Goal: Transaction & Acquisition: Purchase product/service

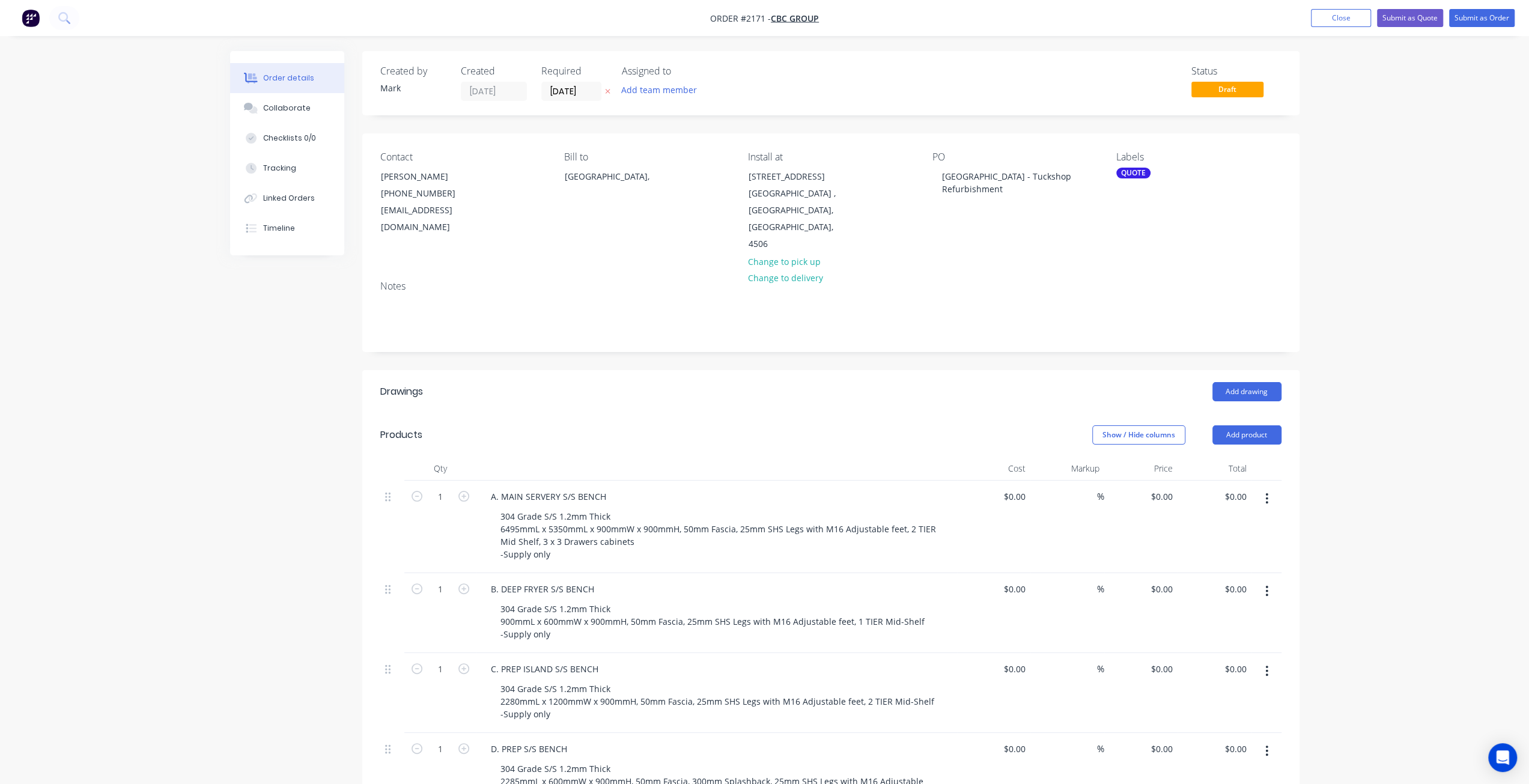
scroll to position [240, 0]
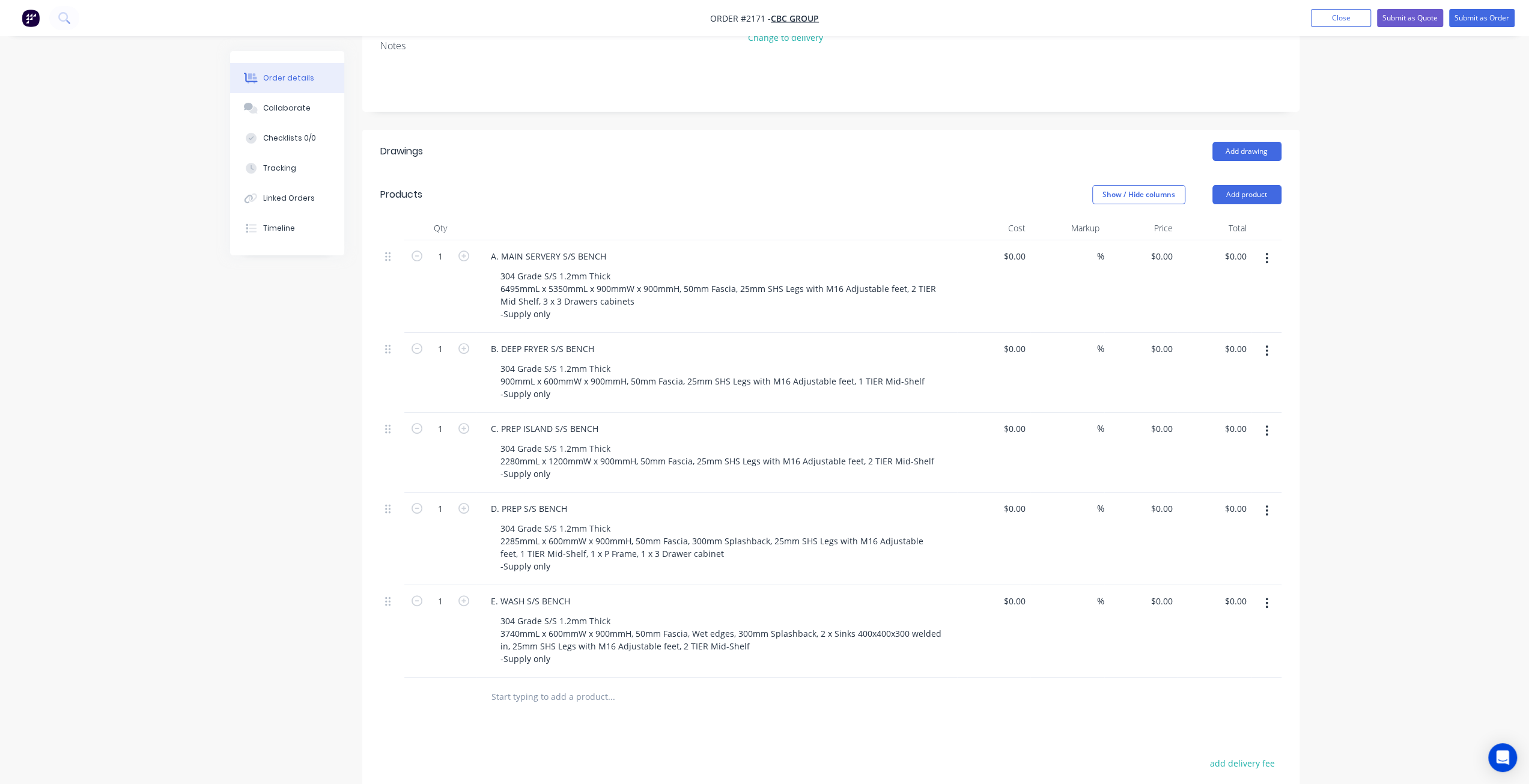
click at [533, 685] on input "text" at bounding box center [611, 697] width 240 height 24
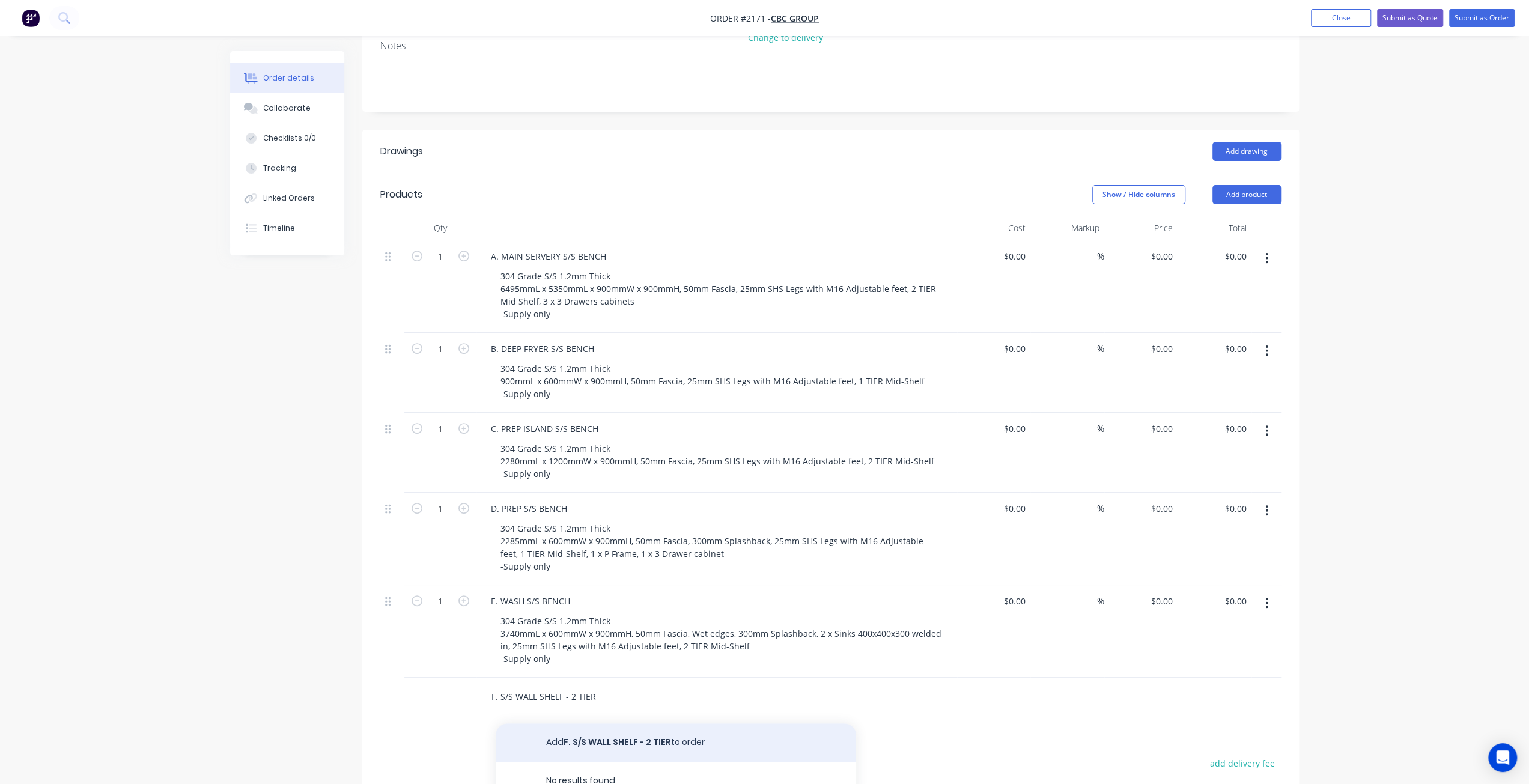
type input "F. S/S WALL SHELF - 2 TIER"
click at [583, 724] on button "Add F. S/S WALL SHELF - 2 TIER to order" at bounding box center [676, 742] width 361 height 38
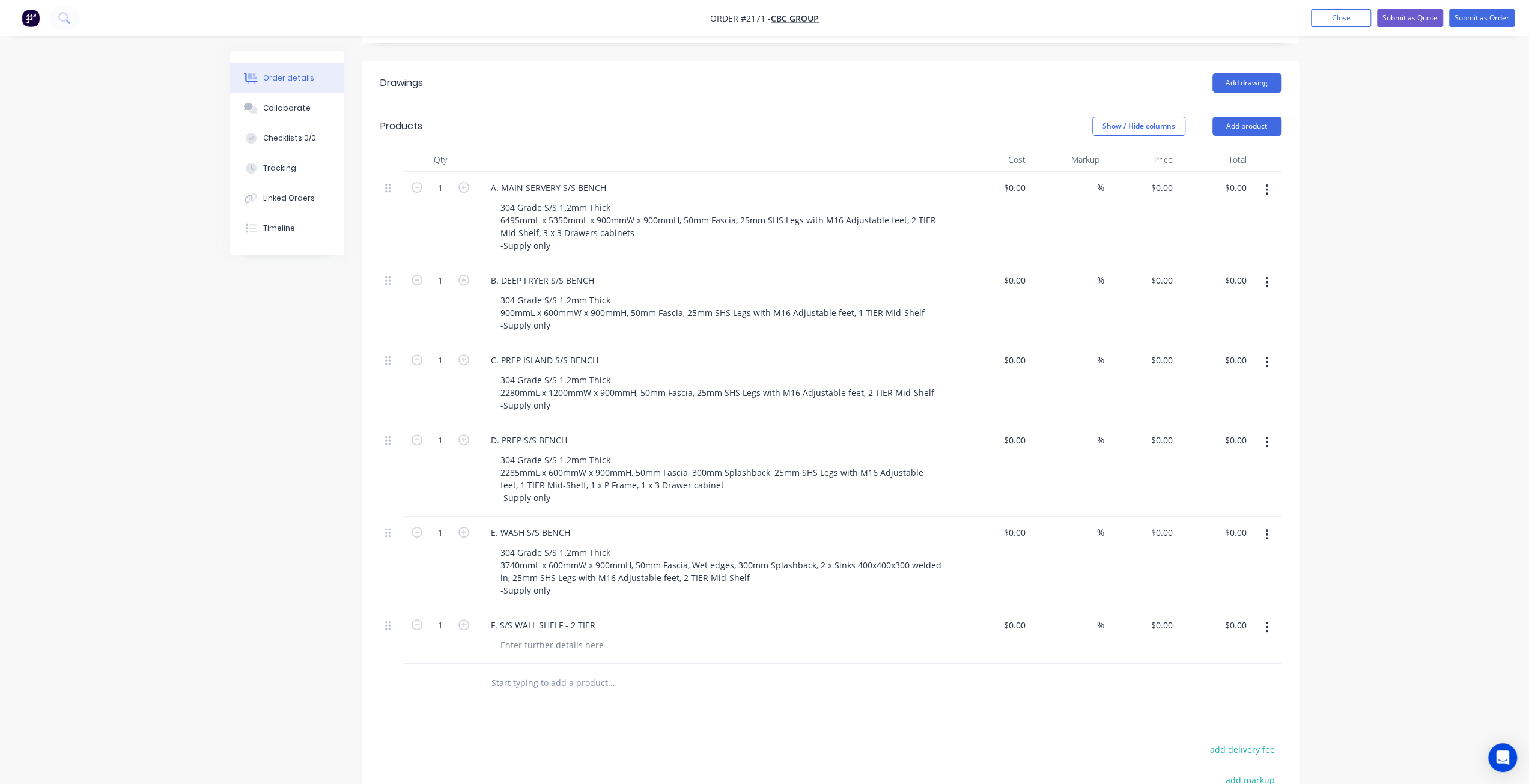
scroll to position [361, 0]
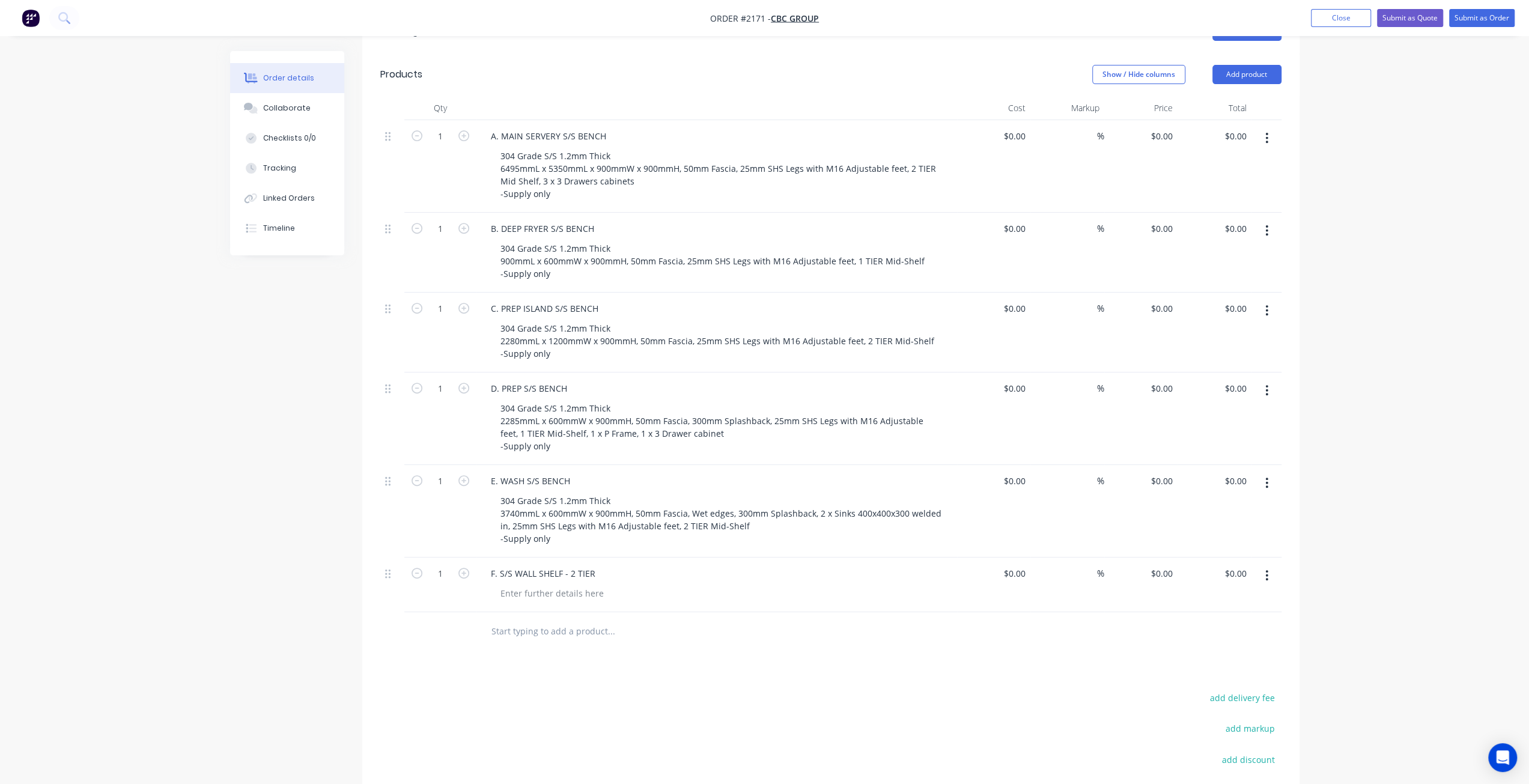
click at [549, 619] on input "text" at bounding box center [611, 631] width 240 height 24
type input "G. S/S WALL SHELF 2 TIER"
click at [610, 658] on button "Add G. S/S WALL SHELF 2 TIER to order" at bounding box center [676, 676] width 361 height 38
click at [541, 674] on input "text" at bounding box center [611, 686] width 240 height 24
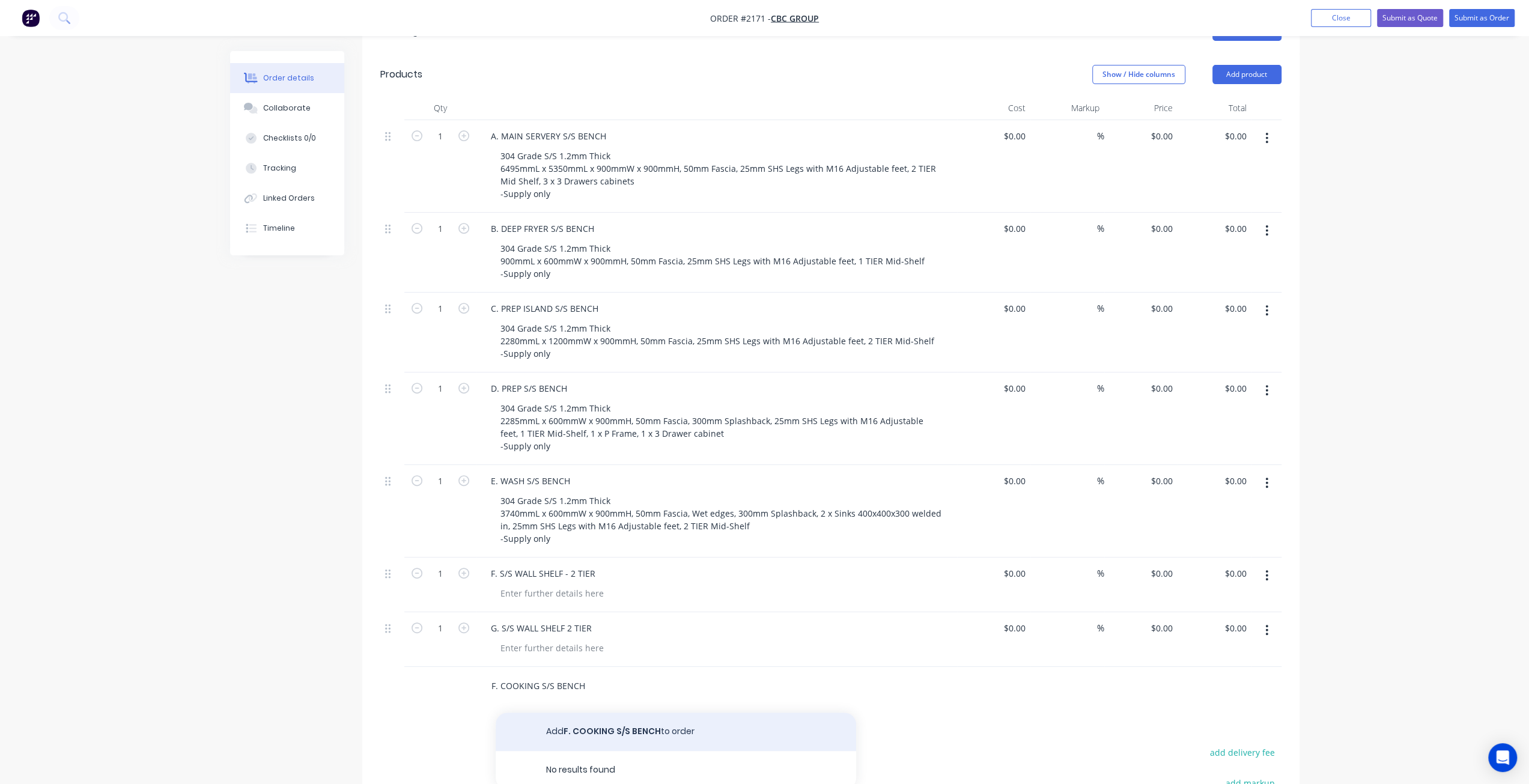
type input "F. COOKING S/S BENCH"
click at [624, 713] on button "Add F. COOKING S/S BENCH to order" at bounding box center [676, 731] width 361 height 38
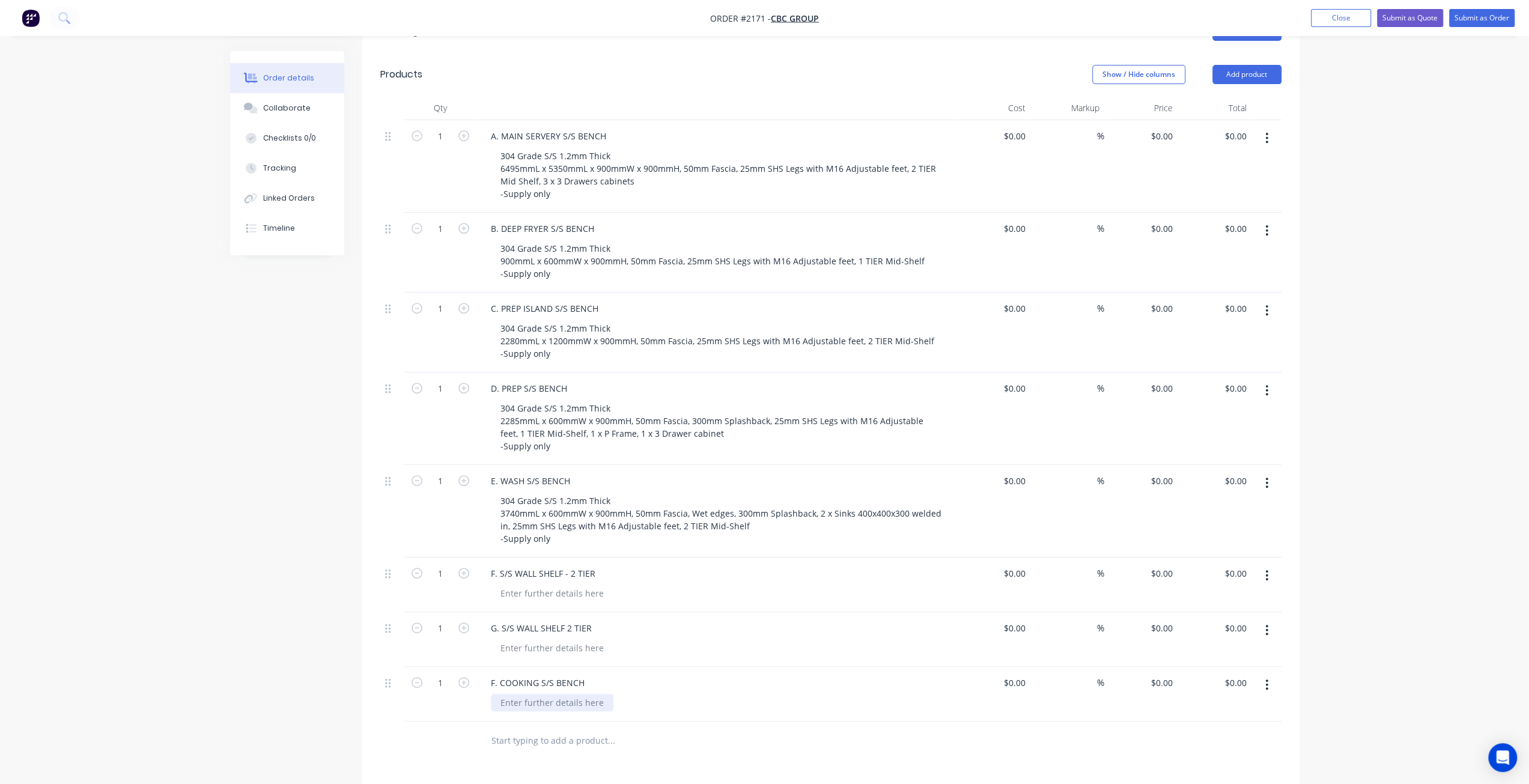
click at [532, 694] on div at bounding box center [552, 702] width 123 height 17
drag, startPoint x: 389, startPoint y: 621, endPoint x: 392, endPoint y: 561, distance: 60.1
click at [392, 561] on div "1 A. MAIN SERVERY S/S BENCH 304 Grade S/S 1.2mm Thick 6495mmL x 5350mmL x 900mm…" at bounding box center [830, 416] width 901 height 602
drag, startPoint x: 392, startPoint y: 561, endPoint x: 395, endPoint y: 571, distance: 10.4
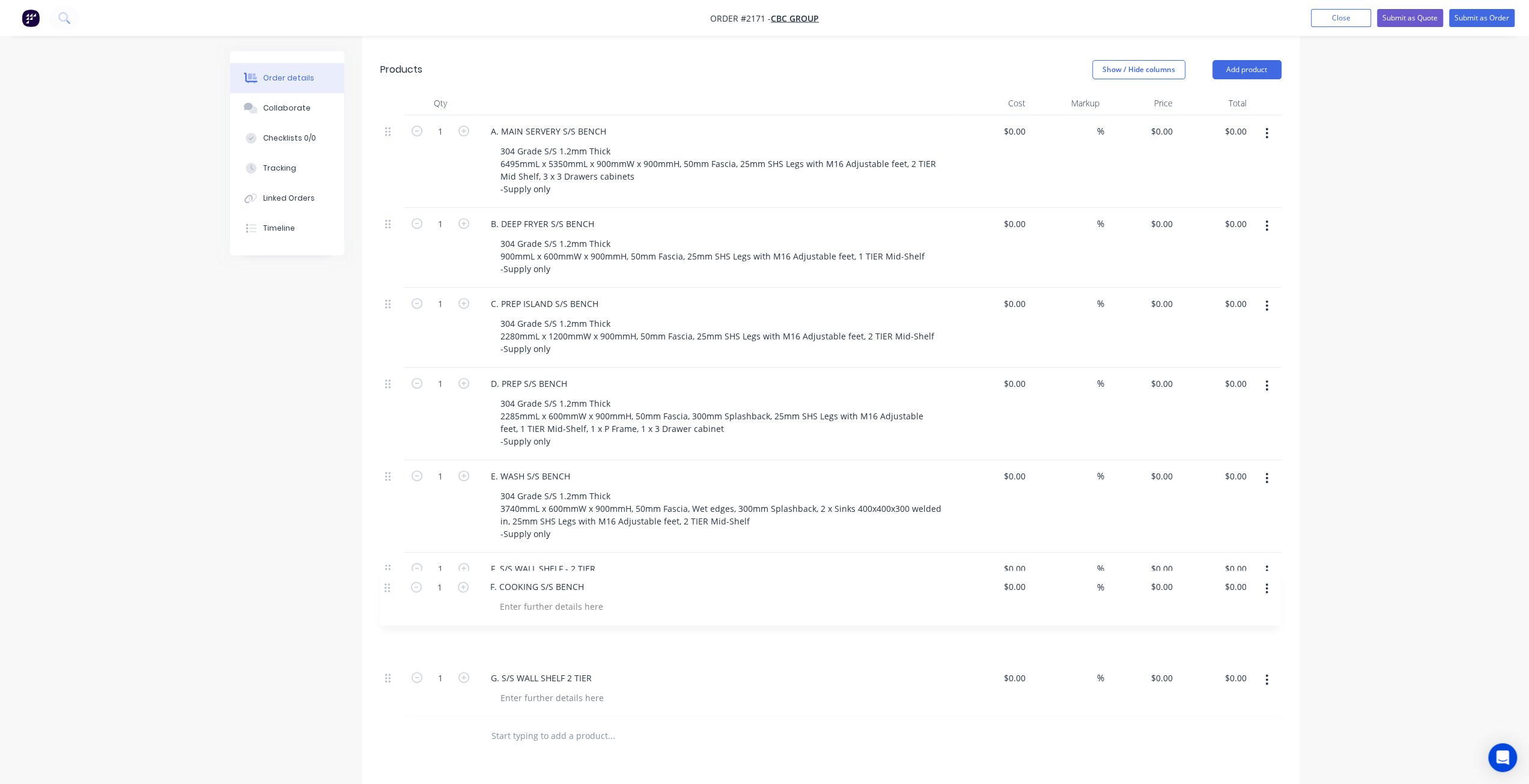
click at [395, 561] on div at bounding box center [392, 581] width 24 height 55
drag, startPoint x: 394, startPoint y: 591, endPoint x: 394, endPoint y: 525, distance: 66.0
click at [394, 525] on div "1 A. MAIN SERVERY S/S BENCH 304 Grade S/S 1.2mm Thick 6495mmL x 5350mmL x 900mm…" at bounding box center [830, 416] width 901 height 602
click at [548, 579] on div at bounding box center [552, 588] width 123 height 17
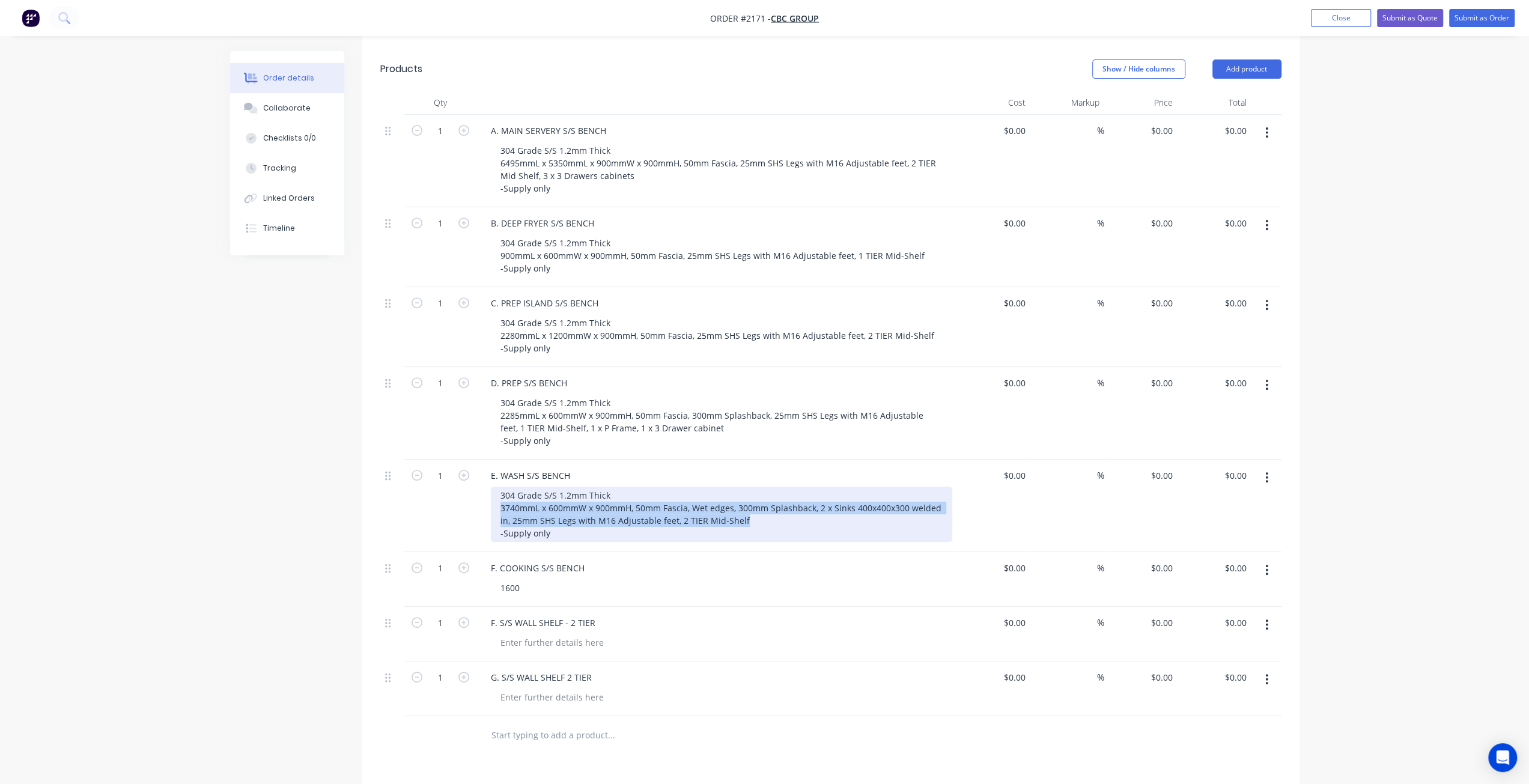
drag, startPoint x: 500, startPoint y: 474, endPoint x: 709, endPoint y: 474, distance: 209.0
click at [772, 486] on div "304 Grade S/S 1.2mm Thick 3740mmL x 600mmW x 900mmH, 50mm Fascia, Wet edges, 30…" at bounding box center [721, 514] width 461 height 55
copy div "3740mmL x 600mmW x 900mmH, 50mm Fascia, Wet edges, 300mm Splashback, 2 x Sinks …"
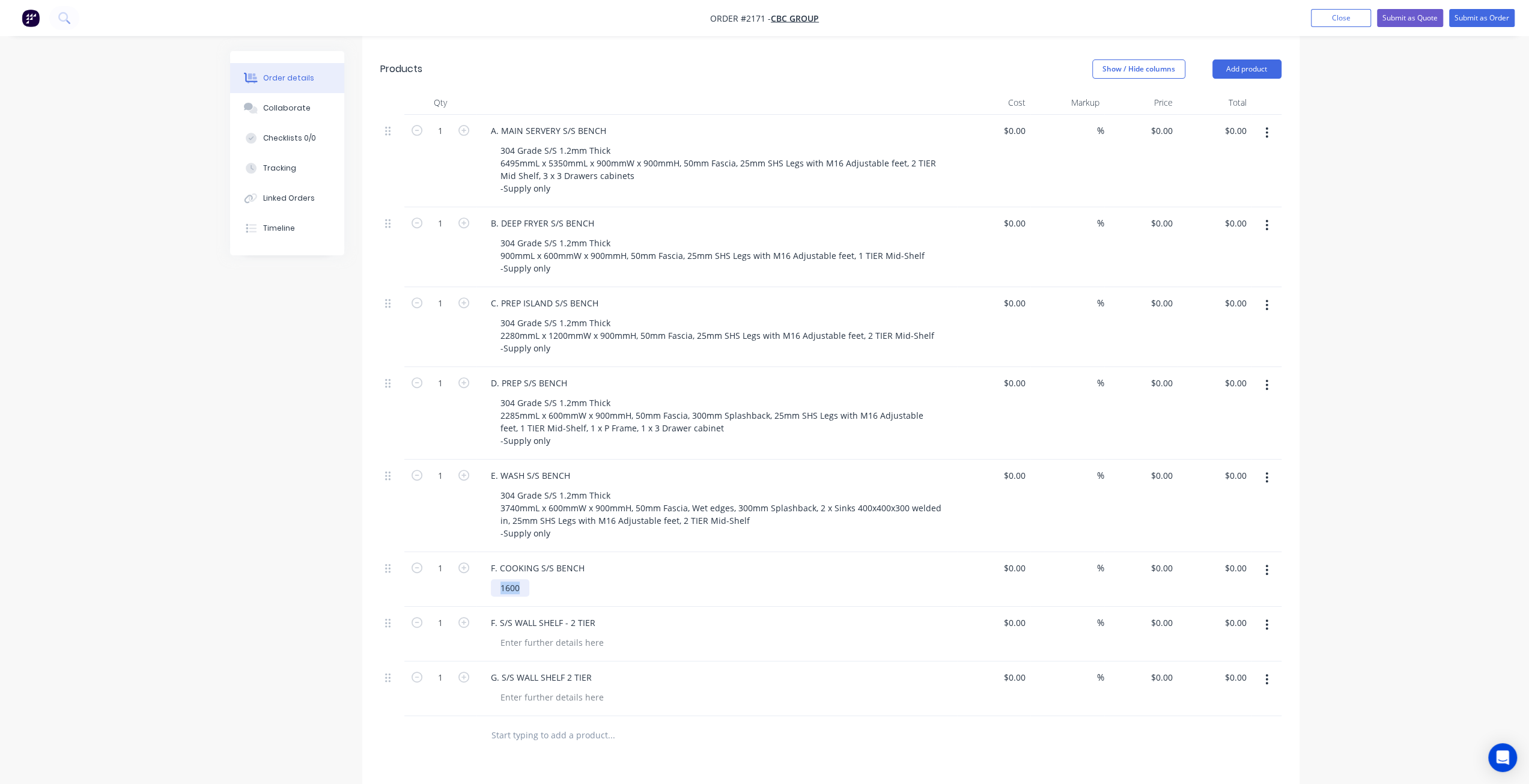
drag, startPoint x: 528, startPoint y: 556, endPoint x: 482, endPoint y: 552, distance: 46.2
click at [482, 552] on div "F. COOKING S/S BENCH 1600" at bounding box center [717, 580] width 481 height 55
drag, startPoint x: 518, startPoint y: 550, endPoint x: 490, endPoint y: 551, distance: 28.0
click at [491, 579] on div "3740mmL x 600mmW x 900mmH, 50mm Fascia, Wet edges, 300mm Splashback, 2 x Sinks …" at bounding box center [721, 594] width 461 height 30
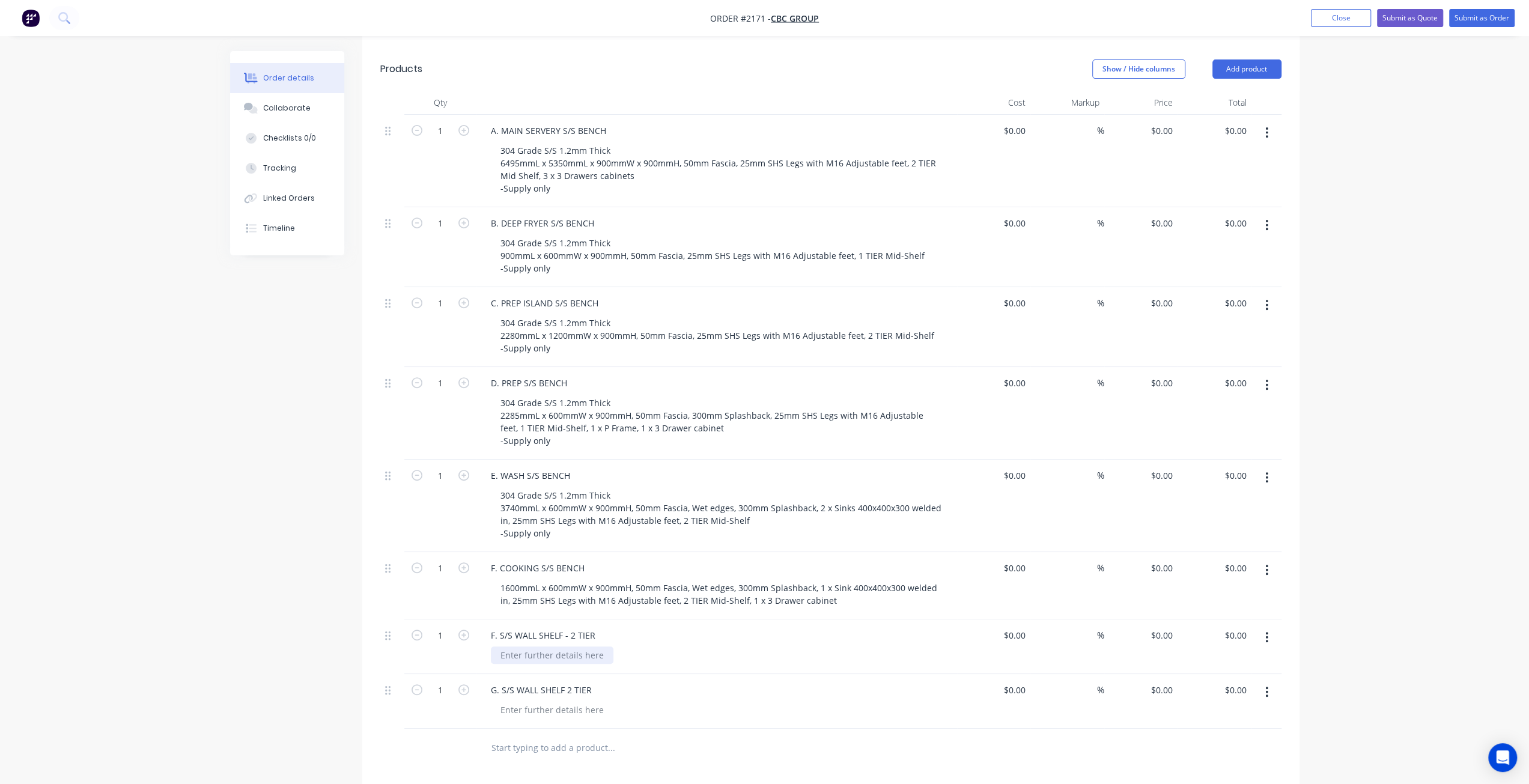
click at [544, 647] on div at bounding box center [552, 655] width 123 height 17
drag, startPoint x: 494, startPoint y: 596, endPoint x: 488, endPoint y: 595, distance: 6.1
click at [488, 627] on div "F. S/S WALL SHELF - 2 TIER" at bounding box center [544, 636] width 124 height 17
drag, startPoint x: 497, startPoint y: 650, endPoint x: 489, endPoint y: 649, distance: 8.1
click at [489, 681] on div "G. S/S WALL SHELF 2 TIER" at bounding box center [541, 690] width 120 height 17
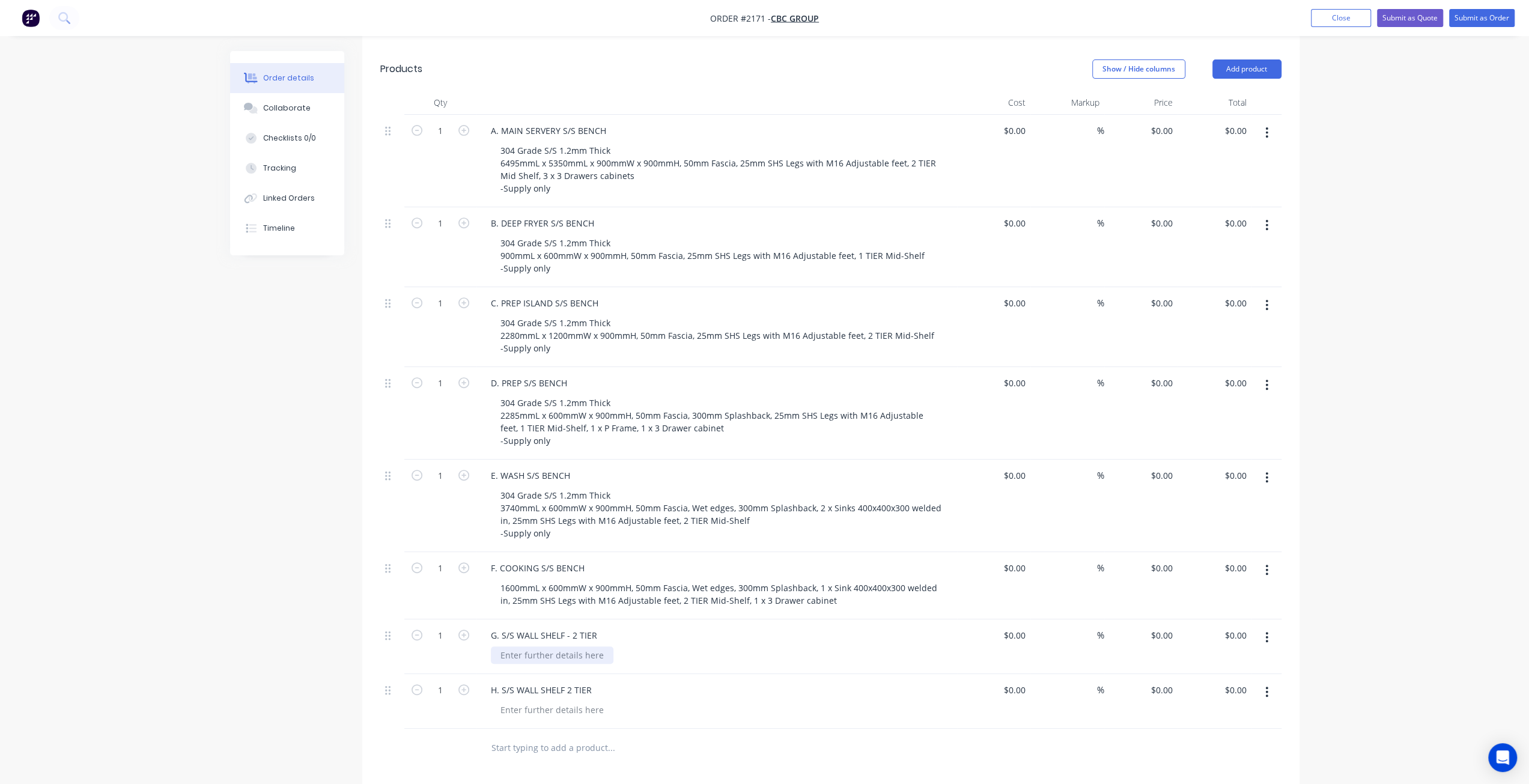
click at [532, 647] on div at bounding box center [552, 655] width 123 height 17
click at [346, 699] on div "Created by Mark Created 12/08/25 Required 13/08/25 Assigned to Add team member …" at bounding box center [764, 379] width 1069 height 1389
click at [293, 688] on div "Created by Mark Created 12/08/25 Required 13/08/25 Assigned to Add team member …" at bounding box center [764, 379] width 1069 height 1389
click at [522, 674] on div "H. S/S WALL SHELF 2 TIER" at bounding box center [717, 702] width 481 height 55
click at [521, 701] on div at bounding box center [552, 709] width 123 height 17
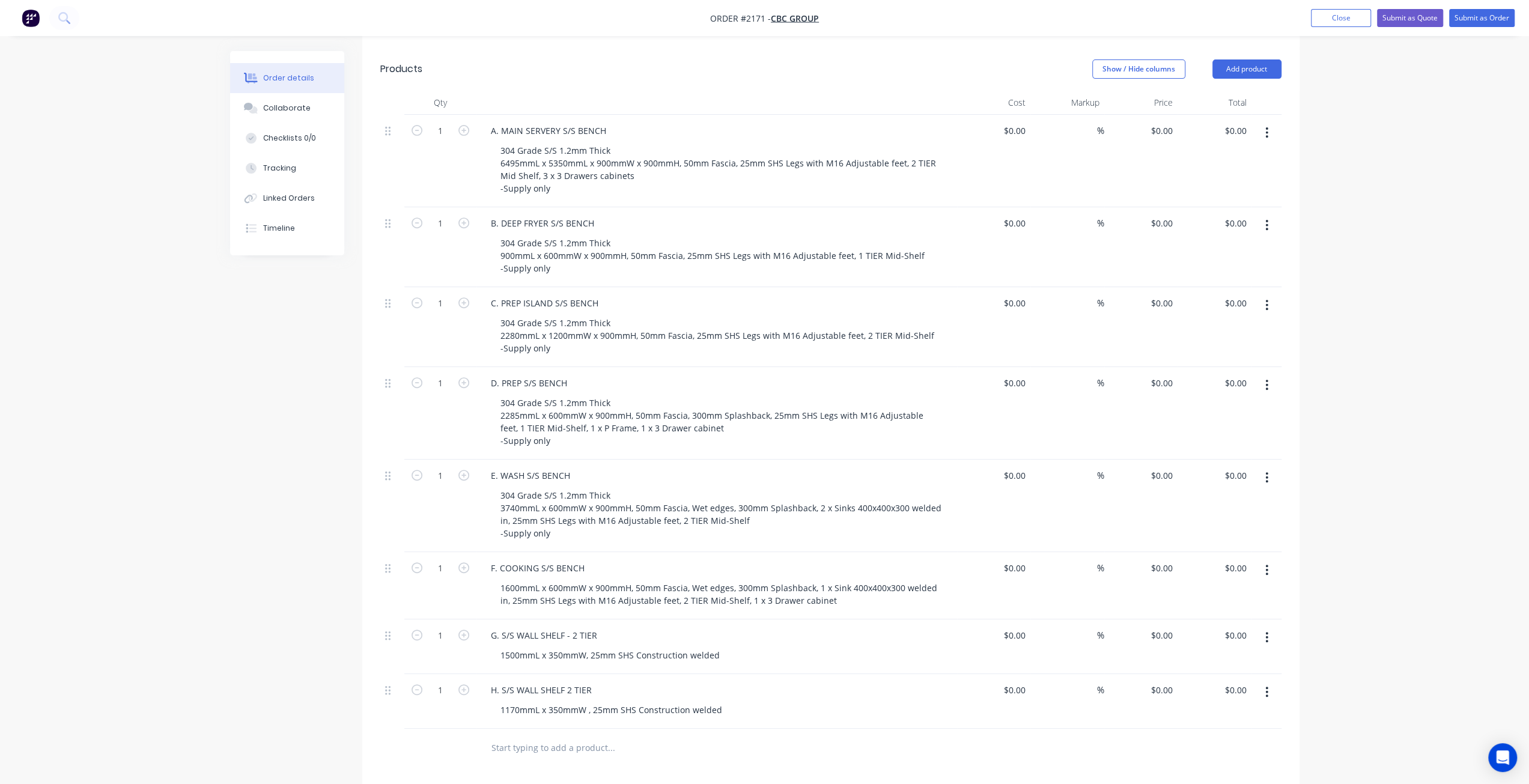
click at [294, 659] on div "Created by Mark Created 12/08/25 Required 13/08/25 Assigned to Add team member …" at bounding box center [764, 379] width 1069 height 1389
drag, startPoint x: 308, startPoint y: 597, endPoint x: 315, endPoint y: 595, distance: 7.3
click at [308, 596] on div "Created by Mark Created 12/08/25 Required 13/08/25 Assigned to Add team member …" at bounding box center [764, 379] width 1069 height 1389
click at [500, 579] on div "1600mmL x 600mmW x 900mmH, 50mm Fascia, Wet edges, 300mm Splashback, 1 x Sink 4…" at bounding box center [721, 594] width 461 height 30
click at [500, 647] on div "1500mmL x 350mmW, 25mm SHS Construction welded" at bounding box center [610, 655] width 239 height 17
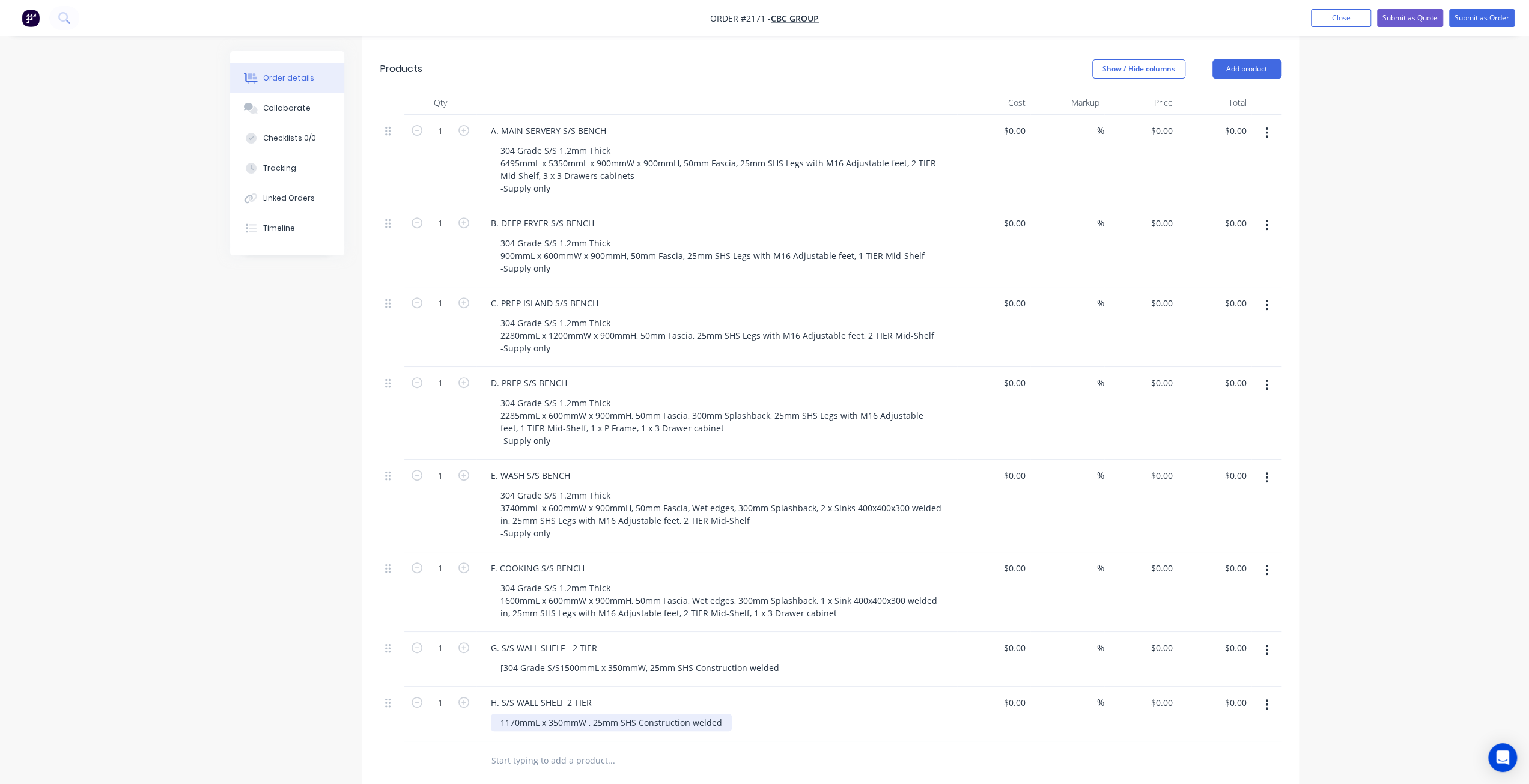
click at [502, 714] on div "1170mmL x 350mmW , 25mm SHS Construction welded" at bounding box center [611, 723] width 241 height 17
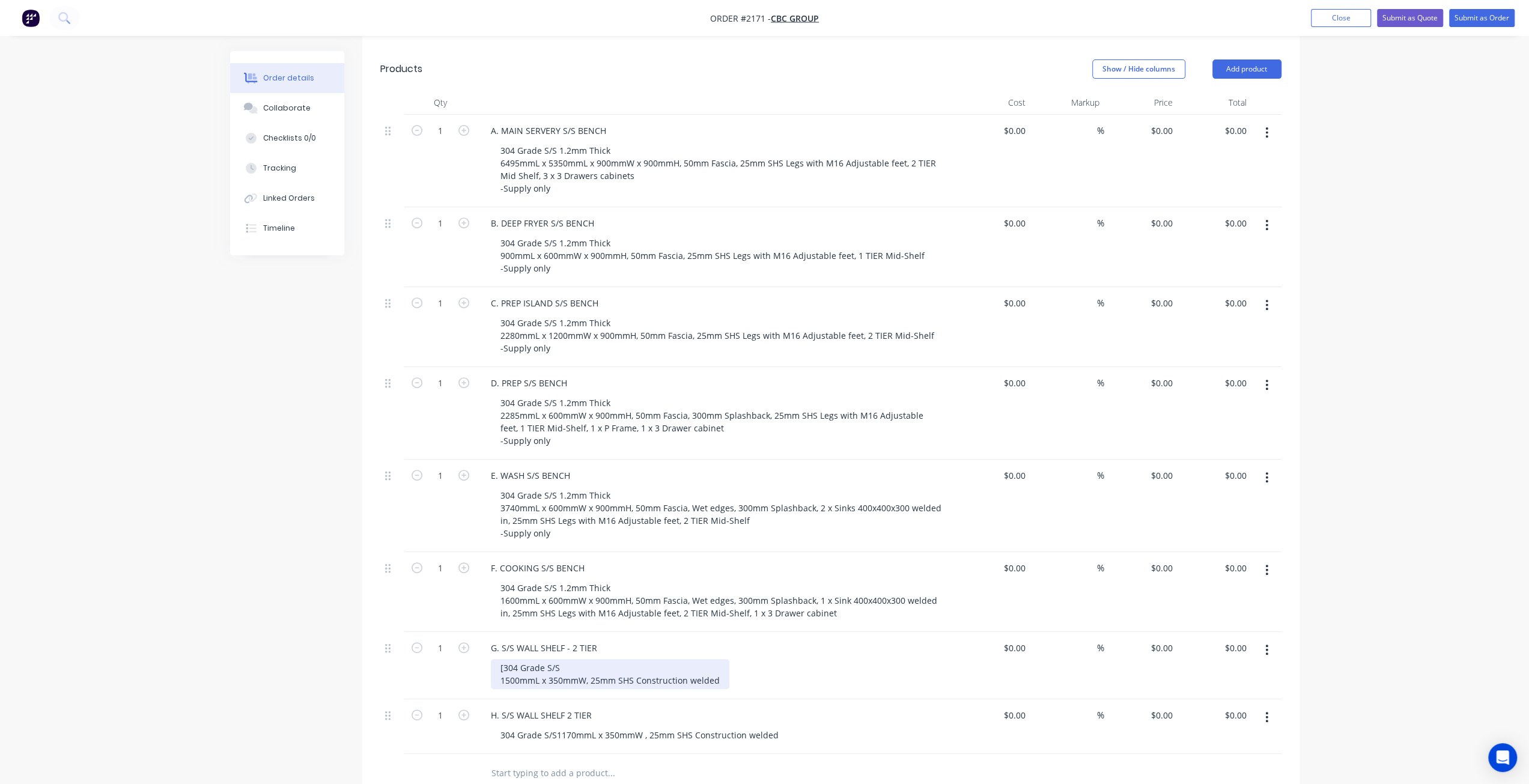
click at [504, 659] on div "[304 Grade S/S 1500mmL x 350mmW, 25mm SHS Construction welded" at bounding box center [610, 674] width 239 height 30
click at [263, 545] on div "Created by Mark Created 12/08/25 Required 13/08/25 Assigned to Add team member …" at bounding box center [764, 398] width 1069 height 1427
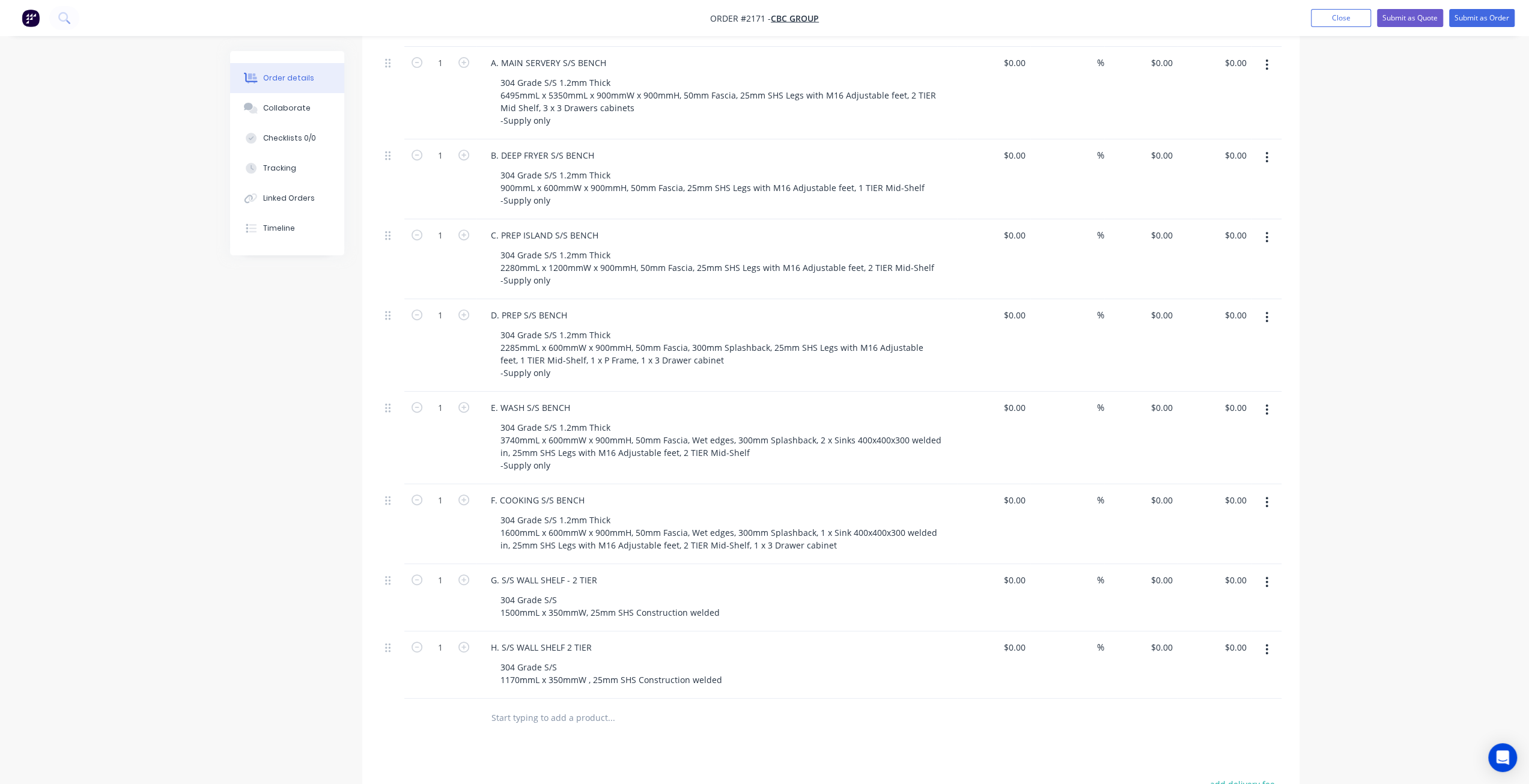
scroll to position [486, 0]
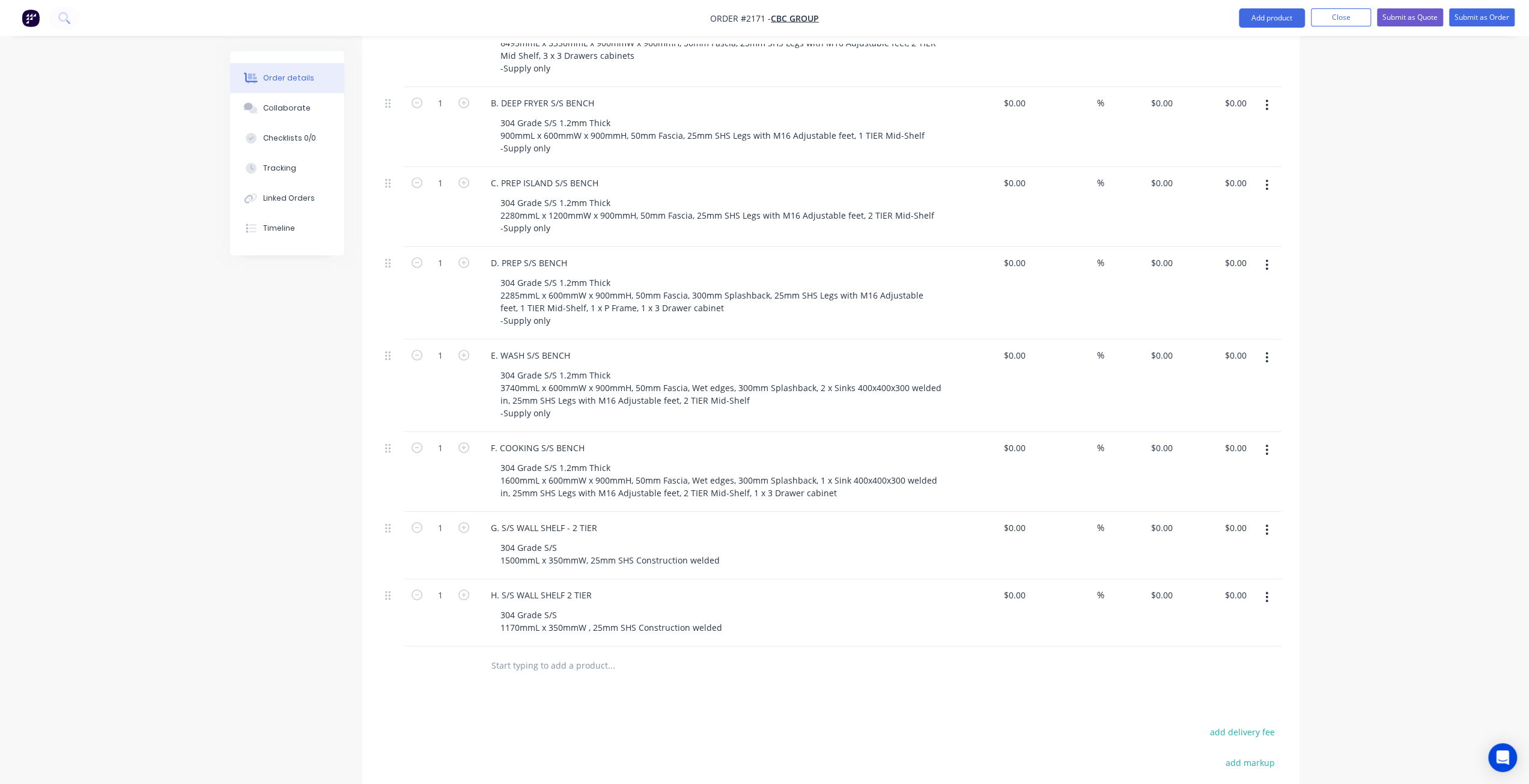
click at [261, 548] on div "Created by Mark Created 12/08/25 Required 13/08/25 Assigned to Add team member …" at bounding box center [764, 278] width 1069 height 1427
click at [515, 654] on input "text" at bounding box center [611, 665] width 240 height 24
click at [600, 654] on input "I. S/S OVERHEAD GANRTY TP ISLAND BENCH" at bounding box center [611, 665] width 240 height 24
click at [585, 654] on input "I. S/S OVERHEAD GANRTY TO ISLAND BENCH" at bounding box center [611, 665] width 240 height 24
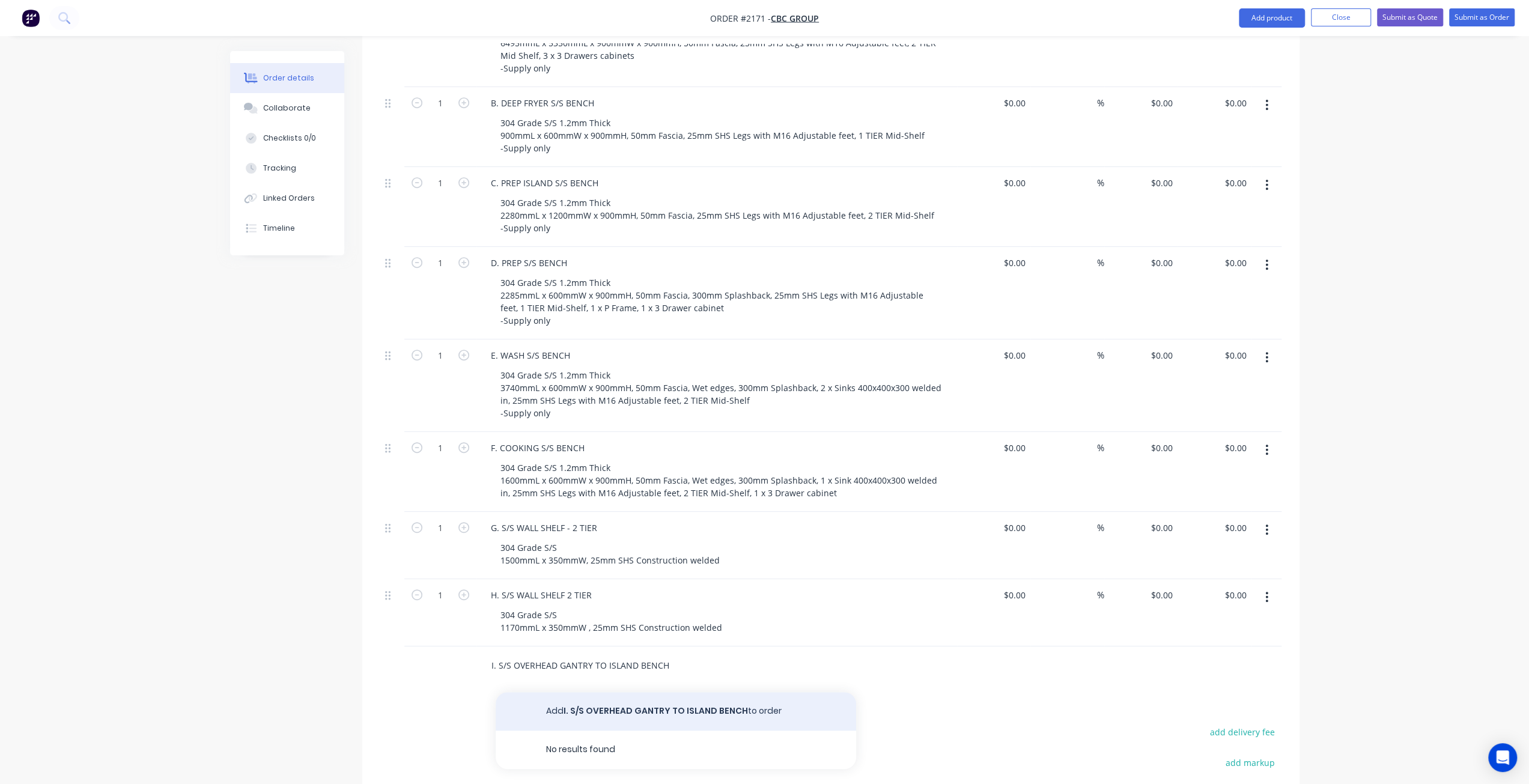
type input "I. S/S OVERHEAD GANTRY TO ISLAND BENCH"
click at [645, 692] on button "Add I. S/S OVERHEAD GANTRY TO ISLAND BENCH to order" at bounding box center [676, 711] width 361 height 38
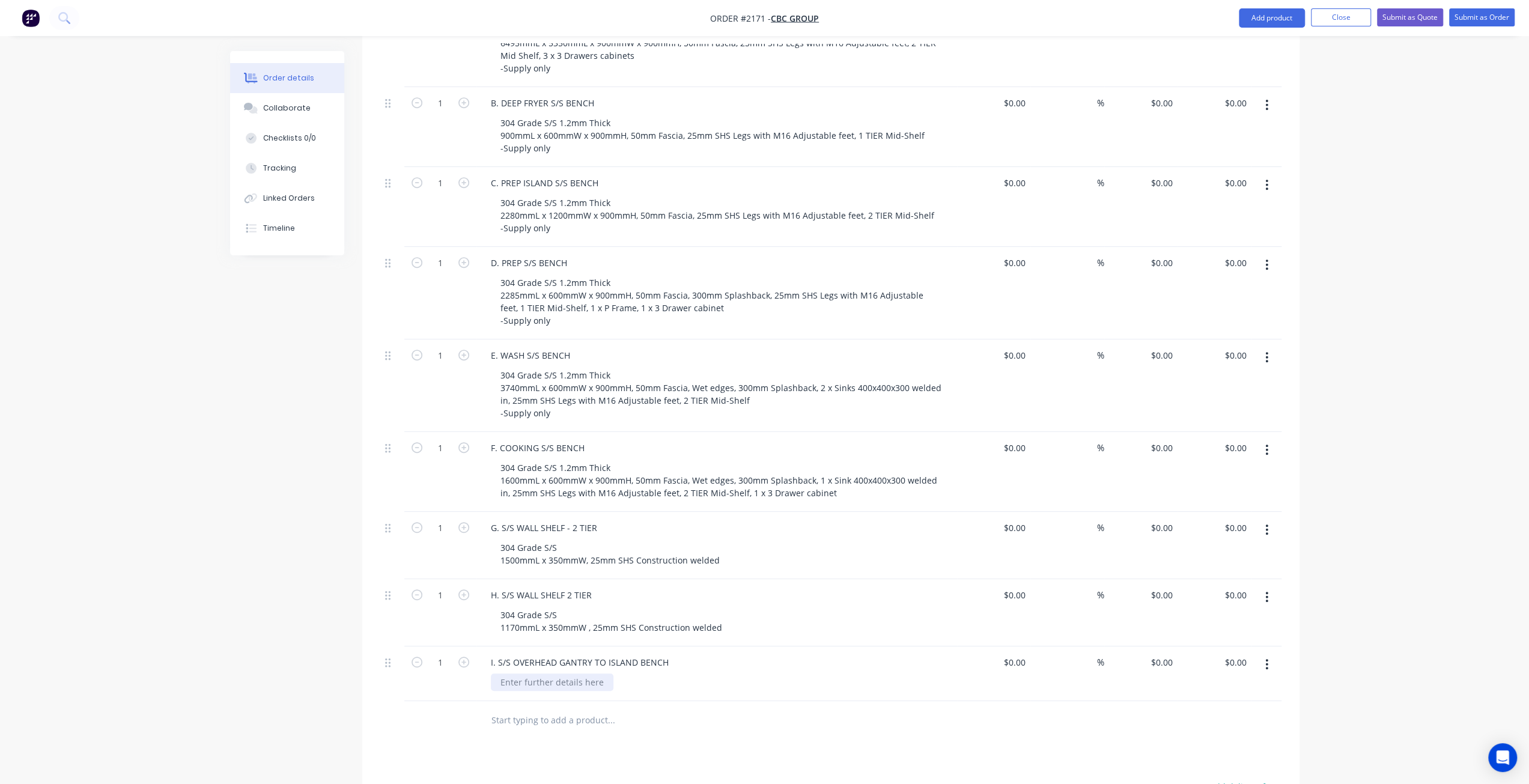
click at [526, 673] on div at bounding box center [552, 682] width 123 height 17
click at [726, 606] on div "304 Grade S/S 1170mmL x 350mmW , 25mm SHS Construction welded" at bounding box center [611, 621] width 241 height 30
click at [722, 673] on div "2280mmL x 650mmW x 1500mmH, 25mm Construction with 1.2mm Shelving" at bounding box center [654, 682] width 325 height 17
drag, startPoint x: 837, startPoint y: 643, endPoint x: 770, endPoint y: 647, distance: 67.1
click at [770, 673] on div "2280mmL x 650mmW x 1500mmH, 25mm Construction welded with 1.2mm Shelving" at bounding box center [669, 682] width 357 height 17
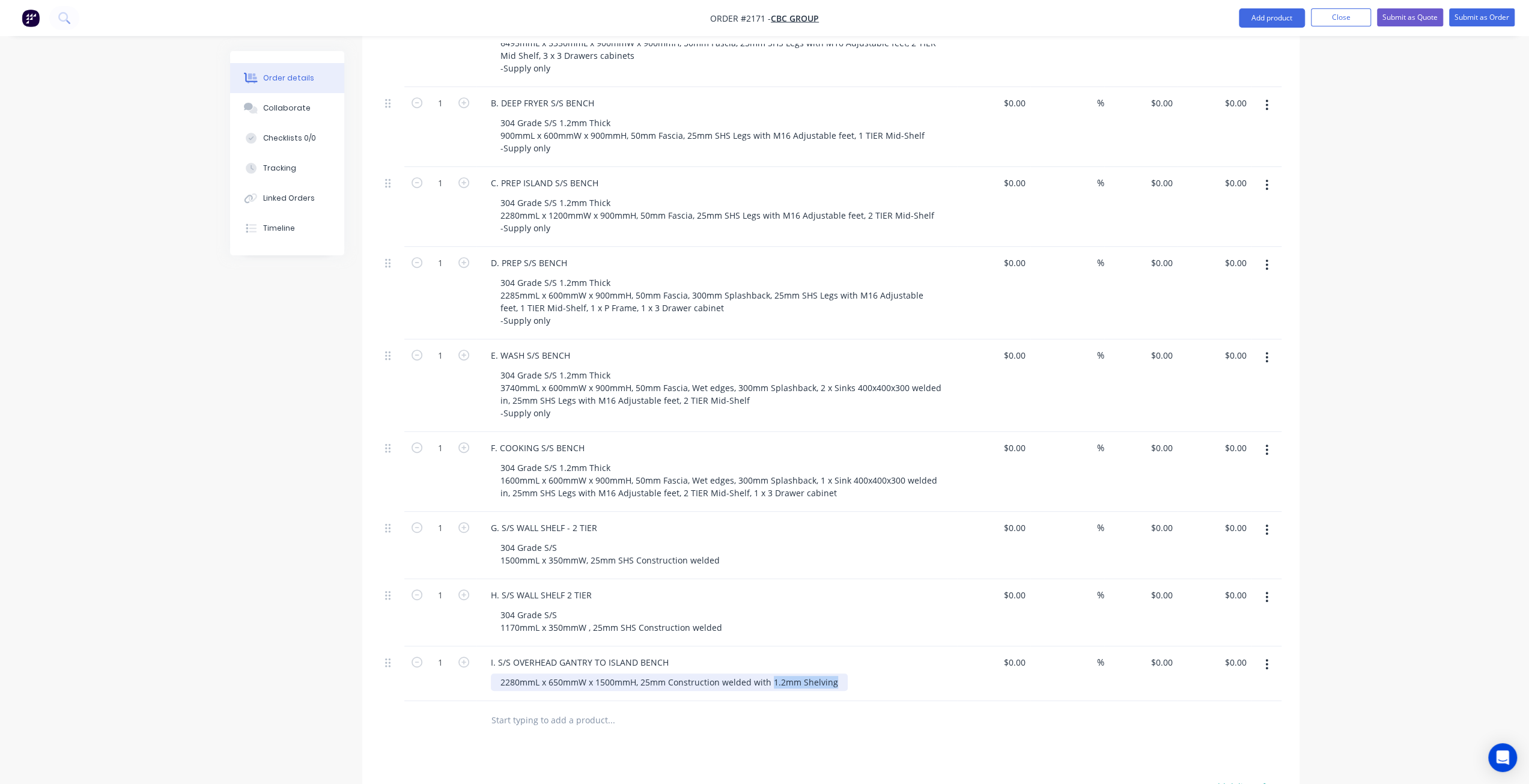
copy div "1.2mm Shelving"
click at [724, 606] on div "304 Grade S/S 1170mmL x 350mmW , 25mm SHS Construction welded" at bounding box center [611, 621] width 241 height 30
click at [720, 539] on div "304 Grade S/S 1500mmL x 350mmW, 25mm SHS Construction welded" at bounding box center [610, 554] width 239 height 30
click at [297, 645] on div "Created by Mark Created 12/08/25 Required 13/08/25 Assigned to Add team member …" at bounding box center [764, 306] width 1069 height 1482
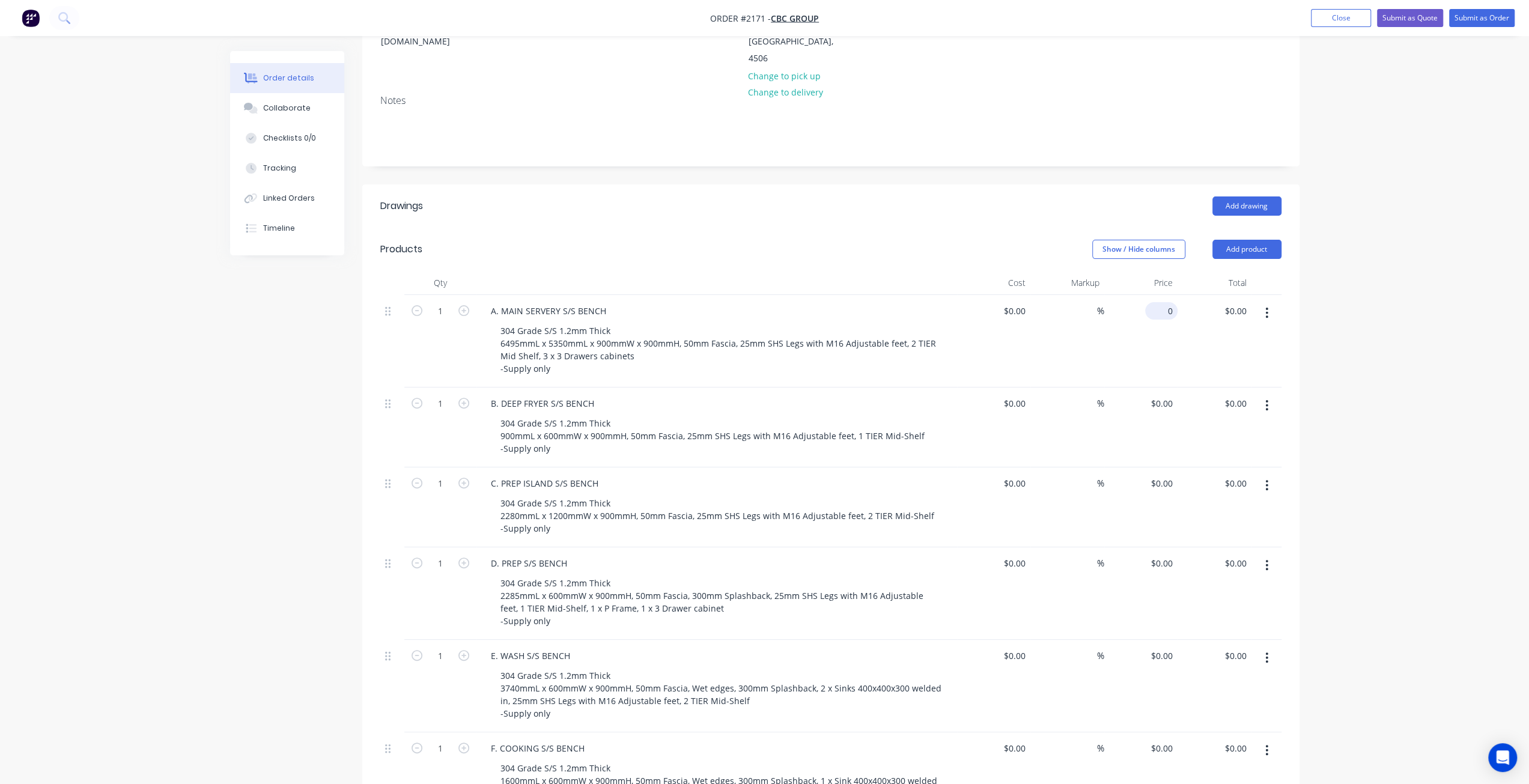
drag, startPoint x: 1166, startPoint y: 267, endPoint x: 1175, endPoint y: 280, distance: 15.8
click at [1166, 302] on input "0" at bounding box center [1164, 311] width 28 height 17
type input "$17,305.00"
click at [1197, 308] on div "$17,305.00 $0.00" at bounding box center [1215, 341] width 74 height 93
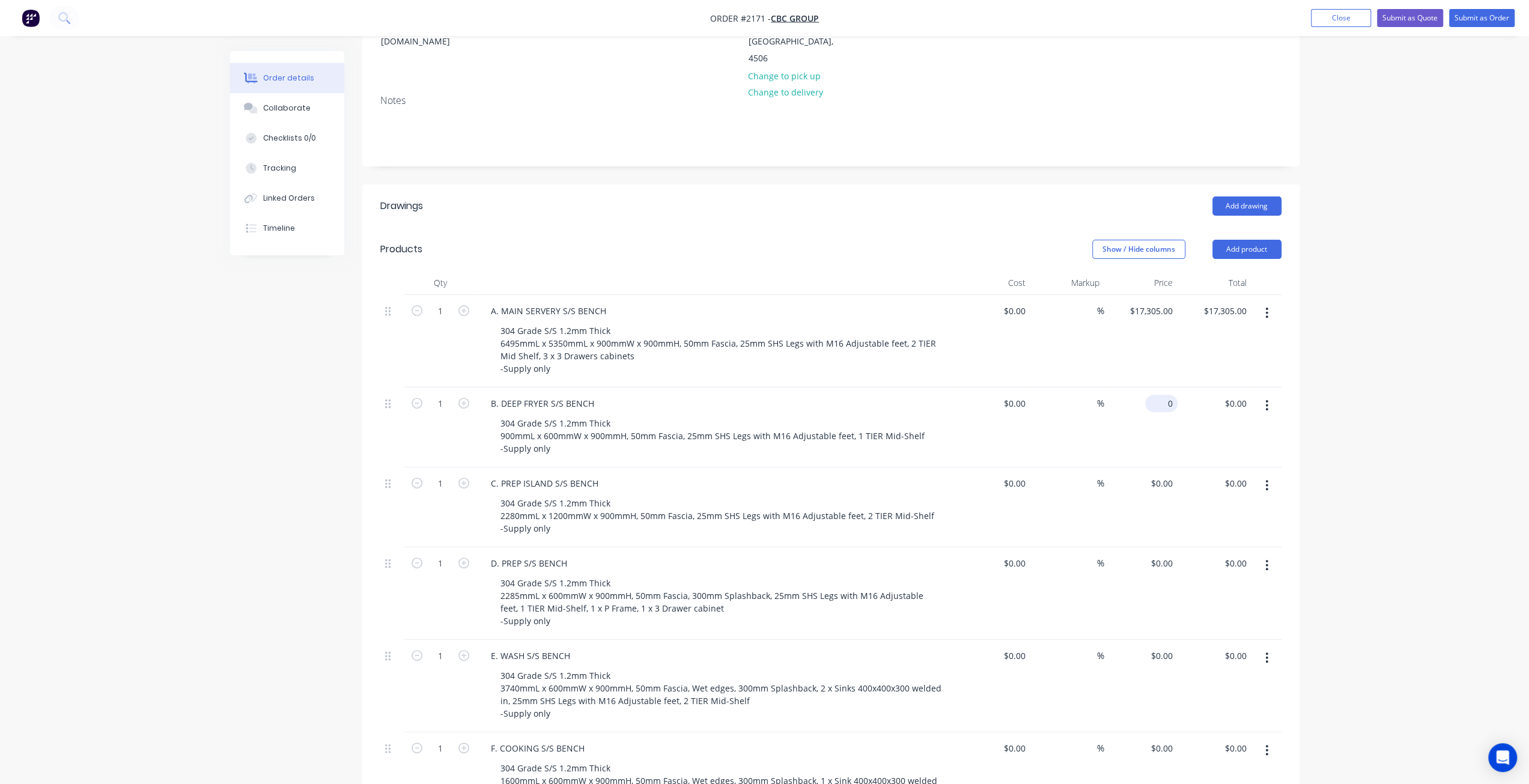
click at [1169, 394] on input "0" at bounding box center [1164, 403] width 28 height 17
type input "$1,802.00"
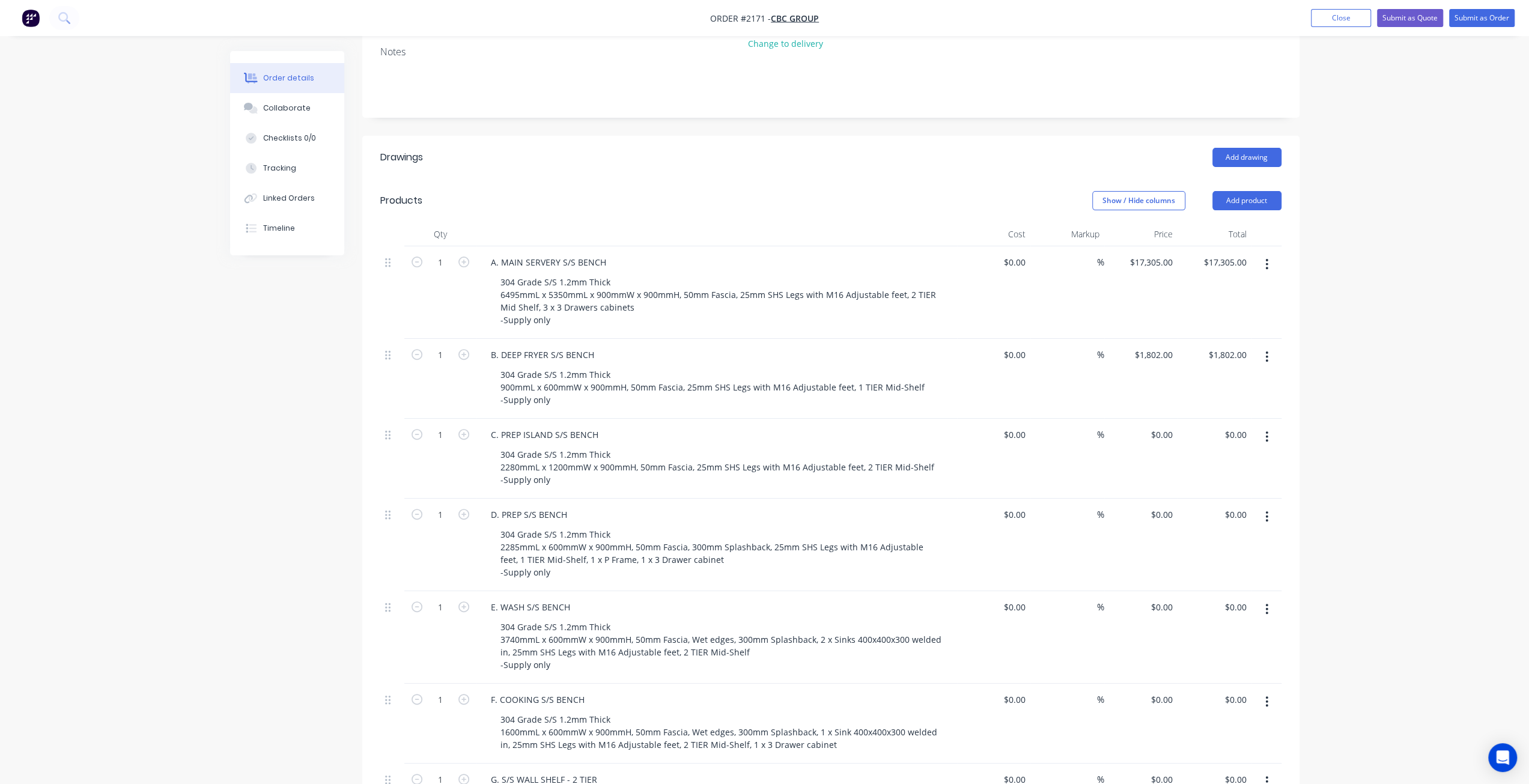
scroll to position [366, 0]
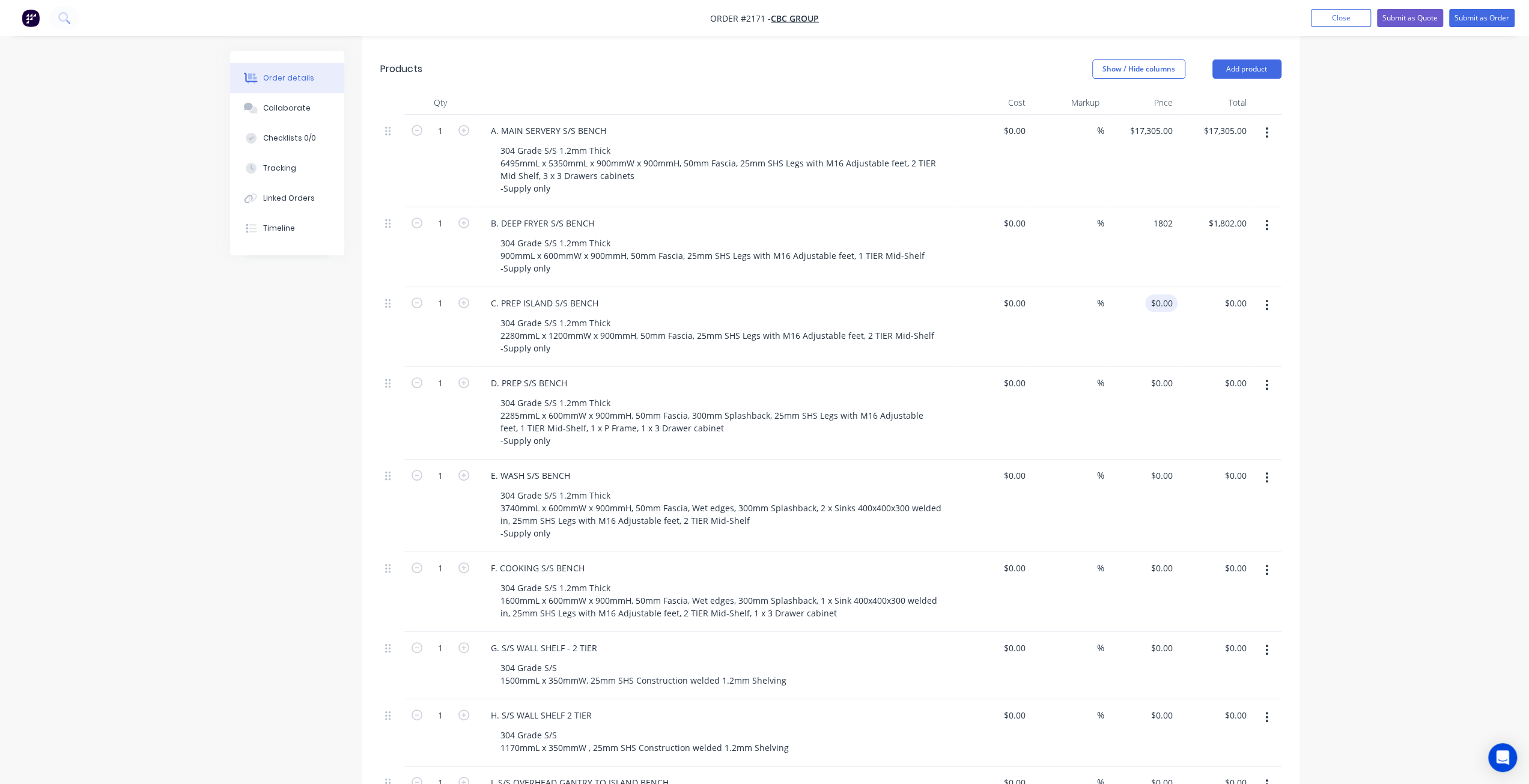
type input "$1,802.00"
click at [1161, 295] on div "0 $0.00" at bounding box center [1161, 303] width 32 height 17
type input "$3,895.00"
click at [1433, 281] on div "Order details Collaborate Checklists 0/0 Tracking Linked Orders Timeline Order …" at bounding box center [764, 400] width 1529 height 1533
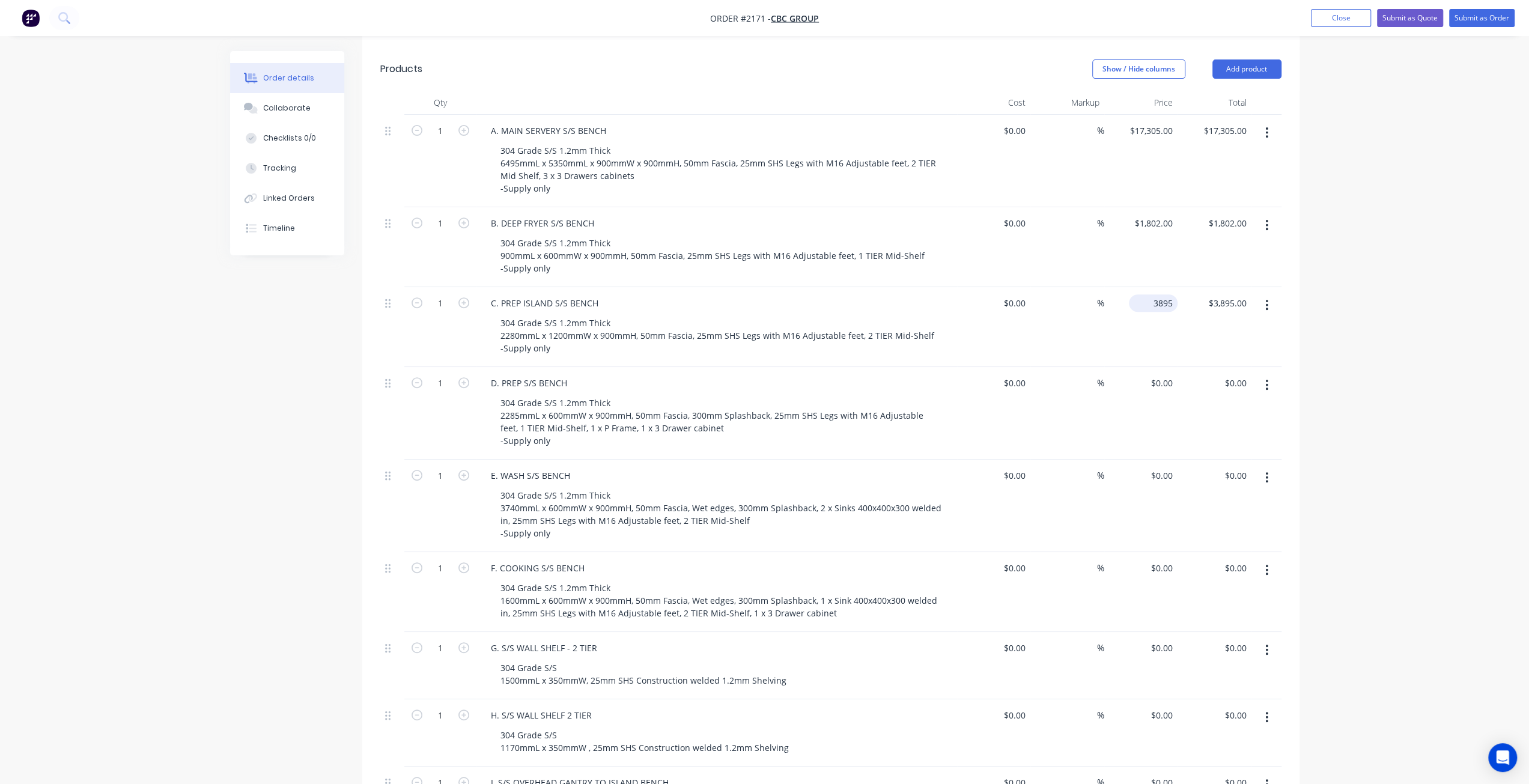
click at [1164, 295] on input "3895" at bounding box center [1156, 303] width 44 height 17
type input "$3,795.00"
click at [1324, 282] on div "Order details Collaborate Checklists 0/0 Tracking Linked Orders Timeline Order …" at bounding box center [764, 400] width 1529 height 1533
click at [1162, 122] on input "17305" at bounding box center [1153, 130] width 49 height 17
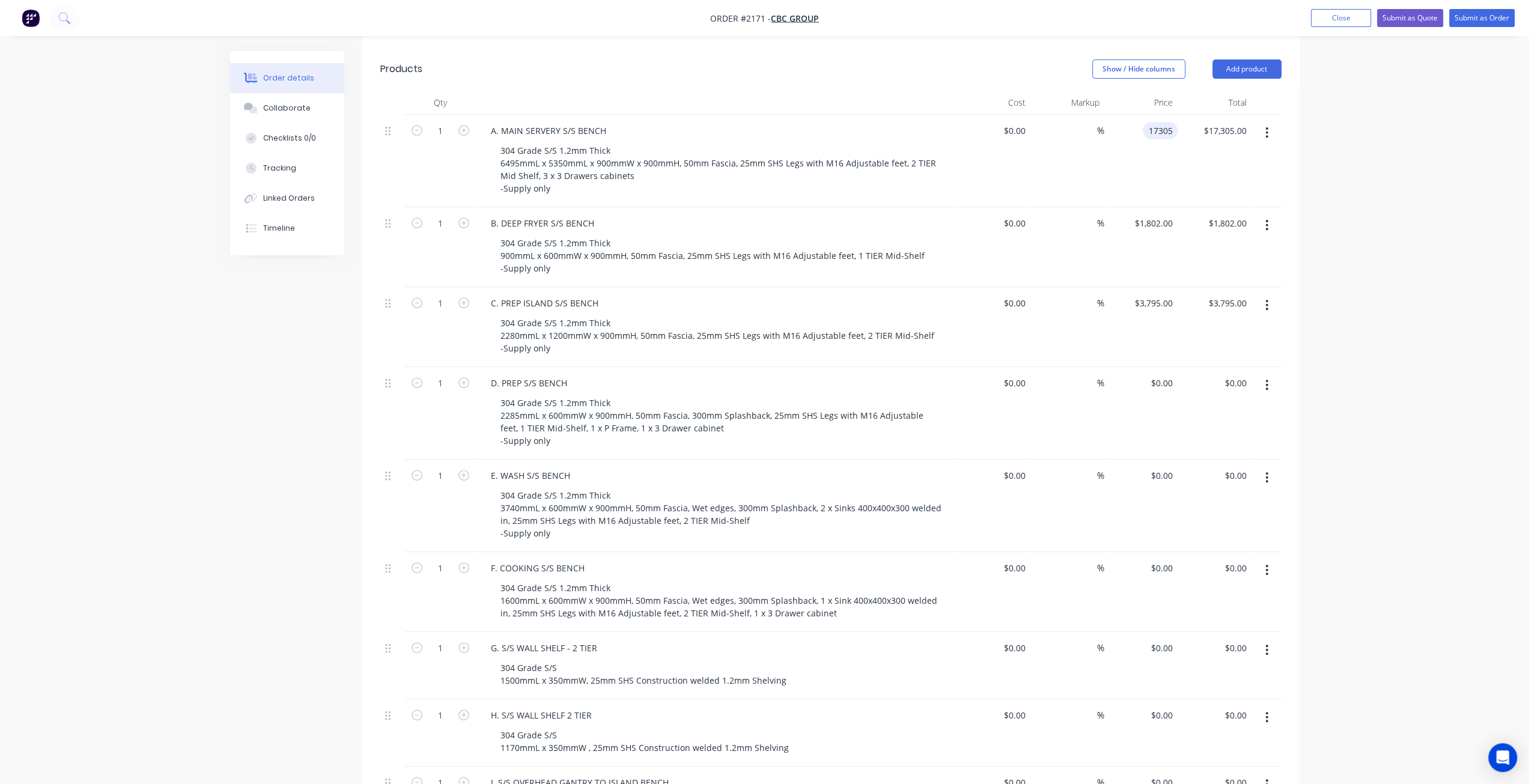
click at [1162, 122] on input "17305" at bounding box center [1163, 130] width 30 height 17
type input "$16,805.00"
click at [1366, 351] on div "Order details Collaborate Checklists 0/0 Tracking Linked Orders Timeline Order …" at bounding box center [764, 400] width 1529 height 1533
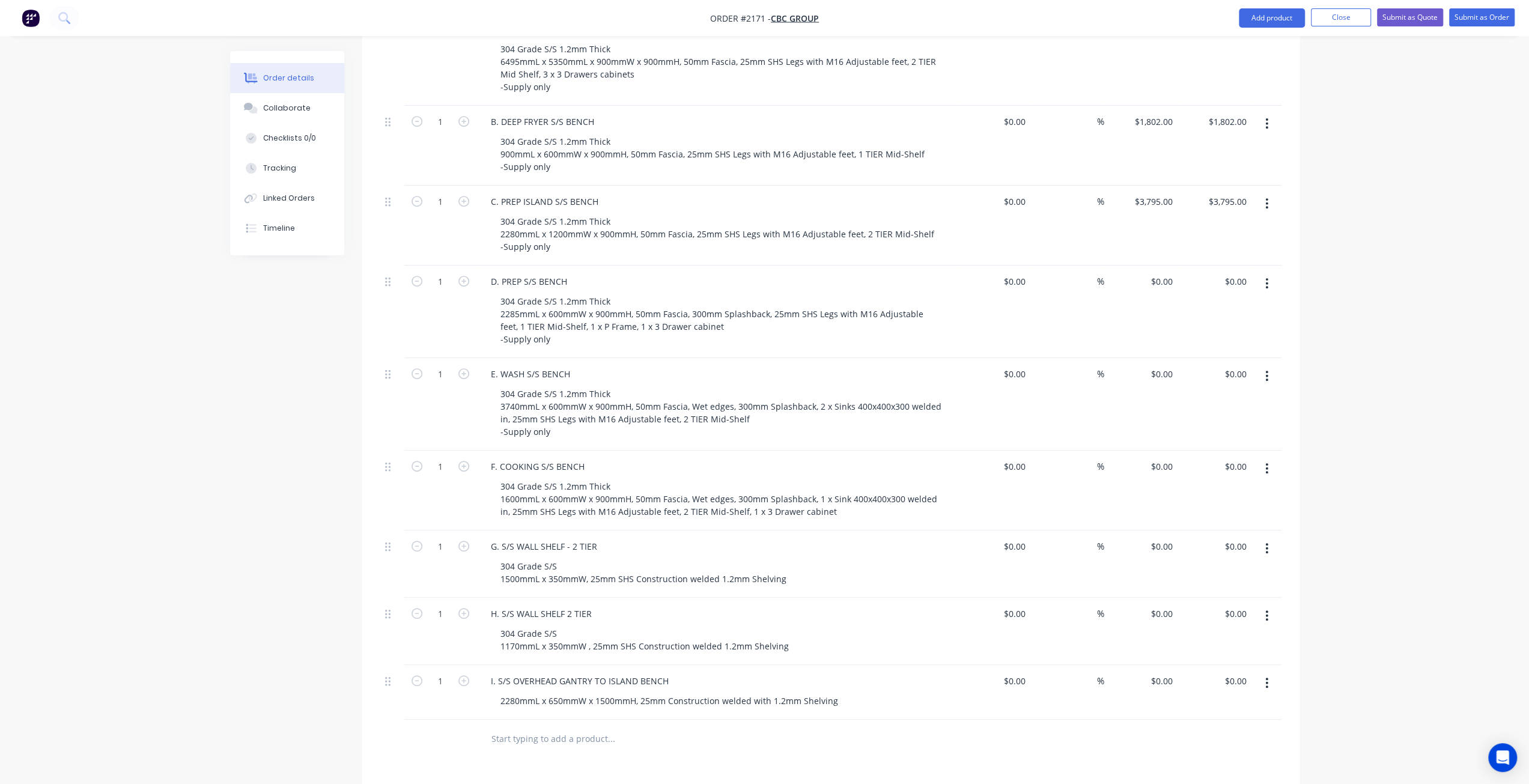
scroll to position [486, 0]
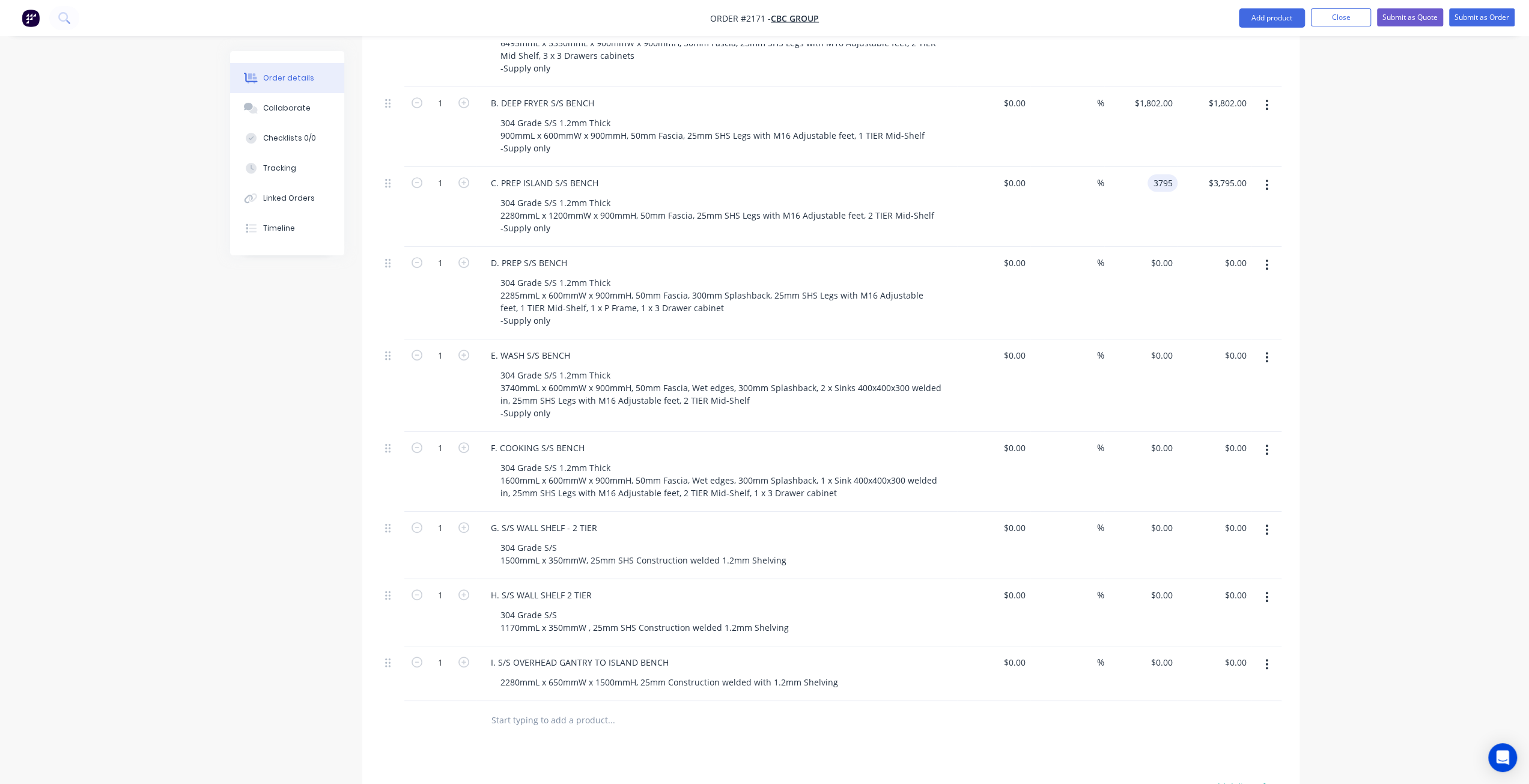
click at [1156, 174] on input "3795" at bounding box center [1165, 183] width 25 height 17
type input "$3,795.00"
drag, startPoint x: 159, startPoint y: 498, endPoint x: 152, endPoint y: 494, distance: 8.1
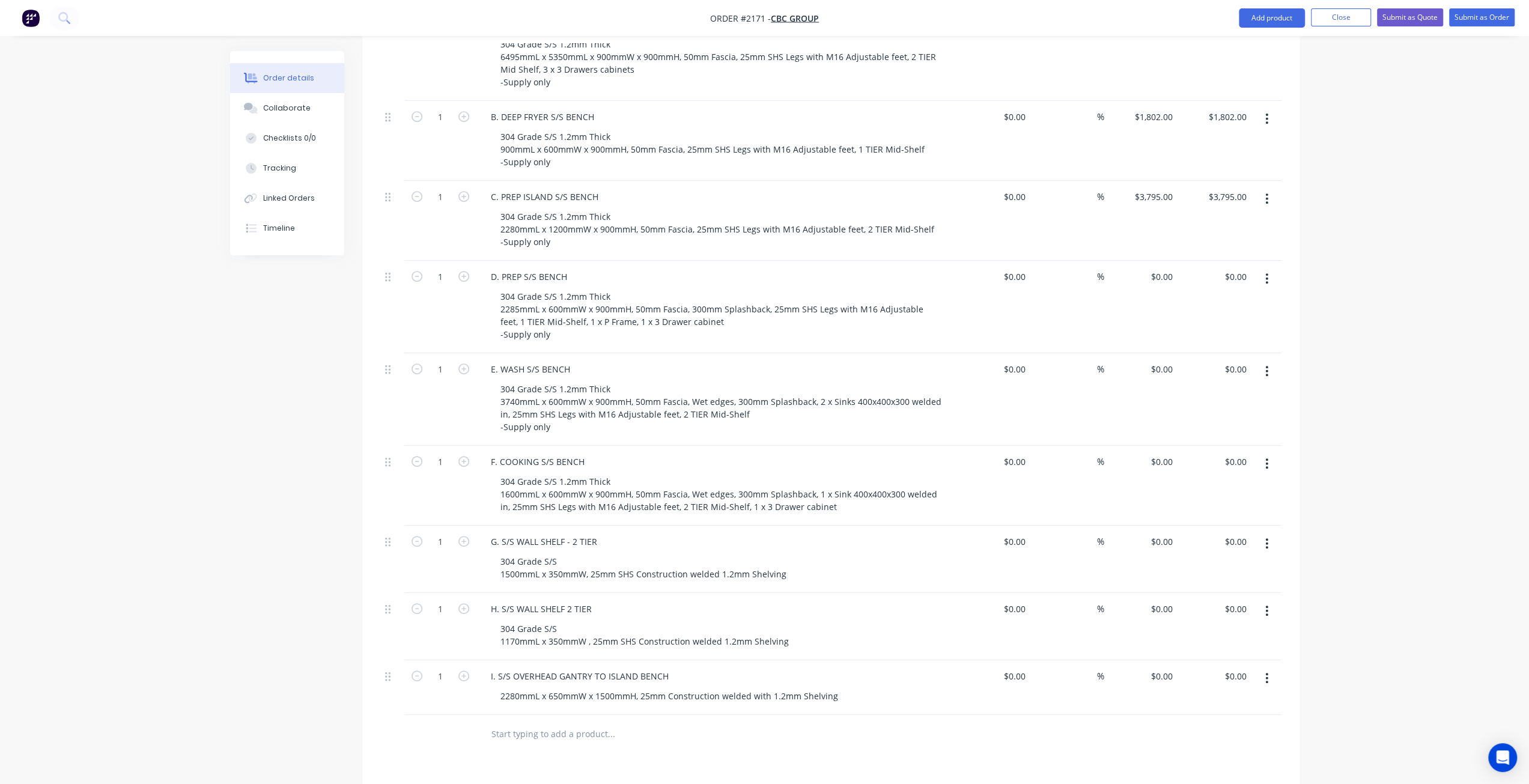
drag, startPoint x: 1477, startPoint y: 356, endPoint x: 1441, endPoint y: 324, distance: 48.2
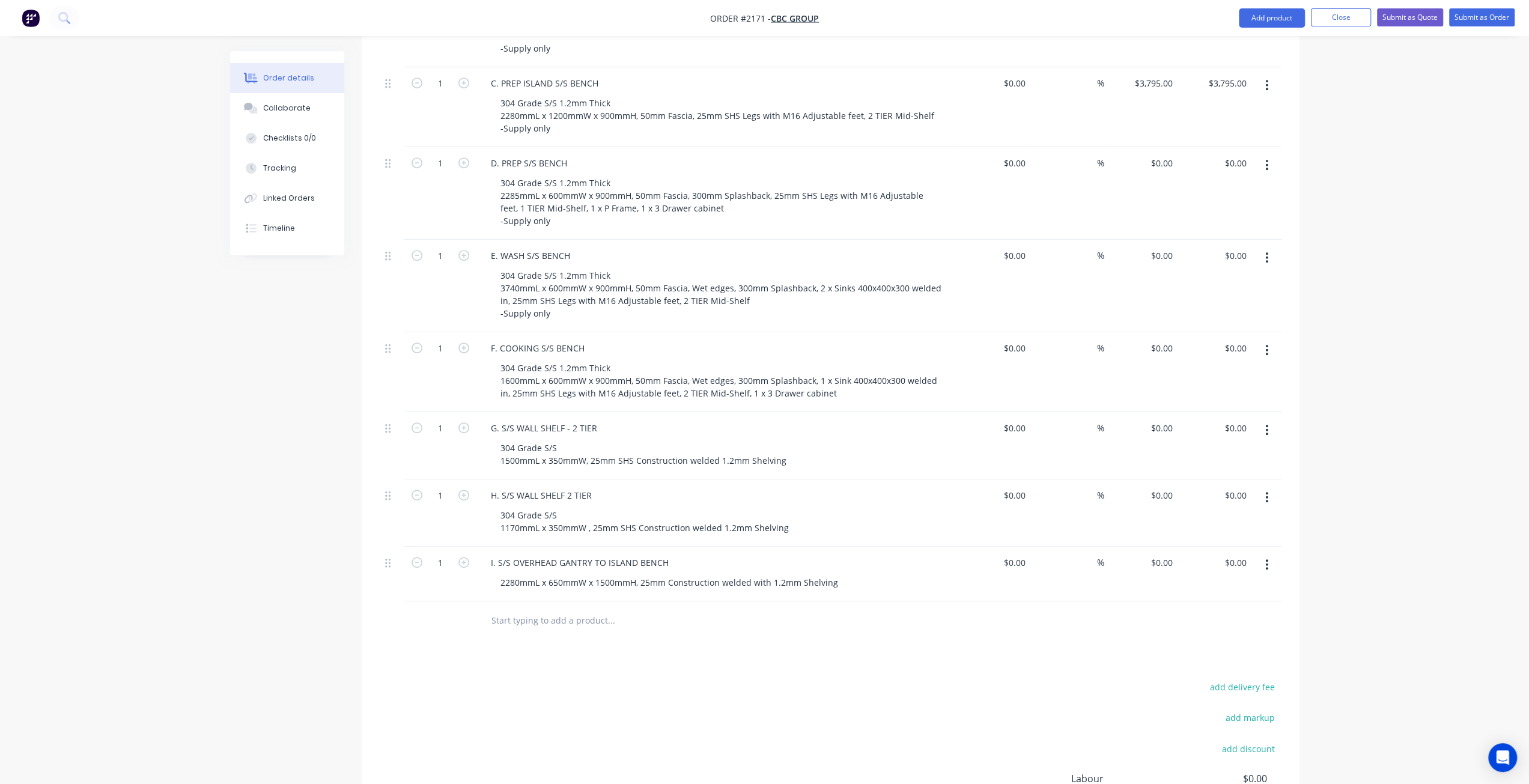
scroll to position [591, 0]
click at [1169, 149] on input "0" at bounding box center [1164, 158] width 28 height 17
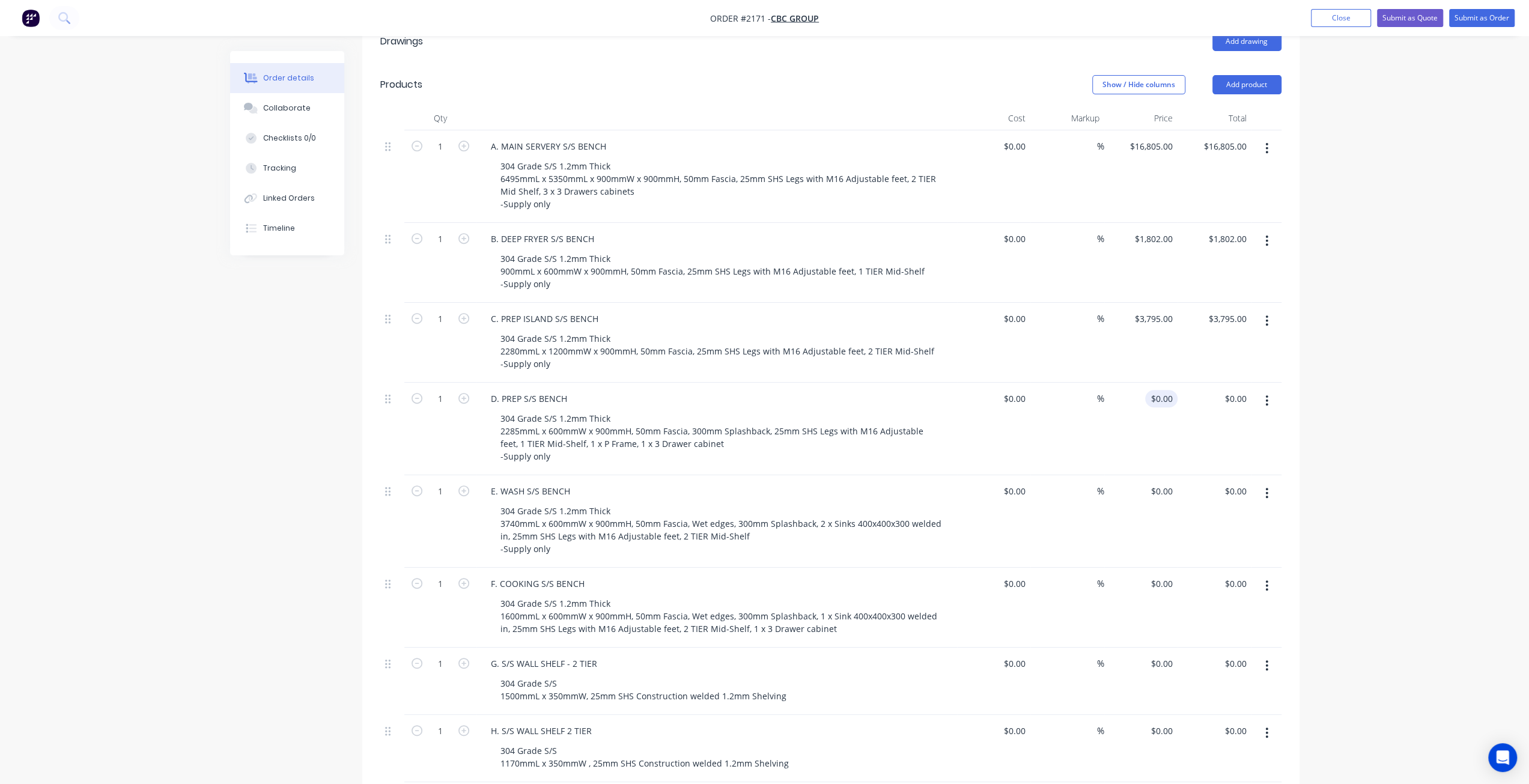
scroll to position [290, 0]
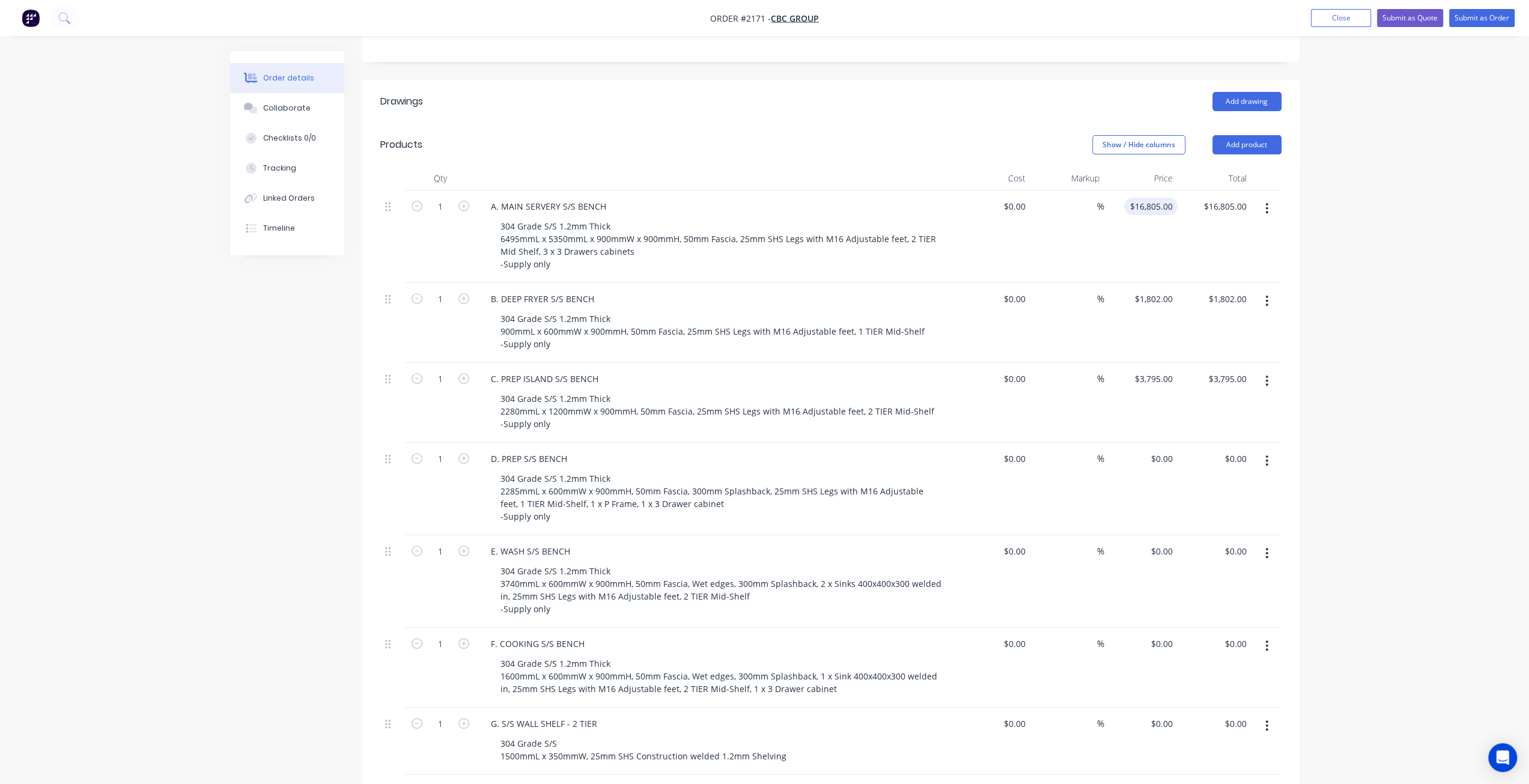
type input "0"
type input "16805"
type input "$0.00"
click at [1155, 198] on input "16805" at bounding box center [1153, 207] width 49 height 17
type input "$16,805.00"
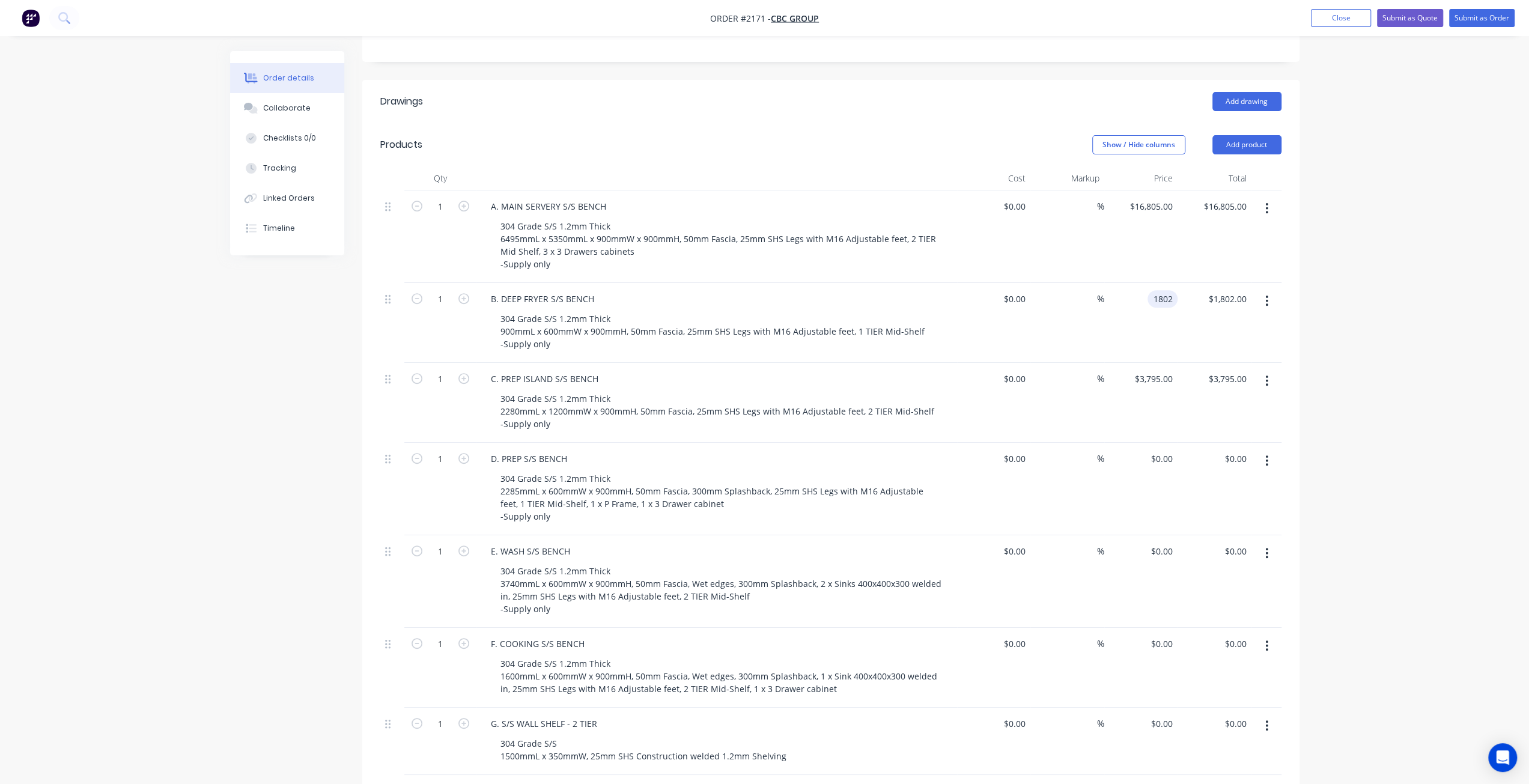
click at [1162, 290] on input "1802" at bounding box center [1165, 299] width 25 height 17
type input "$3,165.00"
click at [1435, 308] on div "Order details Collaborate Checklists 0/0 Tracking Linked Orders Timeline Order …" at bounding box center [764, 476] width 1529 height 1533
click at [1165, 450] on input "0" at bounding box center [1171, 459] width 14 height 17
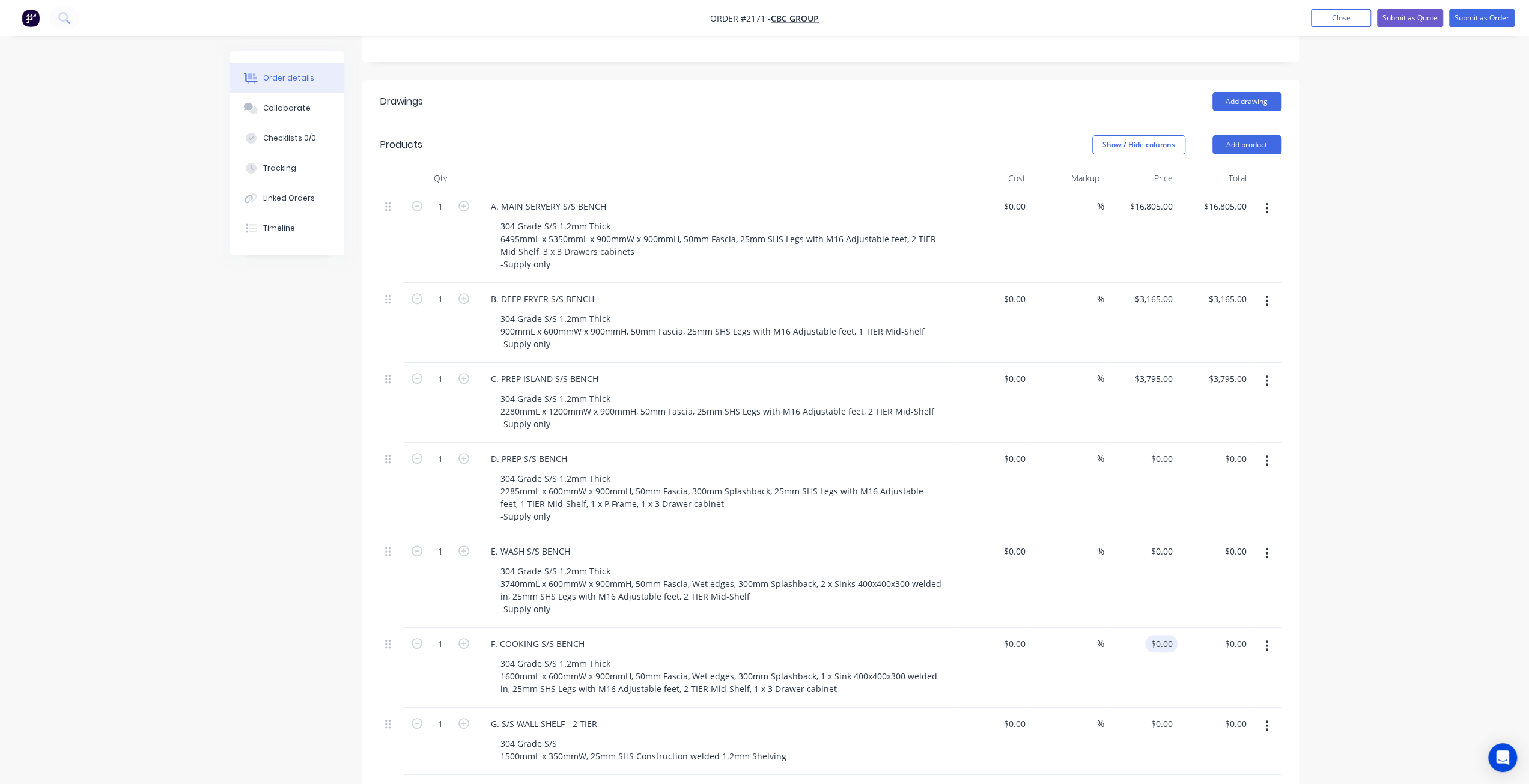
type input "0"
type input "$0.00"
type input "0"
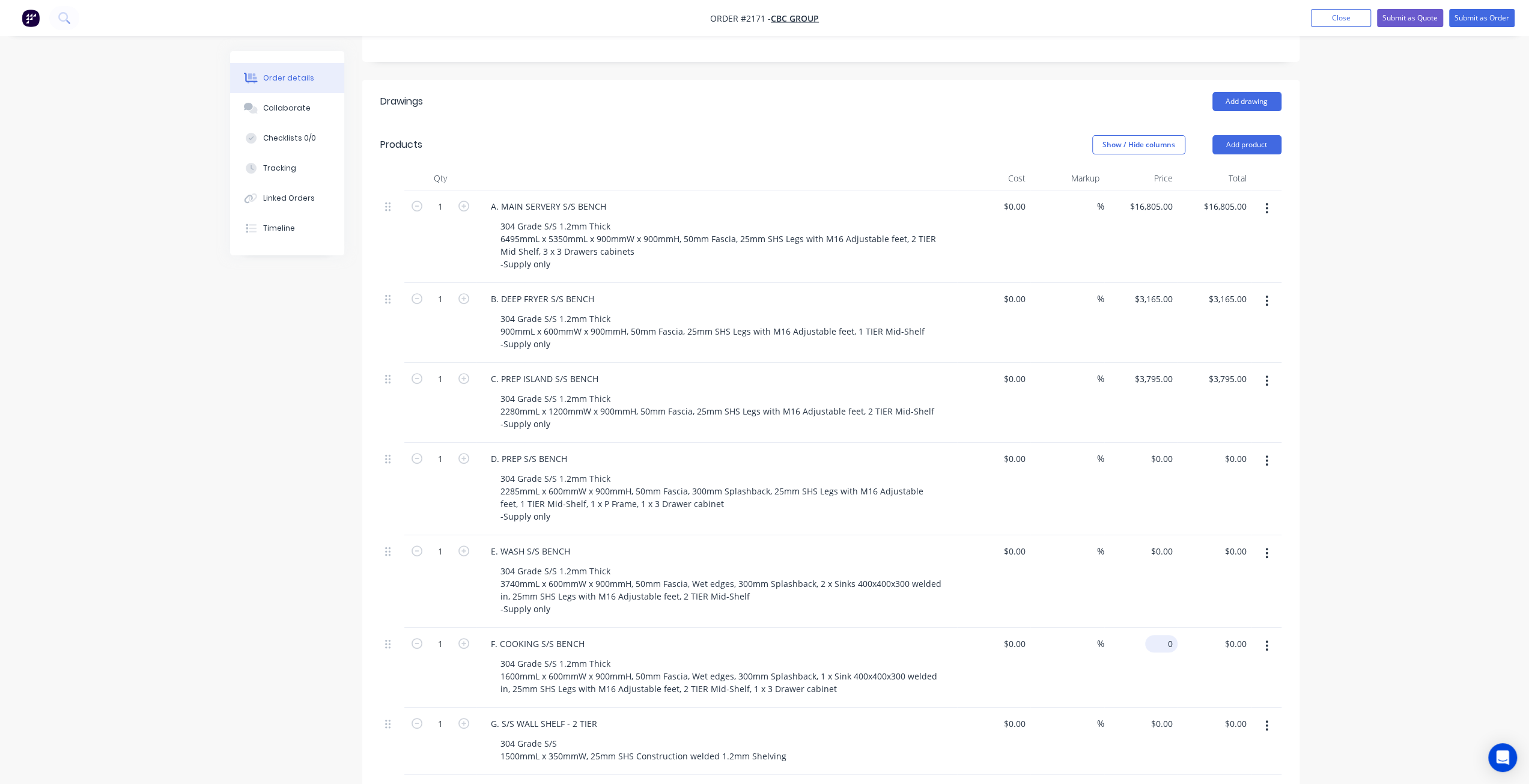
type input "$0.00"
click at [1167, 635] on input "$0.00" at bounding box center [1164, 643] width 28 height 17
type input "$0.00"
type input "0"
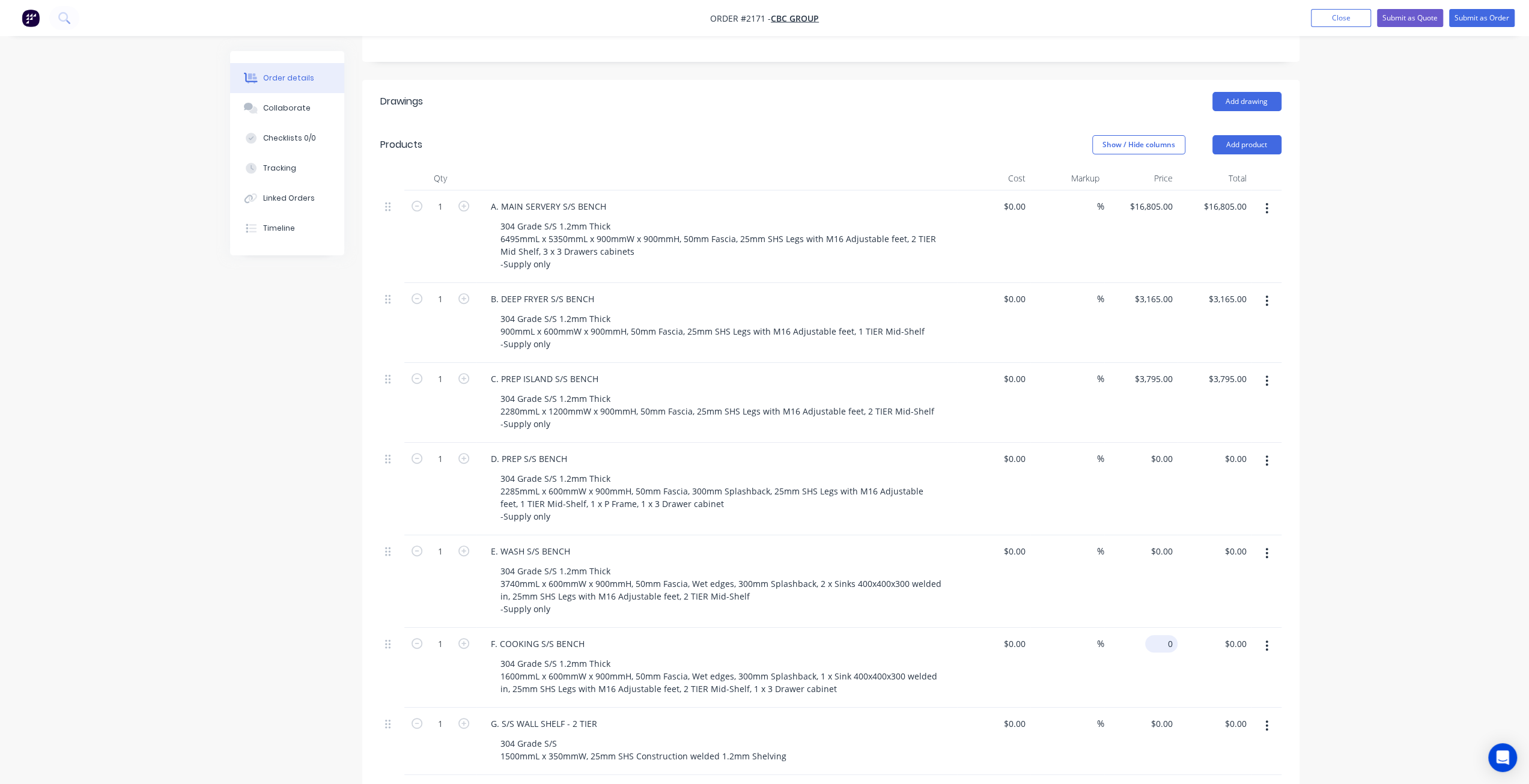
type input "$0.00"
click at [1164, 635] on input "0" at bounding box center [1171, 643] width 14 height 17
type input "$3,165.00"
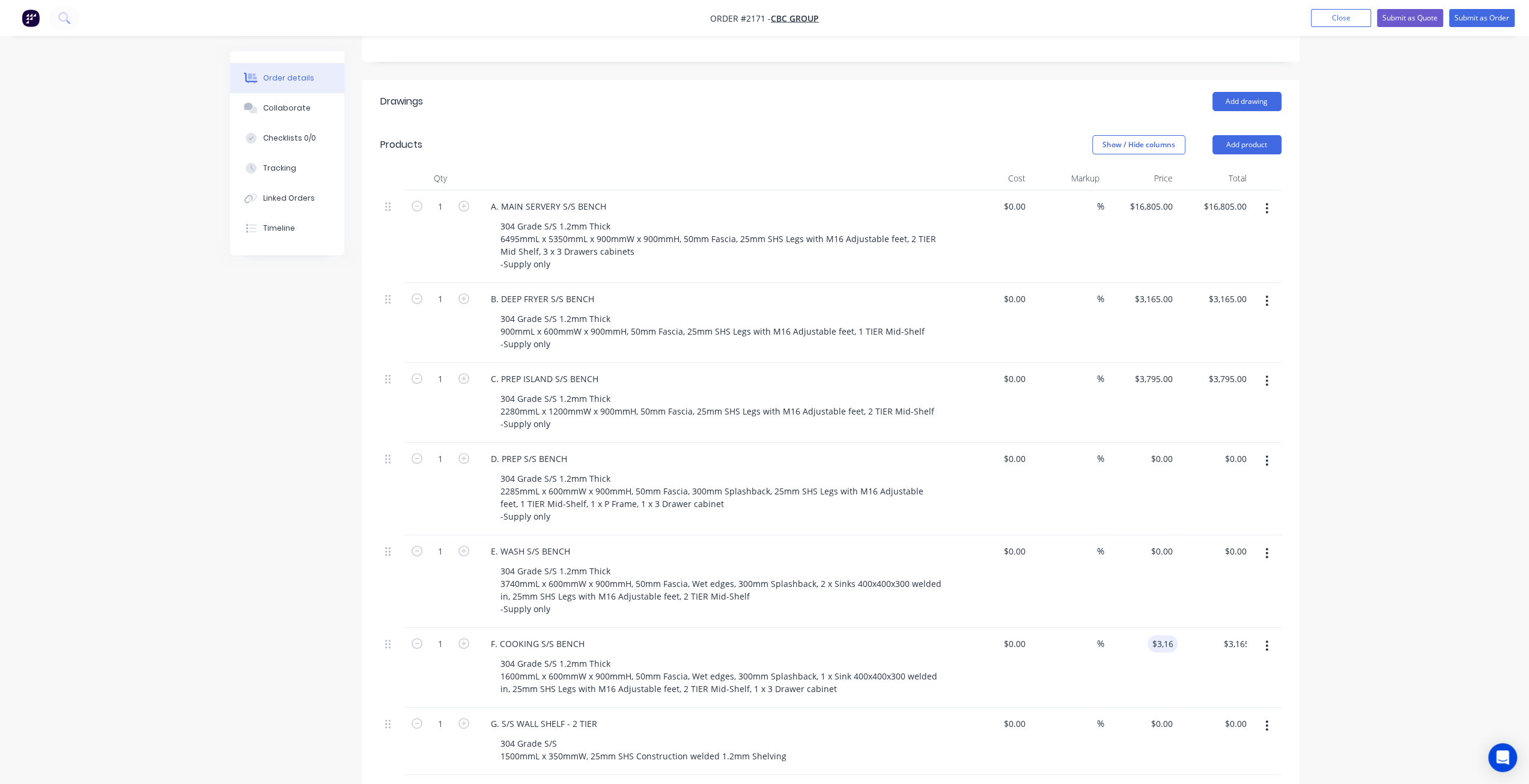
click at [225, 393] on div "Order details Collaborate Checklists 0/0 Tracking Linked Orders Timeline Order …" at bounding box center [765, 502] width 1094 height 1482
click at [1161, 290] on input "3165" at bounding box center [1165, 299] width 25 height 17
type input "$1,802.00"
click at [1332, 317] on div "Order details Collaborate Checklists 0/0 Tracking Linked Orders Timeline Order …" at bounding box center [764, 476] width 1529 height 1533
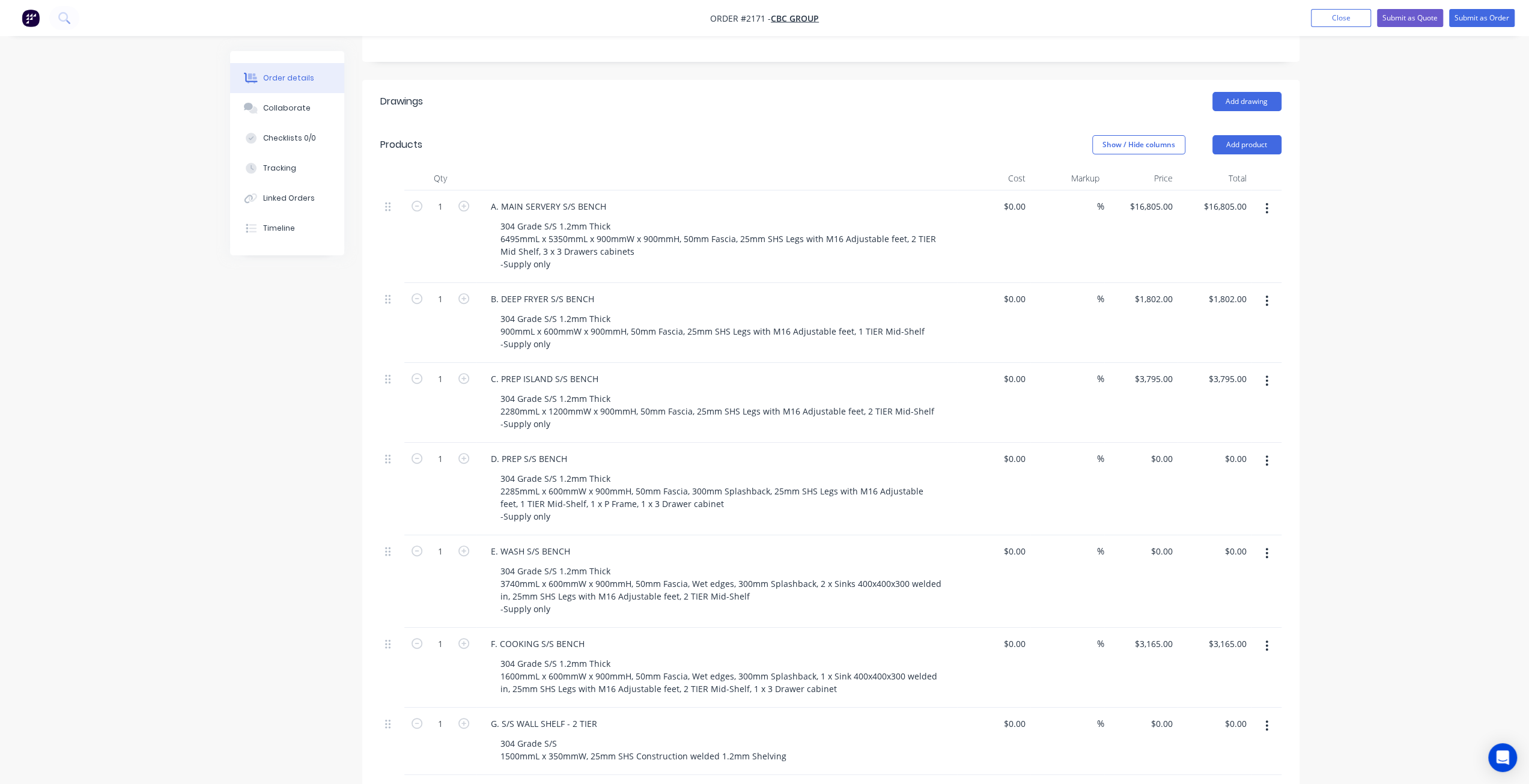
click at [178, 354] on div "Order details Collaborate Checklists 0/0 Tracking Linked Orders Timeline Order …" at bounding box center [764, 476] width 1529 height 1533
click at [1154, 290] on input "1802" at bounding box center [1156, 299] width 44 height 17
type input "$1,297.00"
click at [1409, 333] on div "Order details Collaborate Checklists 0/0 Tracking Linked Orders Timeline Order …" at bounding box center [764, 476] width 1529 height 1533
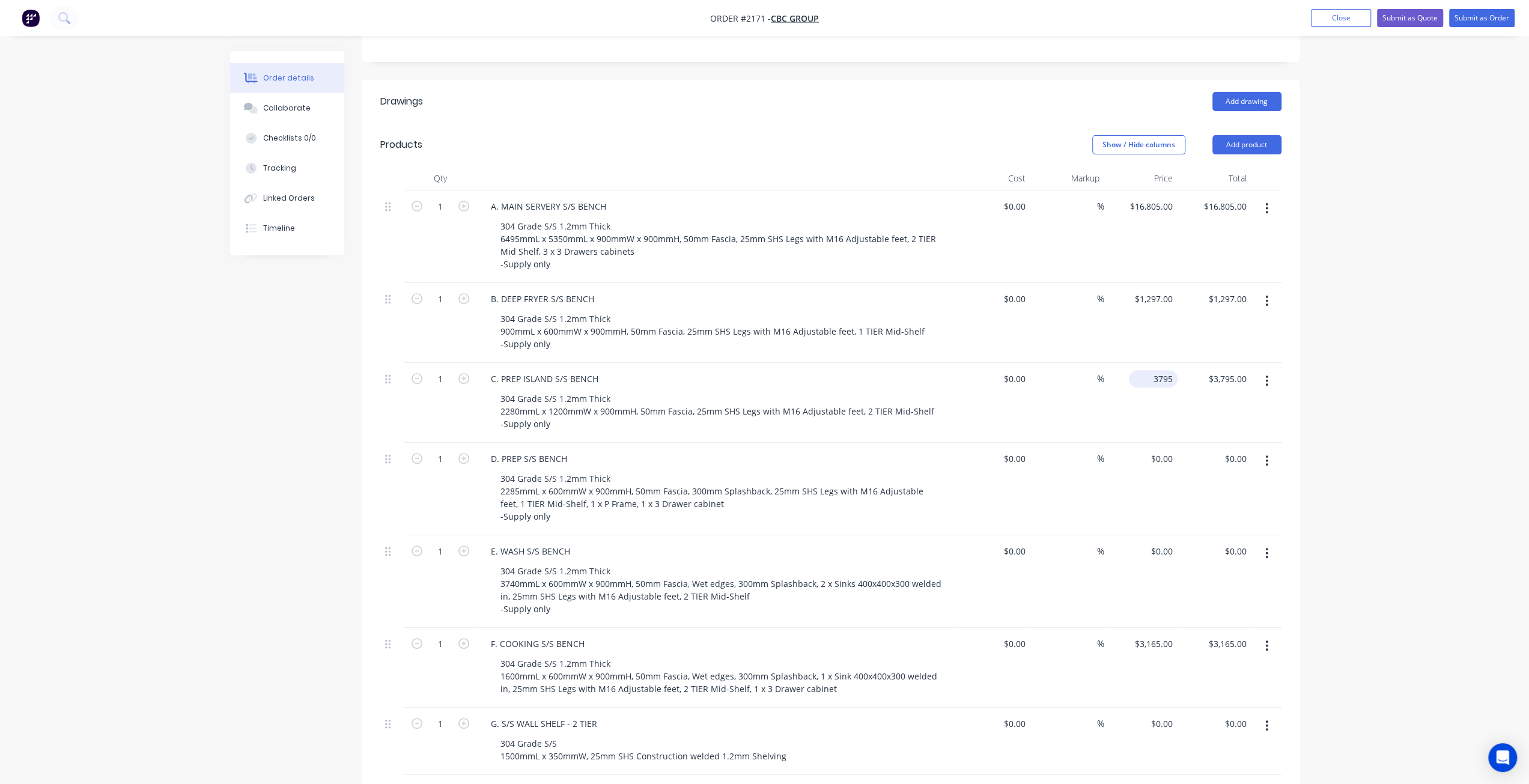
click at [1164, 370] on input "3795" at bounding box center [1156, 379] width 44 height 17
type input "$3,795.00"
click at [1345, 380] on div "Order details Collaborate Checklists 0/0 Tracking Linked Orders Timeline Order …" at bounding box center [764, 476] width 1529 height 1533
click at [1172, 450] on input "0" at bounding box center [1171, 459] width 14 height 17
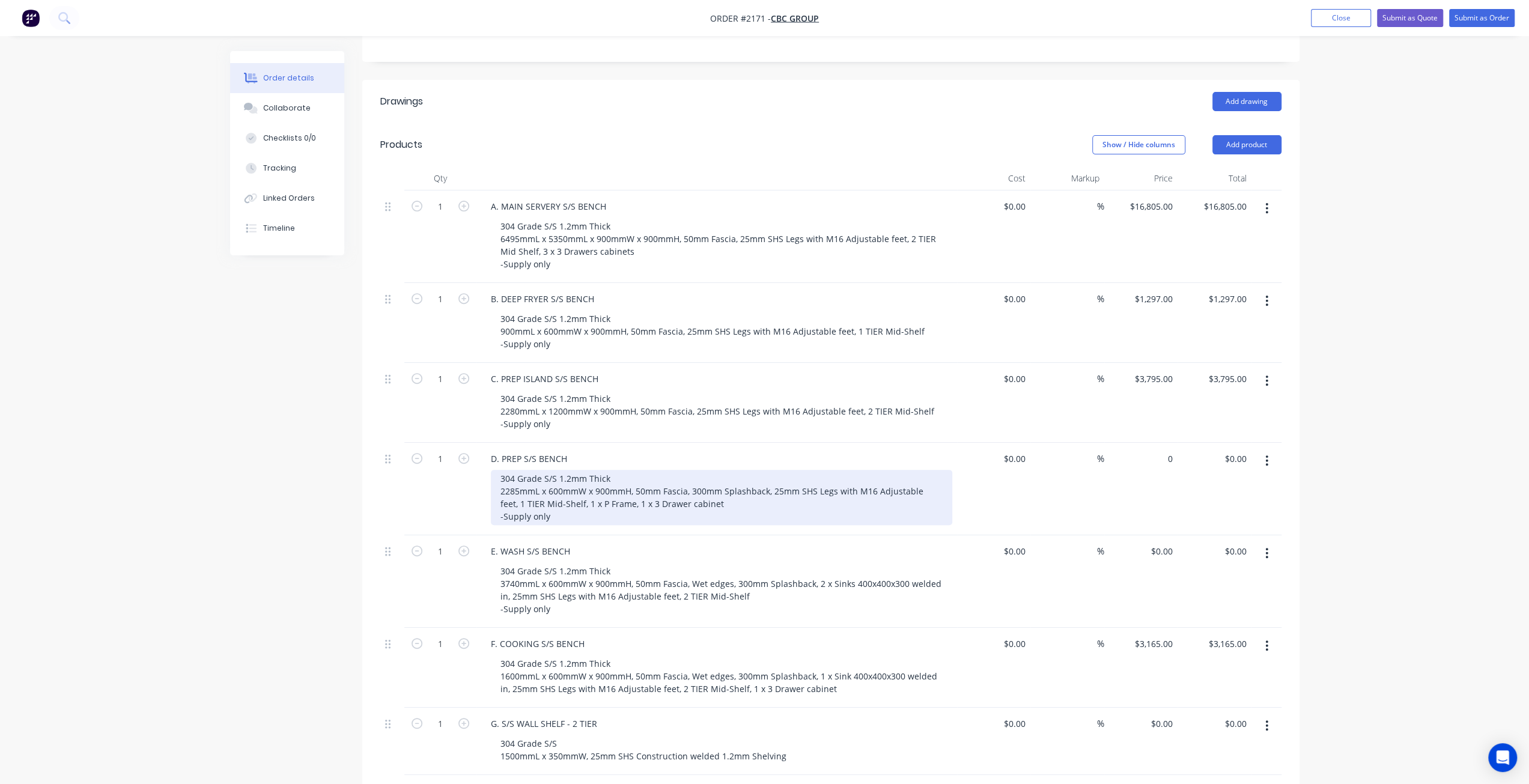
type input "$0.00"
click at [692, 470] on div "304 Grade S/S 1.2mm Thick 2285mmL x 600mmW x 900mmH, 50mm Fascia, 300mm Splashb…" at bounding box center [721, 497] width 461 height 55
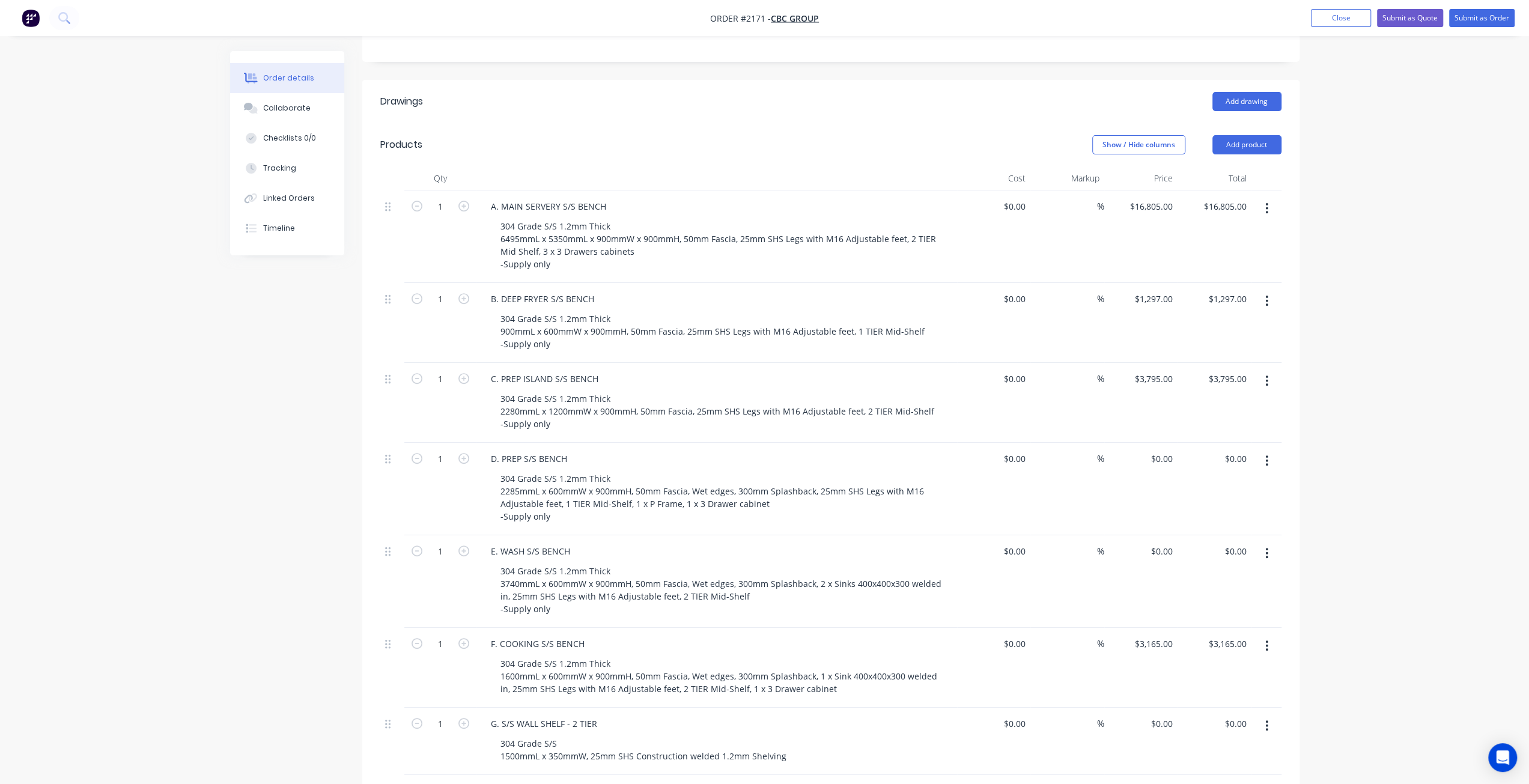
click at [259, 493] on div "Created by Mark Created 12/08/25 Required 13/08/25 Assigned to Add team member …" at bounding box center [764, 502] width 1069 height 1482
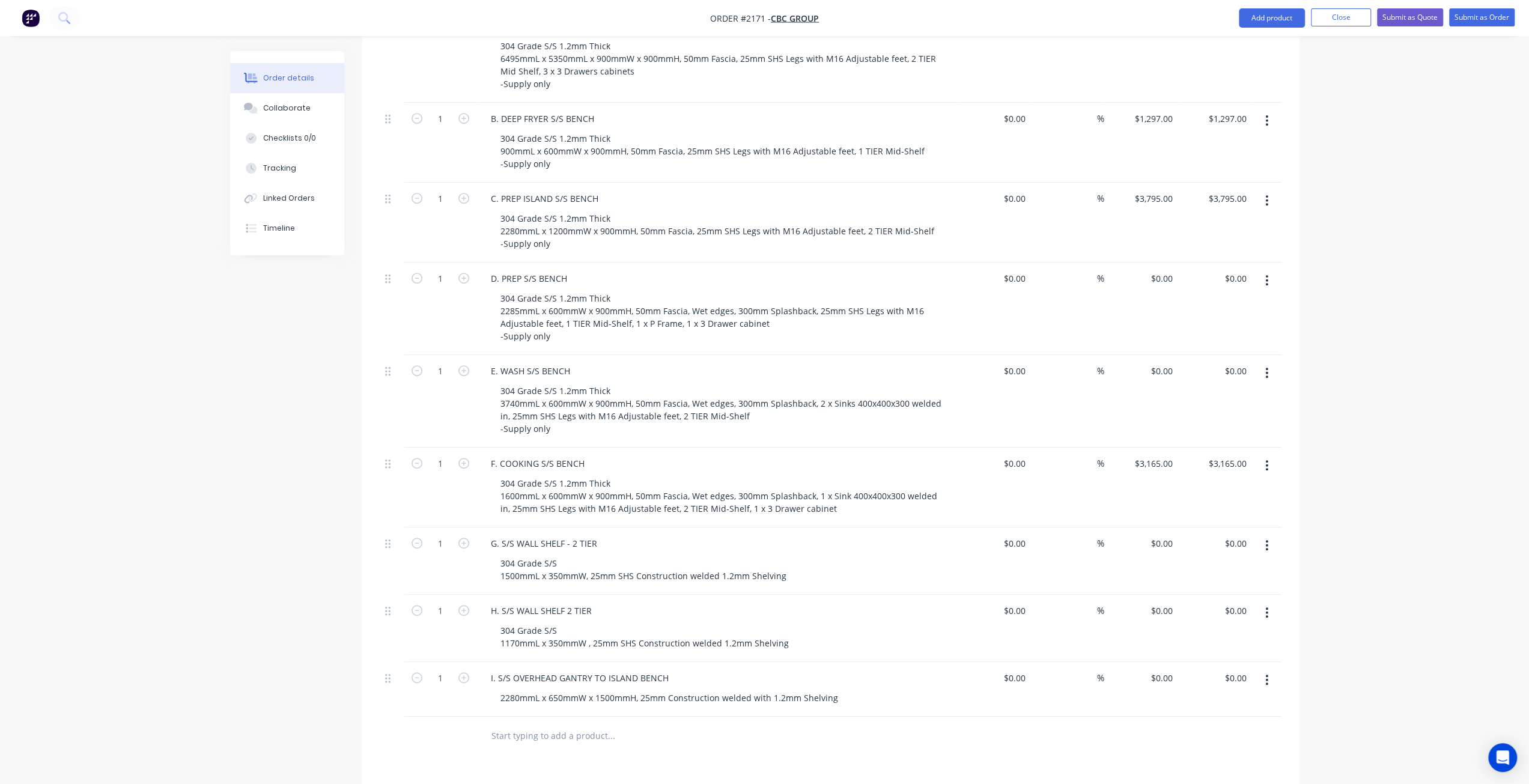
scroll to position [410, 0]
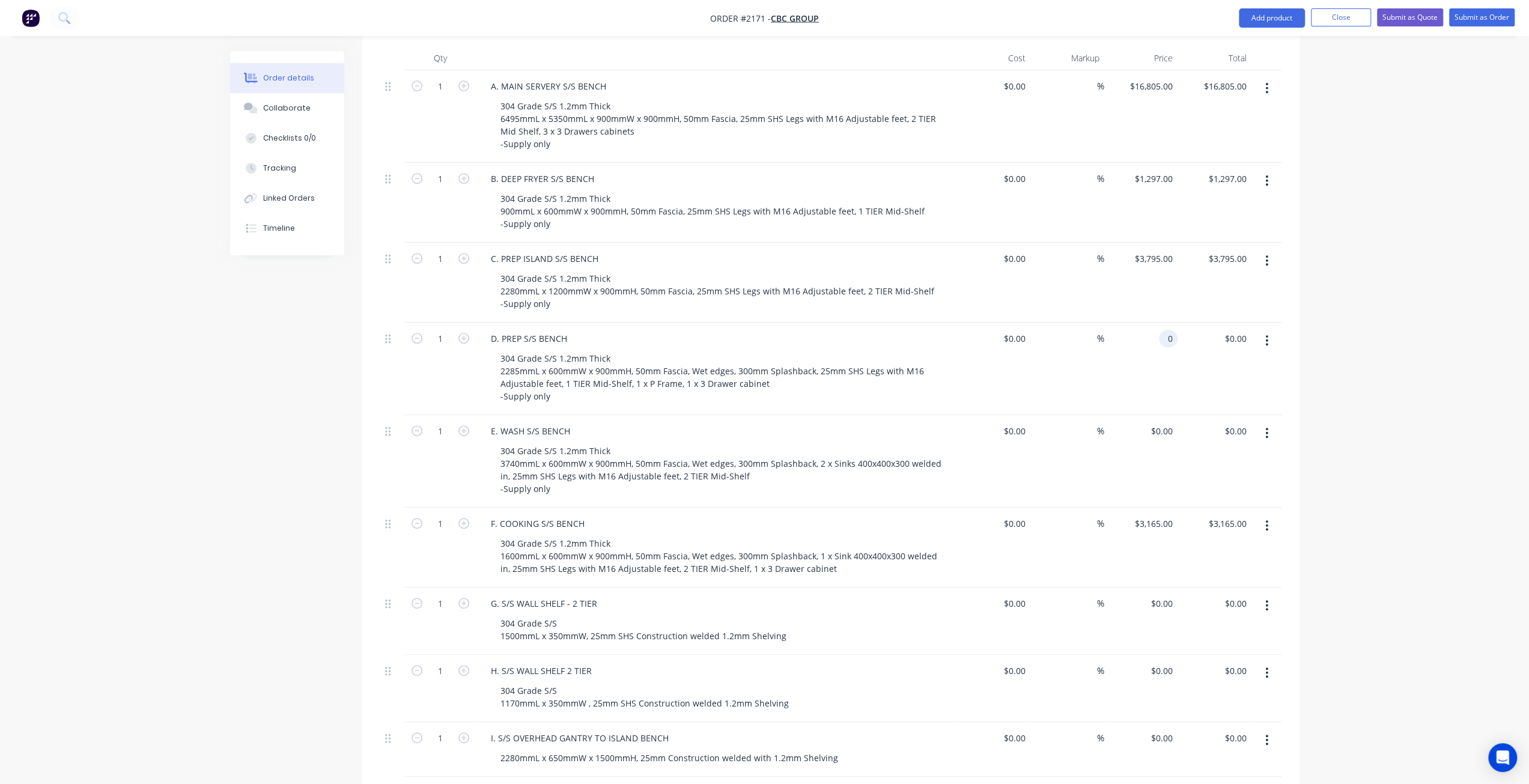
click at [1170, 330] on input "0" at bounding box center [1171, 339] width 14 height 17
type input "$4,523.00"
click at [1350, 394] on div "Order details Collaborate Checklists 0/0 Tracking Linked Orders Timeline Order …" at bounding box center [764, 356] width 1529 height 1533
click at [1332, 407] on div "Order details Collaborate Checklists 0/0 Tracking Linked Orders Timeline Order …" at bounding box center [764, 356] width 1529 height 1533
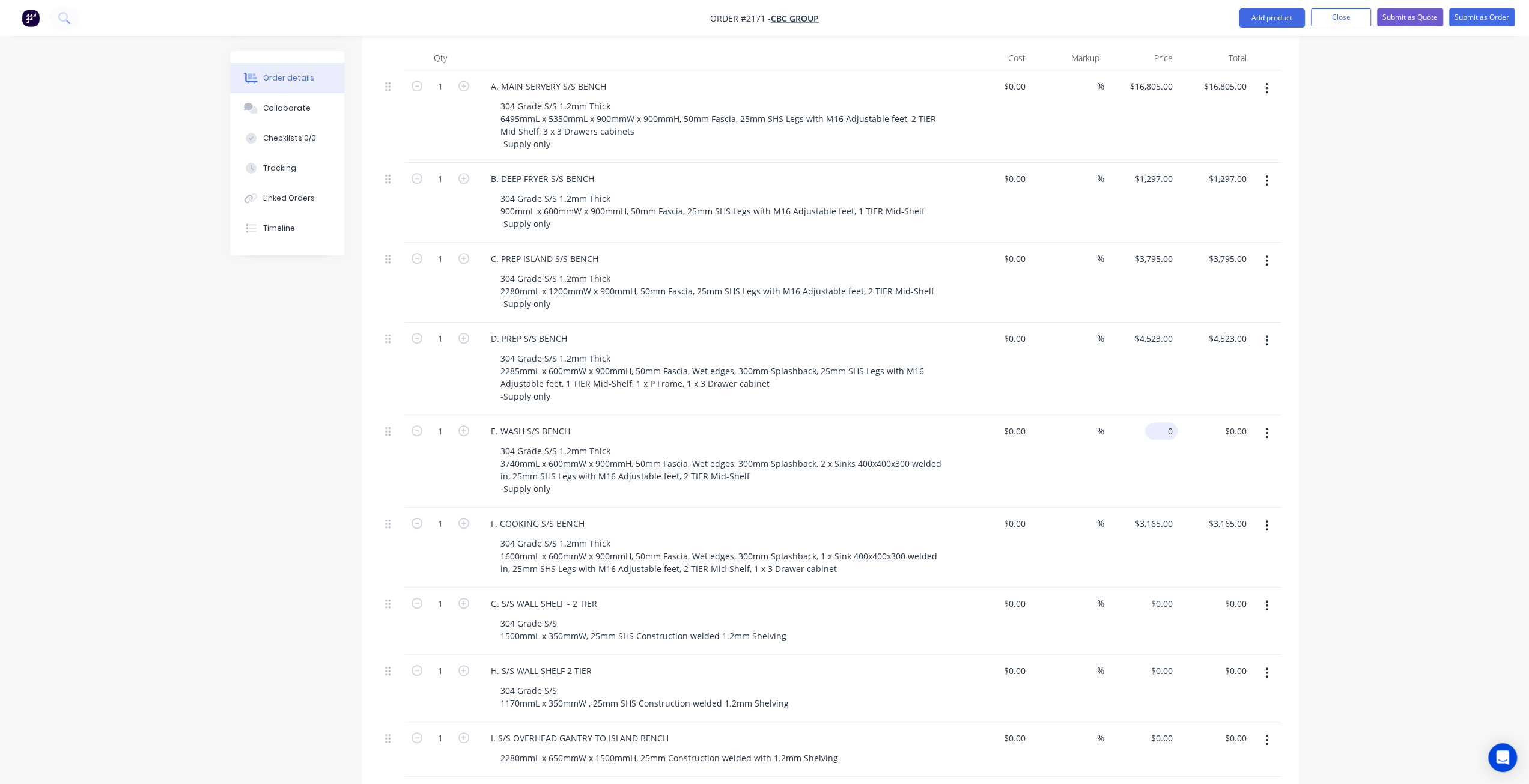
click at [1166, 423] on input "0" at bounding box center [1164, 431] width 28 height 17
click at [1424, 412] on div "Order details Collaborate Checklists 0/0 Tracking Linked Orders Timeline Order …" at bounding box center [764, 356] width 1529 height 1533
click at [1164, 423] on input "0" at bounding box center [1164, 431] width 28 height 17
click at [1168, 423] on input "0" at bounding box center [1171, 431] width 14 height 17
type input "$5,579.00"
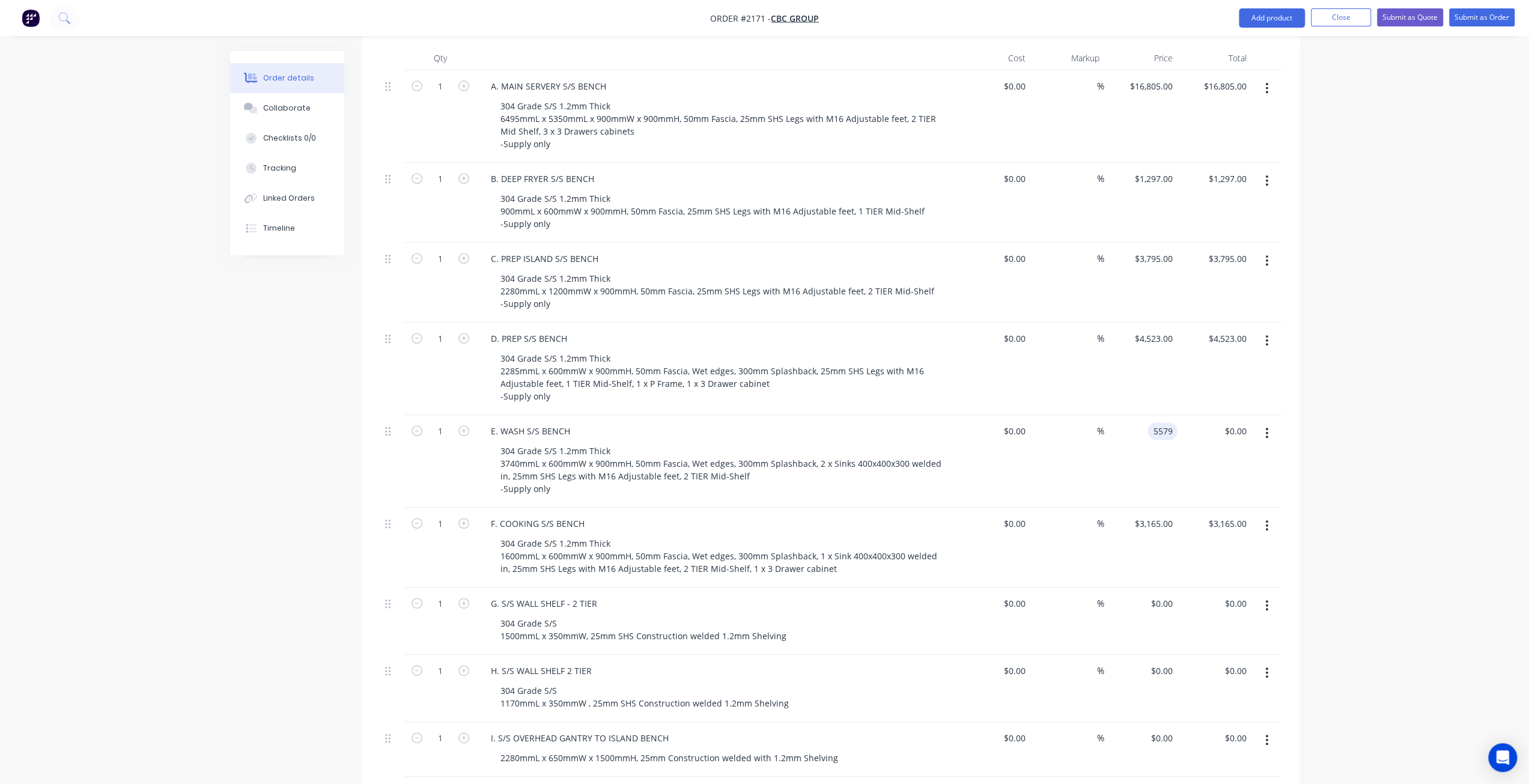
type input "$5,579.00"
click at [1373, 495] on div "Order details Collaborate Checklists 0/0 Tracking Linked Orders Timeline Order …" at bounding box center [764, 356] width 1529 height 1533
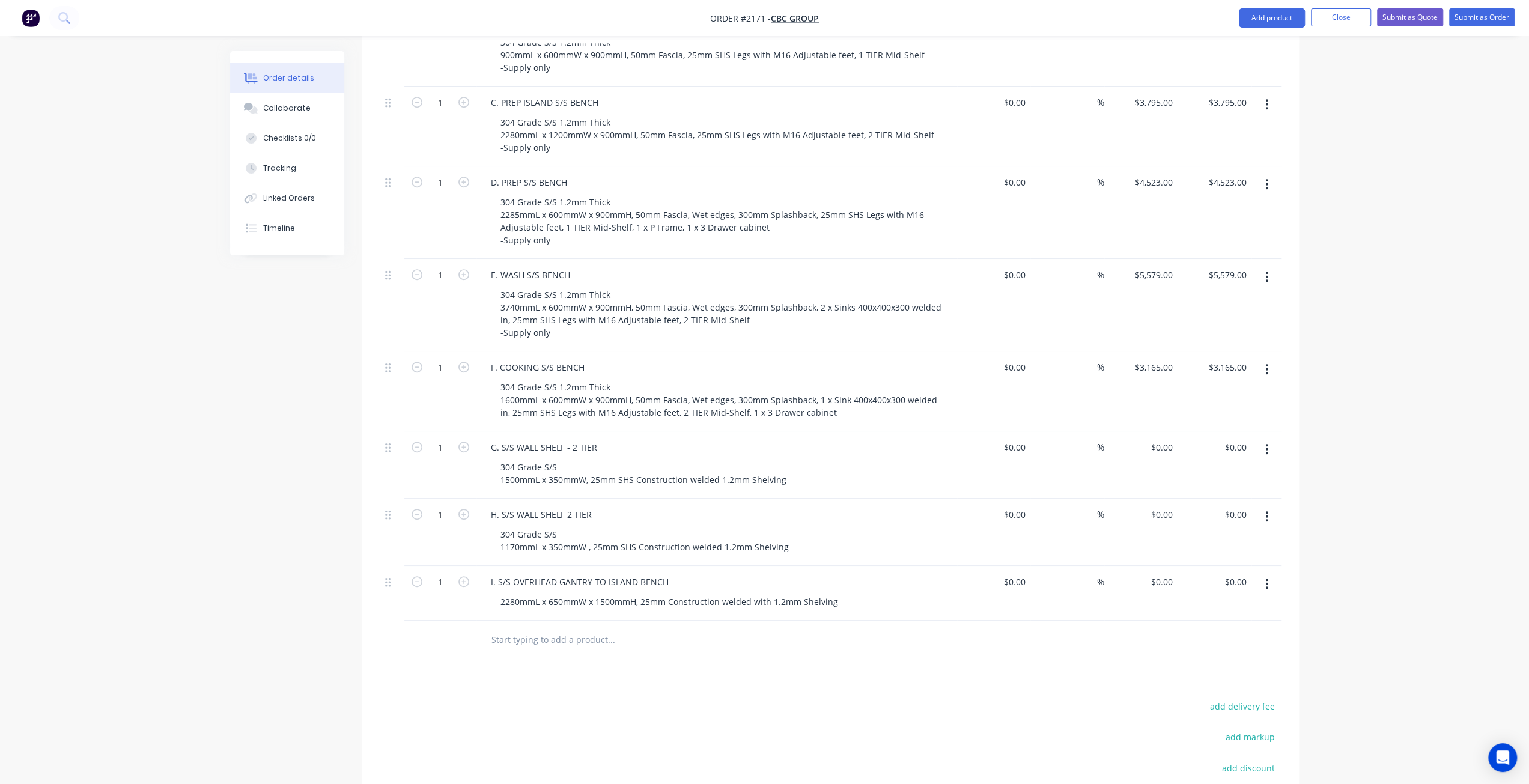
scroll to position [591, 0]
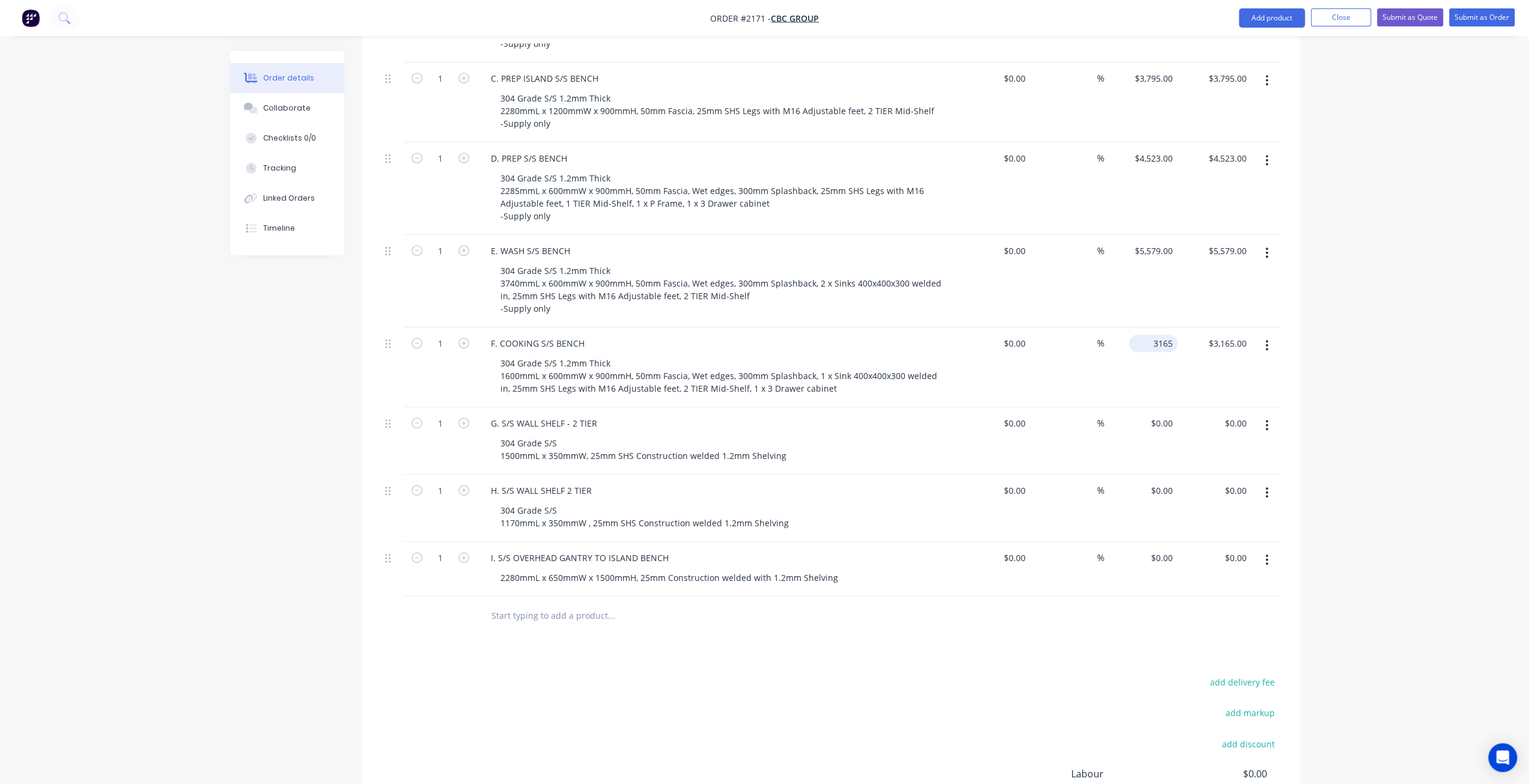
click at [1149, 335] on div "3165 $3,165.00" at bounding box center [1153, 343] width 49 height 17
click at [1396, 287] on div "Order details Collaborate Checklists 0/0 Tracking Linked Orders Timeline Order …" at bounding box center [764, 175] width 1529 height 1533
click at [1156, 335] on input "3165" at bounding box center [1156, 343] width 44 height 17
click at [1144, 328] on div "3165 3165" at bounding box center [1142, 368] width 74 height 80
type input "$3,130.00"
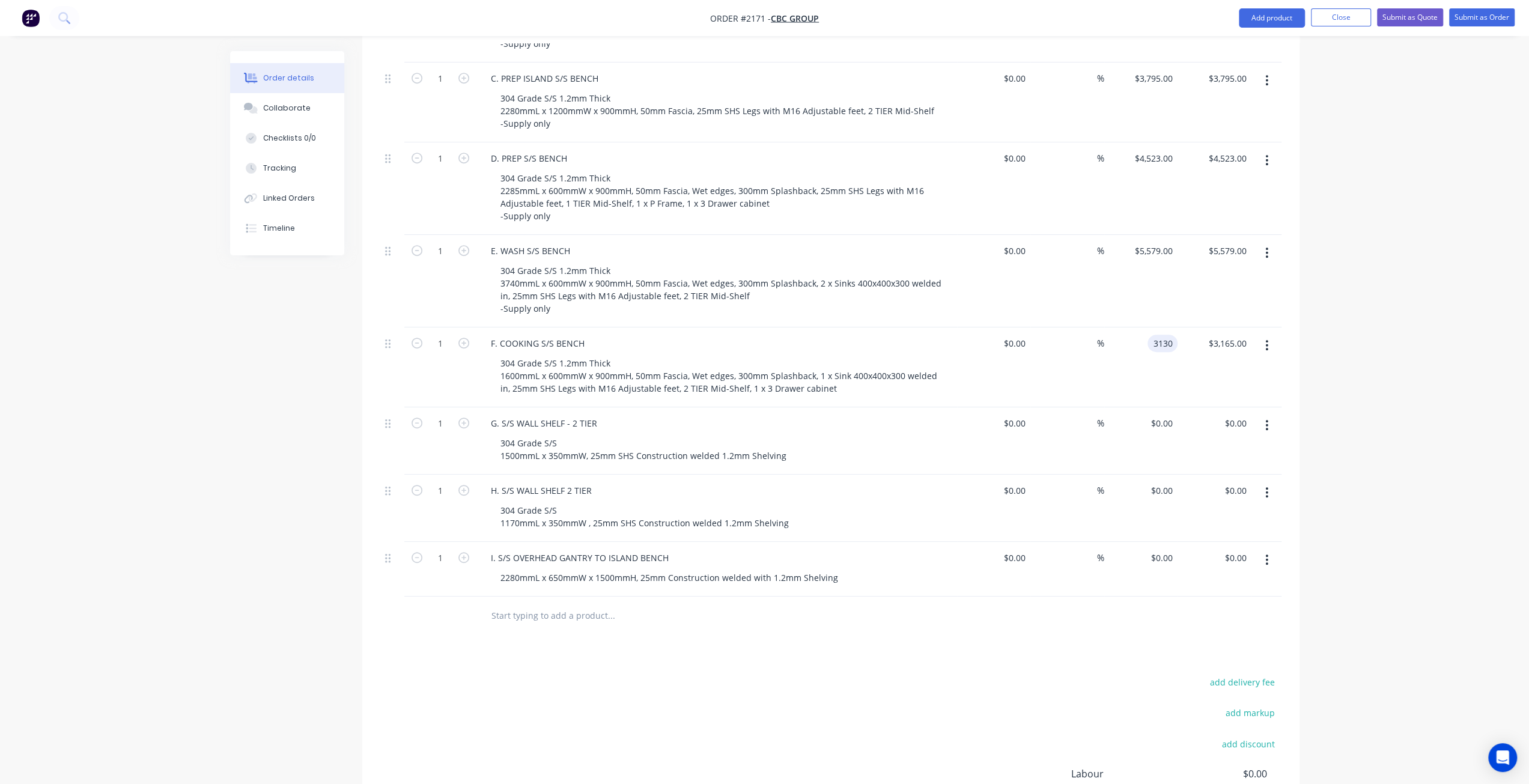
type input "$3,130.00"
click at [1383, 394] on div "Order details Collaborate Checklists 0/0 Tracking Linked Orders Timeline Order …" at bounding box center [764, 175] width 1529 height 1533
click at [1168, 415] on input "0" at bounding box center [1164, 423] width 28 height 17
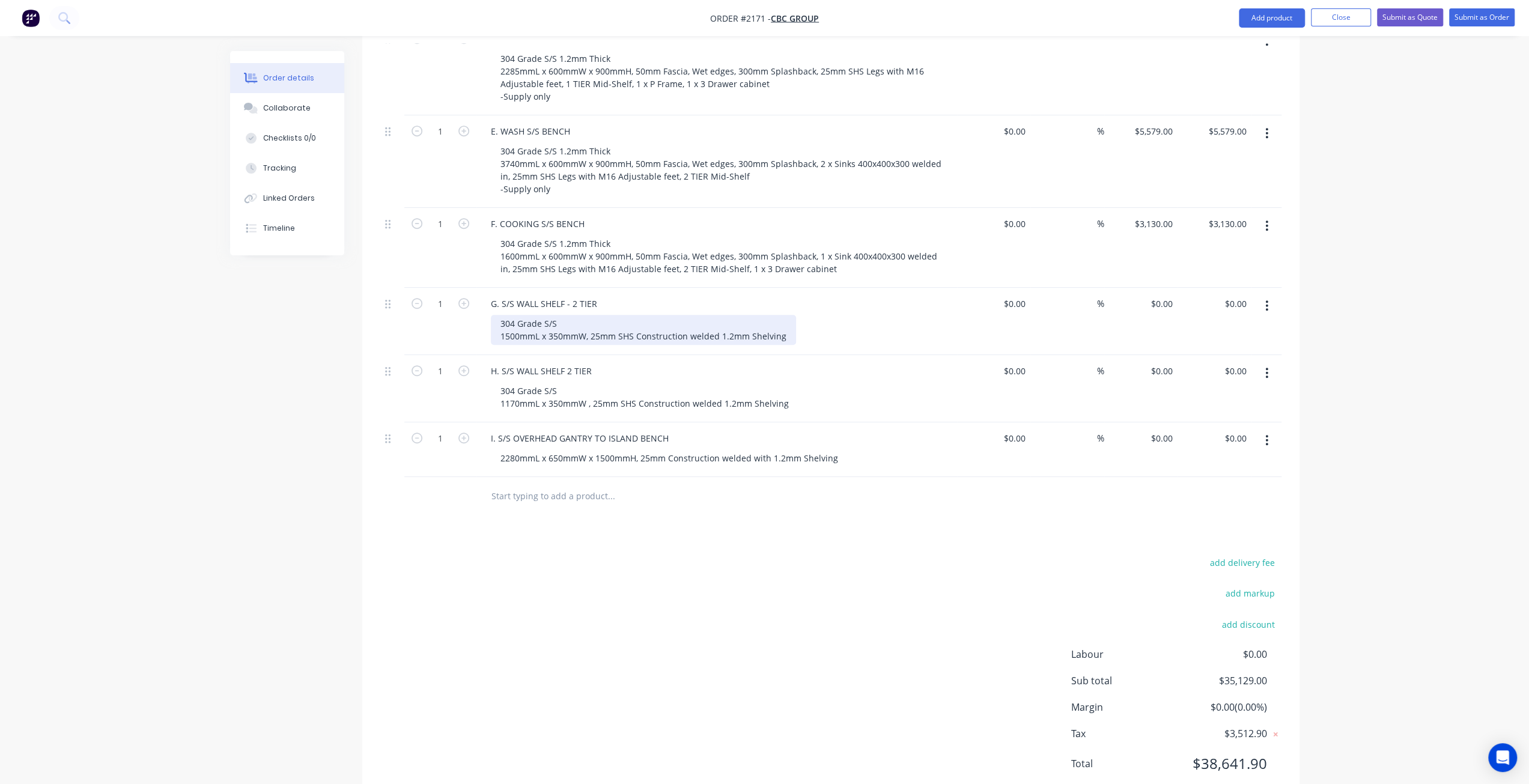
scroll to position [711, 0]
click at [1161, 295] on div "0 $0.00" at bounding box center [1161, 303] width 32 height 17
type input "$1,080.00"
click at [1334, 350] on div "Order details Collaborate Checklists 0/0 Tracking Linked Orders Timeline Order …" at bounding box center [764, 55] width 1529 height 1533
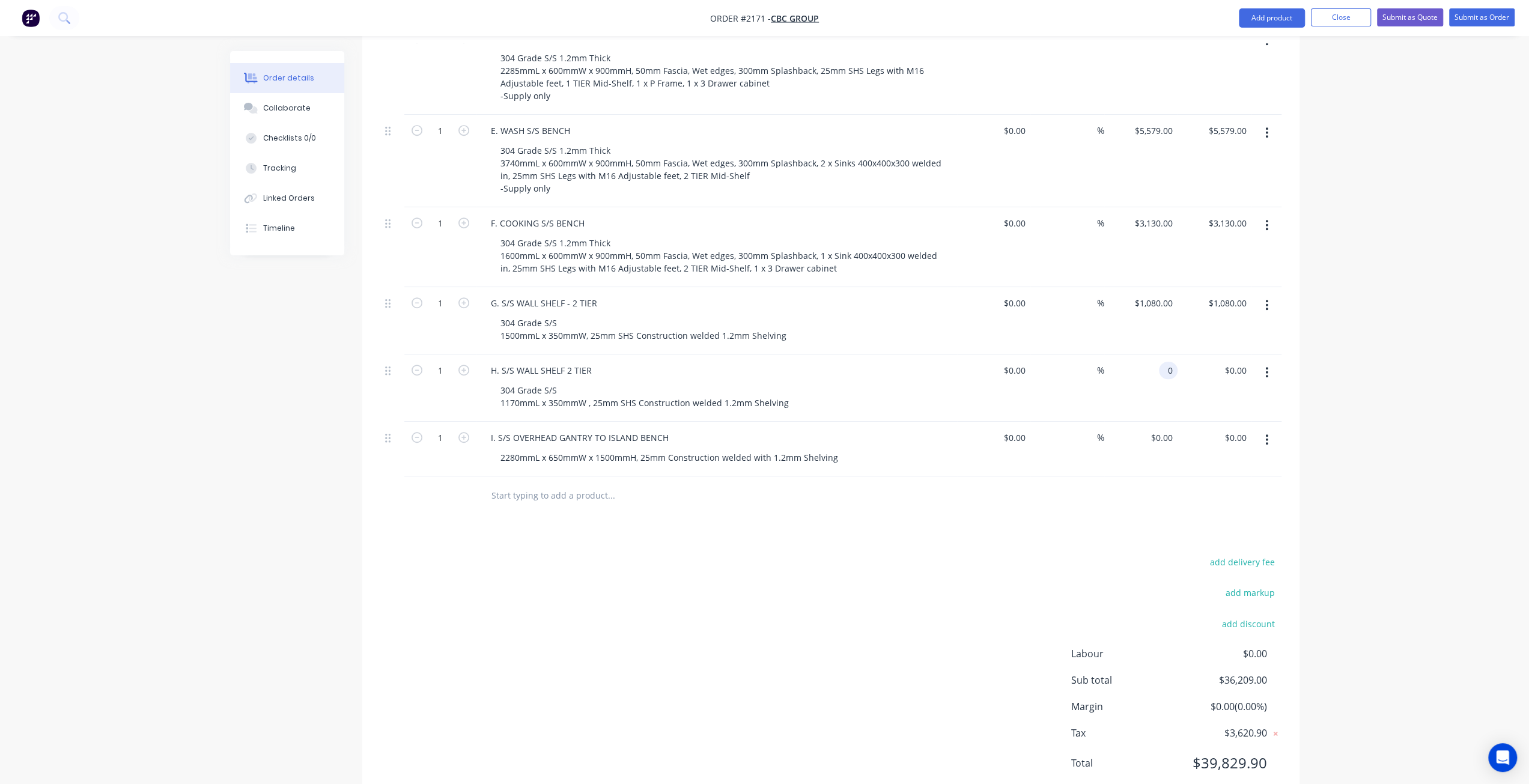
click at [1166, 361] on input "0" at bounding box center [1171, 370] width 14 height 17
type input "$950.00"
drag, startPoint x: 1441, startPoint y: 394, endPoint x: 1182, endPoint y: 423, distance: 260.6
click at [1441, 394] on div "Order details Collaborate Checklists 0/0 Tracking Linked Orders Timeline Order …" at bounding box center [764, 55] width 1529 height 1533
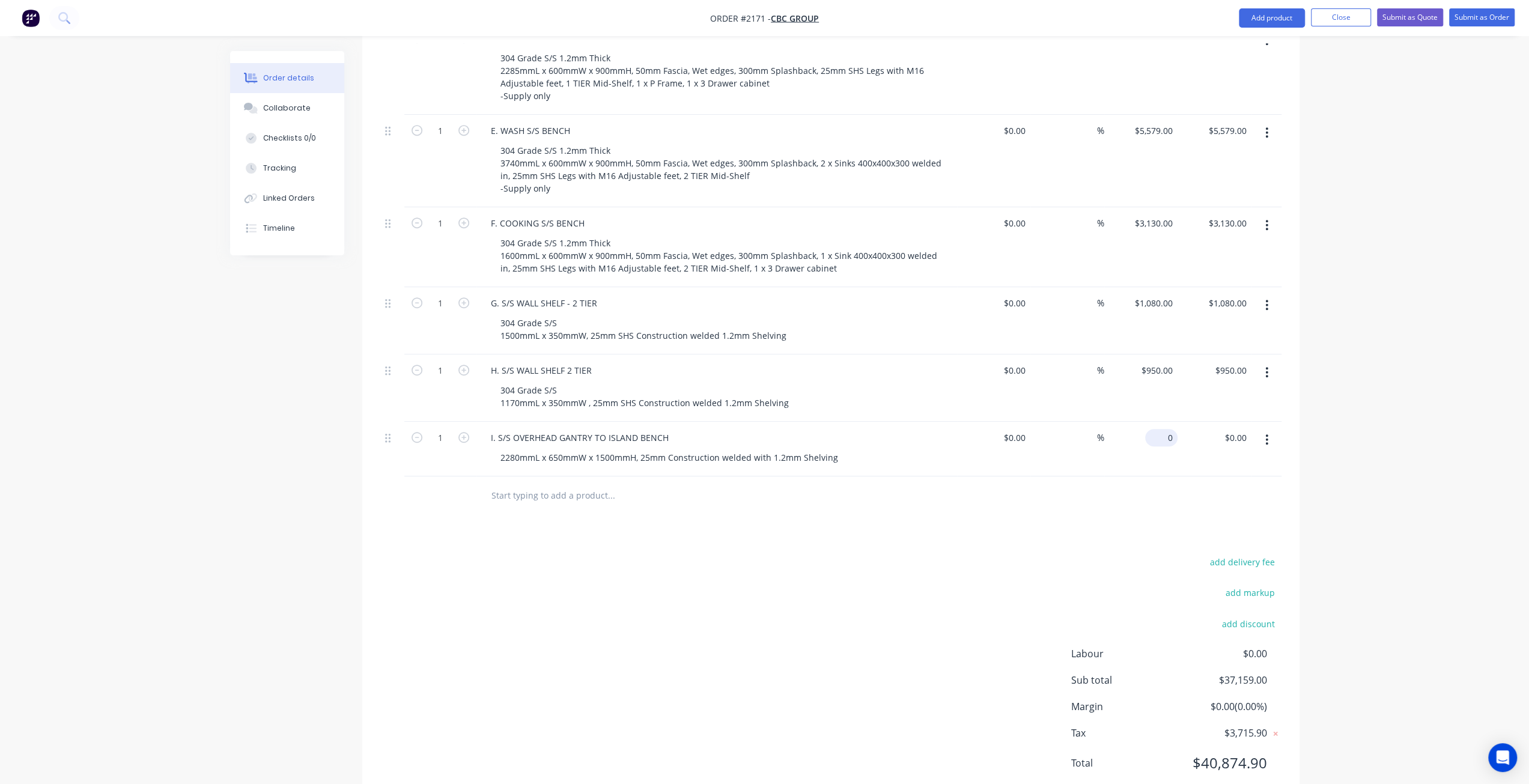
click at [1166, 429] on input "0" at bounding box center [1164, 438] width 28 height 17
type input "$2,080.00"
click at [1360, 376] on div "Order details Collaborate Checklists 0/0 Tracking Linked Orders Timeline Order …" at bounding box center [764, 55] width 1529 height 1533
click at [581, 484] on input "text" at bounding box center [611, 496] width 240 height 24
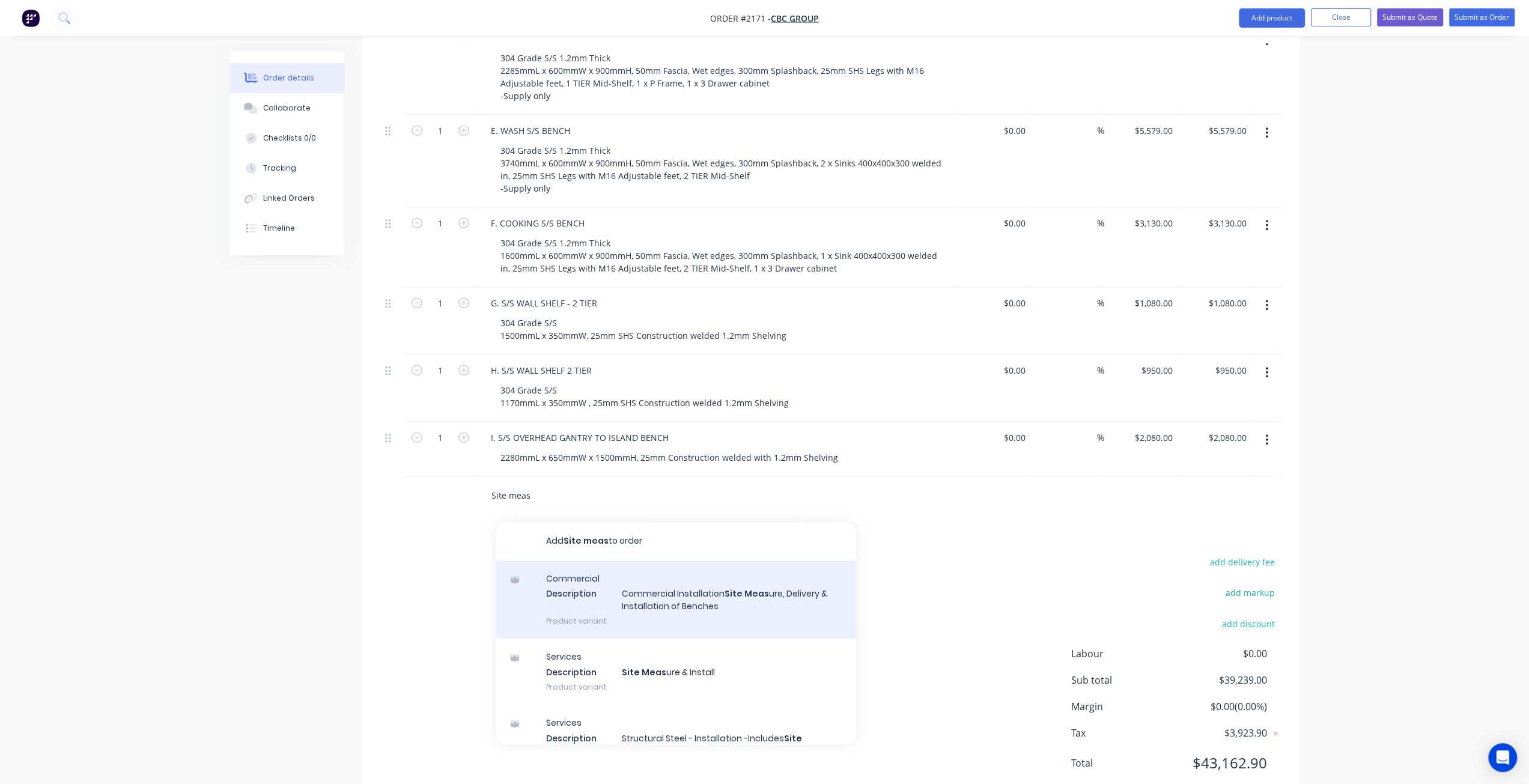
type input "Site meas"
click at [706, 563] on div "Commercial Description Commercial Installation Site Meas ure, Delivery & Instal…" at bounding box center [676, 600] width 361 height 79
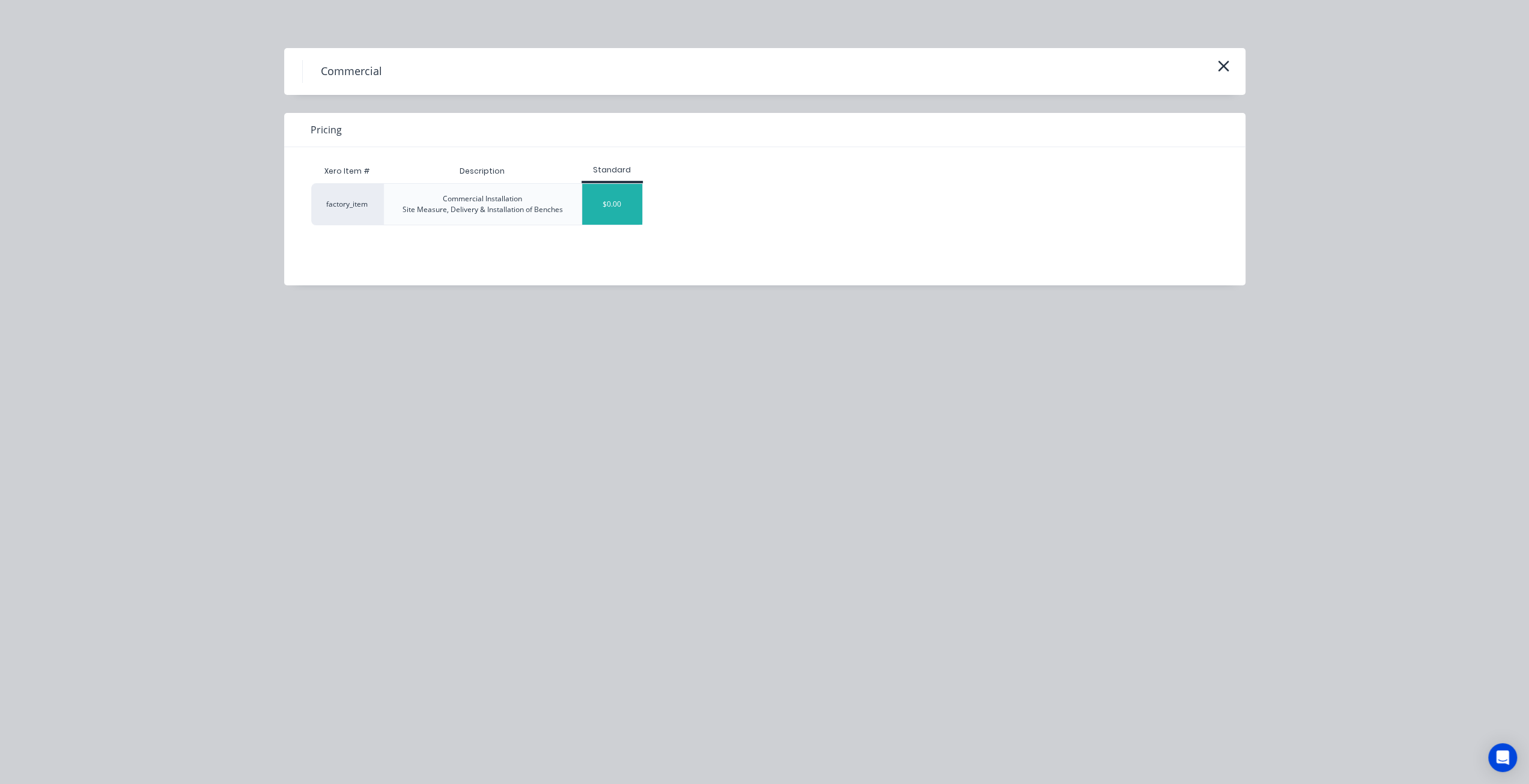
click at [622, 206] on div "$0.00" at bounding box center [612, 204] width 60 height 41
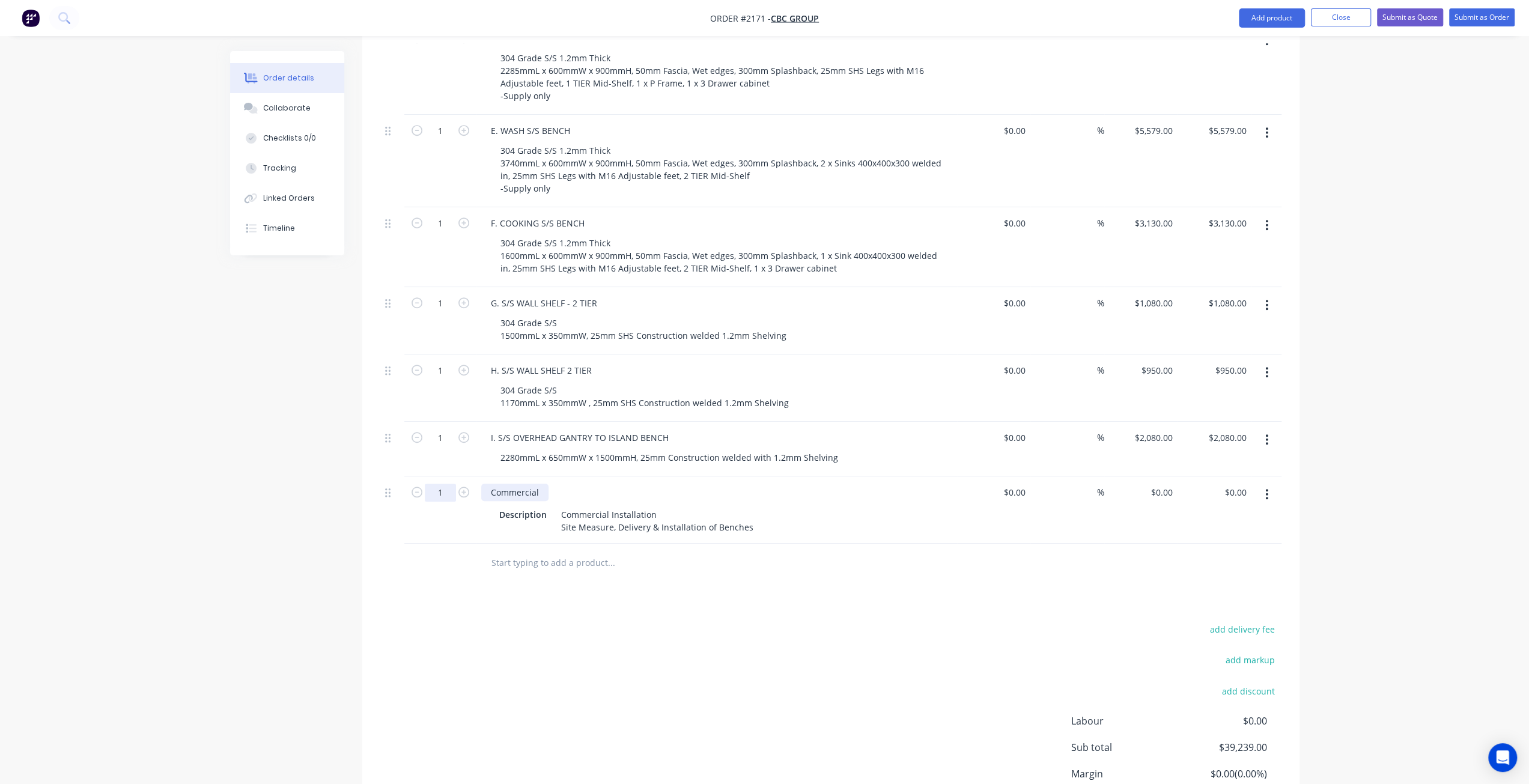
drag, startPoint x: 494, startPoint y: 449, endPoint x: 455, endPoint y: 446, distance: 39.1
click at [468, 476] on div "1 Commercial Description Commercial Installation Site Measure, Delivery & Insta…" at bounding box center [830, 510] width 901 height 68
drag, startPoint x: 458, startPoint y: 444, endPoint x: 277, endPoint y: 541, distance: 205.4
click at [277, 541] on div "Created by Mark Created 12/08/25 Required 13/08/25 Assigned to Add team member …" at bounding box center [764, 115] width 1069 height 1549
drag, startPoint x: 547, startPoint y: 476, endPoint x: 471, endPoint y: 473, distance: 76.1
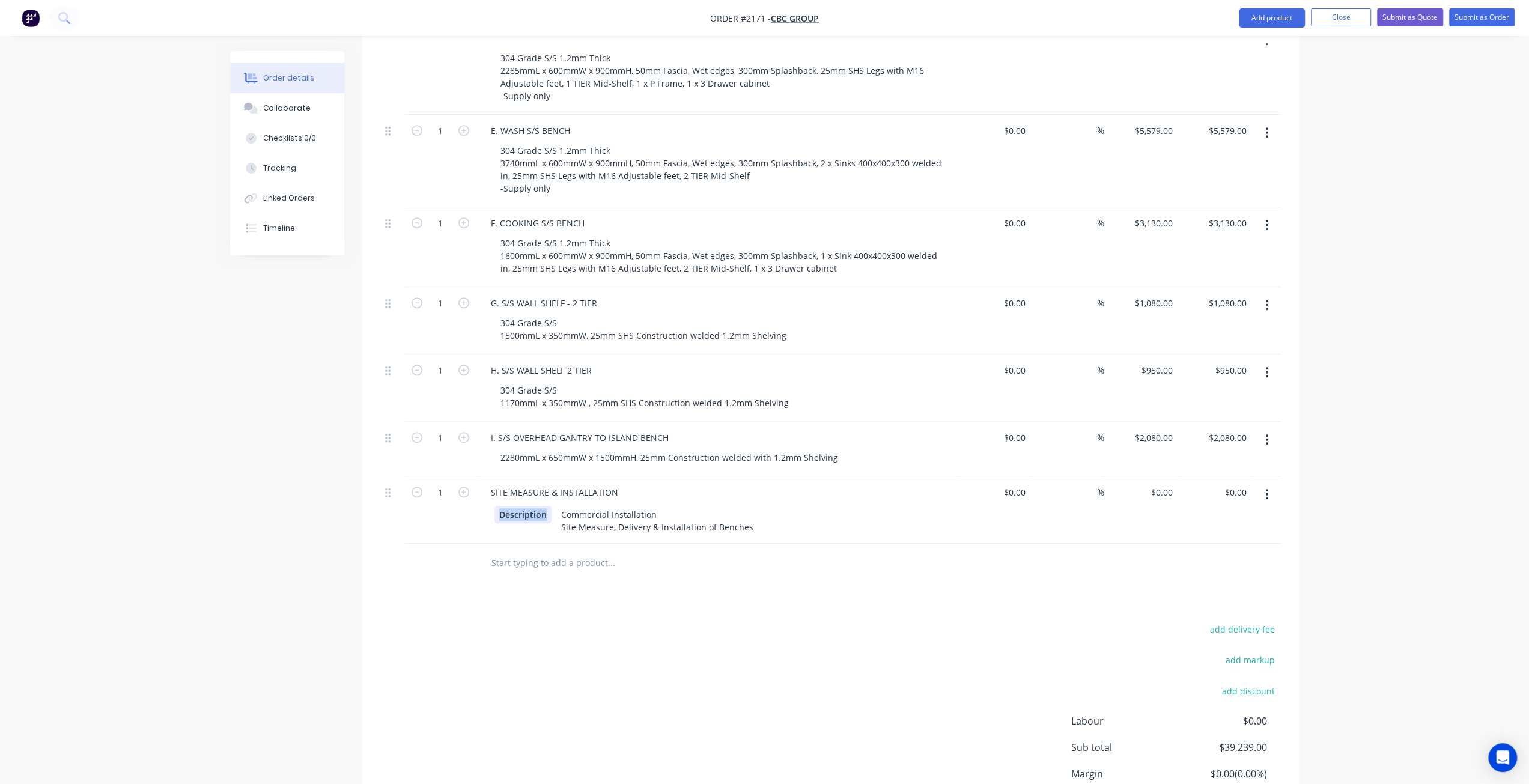
click at [471, 476] on div "1 SITE MEASURE & INSTALLATION Description Commercial Installation Site Measure,…" at bounding box center [830, 510] width 901 height 68
drag, startPoint x: 299, startPoint y: 482, endPoint x: 768, endPoint y: 535, distance: 472.0
click at [301, 482] on div "Created by Mark Created 12/08/25 Required 13/08/25 Assigned to Add team member …" at bounding box center [764, 115] width 1069 height 1549
drag, startPoint x: 694, startPoint y: 483, endPoint x: 706, endPoint y: 505, distance: 25.1
click at [694, 506] on div "Commercial Installation Site Measure, Delivery & Installation of Benches" at bounding box center [618, 521] width 202 height 30
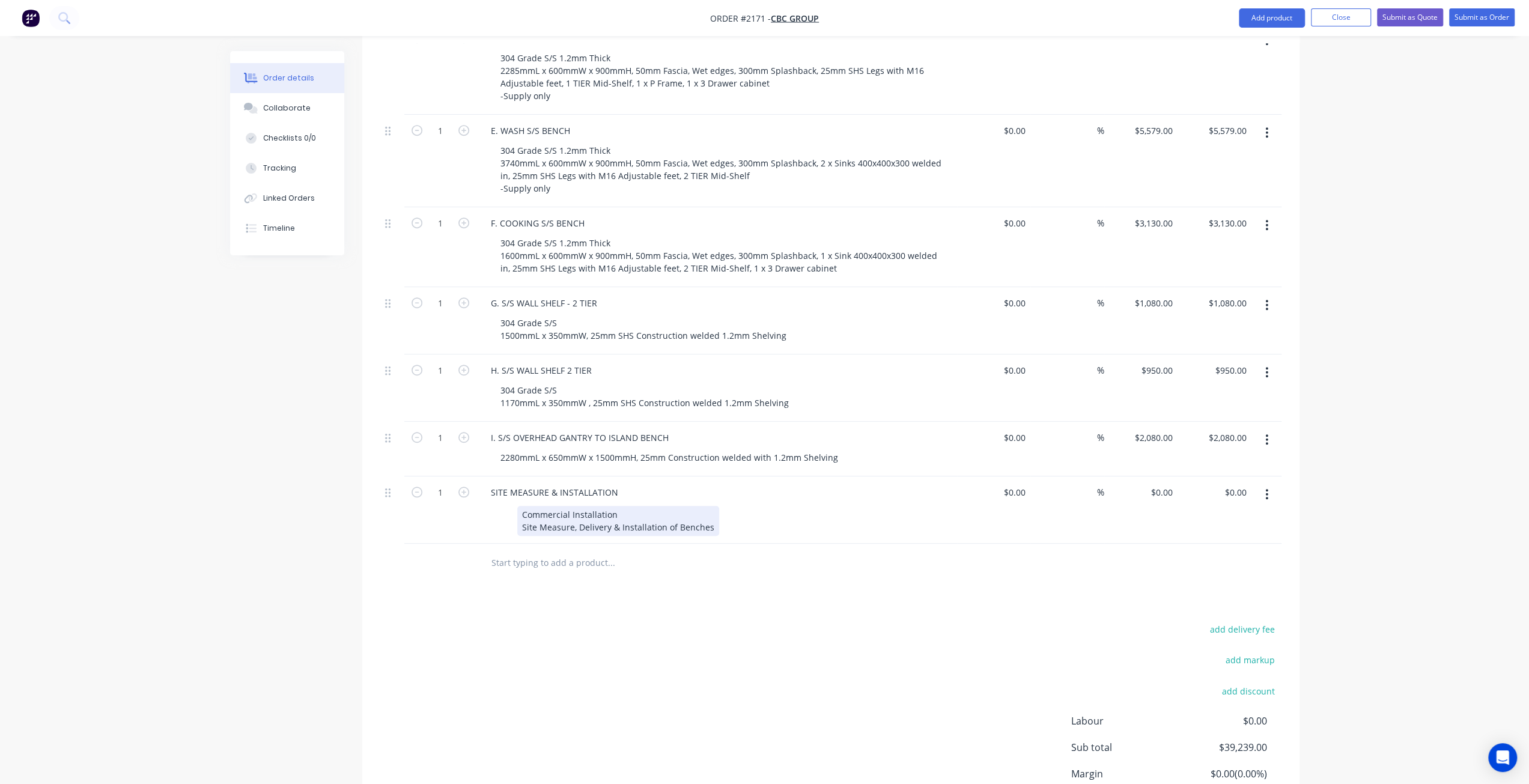
click at [705, 506] on div "Commercial Installation Site Measure, Delivery & Installation of Benches" at bounding box center [618, 521] width 202 height 30
click at [241, 418] on div "Created by Mark Created 12/08/25 Required 13/08/25 Assigned to Add team member …" at bounding box center [764, 115] width 1069 height 1549
click at [1399, 410] on div "Order details Collaborate Checklists 0/0 Tracking Linked Orders Timeline Order …" at bounding box center [764, 89] width 1529 height 1600
click at [1359, 405] on div "Order details Collaborate Checklists 0/0 Tracking Linked Orders Timeline Order …" at bounding box center [764, 89] width 1529 height 1600
click at [1360, 410] on div "Order details Collaborate Checklists 0/0 Tracking Linked Orders Timeline Order …" at bounding box center [764, 89] width 1529 height 1600
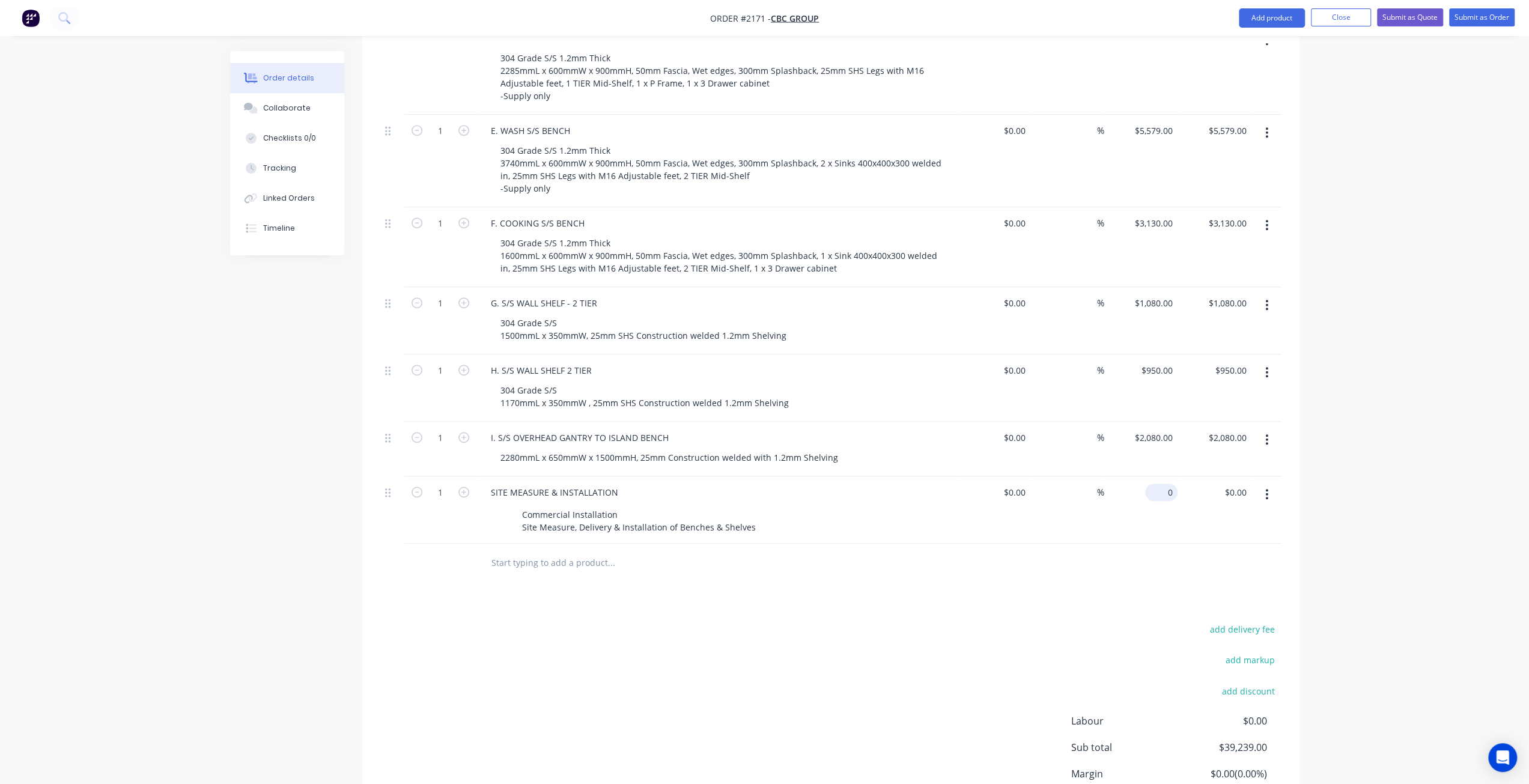
click at [1160, 484] on div "0 $0.00" at bounding box center [1161, 493] width 32 height 17
type input "$8,800.00"
click at [1387, 450] on div "Order details Collaborate Checklists 0/0 Tracking Linked Orders Timeline Order …" at bounding box center [764, 89] width 1529 height 1600
click at [1156, 484] on input "8800" at bounding box center [1156, 493] width 44 height 17
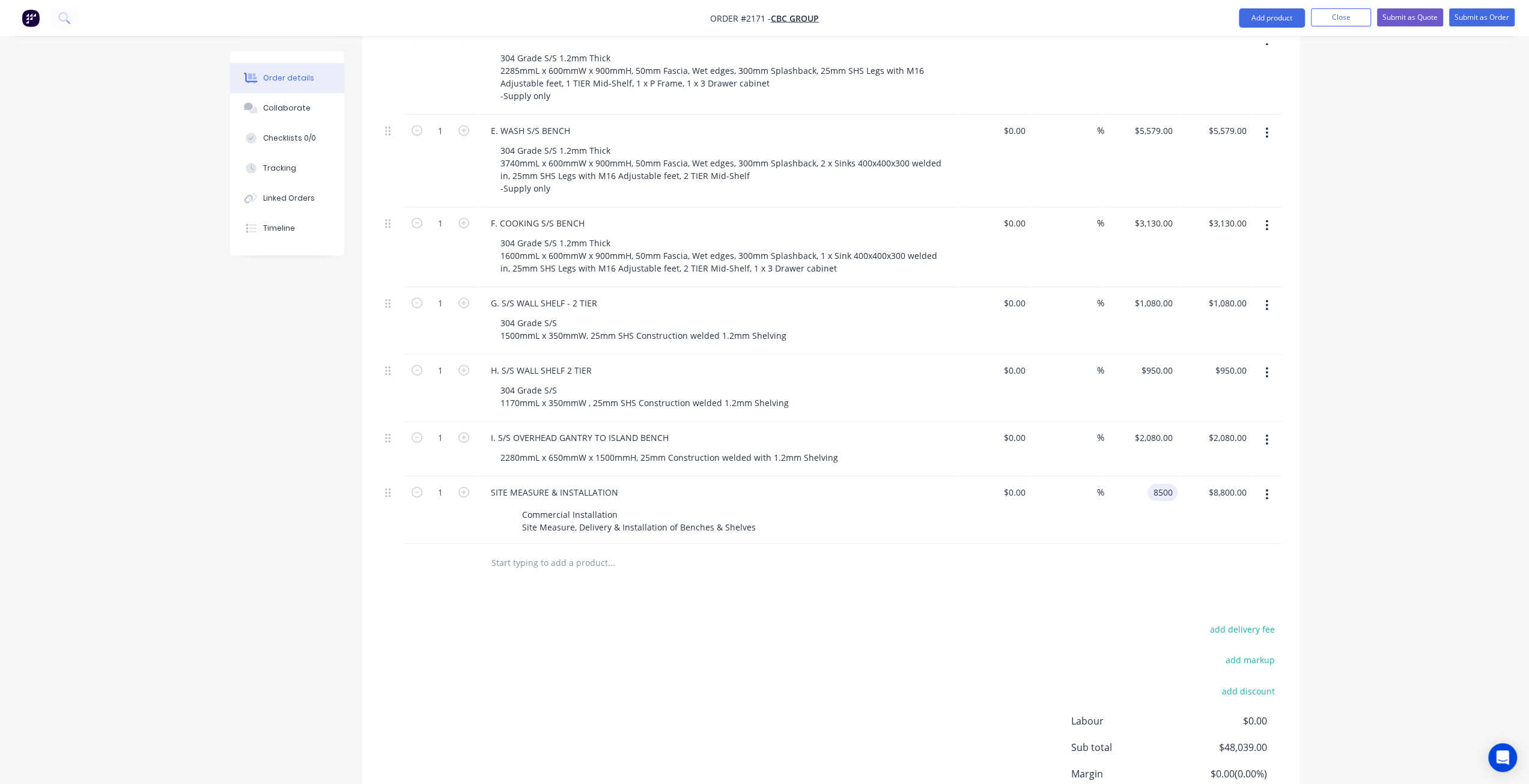
type input "$8,500.00"
click at [1503, 439] on div "Order details Collaborate Checklists 0/0 Tracking Linked Orders Timeline Order …" at bounding box center [764, 89] width 1529 height 1600
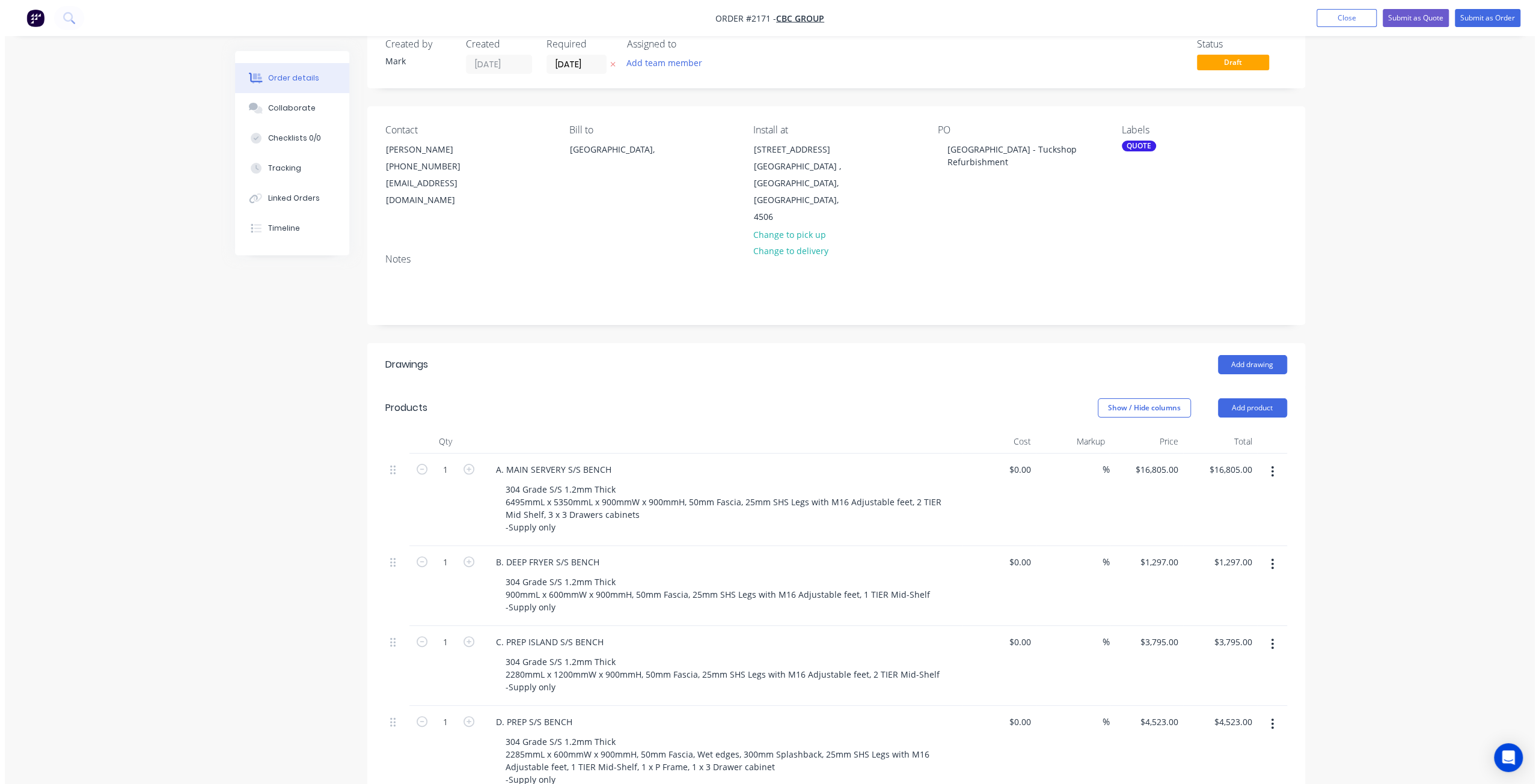
scroll to position [0, 0]
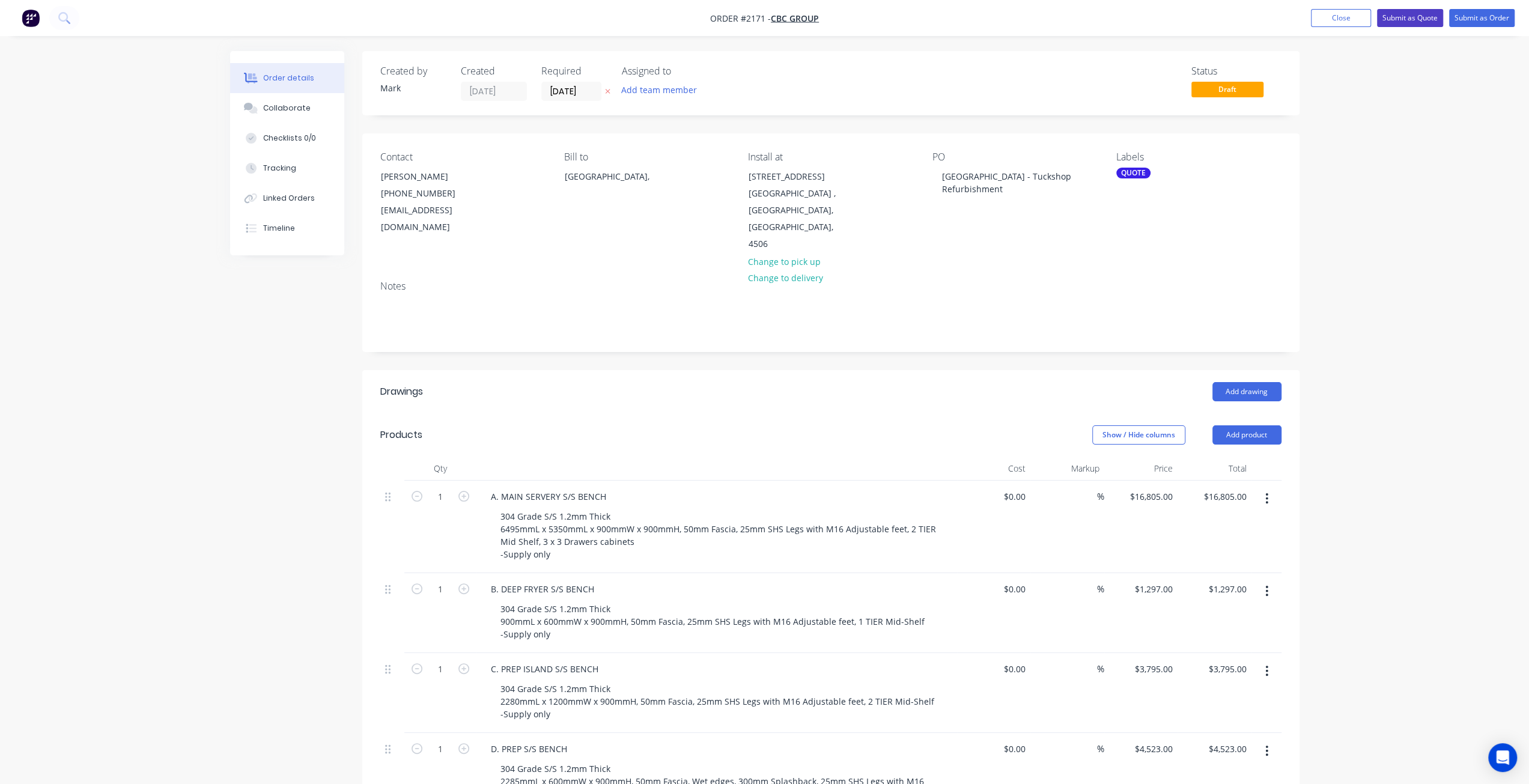
click at [1401, 18] on button "Submit as Quote" at bounding box center [1410, 17] width 66 height 18
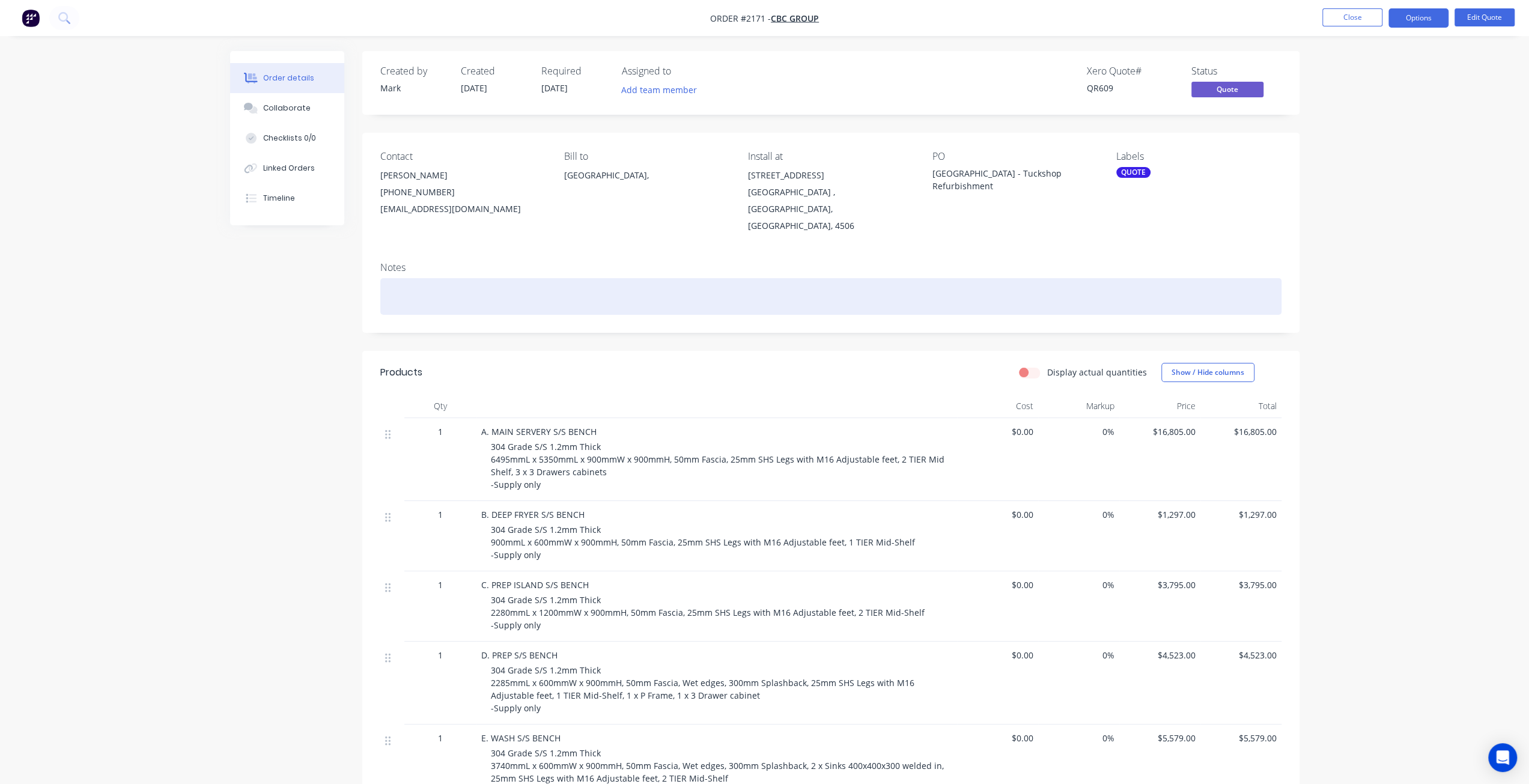
click at [409, 278] on div at bounding box center [830, 296] width 901 height 37
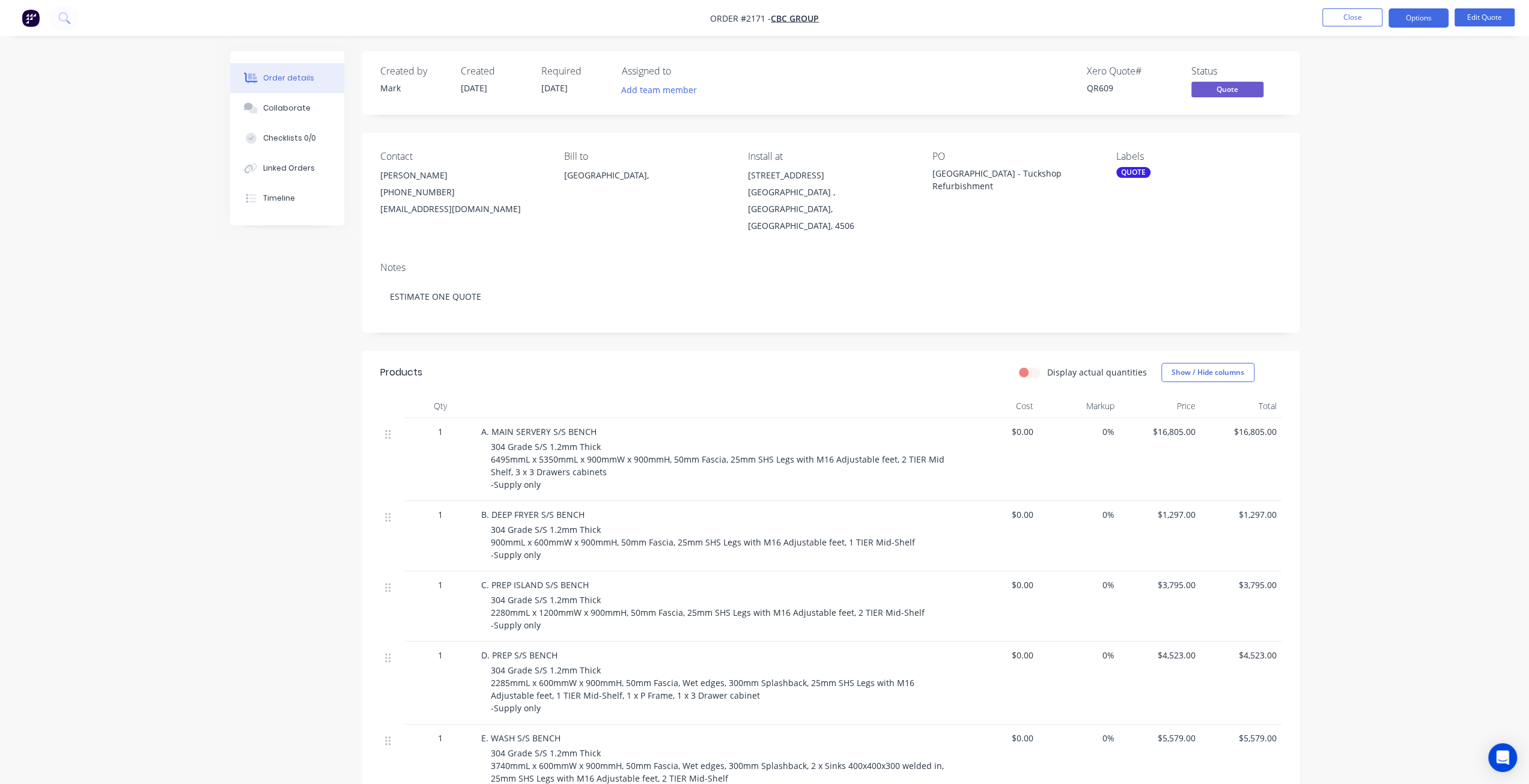
drag, startPoint x: 1344, startPoint y: 145, endPoint x: 1344, endPoint y: 115, distance: 30.0
click at [1344, 142] on div "Order details Collaborate Checklists 0/0 Linked Orders Timeline Order details C…" at bounding box center [764, 657] width 1529 height 1314
click at [1358, 19] on button "Close" at bounding box center [1352, 17] width 60 height 18
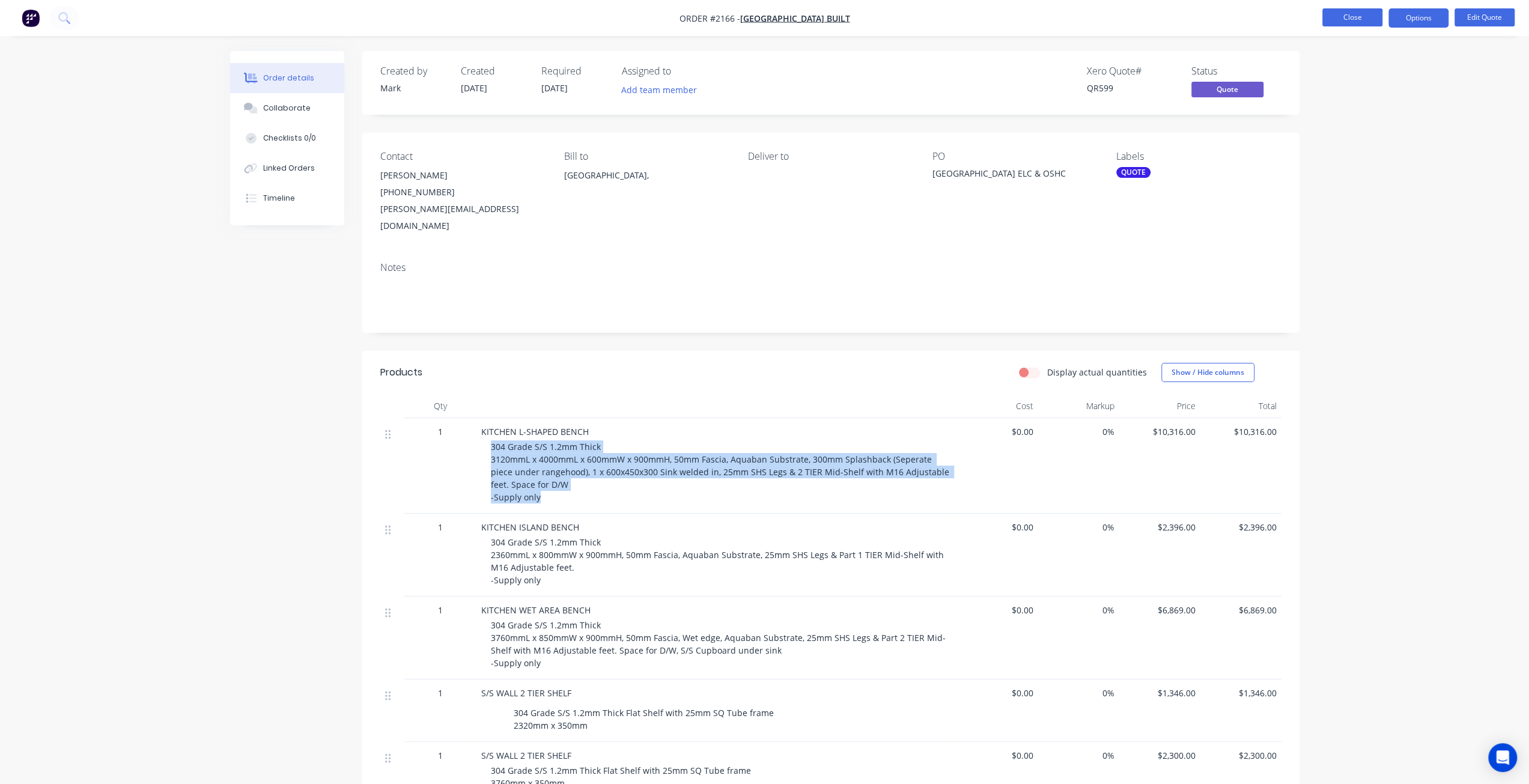
click at [1367, 24] on button "Close" at bounding box center [1352, 17] width 60 height 18
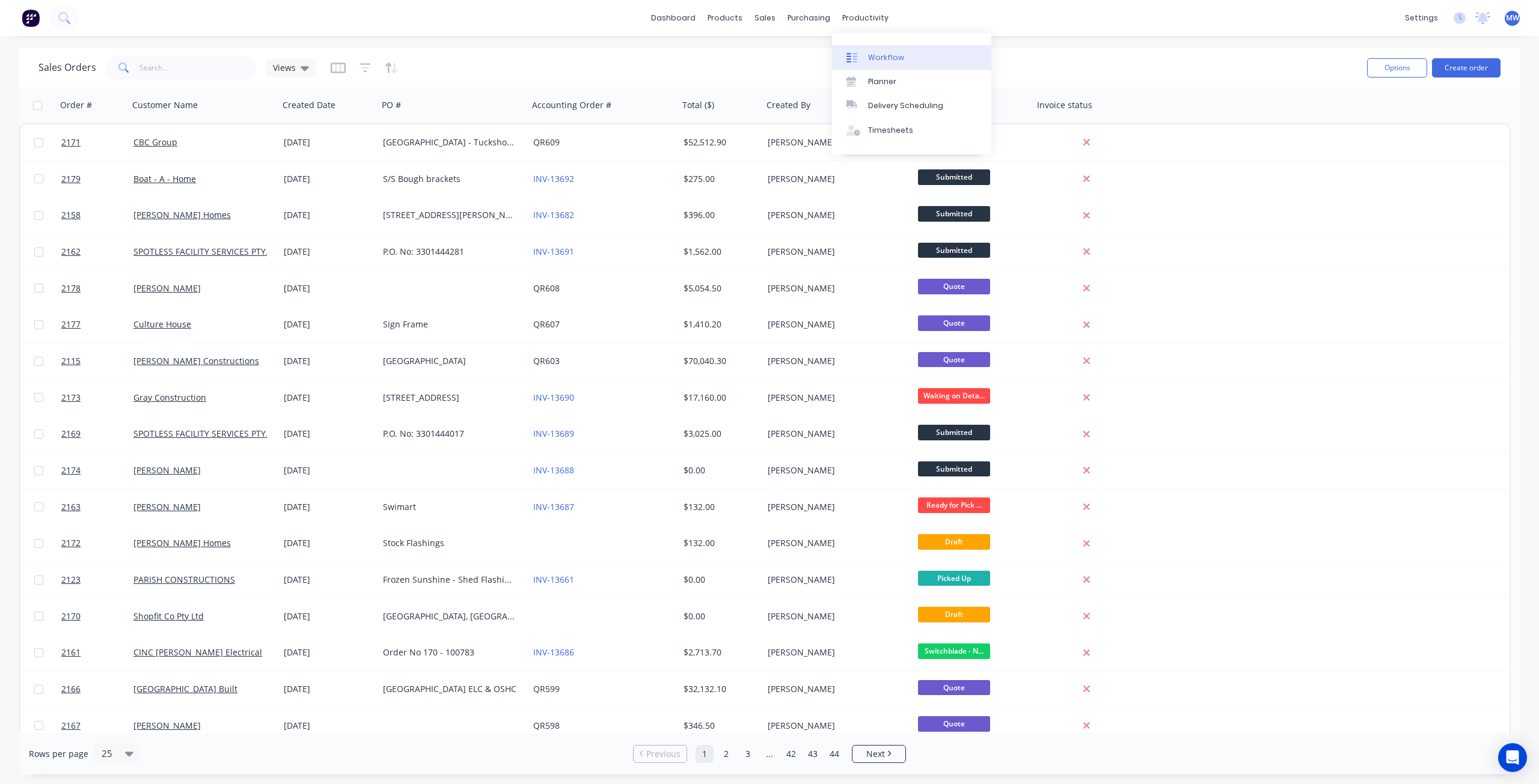
click at [883, 57] on div "Workflow" at bounding box center [886, 58] width 36 height 11
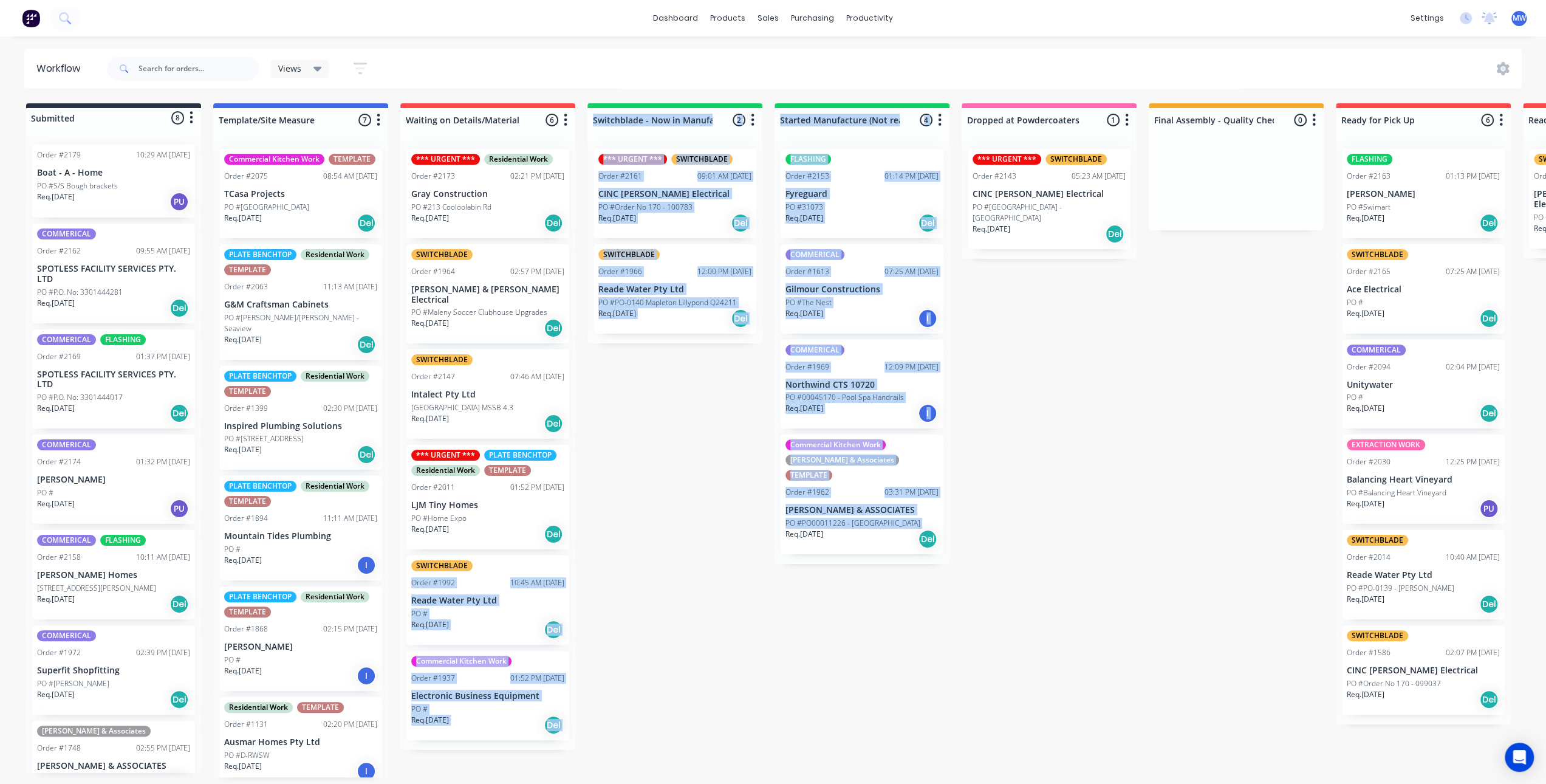
click at [675, 543] on div "Submitted 8 Status colour #273444 hex #273444 Save Cancel Summaries Total order…" at bounding box center [1004, 440] width 2026 height 674
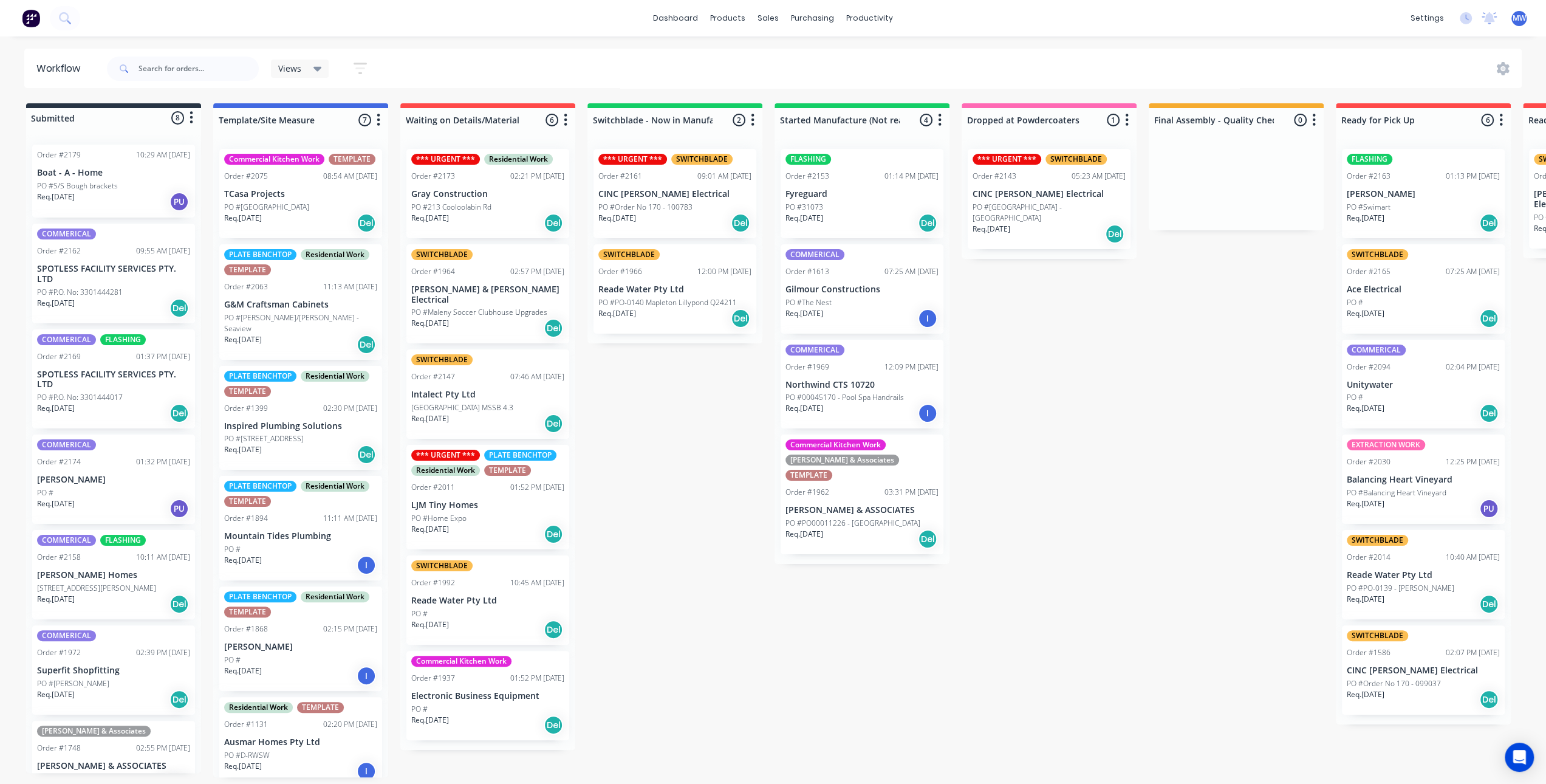
click at [673, 513] on div "Submitted 8 Status colour #273444 hex #273444 Save Cancel Summaries Total order…" at bounding box center [1004, 440] width 2026 height 674
click at [135, 298] on div "Req. 03/09/25 Del" at bounding box center [114, 308] width 153 height 21
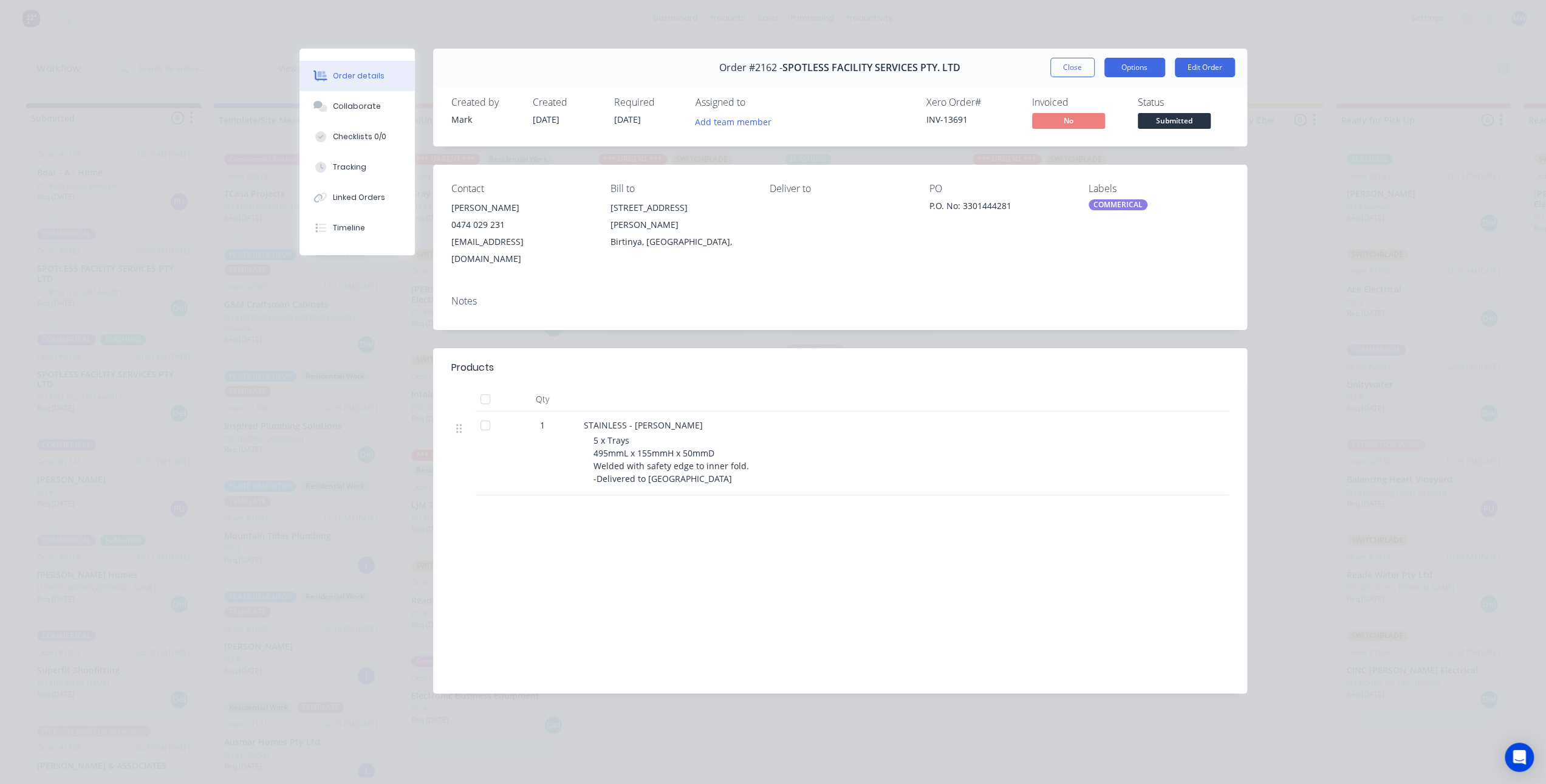
click at [1115, 71] on button "Options" at bounding box center [1134, 68] width 60 height 19
drag, startPoint x: 991, startPoint y: 79, endPoint x: 1029, endPoint y: 72, distance: 38.6
click at [991, 79] on div "Order #2162 - SPOTLESS FACILITY SERVICES PTY. LTD Close Options Edit Order" at bounding box center [840, 68] width 814 height 38
click at [368, 107] on div "Collaborate" at bounding box center [357, 106] width 48 height 11
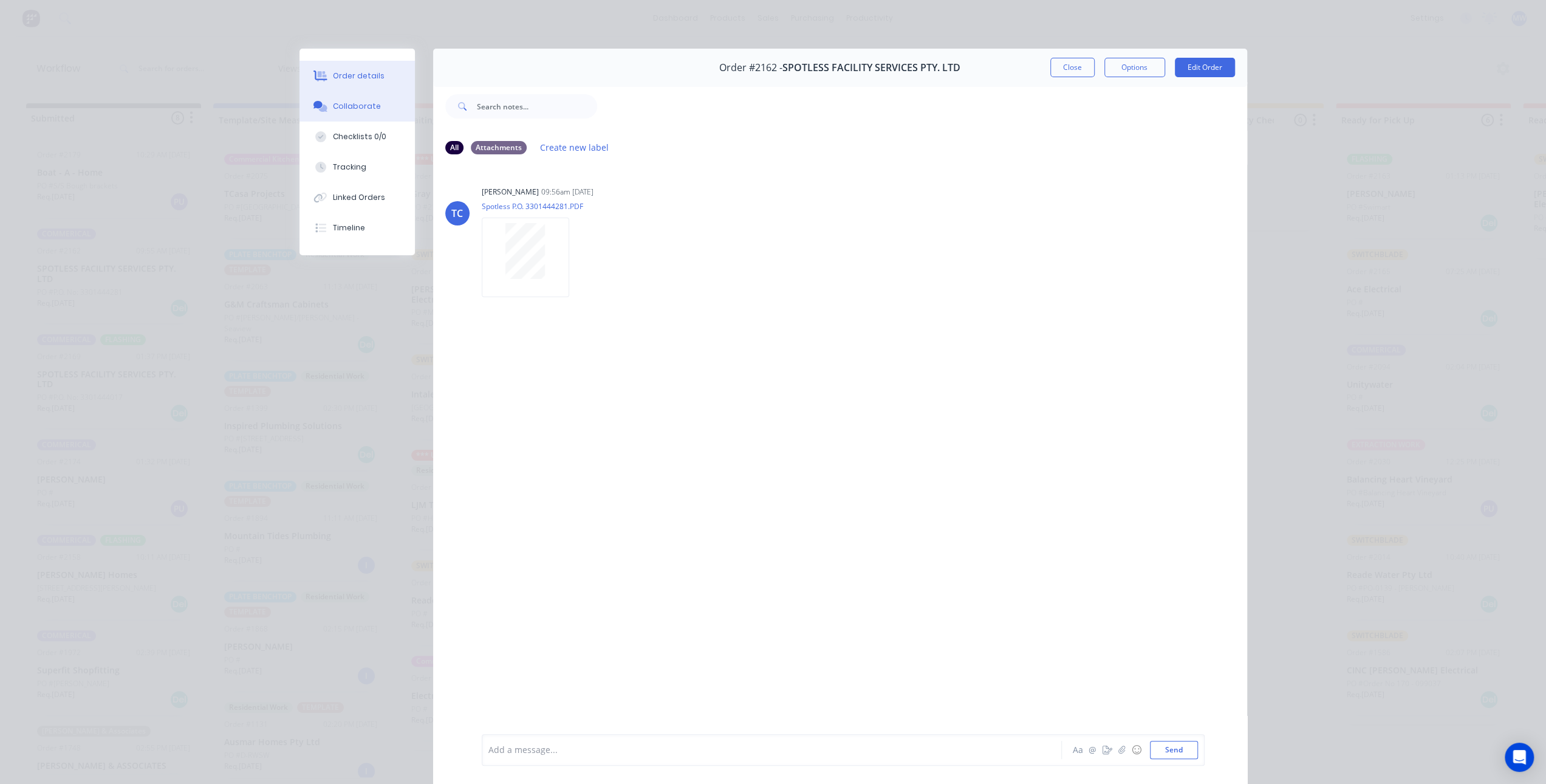
click at [365, 84] on button "Order details" at bounding box center [357, 75] width 115 height 30
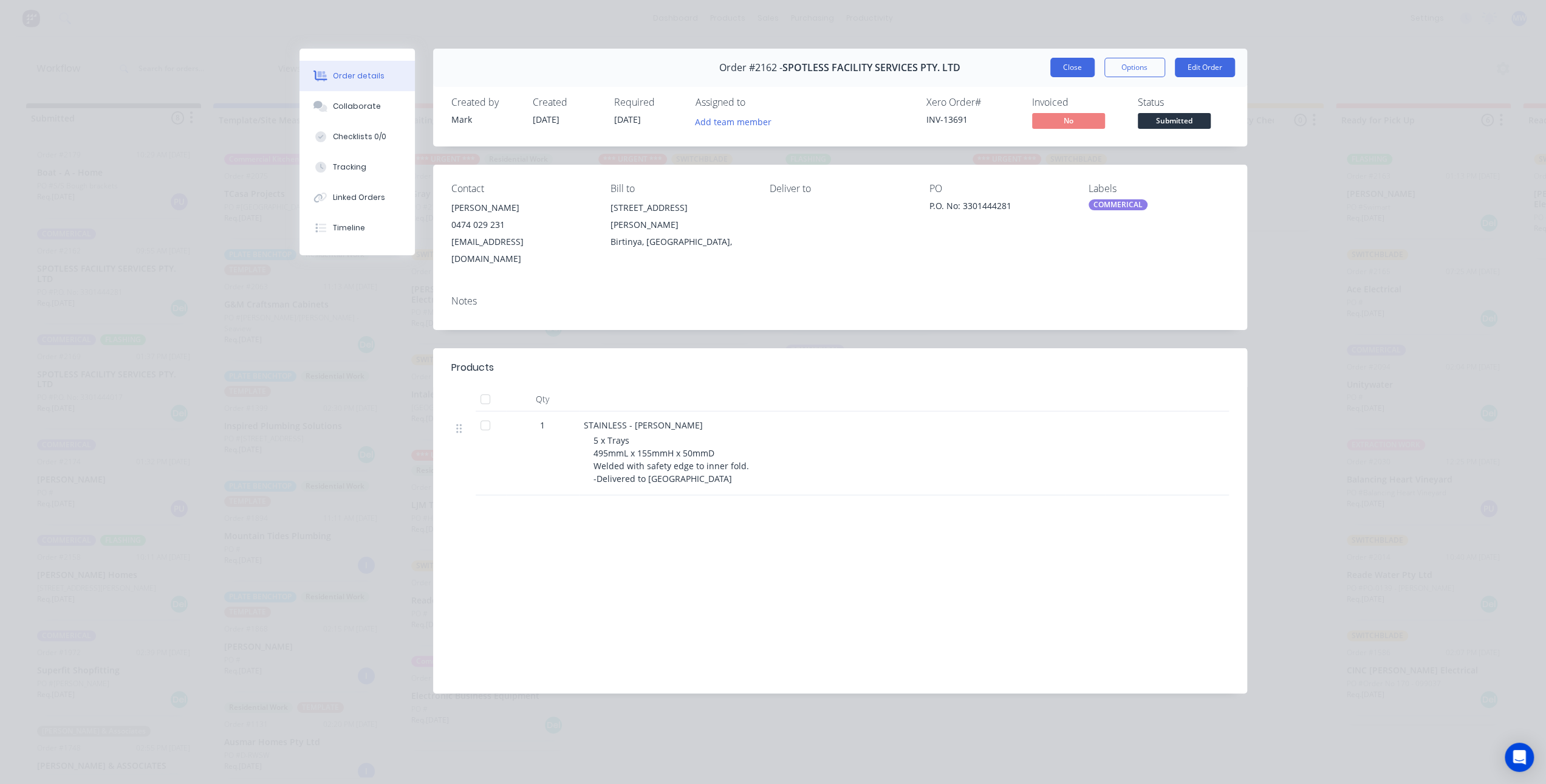
click at [1080, 72] on button "Close" at bounding box center [1073, 68] width 44 height 19
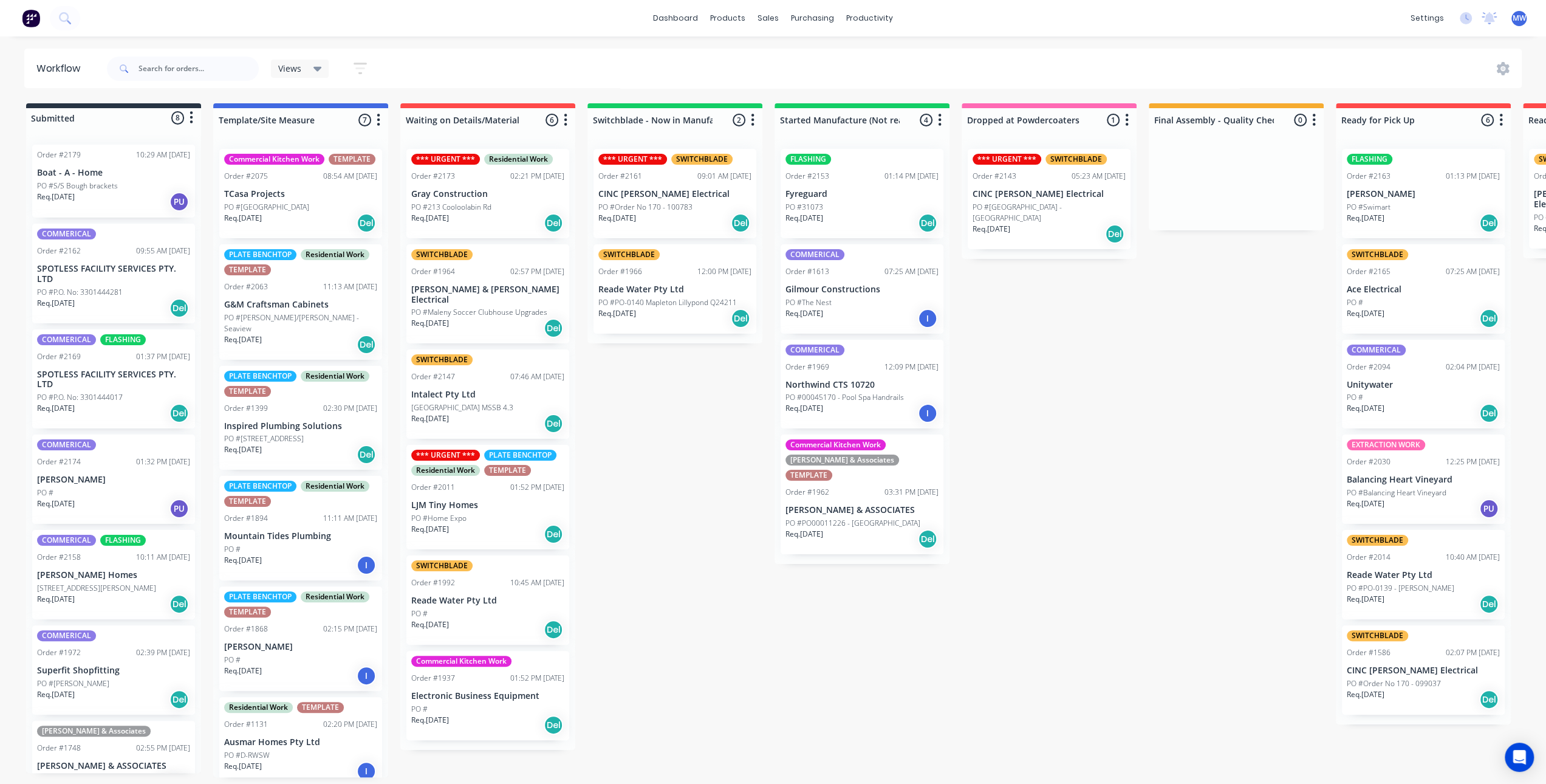
click at [719, 419] on div "Submitted 8 Status colour #273444 hex #273444 Save Cancel Summaries Total order…" at bounding box center [1004, 440] width 2026 height 674
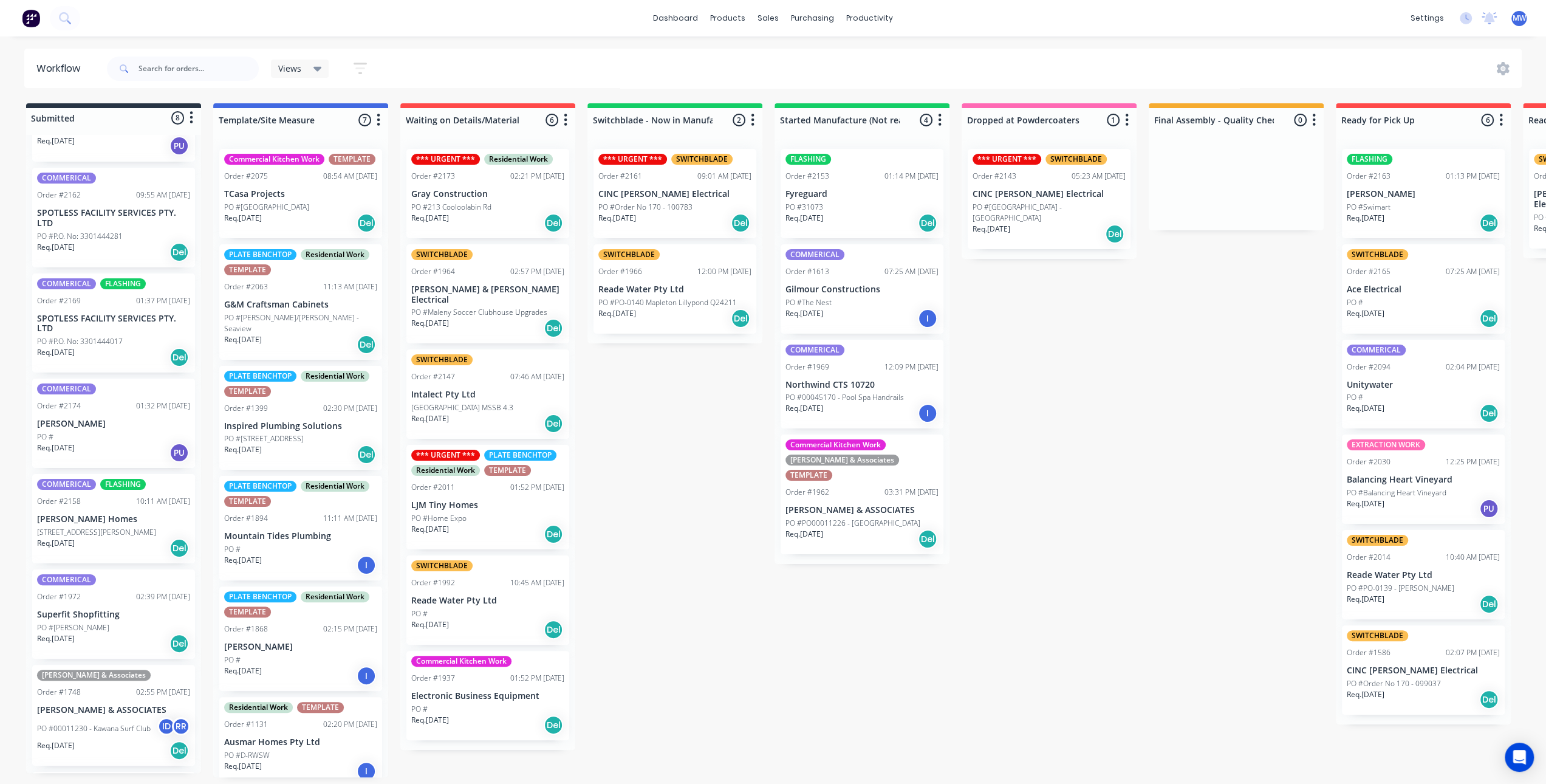
scroll to position [122, 0]
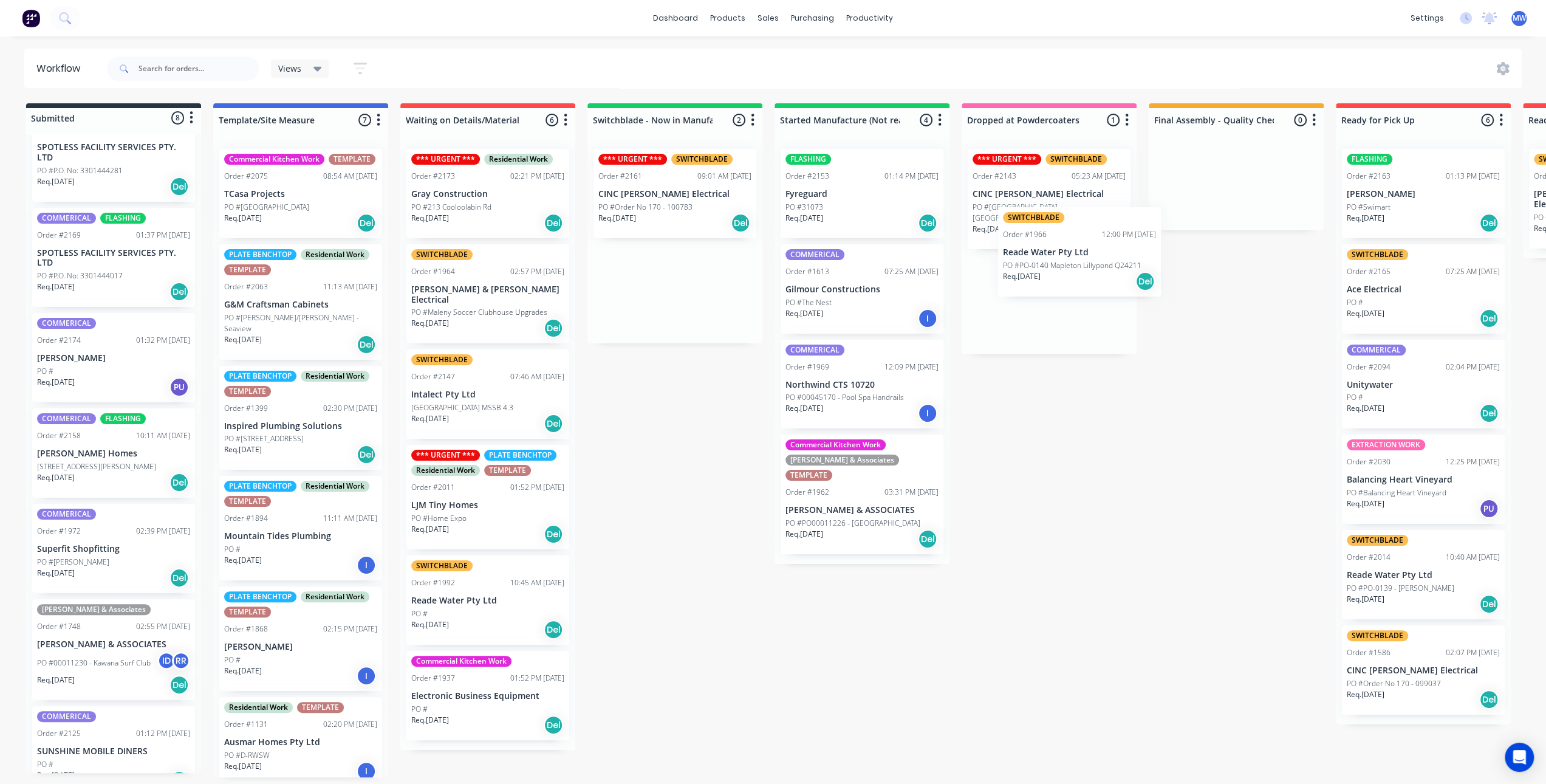
drag, startPoint x: 674, startPoint y: 285, endPoint x: 1076, endPoint y: 249, distance: 403.6
click at [1077, 248] on div "Submitted 8 Status colour #273444 hex #273444 Save Cancel Summaries Total order…" at bounding box center [1004, 440] width 2026 height 674
click at [659, 301] on div "Submitted 8 Status colour #273444 hex #273444 Save Cancel Summaries Total order…" at bounding box center [1004, 440] width 2026 height 674
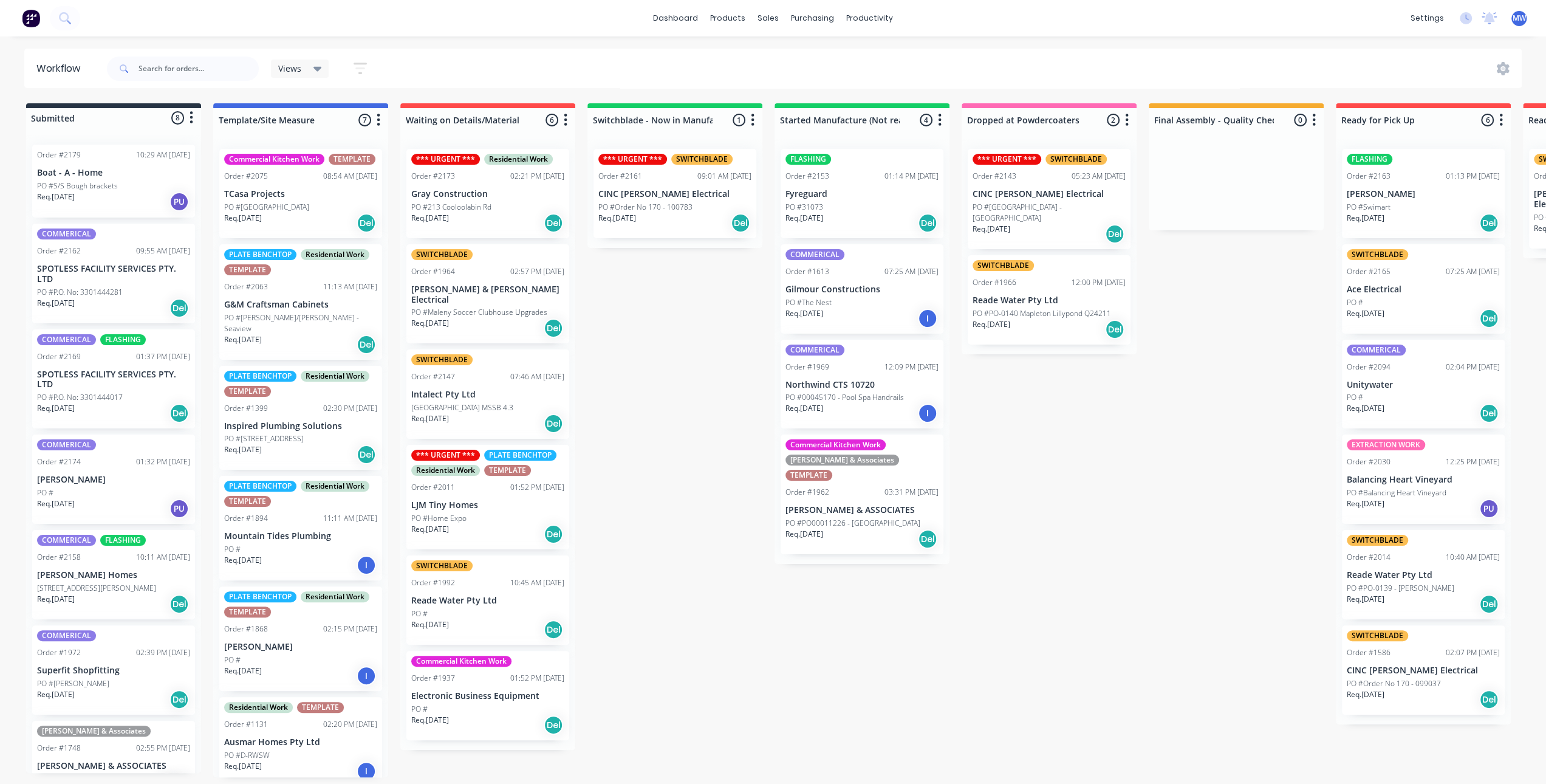
click at [104, 202] on div "Req. 13/08/25 PU" at bounding box center [114, 202] width 153 height 21
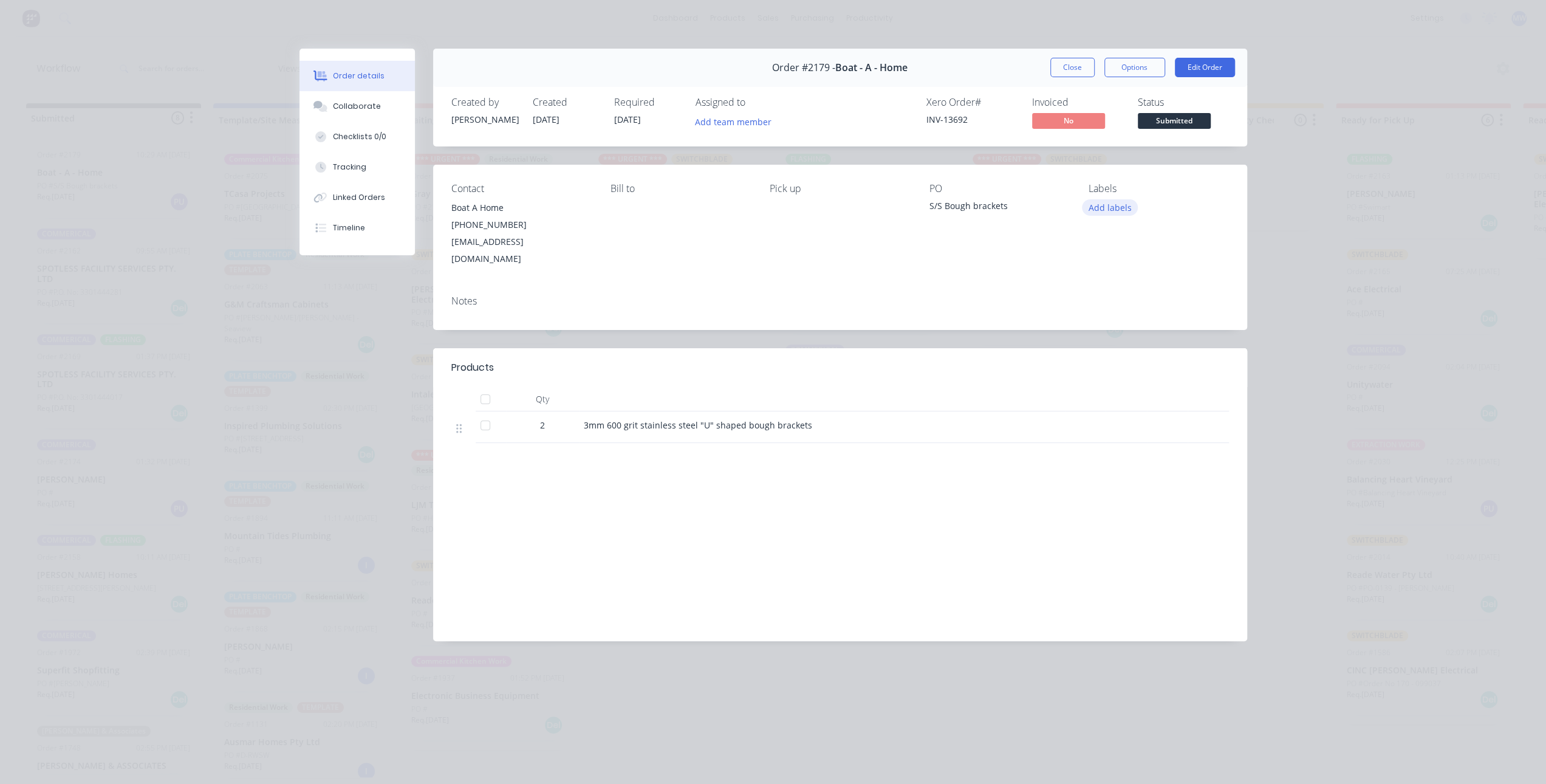
click at [1111, 210] on button "Add labels" at bounding box center [1110, 207] width 56 height 17
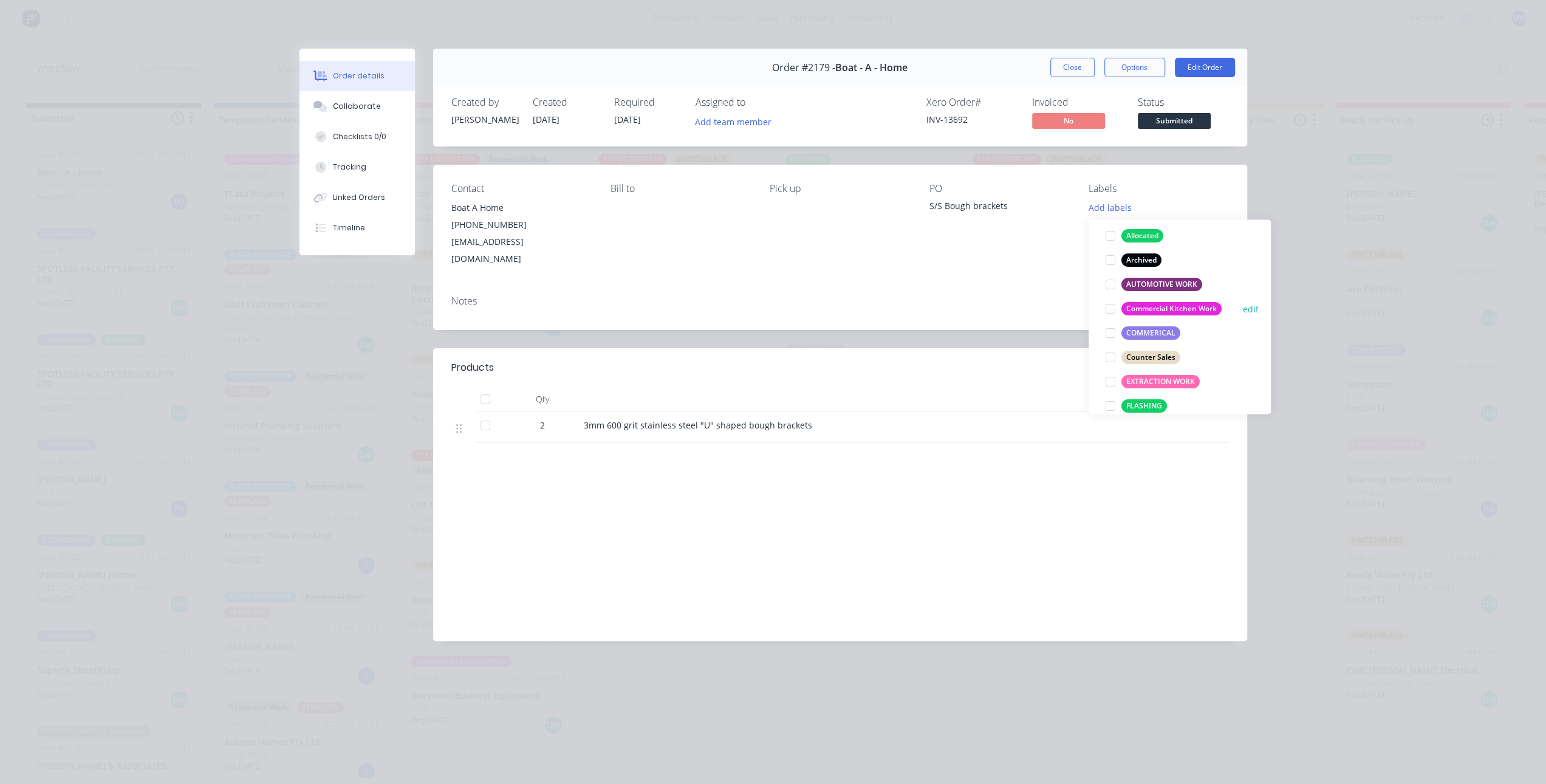
scroll to position [182, 0]
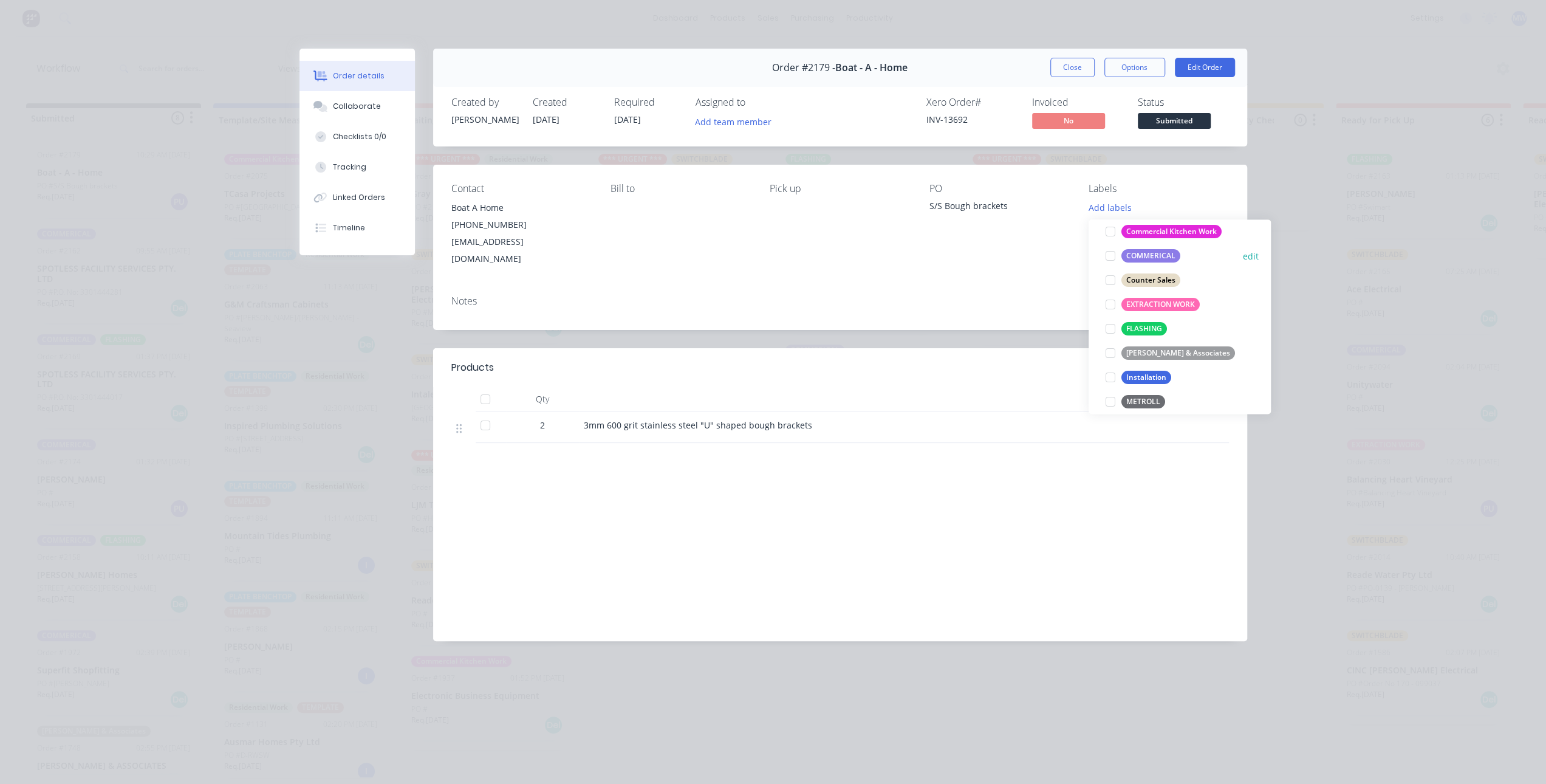
click at [1111, 257] on div at bounding box center [1111, 256] width 25 height 25
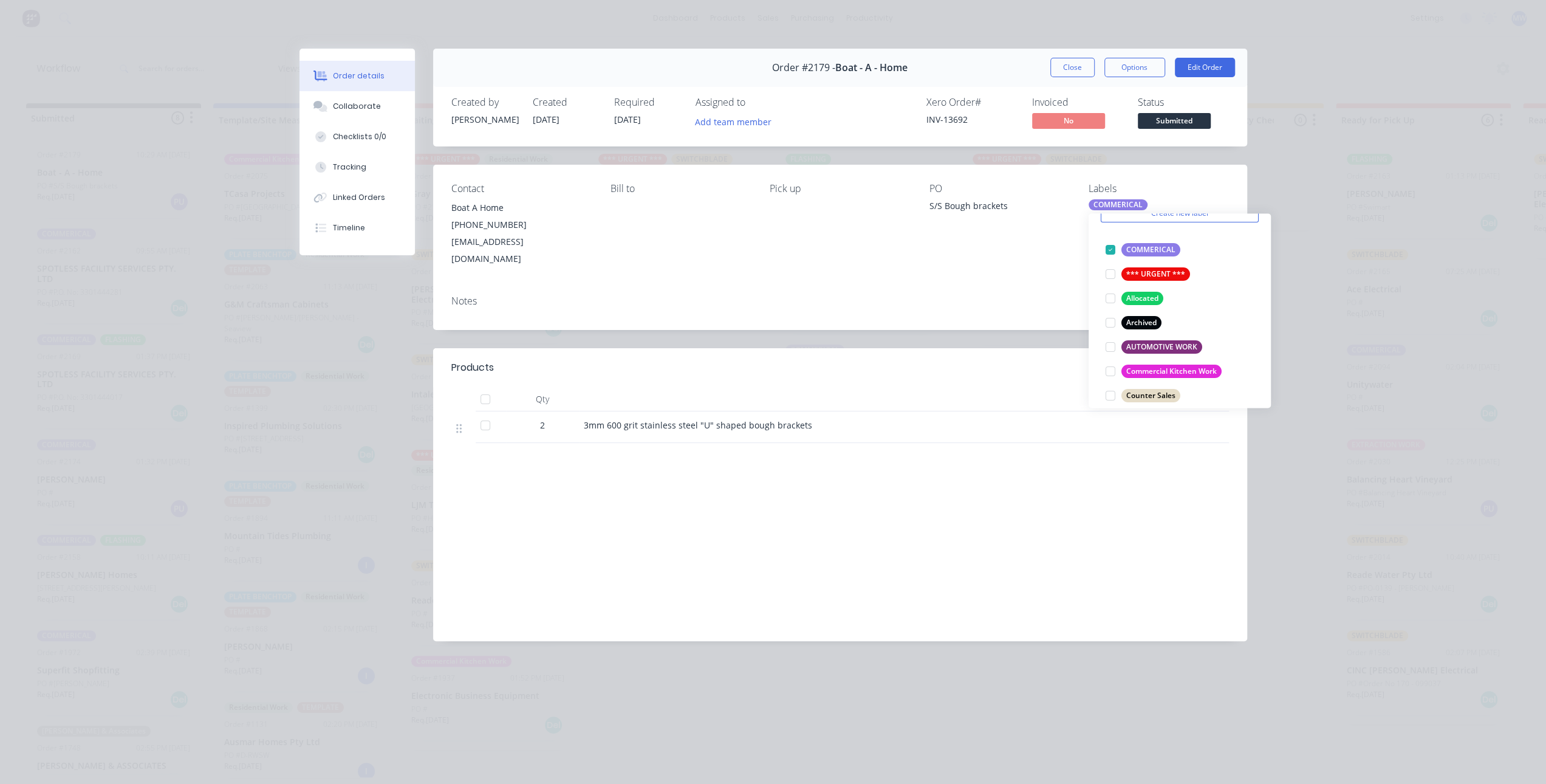
click at [1074, 68] on button "Close" at bounding box center [1073, 68] width 44 height 19
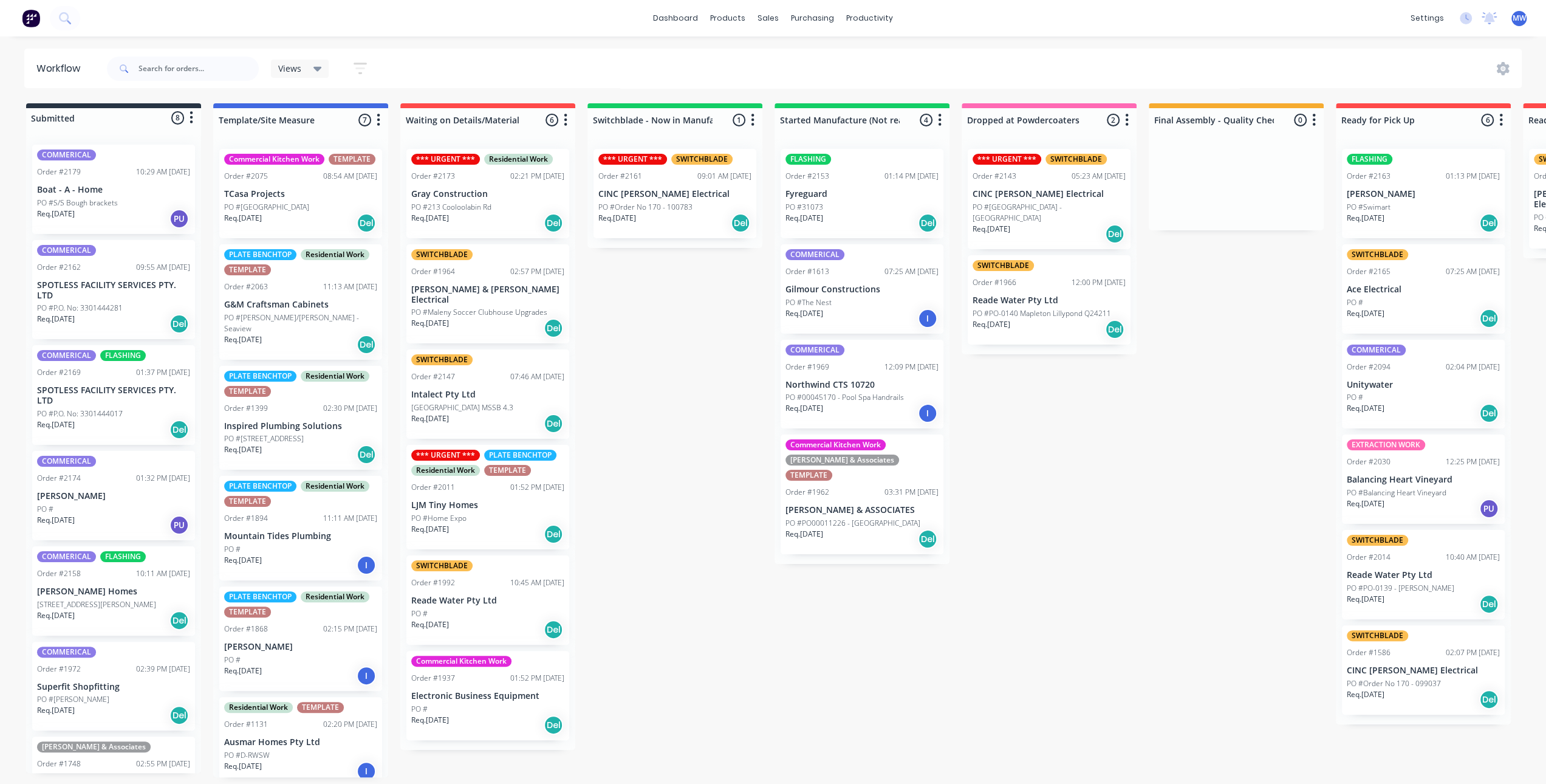
click at [634, 326] on div "Submitted 8 Status colour #273444 hex #273444 Save Cancel Summaries Total order…" at bounding box center [1004, 440] width 2026 height 674
click at [634, 386] on div "Submitted 8 Status colour #273444 hex #273444 Save Cancel Summaries Total order…" at bounding box center [1004, 440] width 2026 height 674
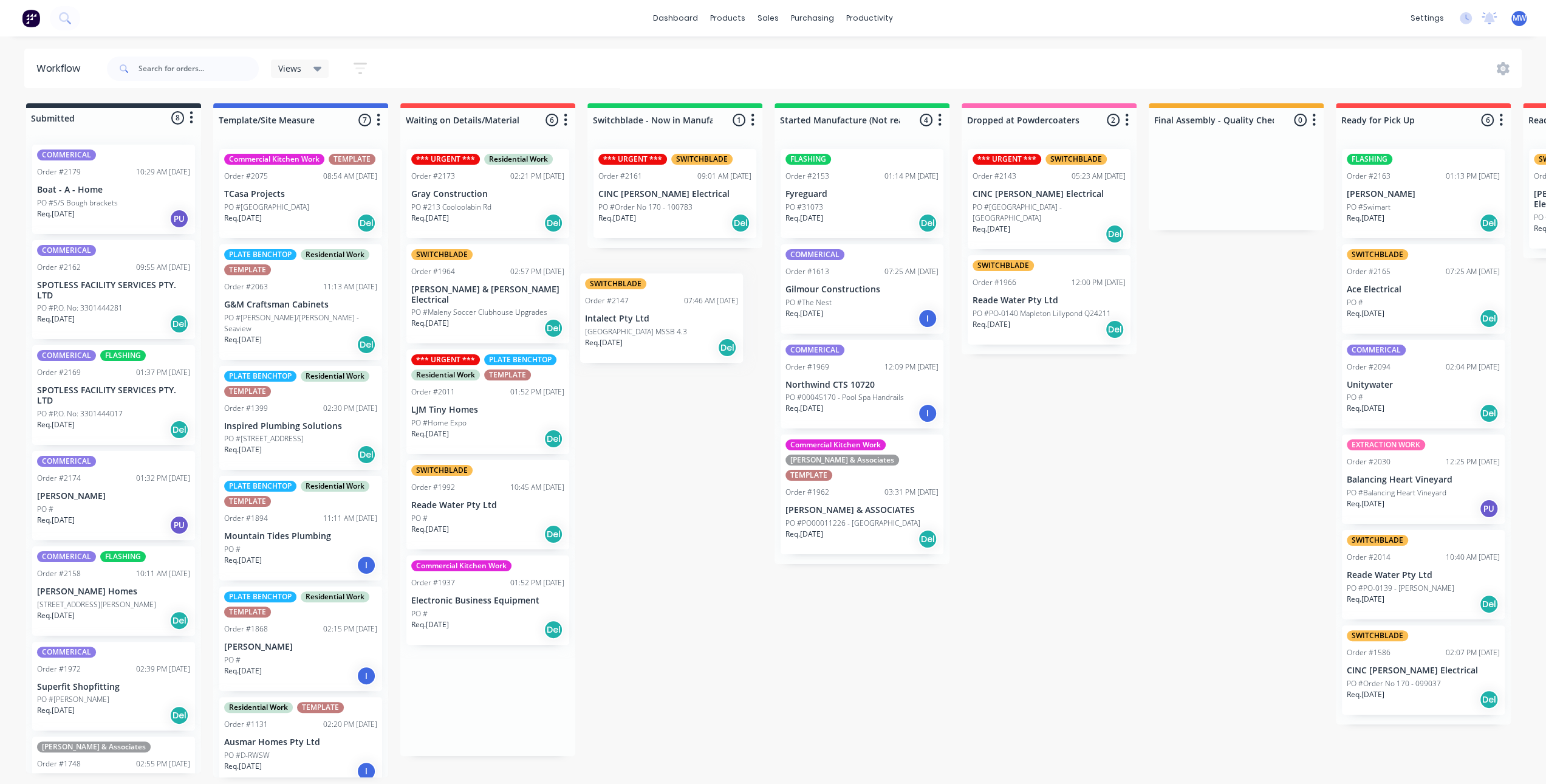
drag, startPoint x: 497, startPoint y: 391, endPoint x: 681, endPoint y: 323, distance: 196.2
click at [681, 323] on div "Submitted 8 Status colour #273444 hex #273444 Save Cancel Summaries Total order…" at bounding box center [1004, 440] width 2026 height 674
drag, startPoint x: 456, startPoint y: 384, endPoint x: 640, endPoint y: 281, distance: 210.9
click at [639, 280] on div "Submitted 8 Status colour #273444 hex #273444 Save Cancel Summaries Total order…" at bounding box center [1004, 440] width 2026 height 674
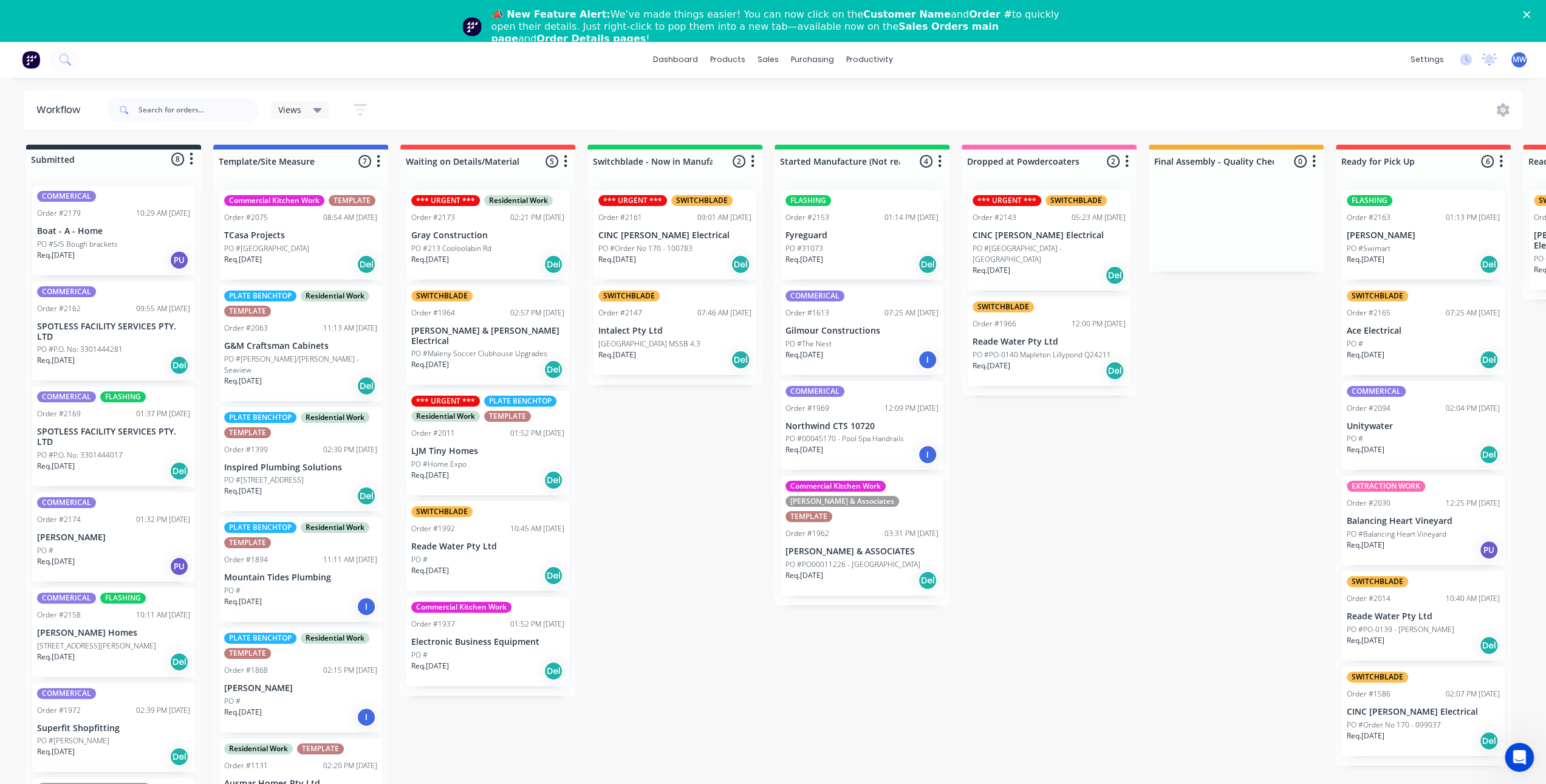
click at [678, 514] on div "Submitted 8 Status colour #273444 hex #273444 Save Cancel Summaries Total order…" at bounding box center [1004, 481] width 2026 height 674
click at [643, 533] on div "Submitted 8 Status colour #273444 hex #273444 Save Cancel Summaries Total order…" at bounding box center [1004, 481] width 2026 height 674
click at [540, 541] on p "Reade Water Pty Ltd" at bounding box center [488, 546] width 153 height 10
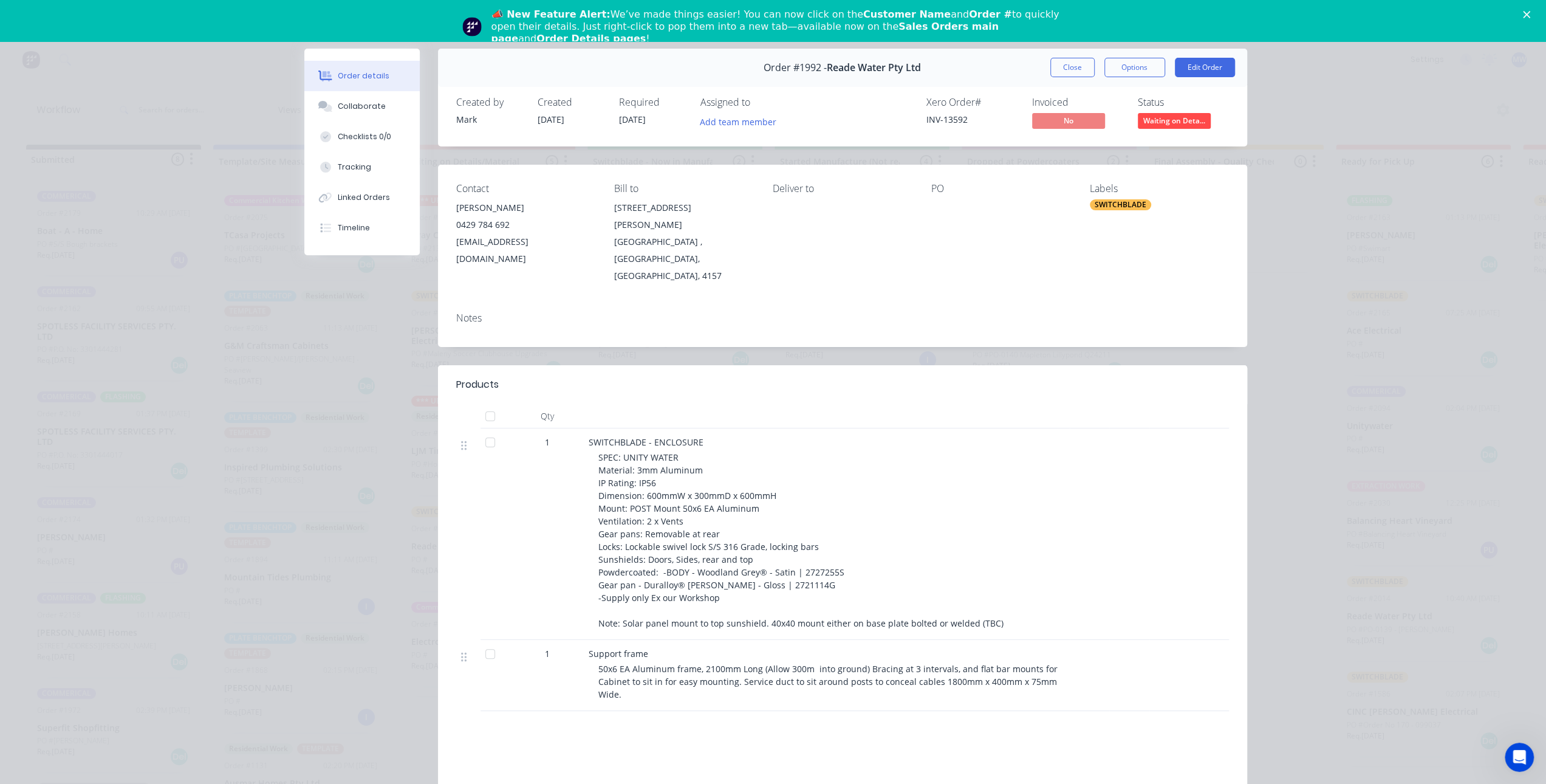
click at [1063, 79] on div "Order #1992 - Reade Water Pty Ltd Close Options Edit Order" at bounding box center [842, 68] width 810 height 38
click at [1062, 68] on button "Close" at bounding box center [1073, 68] width 44 height 19
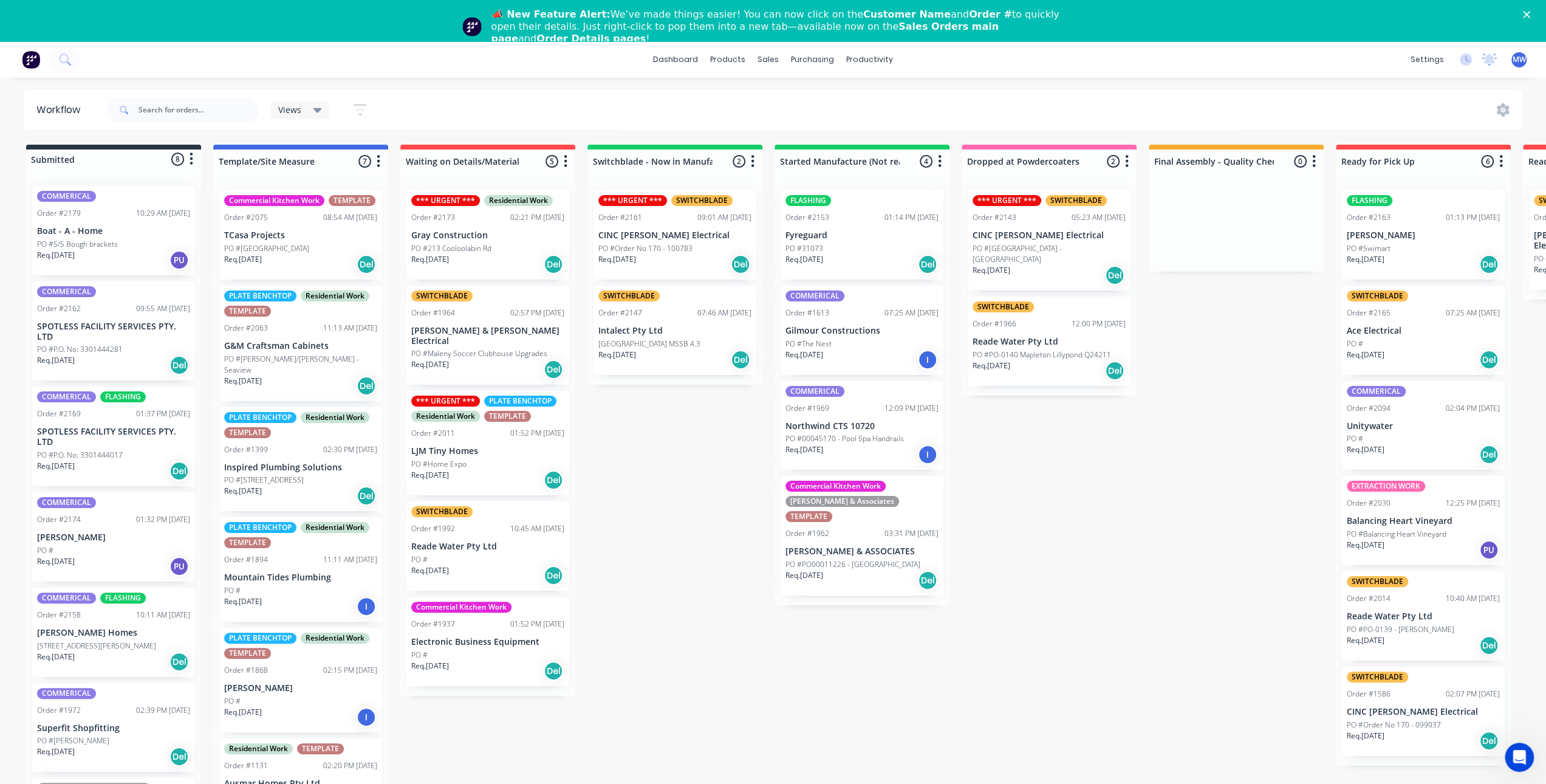
click at [667, 517] on div "Submitted 8 Status colour #273444 hex #273444 Save Cancel Summaries Total order…" at bounding box center [1004, 481] width 2026 height 674
click at [636, 352] on p "Req. 06/08/25" at bounding box center [616, 355] width 37 height 11
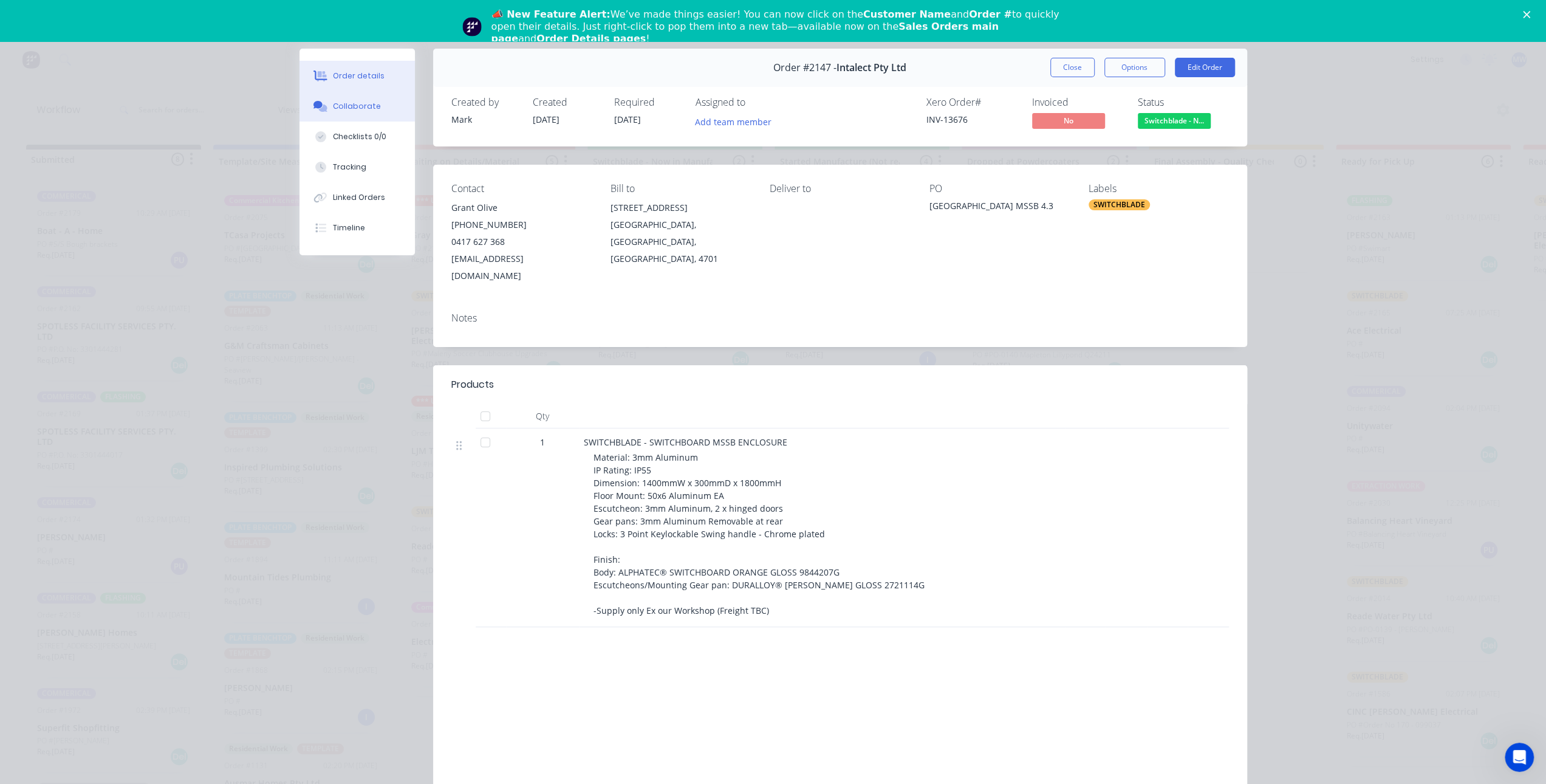
click at [374, 106] on button "Collaborate" at bounding box center [357, 106] width 115 height 30
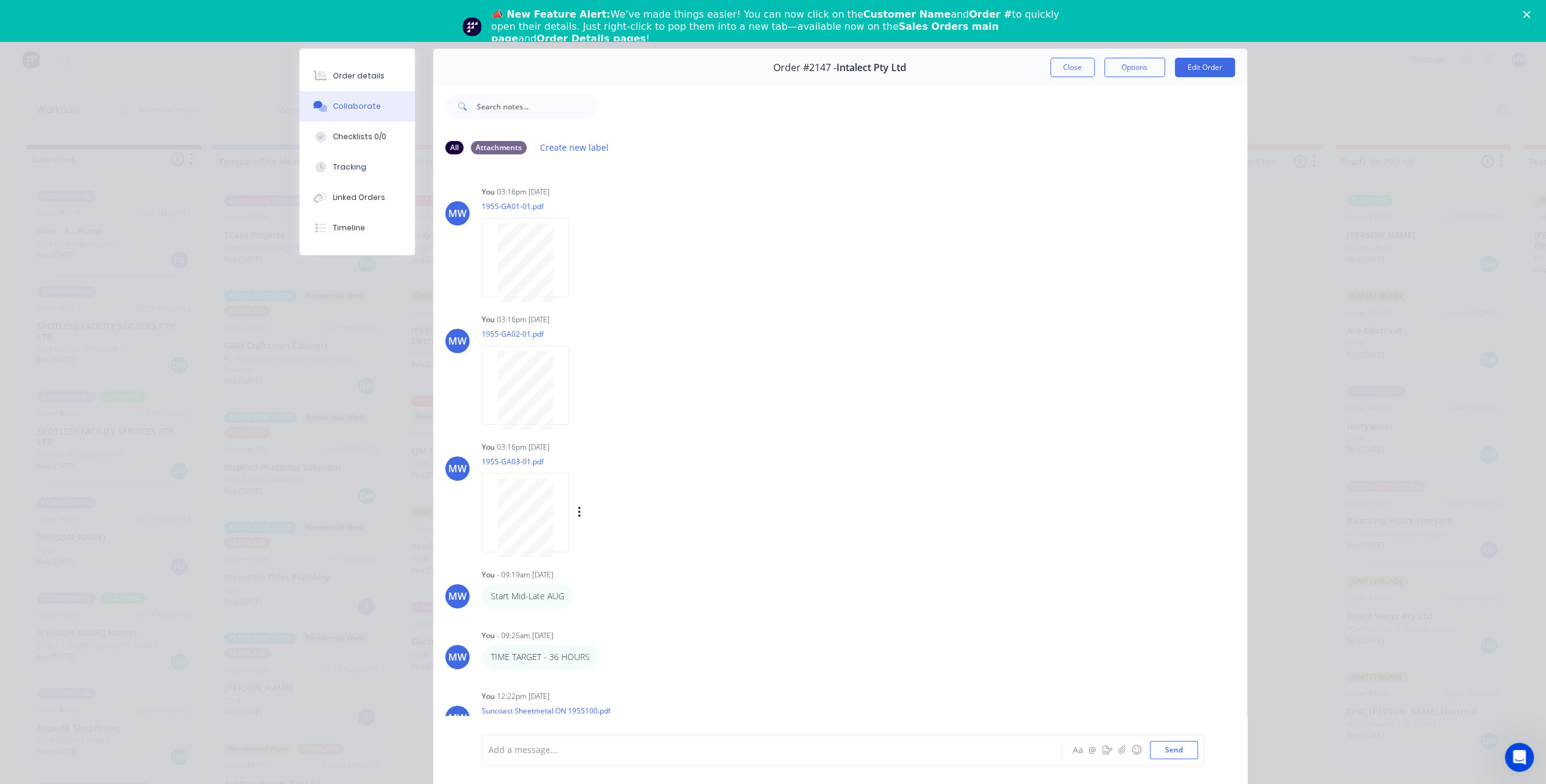
scroll to position [60, 0]
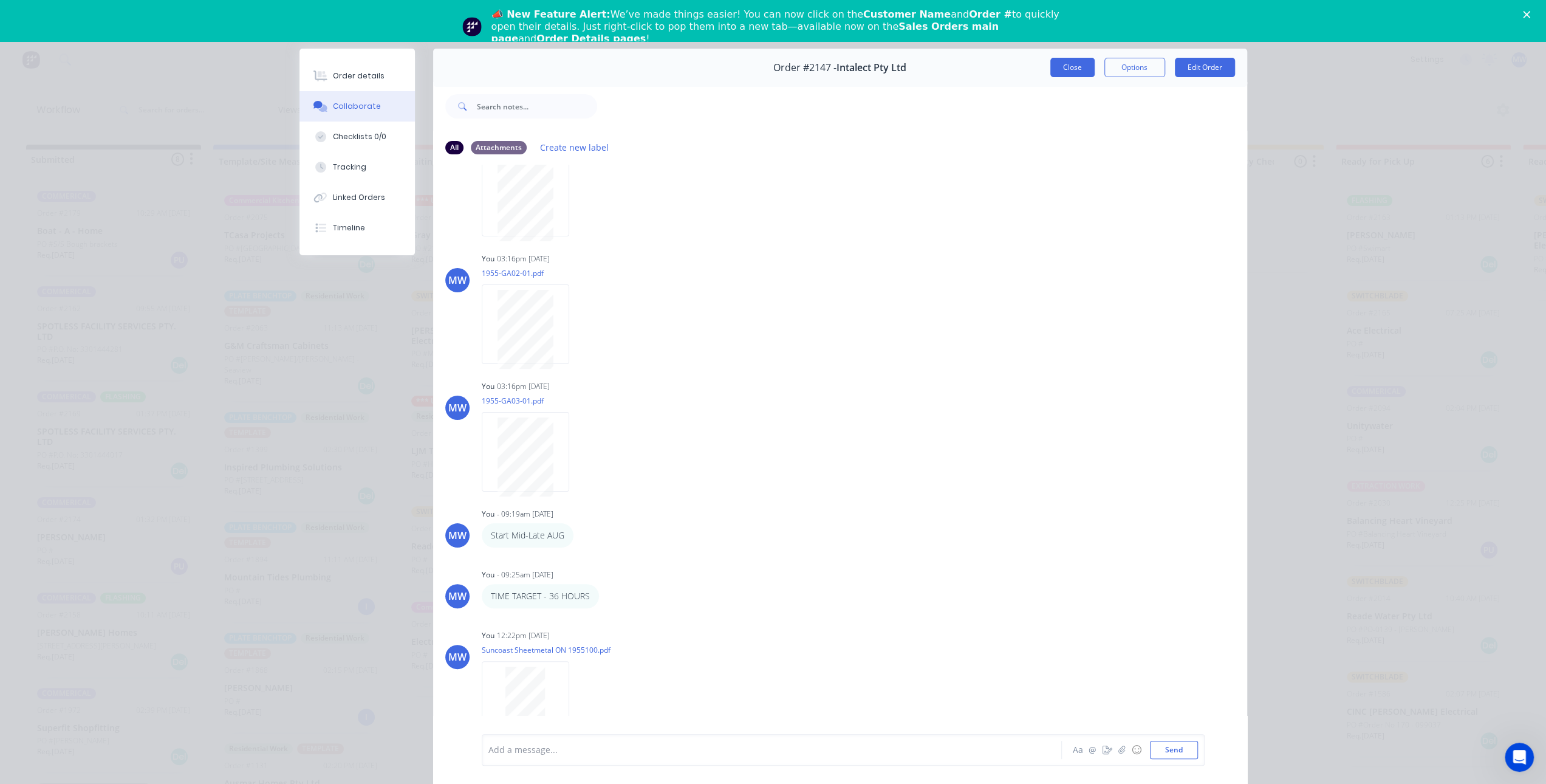
click at [1062, 68] on button "Close" at bounding box center [1073, 68] width 44 height 19
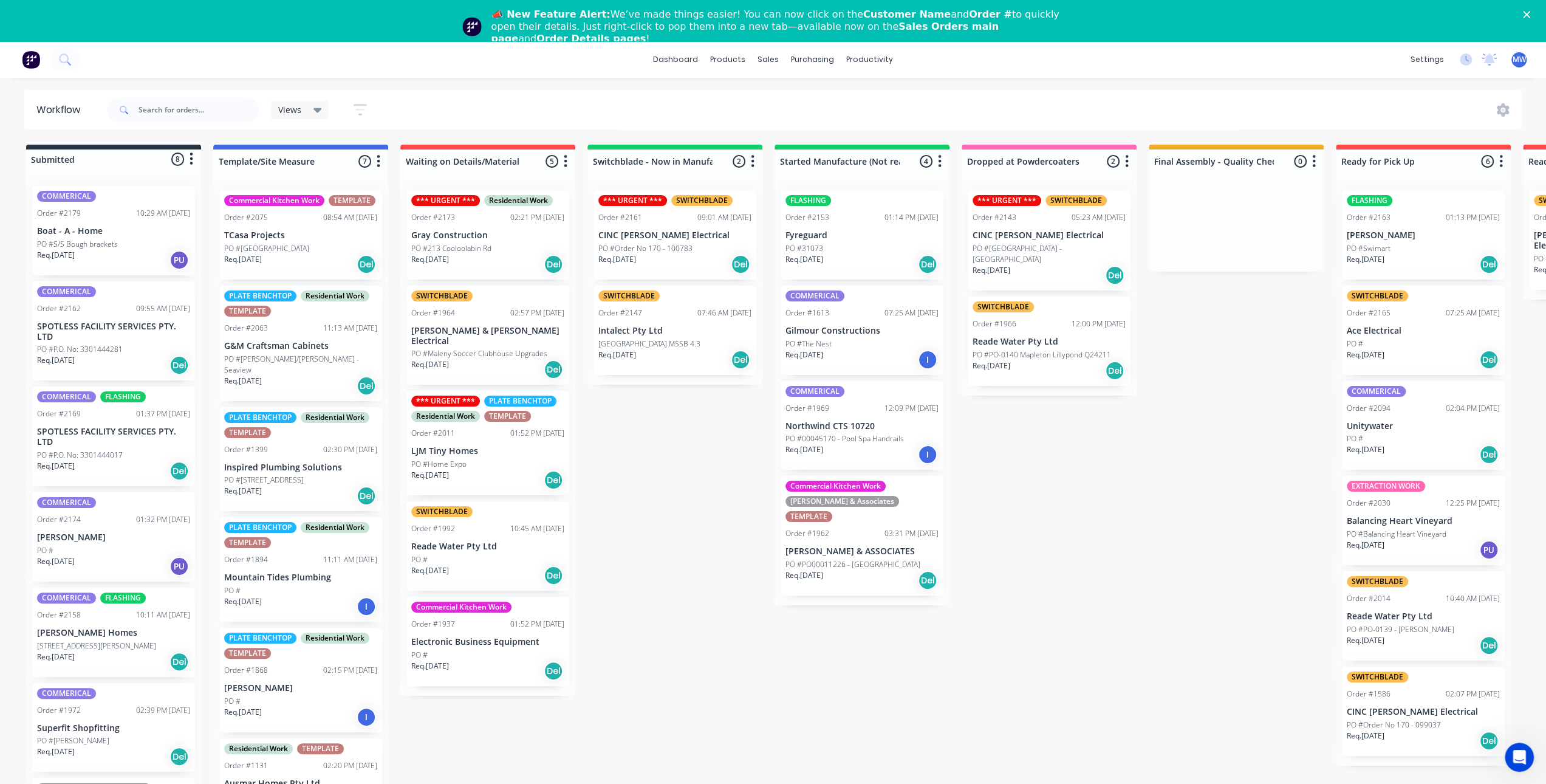
click at [729, 520] on div "Submitted 8 Status colour #273444 hex #273444 Save Cancel Summaries Total order…" at bounding box center [1004, 481] width 2026 height 674
click at [650, 504] on div "Submitted 8 Status colour #273444 hex #273444 Save Cancel Summaries Total order…" at bounding box center [1004, 481] width 2026 height 674
click at [655, 351] on div "Req. 06/08/25 Del" at bounding box center [674, 360] width 153 height 21
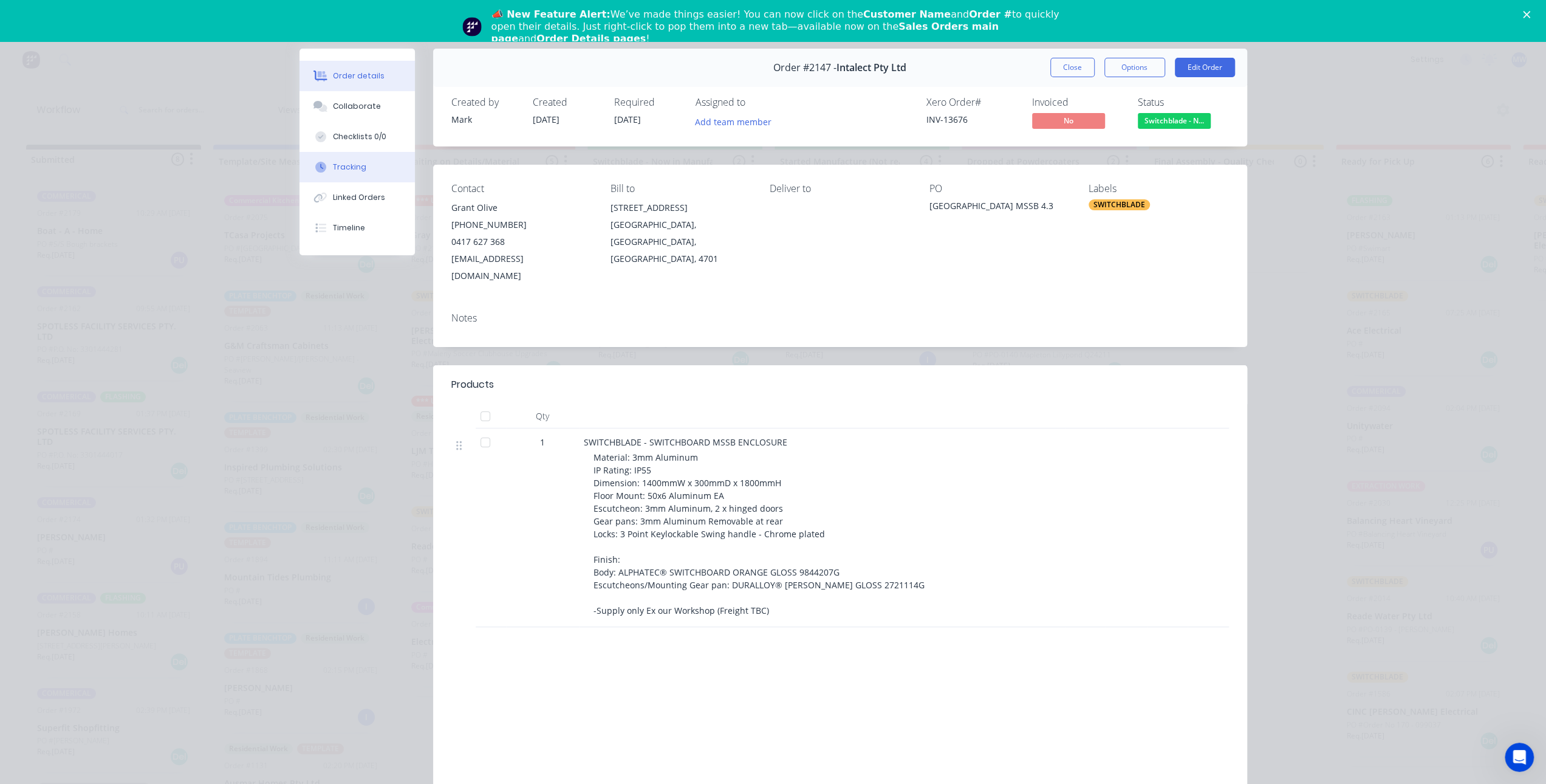
click at [356, 172] on div "Tracking" at bounding box center [350, 167] width 33 height 11
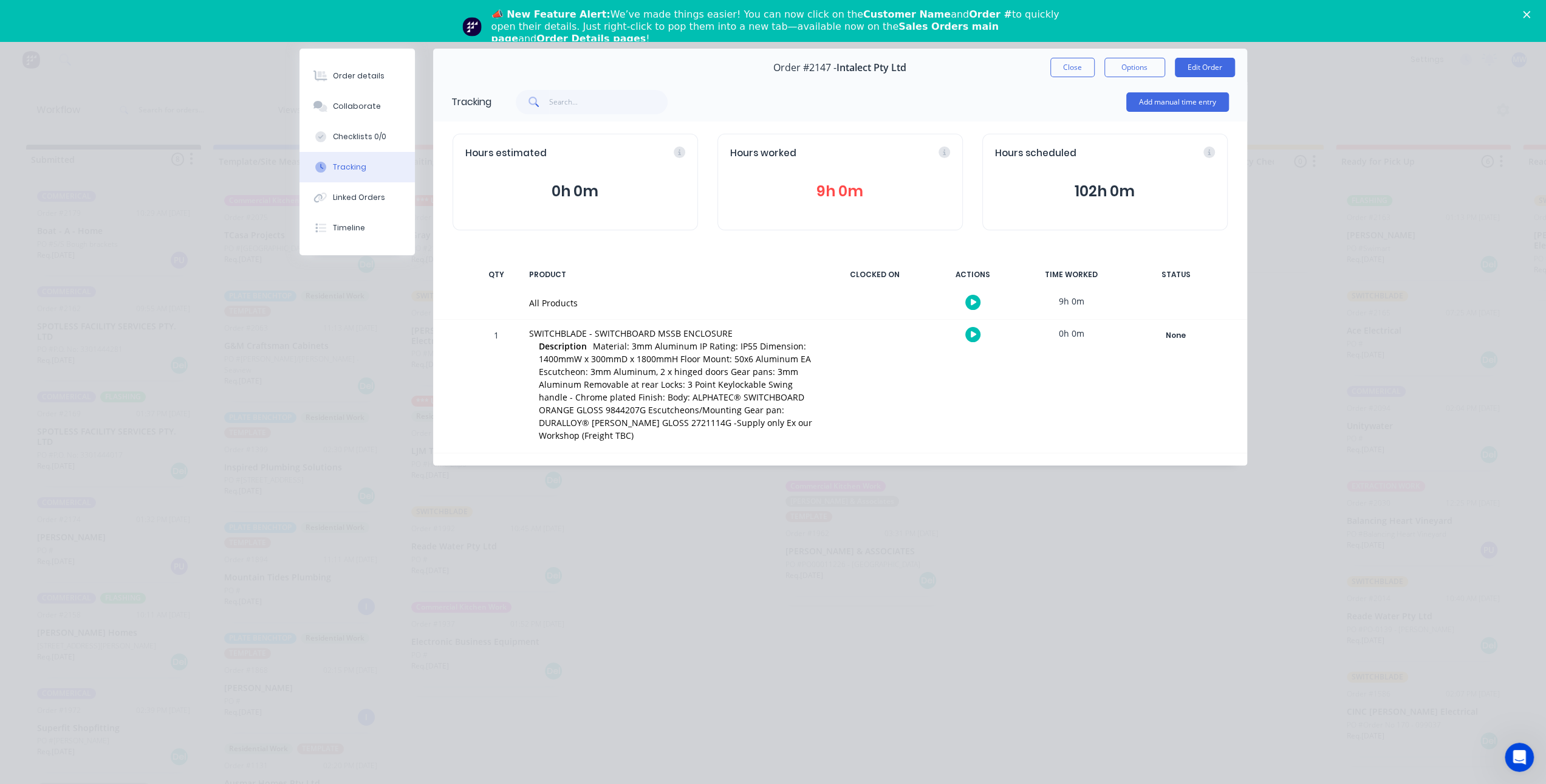
click at [843, 177] on div "Hours worked 9h 0m" at bounding box center [840, 182] width 245 height 97
click at [845, 189] on button "9h 0m" at bounding box center [840, 191] width 220 height 23
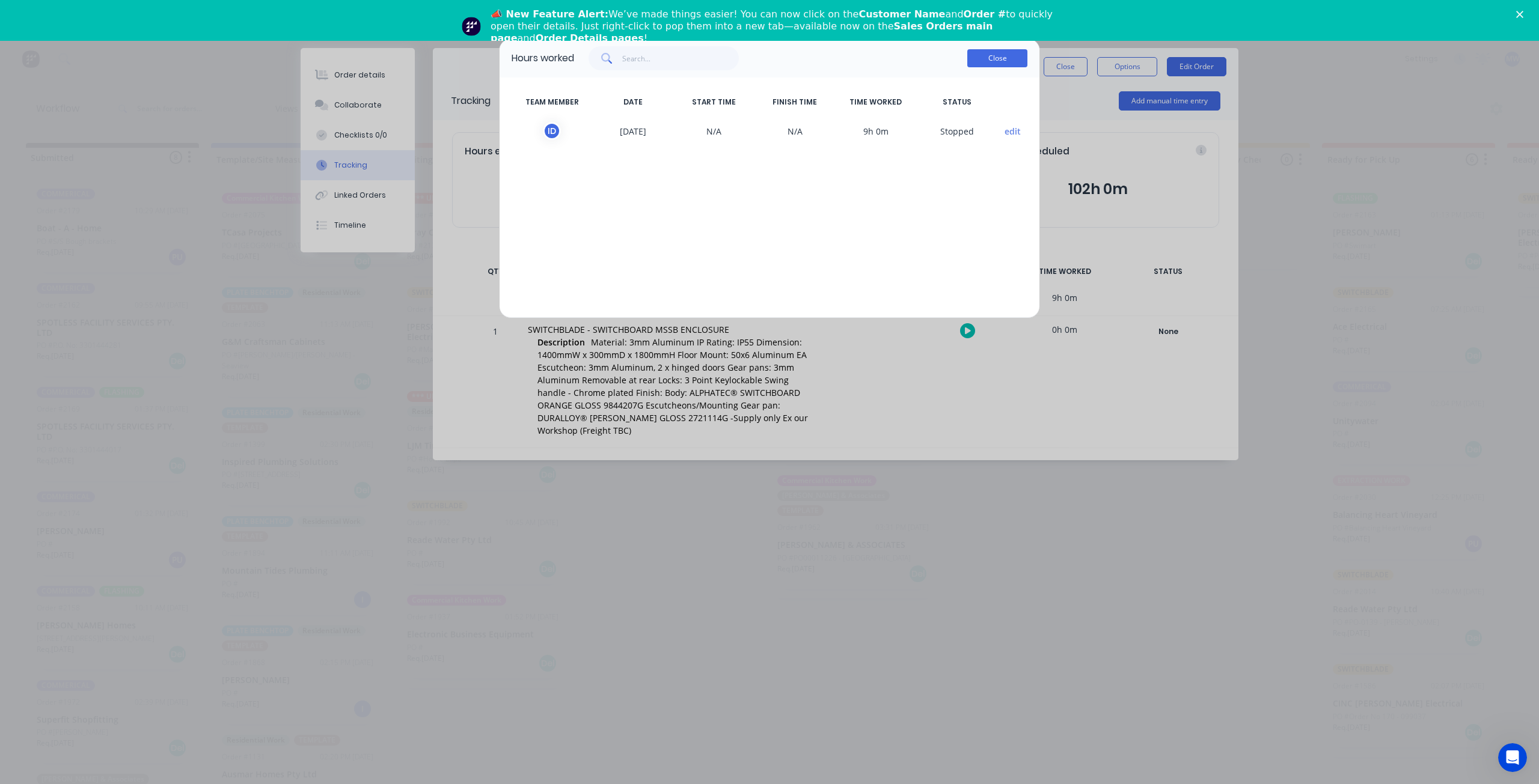
click at [983, 61] on button "Close" at bounding box center [997, 58] width 60 height 18
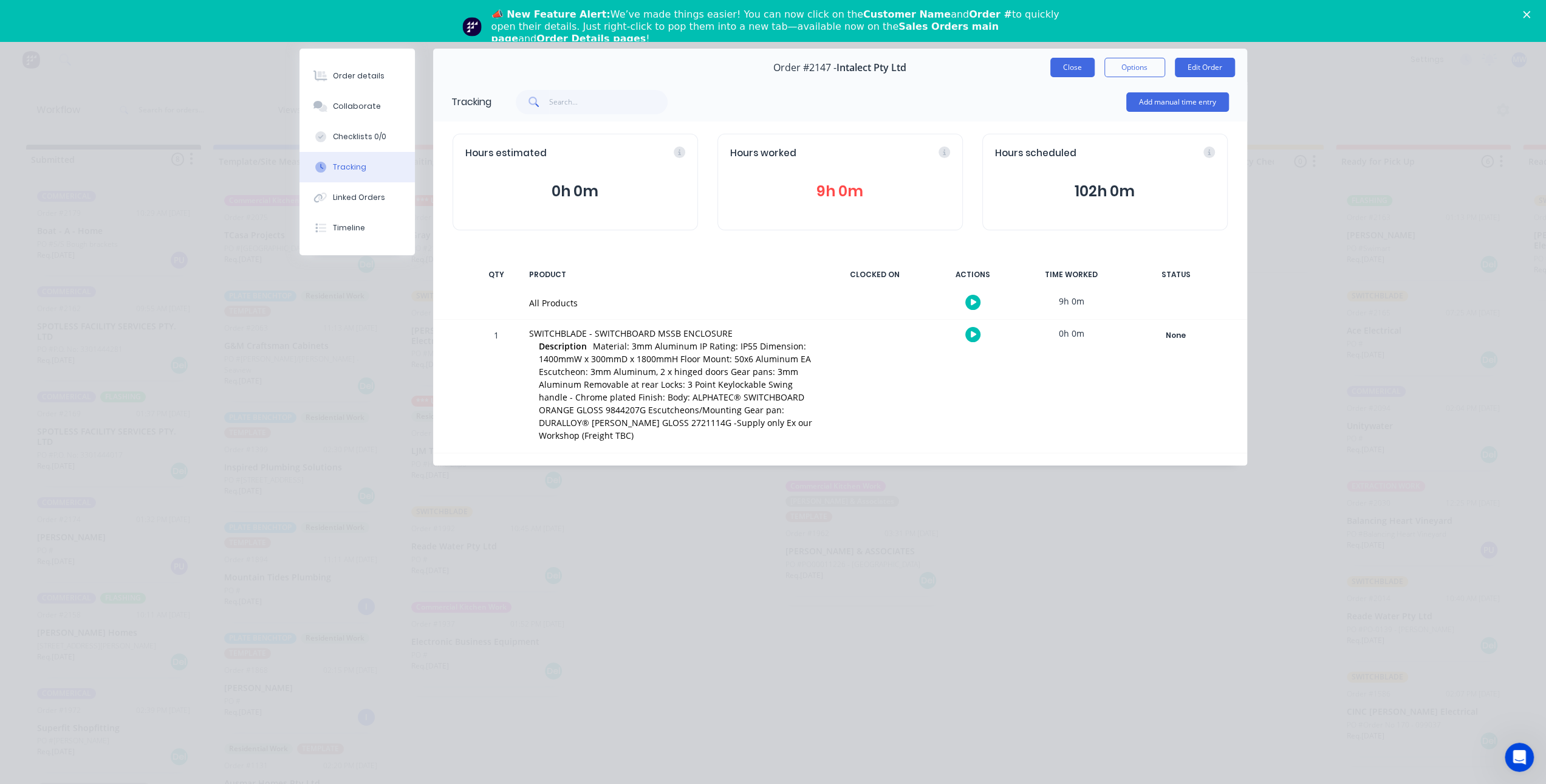
click at [1061, 66] on button "Close" at bounding box center [1073, 68] width 44 height 19
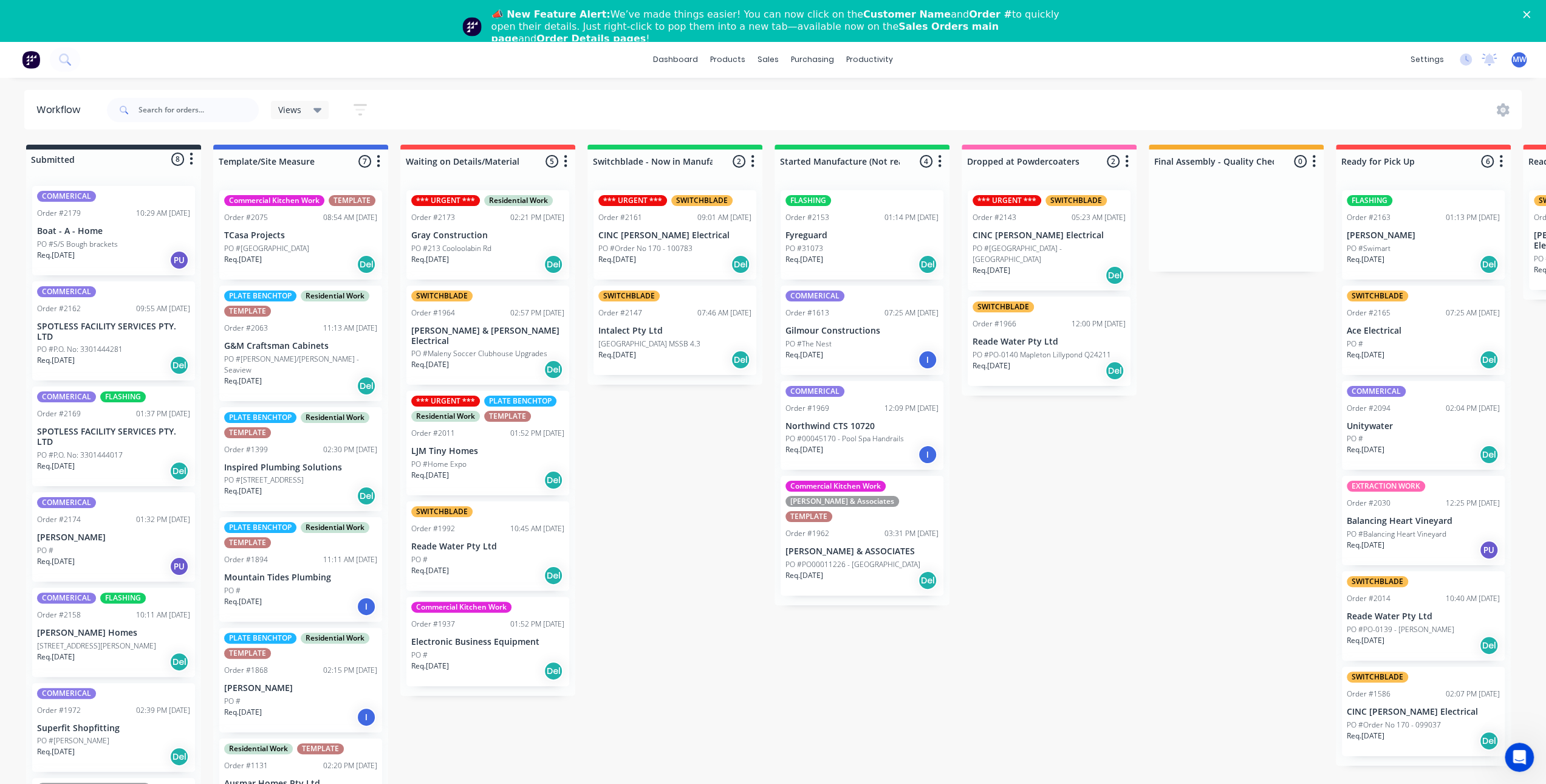
click at [626, 464] on div "Submitted 8 Status colour #273444 hex #273444 Save Cancel Summaries Total order…" at bounding box center [1004, 481] width 2026 height 674
click at [633, 465] on div "Submitted 8 Status colour #273444 hex #273444 Save Cancel Summaries Total order…" at bounding box center [1004, 481] width 2026 height 674
click at [1032, 553] on div "Submitted 8 Status colour #273444 hex #273444 Save Cancel Summaries Total order…" at bounding box center [1004, 481] width 2026 height 674
click at [808, 97] on div "Sales Orders" at bounding box center [814, 100] width 50 height 11
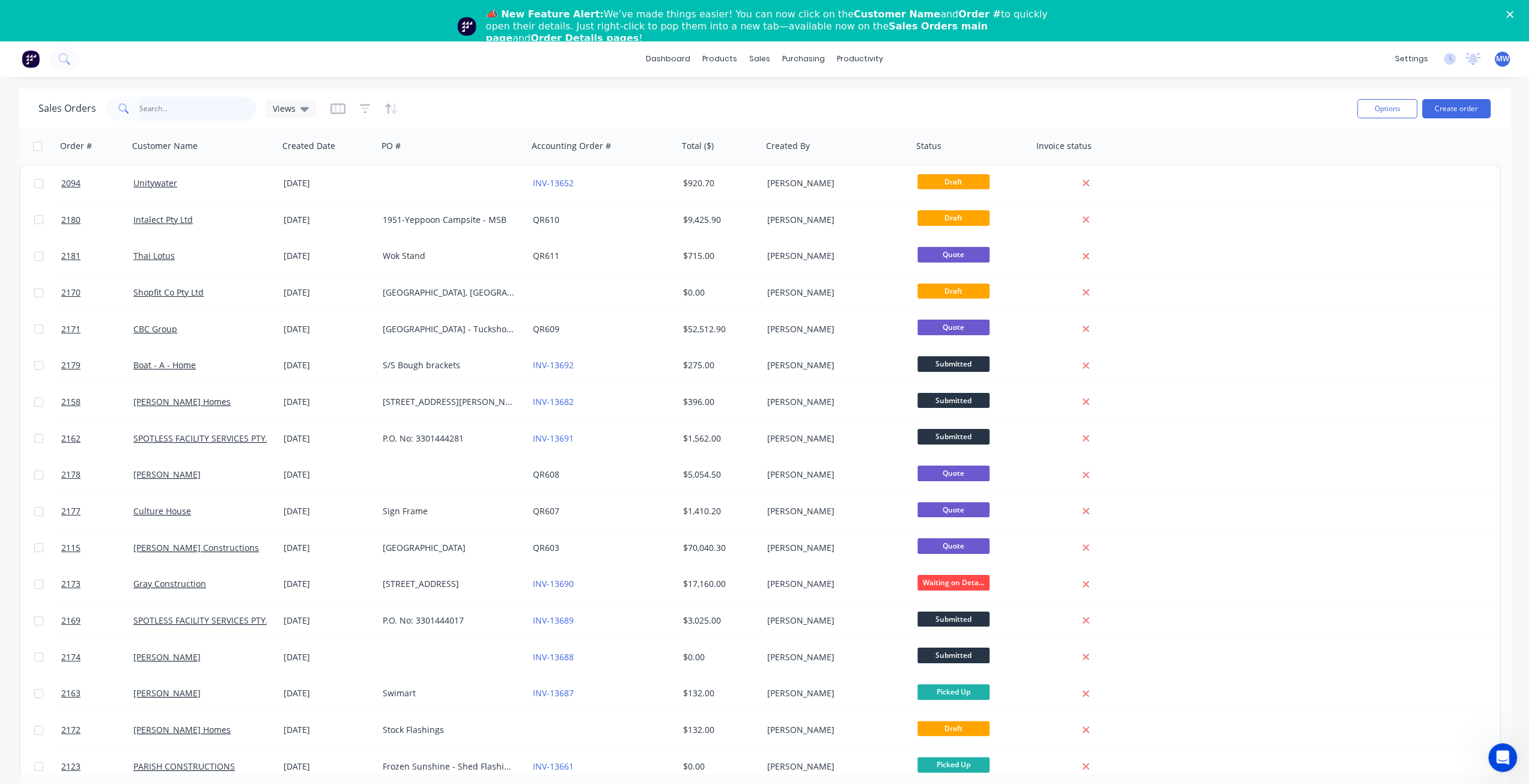
click at [173, 115] on input "text" at bounding box center [197, 108] width 117 height 24
type input "TROPAC"
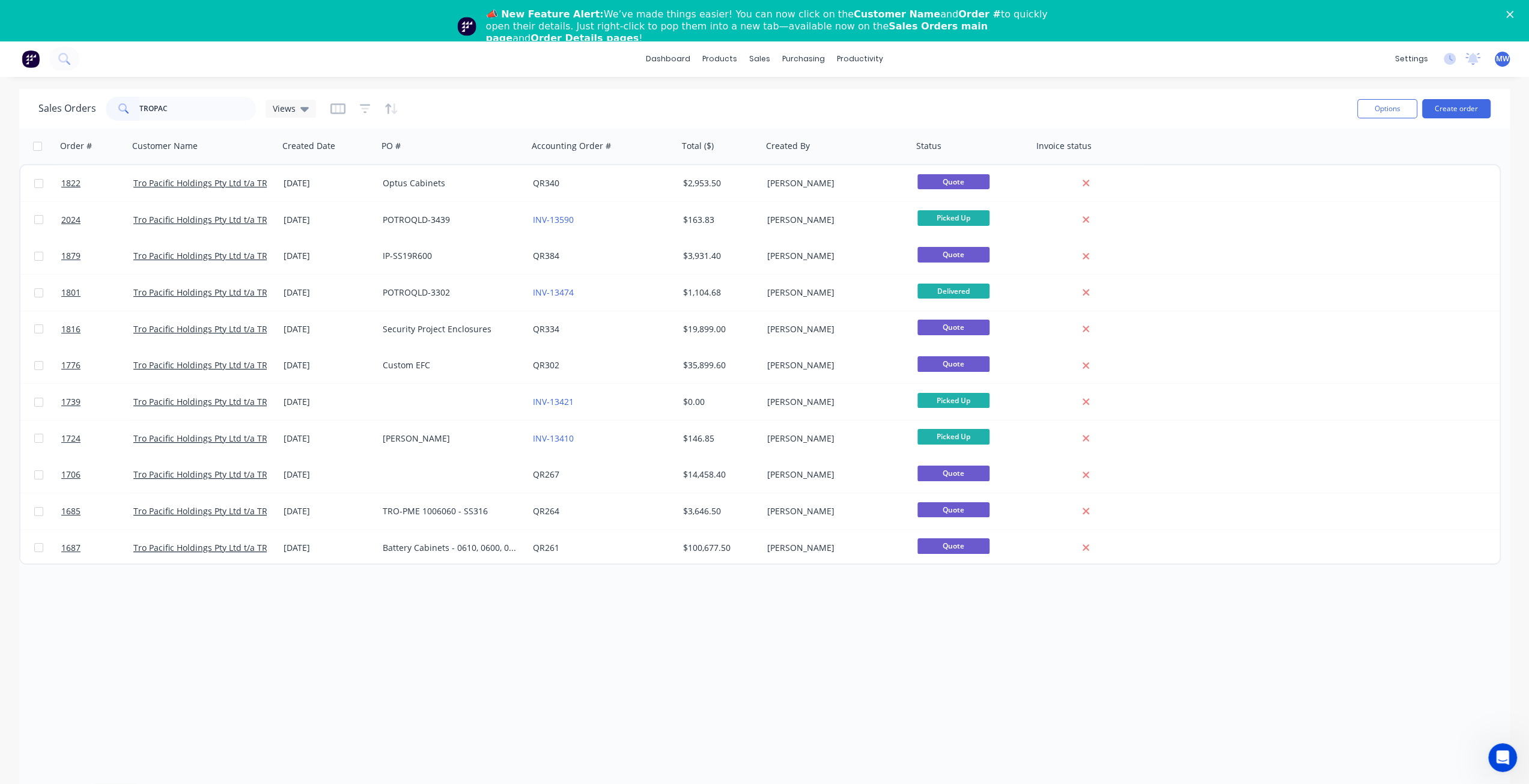
click at [361, 647] on div "Order # Customer Name Created Date PO # Accounting Order # Total ($) Created By…" at bounding box center [764, 451] width 1490 height 646
click at [611, 709] on div "Order # Customer Name Created Date PO # Accounting Order # Total ($) Created By…" at bounding box center [764, 451] width 1490 height 646
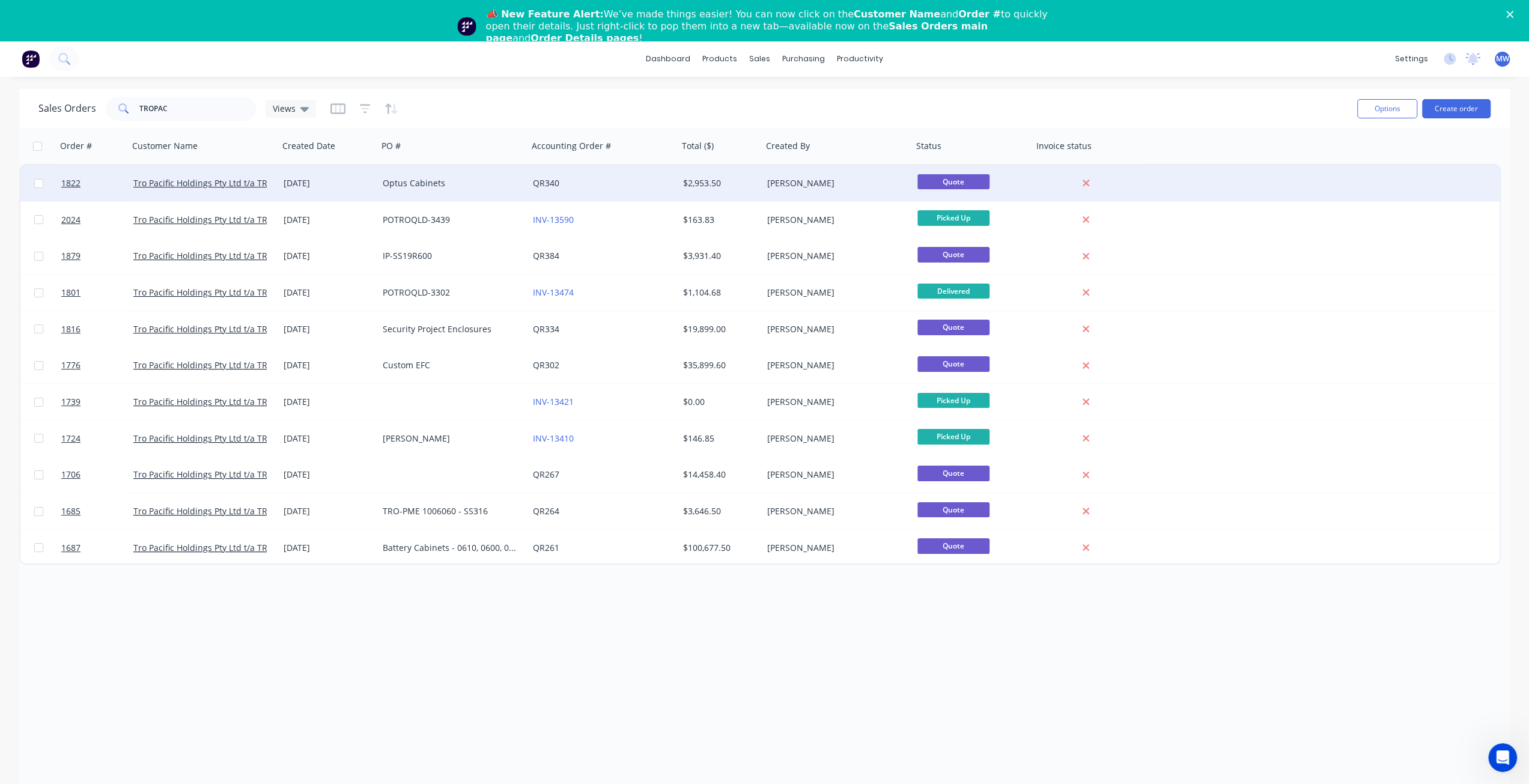
click at [173, 176] on div "Tro Pacific Holdings Pty Ltd t/a TROPAC" at bounding box center [204, 183] width 150 height 36
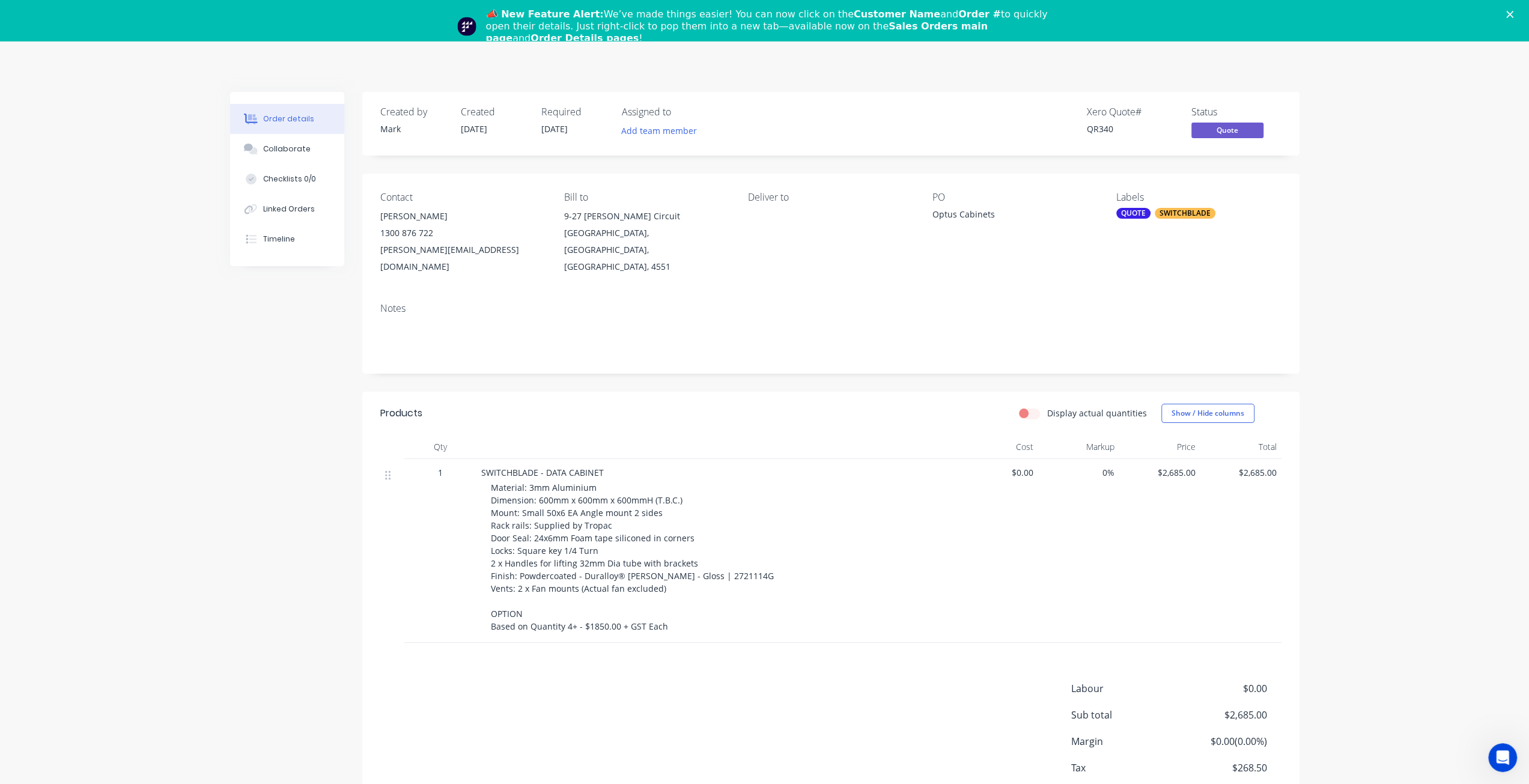
click at [162, 514] on div "Order details Collaborate Checklists 0/0 Linked Orders Timeline Order details C…" at bounding box center [764, 449] width 1529 height 816
click at [282, 505] on div "Created by Mark Created 26/05/25 Required 26/05/25 Assigned to Add team member …" at bounding box center [764, 474] width 1069 height 765
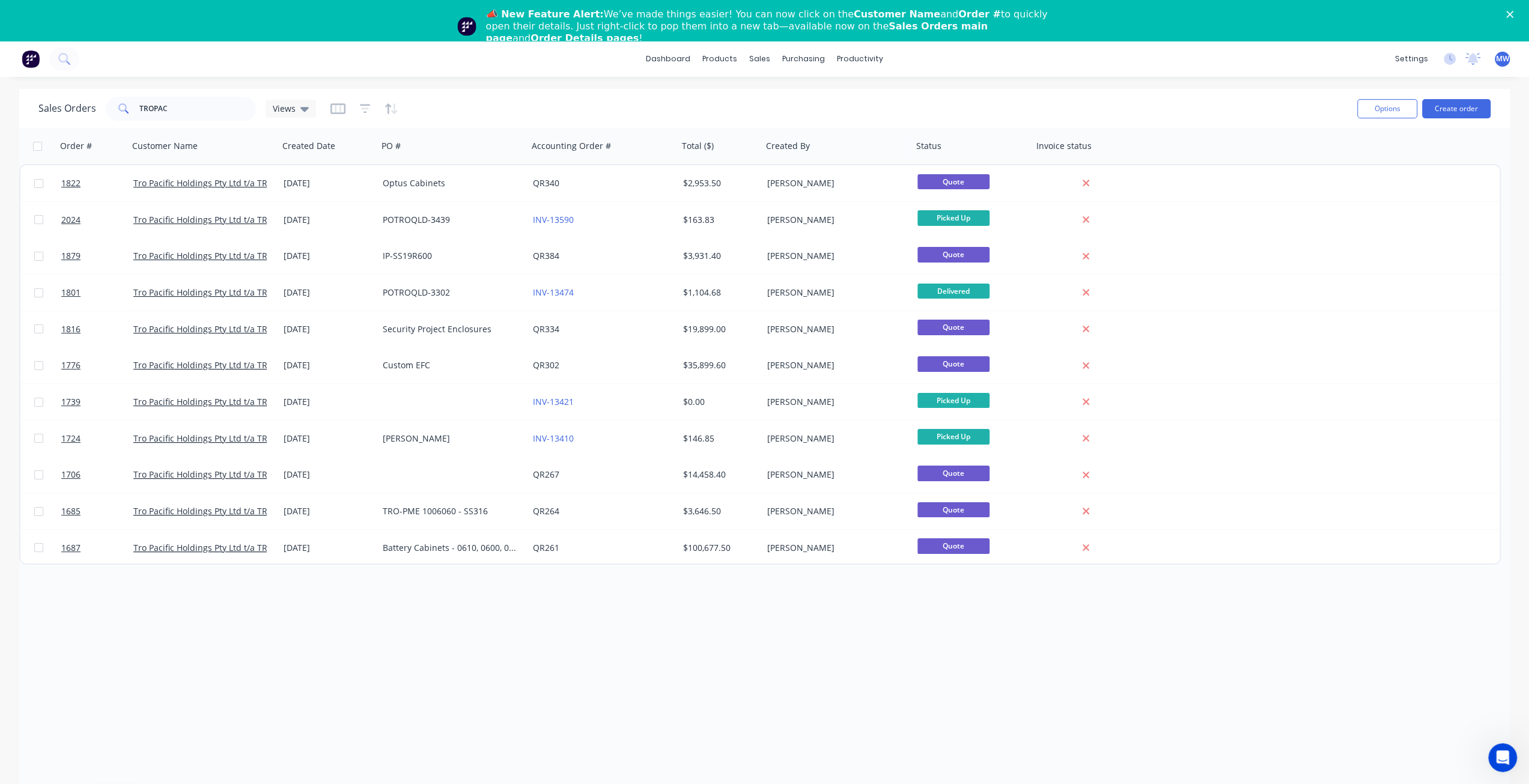
click at [311, 634] on div "Order # Customer Name Created Date PO # Accounting Order # Total ($) Created By…" at bounding box center [764, 451] width 1490 height 646
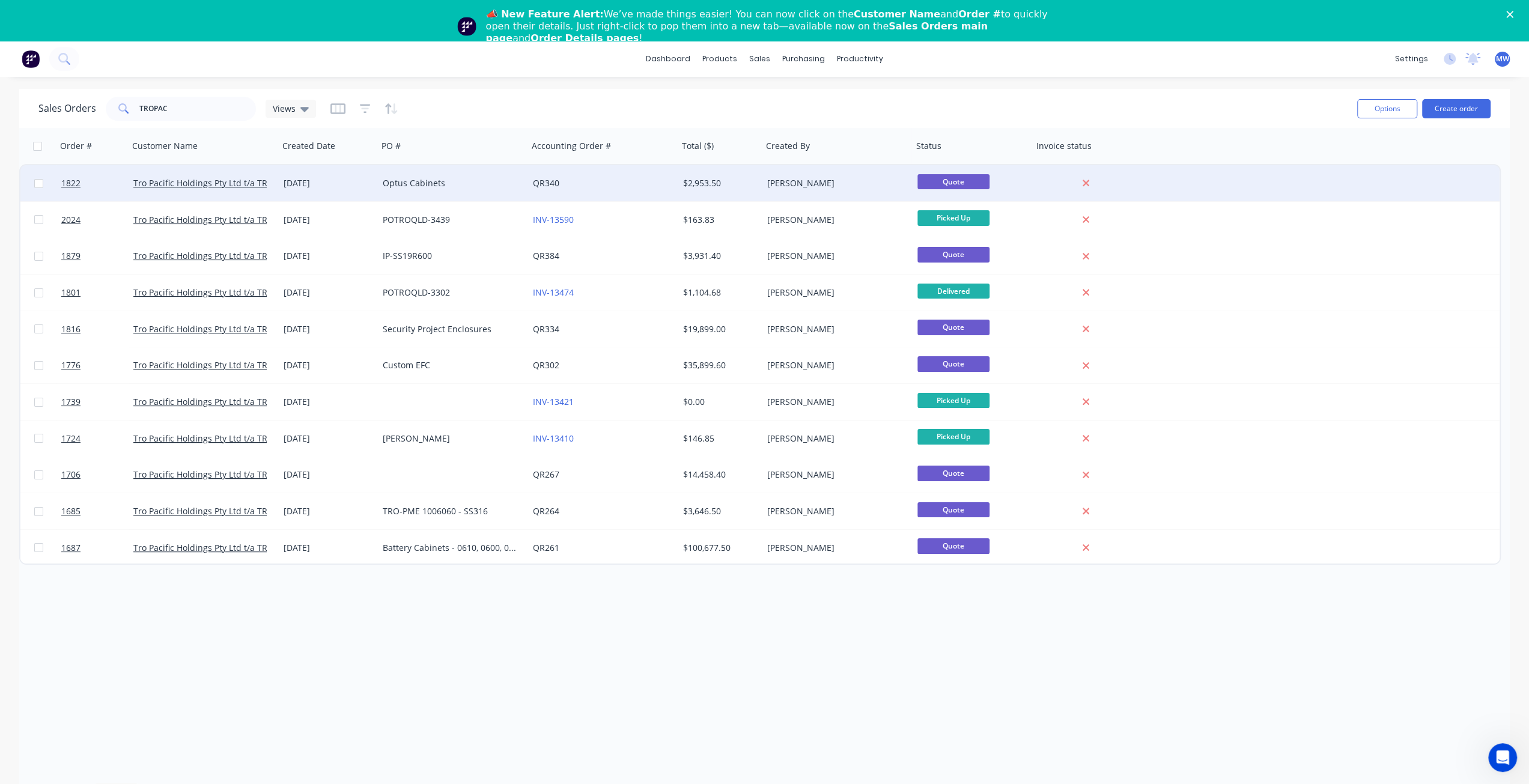
click at [387, 178] on div "Optus Cabinets" at bounding box center [449, 183] width 134 height 12
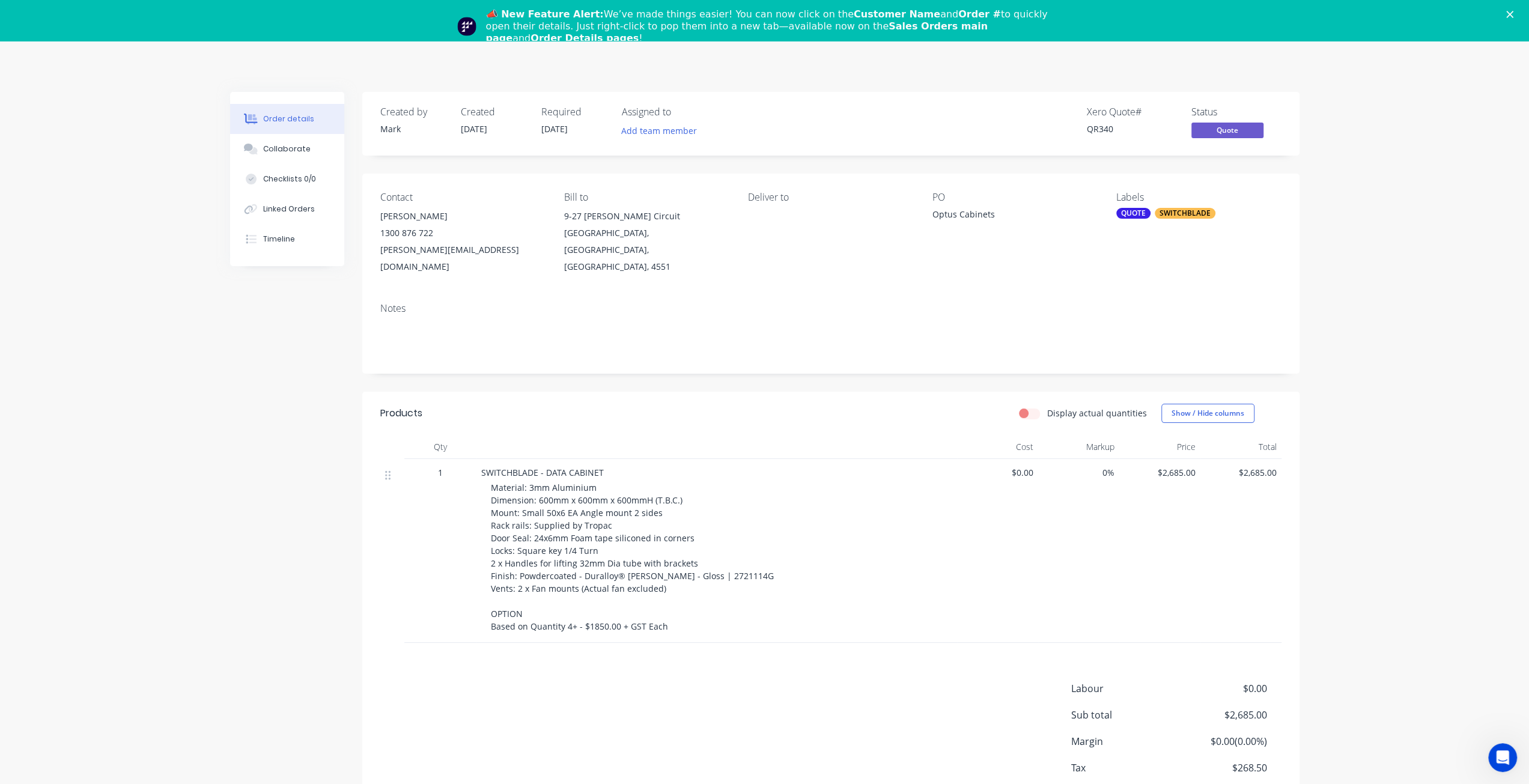
click at [1172, 218] on div "SWITCHBLADE" at bounding box center [1185, 214] width 60 height 11
click at [1138, 318] on div at bounding box center [1138, 317] width 24 height 24
click at [1312, 238] on div "Order details Collaborate Checklists 0/0 Linked Orders Timeline Order details C…" at bounding box center [764, 449] width 1529 height 816
click at [1513, 14] on icon "Close" at bounding box center [1509, 14] width 7 height 7
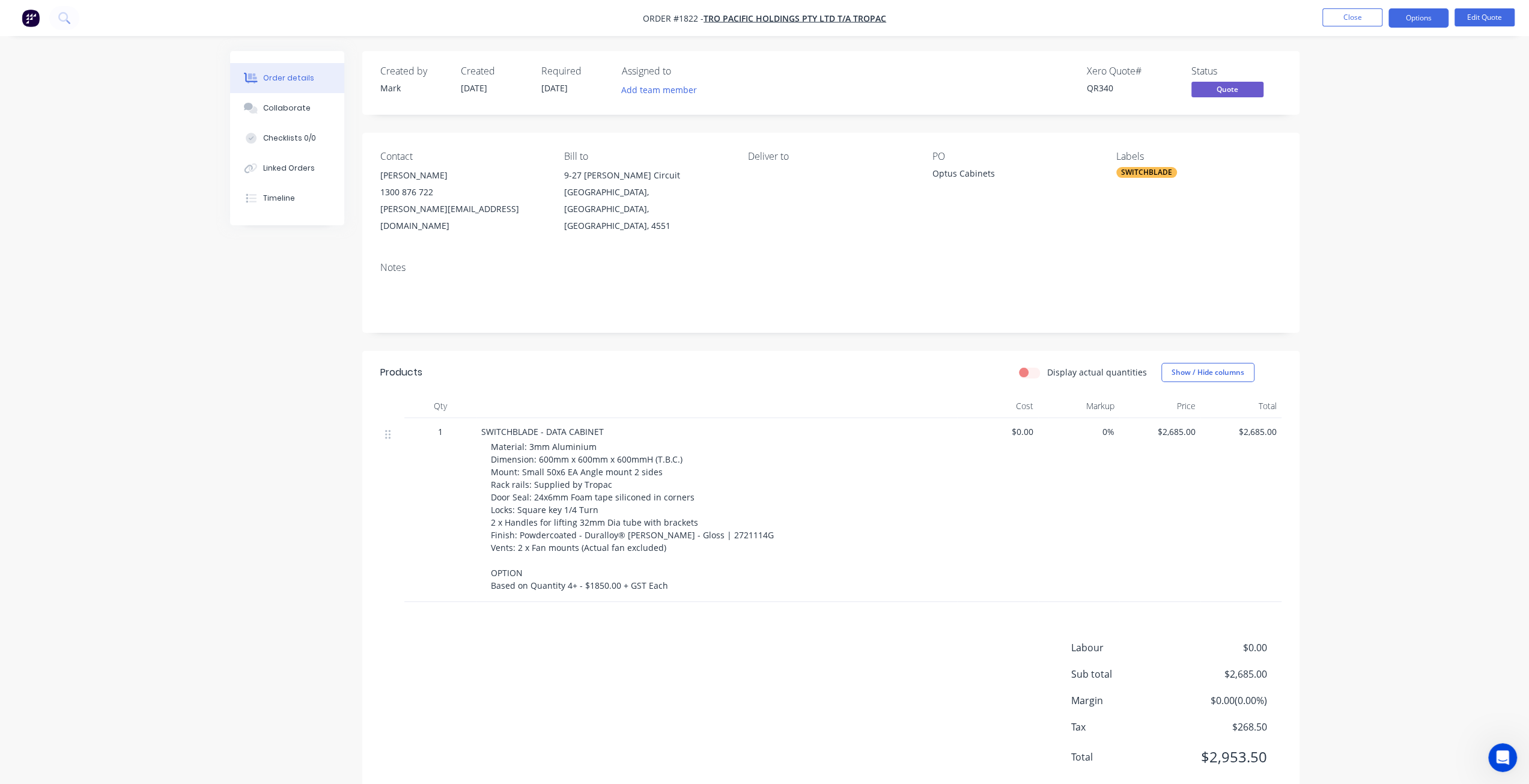
click at [1370, 134] on div "Order details Collaborate Checklists 0/0 Linked Orders Timeline Order details C…" at bounding box center [764, 408] width 1529 height 816
click at [1417, 19] on button "Options" at bounding box center [1418, 18] width 60 height 19
click at [1399, 148] on div "Convert to Order" at bounding box center [1382, 145] width 111 height 17
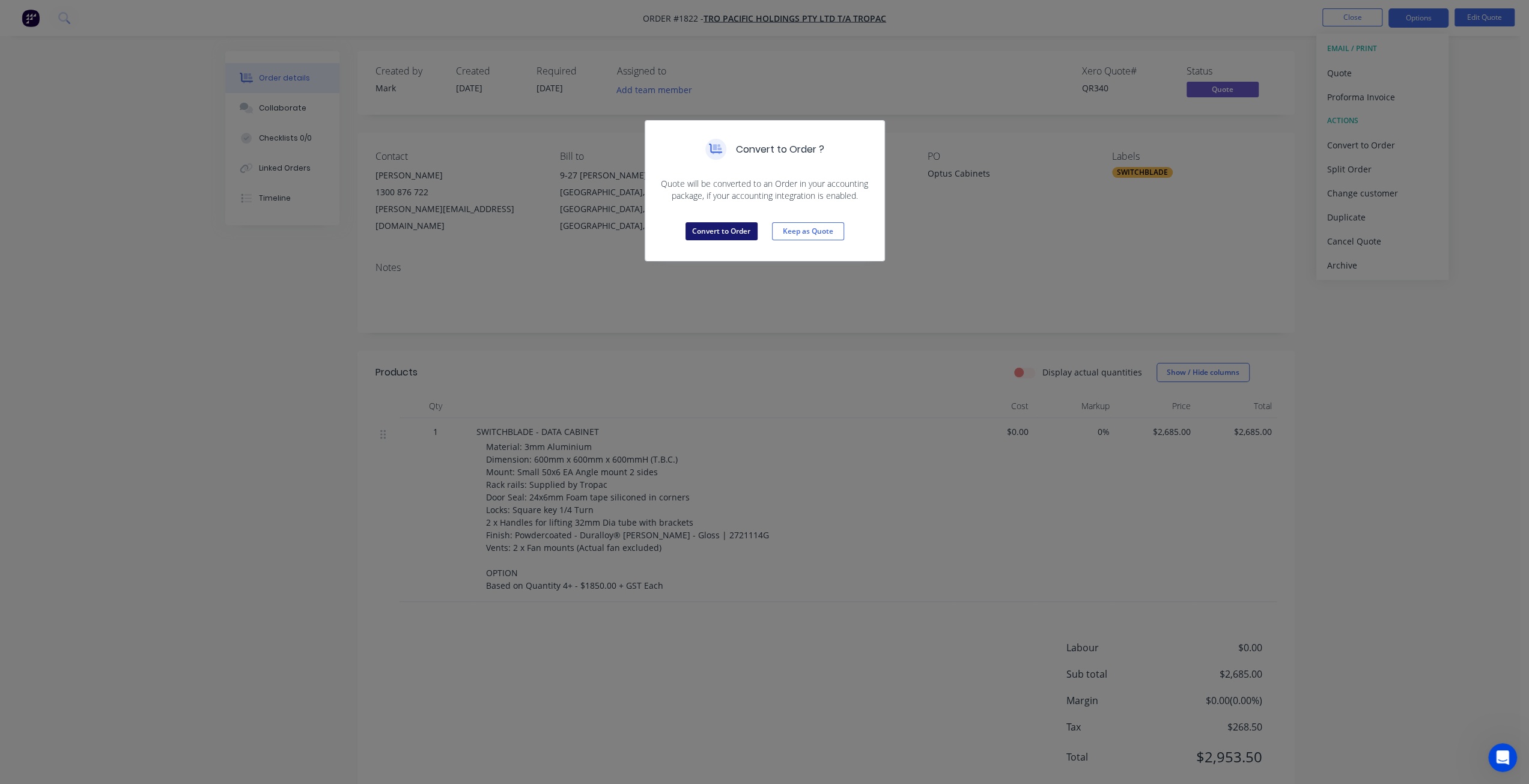
click at [724, 227] on button "Convert to Order" at bounding box center [722, 231] width 72 height 18
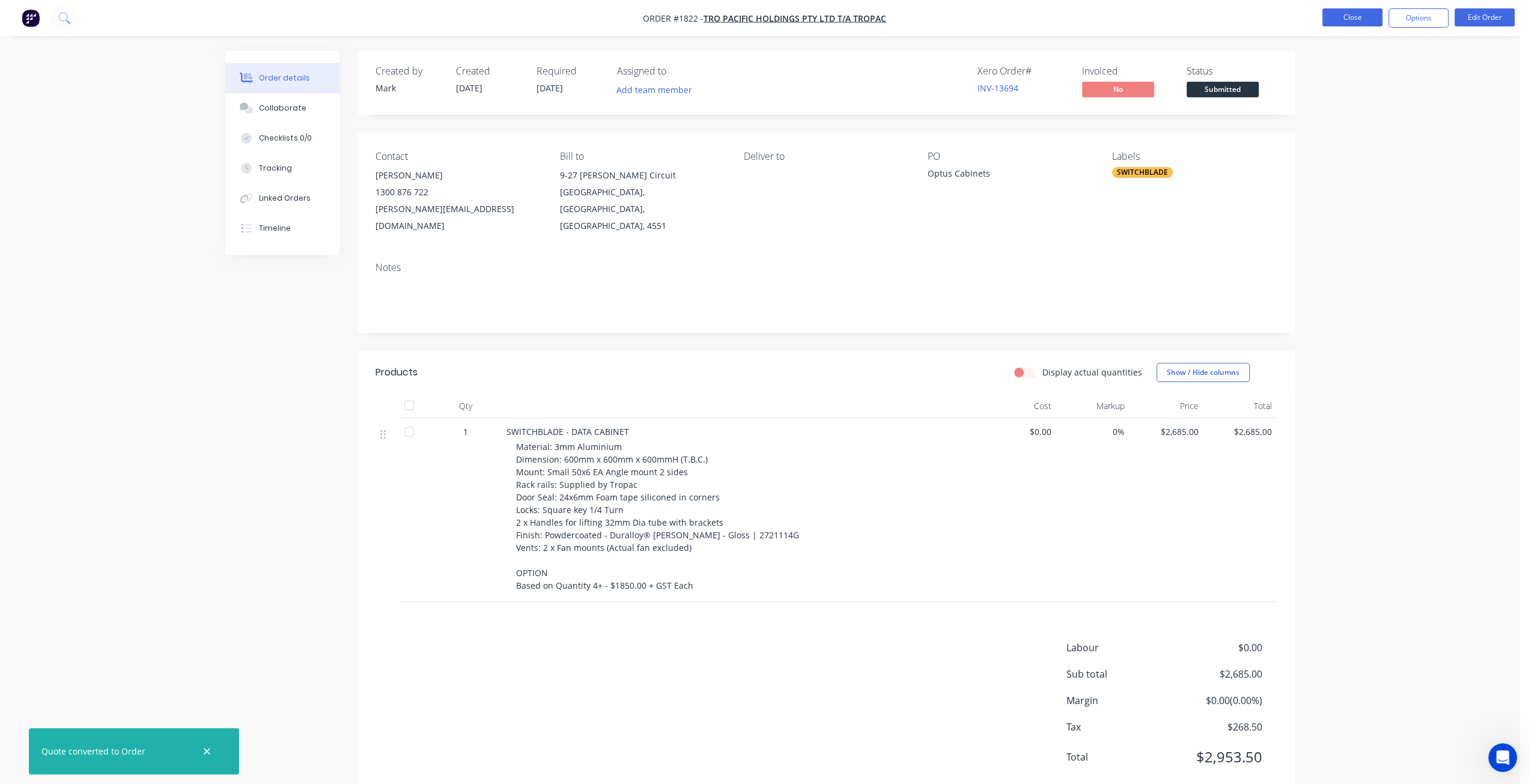
click at [1350, 18] on button "Close" at bounding box center [1352, 17] width 60 height 18
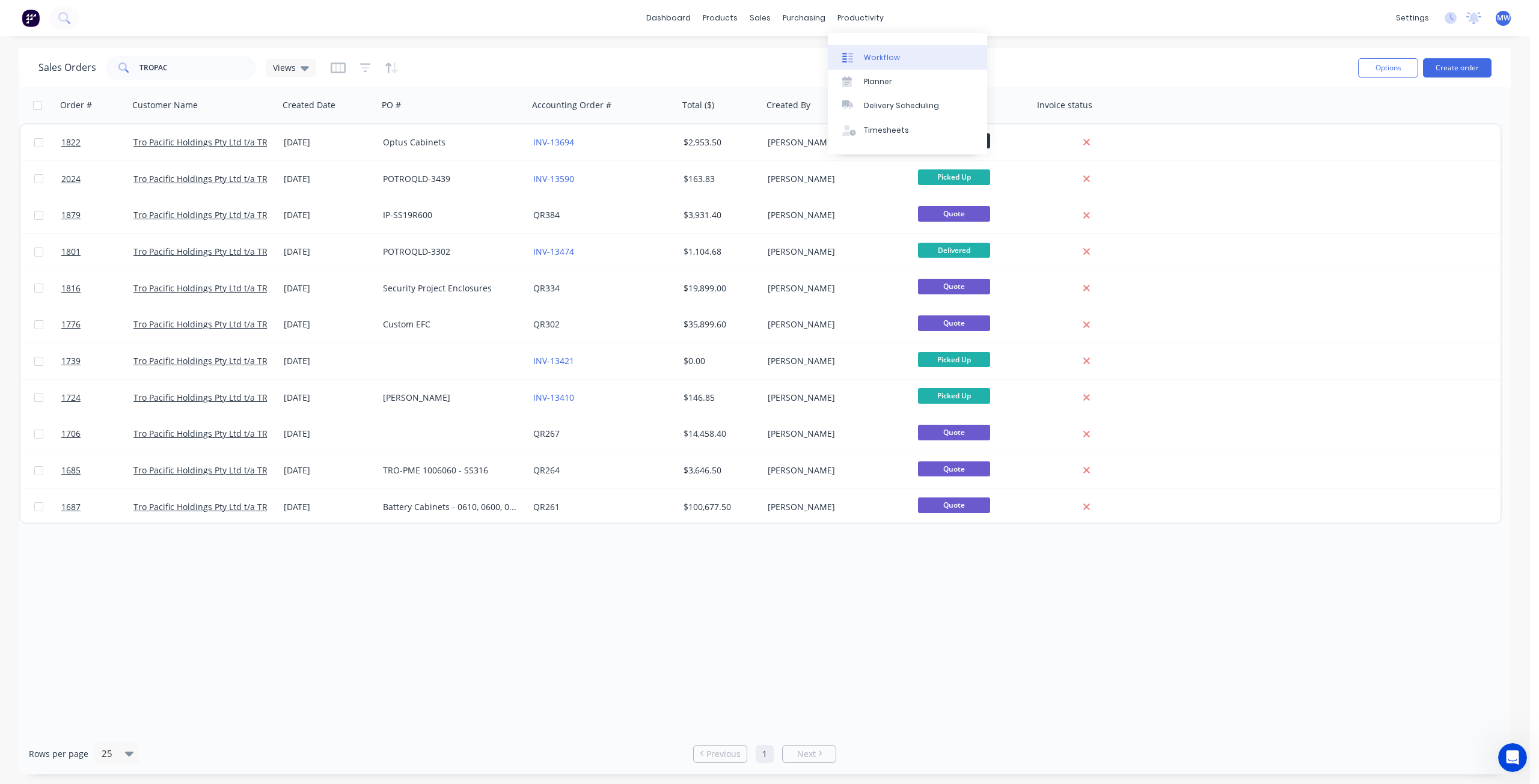
click at [891, 60] on div "Workflow" at bounding box center [882, 58] width 36 height 11
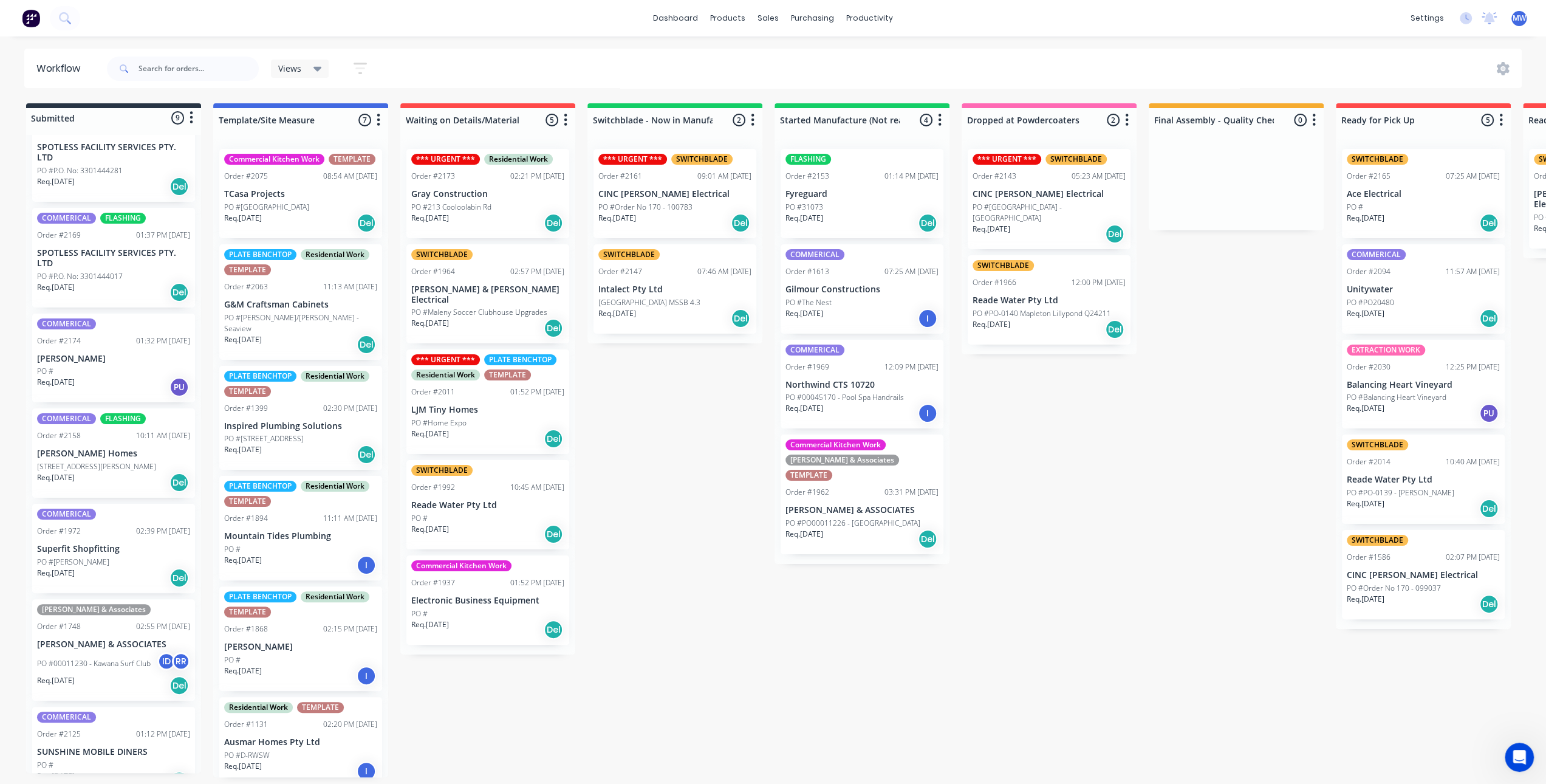
scroll to position [266, 0]
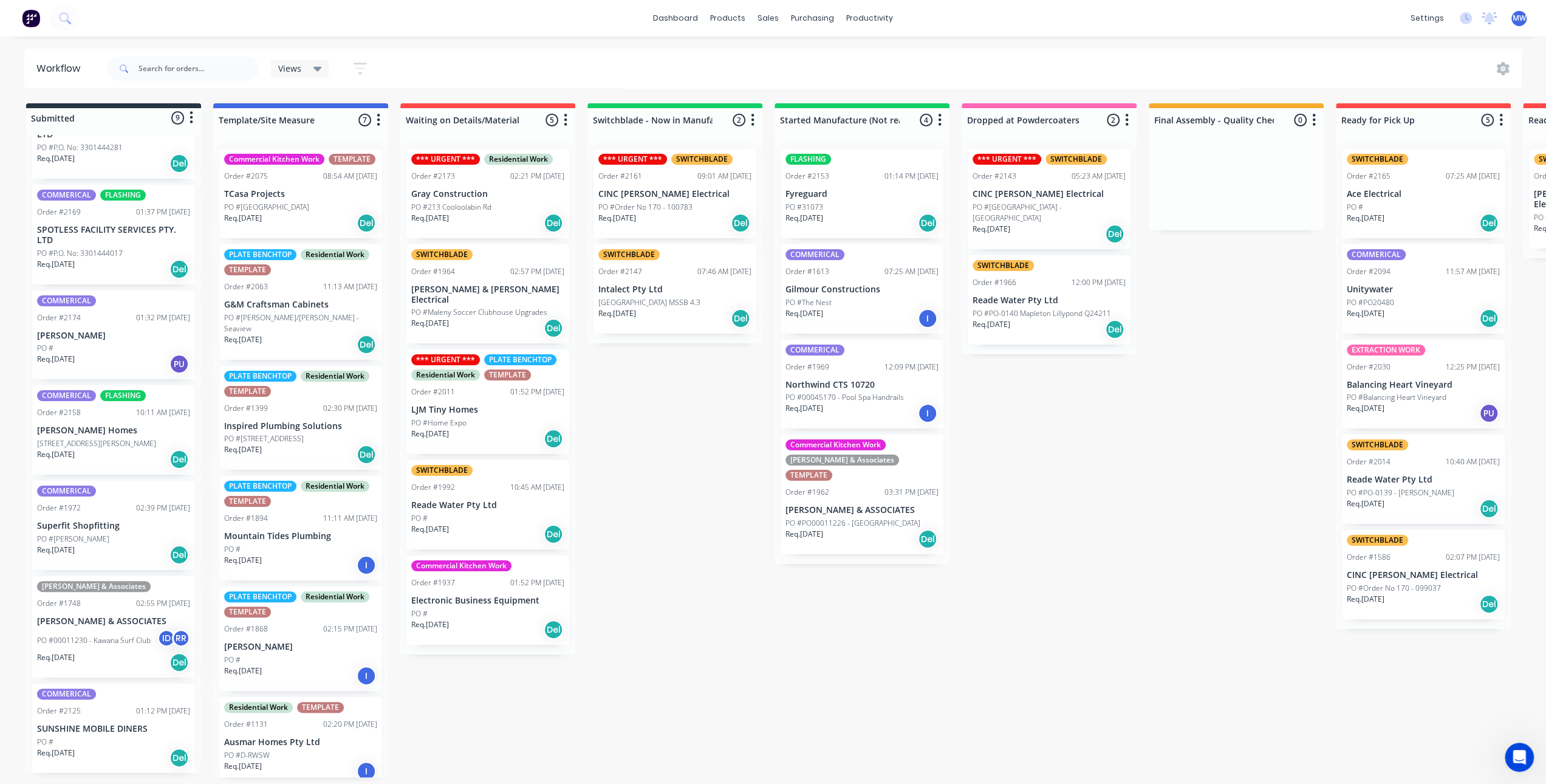
click at [684, 485] on div "Submitted 9 Status colour #273444 hex #273444 Save Cancel Summaries Total order…" at bounding box center [1004, 440] width 2026 height 674
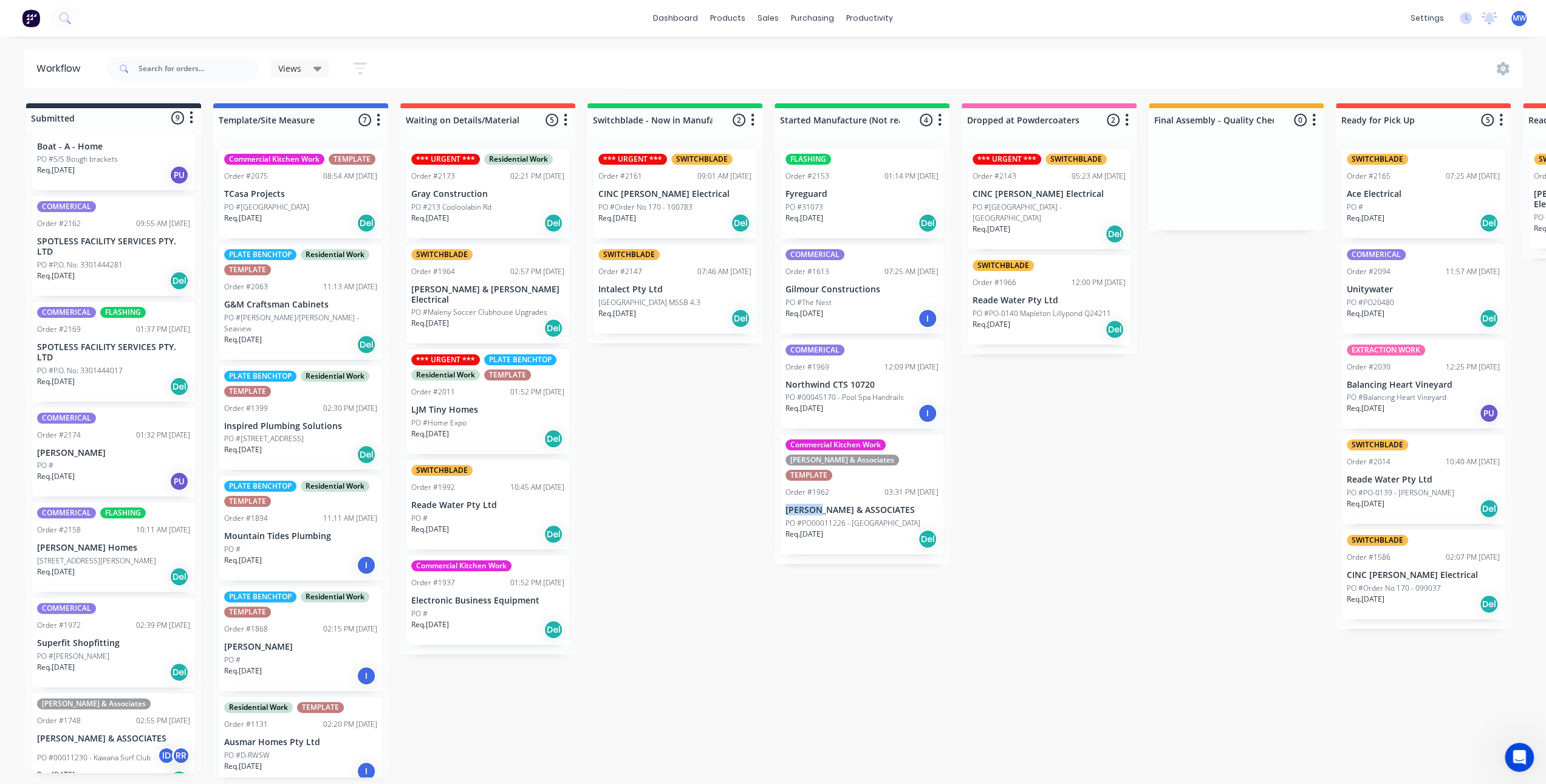
scroll to position [0, 0]
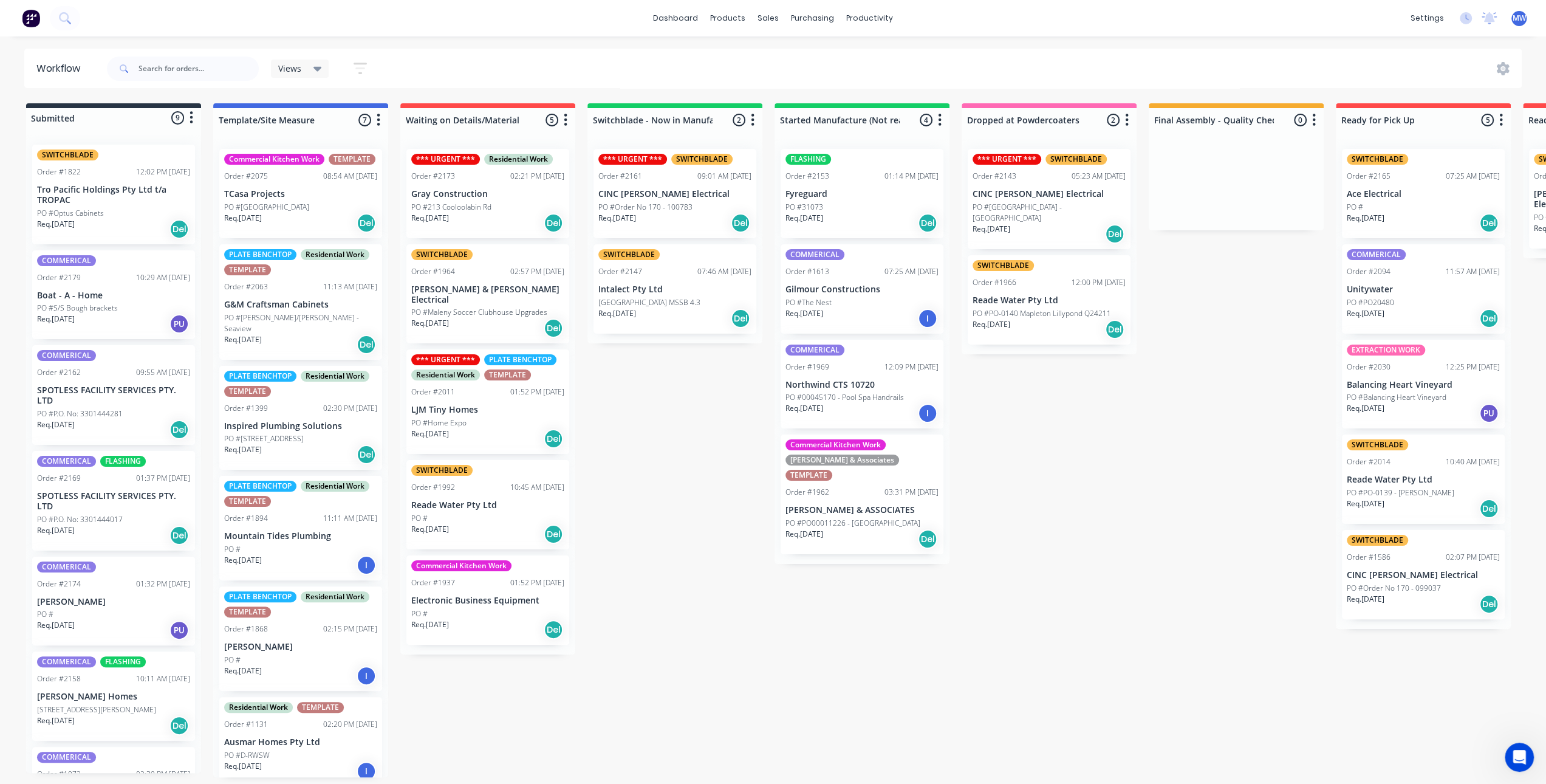
drag, startPoint x: 688, startPoint y: 446, endPoint x: 683, endPoint y: 426, distance: 20.6
click at [687, 445] on div "Submitted 9 Status colour #273444 hex #273444 Save Cancel Summaries Total order…" at bounding box center [1004, 440] width 2026 height 674
click at [649, 392] on div "Submitted 9 Status colour #273444 hex #273444 Save Cancel Summaries Total order…" at bounding box center [1004, 440] width 2026 height 674
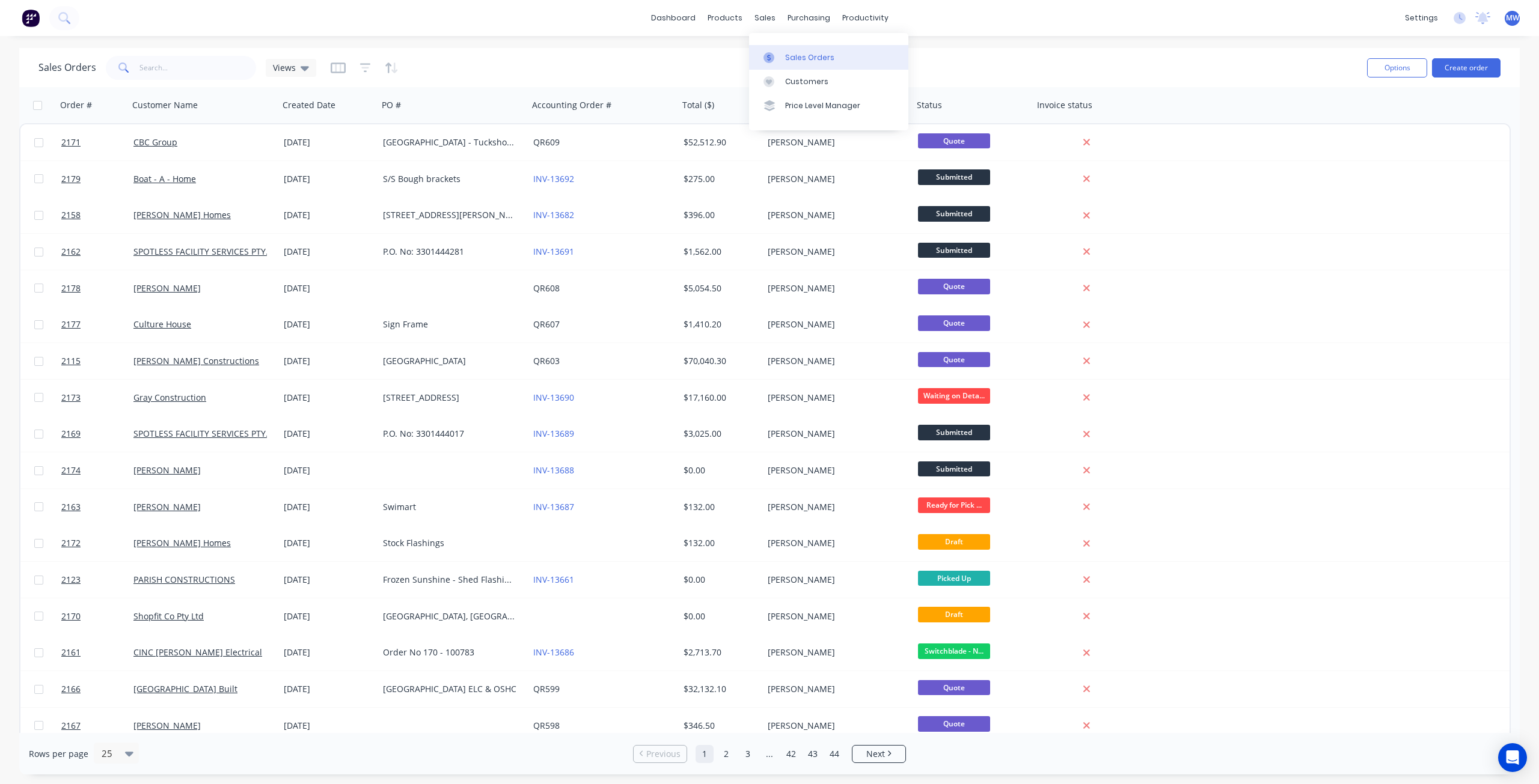
click at [799, 68] on link "Sales Orders" at bounding box center [828, 57] width 160 height 24
click at [1482, 69] on button "Create order" at bounding box center [1466, 68] width 68 height 19
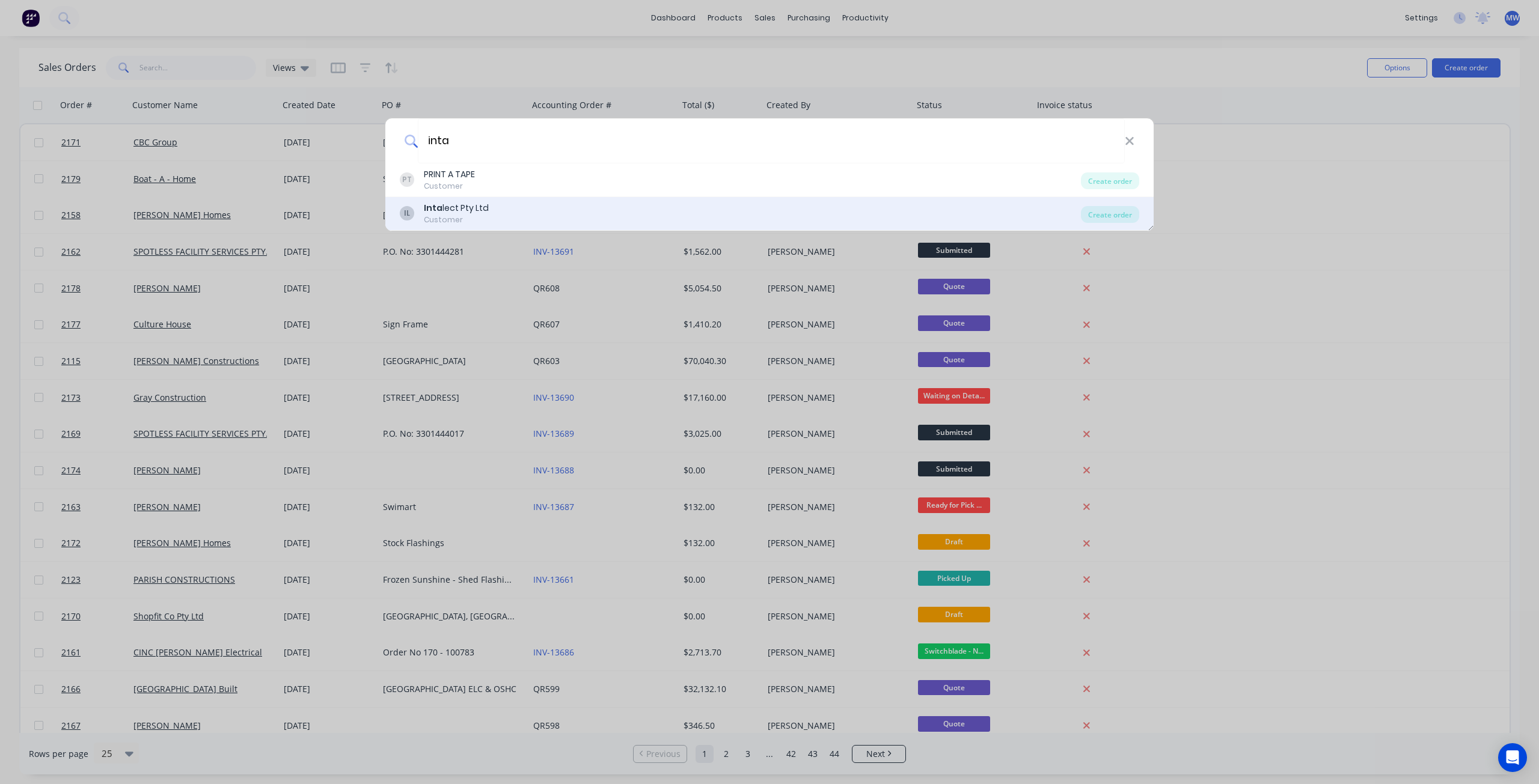
type input "inta"
click at [752, 213] on div "IL Inta lect Pty Ltd Customer" at bounding box center [740, 214] width 681 height 24
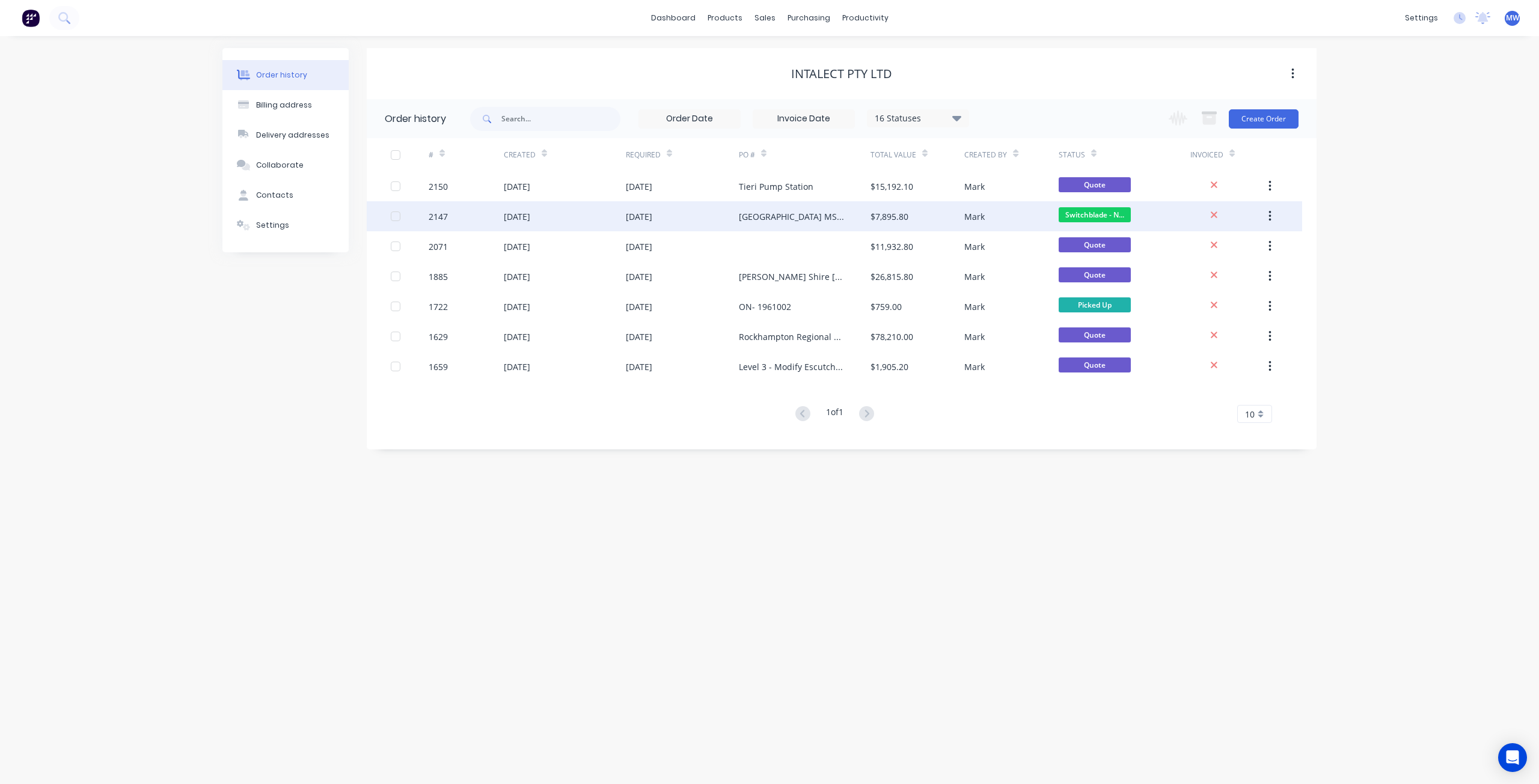
click at [652, 214] on div "[DATE]" at bounding box center [639, 217] width 27 height 13
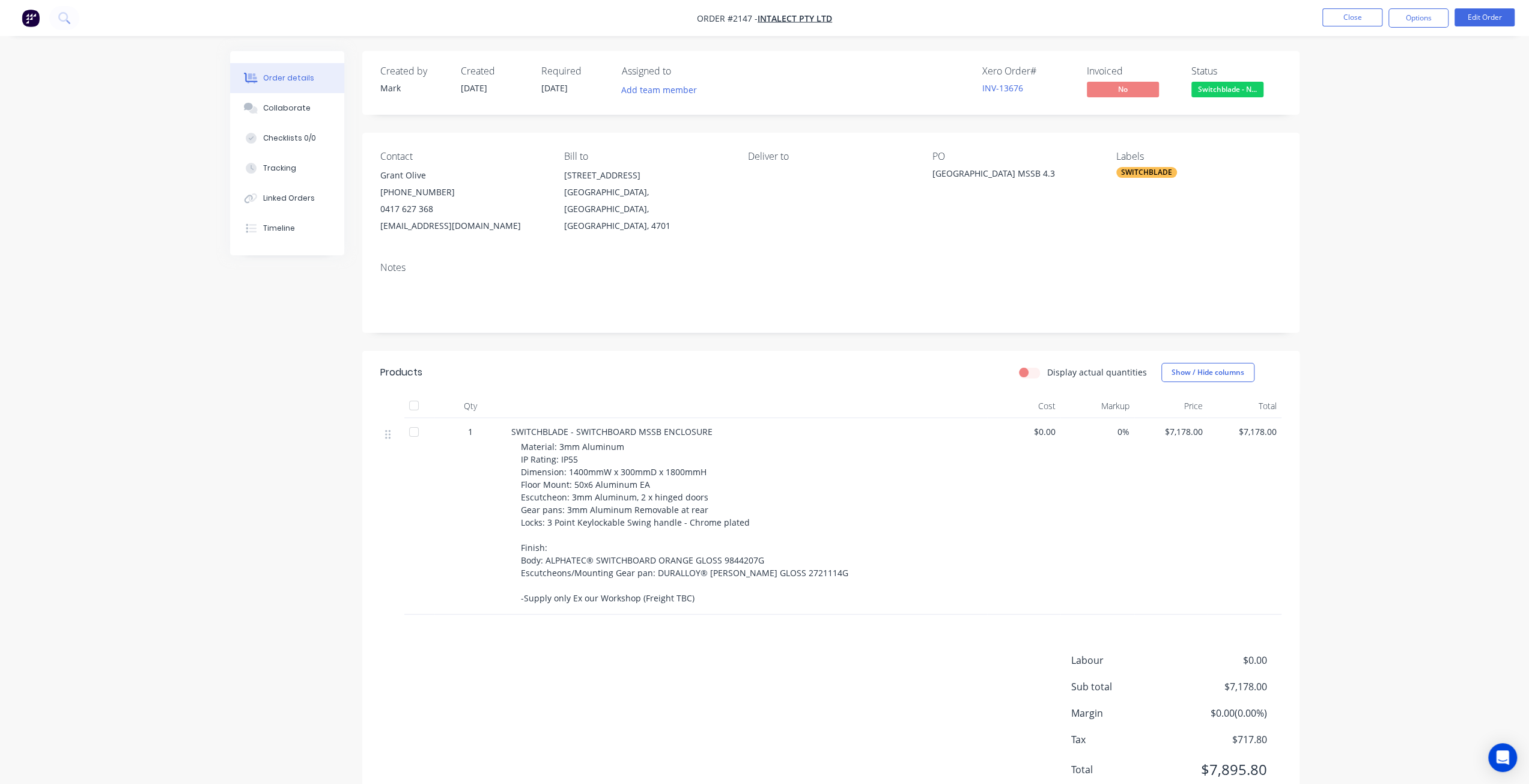
click at [538, 461] on span "Material: 3mm Aluminum IP Rating: IP55 Dimension: 1400mmW x 300mmD x 1800mmH Fl…" at bounding box center [684, 522] width 328 height 163
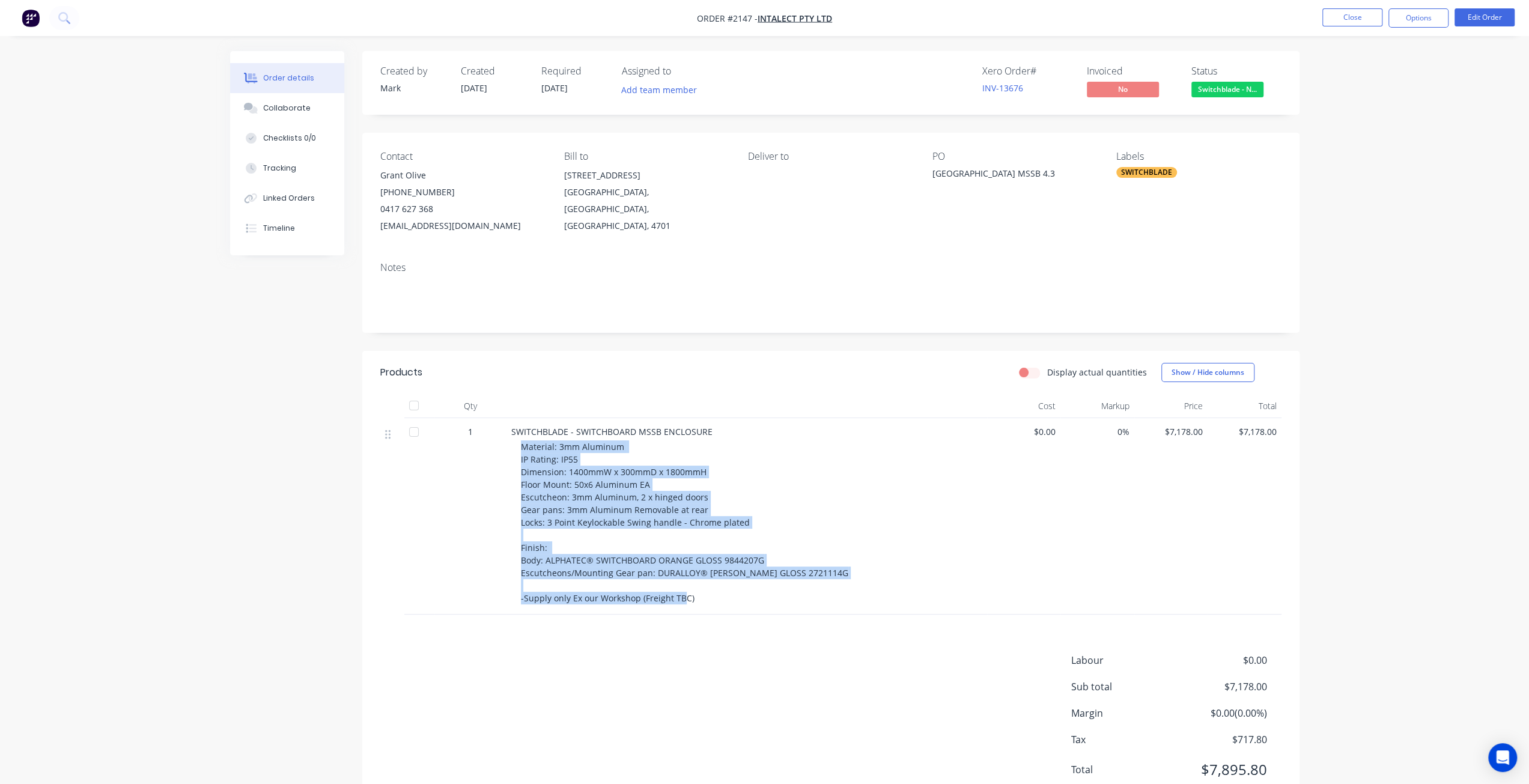
drag, startPoint x: 522, startPoint y: 443, endPoint x: 805, endPoint y: 608, distance: 327.6
click at [805, 608] on div "SWITCHBLADE - SWITCHBOARD MSSB ENCLOSURE Material: 3mm Aluminum IP Rating: IP55…" at bounding box center [747, 516] width 481 height 196
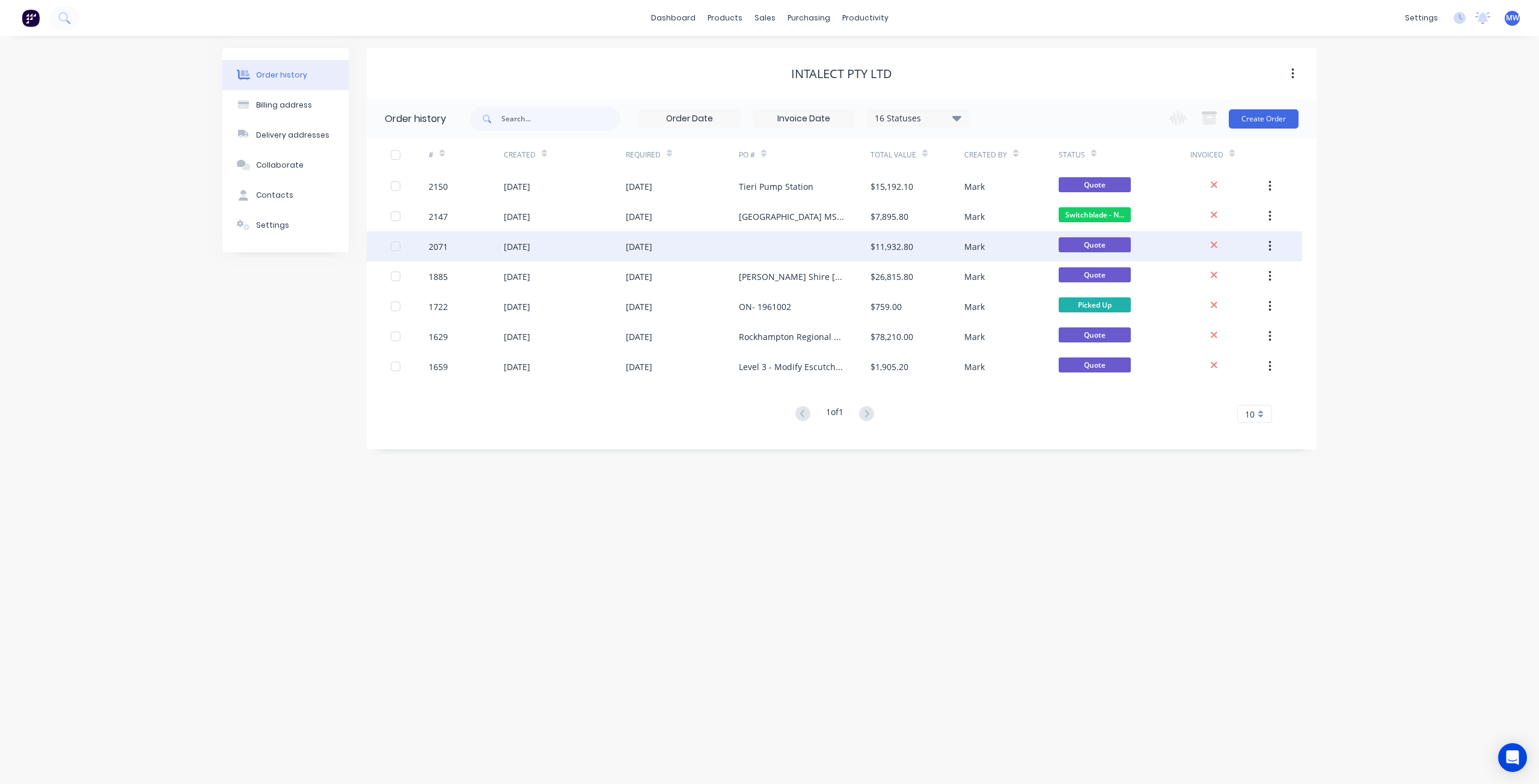
click at [551, 248] on div "[DATE]" at bounding box center [564, 246] width 122 height 30
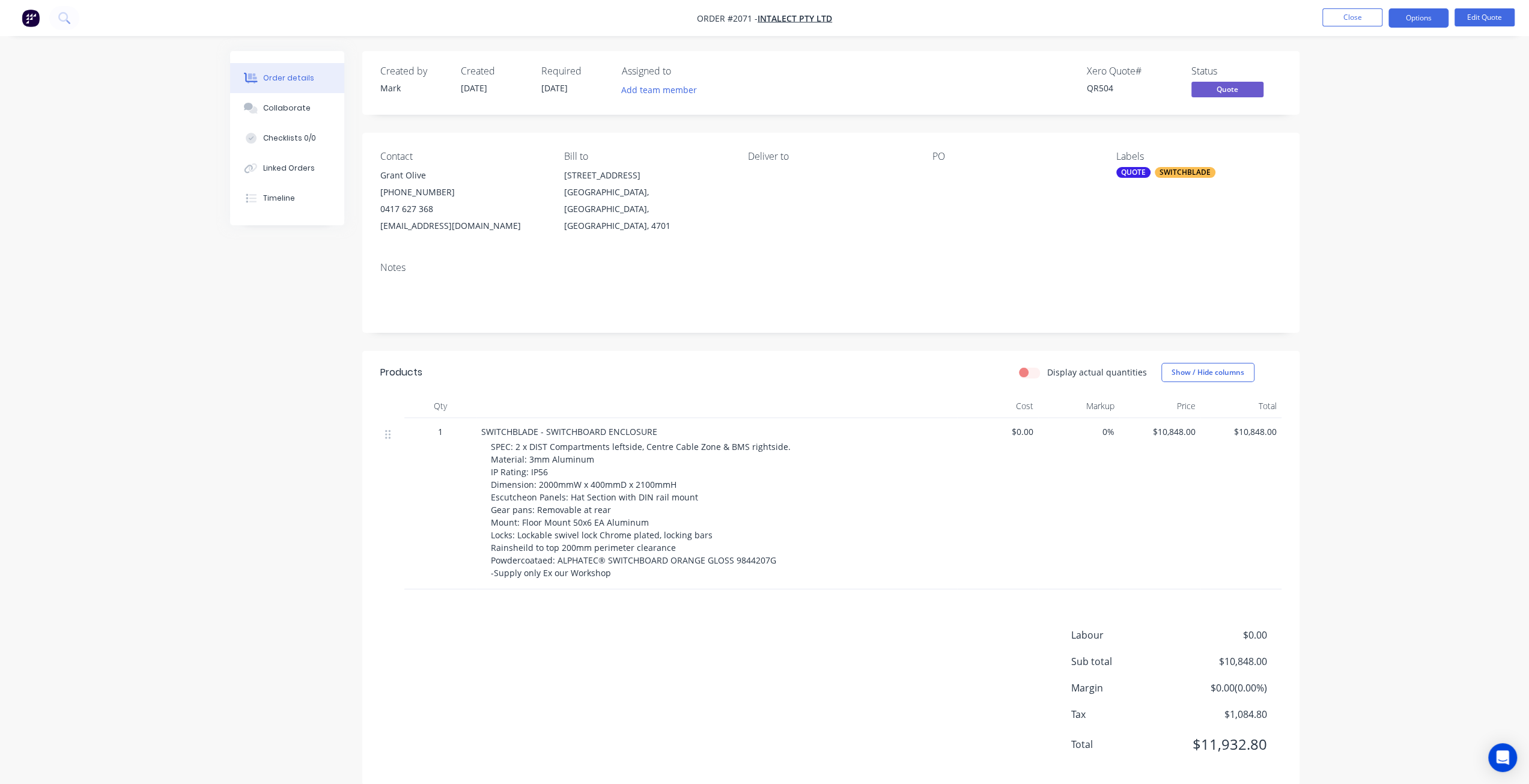
drag, startPoint x: 497, startPoint y: 479, endPoint x: 484, endPoint y: 453, distance: 29.1
click at [497, 479] on span "SPEC: 2 x DIST Compartments leftside, Centre Cable Zone & BMS rightside. Materi…" at bounding box center [641, 509] width 300 height 137
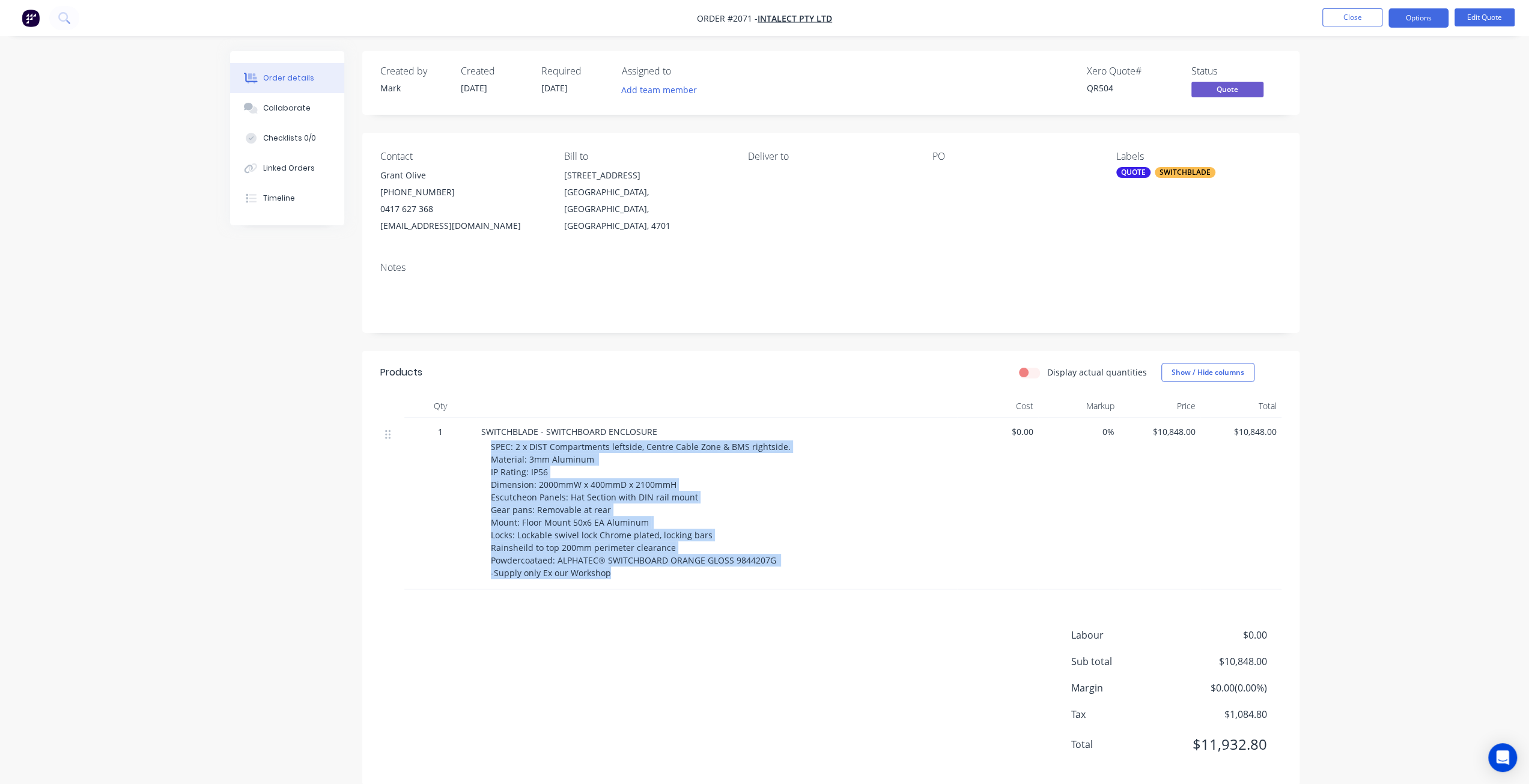
drag, startPoint x: 492, startPoint y: 446, endPoint x: 638, endPoint y: 570, distance: 191.6
click at [638, 570] on div "SPEC: 2 x DIST Compartments leftside, Centre Cable Zone & BMS rightside. Materi…" at bounding box center [721, 510] width 461 height 139
copy span "SPEC: 2 x DIST Compartments leftside, Centre Cable Zone & BMS rightside. Materi…"
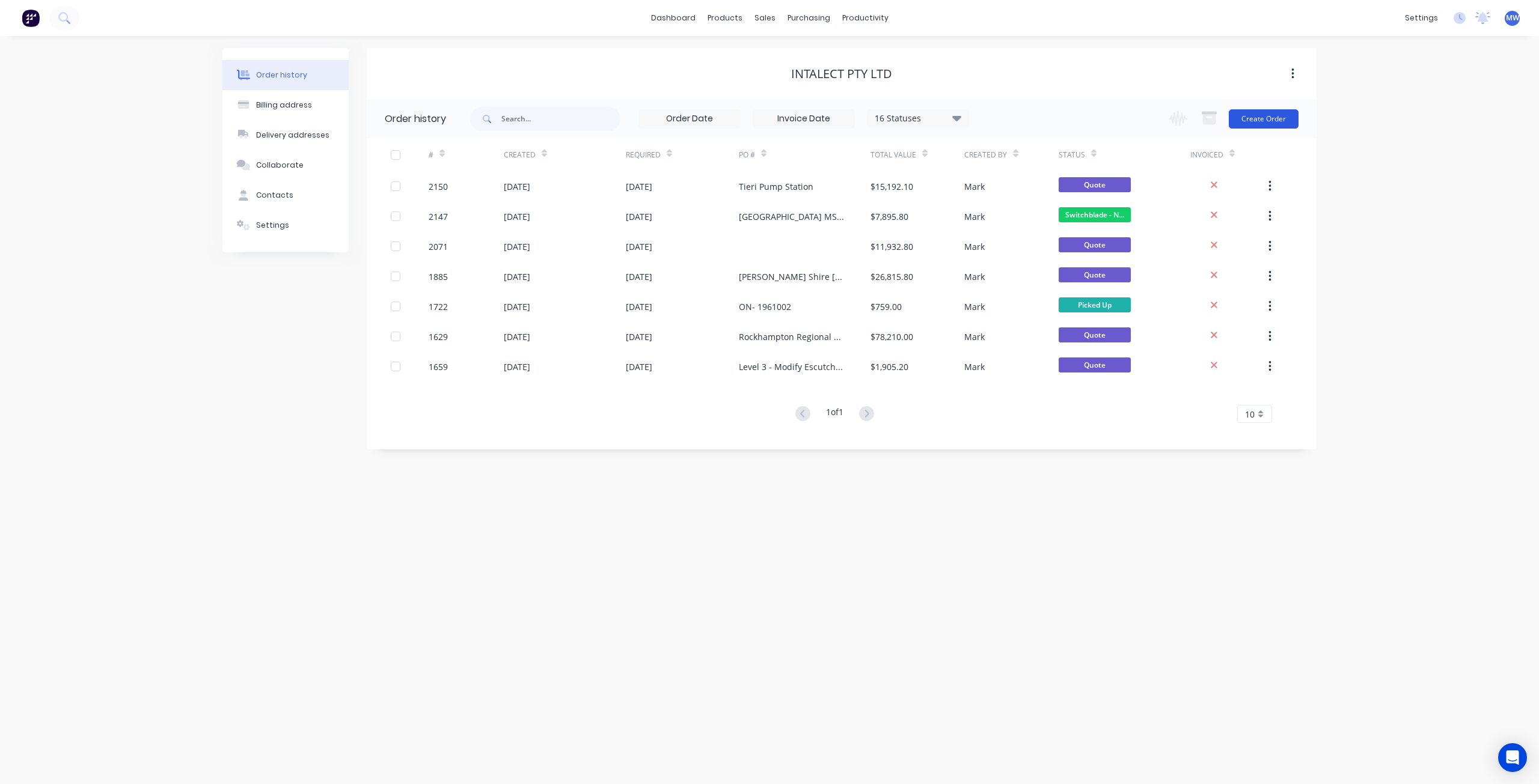
click at [1287, 117] on button "Create Order" at bounding box center [1263, 119] width 70 height 19
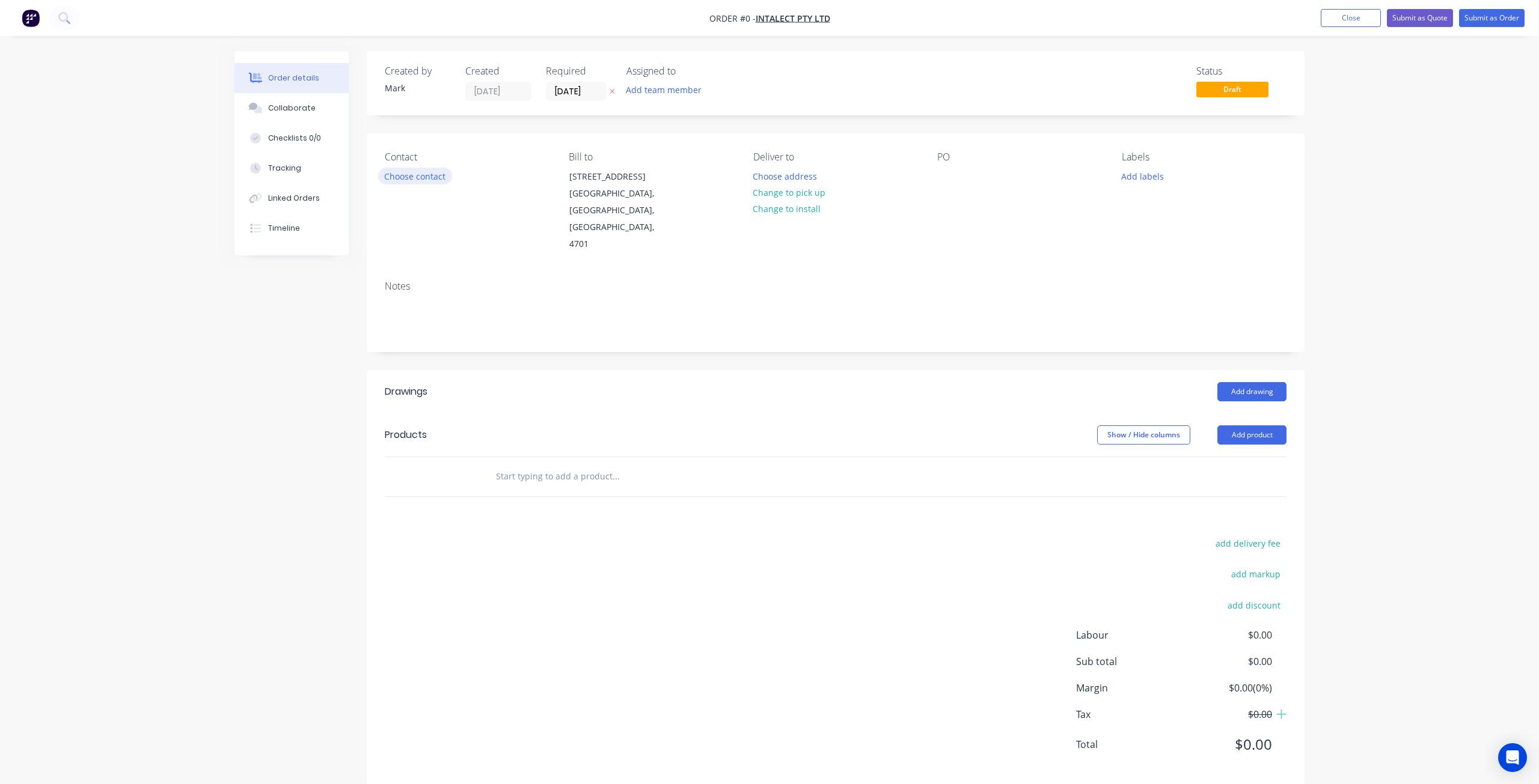
click at [439, 178] on button "Choose contact" at bounding box center [415, 175] width 74 height 16
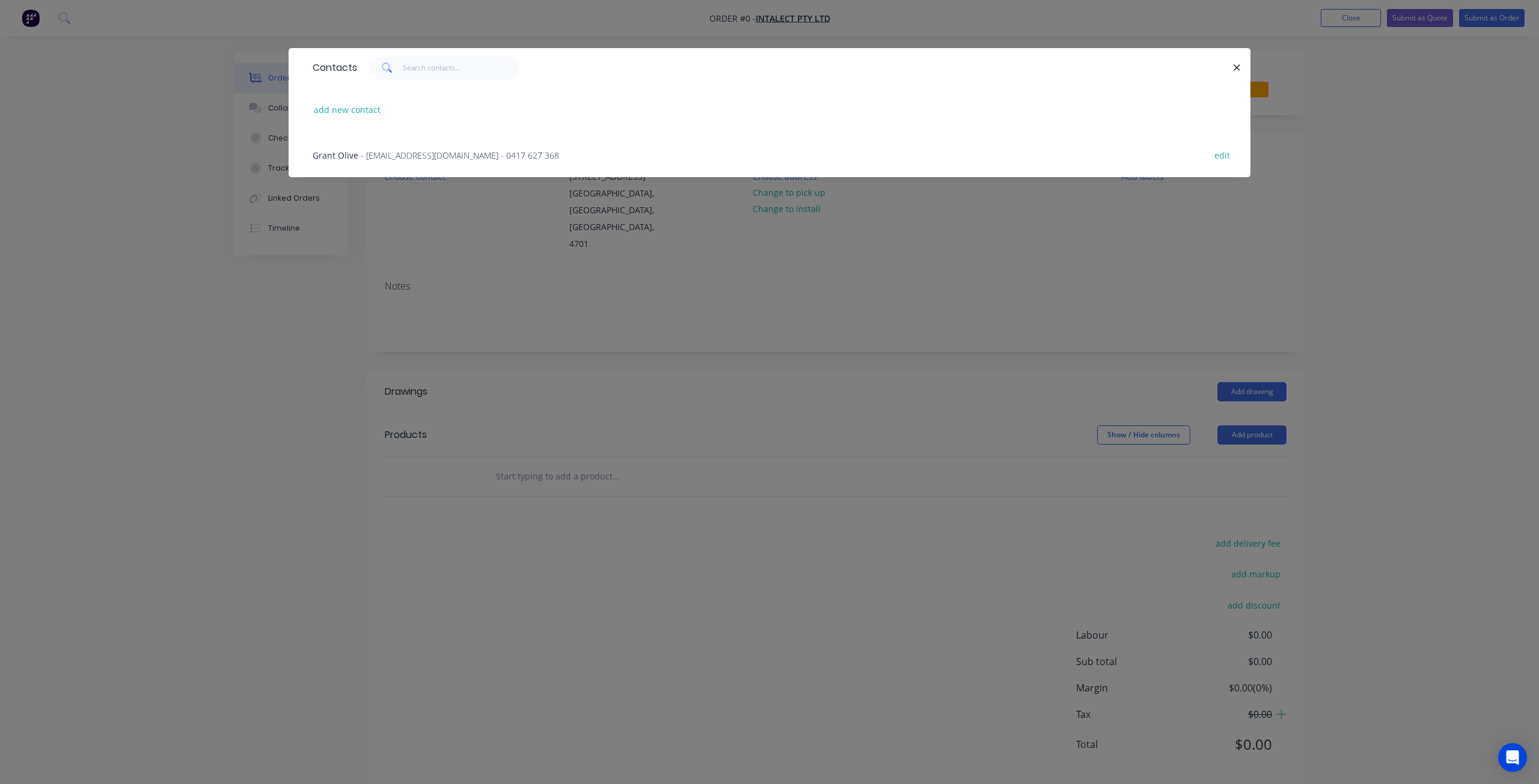
click at [389, 157] on span "- [EMAIL_ADDRESS][DOMAIN_NAME] - 0417 627 368" at bounding box center [460, 155] width 198 height 12
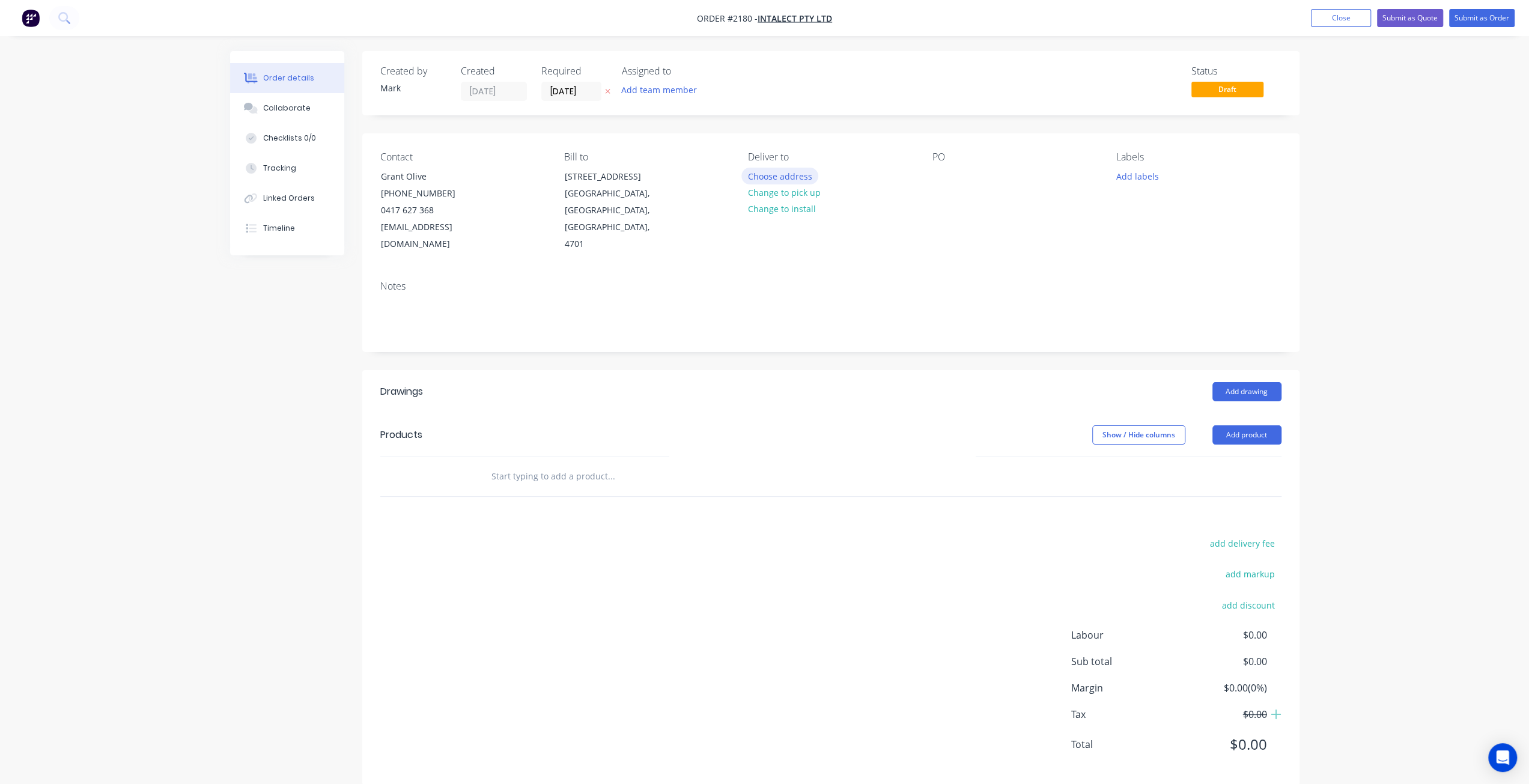
click at [789, 178] on button "Choose address" at bounding box center [780, 175] width 77 height 16
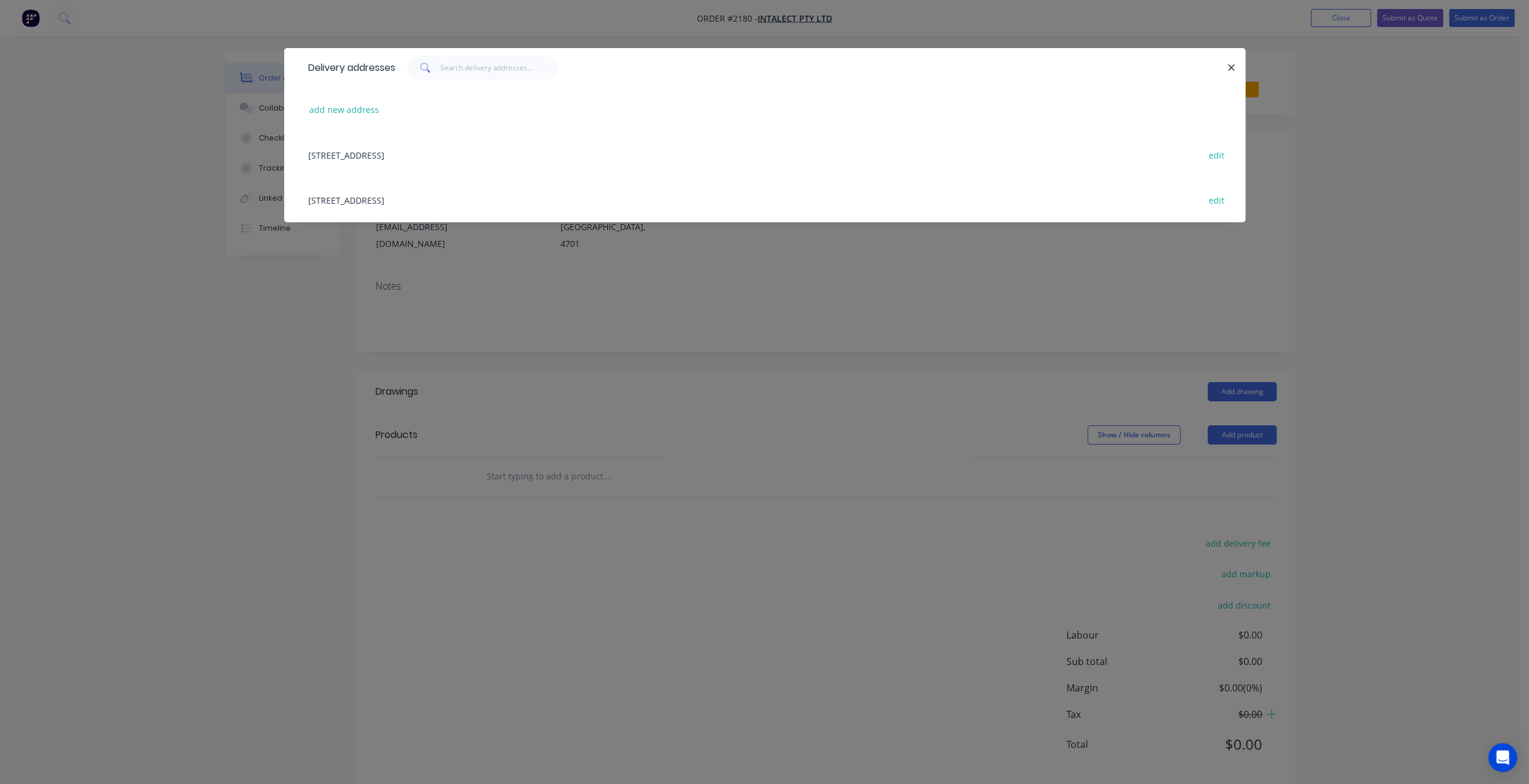
click at [435, 156] on div "30 Greenlake Rd, Rockyview, Queensland, Australia, 4701 edit" at bounding box center [765, 154] width 926 height 45
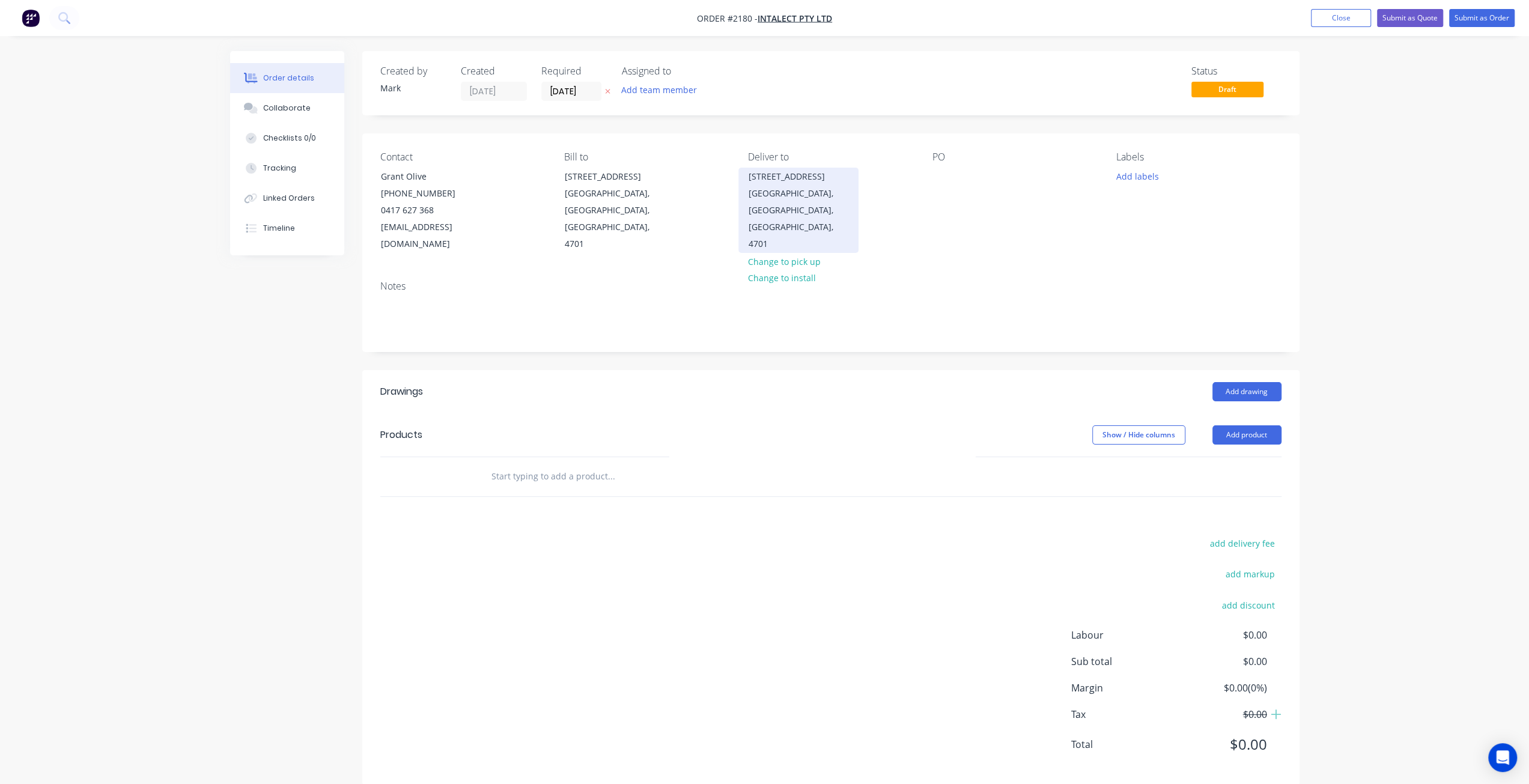
click at [814, 188] on div "Rockyview, Queensland, Australia, 4701" at bounding box center [798, 219] width 100 height 68
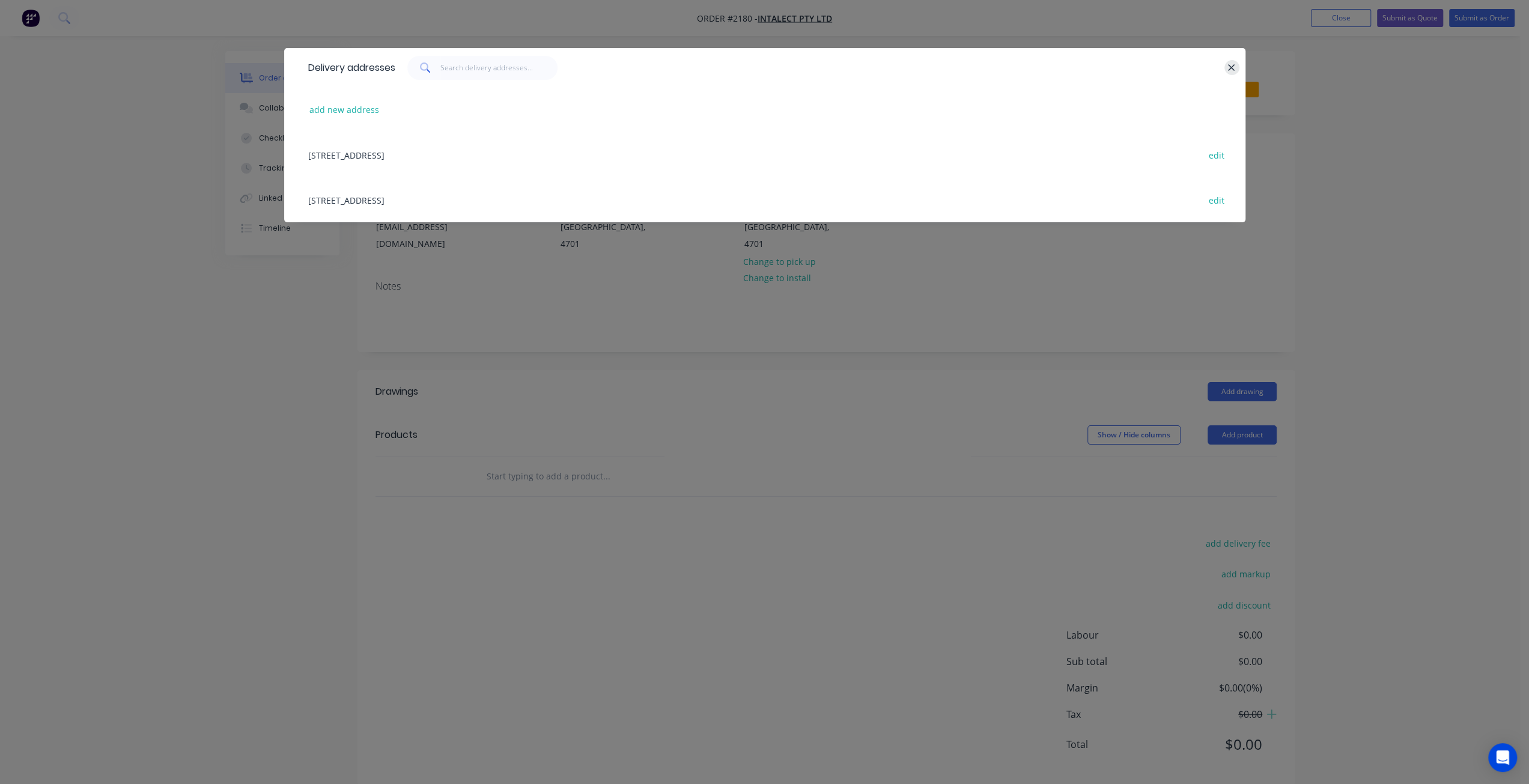
click at [1233, 70] on icon "button" at bounding box center [1231, 68] width 8 height 11
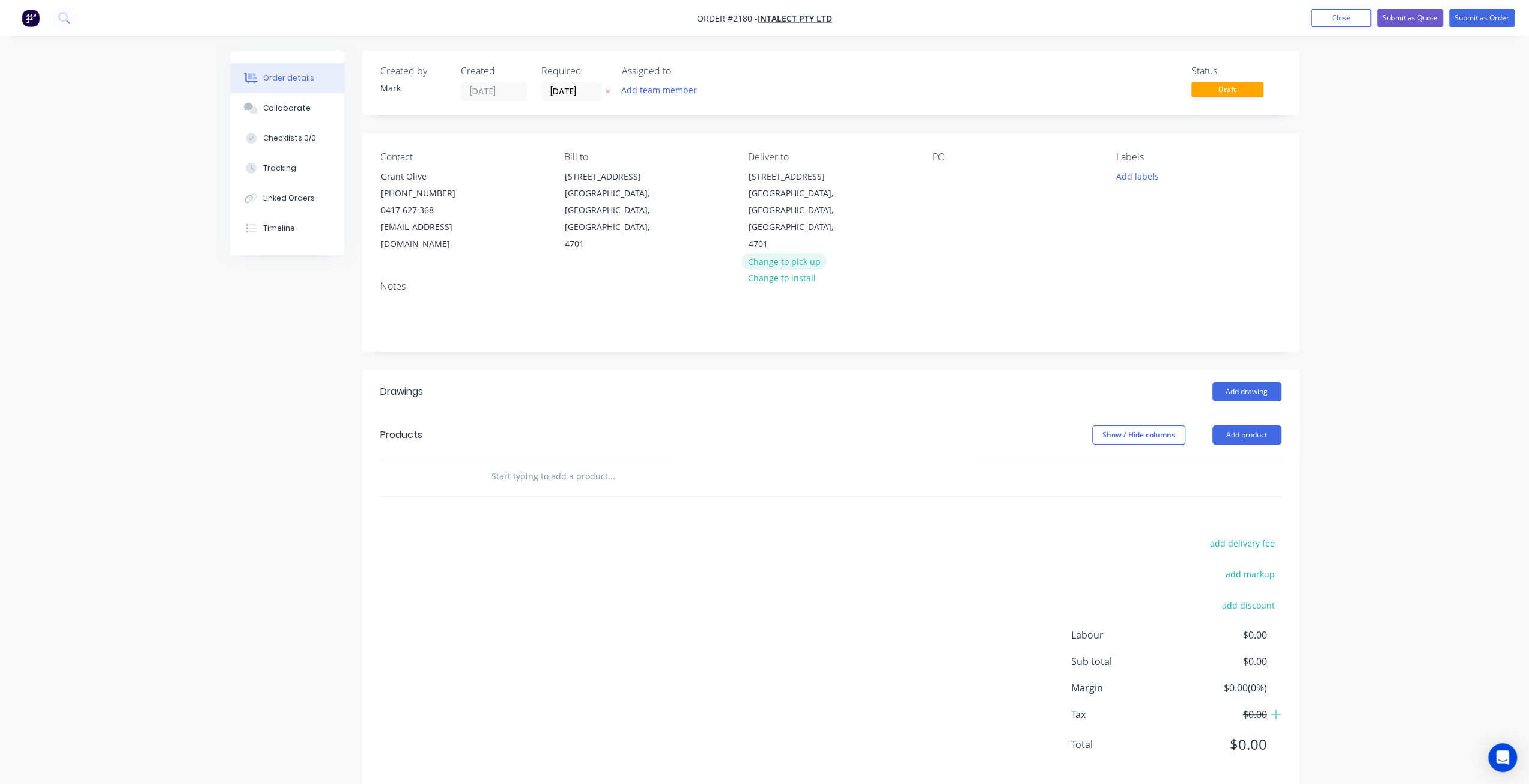
click at [798, 253] on button "Change to pick up" at bounding box center [784, 261] width 86 height 16
click at [1139, 176] on button "Add labels" at bounding box center [1137, 175] width 55 height 16
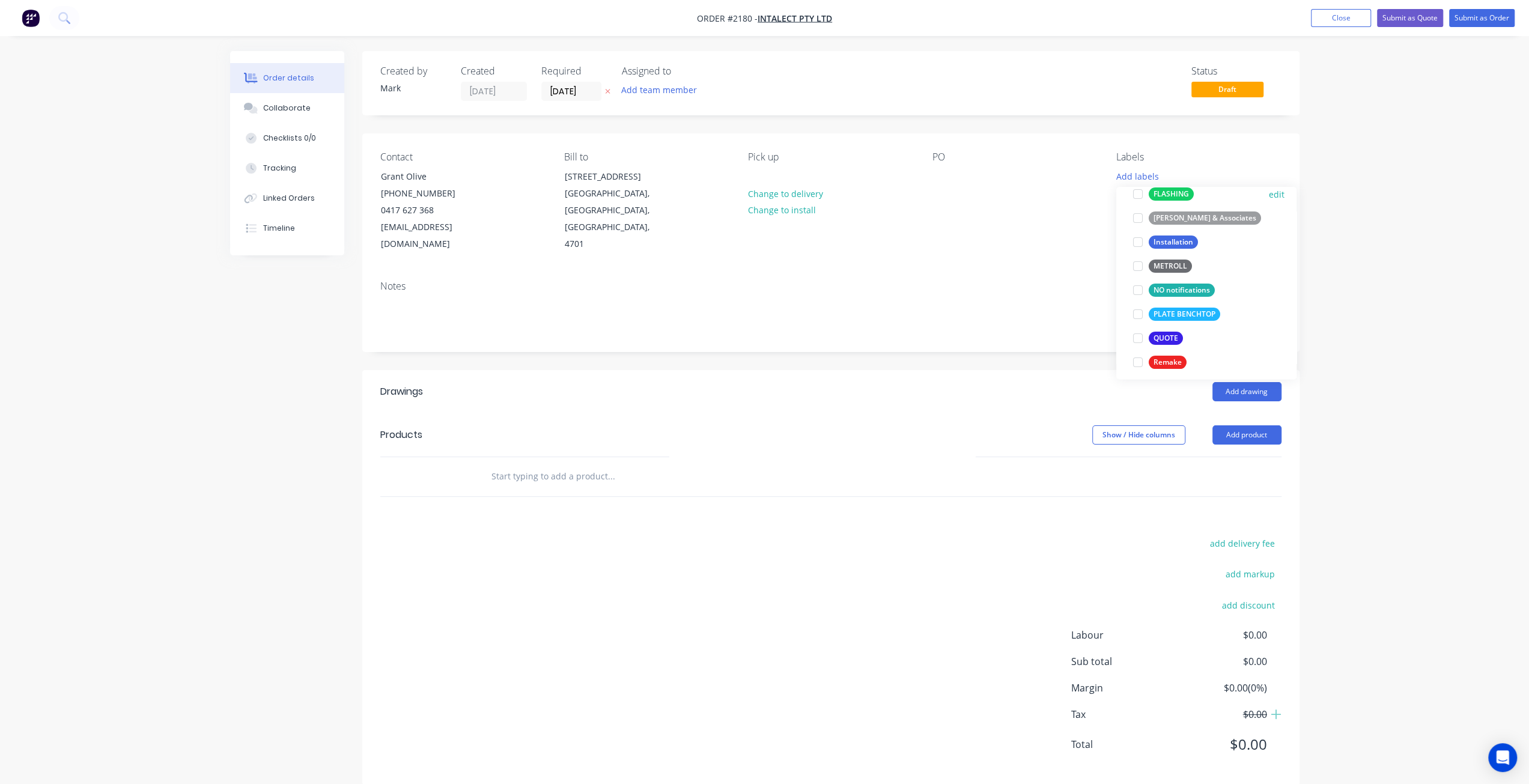
scroll to position [300, 0]
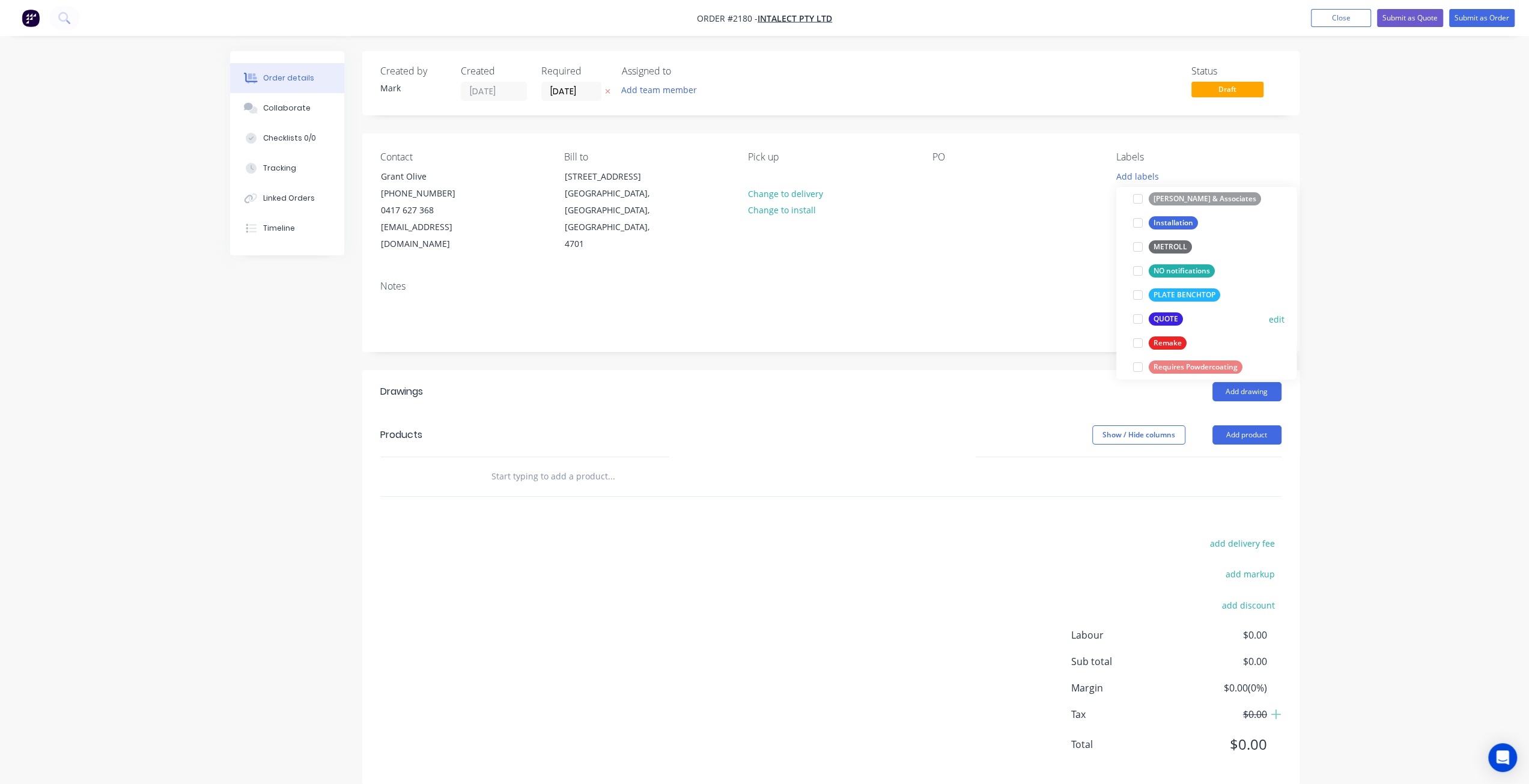
click at [1138, 319] on div at bounding box center [1138, 319] width 24 height 24
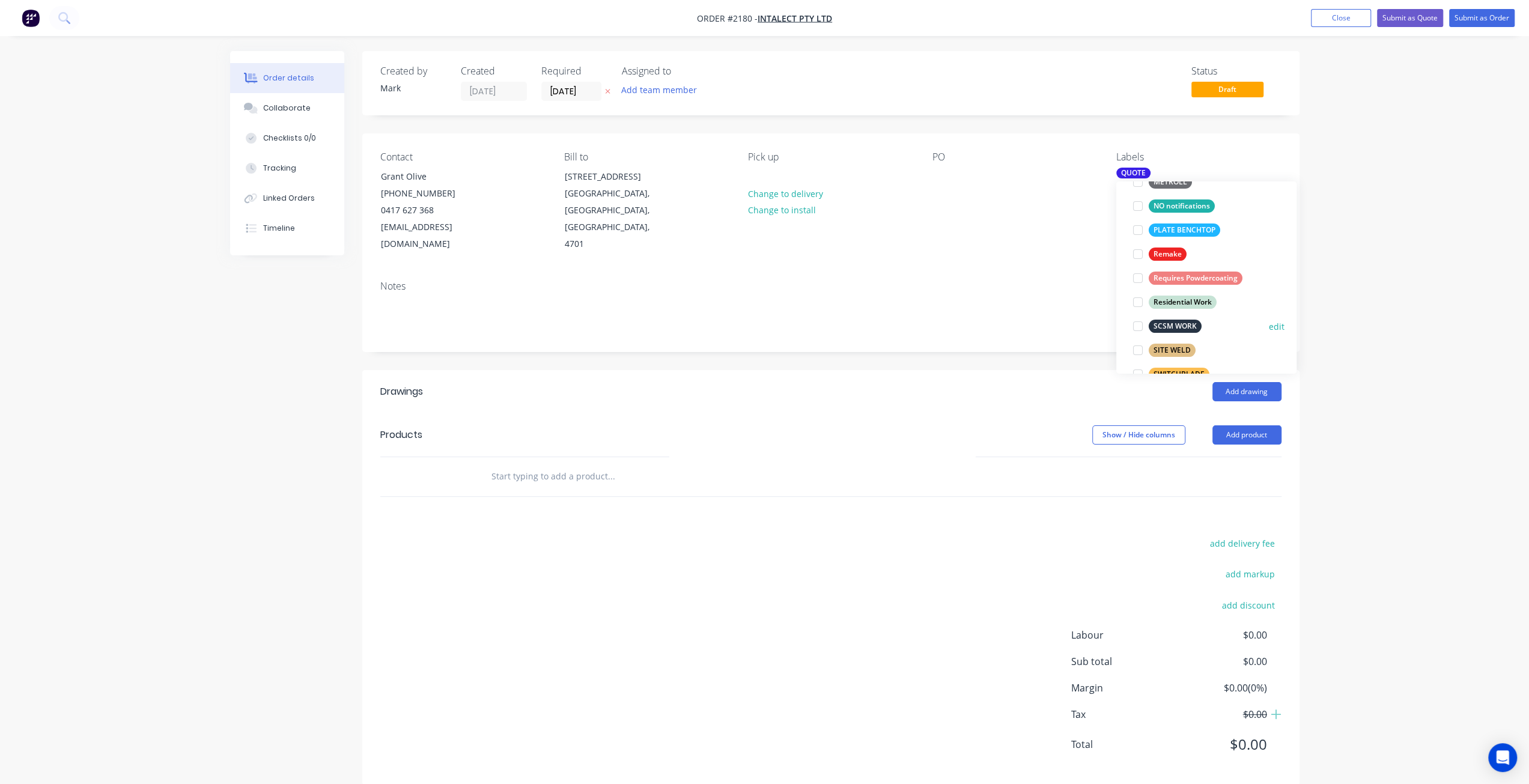
scroll to position [420, 0]
click at [1138, 335] on div at bounding box center [1138, 337] width 24 height 24
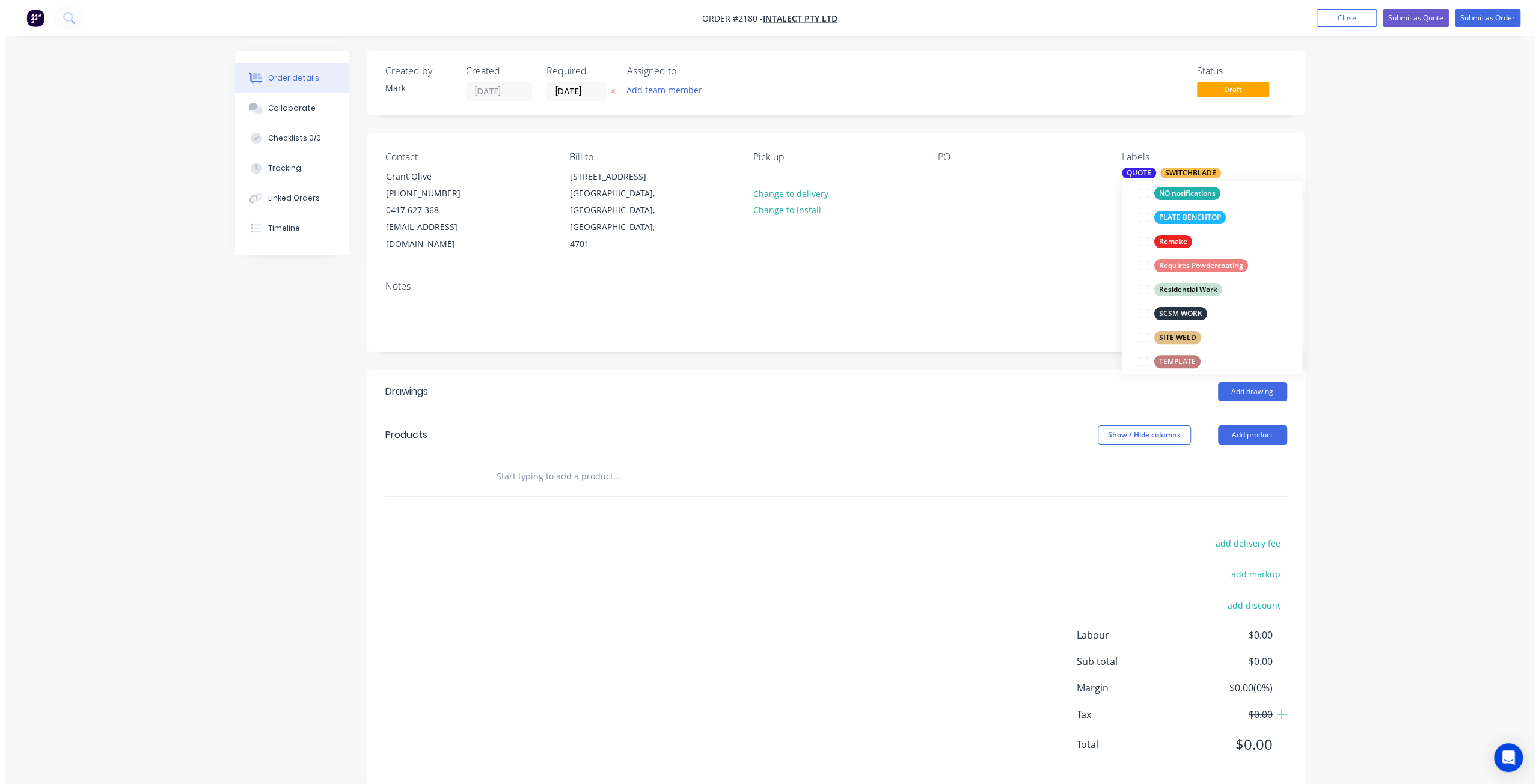
scroll to position [0, 0]
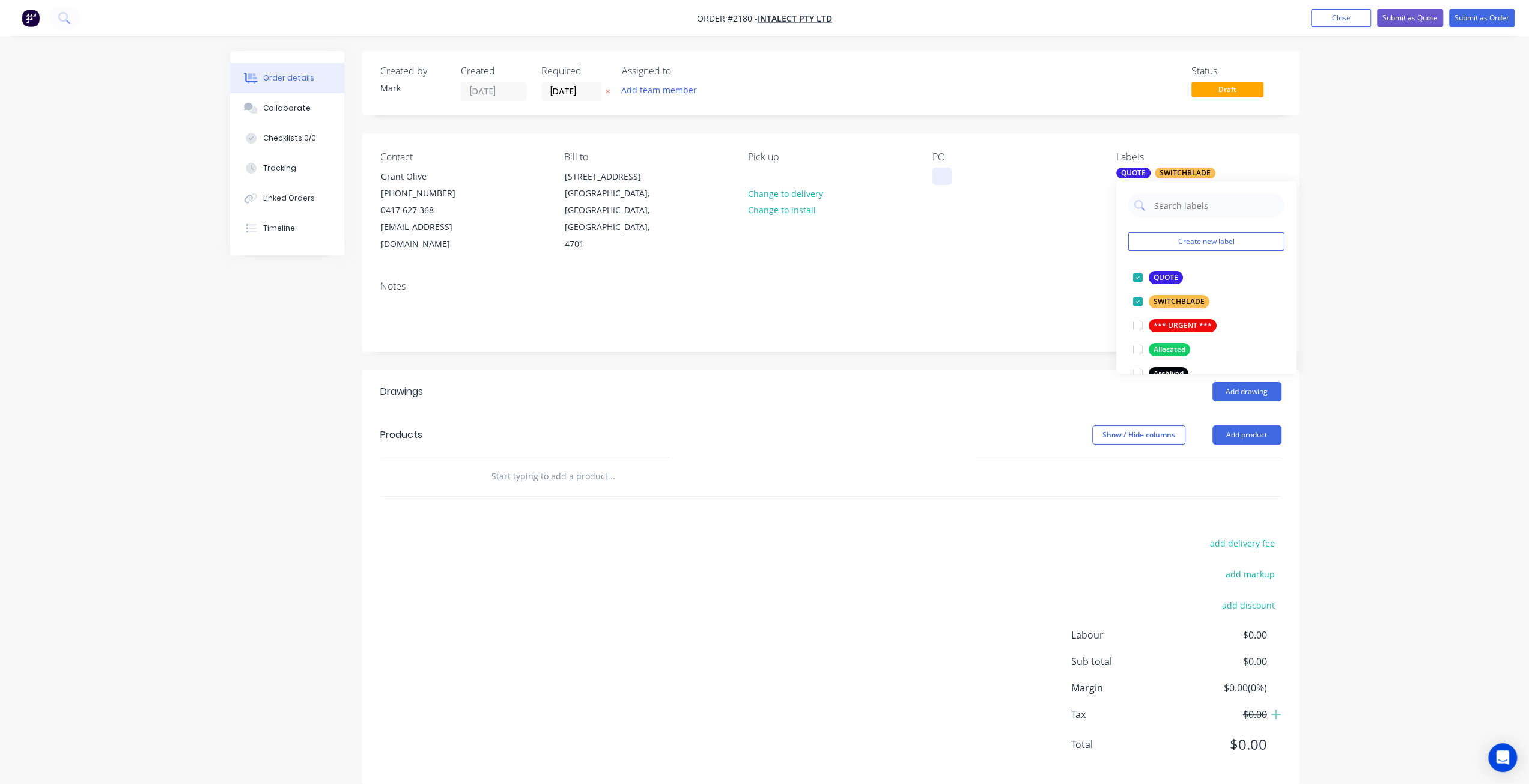
click at [945, 172] on div at bounding box center [942, 176] width 19 height 17
click at [518, 464] on input "text" at bounding box center [611, 476] width 240 height 24
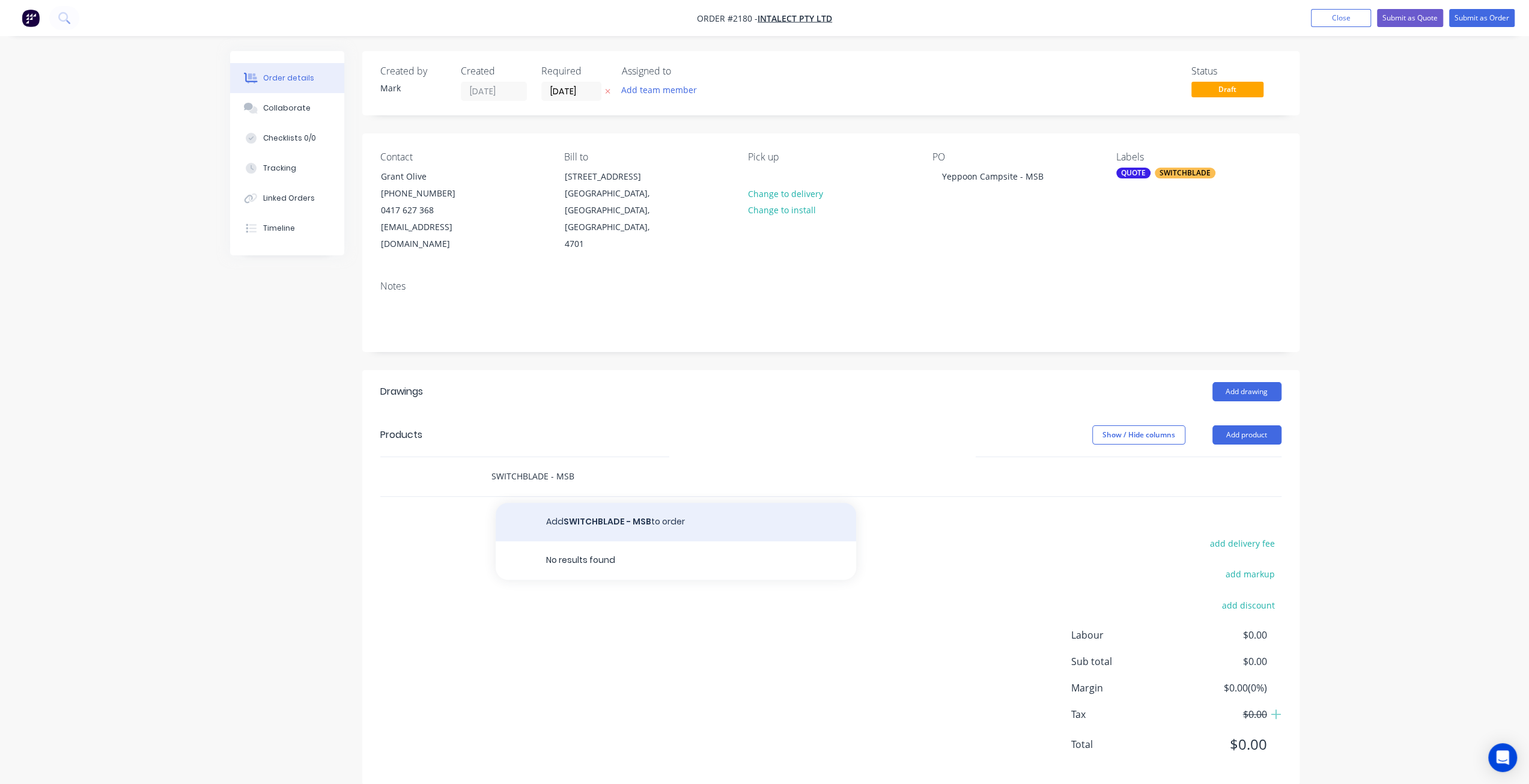
type input "SWITCHBLADE - MSB"
click at [640, 515] on button "Add SWITCHBLADE - MSB to order" at bounding box center [676, 522] width 361 height 38
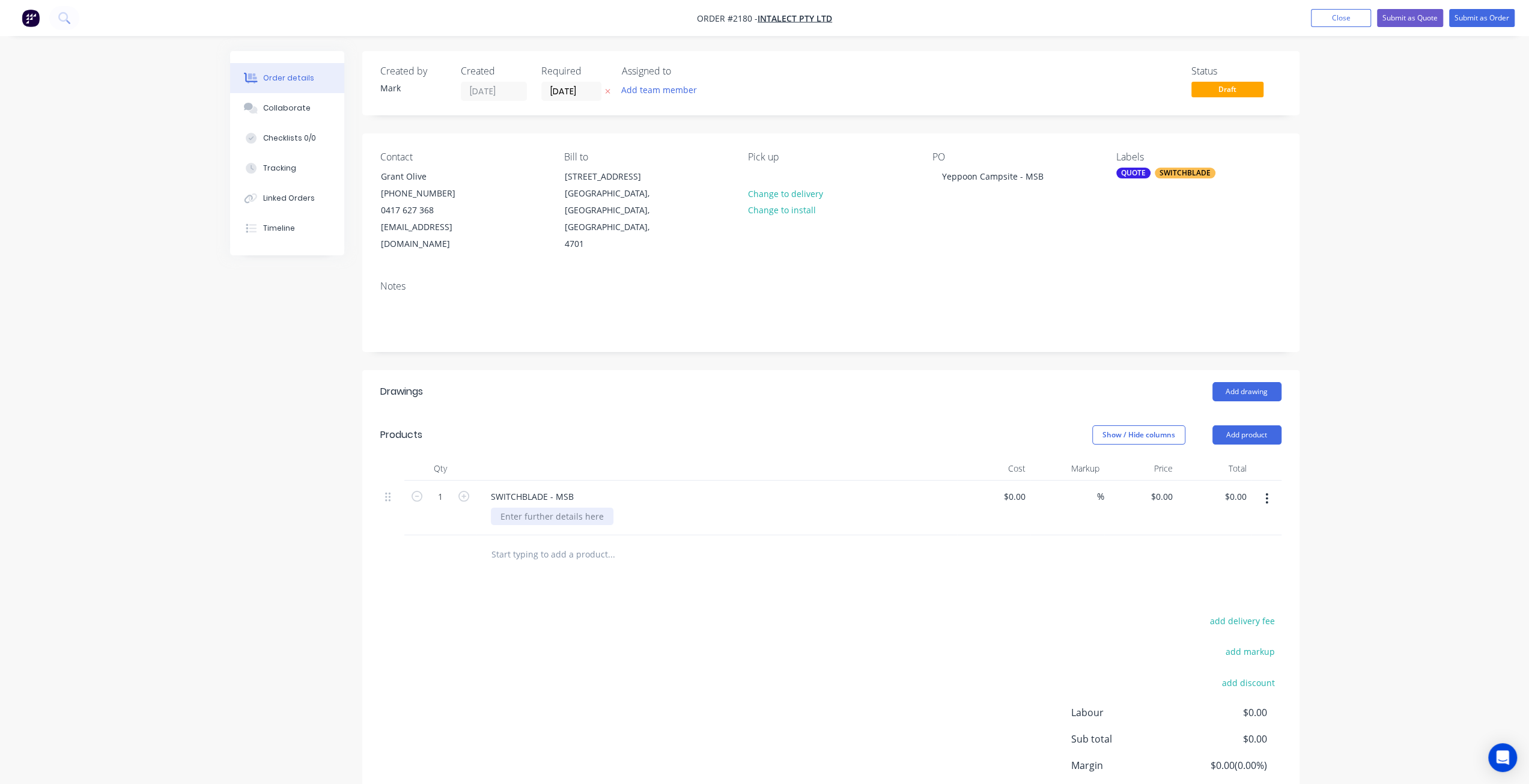
click at [563, 507] on div at bounding box center [552, 516] width 123 height 17
paste div
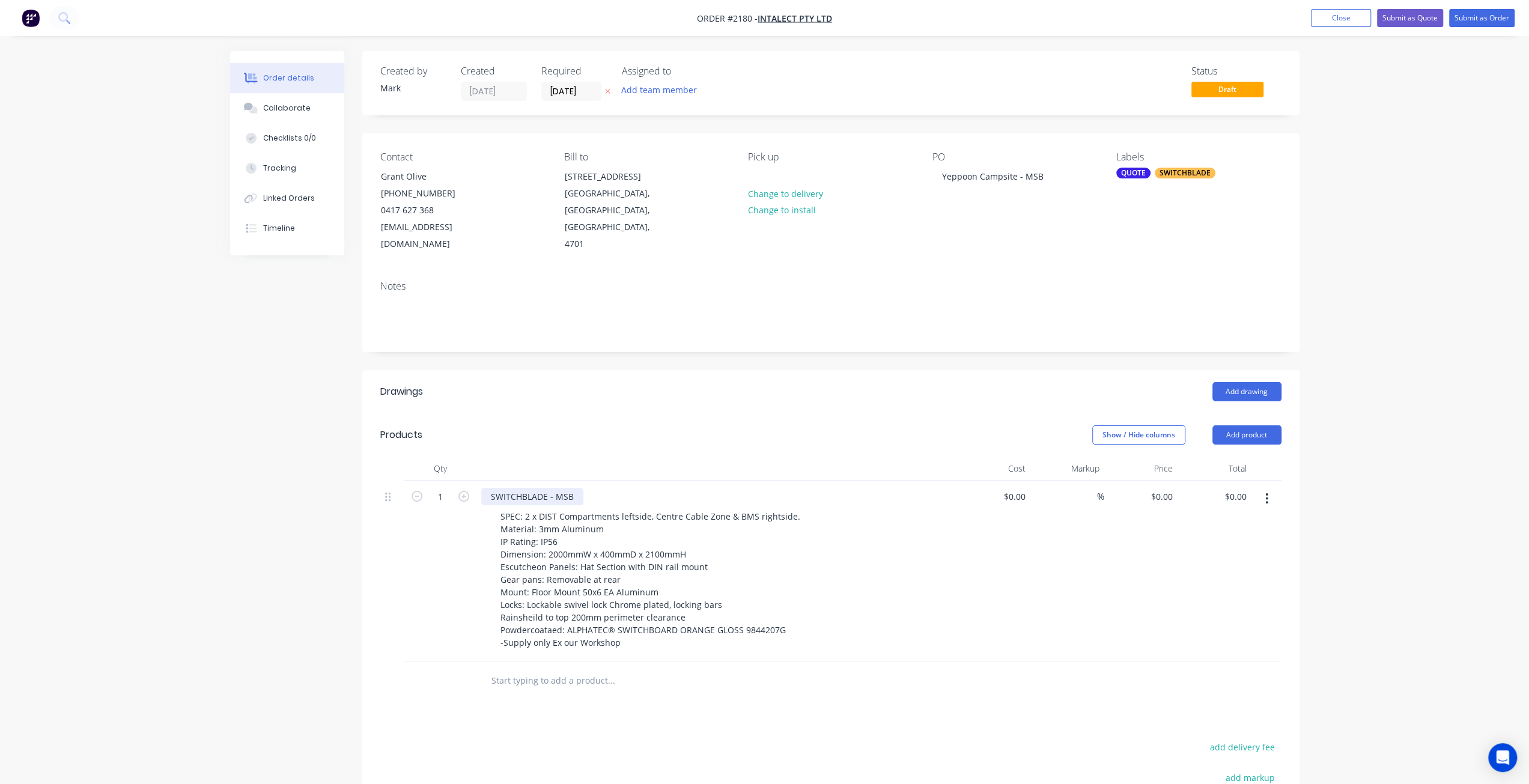
click at [578, 488] on div "SWITCHBLADE - MSB" at bounding box center [533, 496] width 102 height 17
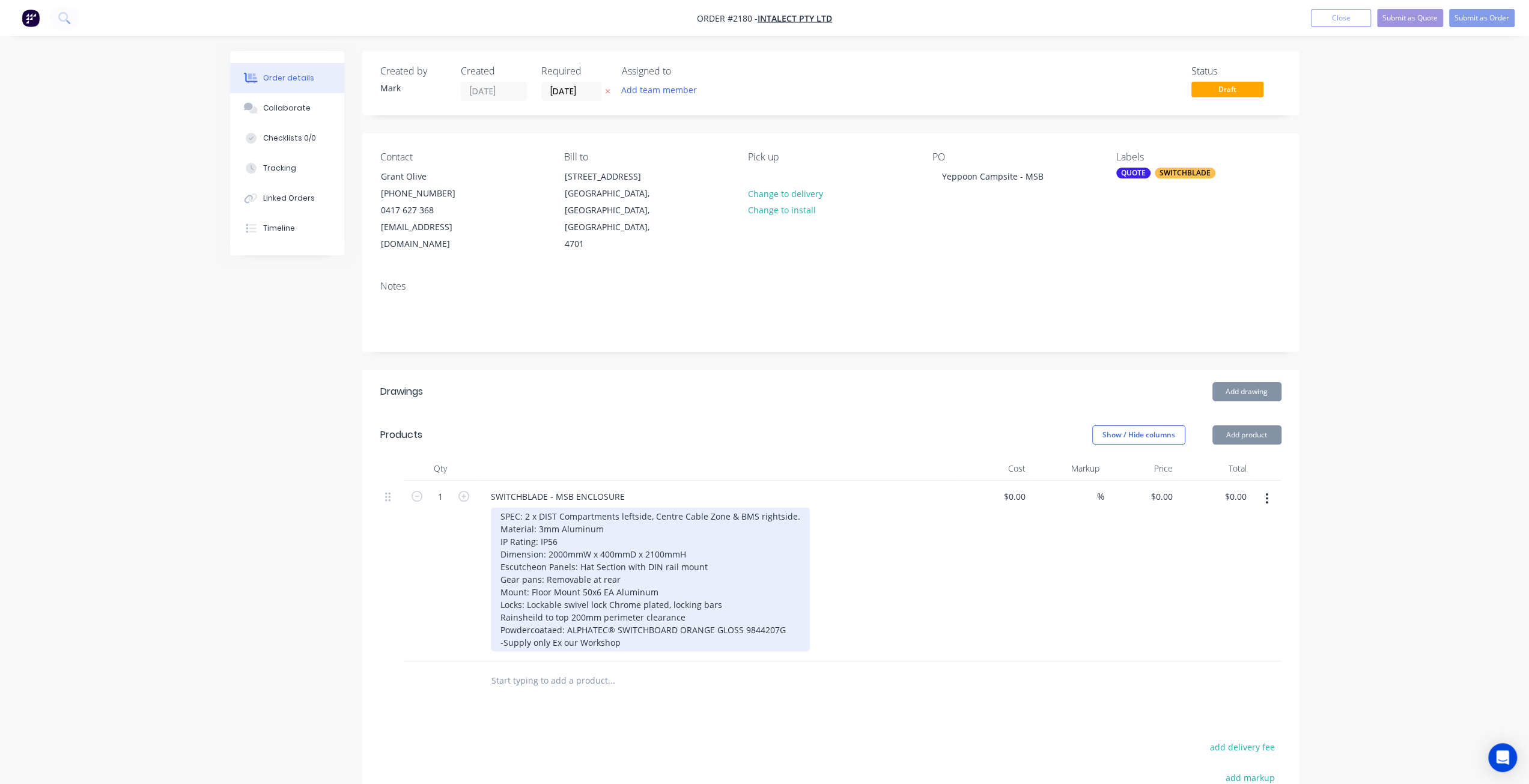
click at [534, 517] on div "SPEC: 2 x DIST Compartments leftside, Centre Cable Zone & BMS rightside. Materi…" at bounding box center [651, 579] width 319 height 144
drag, startPoint x: 525, startPoint y: 500, endPoint x: 543, endPoint y: 498, distance: 18.1
click at [543, 507] on div "SPEC: 2 x DIST Compartments leftside, Centre Cable Zone & BMS rightside. Materi…" at bounding box center [651, 579] width 319 height 144
click at [599, 507] on div "SPEC: 2 x DIST Compartments leftside, Centre Cable Zone & BMS rightside. Materi…" at bounding box center [651, 579] width 319 height 144
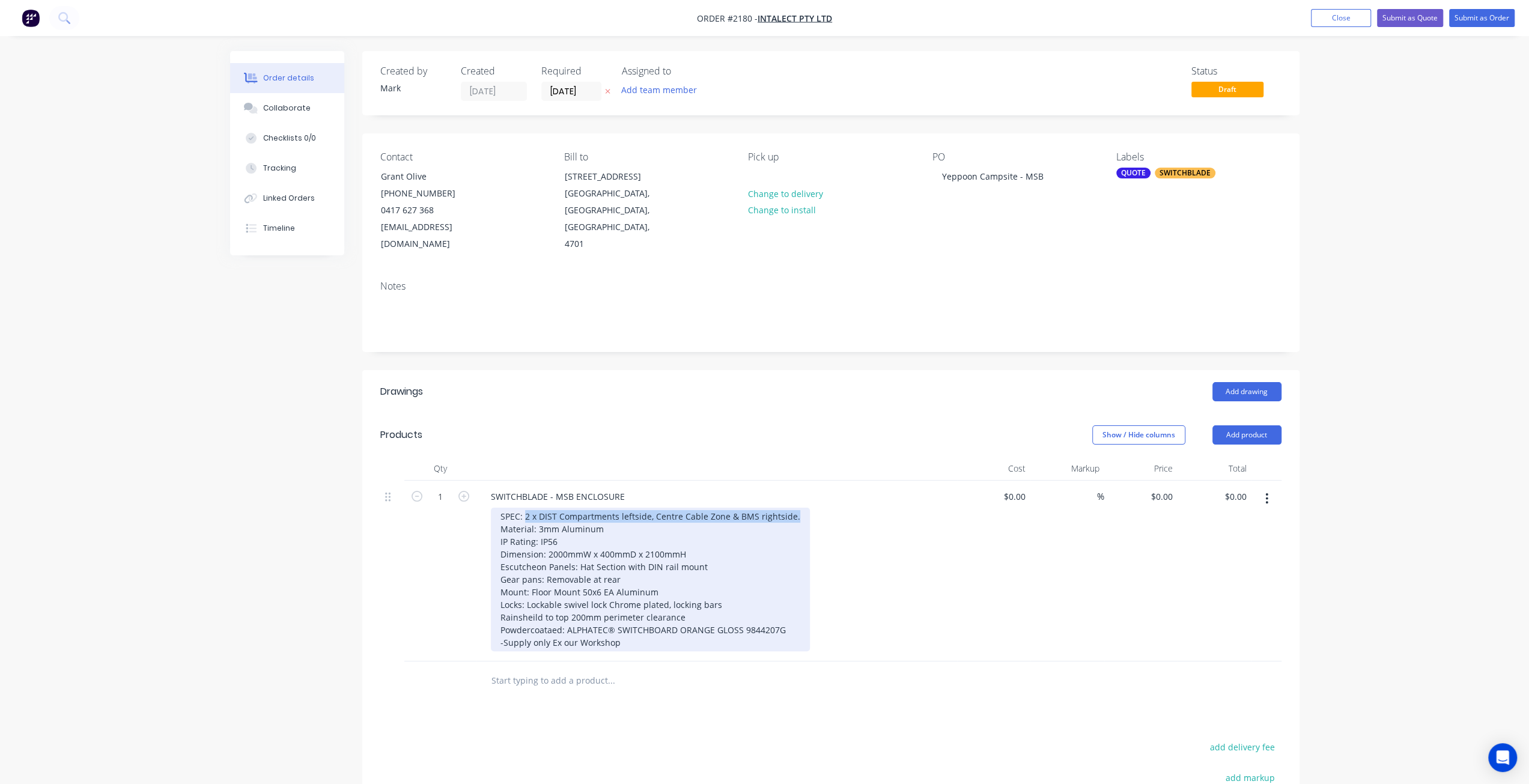
drag, startPoint x: 526, startPoint y: 495, endPoint x: 833, endPoint y: 478, distance: 307.5
click at [833, 481] on div "SWITCHBLADE - MSB ENCLOSURE SPEC: 2 x DIST Compartments leftside, Centre Cable …" at bounding box center [717, 571] width 481 height 181
drag, startPoint x: 530, startPoint y: 500, endPoint x: 501, endPoint y: 496, distance: 29.3
click at [501, 507] on div "SPEC: Material: 3mm Aluminum IP Rating: IP56 Dimension: 2000mmW x 400mmD x 2100…" at bounding box center [644, 579] width 307 height 144
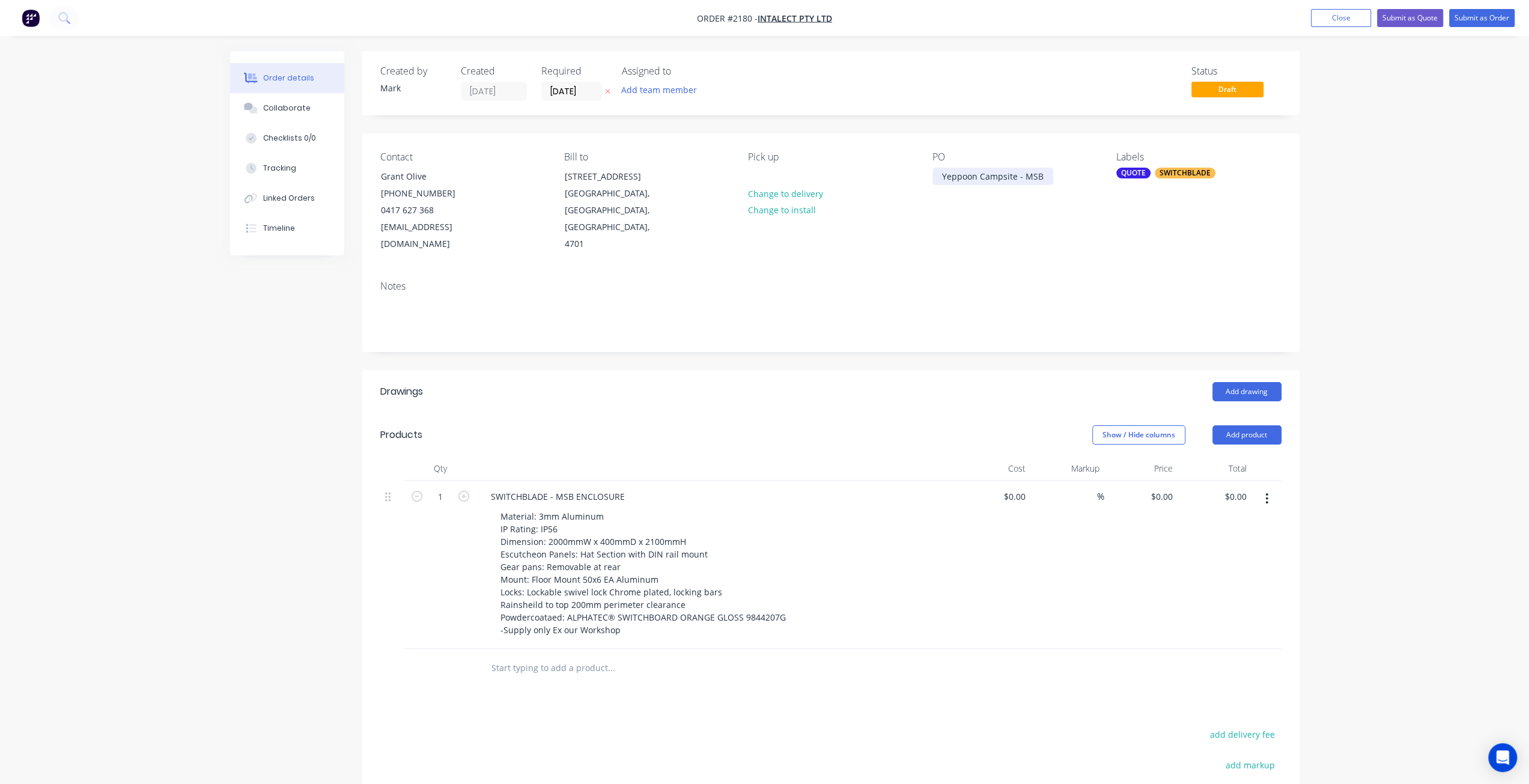
drag, startPoint x: 944, startPoint y: 176, endPoint x: 948, endPoint y: 185, distance: 9.8
click at [944, 176] on div "Yeppoon Campsite - MSB" at bounding box center [993, 176] width 121 height 17
click at [1358, 196] on div "Order details Collaborate Checklists 0/0 Tracking Linked Orders Timeline Order …" at bounding box center [764, 497] width 1529 height 995
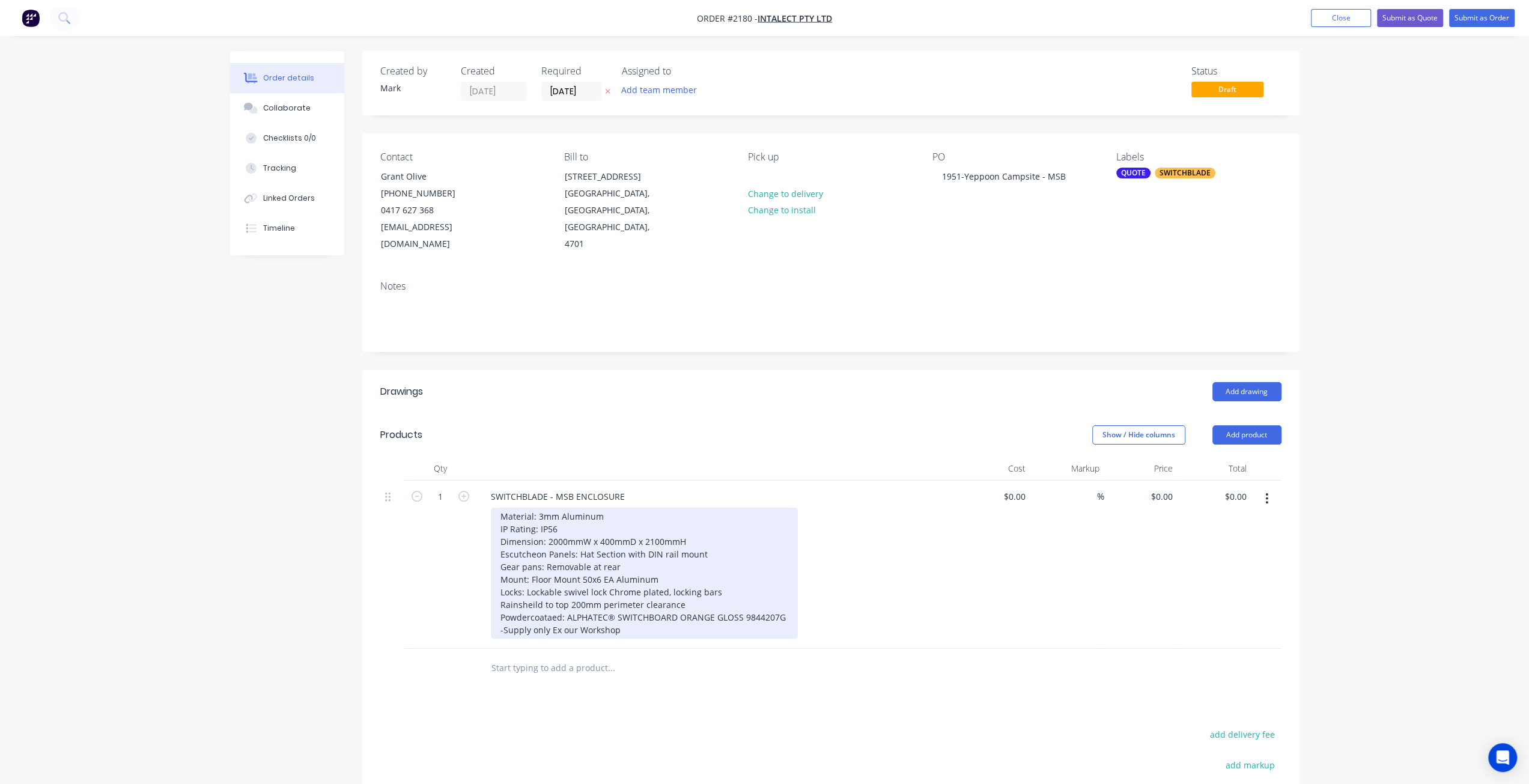
click at [660, 523] on div "Material: 3mm Aluminum IP Rating: IP56 Dimension: 2000mmW x 400mmD x 2100mmH Es…" at bounding box center [644, 573] width 307 height 131
click at [645, 507] on div "Material: 3mm Aluminum IP Rating: IP56 Dimension: 2000mmW x 400mmD x 2100mmH Es…" at bounding box center [644, 573] width 307 height 131
click at [586, 512] on div "Material: 3mm Aluminum IP Rating: IP56 Dimension: 2000mmW x 400mmD x 2100mmH Es…" at bounding box center [644, 573] width 307 height 131
click at [718, 522] on div "Material: 3mm Aluminum IP Rating: IP56 Dimension: 2000mmW x 400mmD x 2100mmH Es…" at bounding box center [644, 573] width 307 height 131
click at [596, 568] on div "Material: 3mm Aluminum IP Rating: IP56 Dimension: 2000mmW x 400mmD x 2100mmH Es…" at bounding box center [644, 573] width 307 height 131
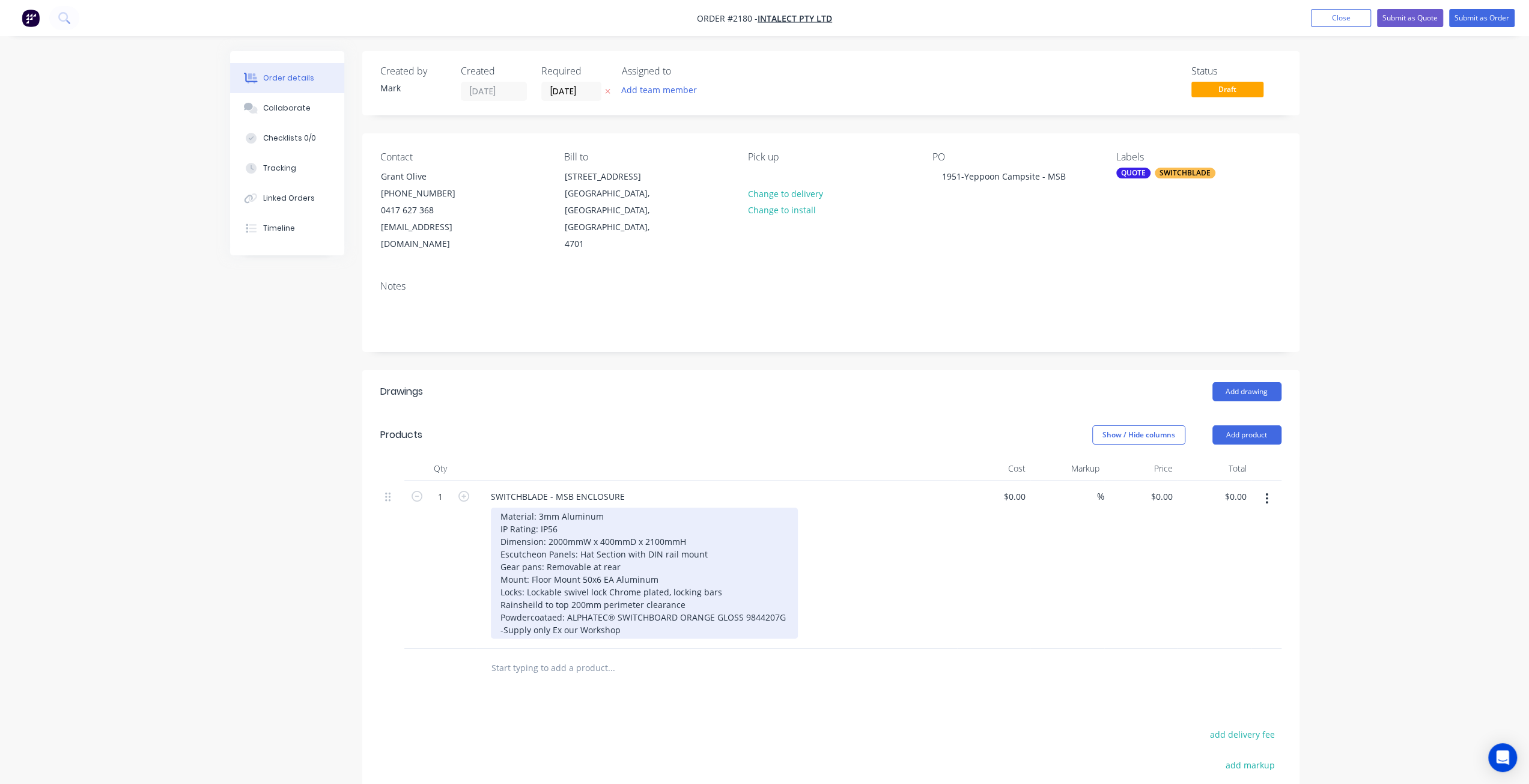
click at [596, 595] on div "Material: 3mm Aluminum IP Rating: IP56 Dimension: 2000mmW x 400mmD x 2100mmH Es…" at bounding box center [644, 573] width 307 height 131
click at [529, 573] on div "Material: 3mm Aluminum IP Rating: IP56 Dimension: 2000mmW x 400mmD x 2100mmH Es…" at bounding box center [644, 573] width 307 height 131
click at [705, 591] on div "Material: 3mm Aluminum IP Rating: IP56 Dimension: 2000mmW x 400mmD x 2100mmH Es…" at bounding box center [644, 573] width 307 height 131
drag, startPoint x: 665, startPoint y: 572, endPoint x: 725, endPoint y: 569, distance: 60.1
click at [725, 569] on div "Material: 3mm Aluminum IP Rating: IP56 Dimension: 2000mmW x 400mmD x 2100mmH Es…" at bounding box center [644, 573] width 307 height 131
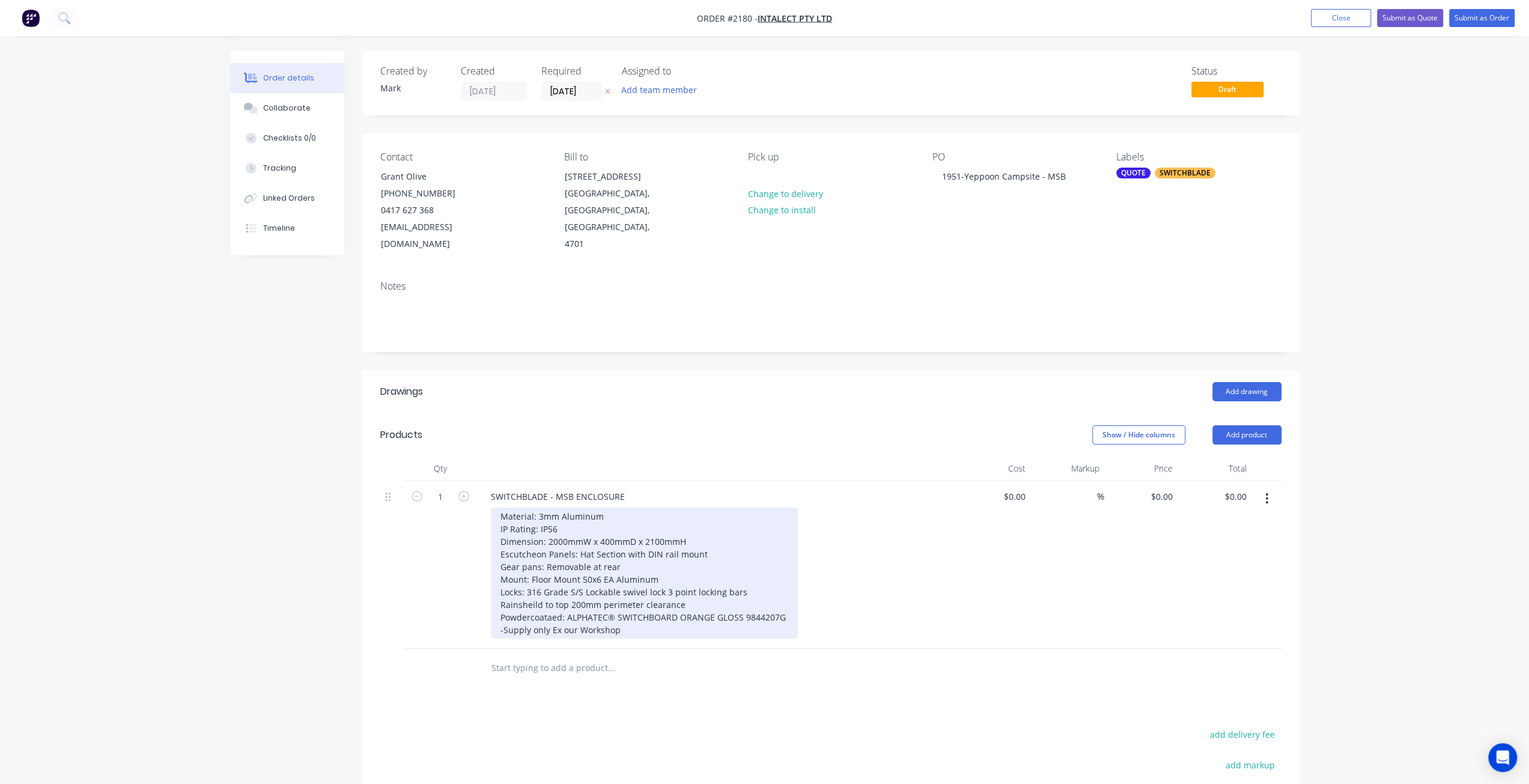
click at [719, 585] on div "Material: 3mm Aluminum IP Rating: IP56 Dimension: 2000mmW x 400mmD x 2100mmH Es…" at bounding box center [644, 573] width 307 height 131
click at [666, 573] on div "Material: 3mm Aluminum IP Rating: IP56 Dimension: 2000mmW x 400mmD x 2100mmH Es…" at bounding box center [644, 573] width 307 height 131
click at [501, 507] on div "Material: 3mm Aluminum IP Rating: IP56 Dimension: 2000mmW x 400mmD x 2100mmH Es…" at bounding box center [644, 573] width 307 height 131
click at [498, 595] on div "Material: 3mm Aluminum IP Rating: IP56 Dimension: 2000mmW x 400mmD x 2100mmH Es…" at bounding box center [644, 573] width 307 height 131
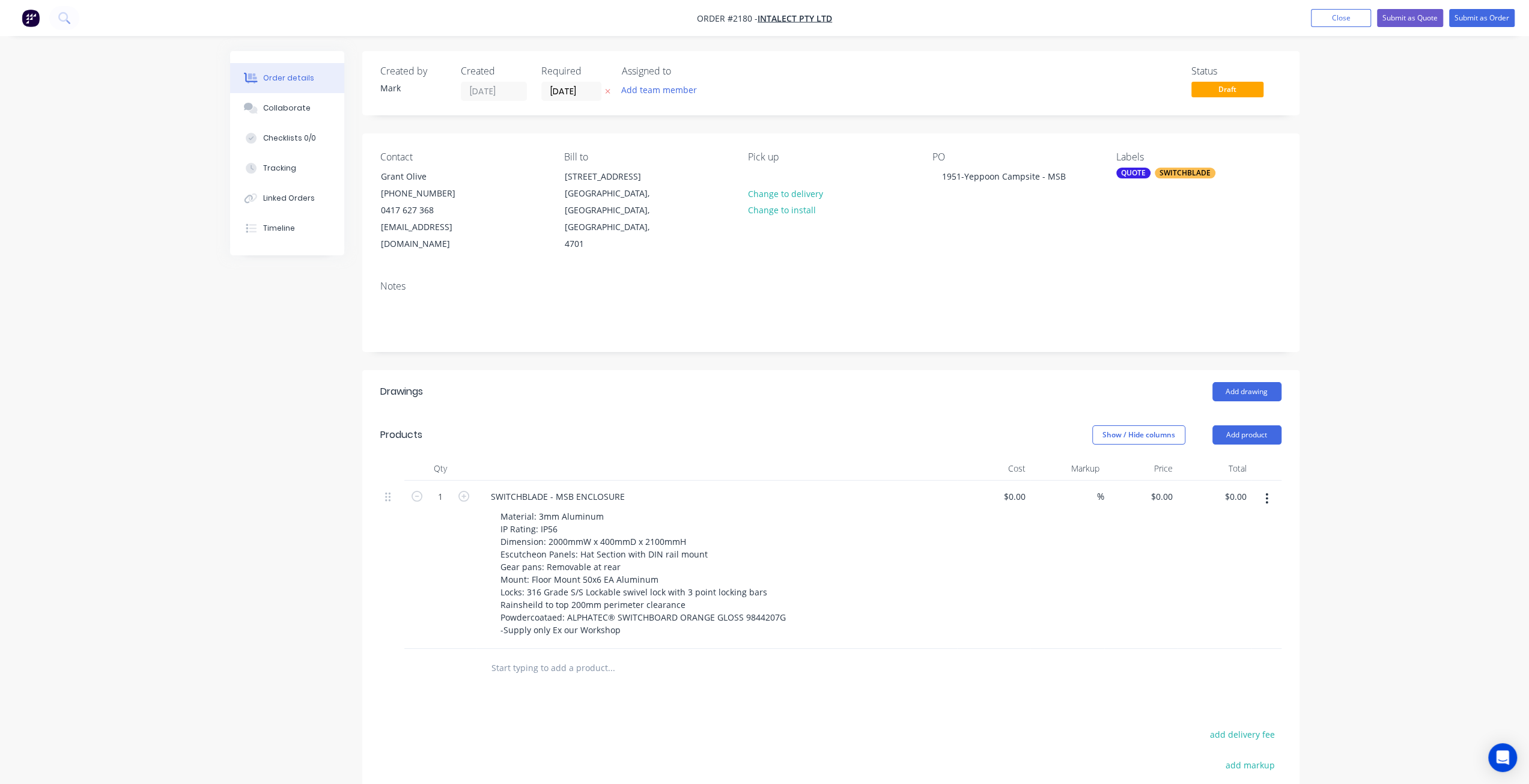
click at [357, 598] on div "Created by Mark Created 13/08/25 Required 13/08/25 Assigned to Add team member …" at bounding box center [764, 522] width 1069 height 943
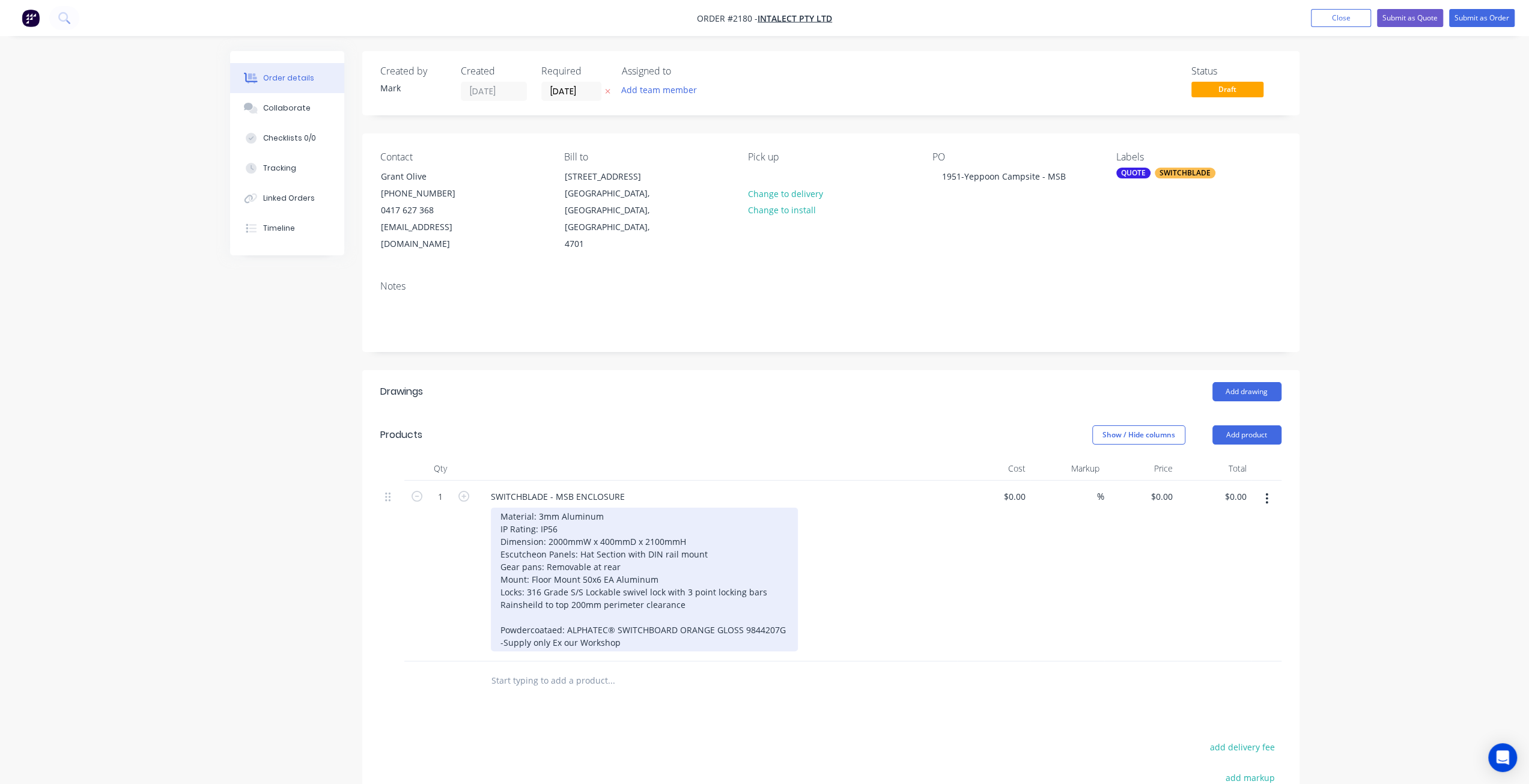
click at [543, 596] on div "Material: 3mm Aluminum IP Rating: IP56 Dimension: 2000mmW x 400mmD x 2100mmH Es…" at bounding box center [644, 579] width 307 height 144
click at [703, 584] on div "Material: 3mm Aluminum IP Rating: IP56 Dimension: 2000mmW x 400mmD x 2100mmH Es…" at bounding box center [644, 579] width 307 height 144
click at [599, 596] on div "Material: 3mm Aluminum IP Rating: IP56 Dimension: 2000mmW x 400mmD x 2100mmH Es…" at bounding box center [644, 579] width 307 height 144
click at [566, 586] on div "Material: 3mm Aluminum IP Rating: IP56 Dimension: 2000mmW x 400mmD x 2100mmH Es…" at bounding box center [644, 579] width 307 height 144
click at [570, 589] on div "Material: 3mm Aluminum IP Rating: IP56 Dimension: 2000mmW x 400mmD x 2100mmH Es…" at bounding box center [644, 579] width 307 height 144
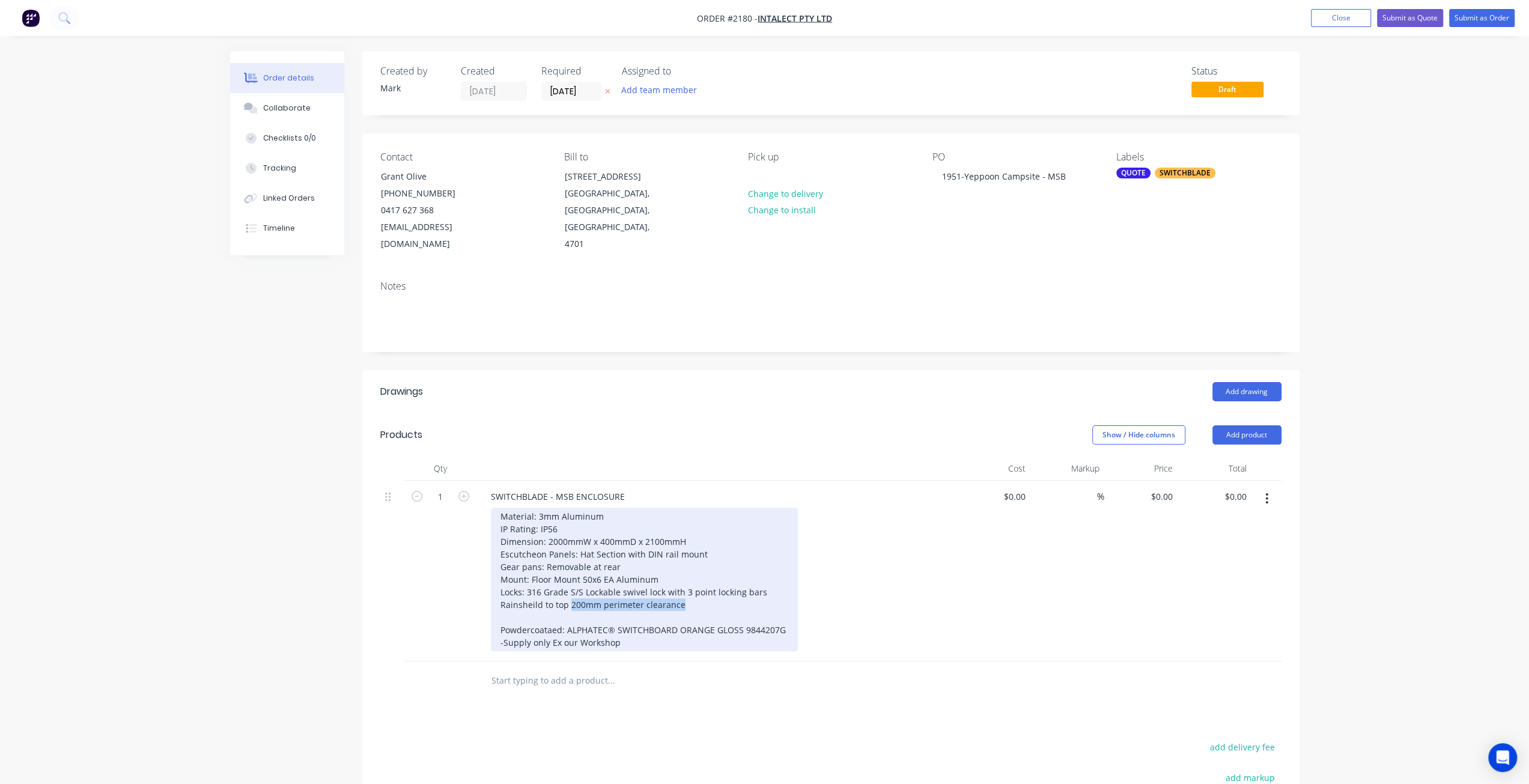
drag, startPoint x: 568, startPoint y: 587, endPoint x: 690, endPoint y: 584, distance: 122.0
click at [690, 584] on div "Material: 3mm Aluminum IP Rating: IP56 Dimension: 2000mmW x 400mmD x 2100mmH Es…" at bounding box center [644, 579] width 307 height 144
click at [540, 589] on div "Material: 3mm Aluminum IP Rating: IP56 Dimension: 2000mmW x 400mmD x 2100mmH Es…" at bounding box center [644, 579] width 307 height 144
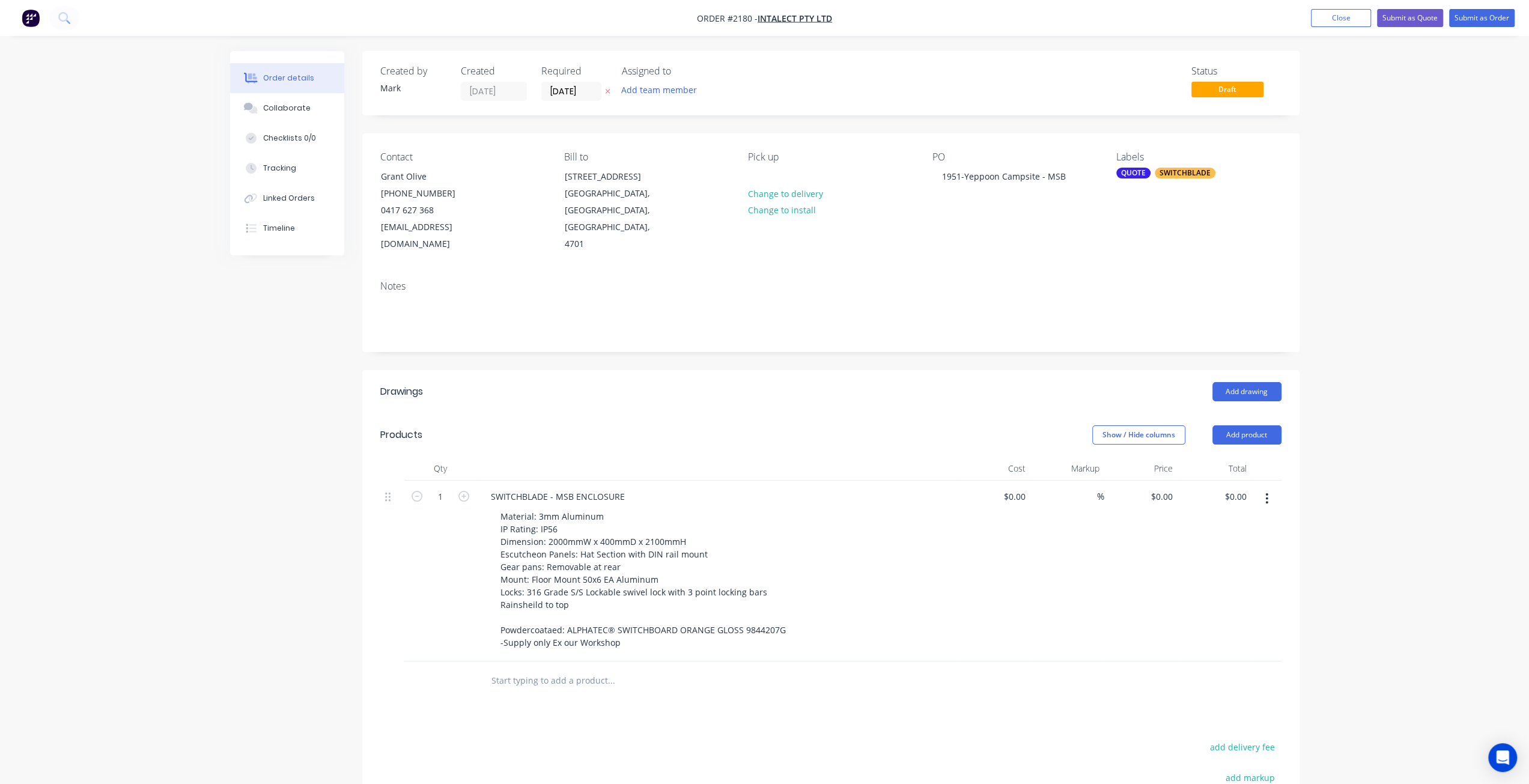
drag, startPoint x: 549, startPoint y: 612, endPoint x: 435, endPoint y: 580, distance: 118.4
click at [427, 568] on div "1" at bounding box center [441, 571] width 72 height 181
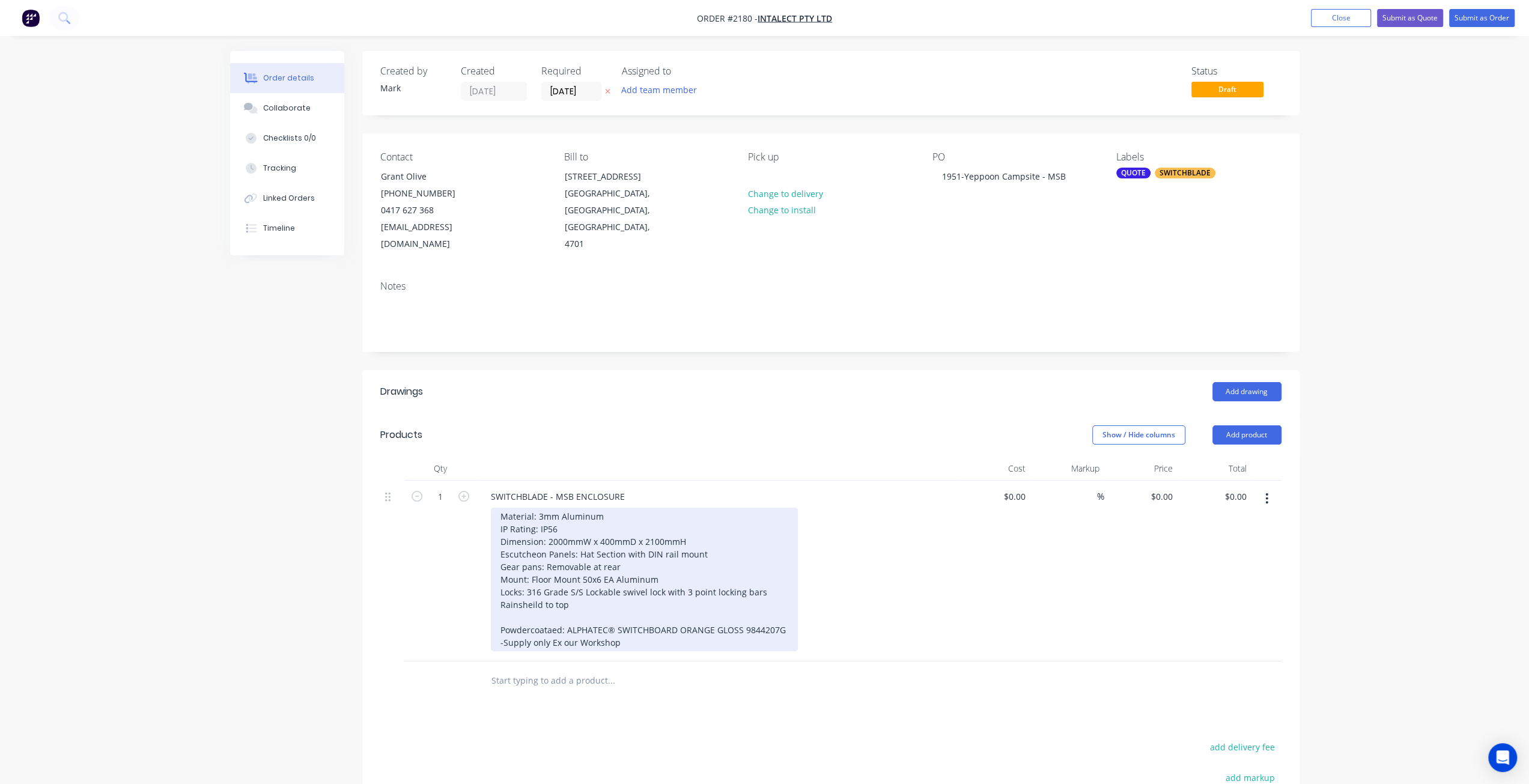
click at [549, 610] on div "Material: 3mm Aluminum IP Rating: IP56 Dimension: 2000mmW x 400mmD x 2100mmH Es…" at bounding box center [644, 579] width 307 height 144
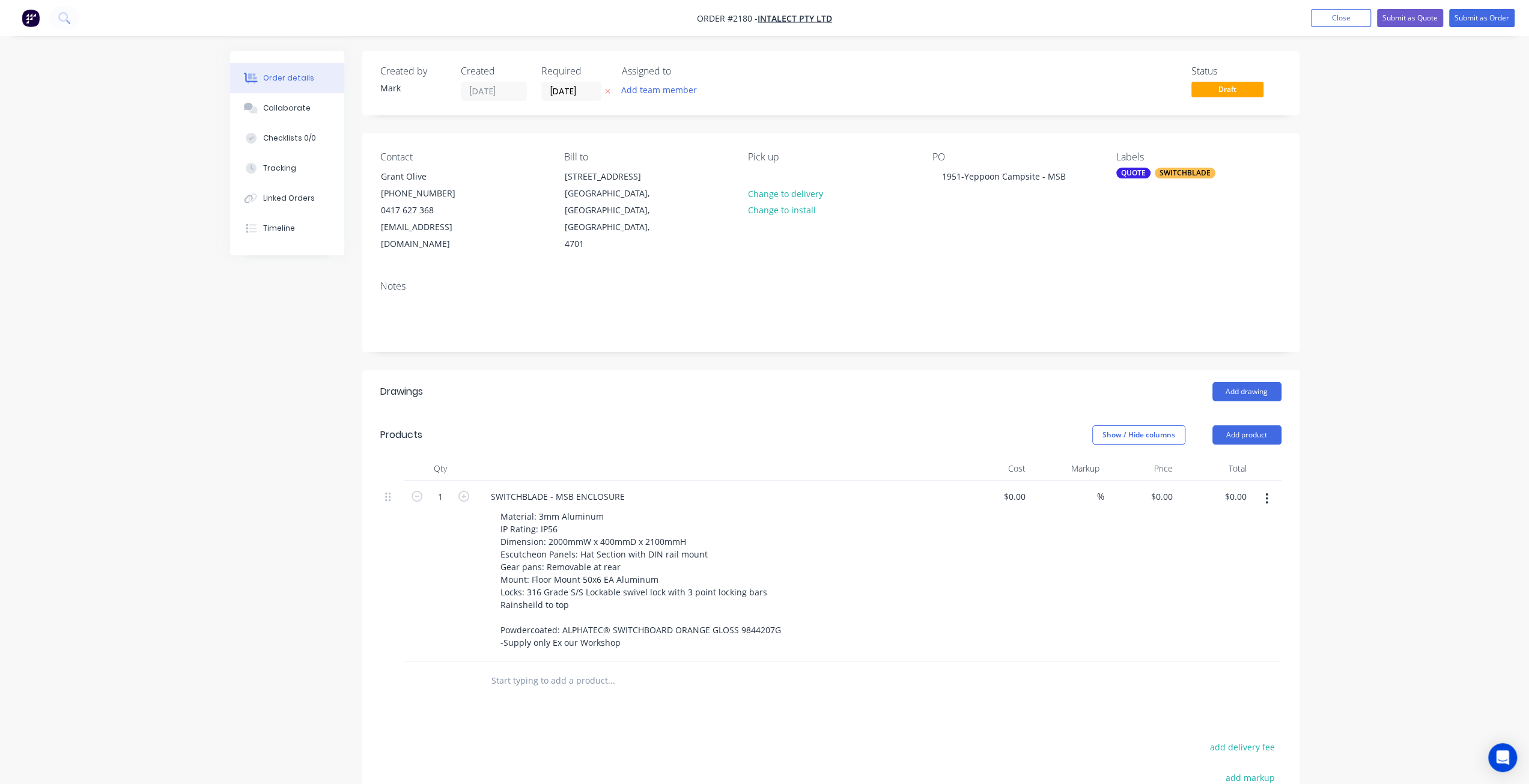
click at [392, 617] on div at bounding box center [392, 571] width 24 height 181
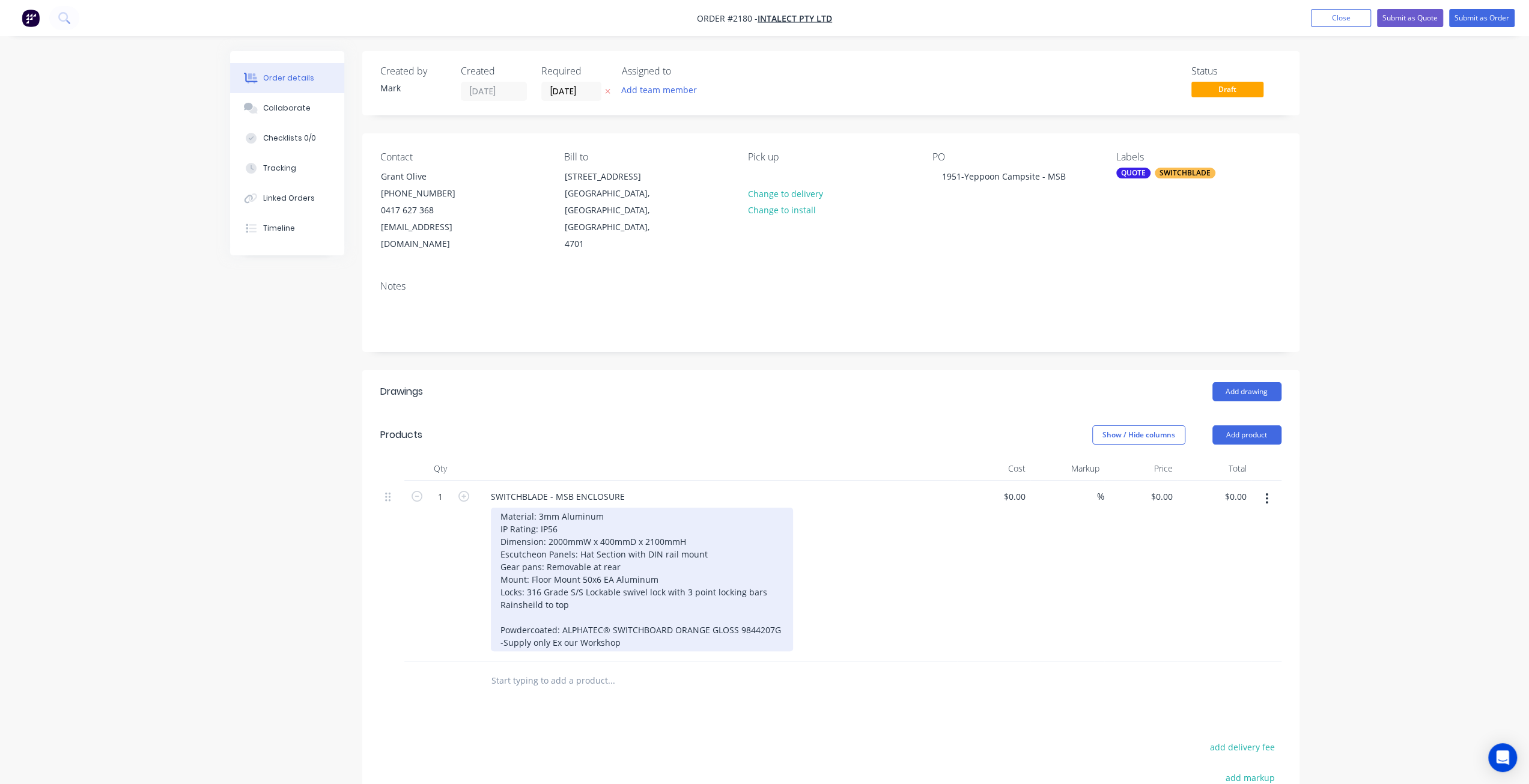
click at [622, 625] on div "Material: 3mm Aluminum IP Rating: IP56 Dimension: 2000mmW x 400mmD x 2100mmH Es…" at bounding box center [642, 579] width 302 height 144
click at [563, 611] on div "Material: 3mm Aluminum IP Rating: IP56 Dimension: 2000mmW x 400mmD x 2100mmH Es…" at bounding box center [642, 579] width 302 height 144
click at [763, 627] on div "Material: 3mm Aluminum IP Rating: IP56 Dimension: 2000mmW x 400mmD x 2100mmH Es…" at bounding box center [634, 585] width 286 height 156
click at [538, 619] on div "Material: 3mm Aluminum IP Rating: IP56 Dimension: 2000mmW x 400mmD x 2100mmH Es…" at bounding box center [634, 592] width 286 height 169
drag, startPoint x: 499, startPoint y: 625, endPoint x: 785, endPoint y: 628, distance: 286.0
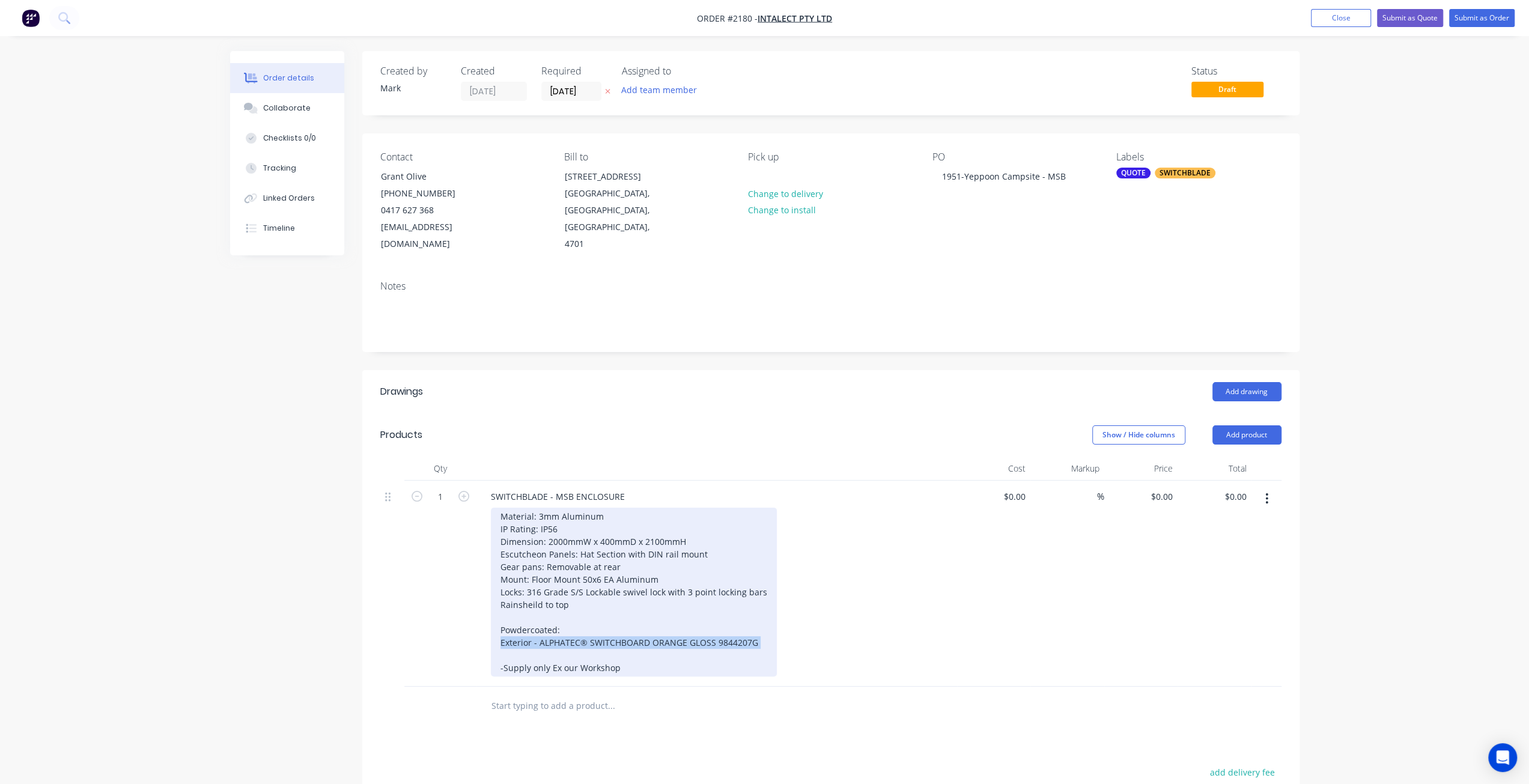
click at [785, 628] on div "Material: 3mm Aluminum IP Rating: IP56 Dimension: 2000mmW x 400mmD x 2100mmH Es…" at bounding box center [721, 592] width 461 height 169
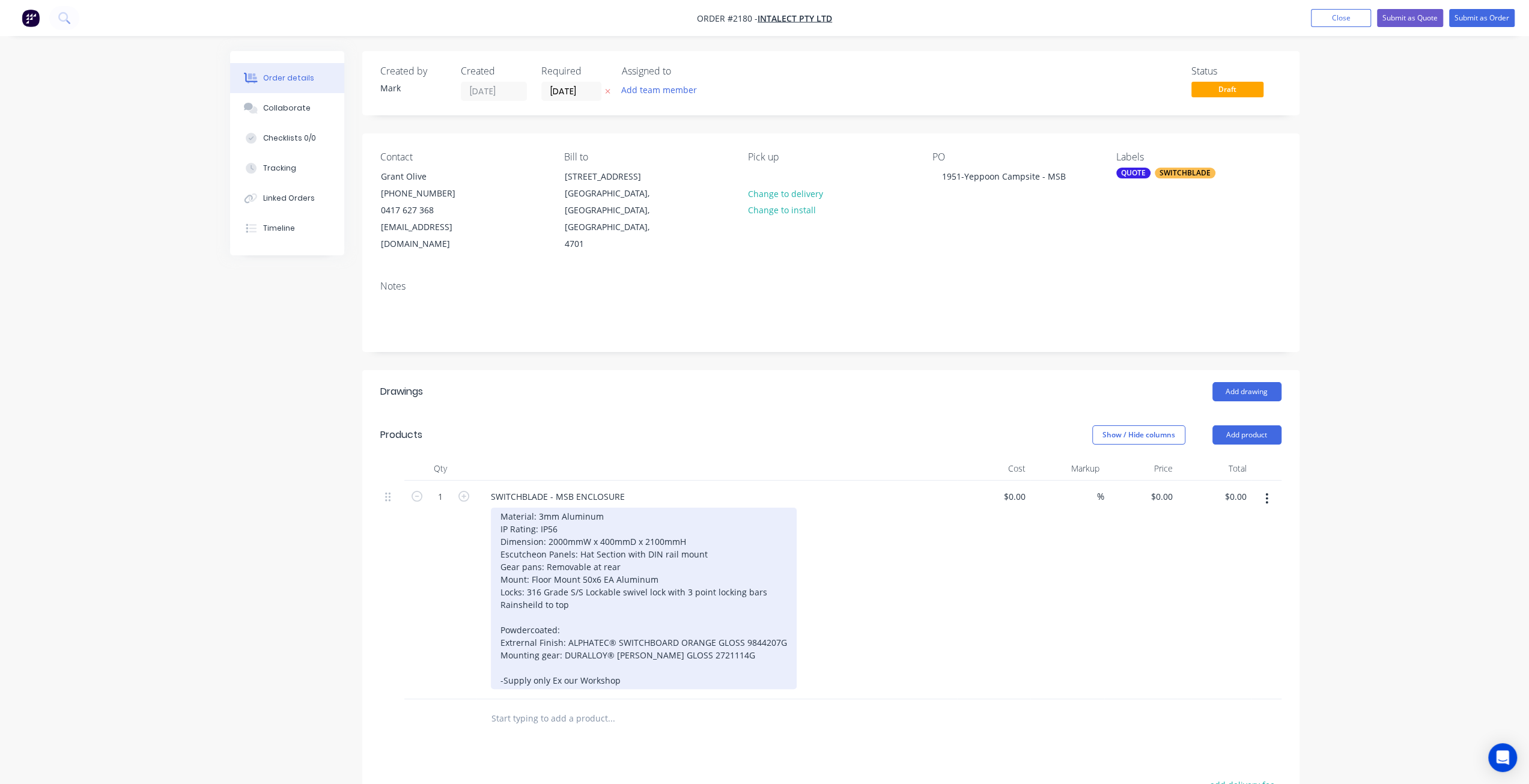
click at [551, 648] on div "Material: 3mm Aluminum IP Rating: IP56 Dimension: 2000mmW x 400mmD x 2100mmH Es…" at bounding box center [644, 598] width 306 height 181
click at [522, 625] on div "Material: 3mm Aluminum IP Rating: IP56 Dimension: 2000mmW x 400mmD x 2100mmH Es…" at bounding box center [644, 598] width 306 height 181
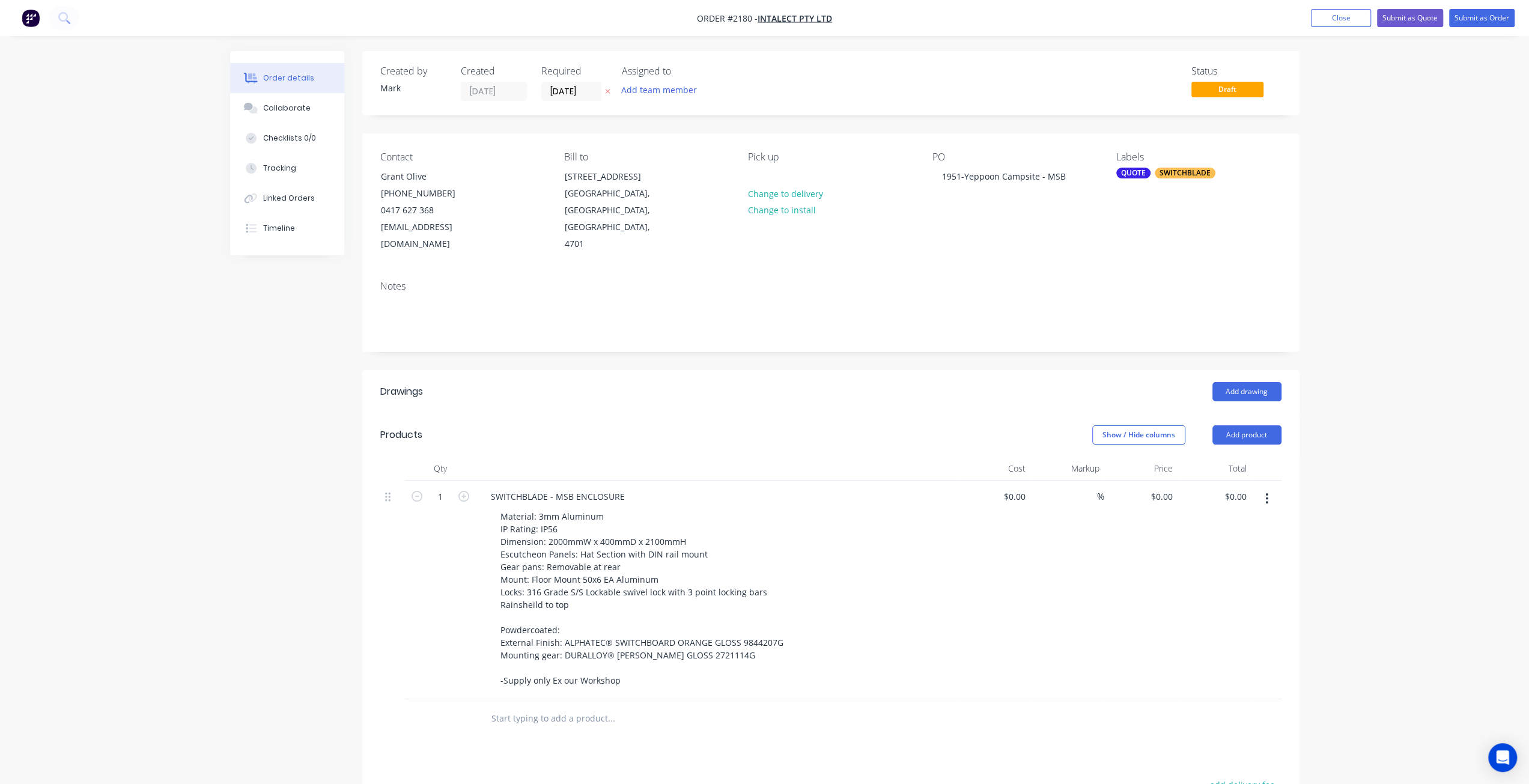
click at [425, 636] on div "1" at bounding box center [441, 590] width 72 height 218
click at [860, 621] on div "Material: 3mm Aluminum IP Rating: IP56 Dimension: 2000mmW x 400mmD x 2100mmH Es…" at bounding box center [721, 598] width 461 height 181
click at [303, 639] on div "Created by Mark Created 13/08/25 Required 13/08/25 Assigned to Add team member …" at bounding box center [764, 548] width 1069 height 994
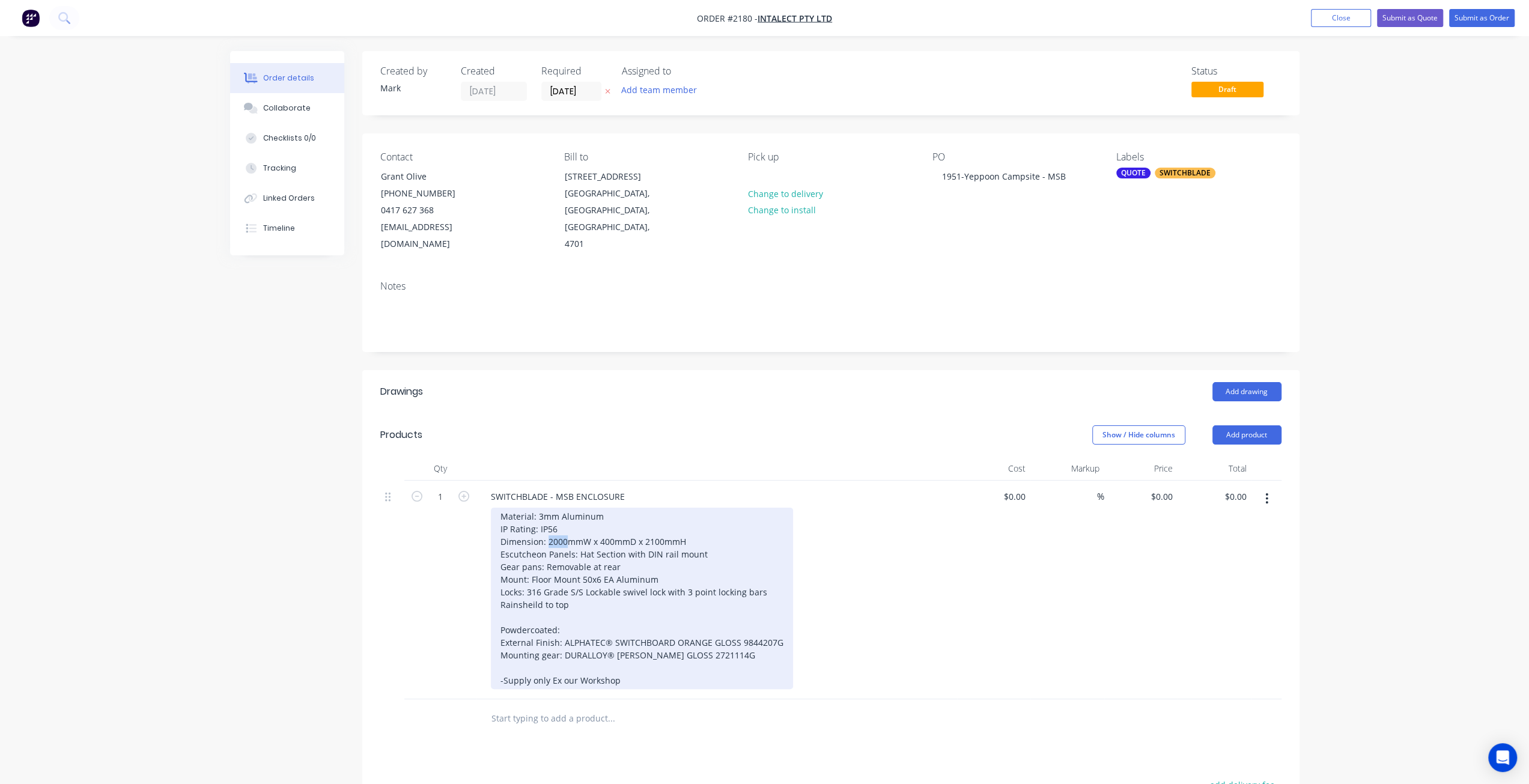
drag, startPoint x: 566, startPoint y: 522, endPoint x: 549, endPoint y: 523, distance: 17.0
click at [549, 523] on div "Material: 3mm Aluminum IP Rating: IP56 Dimension: 2000mmW x 400mmD x 2100mmH Es…" at bounding box center [642, 598] width 302 height 181
click at [727, 552] on div "Material: 3mm Aluminum IP Rating: IP56 Dimension: 1300mmW x 400mmD x 2040mmH Es…" at bounding box center [642, 598] width 302 height 181
click at [644, 551] on div "Material: 3mm Aluminum IP Rating: IP56 Dimension: 1300mmW x 400mmD x 2040mmH Es…" at bounding box center [642, 598] width 302 height 181
click at [626, 553] on div "Material: 3mm Aluminum IP Rating: IP56 Dimension: 1300mmW x 400mmD x 2040mmH Es…" at bounding box center [642, 598] width 302 height 181
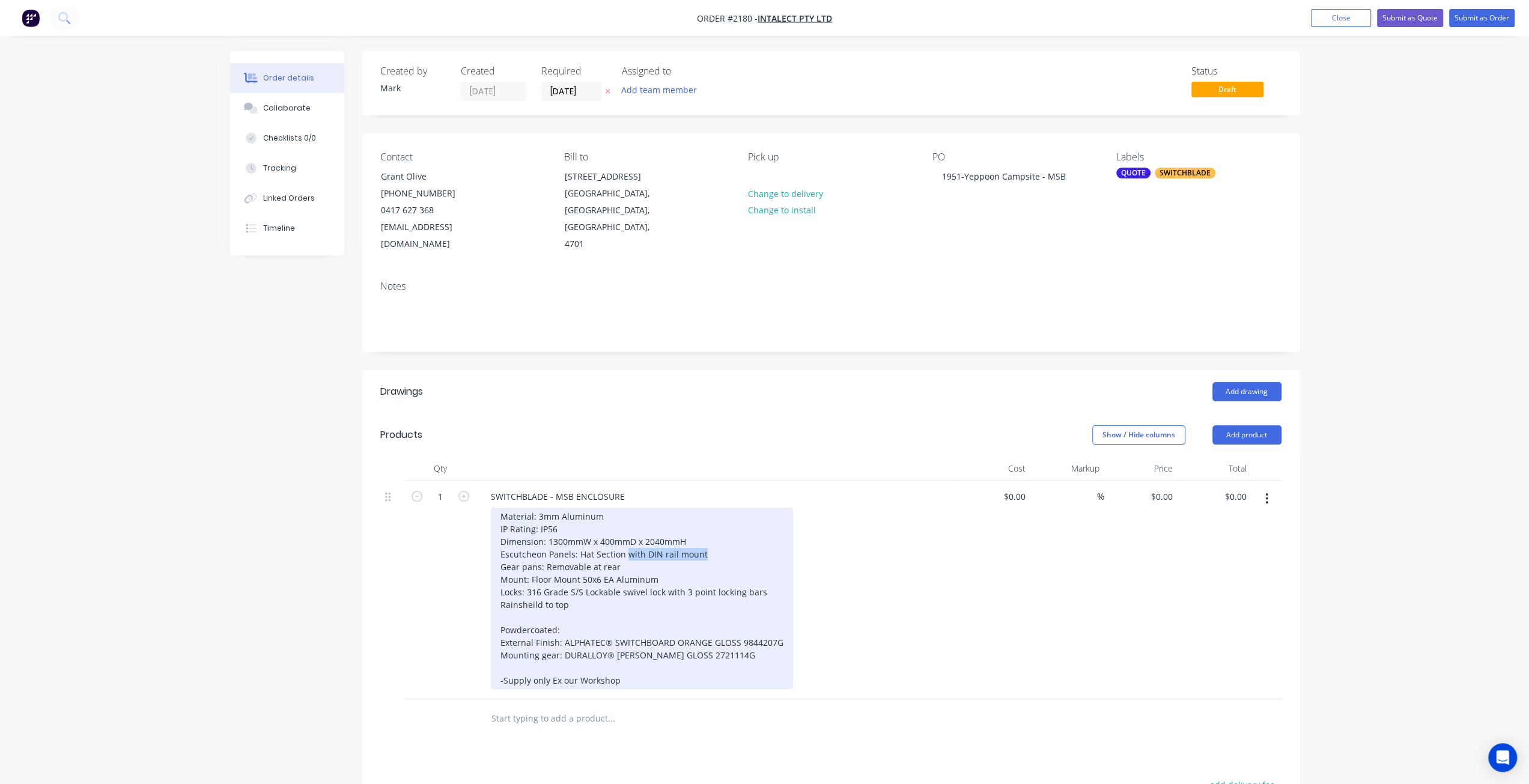
drag, startPoint x: 666, startPoint y: 533, endPoint x: 706, endPoint y: 533, distance: 40.0
click at [706, 533] on div "Material: 3mm Aluminum IP Rating: IP56 Dimension: 1300mmW x 400mmD x 2040mmH Es…" at bounding box center [642, 598] width 302 height 181
click at [643, 548] on div "Material: 3mm Aluminum IP Rating: IP56 Dimension: 1300mmW x 400mmD x 2040mmH Es…" at bounding box center [642, 598] width 302 height 181
click at [669, 550] on div "Material: 3mm Aluminum IP Rating: IP56 Dimension: 1300mmW x 400mmD x 2040mmH Es…" at bounding box center [642, 598] width 302 height 181
click at [673, 558] on div "Material: 3mm Aluminum IP Rating: IP56 Dimension: 1300mmW x 400mmD x 2040mmH Es…" at bounding box center [642, 598] width 302 height 181
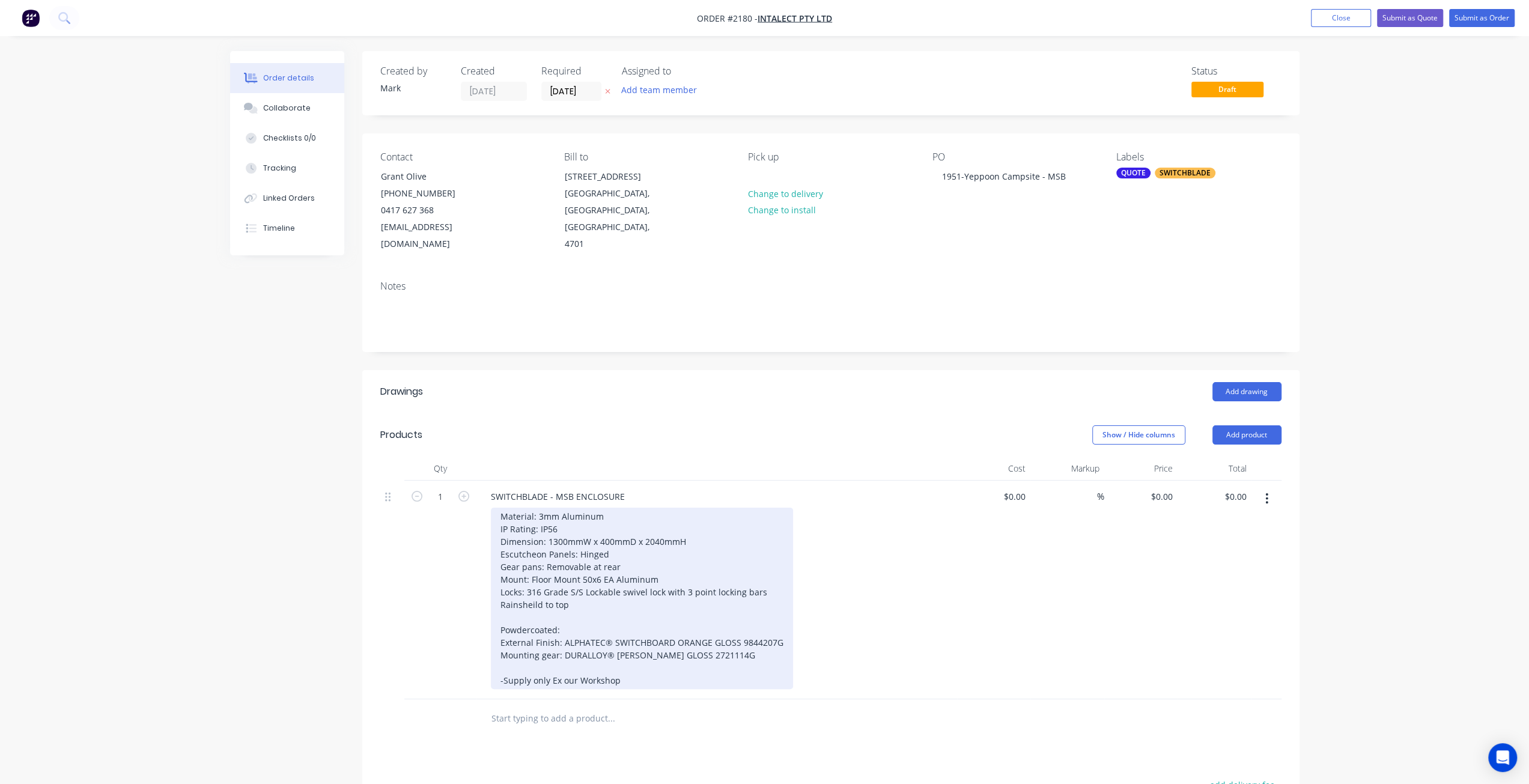
click at [666, 563] on div "Material: 3mm Aluminum IP Rating: IP56 Dimension: 1300mmW x 400mmD x 2040mmH Es…" at bounding box center [642, 598] width 302 height 181
click at [595, 584] on div "Material: 3mm Aluminum IP Rating: IP56 Dimension: 1300mmW x 400mmD x 2040mmH Es…" at bounding box center [642, 598] width 302 height 181
click at [578, 609] on div "Material: 3mm Aluminum IP Rating: IP56 Dimension: 1300mmW x 400mmD x 2040mmH Es…" at bounding box center [642, 598] width 302 height 181
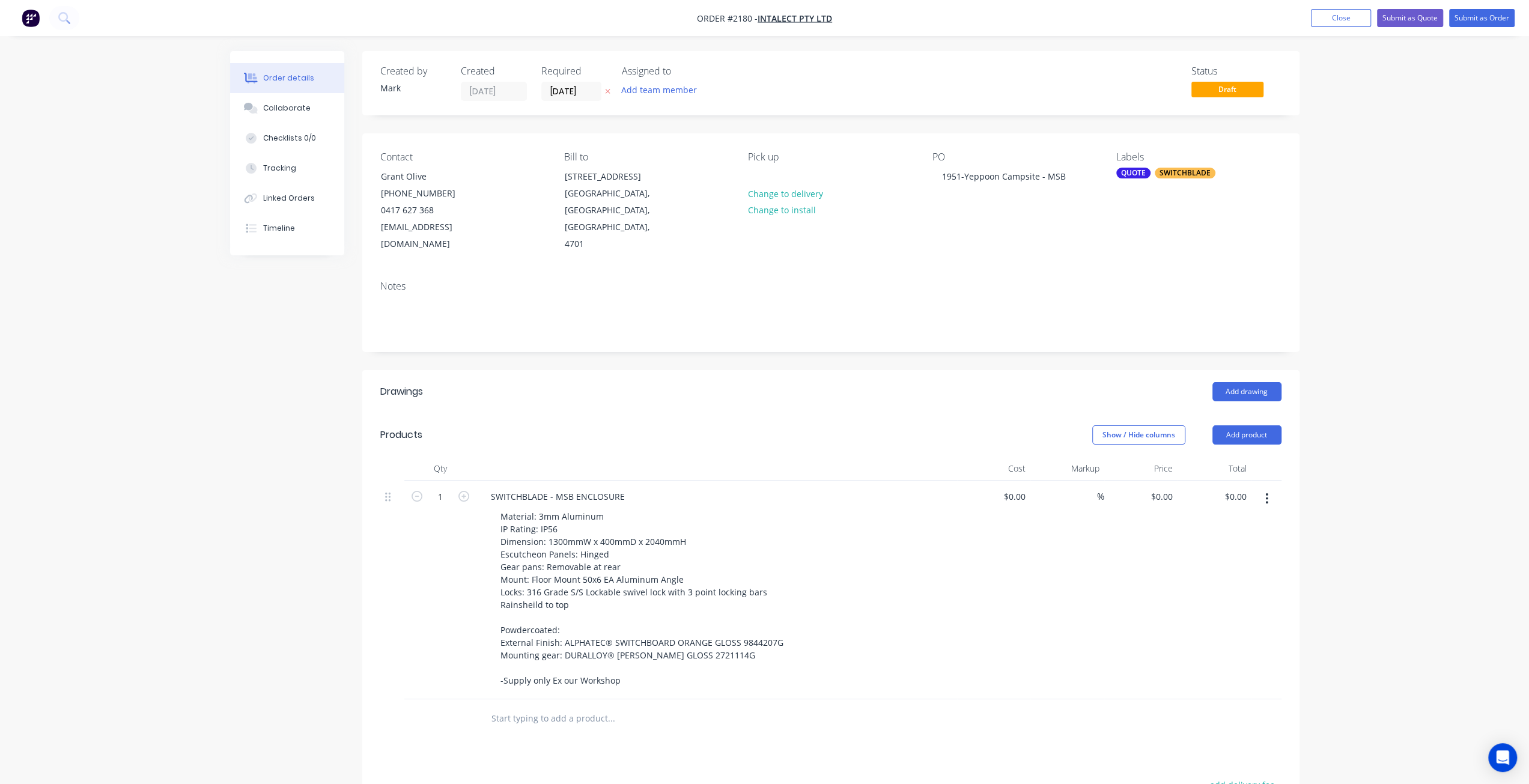
click at [354, 630] on div "Created by Mark Created 13/08/25 Required 13/08/25 Assigned to Add team member …" at bounding box center [764, 548] width 1069 height 994
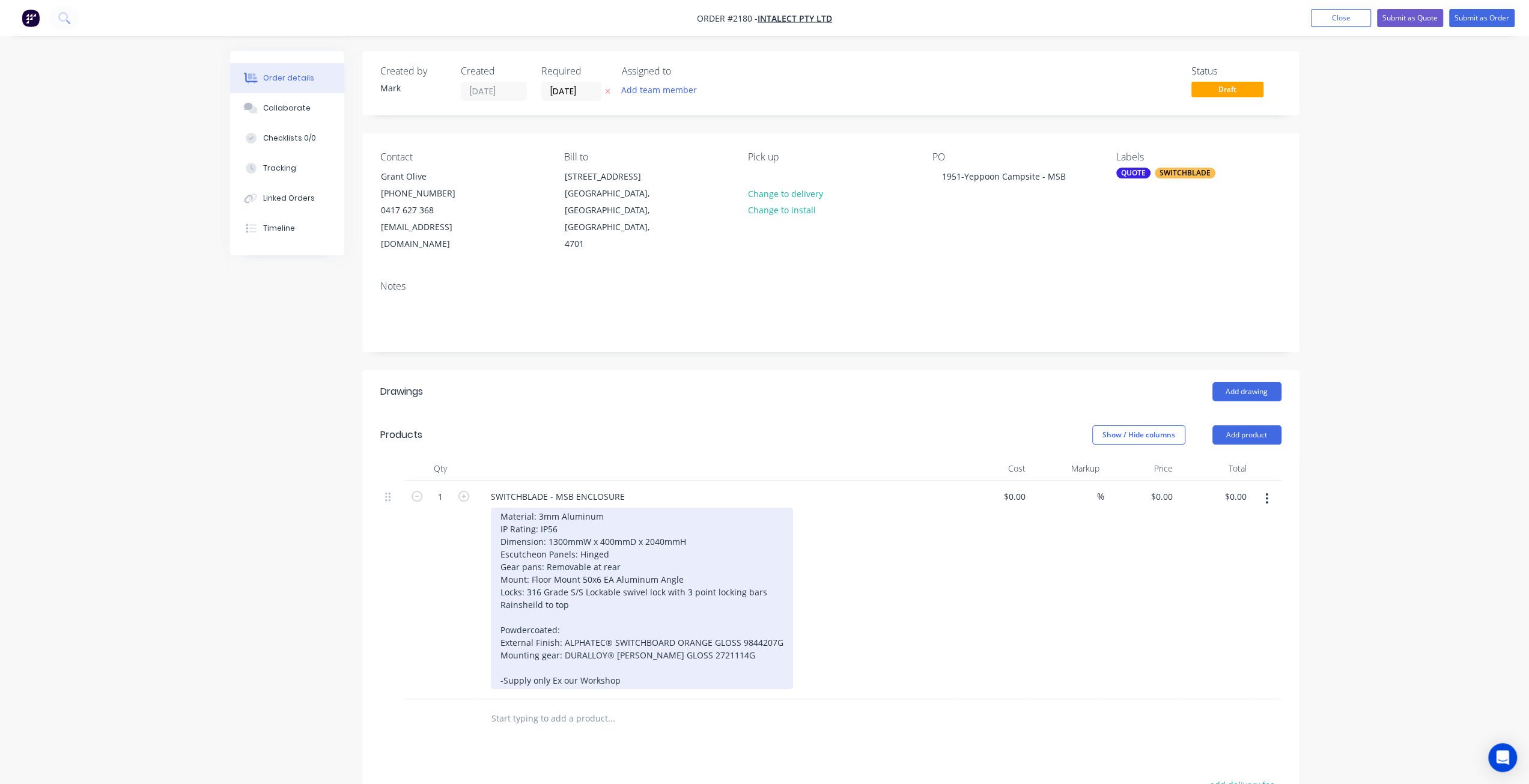
click at [586, 594] on div "Material: 3mm Aluminum IP Rating: IP56 Dimension: 1300mmW x 400mmD x 2040mmH Es…" at bounding box center [642, 598] width 302 height 181
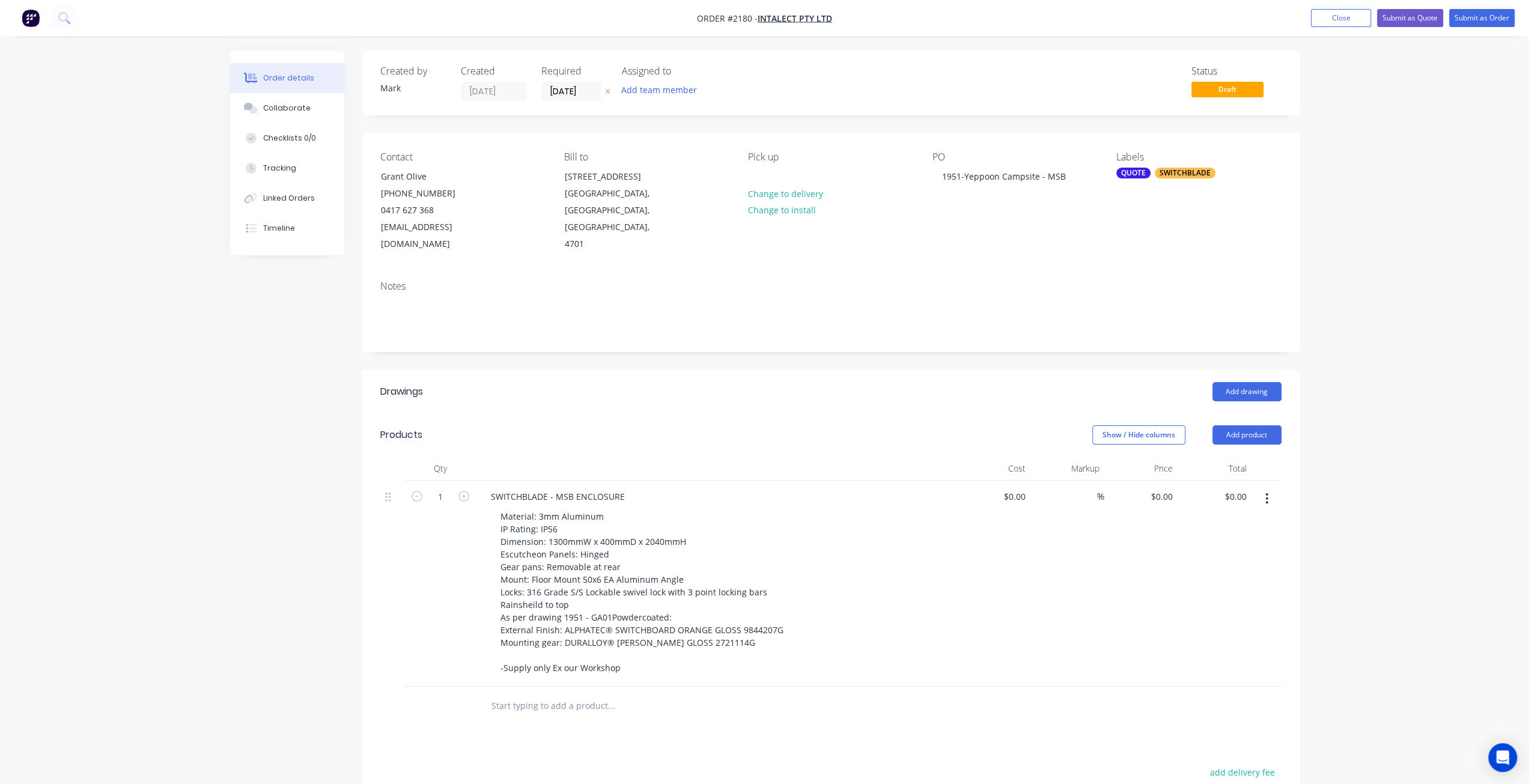
click at [1413, 517] on div "Order details Collaborate Checklists 0/0 Tracking Linked Orders Timeline Order …" at bounding box center [764, 516] width 1529 height 1032
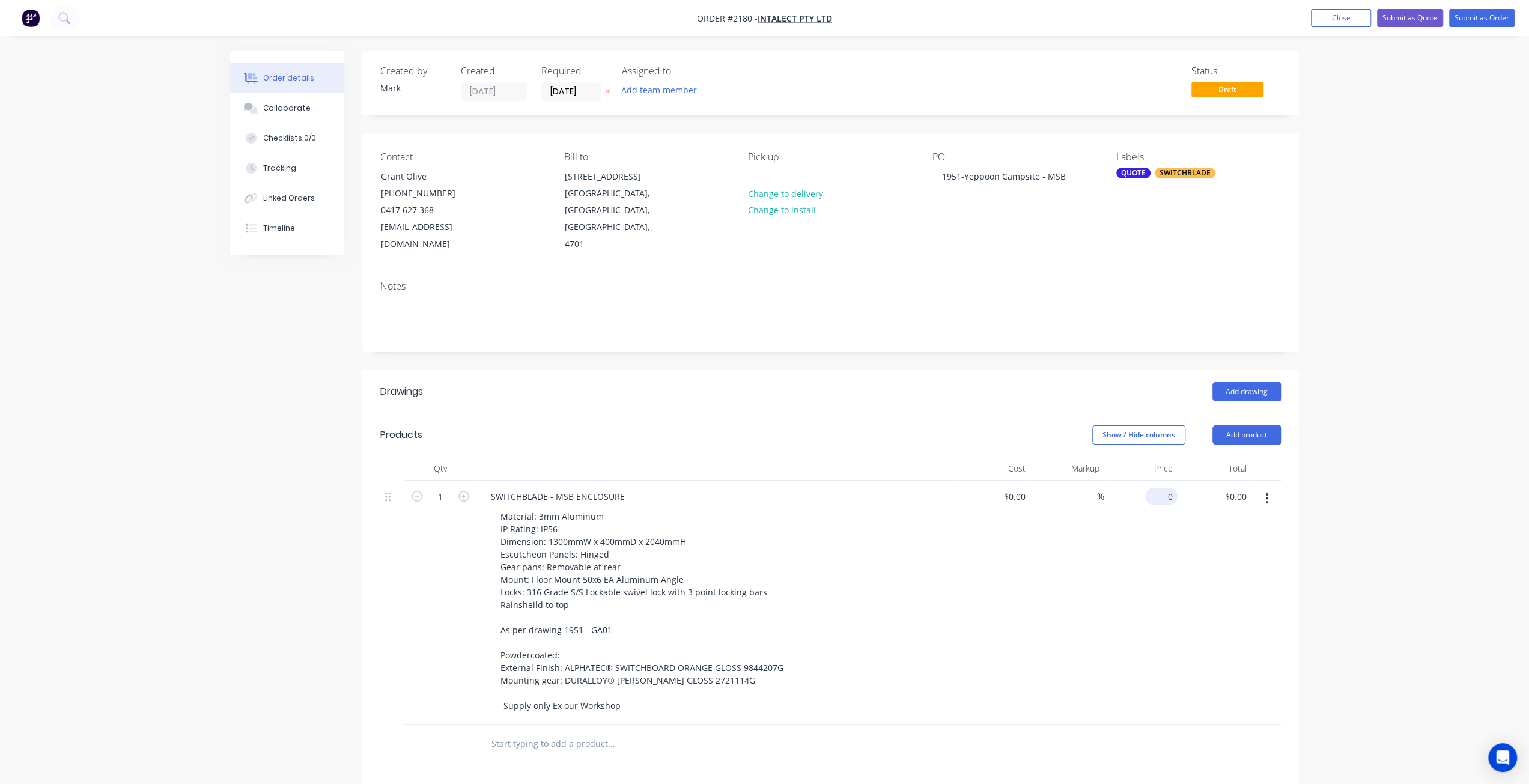
click at [1161, 488] on div "0 $0.00" at bounding box center [1161, 496] width 32 height 17
type input "$8,469.00"
click at [1327, 456] on div "Order details Collaborate Checklists 0/0 Tracking Linked Orders Timeline Order …" at bounding box center [764, 535] width 1529 height 1070
click at [1167, 488] on input "8469" at bounding box center [1165, 496] width 25 height 17
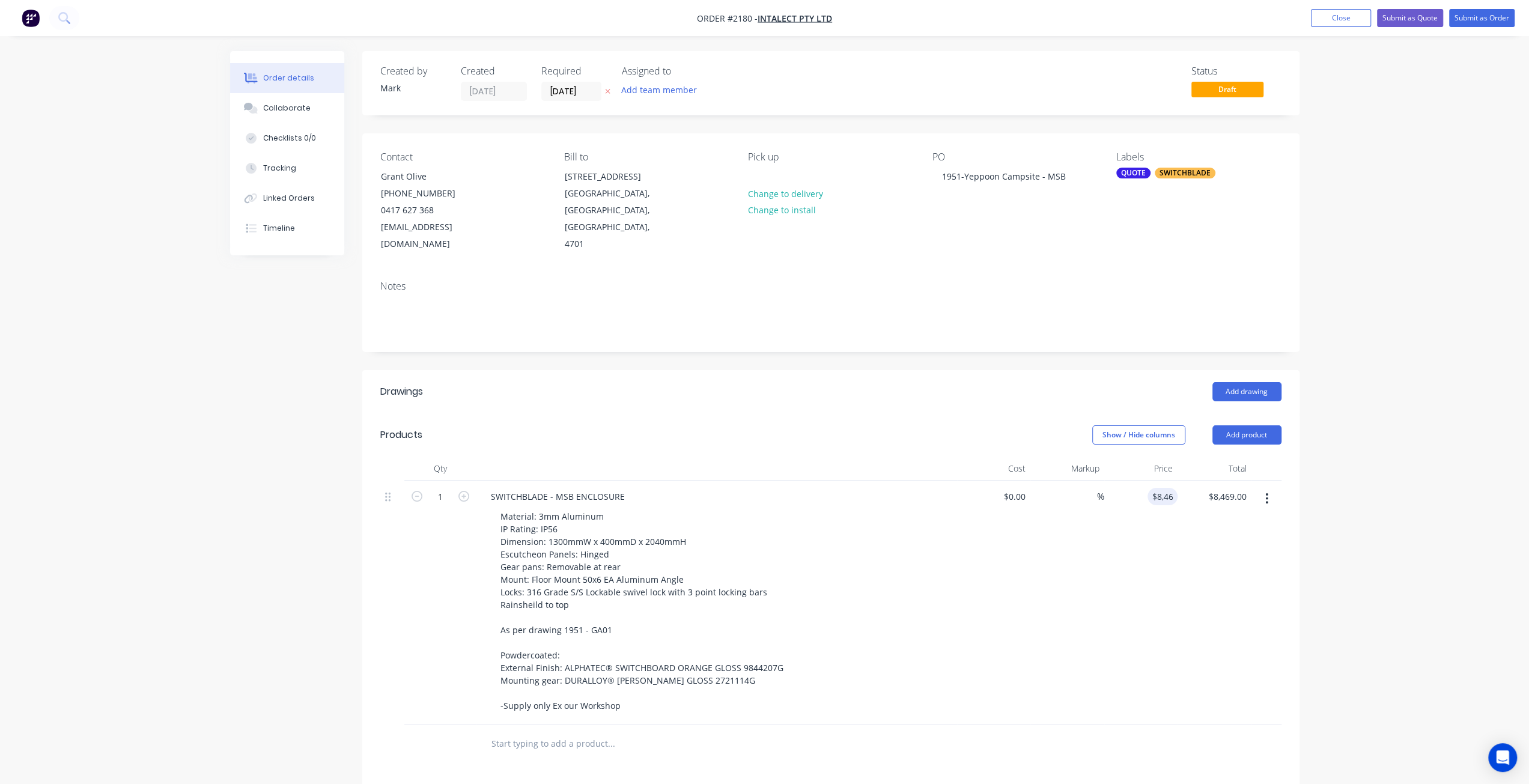
click at [1353, 452] on div "Order details Collaborate Checklists 0/0 Tracking Linked Orders Timeline Order …" at bounding box center [764, 535] width 1529 height 1070
click at [1154, 488] on div "8469 8469" at bounding box center [1165, 496] width 25 height 17
type input "$8,569.00"
click at [1380, 453] on div "Order details Collaborate Checklists 0/0 Tracking Linked Orders Timeline Order …" at bounding box center [764, 535] width 1529 height 1070
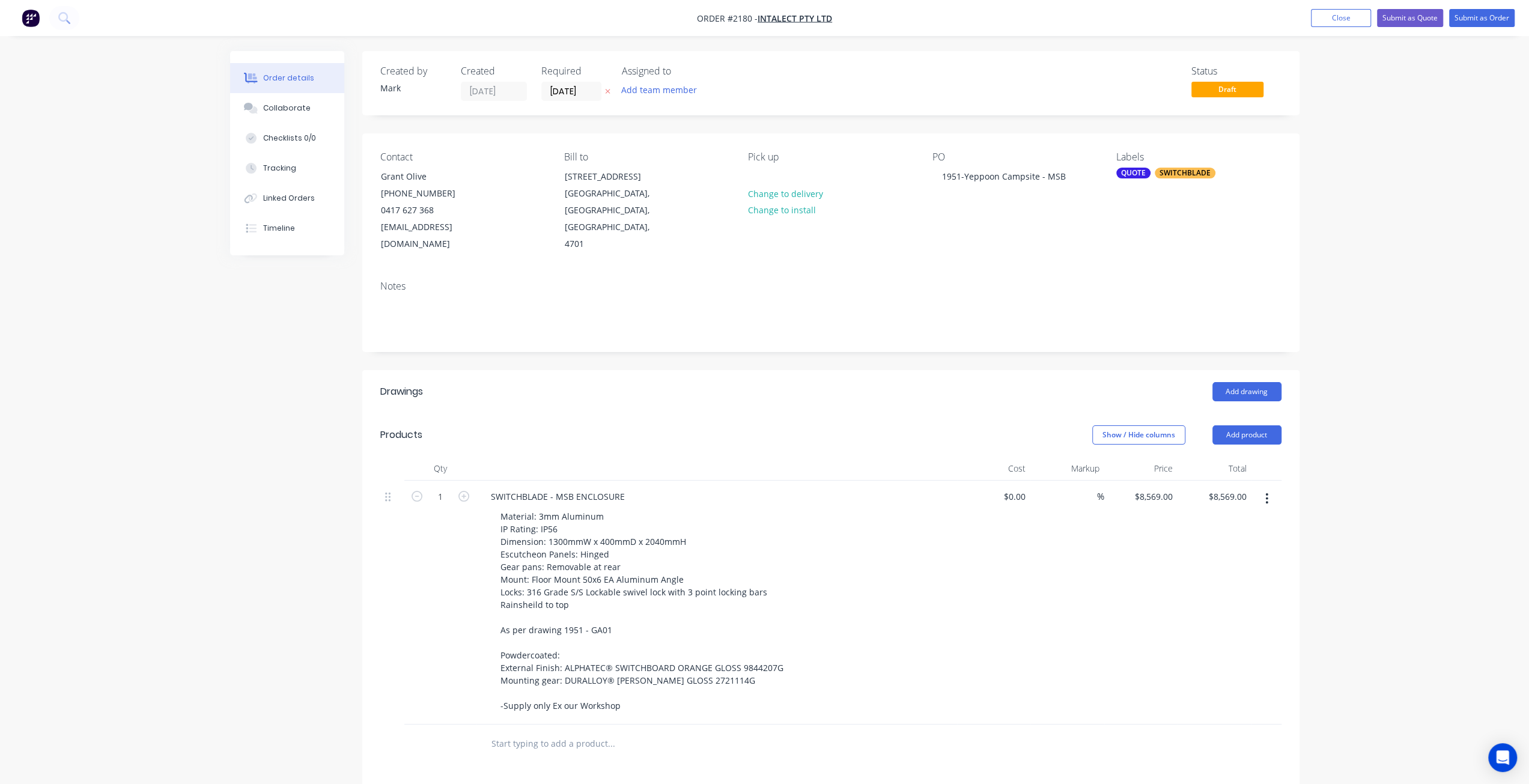
click at [1386, 314] on div "Order details Collaborate Checklists 0/0 Tracking Linked Orders Timeline Order …" at bounding box center [764, 535] width 1529 height 1070
click at [1386, 318] on div "Order details Collaborate Checklists 0/0 Tracking Linked Orders Timeline Order …" at bounding box center [764, 535] width 1529 height 1070
click at [1386, 319] on div "Order details Collaborate Checklists 0/0 Tracking Linked Orders Timeline Order …" at bounding box center [764, 535] width 1529 height 1070
click at [1406, 17] on button "Submit as Quote" at bounding box center [1410, 17] width 66 height 18
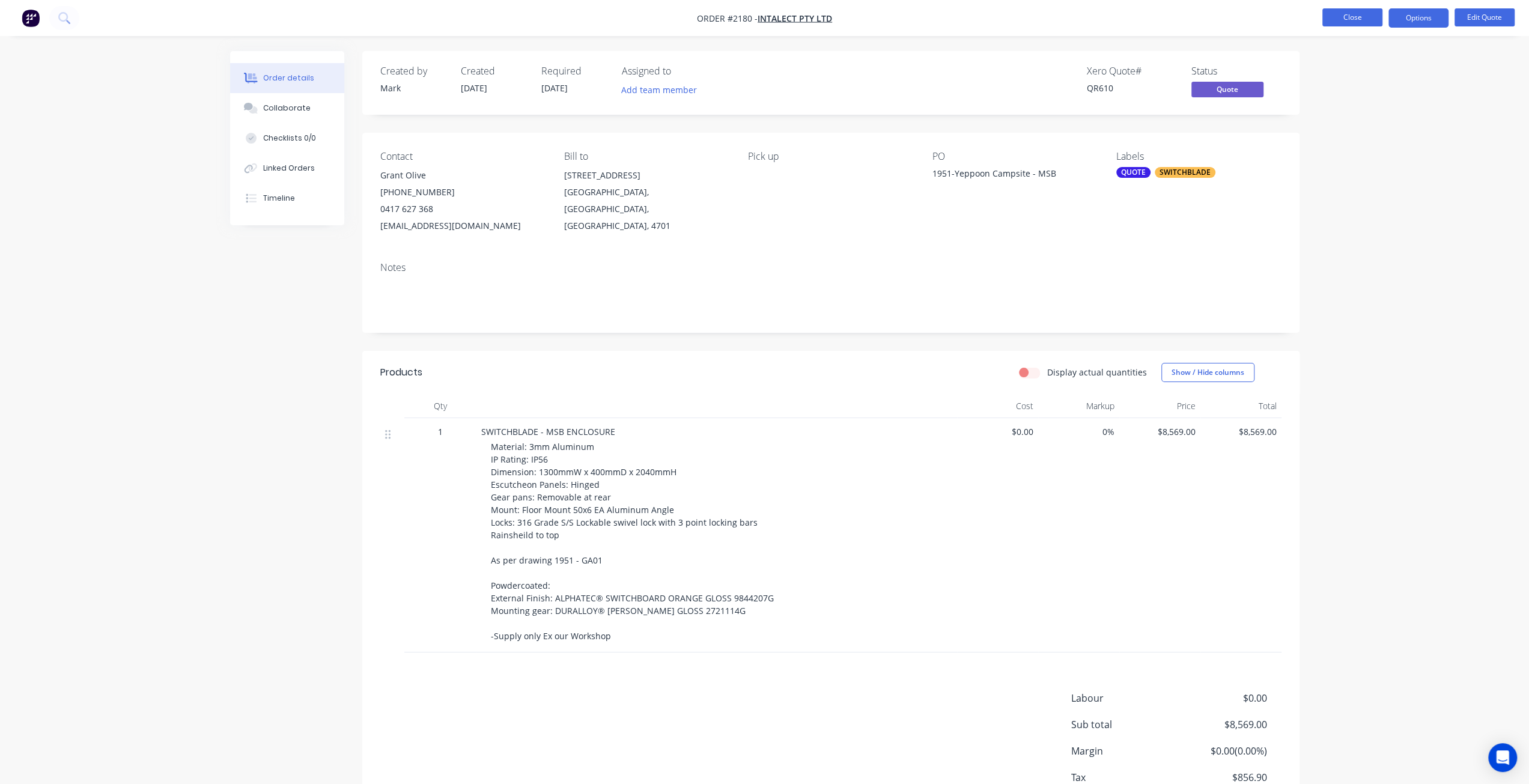
click at [1360, 17] on button "Close" at bounding box center [1352, 17] width 60 height 18
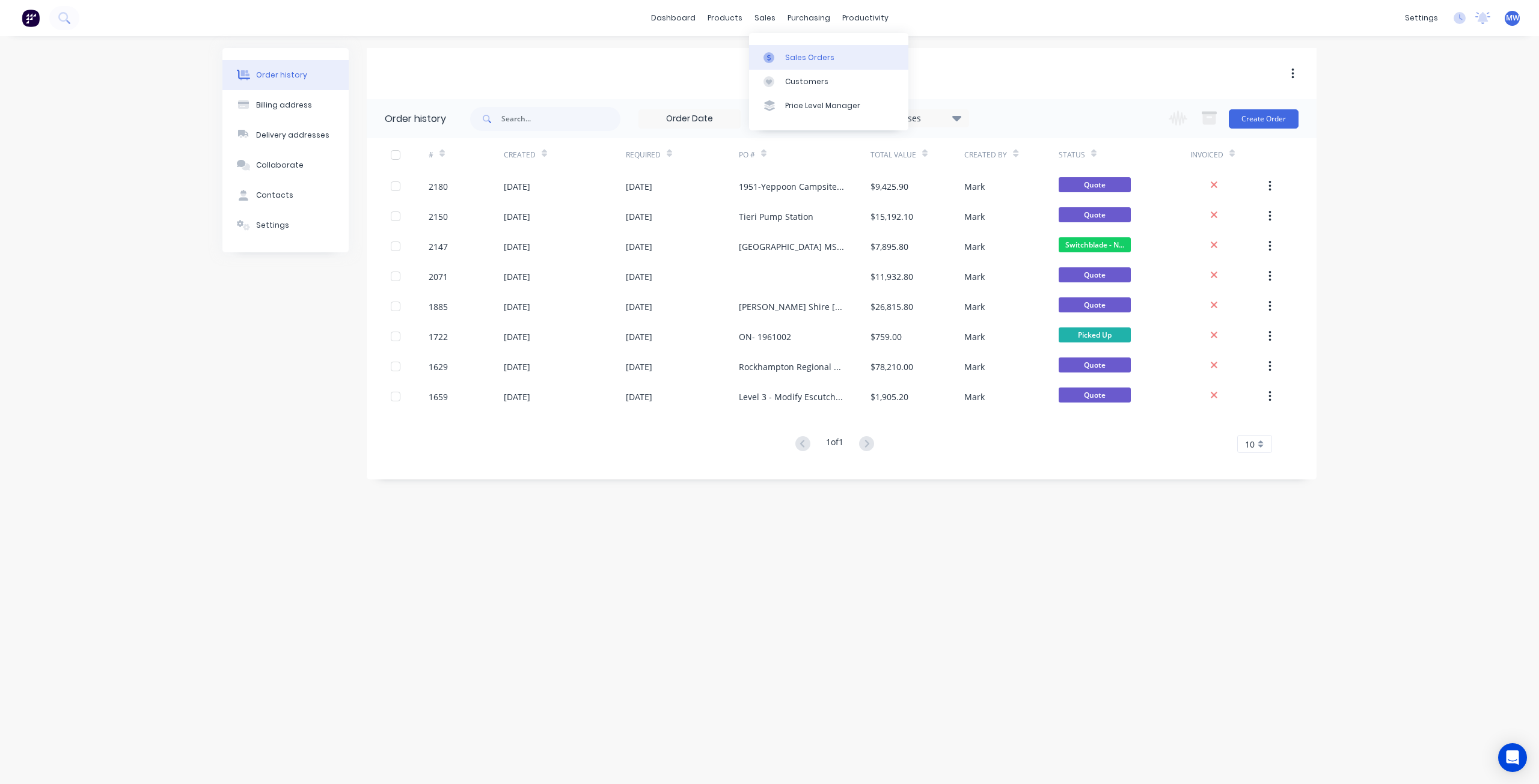
click at [803, 57] on div "Sales Orders" at bounding box center [810, 58] width 50 height 11
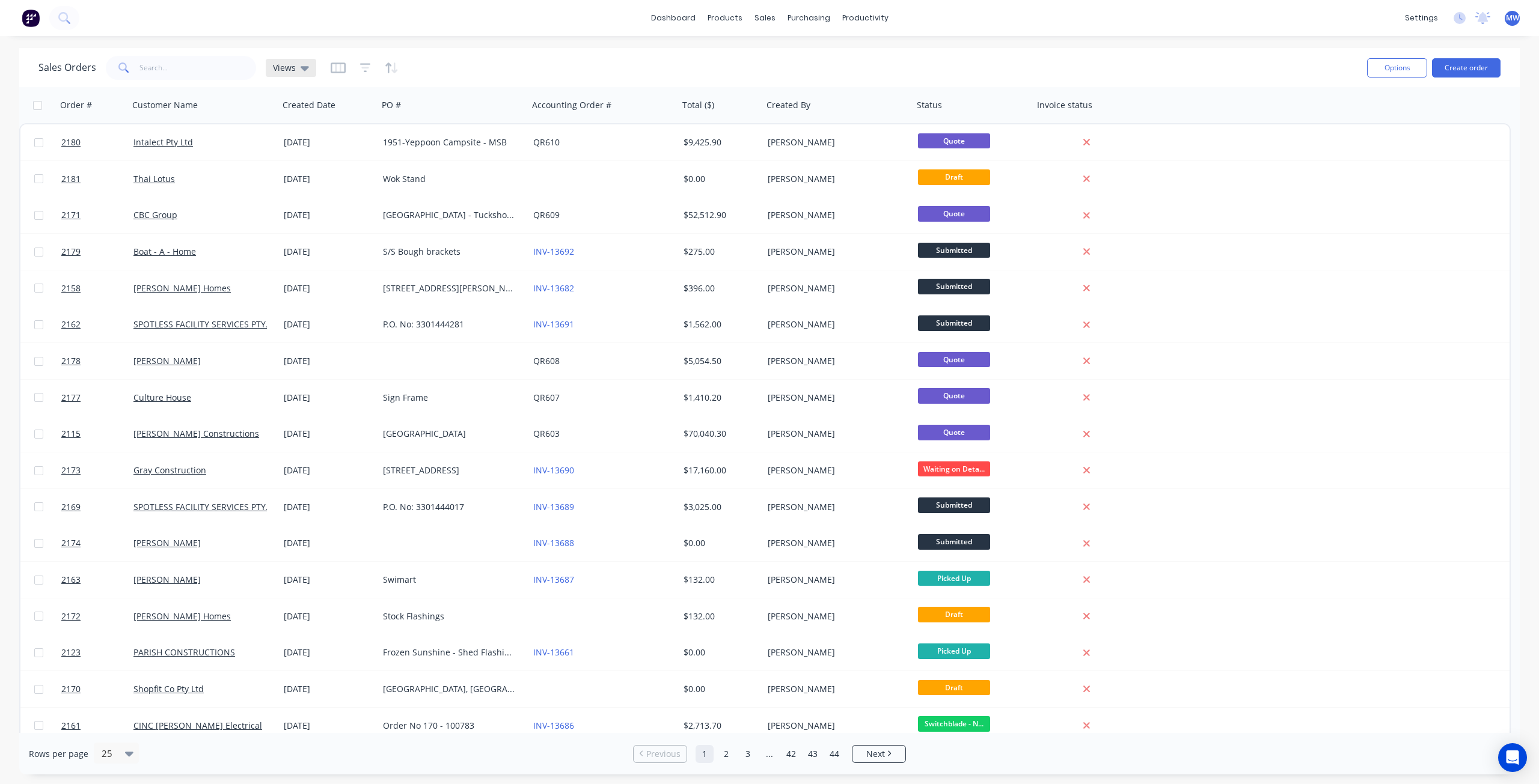
click at [296, 69] on div "Views" at bounding box center [291, 68] width 36 height 11
click at [298, 188] on button "DRAFT QUOTES" at bounding box center [338, 194] width 137 height 14
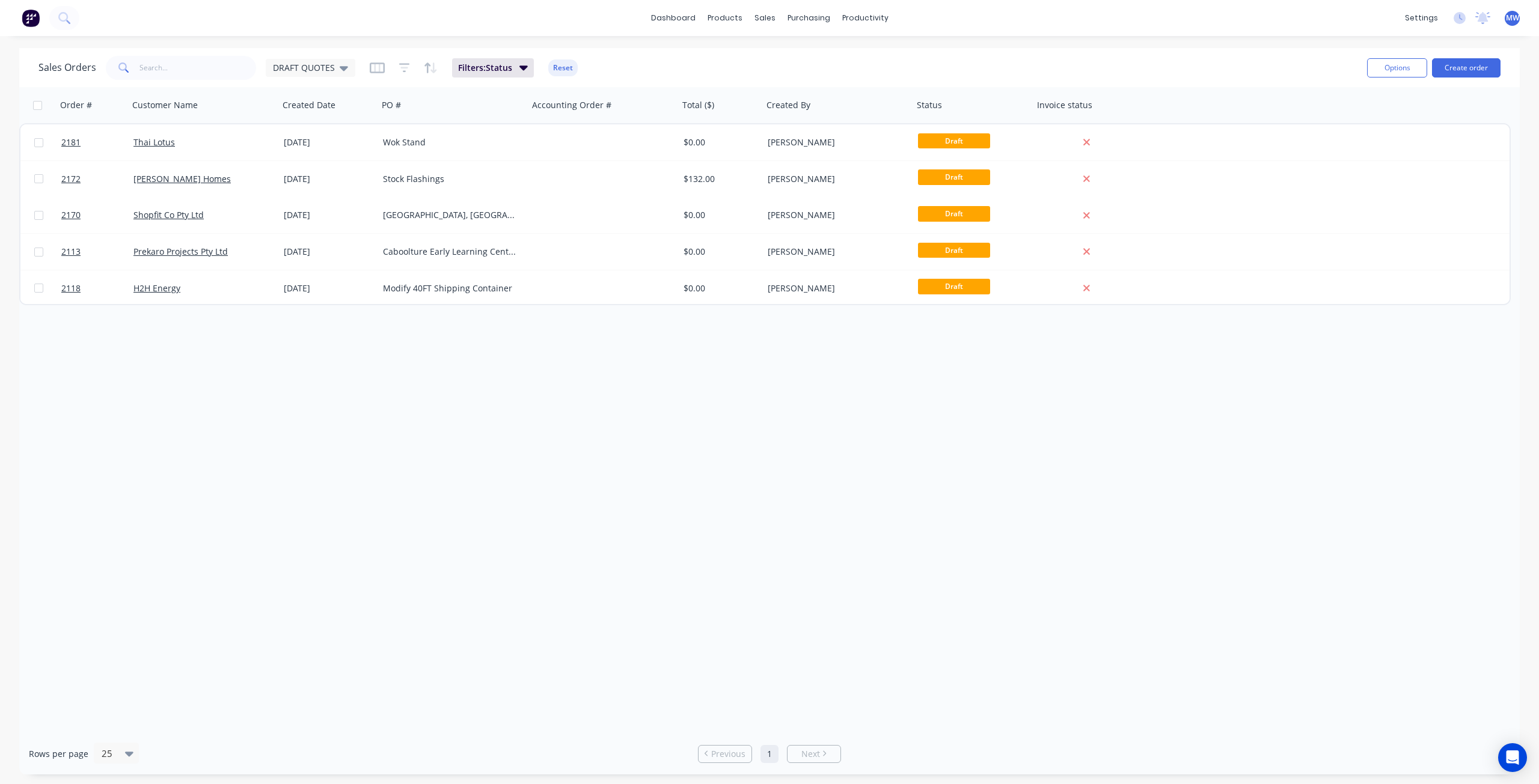
click at [352, 420] on div "Order # Customer Name Created Date PO # Accounting Order # Total ($) Created By…" at bounding box center [769, 410] width 1500 height 646
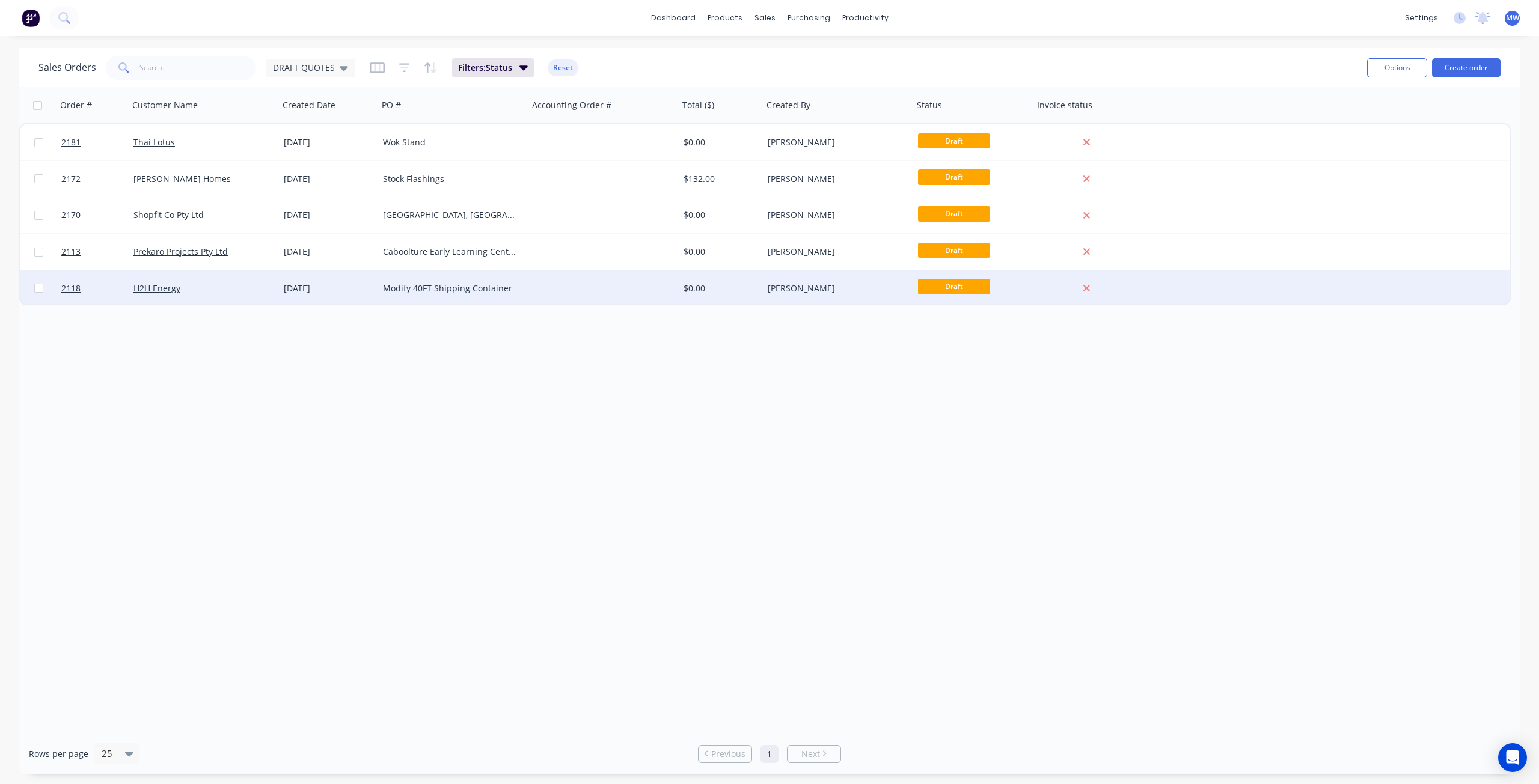
click at [489, 295] on div "Modify 40FT Shipping Container" at bounding box center [453, 288] width 150 height 36
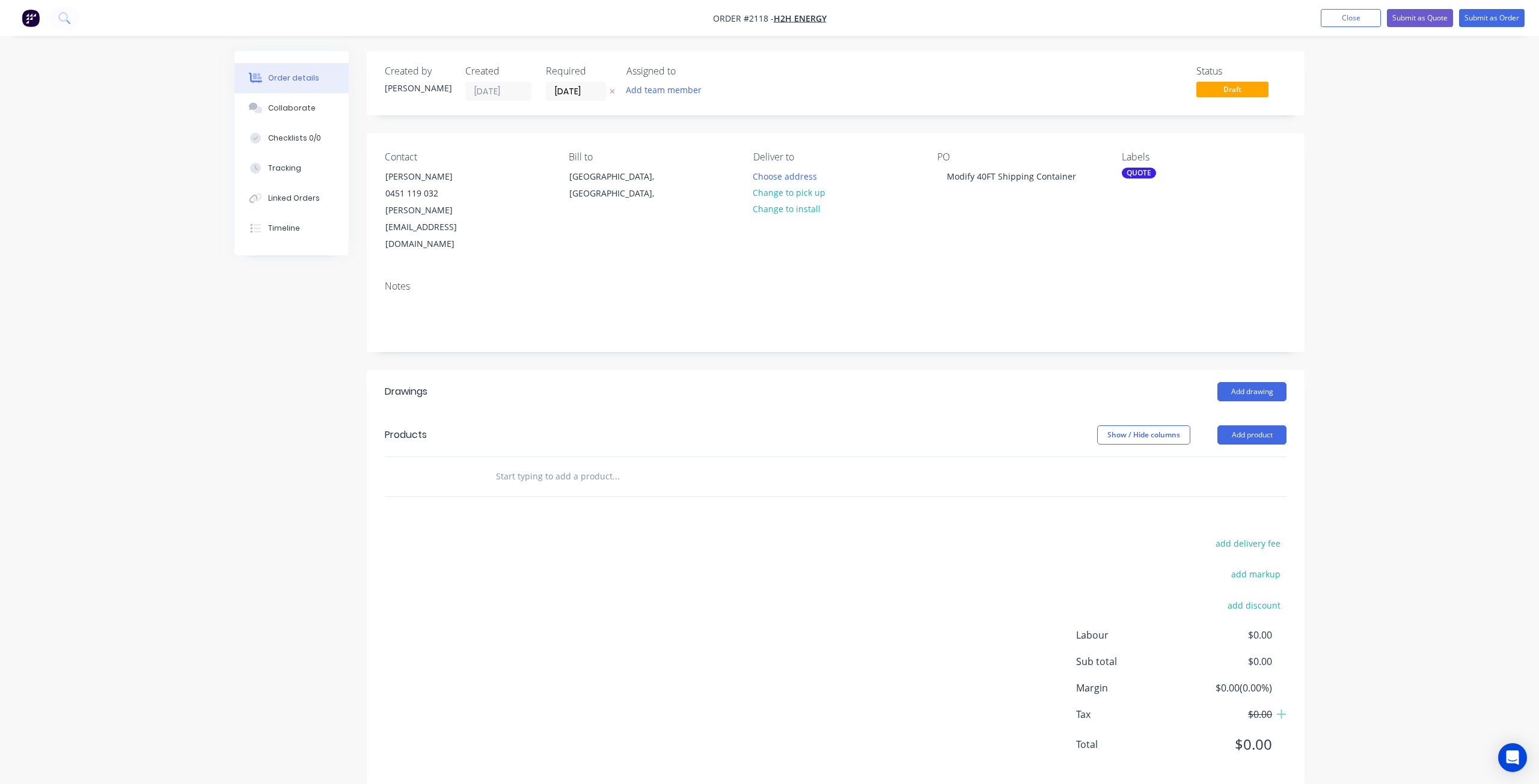
click at [170, 434] on div "Order details Collaborate Checklists 0/0 Tracking Linked Orders Timeline Order …" at bounding box center [770, 401] width 1539 height 803
drag, startPoint x: 1363, startPoint y: 261, endPoint x: 1354, endPoint y: 262, distance: 9.1
click at [1363, 260] on div "Order details Collaborate Checklists 0/0 Tracking Linked Orders Timeline Order …" at bounding box center [770, 401] width 1539 height 803
click at [356, 412] on div "Created by Tracy Created 30/07/25 Required 30/07/25 Assigned to Add team member…" at bounding box center [769, 427] width 1070 height 752
click at [213, 307] on div "Order details Collaborate Checklists 0/0 Tracking Linked Orders Timeline Order …" at bounding box center [770, 401] width 1539 height 803
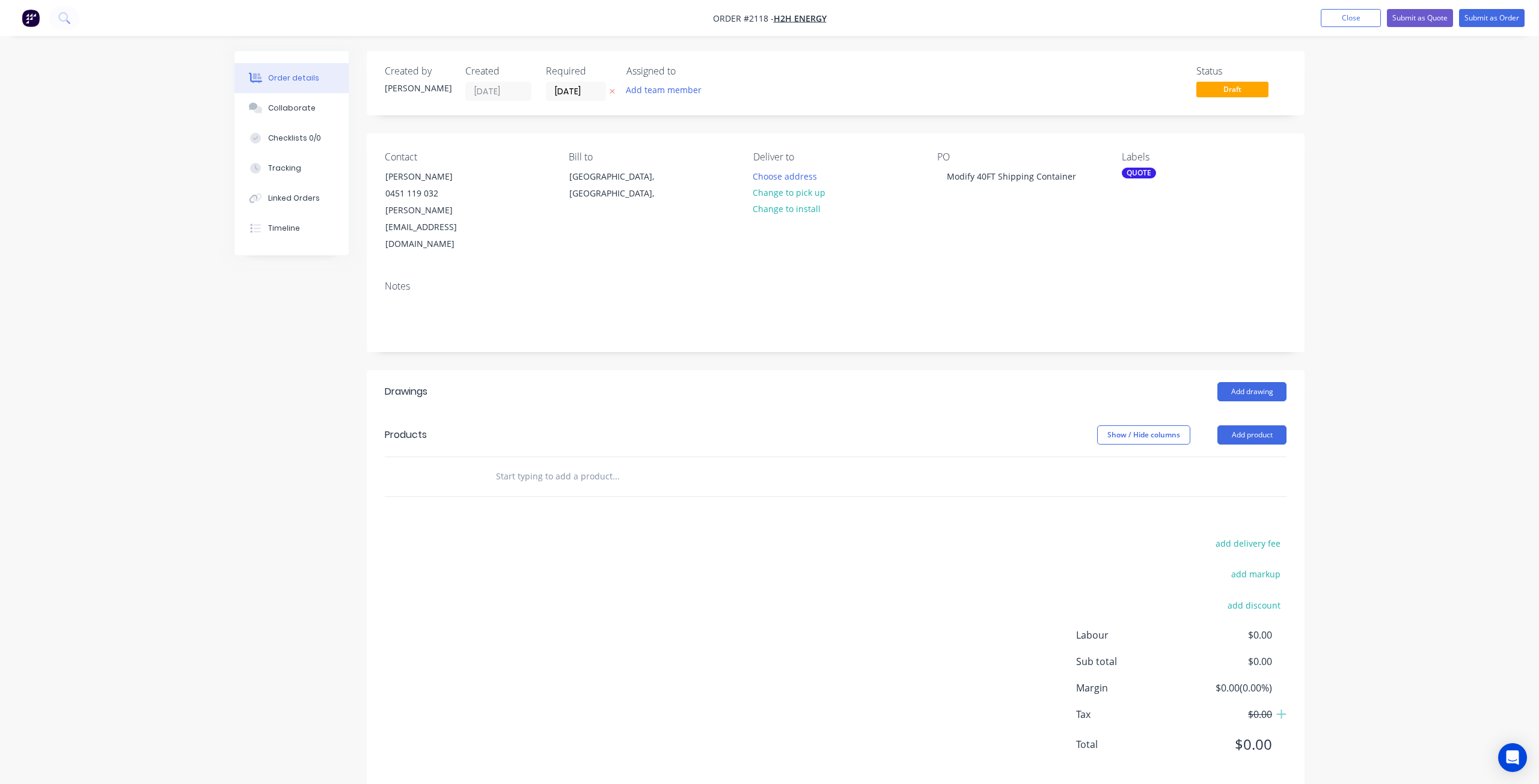
click at [52, 275] on div "Order details Collaborate Checklists 0/0 Tracking Linked Orders Timeline Order …" at bounding box center [770, 401] width 1539 height 803
click at [152, 405] on div "Order details Collaborate Checklists 0/0 Tracking Linked Orders Timeline Order …" at bounding box center [770, 401] width 1539 height 803
click at [1339, 203] on div "Order details Collaborate Checklists 0/0 Tracking Linked Orders Timeline Order …" at bounding box center [770, 401] width 1539 height 803
drag, startPoint x: 221, startPoint y: 427, endPoint x: 191, endPoint y: 433, distance: 30.6
click at [218, 427] on div "Order details Collaborate Checklists 0/0 Tracking Linked Orders Timeline Order …" at bounding box center [770, 401] width 1539 height 803
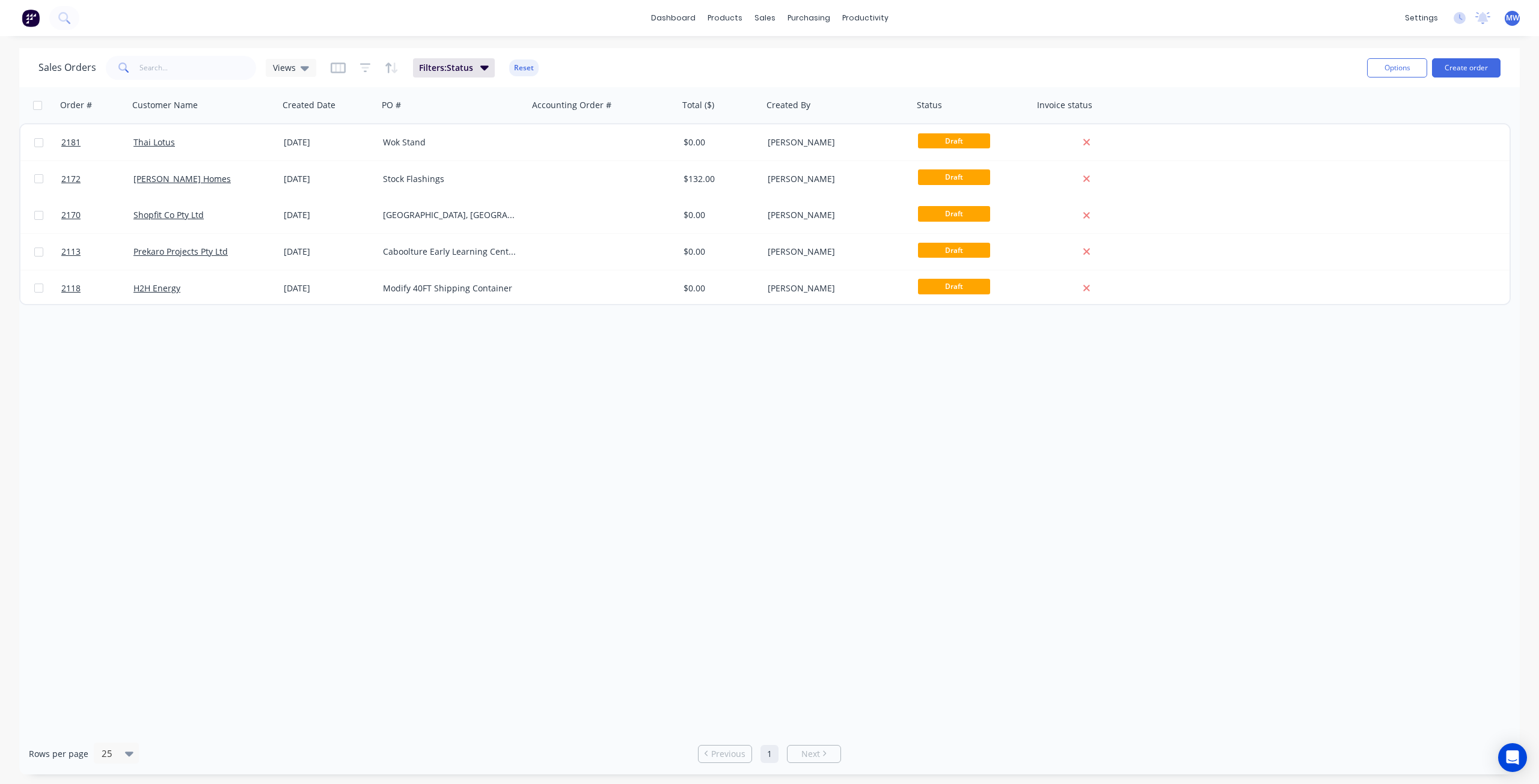
click at [152, 361] on div "Order # Customer Name Created Date PO # Accounting Order # Total ($) Created By…" at bounding box center [769, 410] width 1500 height 646
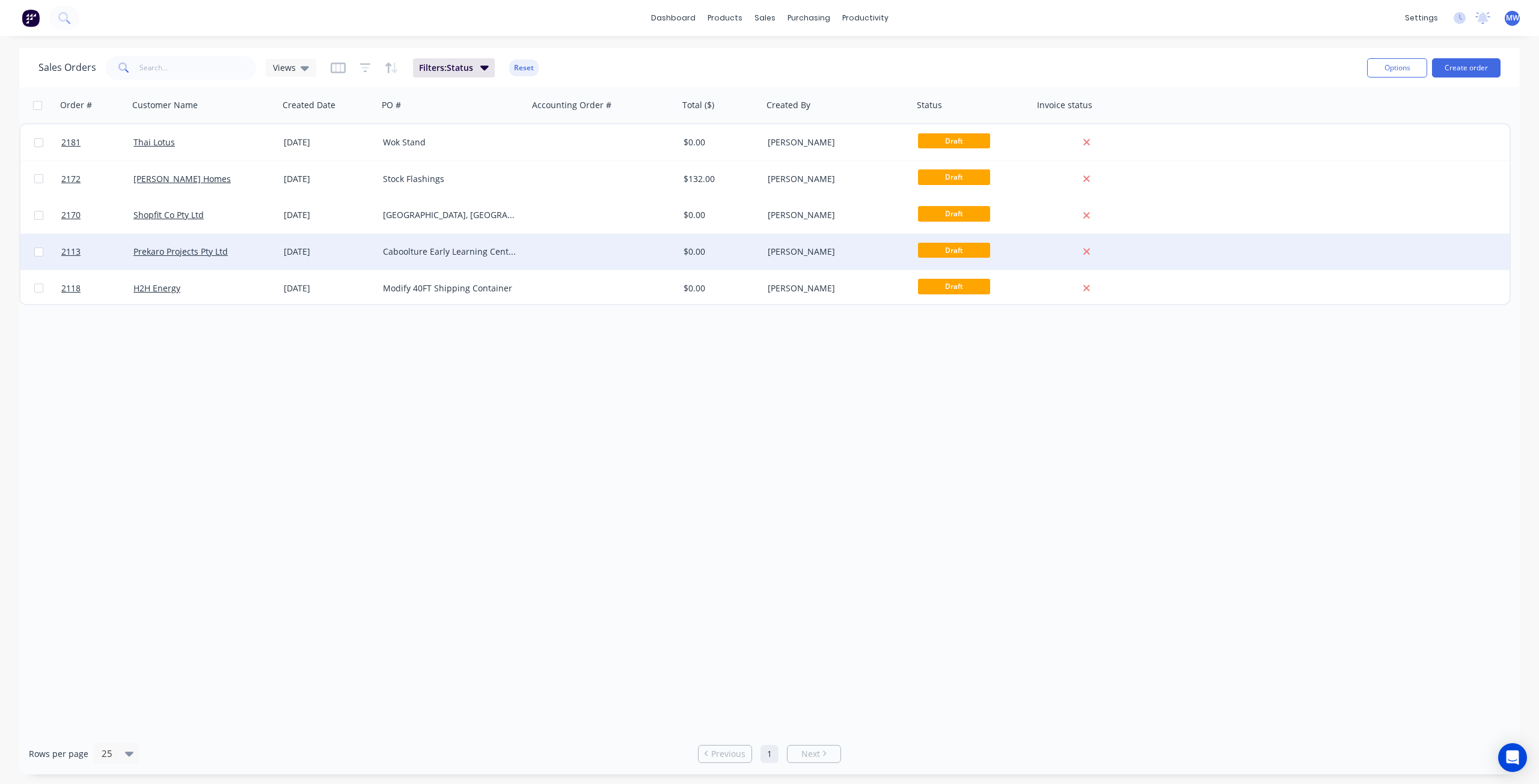
click at [450, 248] on div "Caboolture Early Learning Centre - D&C" at bounding box center [450, 251] width 134 height 12
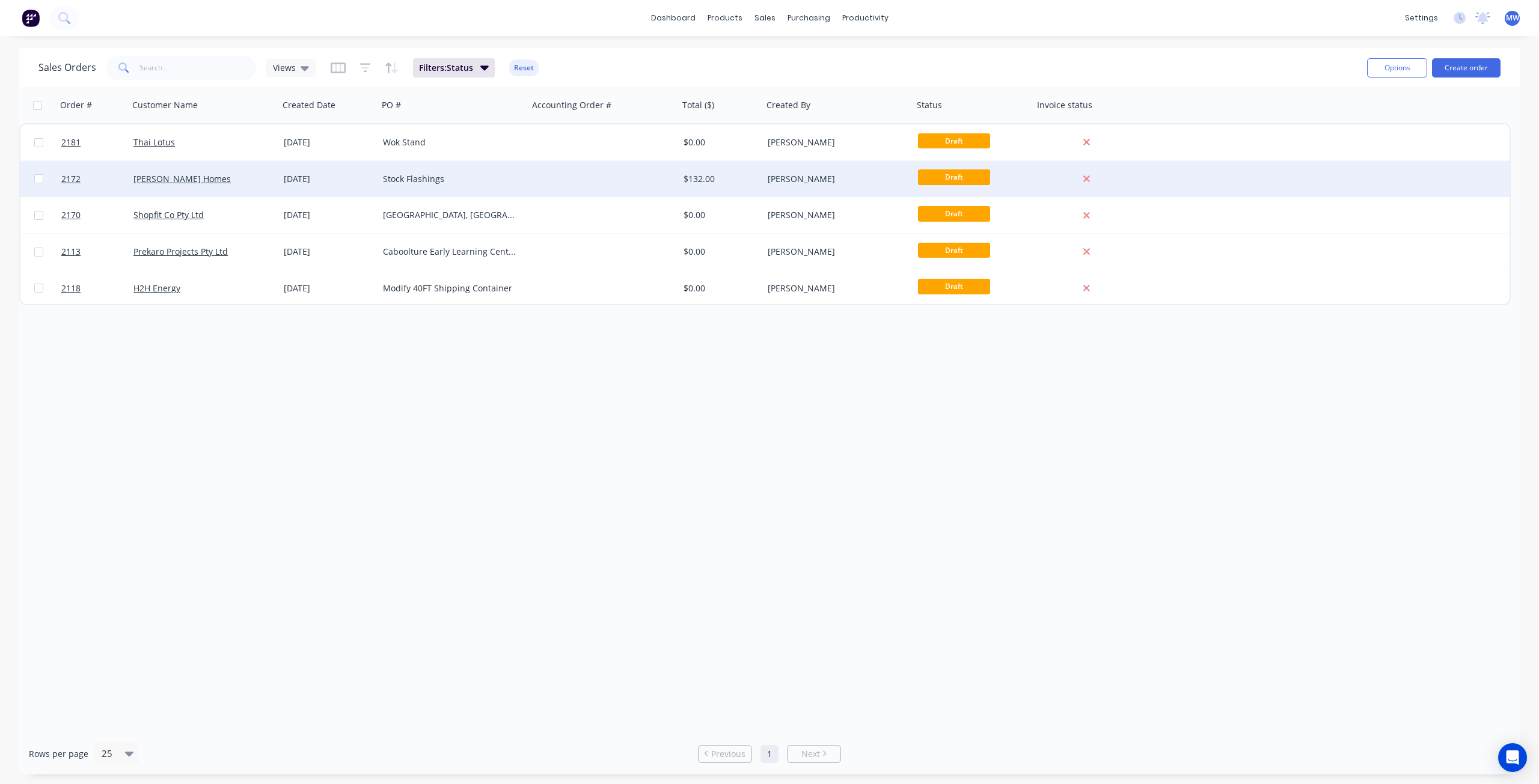
click at [318, 183] on div "[DATE]" at bounding box center [329, 178] width 90 height 12
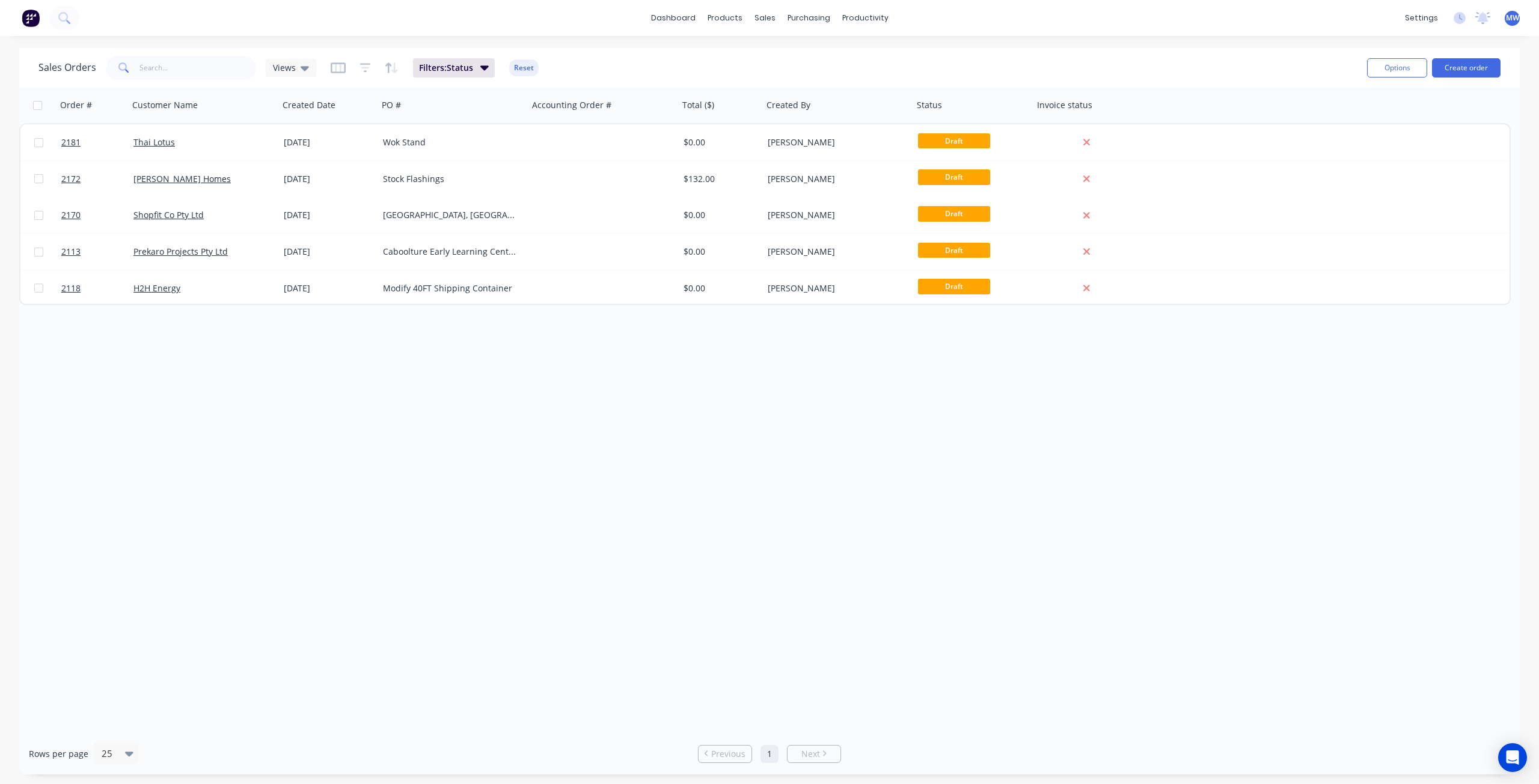
click at [145, 437] on div "Order # Customer Name Created Date PO # Accounting Order # Total ($) Created By…" at bounding box center [769, 410] width 1500 height 646
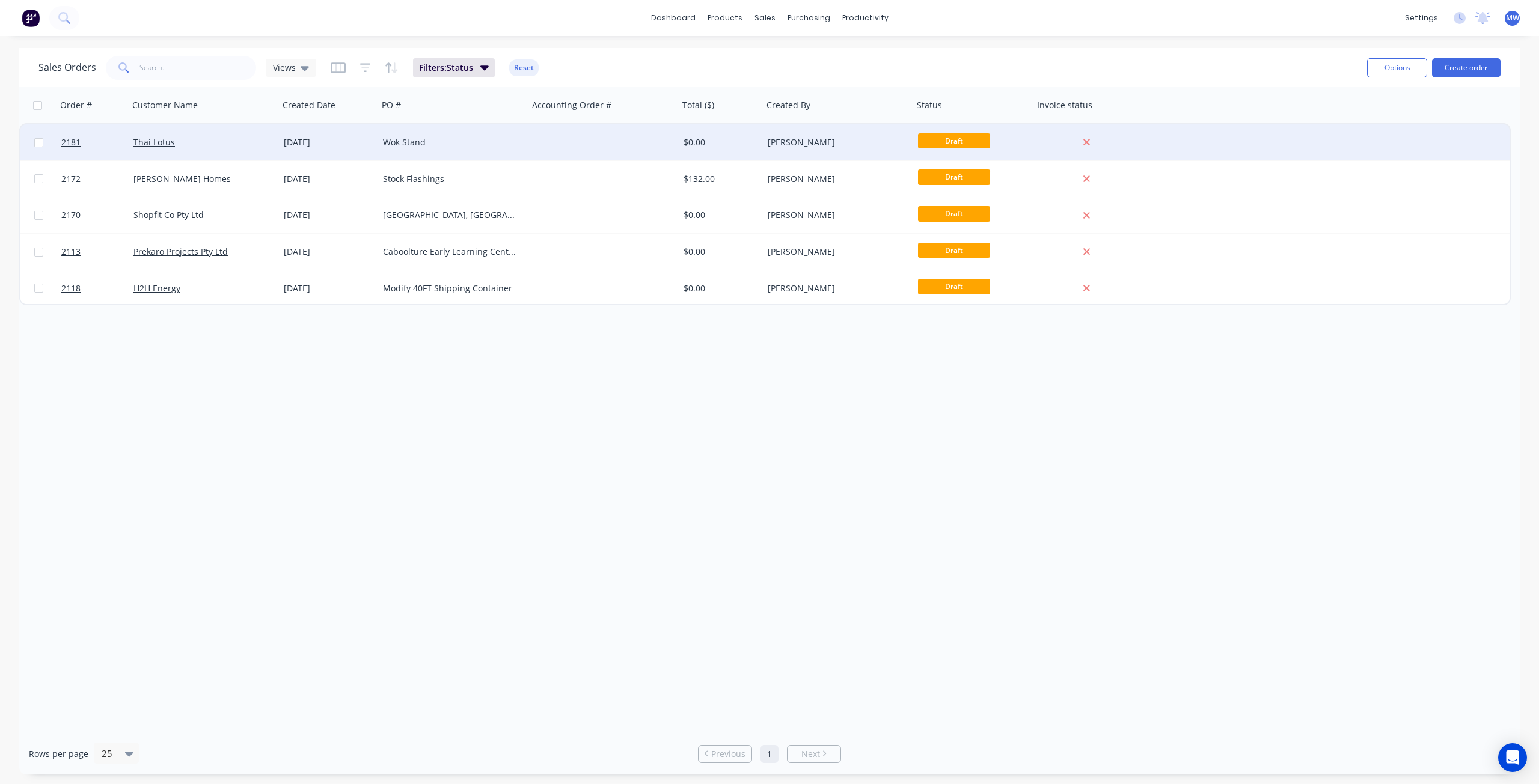
click at [223, 145] on div "Thai Lotus" at bounding box center [200, 142] width 134 height 12
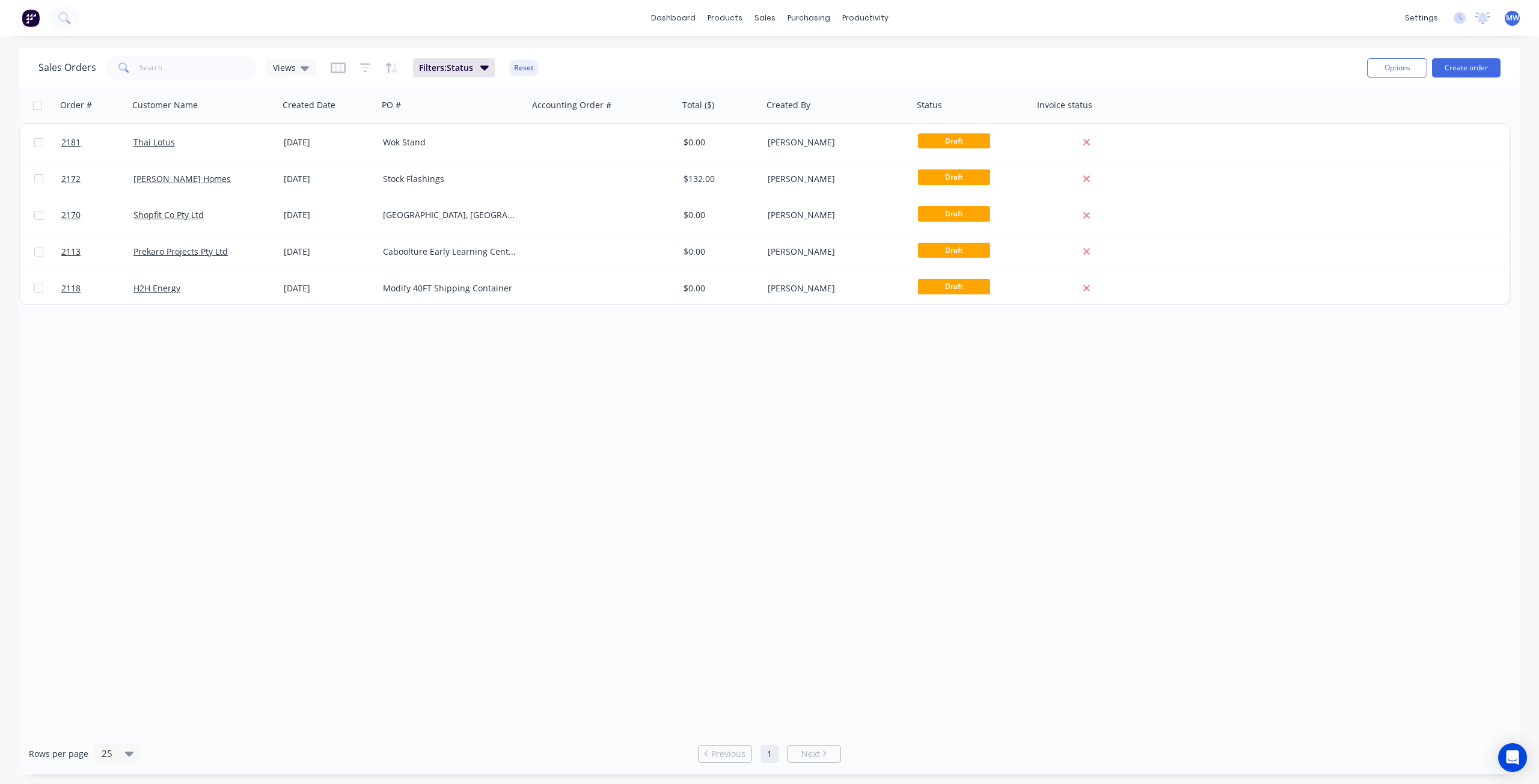
click at [104, 403] on div "Order # Customer Name Created Date PO # Accounting Order # Total ($) Created By…" at bounding box center [769, 410] width 1500 height 646
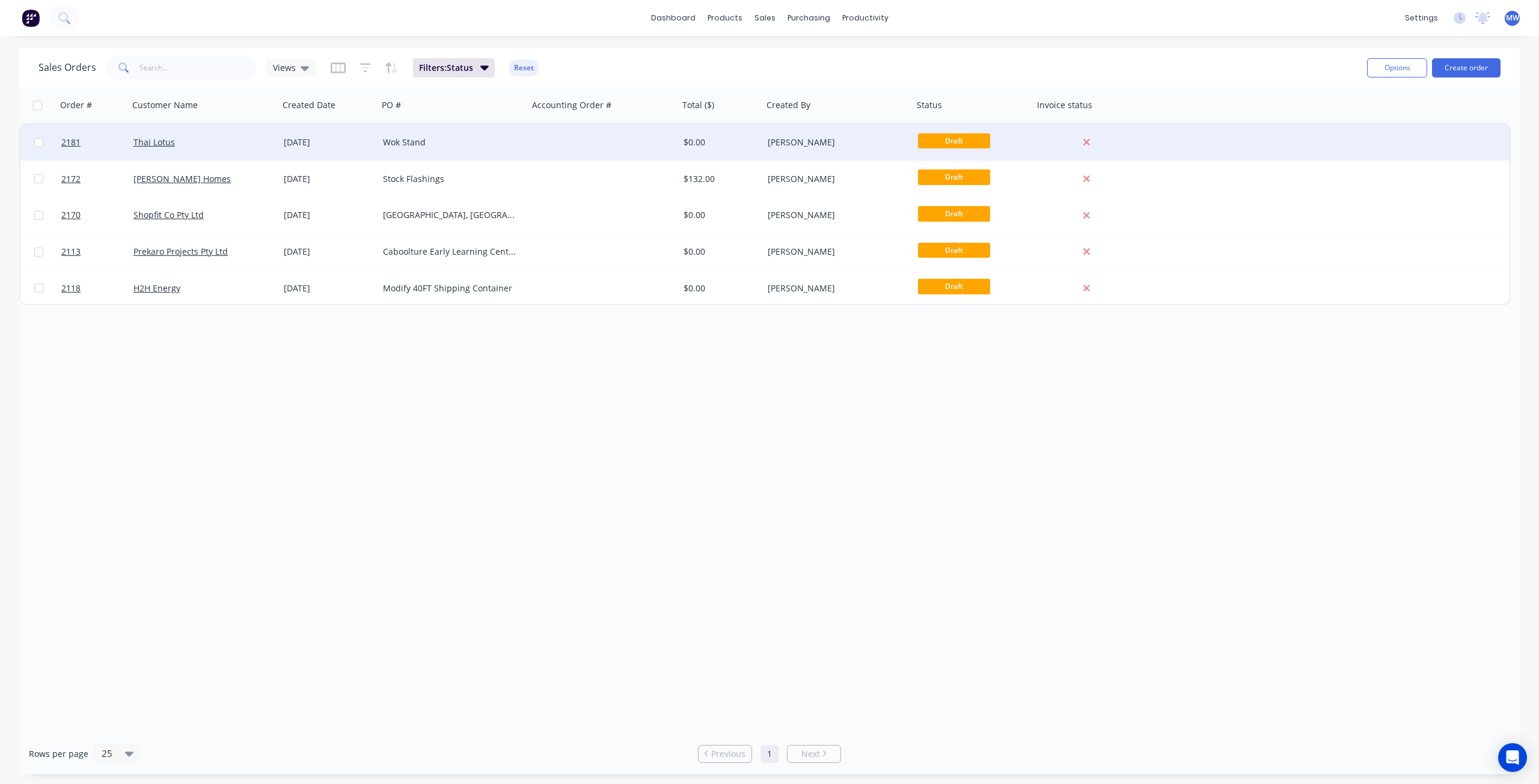
click at [232, 141] on div "Thai Lotus" at bounding box center [200, 142] width 134 height 12
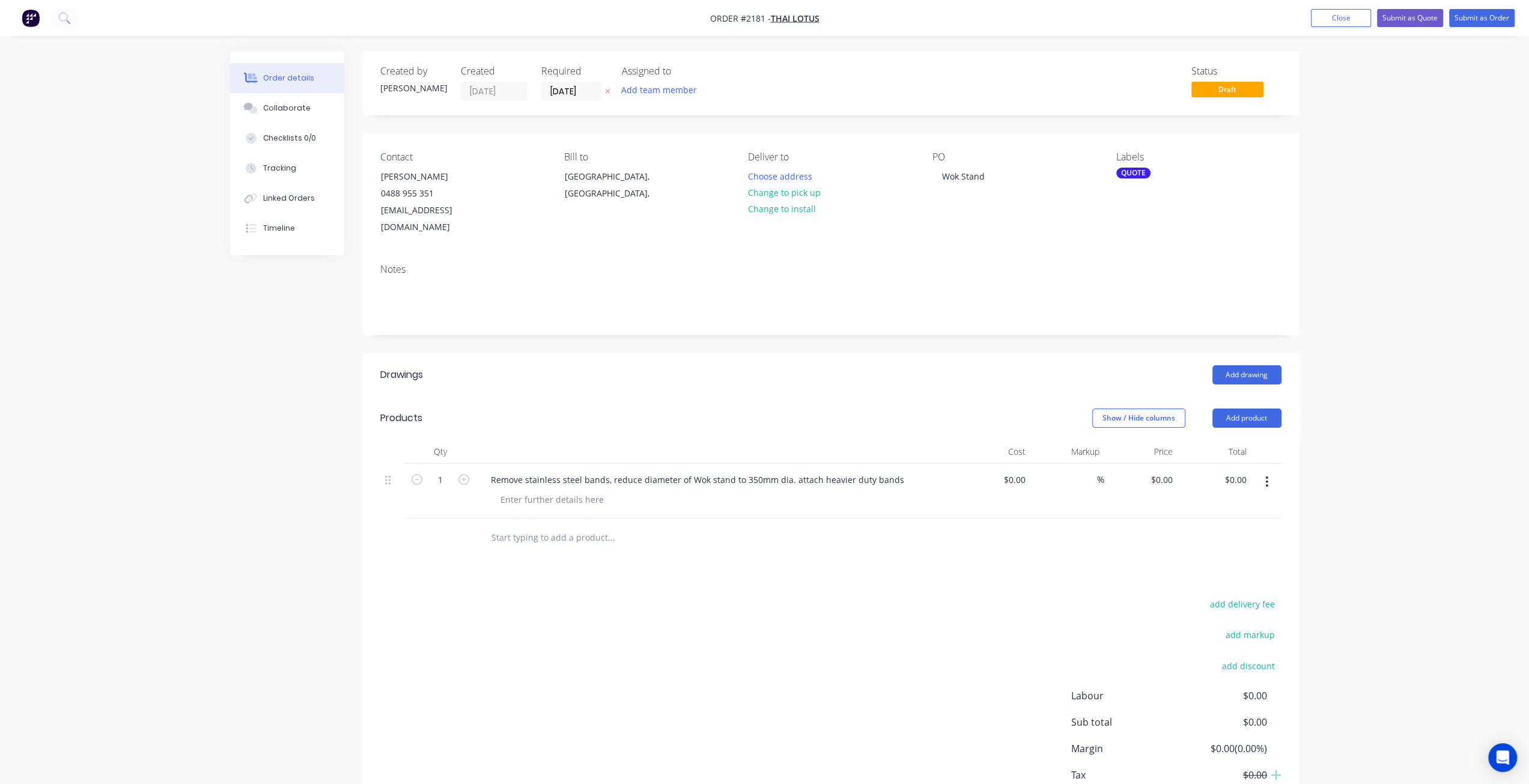
click at [150, 423] on div "Order details Collaborate Checklists 0/0 Tracking Linked Orders Timeline Order …" at bounding box center [764, 432] width 1529 height 864
click at [256, 463] on div "Created by Tracy Created 13/08/25 Required 13/08/25 Assigned to Add team member…" at bounding box center [764, 457] width 1069 height 813
click at [216, 442] on div "Order details Collaborate Checklists 0/0 Tracking Linked Orders Timeline Order …" at bounding box center [764, 432] width 1529 height 864
click at [202, 436] on div "Order details Collaborate Checklists 0/0 Tracking Linked Orders Timeline Order …" at bounding box center [764, 432] width 1529 height 864
click at [213, 452] on div "Order details Collaborate Checklists 0/0 Tracking Linked Orders Timeline Order …" at bounding box center [764, 432] width 1529 height 864
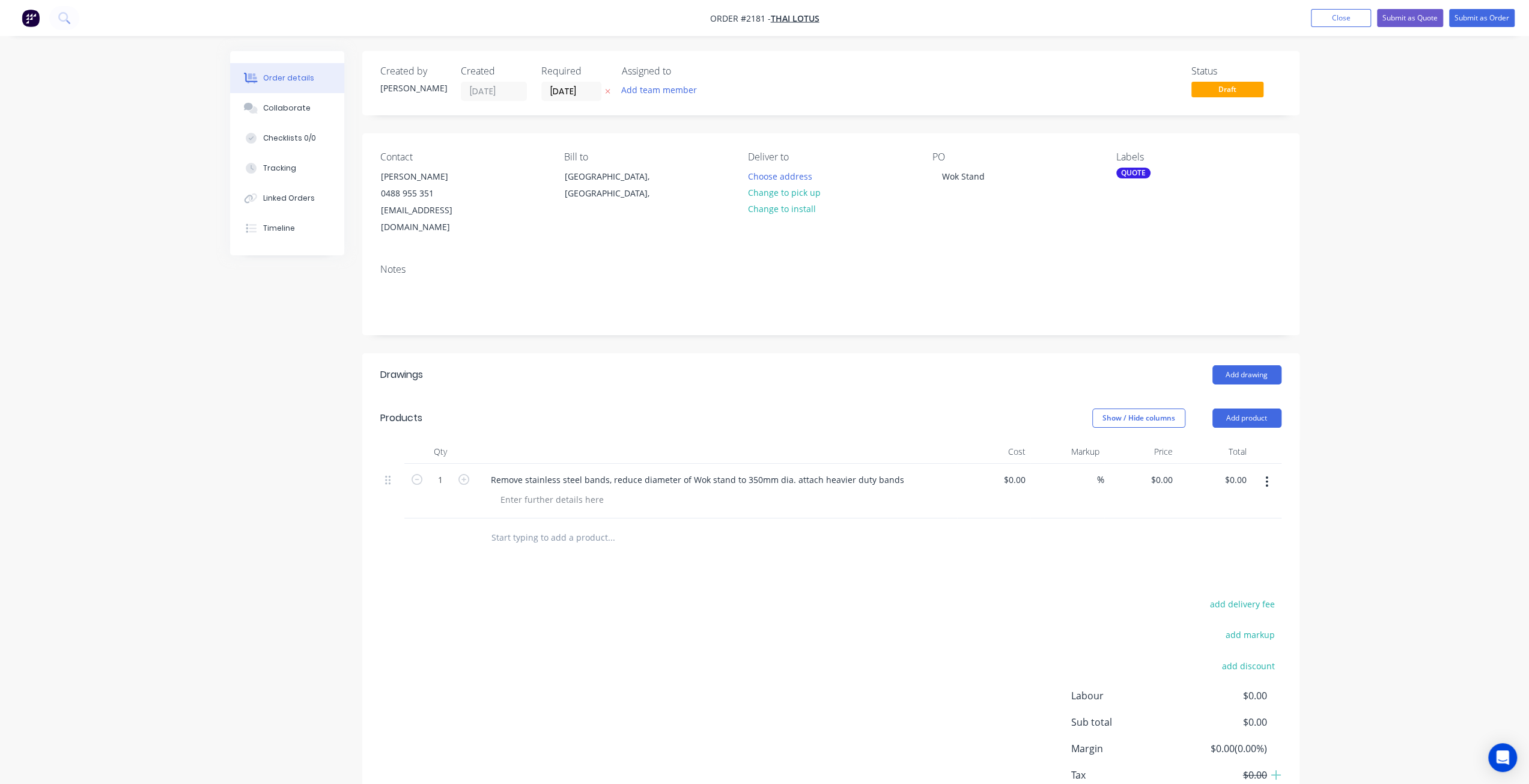
click at [216, 452] on div "Order details Collaborate Checklists 0/0 Tracking Linked Orders Timeline Order …" at bounding box center [764, 432] width 1529 height 864
drag, startPoint x: 241, startPoint y: 468, endPoint x: 233, endPoint y: 468, distance: 8.0
click at [240, 469] on div "Created by Tracy Created 13/08/25 Required 13/08/25 Assigned to Add team member…" at bounding box center [764, 457] width 1069 height 813
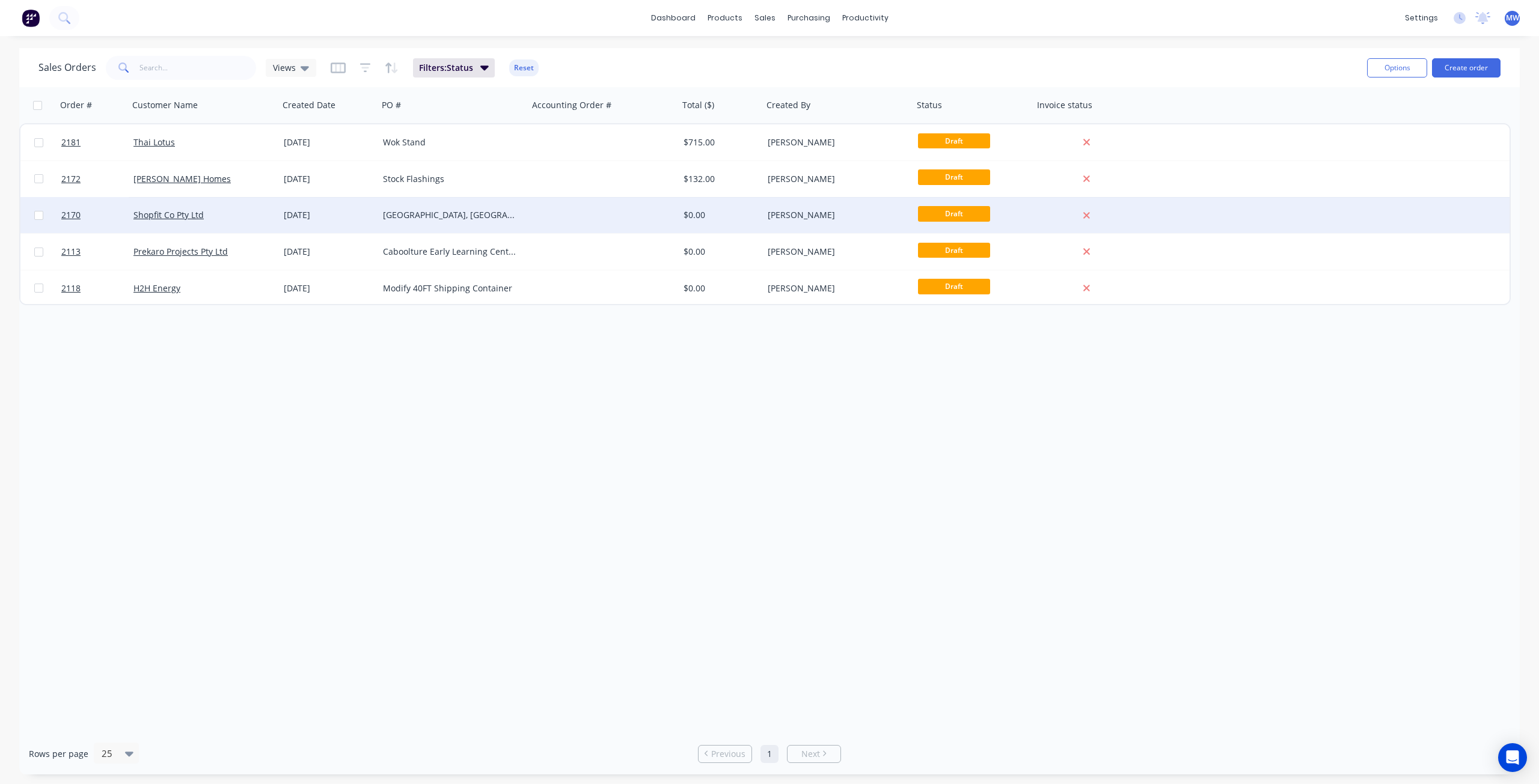
click at [527, 223] on div "[GEOGRAPHIC_DATA], [GEOGRAPHIC_DATA]" at bounding box center [453, 215] width 150 height 36
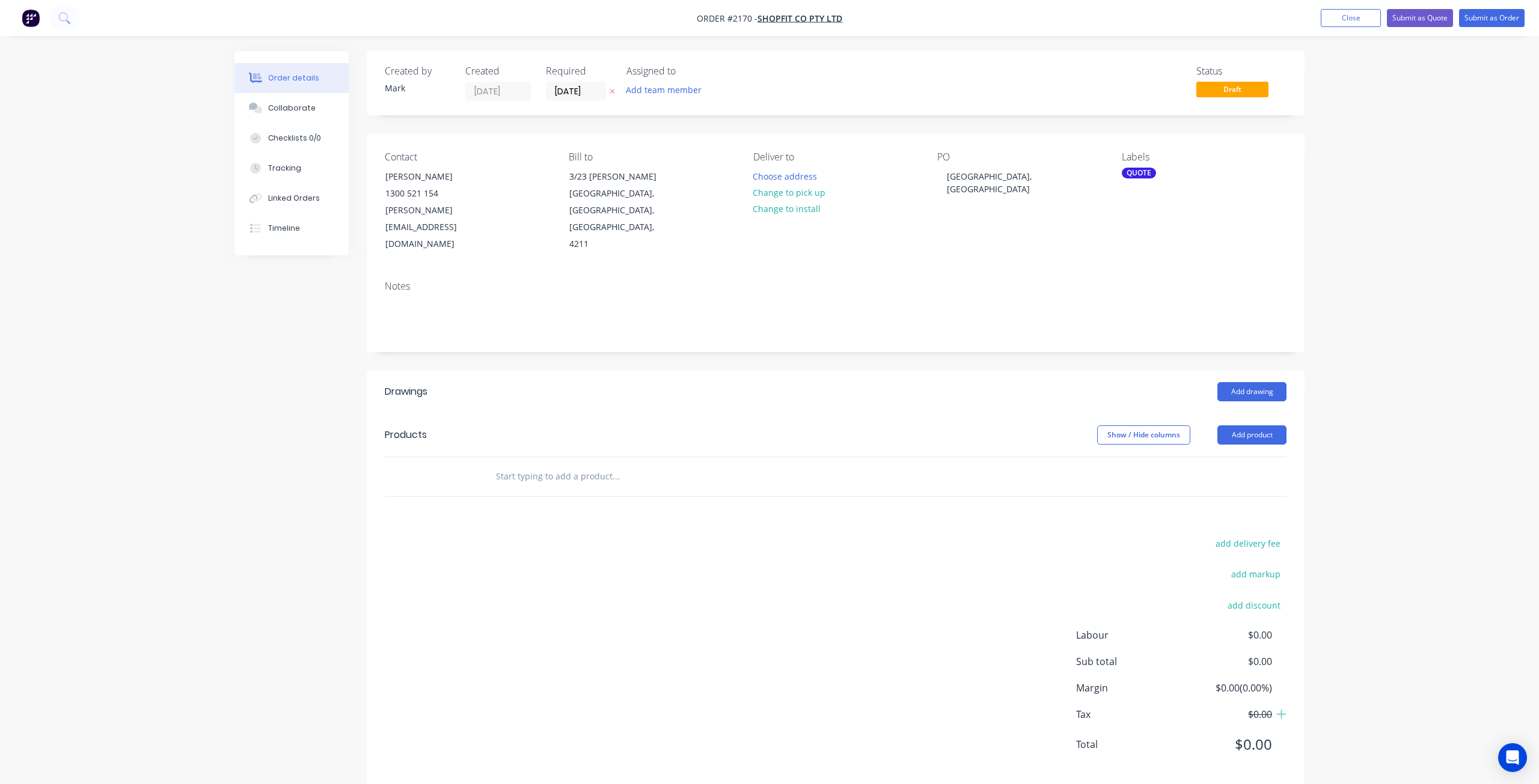
click at [609, 464] on input "text" at bounding box center [615, 476] width 241 height 24
paste input "• SS Bench & Splashback to Gaming & Public Bar - DWG NO. A50.01 • SS Bench to K…"
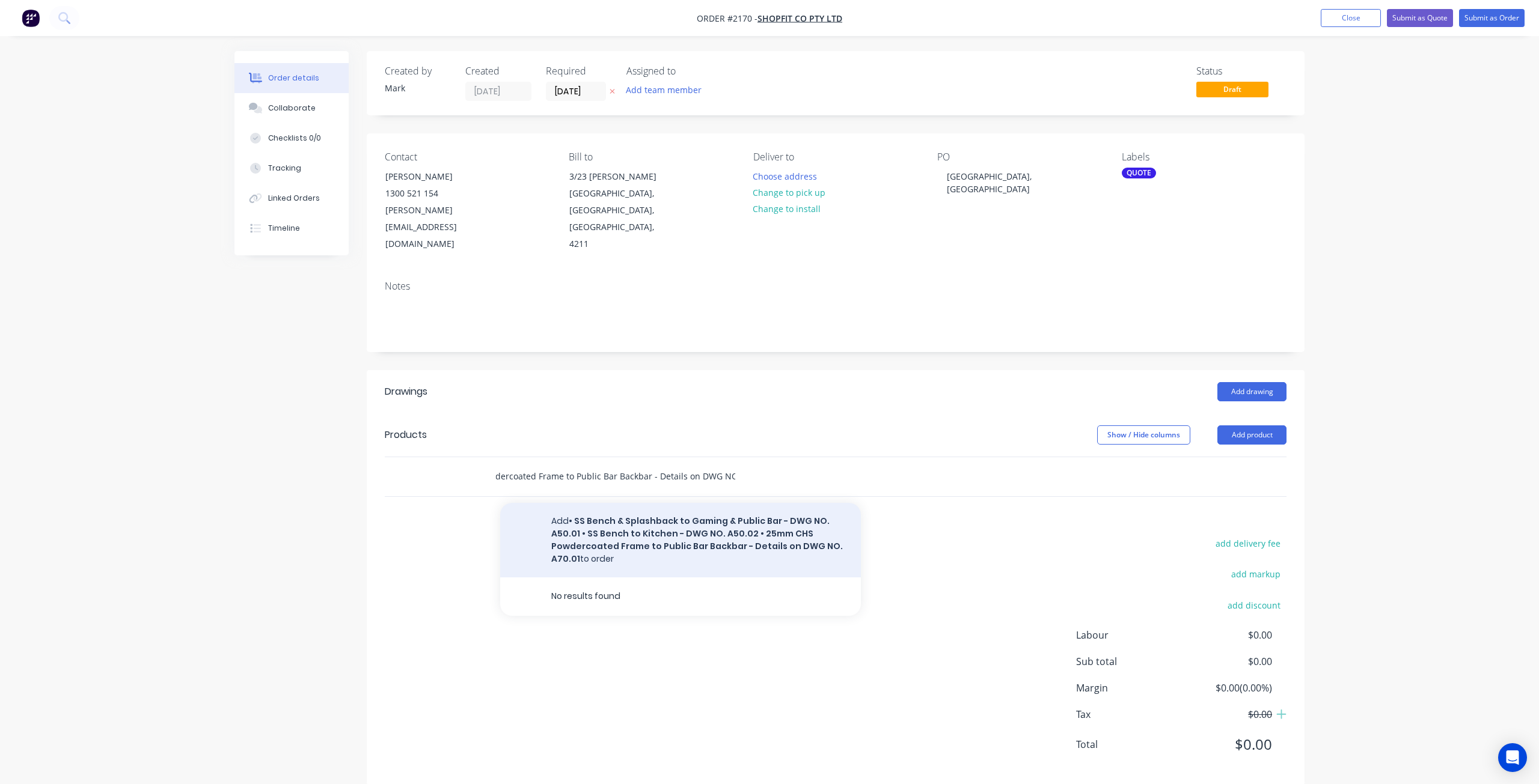
type input "• SS Bench & Splashback to Gaming & Public Bar - DWG NO. A50.01 • SS Bench to K…"
click at [767, 503] on button "Add • SS Bench & Splashback to Gaming & Public Bar - DWG NO. A50.01 • SS Bench …" at bounding box center [680, 540] width 361 height 75
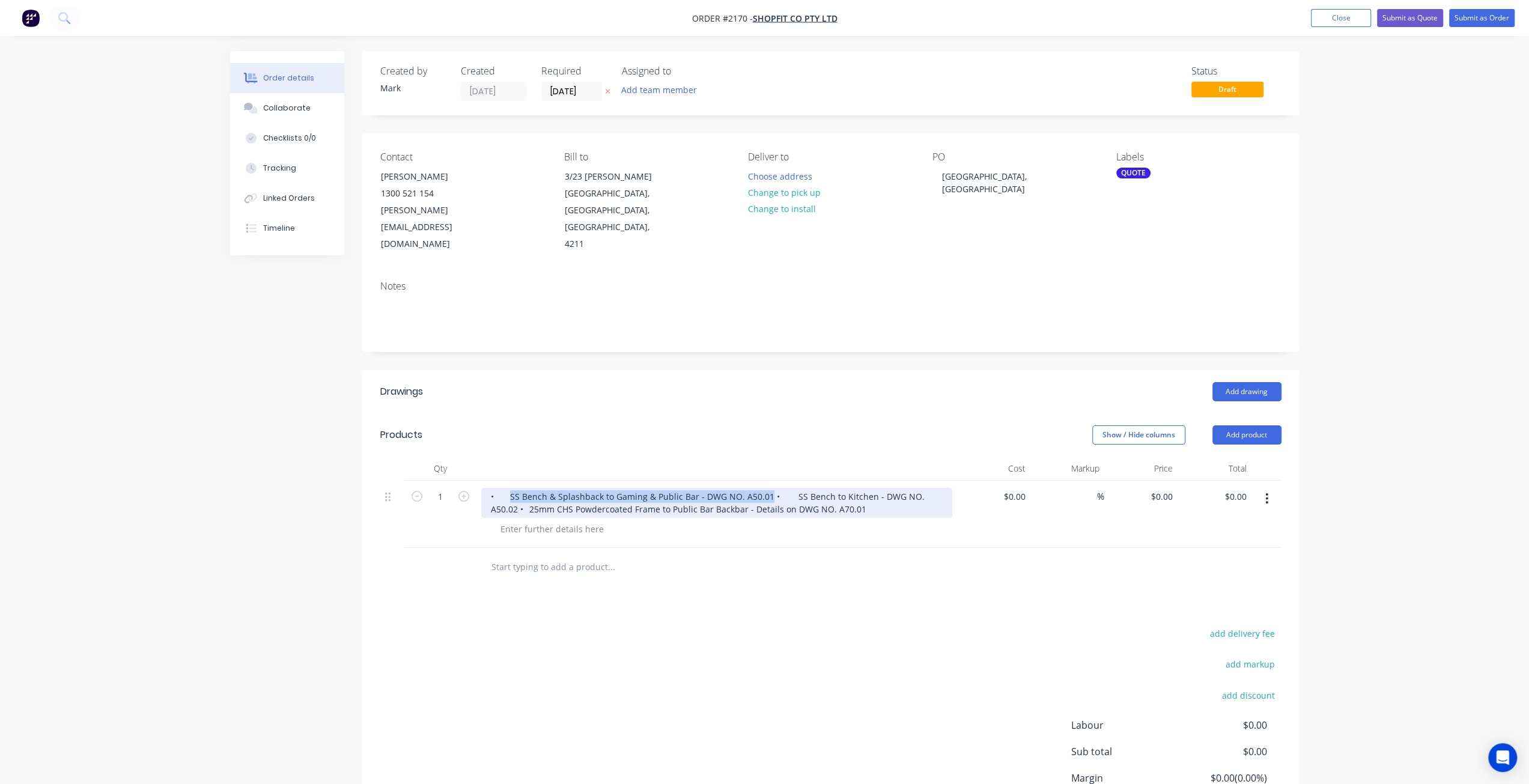
drag, startPoint x: 510, startPoint y: 461, endPoint x: 764, endPoint y: 462, distance: 254.0
click at [764, 488] on div "• SS Bench & Splashback to Gaming & Public Bar - DWG NO. A50.01 • SS Bench to K…" at bounding box center [717, 503] width 471 height 30
type input "SS Bench & Splashback to Gaming & Public Bar - DWG NO. A50.01"
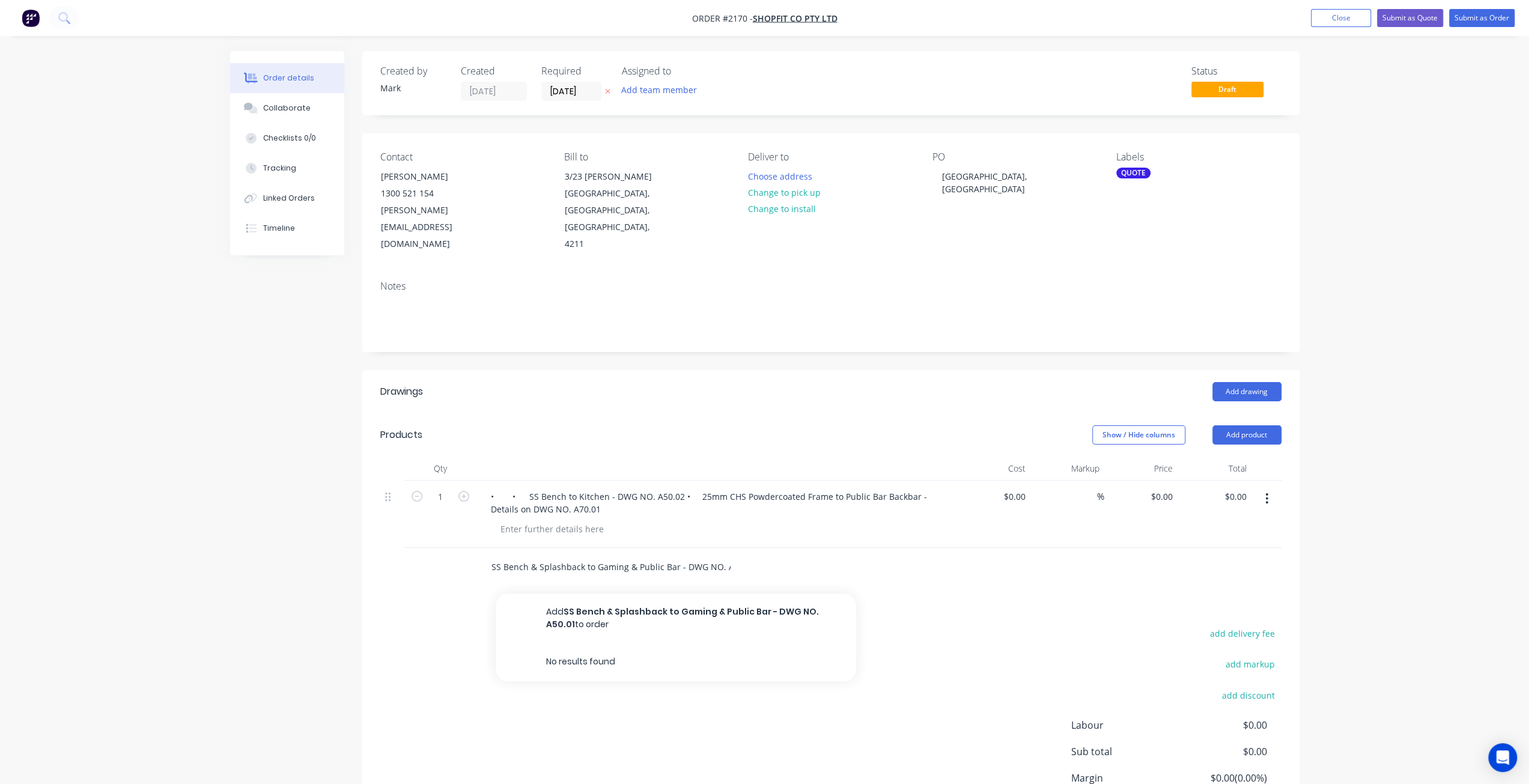
type input "SS Bench & Splashback to Gaming & Public Bar - DWG NO. A50.01"
click at [609, 573] on div "Drawings Add drawing Products Show / Hide columns Add product Qty Cost Markup P…" at bounding box center [830, 622] width 937 height 505
click at [728, 555] on input "SS Bench & Splashback to Gaming & Public Bar - DWG NO. A50.01" at bounding box center [611, 567] width 240 height 24
click at [749, 594] on button "Add SS Bench & Splashback to Gaming & Public Bar - DWG NO. A50.01 to order" at bounding box center [676, 618] width 361 height 49
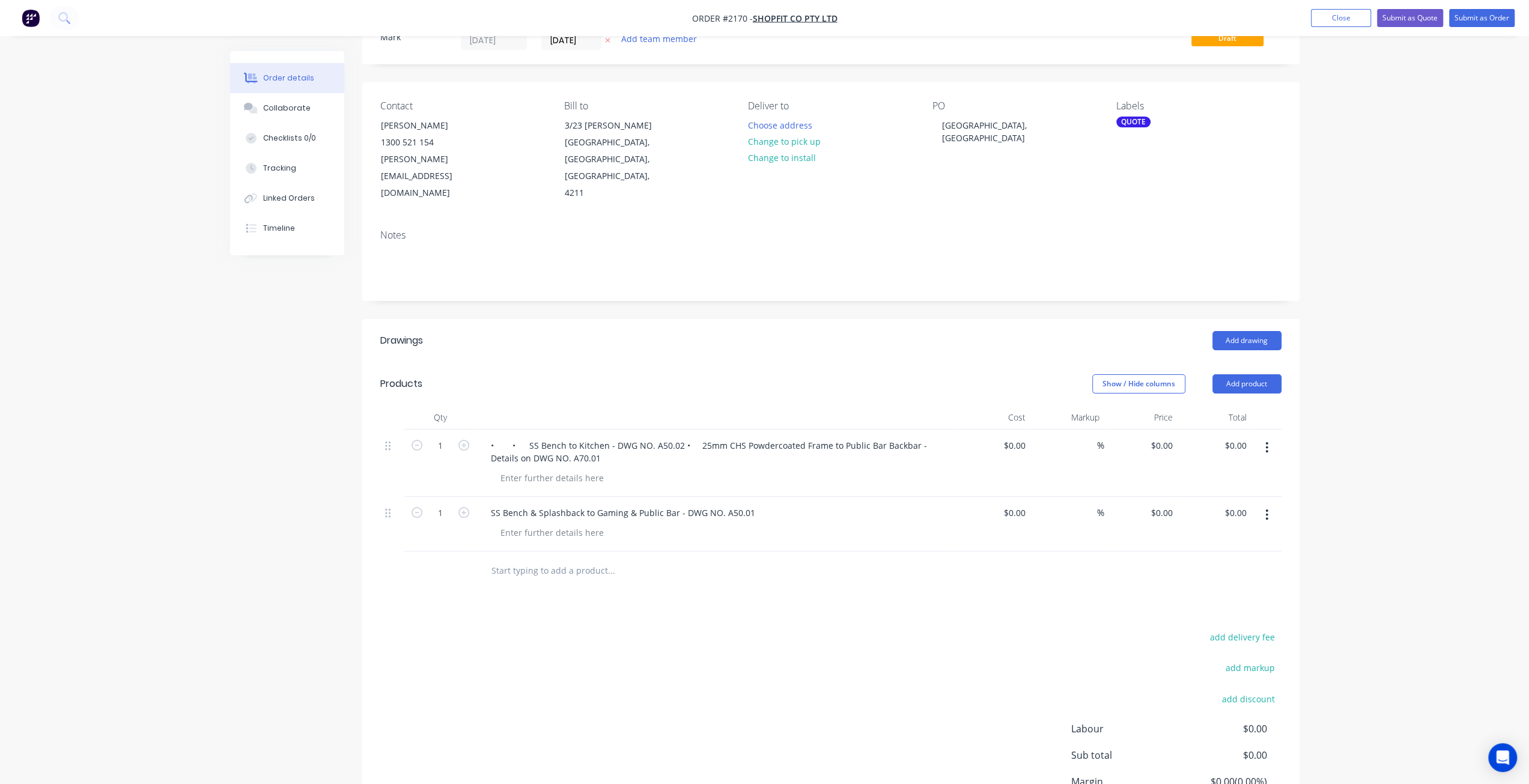
scroll to position [120, 0]
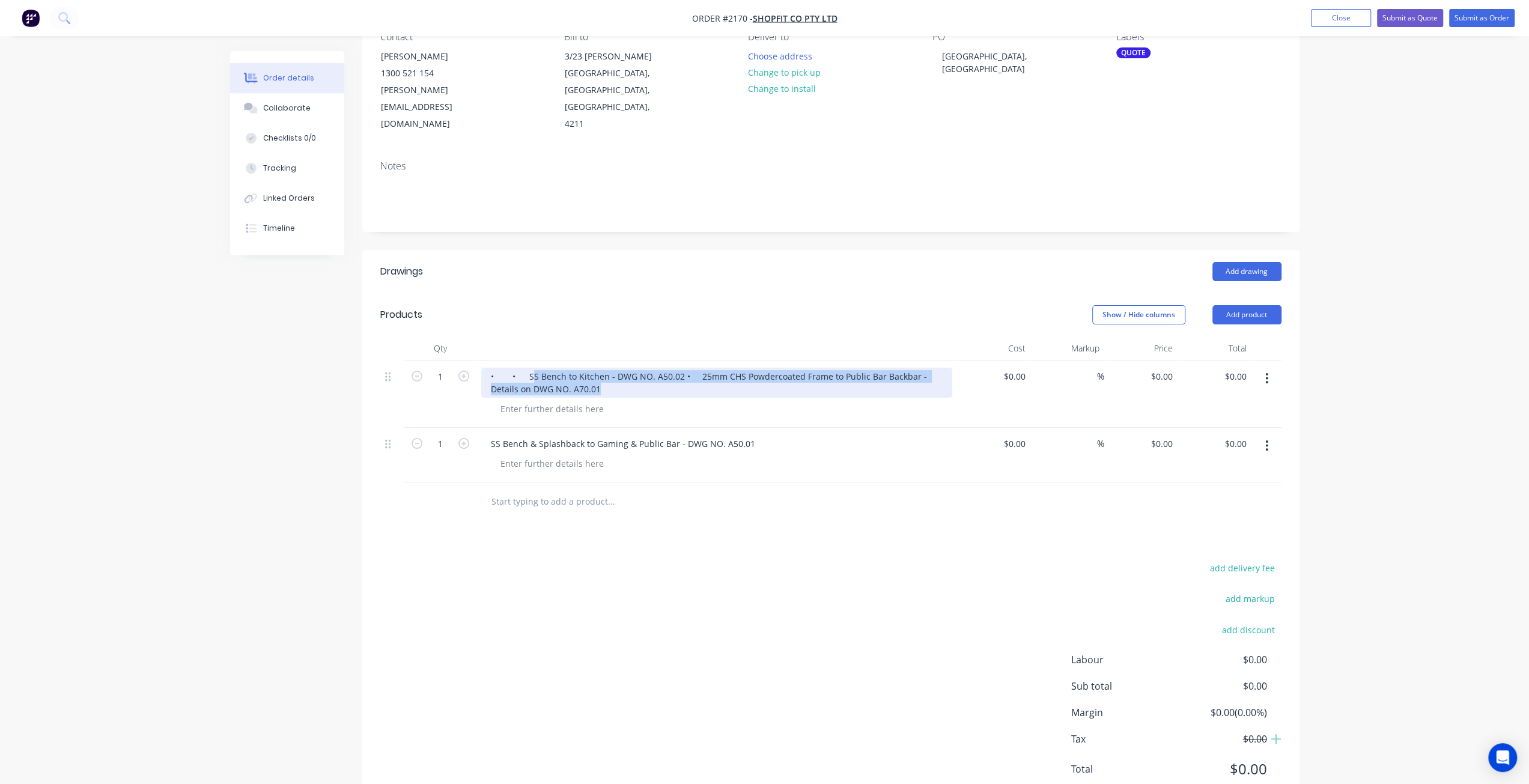
drag, startPoint x: 527, startPoint y: 339, endPoint x: 692, endPoint y: 348, distance: 165.2
click at [692, 368] on div "• • SS Bench to Kitchen - DWG NO. A50.02 • 25mm CHS Powdercoated Frame to Publi…" at bounding box center [717, 383] width 471 height 30
click at [648, 368] on div "• • SS Bench to Kitchen - DWG NO. A50.02 • 25mm CHS Powdercoated Frame to Publi…" at bounding box center [717, 383] width 471 height 30
click at [525, 368] on div "• • SS Bench to Kitchen - DWG NO. A50.02 • 25mm CHS Powdercoated Frame to Publi…" at bounding box center [717, 383] width 471 height 30
drag, startPoint x: 526, startPoint y: 341, endPoint x: 676, endPoint y: 339, distance: 150.0
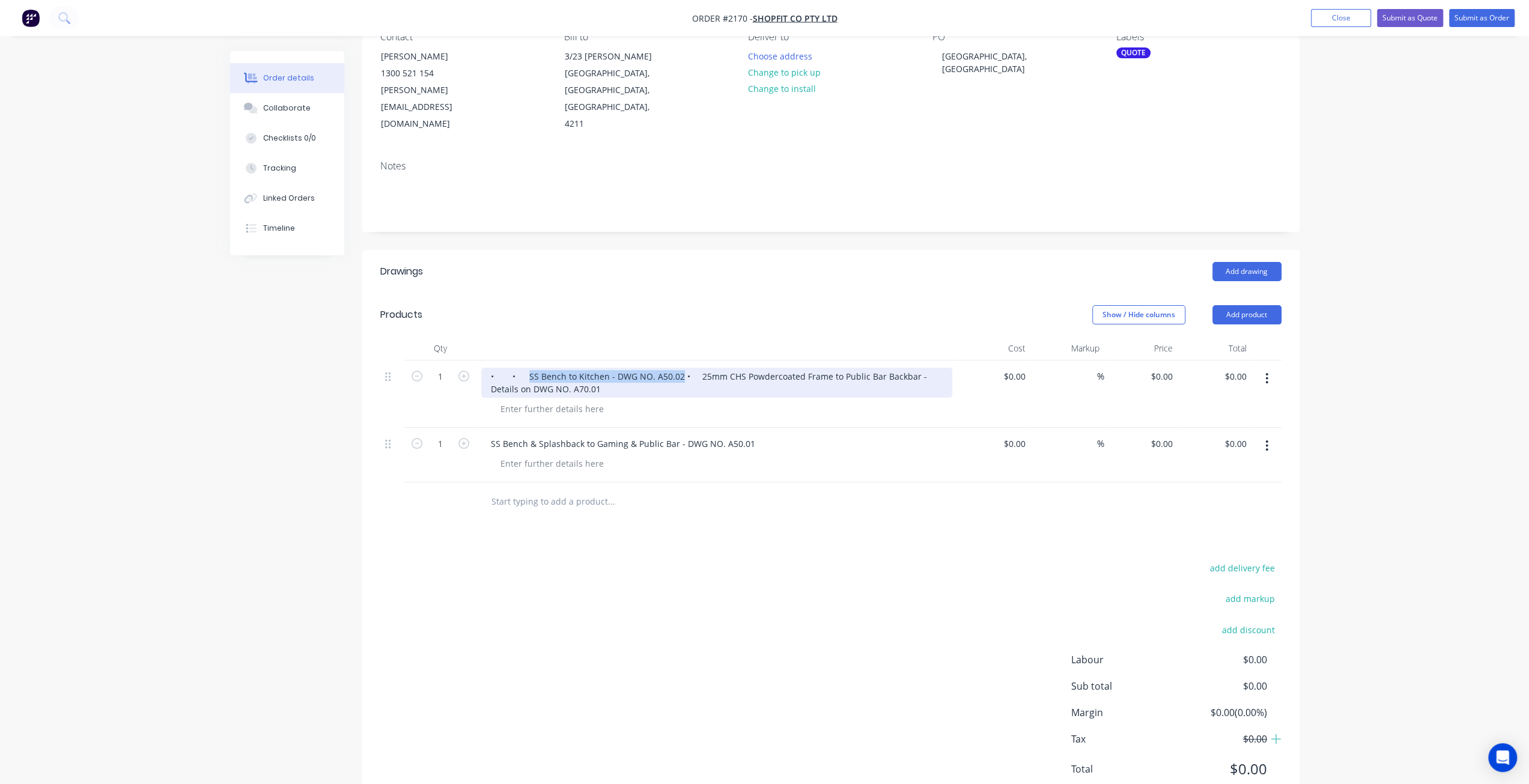
click at [676, 368] on div "• • SS Bench to Kitchen - DWG NO. A50.02 • 25mm CHS Powdercoated Frame to Publi…" at bounding box center [717, 383] width 471 height 30
copy div "SS Bench to Kitchen - DWG NO. A50.02"
click at [582, 489] on input "text" at bounding box center [611, 501] width 240 height 24
paste input "SS Bench to Kitchen - DWG NO. A50.02"
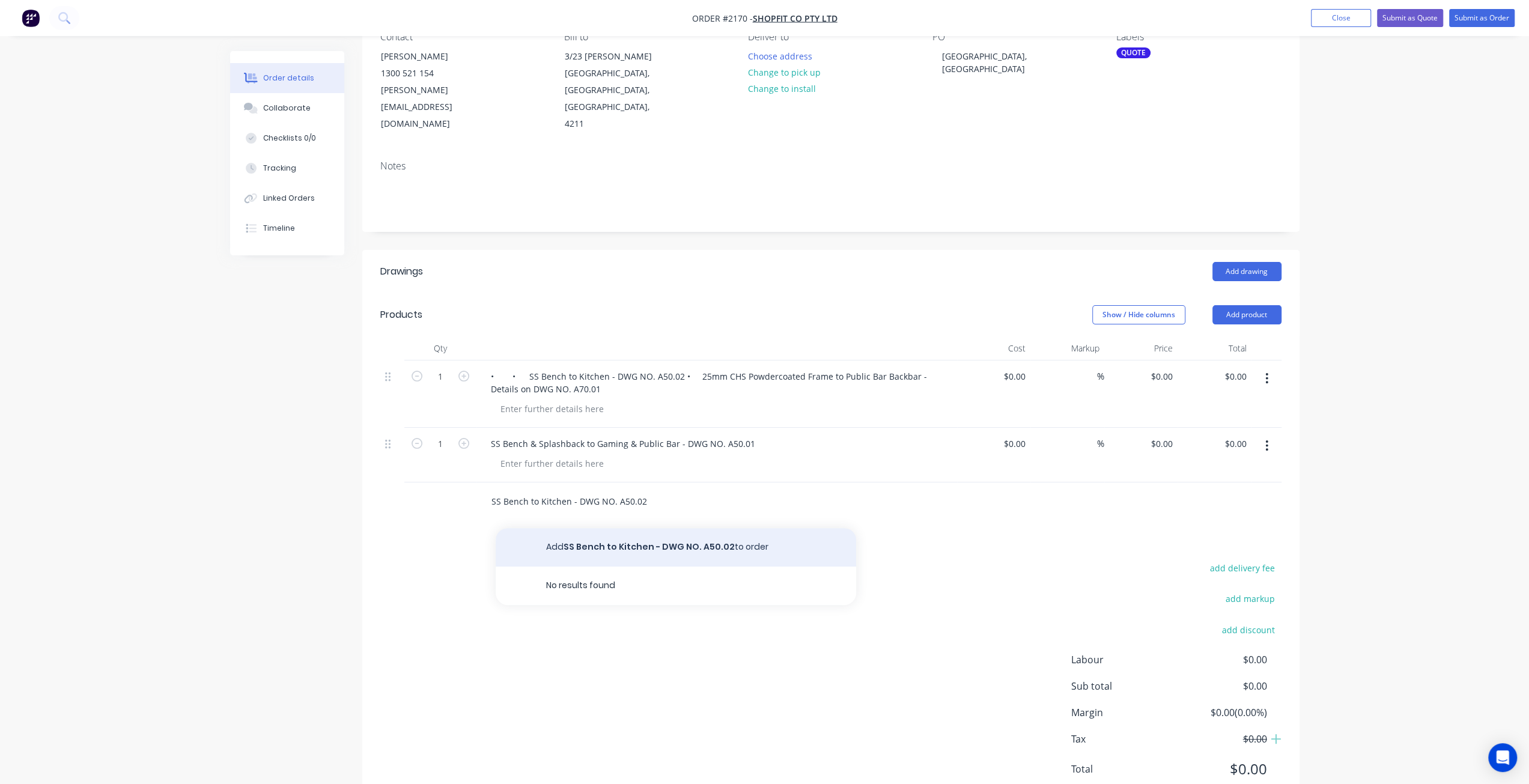
type input "SS Bench to Kitchen - DWG NO. A50.02"
click at [673, 528] on button "Add SS Bench to Kitchen - DWG NO. A50.02 to order" at bounding box center [676, 547] width 361 height 38
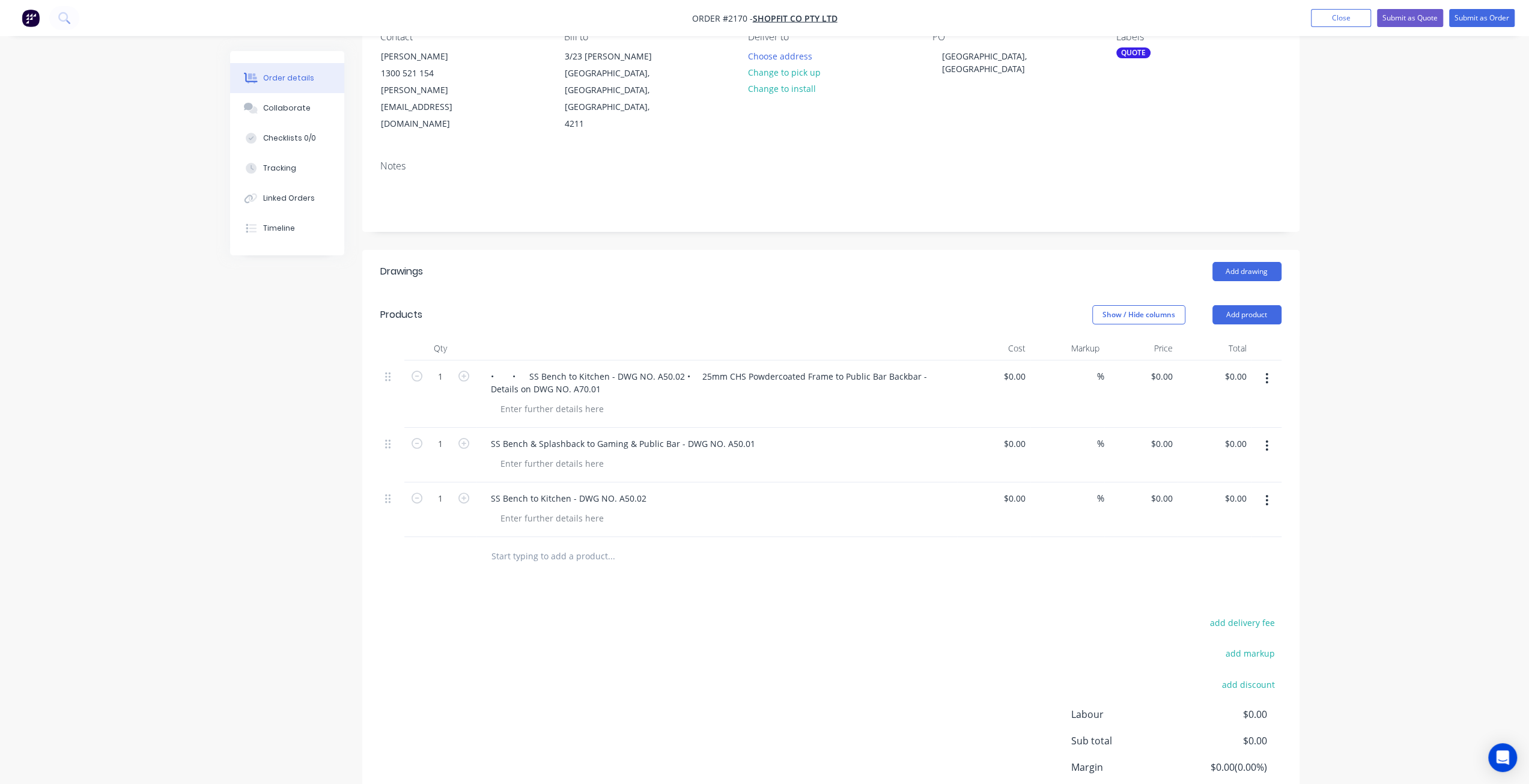
click at [572, 544] on input "text" at bounding box center [611, 556] width 240 height 24
drag, startPoint x: 526, startPoint y: 341, endPoint x: 674, endPoint y: 343, distance: 148.0
click at [674, 368] on div "• • SS Bench to Kitchen - DWG NO. A50.02 • 25mm CHS Powdercoated Frame to Publi…" at bounding box center [717, 383] width 471 height 30
drag, startPoint x: 713, startPoint y: 346, endPoint x: 704, endPoint y: 348, distance: 9.2
click at [714, 368] on div "• • SS Bench to Kitchen - DWG NO. A50.02 • 25mm CHS Powdercoated Frame to Publi…" at bounding box center [717, 383] width 471 height 30
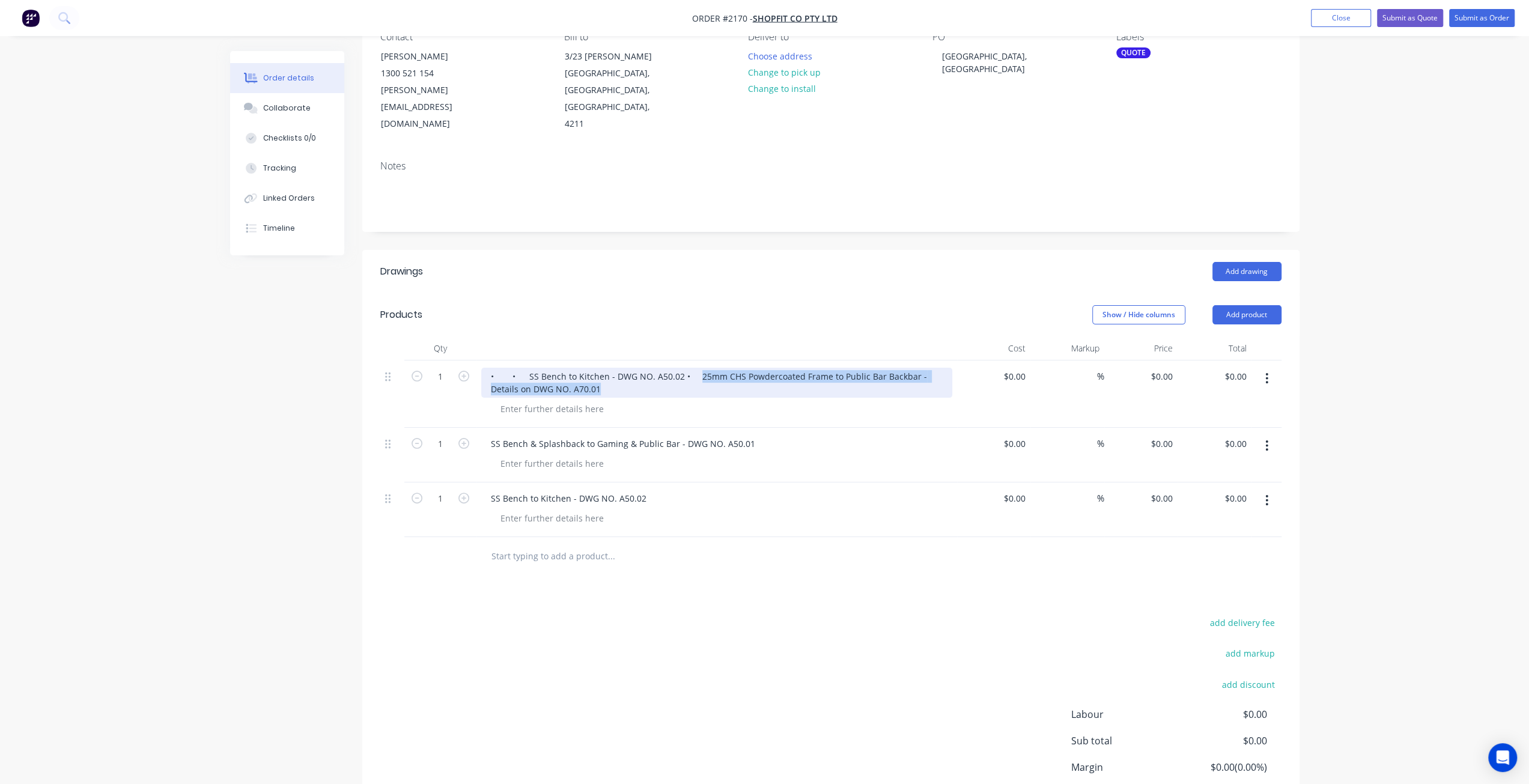
drag, startPoint x: 684, startPoint y: 341, endPoint x: 928, endPoint y: 356, distance: 244.5
click at [928, 368] on div "• • SS Bench to Kitchen - DWG NO. A50.02 • 25mm CHS Powdercoated Frame to Publi…" at bounding box center [717, 383] width 471 height 30
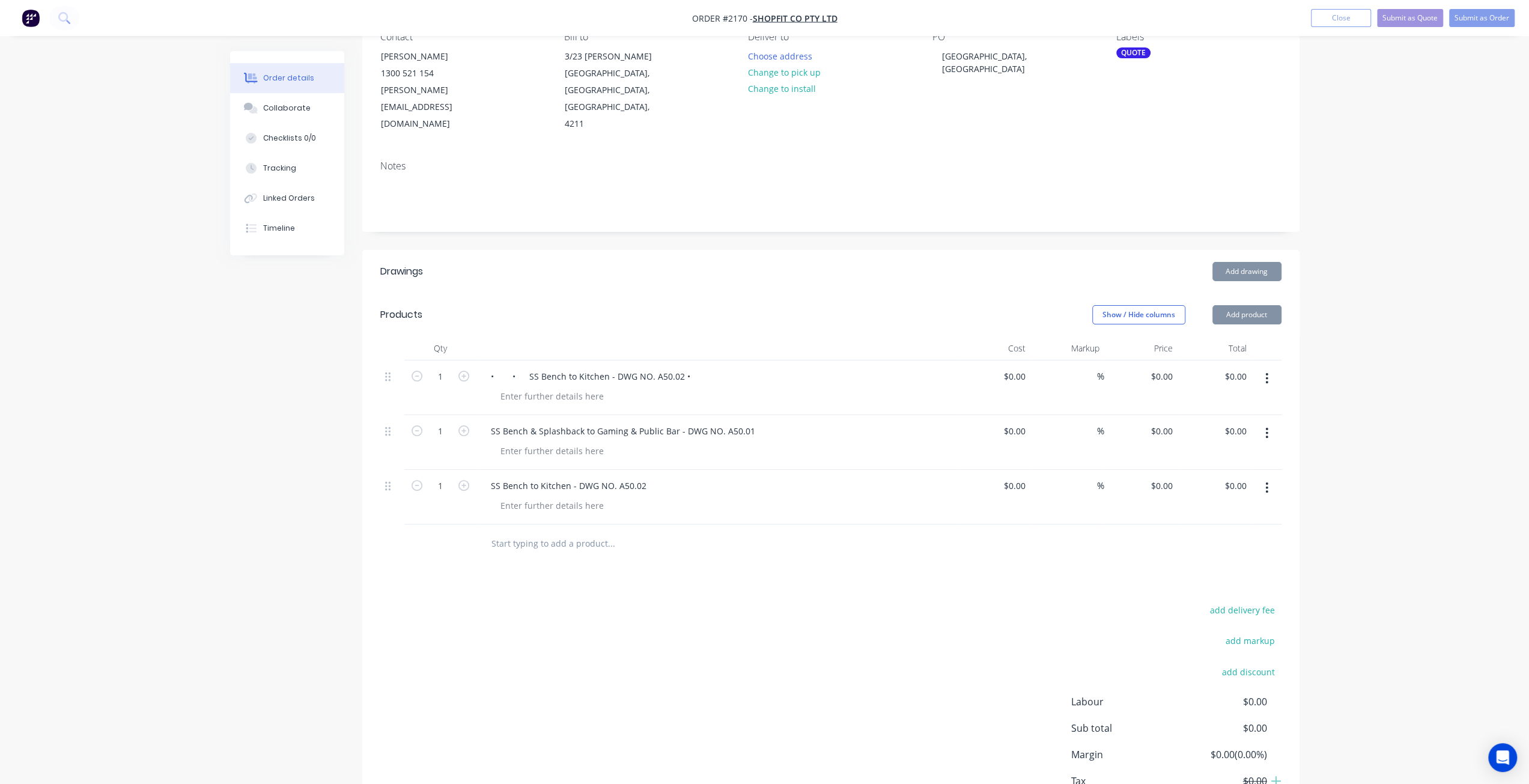
click at [579, 532] on input "text" at bounding box center [611, 544] width 240 height 24
paste input "25mm CHS Powdercoated Frame to Public Bar Backbar - Details on DWG NO. A70.01"
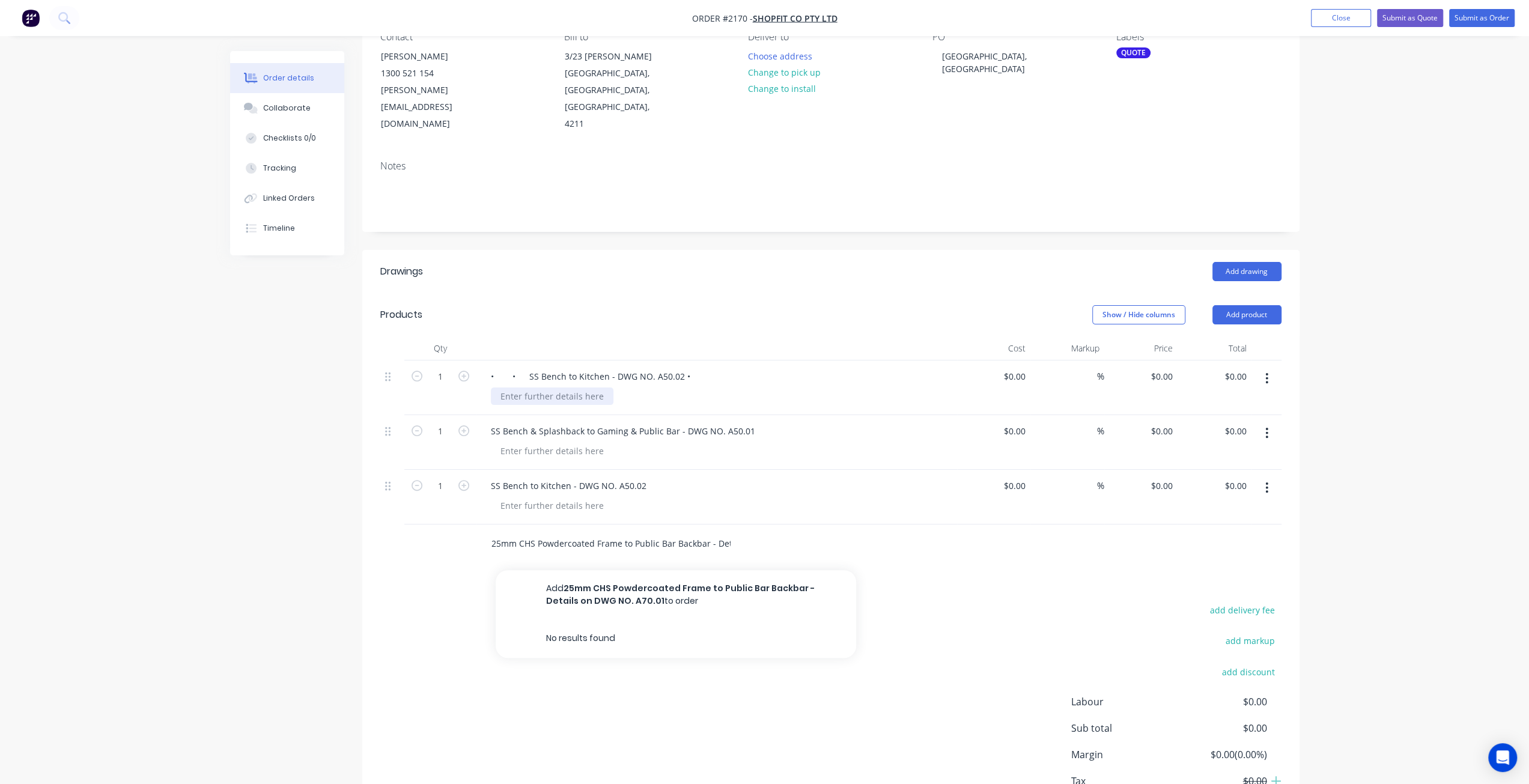
scroll to position [0, 90]
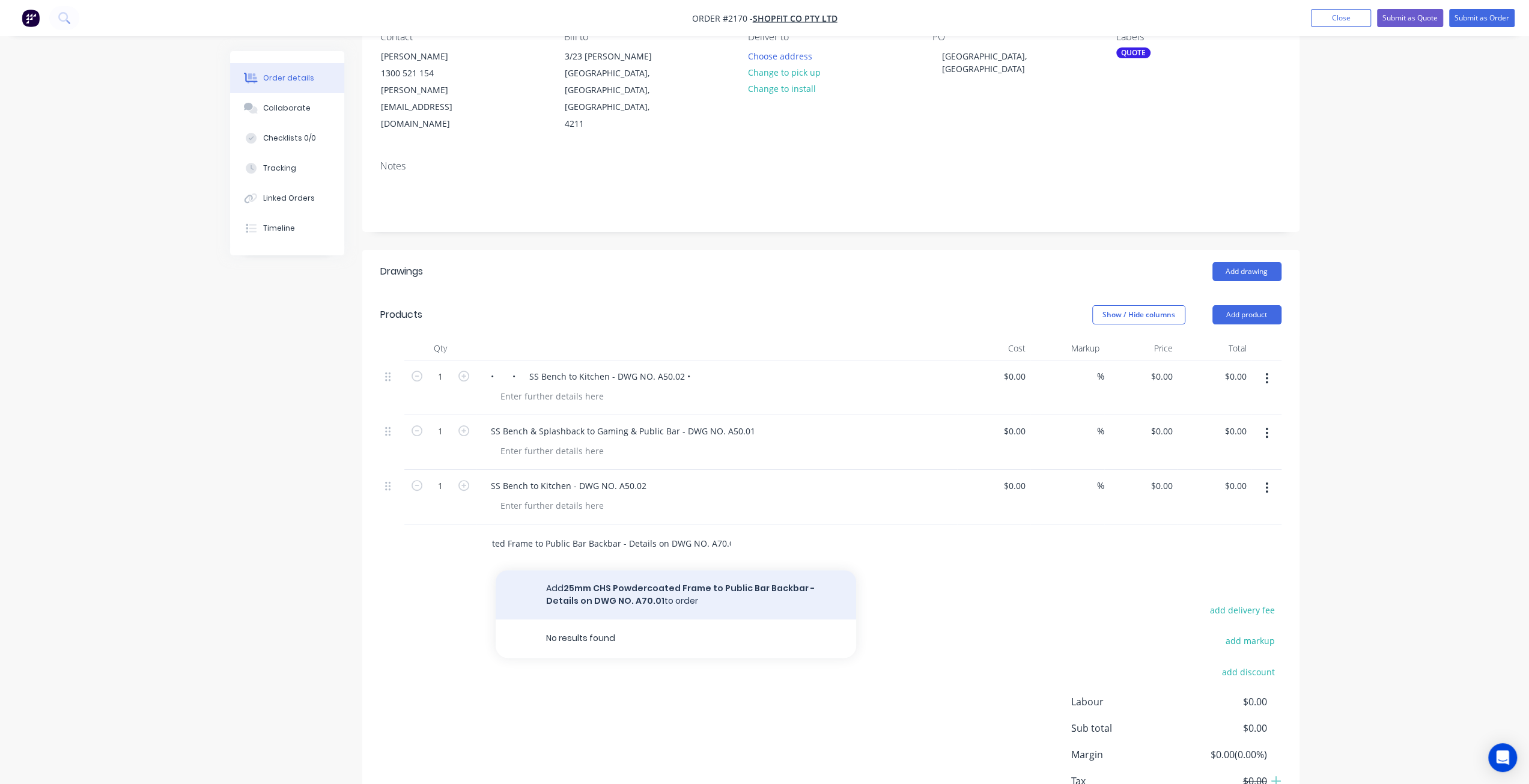
type input "25mm CHS Powdercoated Frame to Public Bar Backbar - Details on DWG NO. A70.01"
click at [639, 570] on button "Add 25mm CHS Powdercoated Frame to Public Bar Backbar - Details on DWG NO. A70.…" at bounding box center [676, 595] width 361 height 49
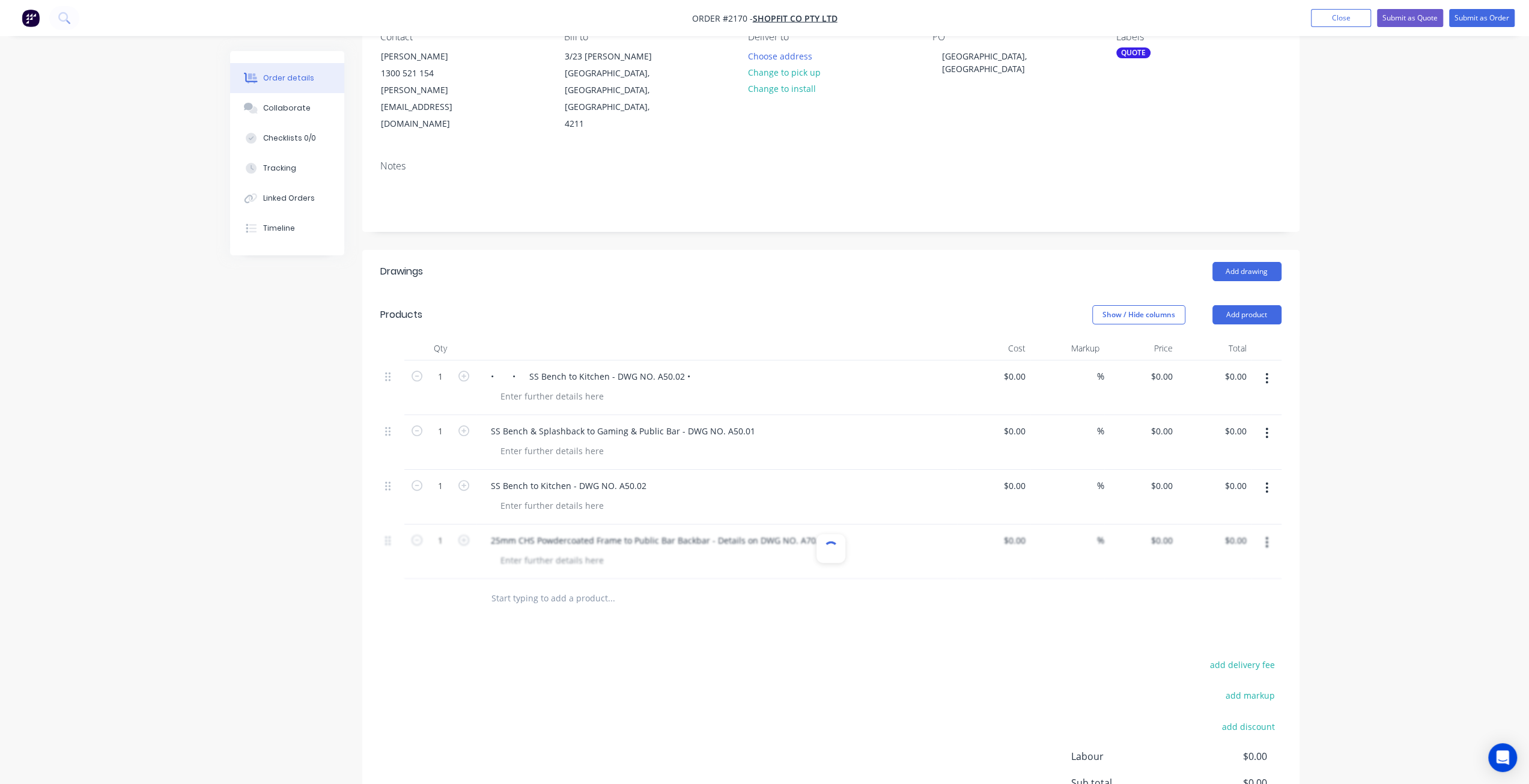
scroll to position [0, 0]
click at [1268, 373] on icon "button" at bounding box center [1267, 379] width 2 height 11
click at [1235, 474] on div "Delete" at bounding box center [1225, 482] width 93 height 17
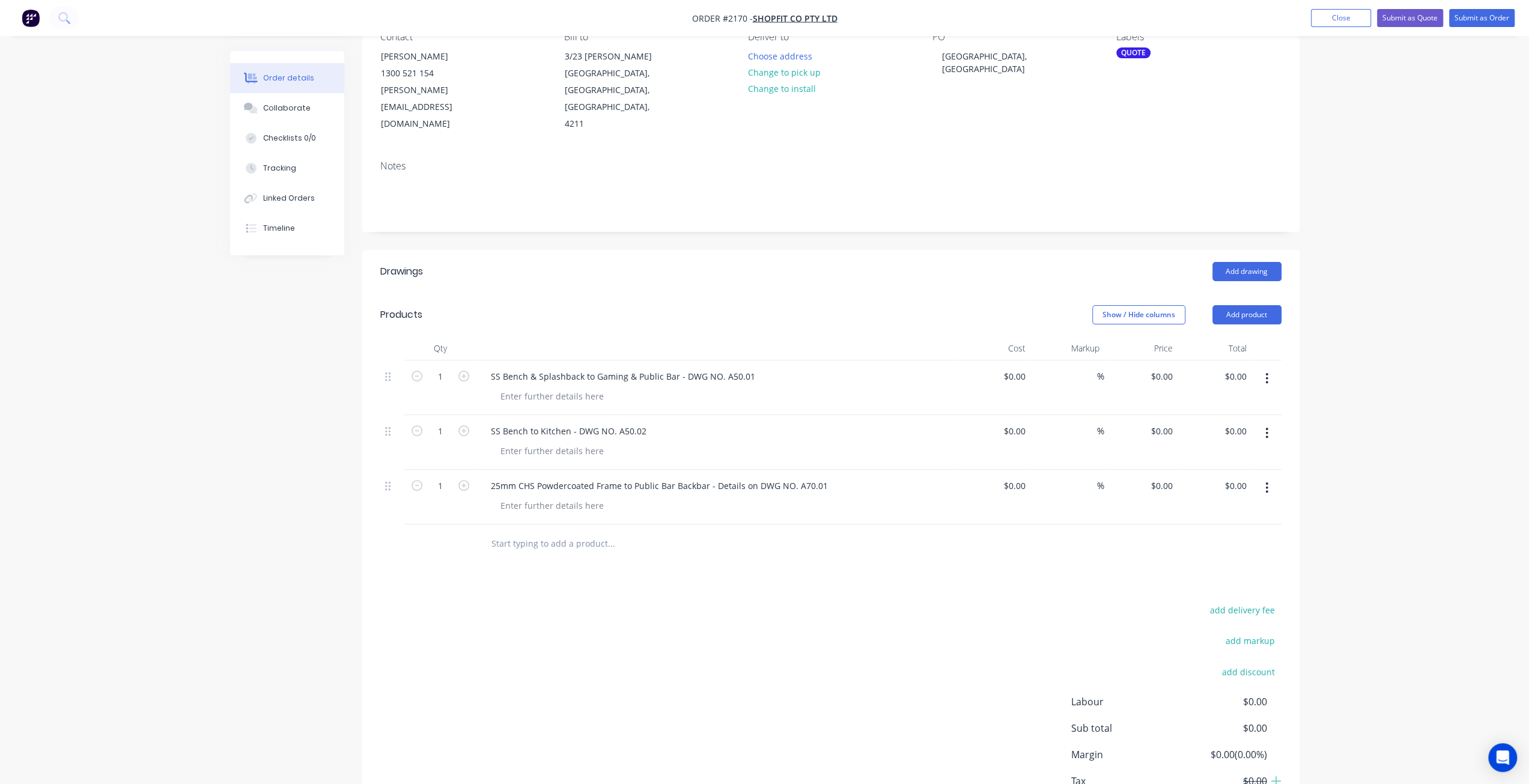
click at [206, 473] on div "Order details Collaborate Checklists 0/0 Tracking Linked Orders Timeline Order …" at bounding box center [764, 375] width 1529 height 990
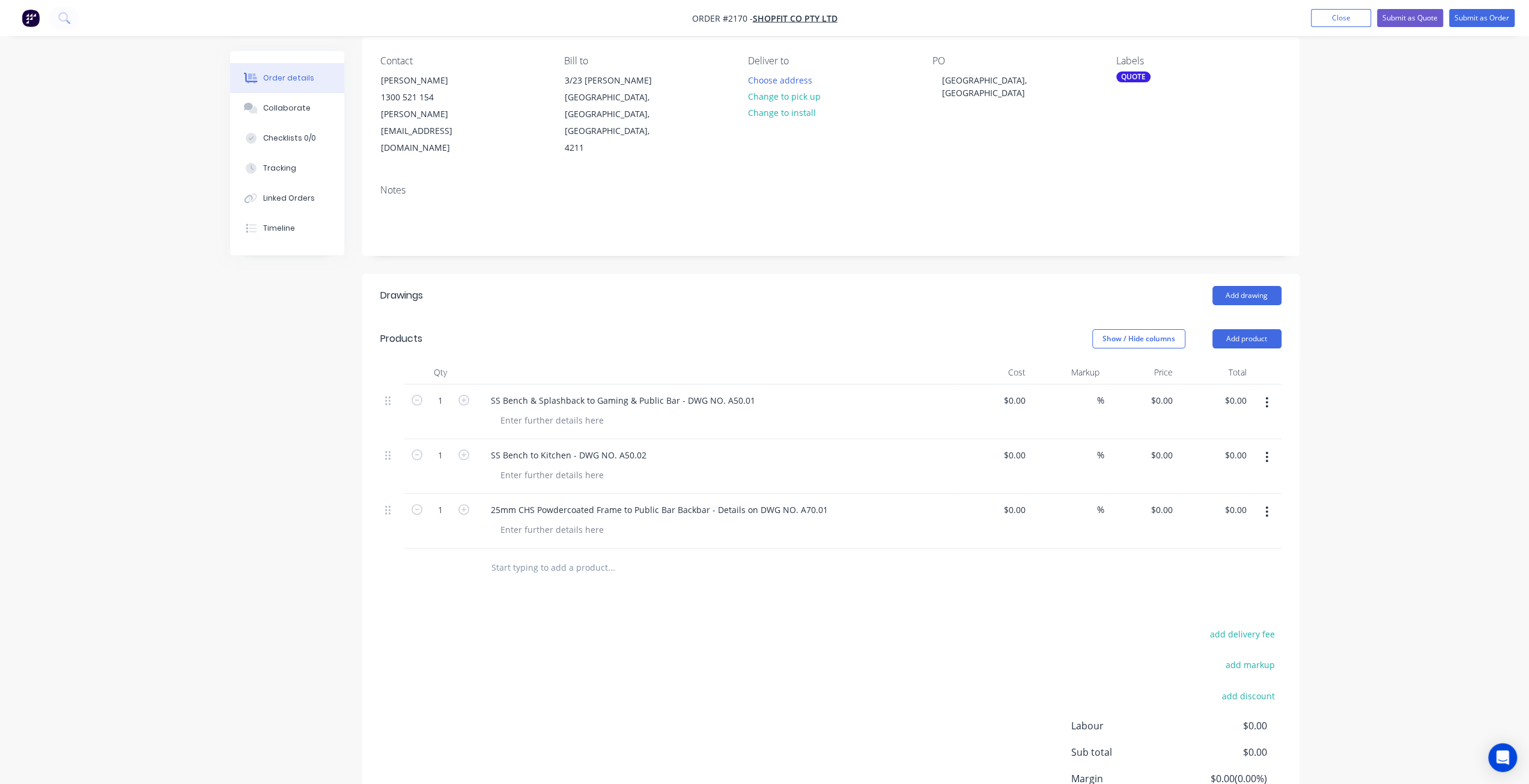
scroll to position [60, 0]
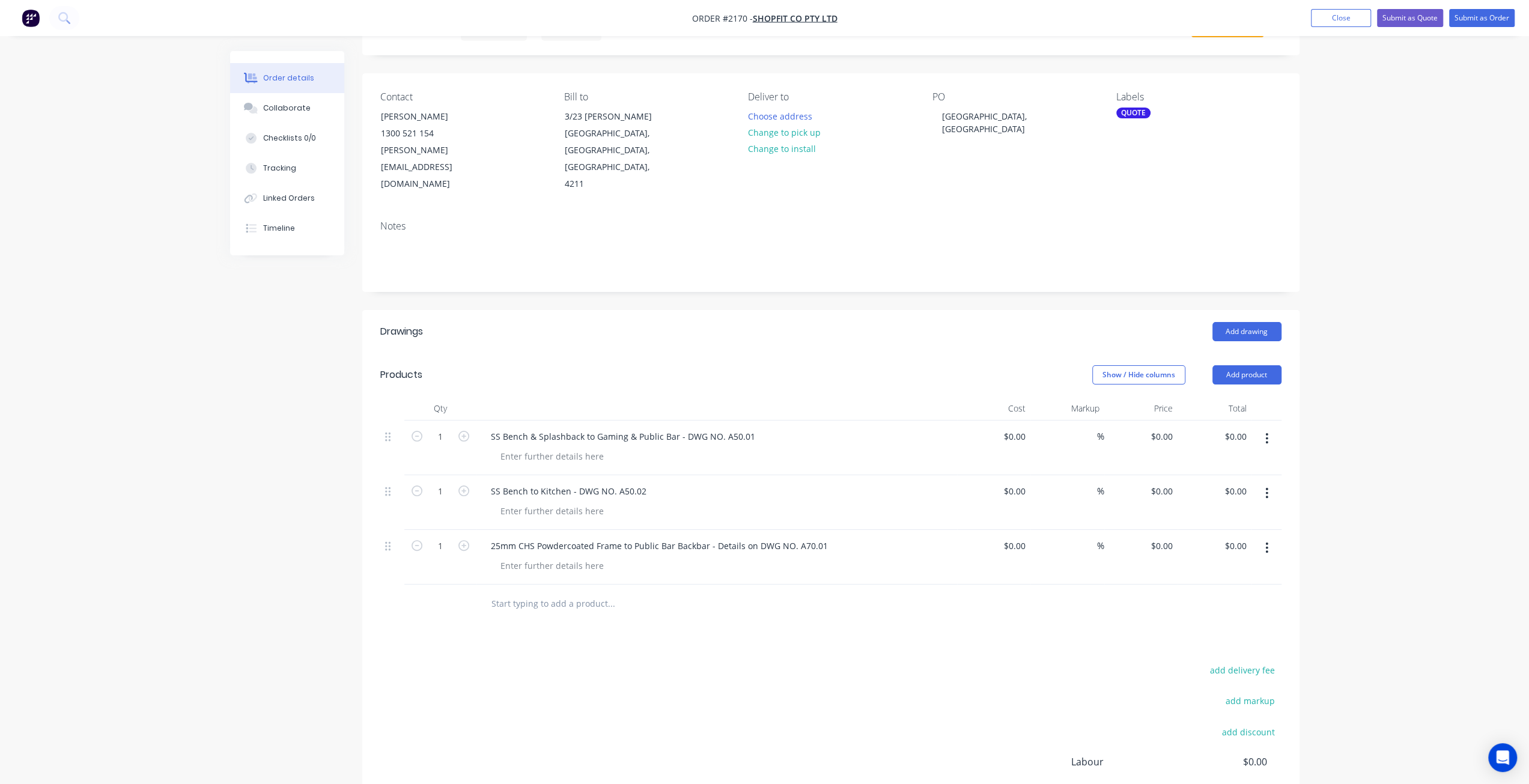
click at [1370, 336] on div "Order details Collaborate Checklists 0/0 Tracking Linked Orders Timeline Order …" at bounding box center [764, 435] width 1529 height 990
click at [222, 350] on div "Order details Collaborate Checklists 0/0 Tracking Linked Orders Timeline Order …" at bounding box center [765, 460] width 1094 height 939
click at [1339, 19] on button "Close" at bounding box center [1341, 17] width 60 height 18
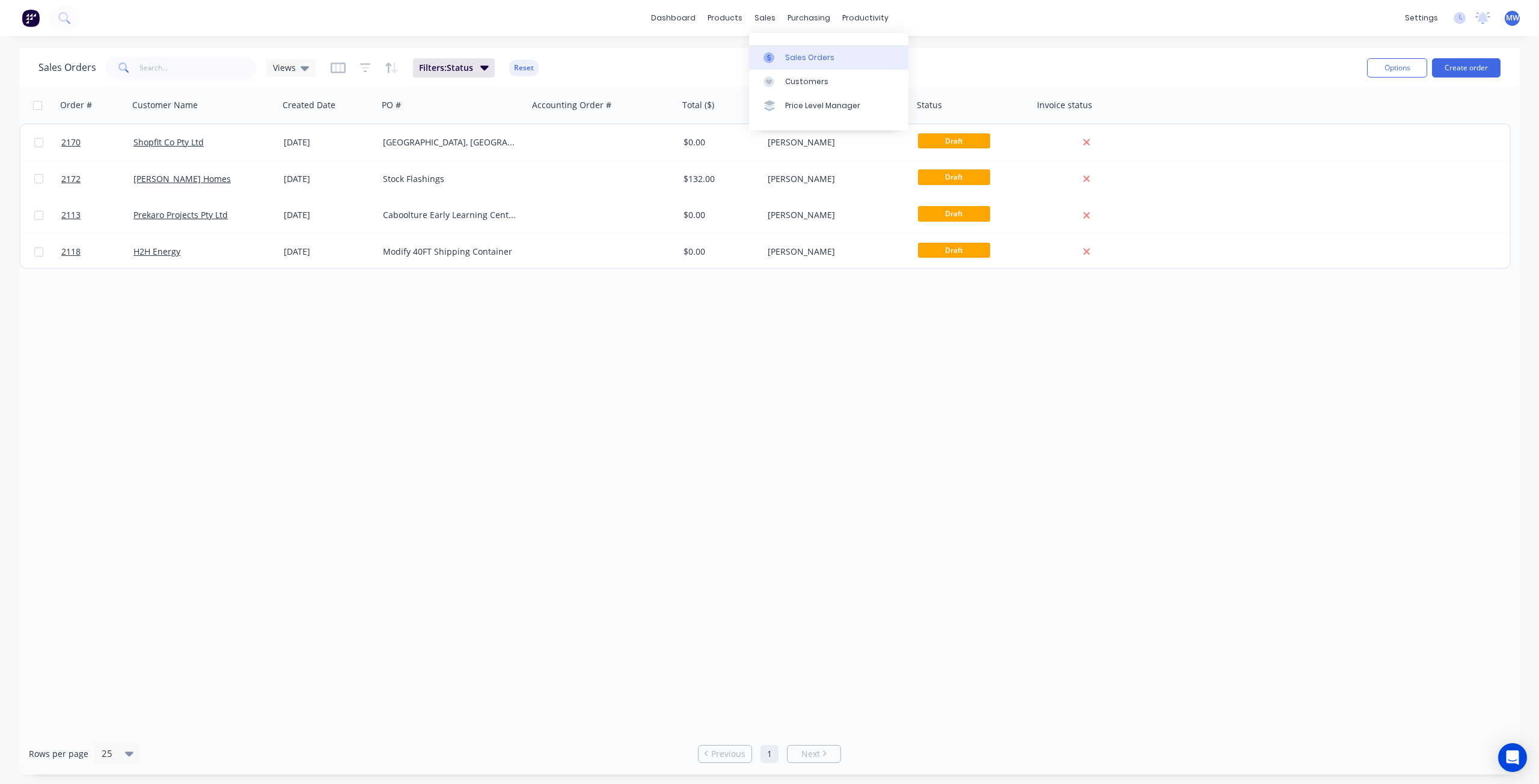
click at [802, 53] on div "Sales Orders" at bounding box center [810, 58] width 50 height 11
click at [300, 65] on icon at bounding box center [304, 68] width 9 height 13
click at [320, 195] on button "DRAFT QUOTES" at bounding box center [338, 194] width 137 height 14
click at [323, 71] on span "DRAFT QUOTES" at bounding box center [303, 68] width 62 height 13
click at [327, 170] on button "None (Default)" at bounding box center [338, 170] width 137 height 14
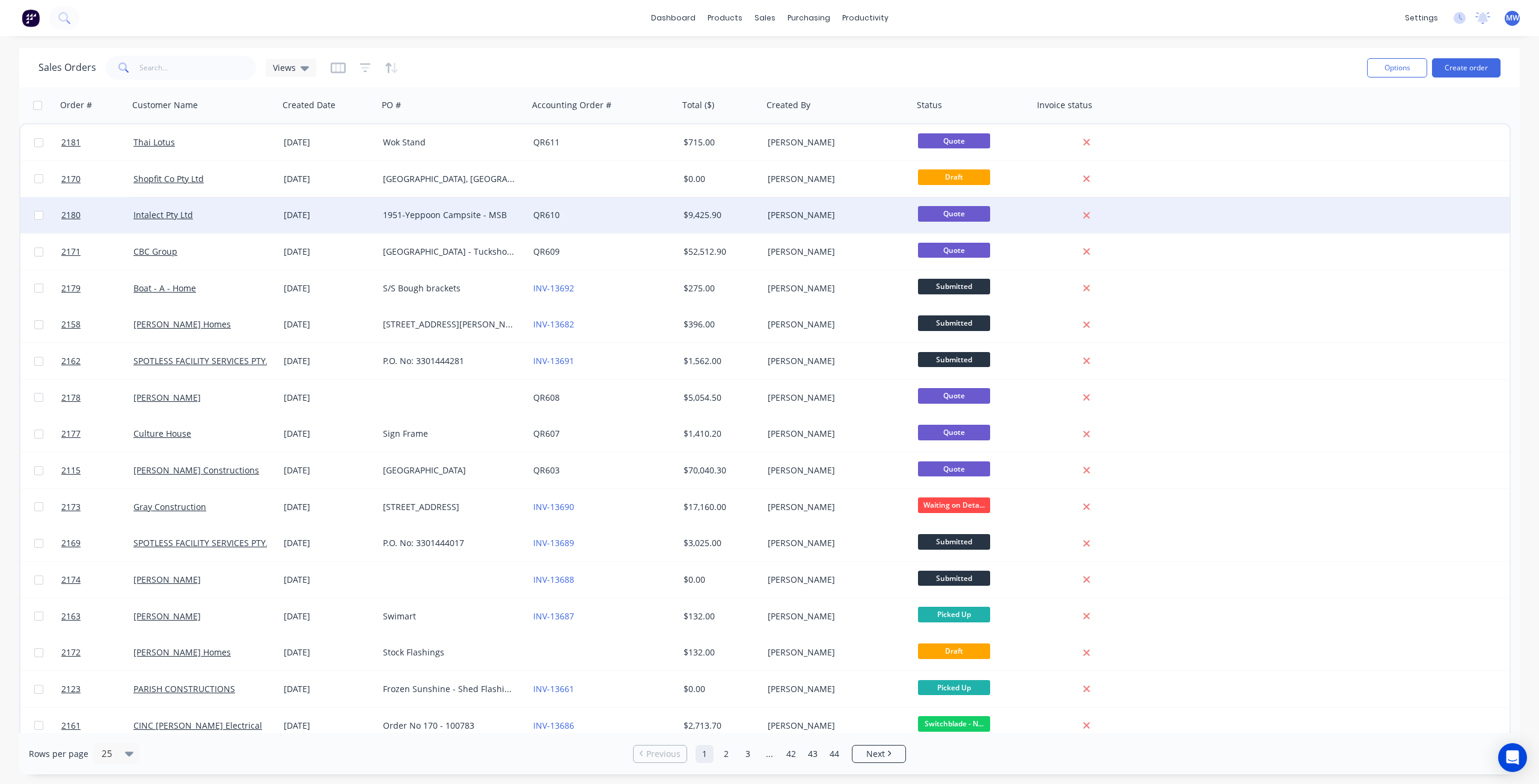
click at [356, 214] on div "[DATE]" at bounding box center [329, 214] width 90 height 12
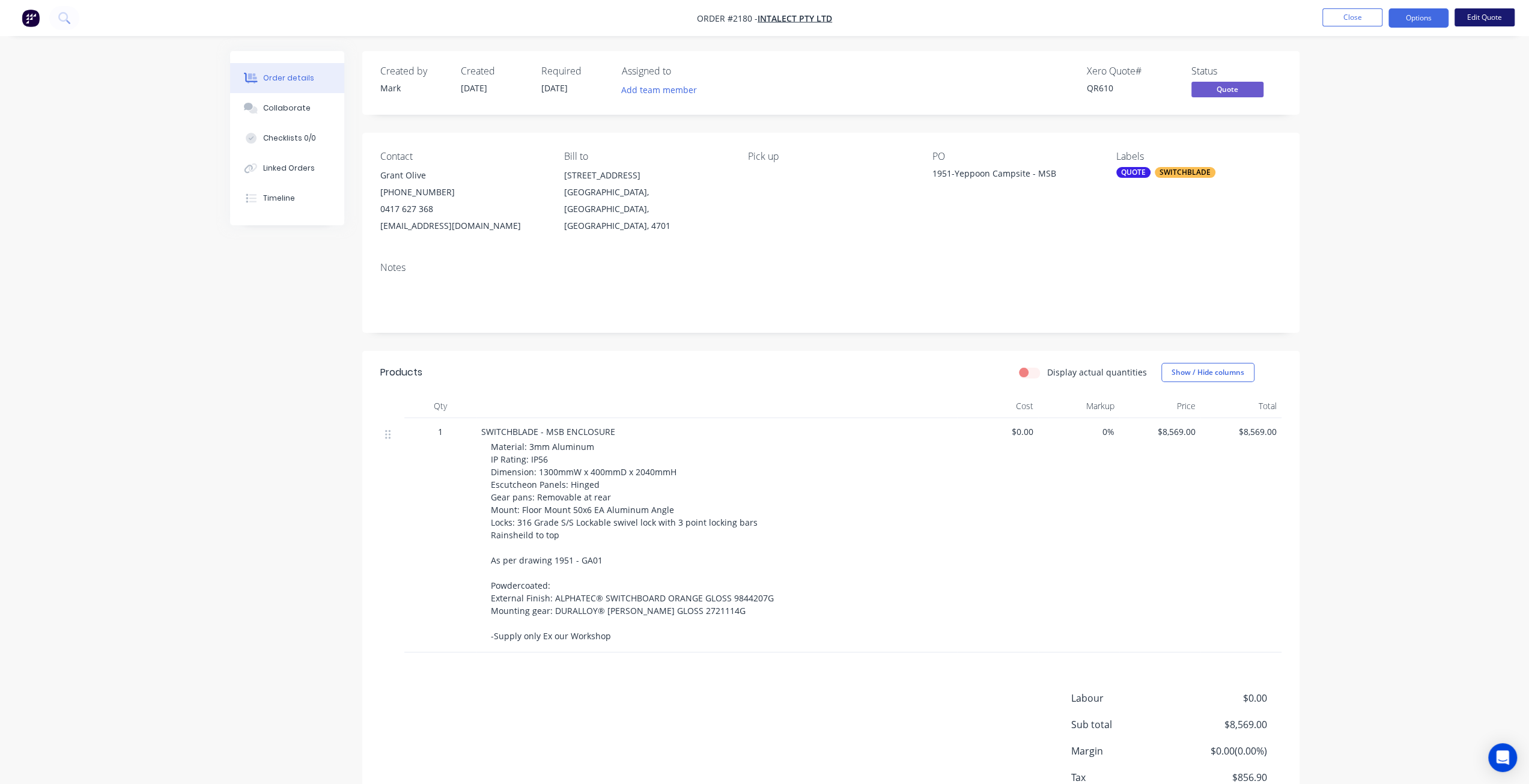
click at [1487, 16] on button "Edit Quote" at bounding box center [1484, 17] width 60 height 18
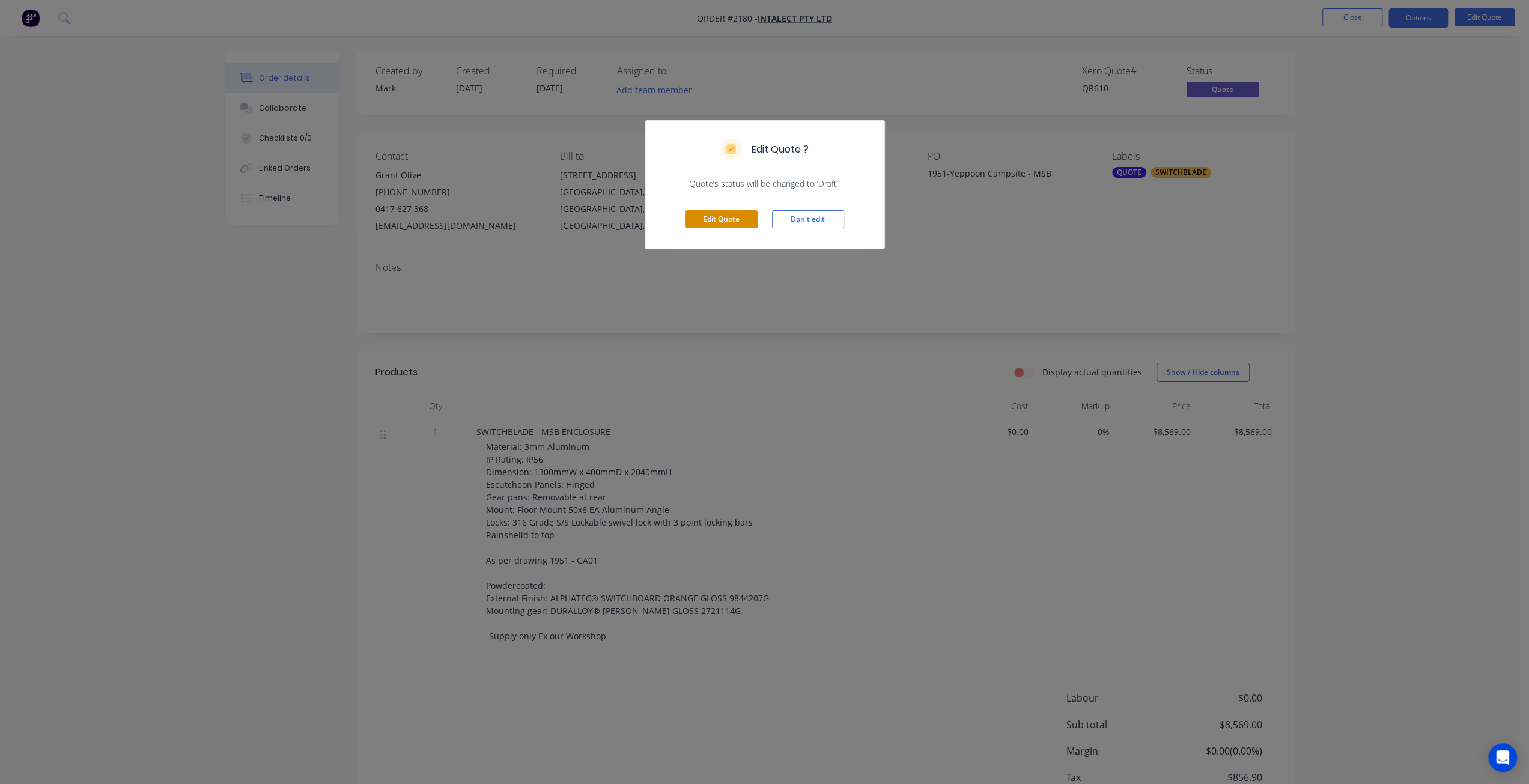
click at [736, 220] on button "Edit Quote" at bounding box center [722, 219] width 72 height 18
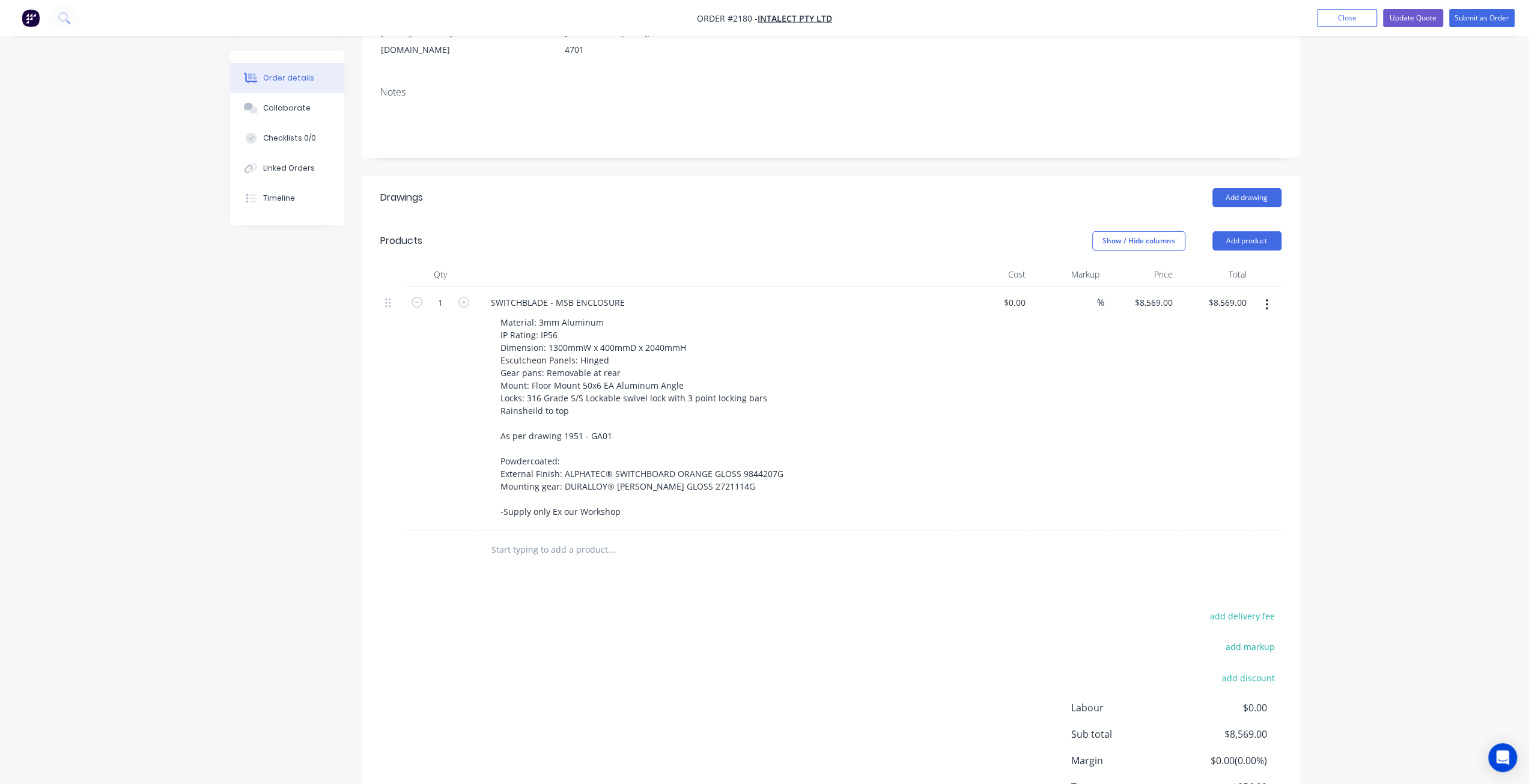
scroll to position [267, 0]
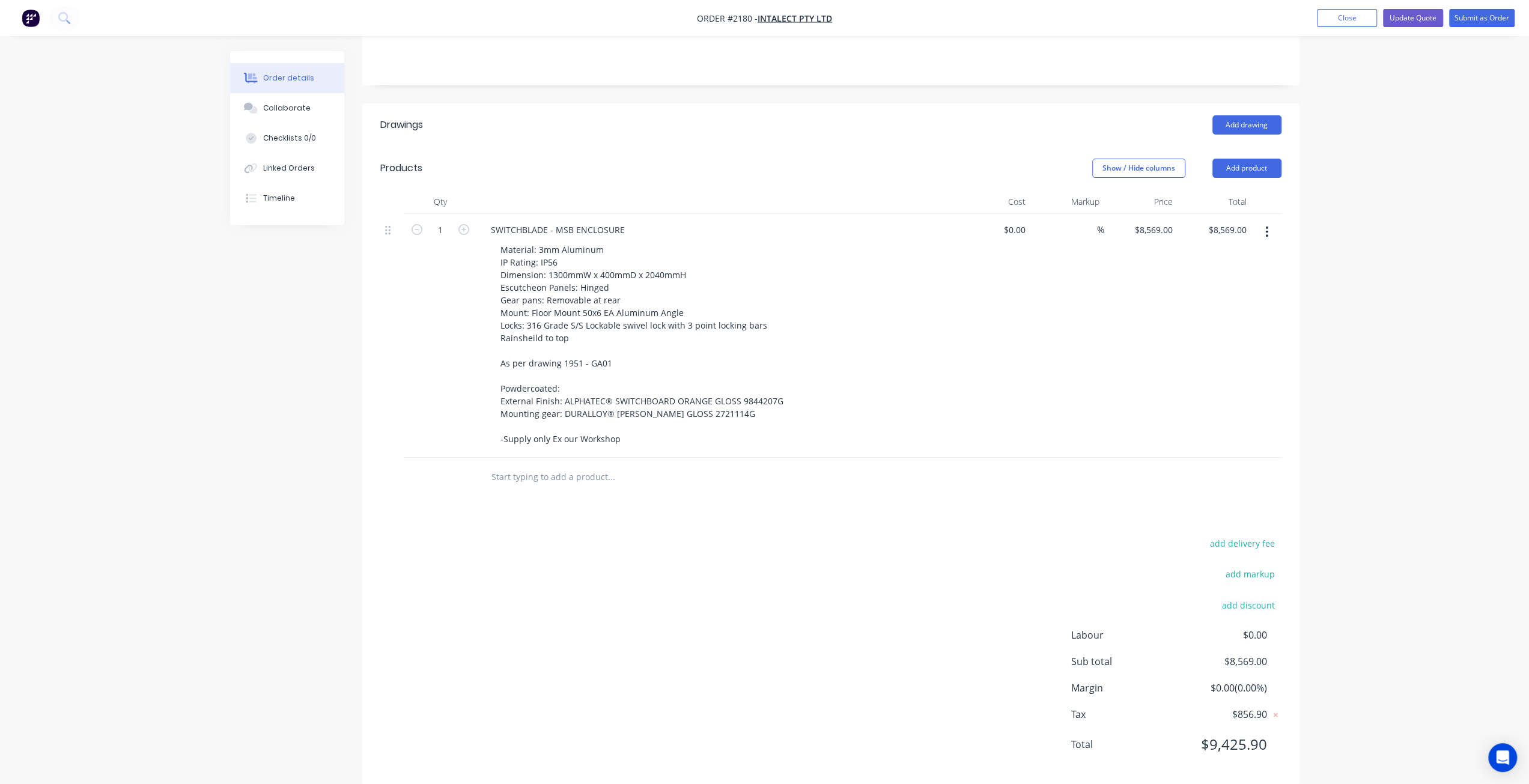
click at [552, 468] on input "text" at bounding box center [611, 477] width 240 height 24
click at [558, 465] on input "SWITCHBLADE -" at bounding box center [611, 477] width 240 height 24
click at [564, 465] on input "SWITCHBLADE -" at bounding box center [611, 477] width 240 height 24
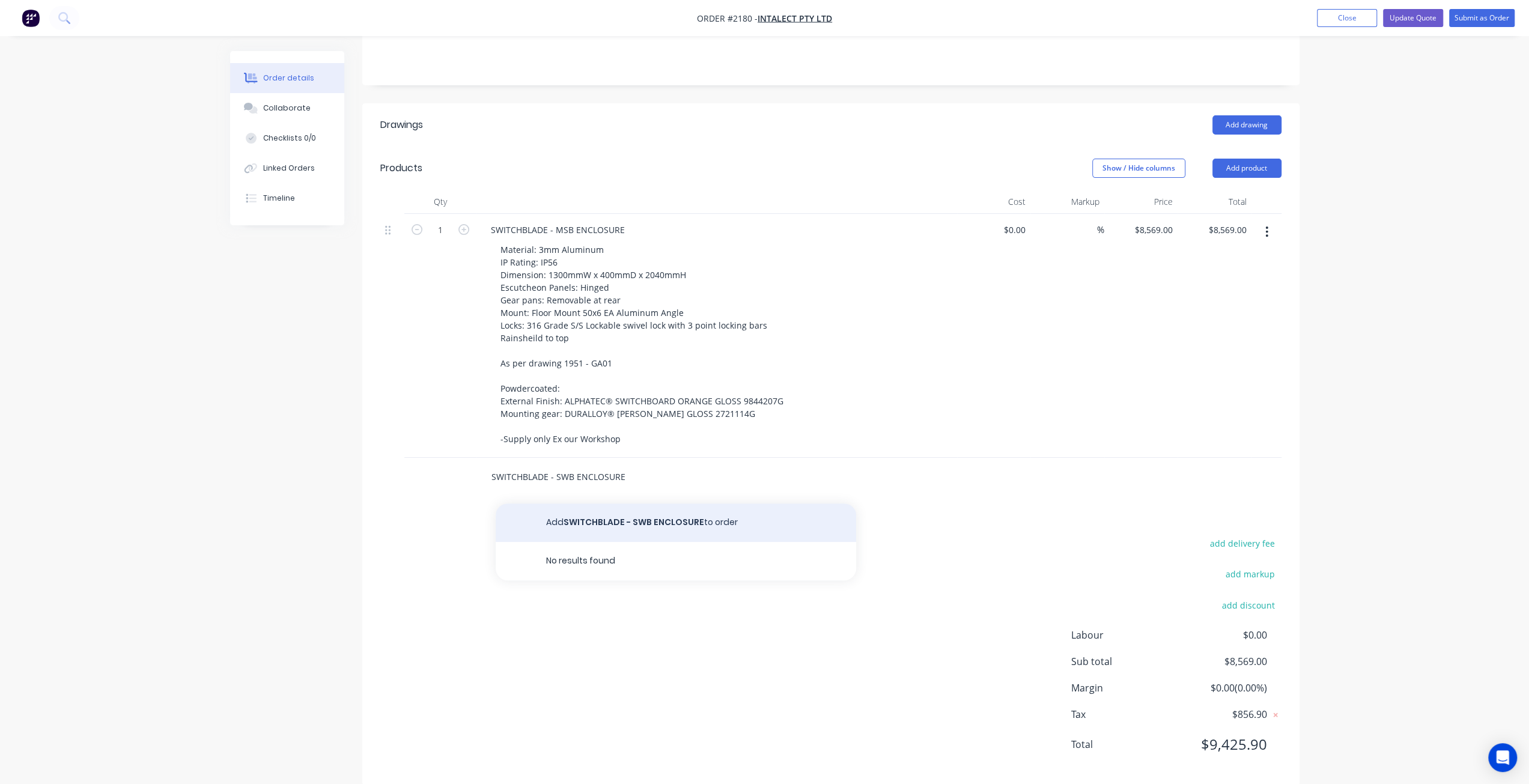
type input "SWITCHBLADE - SWB ENCLOSURE"
click at [603, 513] on button "Add SWITCHBLADE - SWB ENCLOSURE to order" at bounding box center [676, 522] width 361 height 38
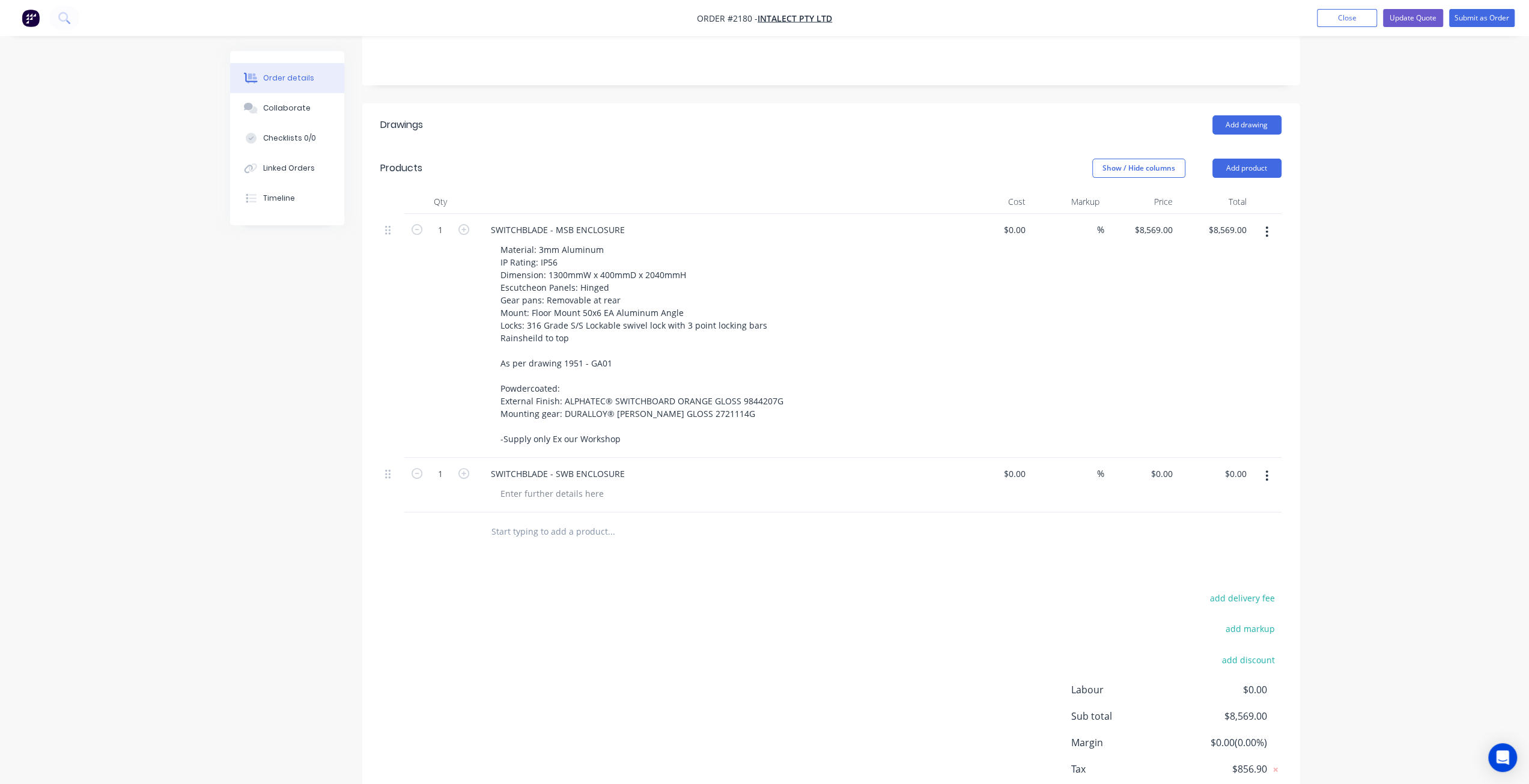
drag, startPoint x: 264, startPoint y: 462, endPoint x: 258, endPoint y: 457, distance: 7.8
click at [259, 459] on div "Created by Mark Created 13/08/25 Required 13/08/25 Assigned to Add team member …" at bounding box center [764, 321] width 1069 height 1074
click at [263, 451] on div "Created by Mark Created 13/08/25 Required 13/08/25 Assigned to Add team member …" at bounding box center [764, 321] width 1069 height 1074
drag, startPoint x: 218, startPoint y: 310, endPoint x: 367, endPoint y: 324, distance: 149.7
click at [218, 310] on div "Order details Collaborate Checklists 0/0 Linked Orders Timeline Order details C…" at bounding box center [765, 321] width 1094 height 1074
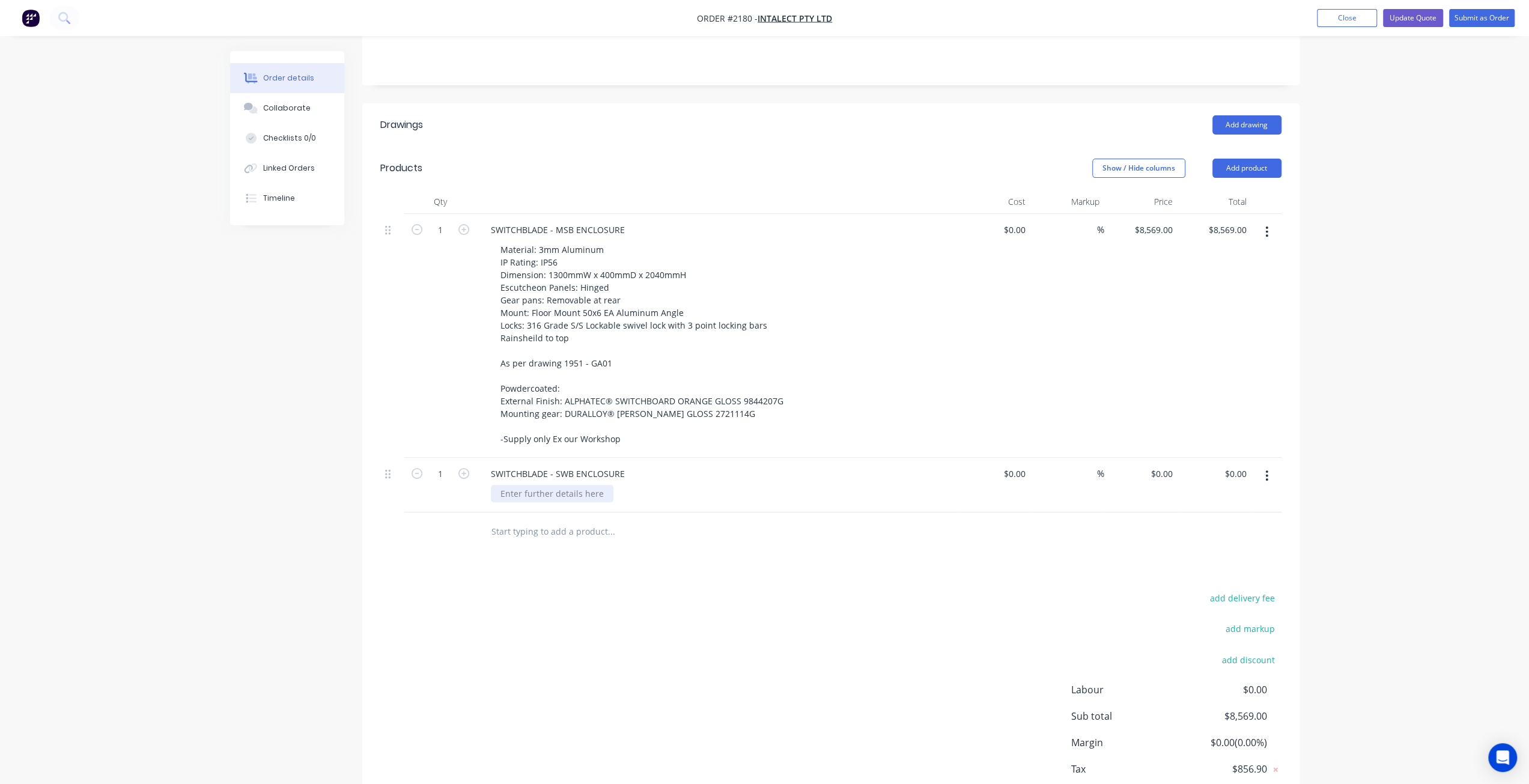
click at [546, 485] on div at bounding box center [552, 493] width 123 height 17
click at [547, 485] on div at bounding box center [552, 493] width 123 height 17
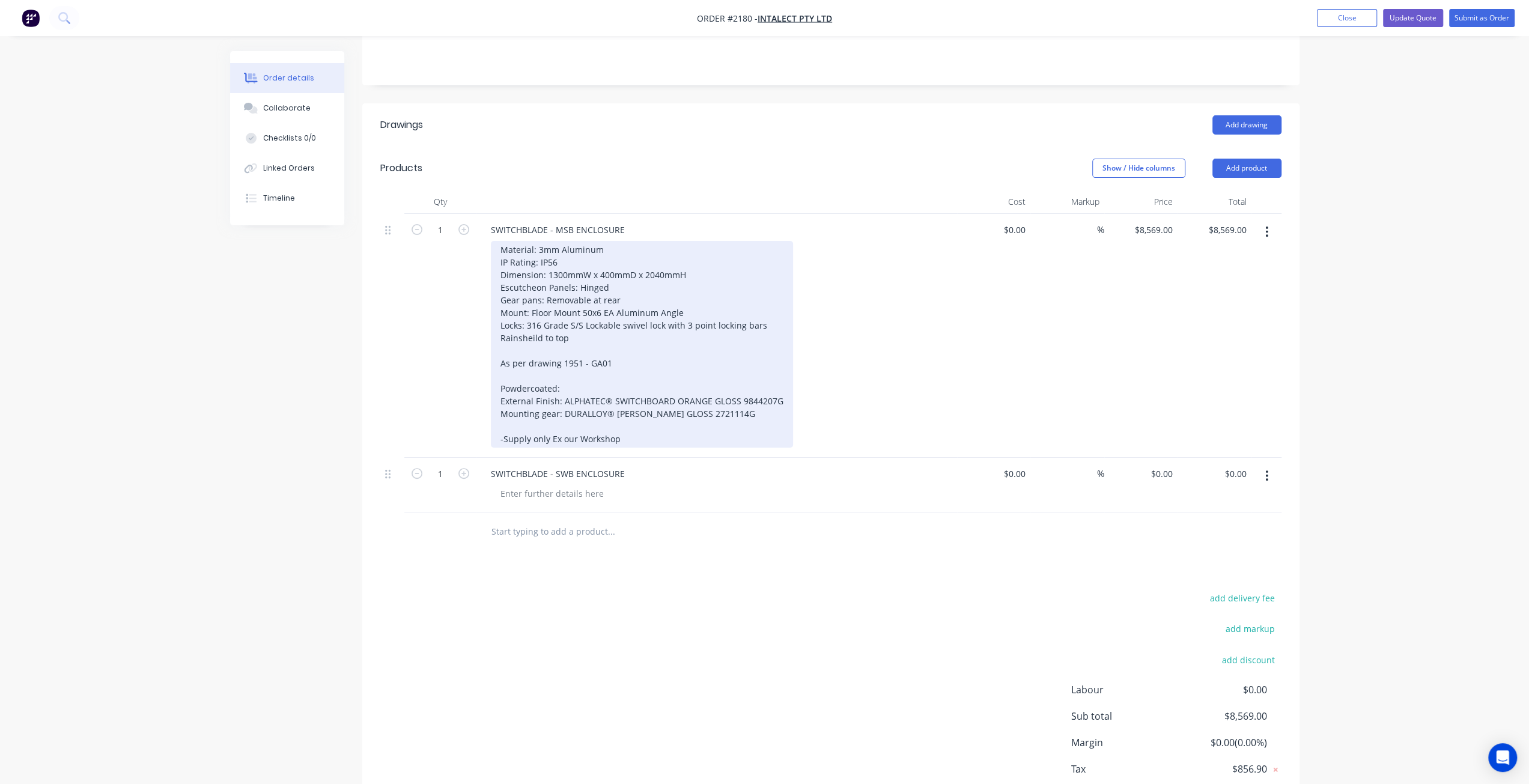
click at [519, 245] on div "Material: 3mm Aluminum IP Rating: IP56 Dimension: 1300mmW x 400mmD x 2040mmH Es…" at bounding box center [642, 344] width 302 height 207
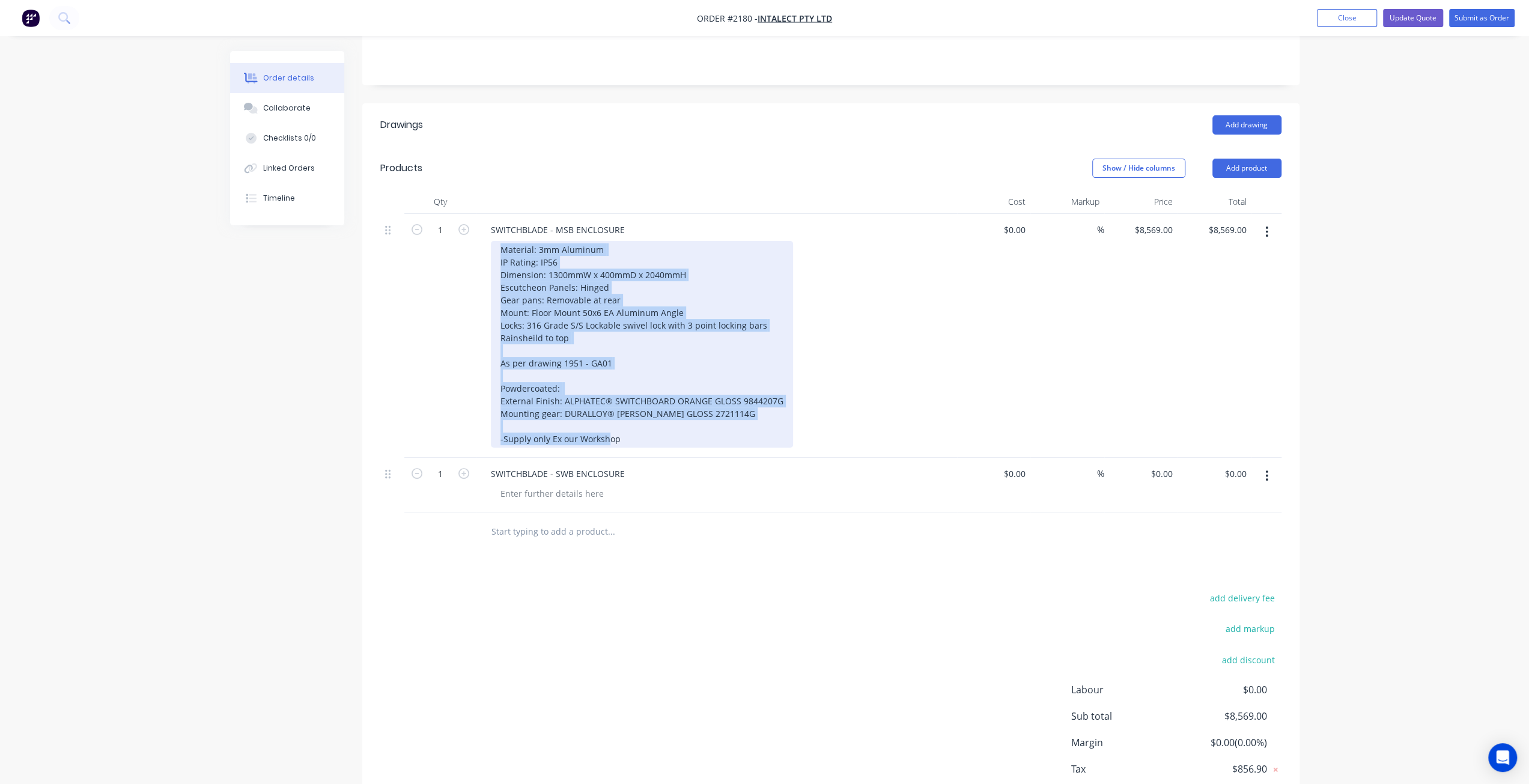
drag, startPoint x: 502, startPoint y: 229, endPoint x: 688, endPoint y: 416, distance: 263.8
click at [699, 425] on div "Material: 3mm Aluminum IP Rating: IP56 Dimension: 1300mmW x 400mmD x 2040mmH Es…" at bounding box center [642, 344] width 302 height 207
copy div "Material: 3mm Aluminum IP Rating: IP56 Dimension: 1300mmW x 400mmD x 2040mmH Es…"
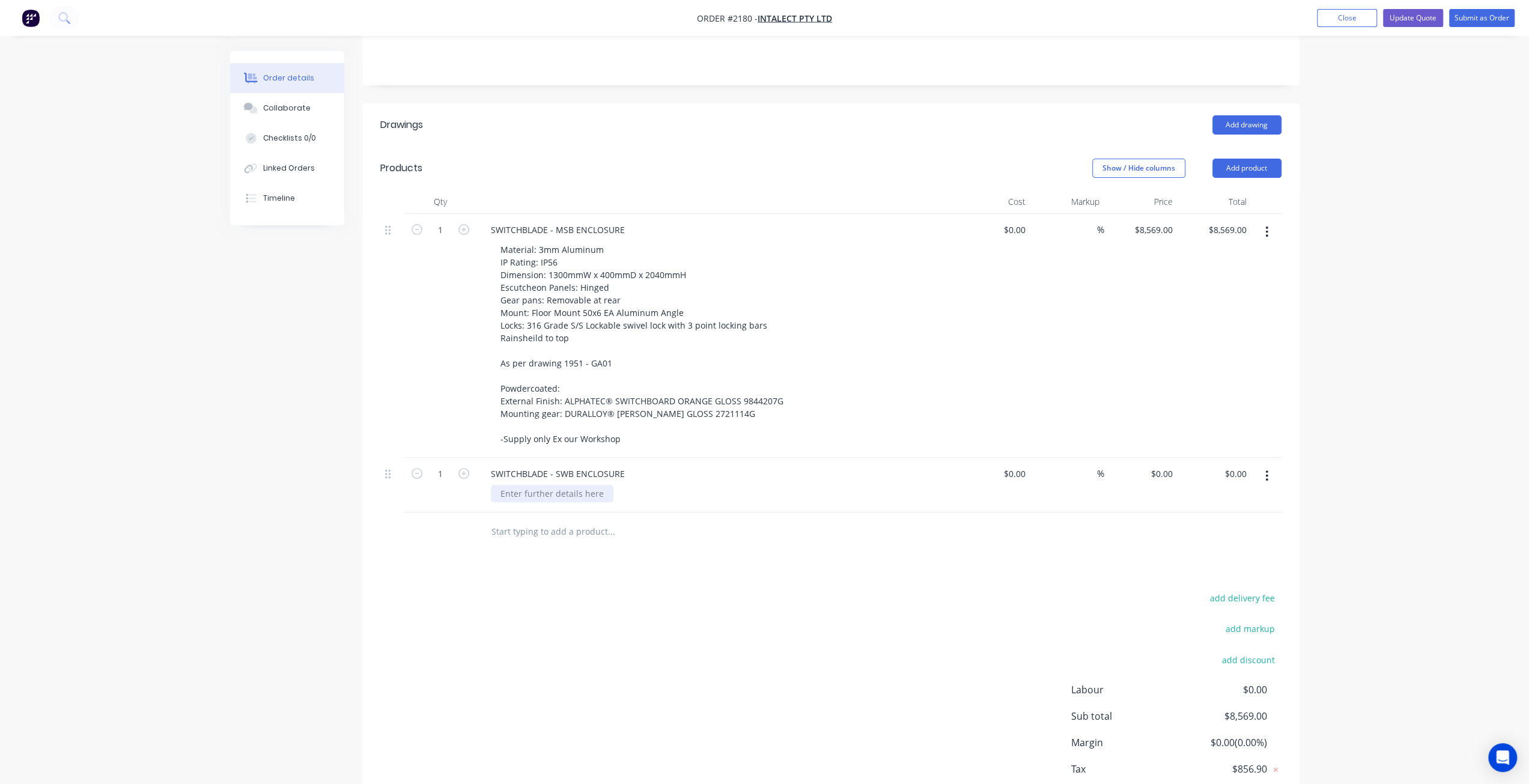
click at [541, 485] on div at bounding box center [552, 493] width 123 height 17
paste div
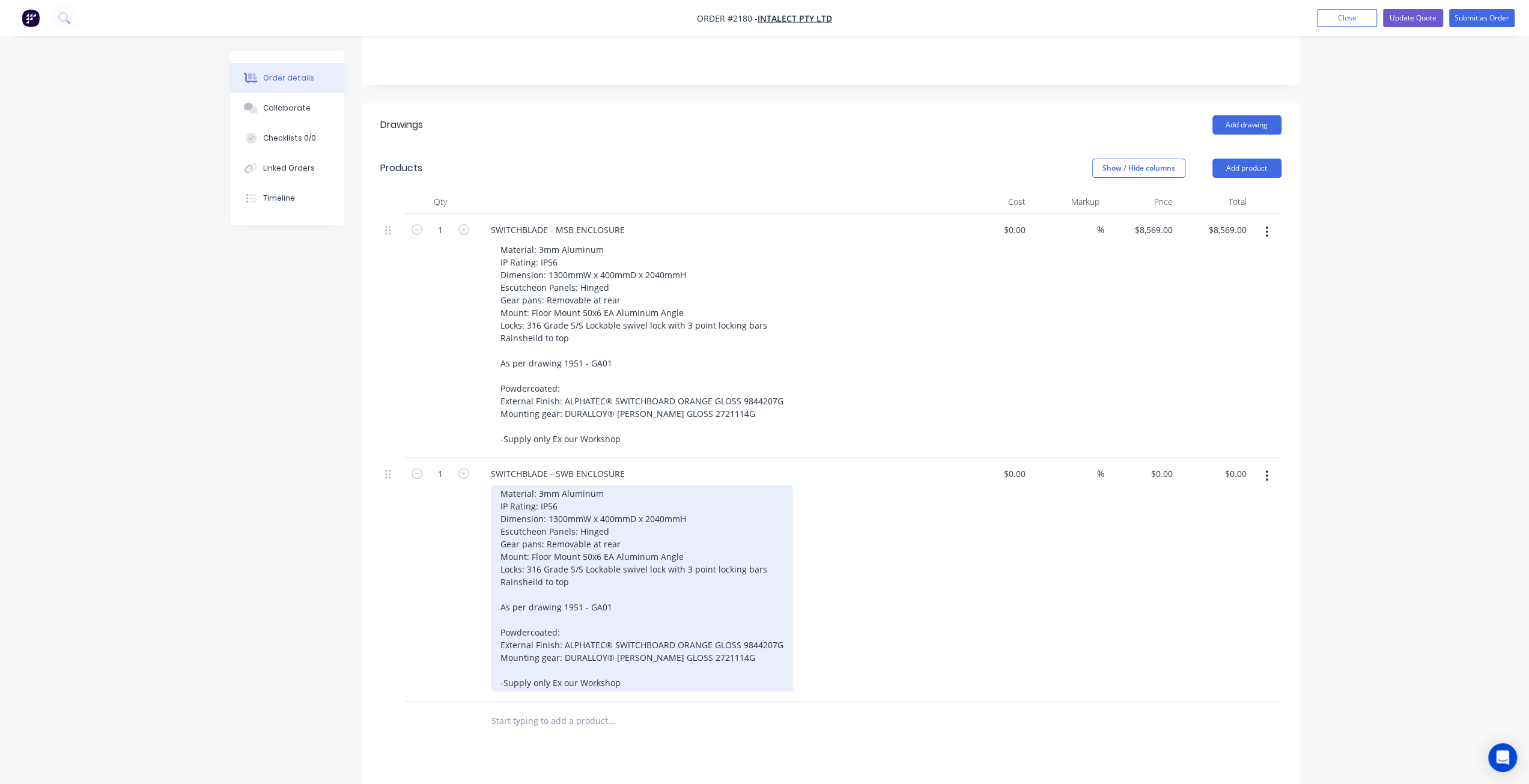
click at [613, 573] on div "Material: 3mm Aluminum IP Rating: IP56 Dimension: 1300mmW x 400mmD x 2040mmH Es…" at bounding box center [642, 588] width 302 height 207
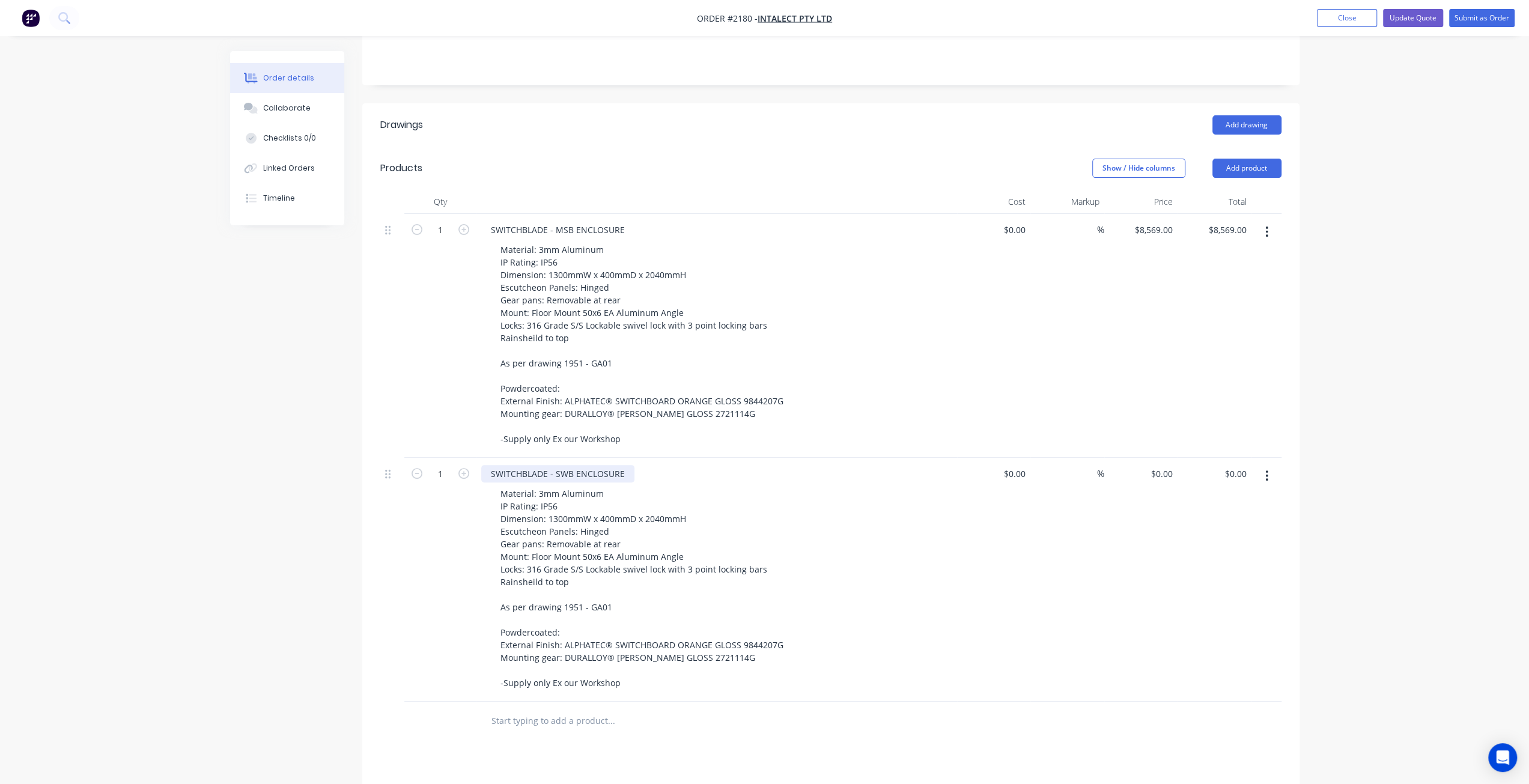
click at [625, 465] on div "SWITCHBLADE - SWB ENCLOSURE" at bounding box center [558, 474] width 153 height 17
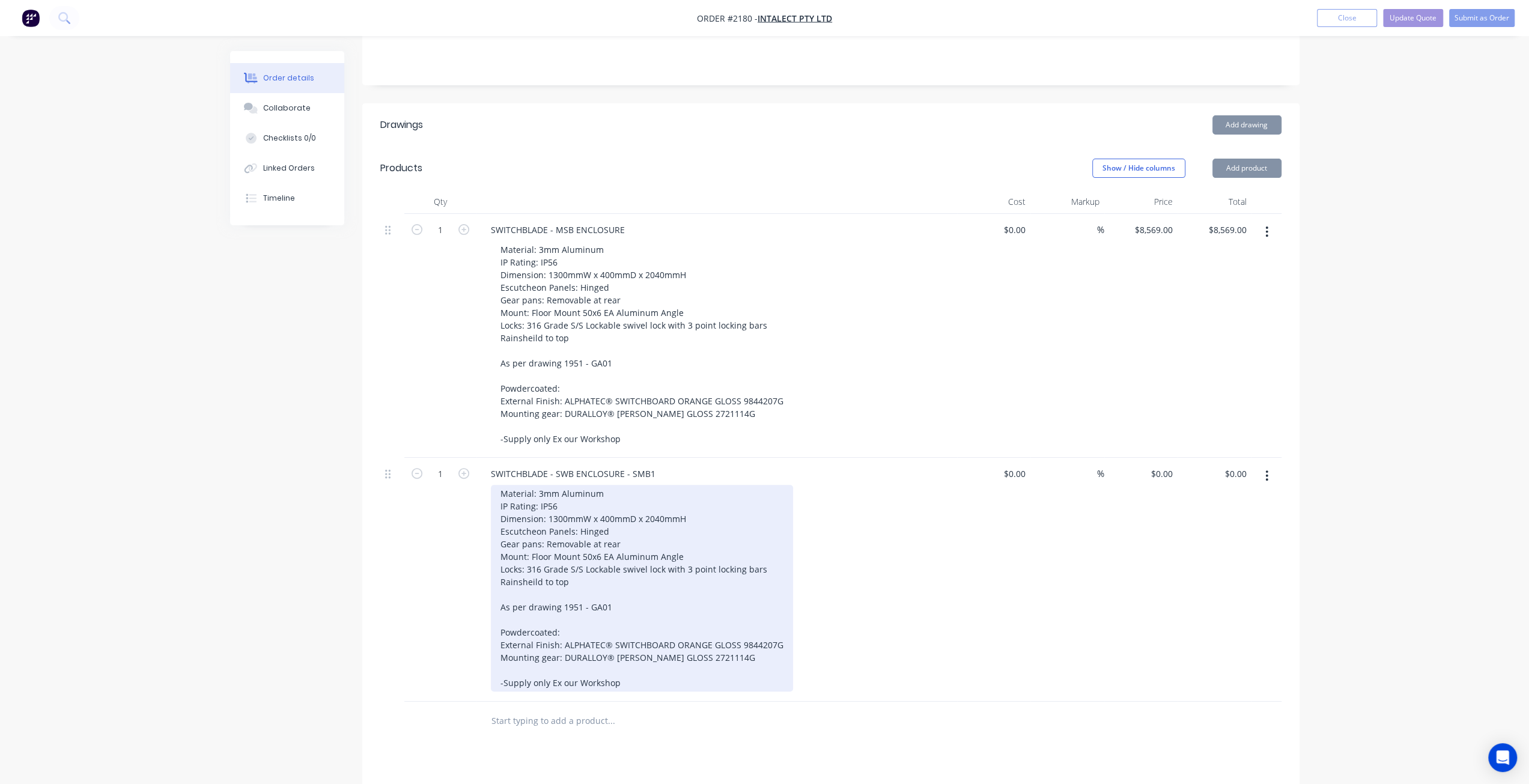
click at [624, 588] on div "Material: 3mm Aluminum IP Rating: IP56 Dimension: 1300mmW x 400mmD x 2040mmH Es…" at bounding box center [642, 588] width 302 height 207
drag, startPoint x: 617, startPoint y: 588, endPoint x: 563, endPoint y: 587, distance: 54.0
click at [563, 587] on div "Material: 3mm Aluminum IP Rating: IP56 Dimension: 1300mmW x 400mmD x 2040mmH Es…" at bounding box center [642, 588] width 302 height 207
drag, startPoint x: 647, startPoint y: 539, endPoint x: 612, endPoint y: 498, distance: 53.9
click at [647, 538] on div "Material: 3mm Aluminum IP Rating: IP56 Dimension: 1300mmW x 400mmD x 2040mmH Es…" at bounding box center [642, 588] width 302 height 207
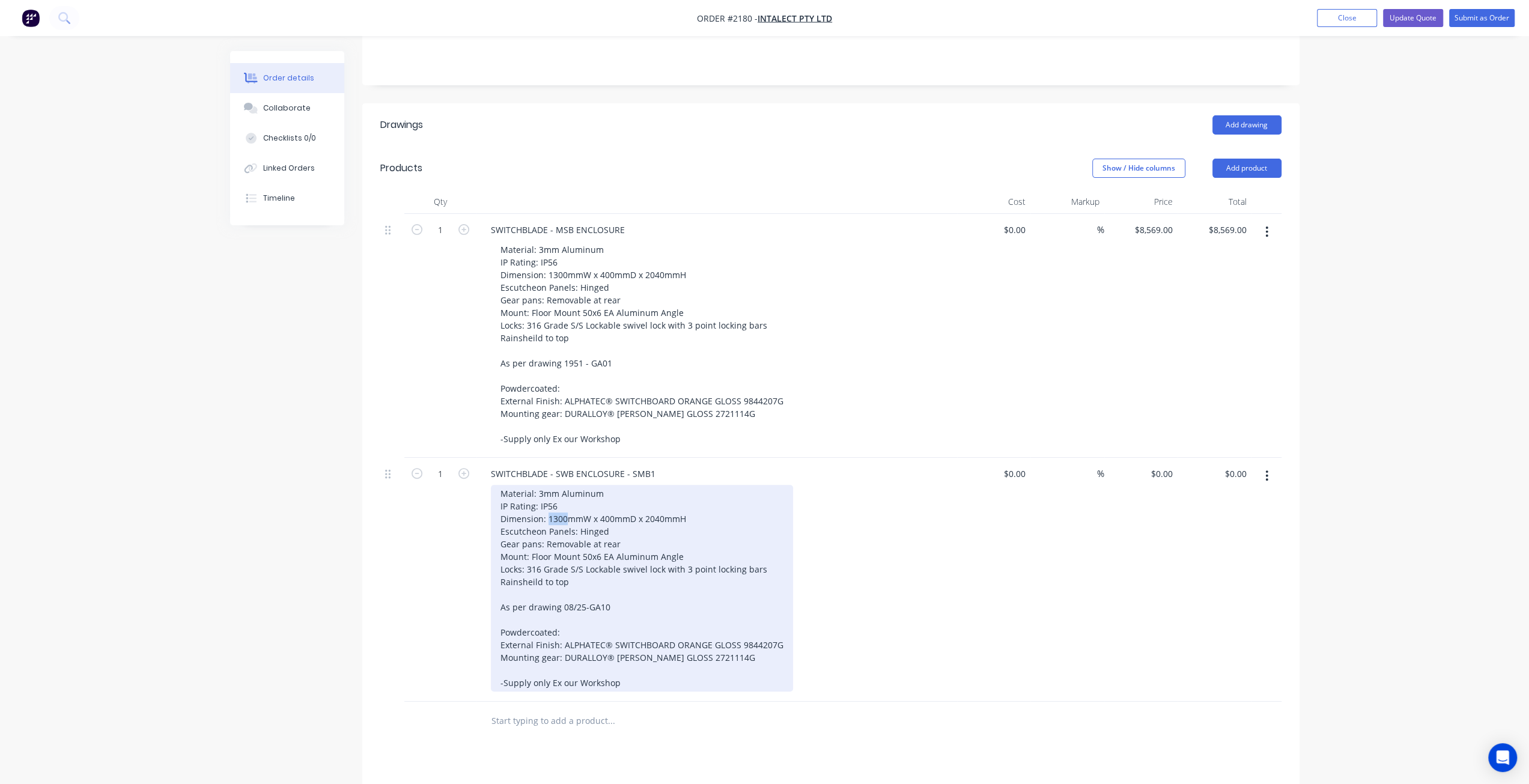
drag, startPoint x: 549, startPoint y: 496, endPoint x: 565, endPoint y: 502, distance: 17.1
click at [565, 502] on div "Material: 3mm Aluminum IP Rating: IP56 Dimension: 1300mmW x 400mmD x 2040mmH Es…" at bounding box center [642, 588] width 302 height 207
drag, startPoint x: 674, startPoint y: 586, endPoint x: 673, endPoint y: 594, distance: 8.1
click at [676, 588] on div "Material: 3mm Aluminum IP Rating: IP56 Dimension: 600mmW x 400mmD x 1800mmH Esc…" at bounding box center [642, 588] width 302 height 207
click at [670, 613] on div "Material: 3mm Aluminum IP Rating: IP56 Dimension: 600mmW x 400mmD x 1800mmH Esc…" at bounding box center [642, 588] width 302 height 207
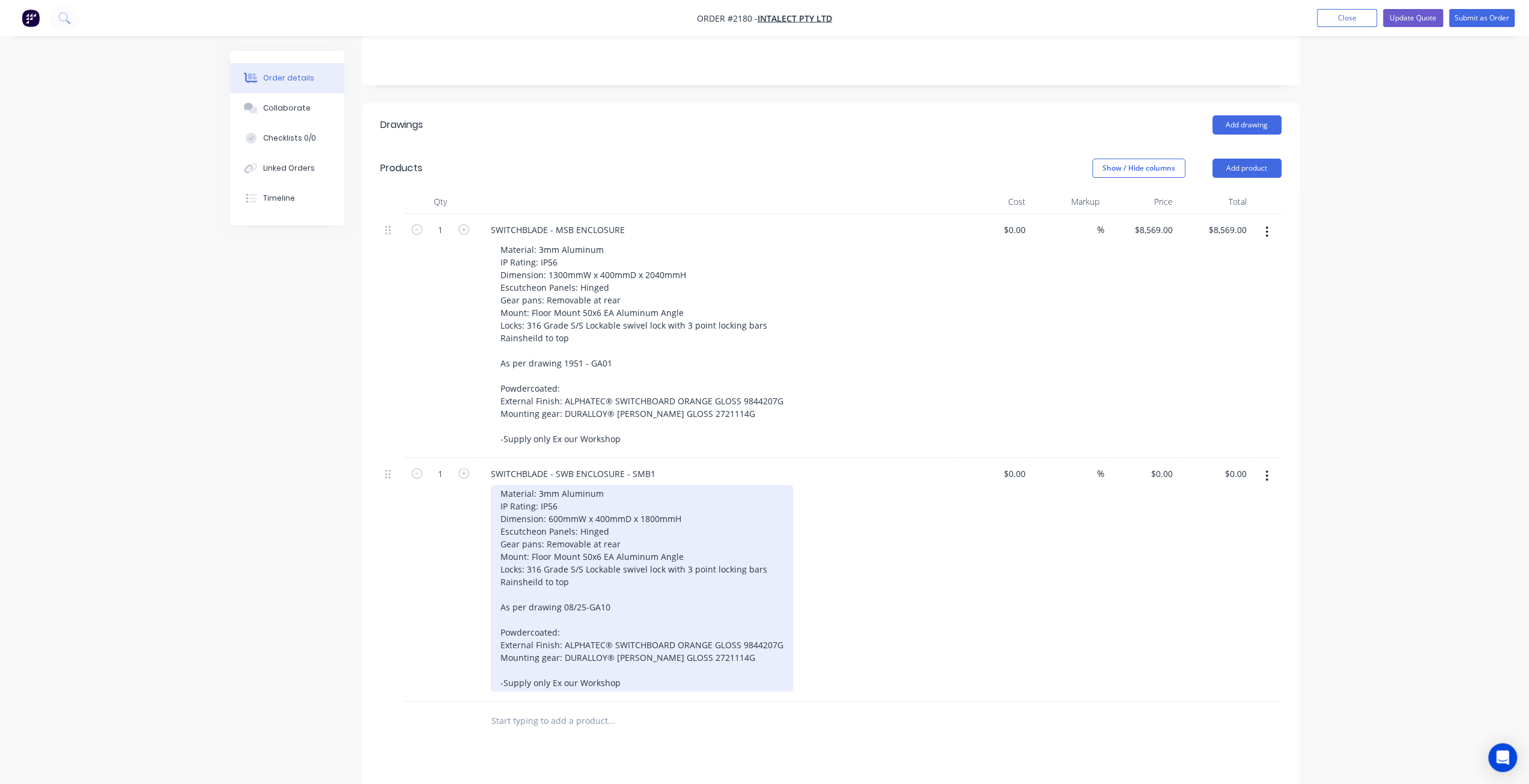
click at [623, 510] on div "Material: 3mm Aluminum IP Rating: IP56 Dimension: 600mmW x 400mmD x 1800mmH Esc…" at bounding box center [642, 588] width 302 height 207
click at [627, 518] on div "Material: 3mm Aluminum IP Rating: IP56 Dimension: 600mmW x 400mmD x 1800mmH Esc…" at bounding box center [642, 588] width 302 height 207
drag, startPoint x: 704, startPoint y: 537, endPoint x: 701, endPoint y: 546, distance: 9.5
click at [704, 536] on div "Material: 3mm Aluminum IP Rating: IP56 Dimension: 600mmW x 400mmD x 1800mmH Esc…" at bounding box center [642, 588] width 302 height 207
drag, startPoint x: 699, startPoint y: 549, endPoint x: 698, endPoint y: 558, distance: 9.1
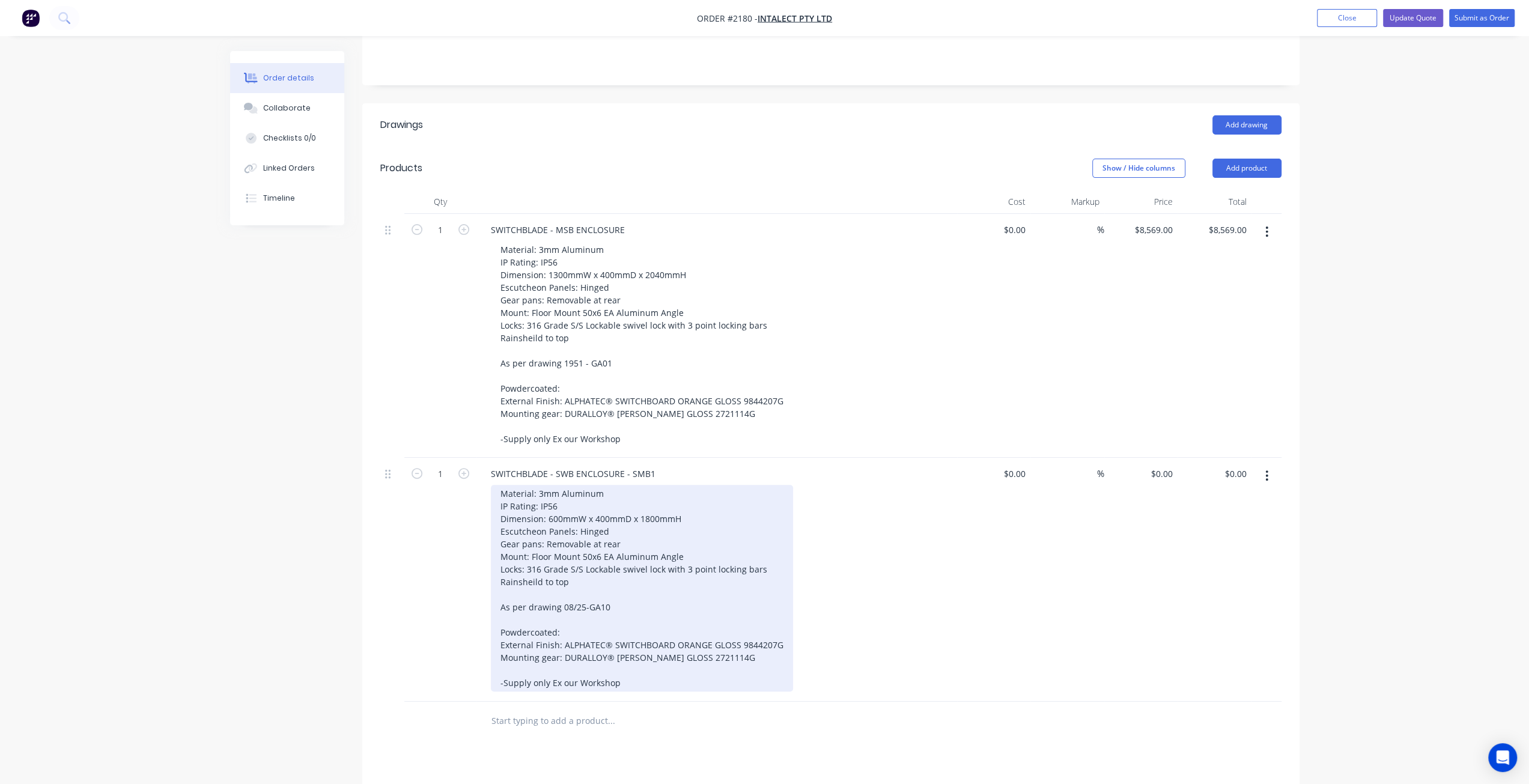
click at [698, 549] on div "Material: 3mm Aluminum IP Rating: IP56 Dimension: 600mmW x 400mmD x 1800mmH Esc…" at bounding box center [642, 588] width 302 height 207
drag, startPoint x: 680, startPoint y: 565, endPoint x: 684, endPoint y: 544, distance: 21.4
click at [683, 566] on div "Material: 3mm Aluminum IP Rating: IP56 Dimension: 600mmW x 400mmD x 1800mmH Esc…" at bounding box center [642, 588] width 302 height 207
click at [692, 540] on div "Material: 3mm Aluminum IP Rating: IP56 Dimension: 600mmW x 400mmD x 1800mmH Esc…" at bounding box center [642, 588] width 302 height 207
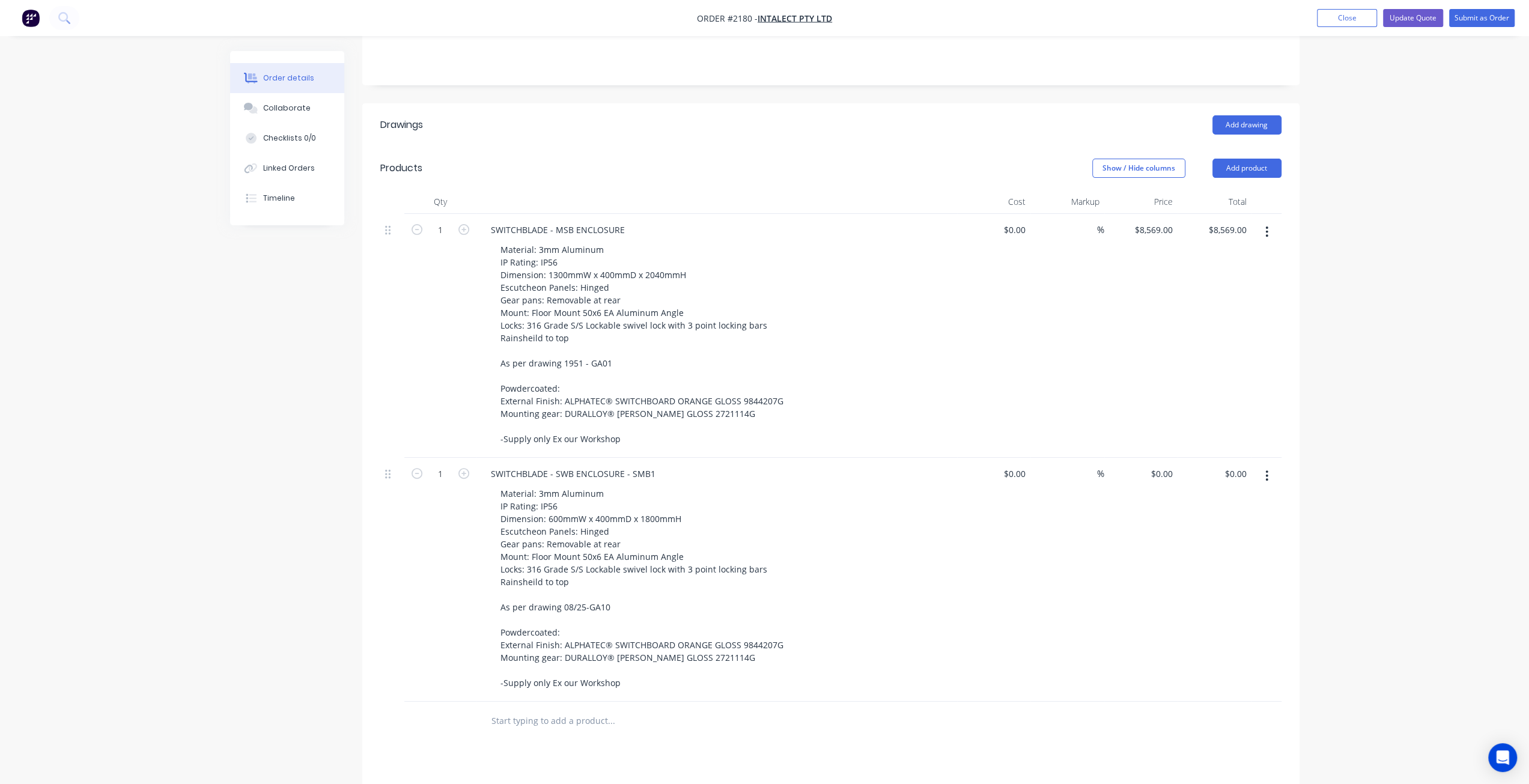
click at [1364, 484] on div "Order details Collaborate Checklists 0/0 Linked Orders Timeline Order details C…" at bounding box center [764, 390] width 1529 height 1314
click at [1165, 465] on input "0" at bounding box center [1171, 474] width 14 height 17
click at [1167, 465] on input "0" at bounding box center [1164, 474] width 28 height 17
type input "$5,080.00"
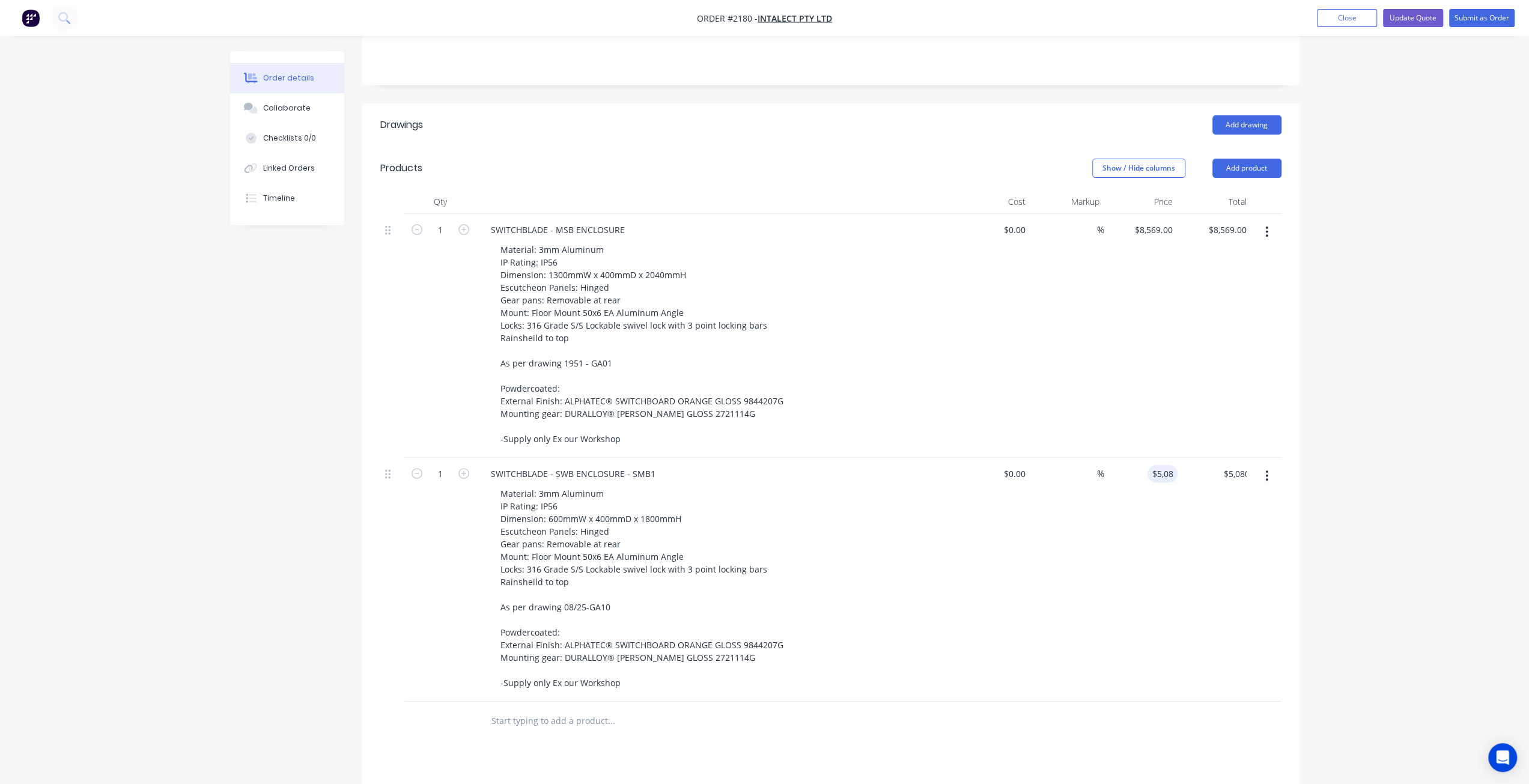
click at [1339, 480] on div "Order details Collaborate Checklists 0/0 Linked Orders Timeline Order details C…" at bounding box center [764, 390] width 1529 height 1314
click at [1343, 447] on div "Order details Collaborate Checklists 0/0 Linked Orders Timeline Order details C…" at bounding box center [764, 390] width 1529 height 1314
click at [1158, 465] on input "5080" at bounding box center [1165, 474] width 25 height 17
type input "$4,940.00"
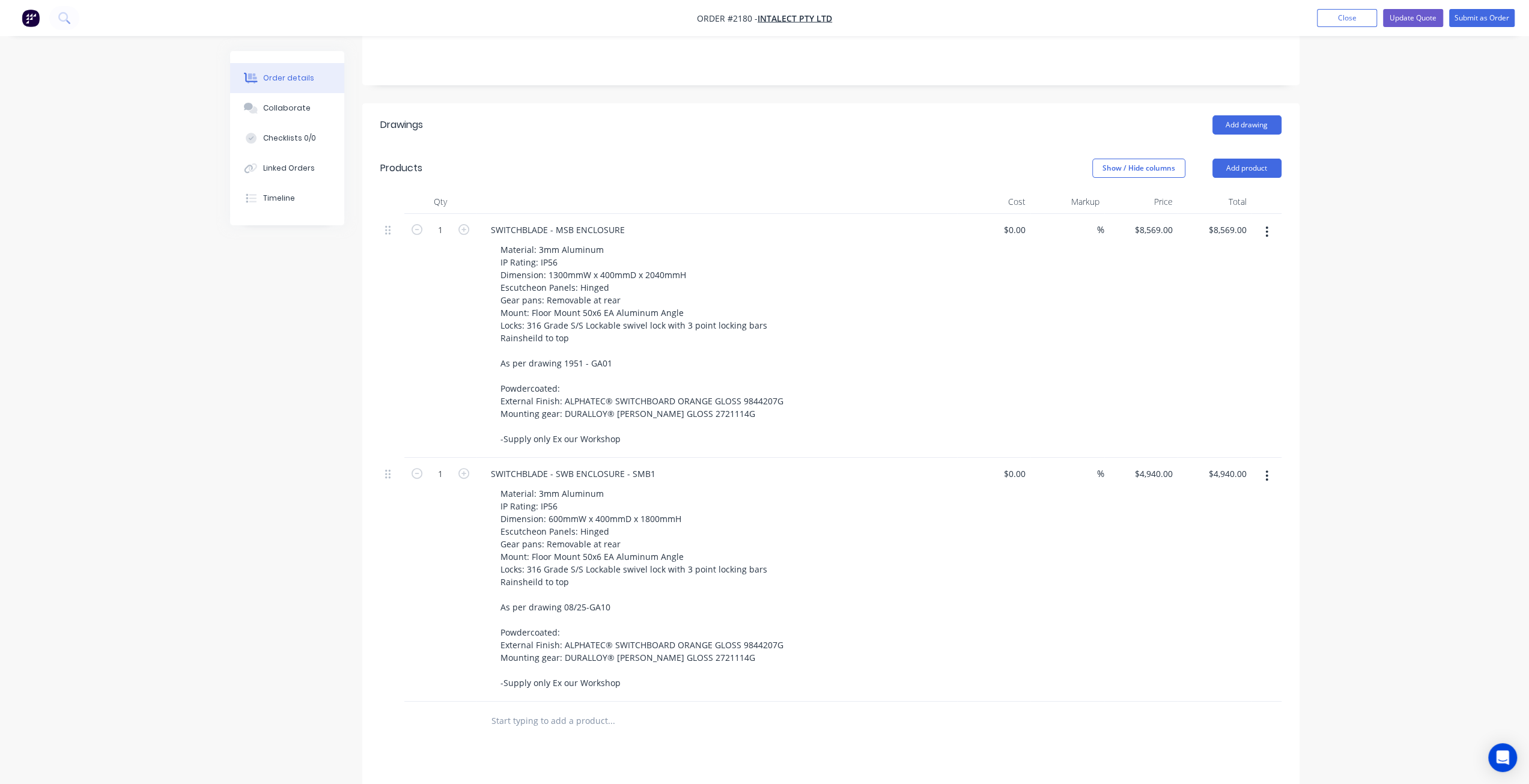
click at [1395, 426] on div "Order details Collaborate Checklists 0/0 Linked Orders Timeline Order details C…" at bounding box center [764, 390] width 1529 height 1314
click at [1421, 482] on div "Order details Collaborate Checklists 0/0 Linked Orders Timeline Order details C…" at bounding box center [764, 390] width 1529 height 1314
click at [1384, 445] on div "Order details Collaborate Checklists 0/0 Linked Orders Timeline Order details C…" at bounding box center [764, 390] width 1529 height 1314
click at [1411, 20] on button "Update Quote" at bounding box center [1413, 17] width 60 height 18
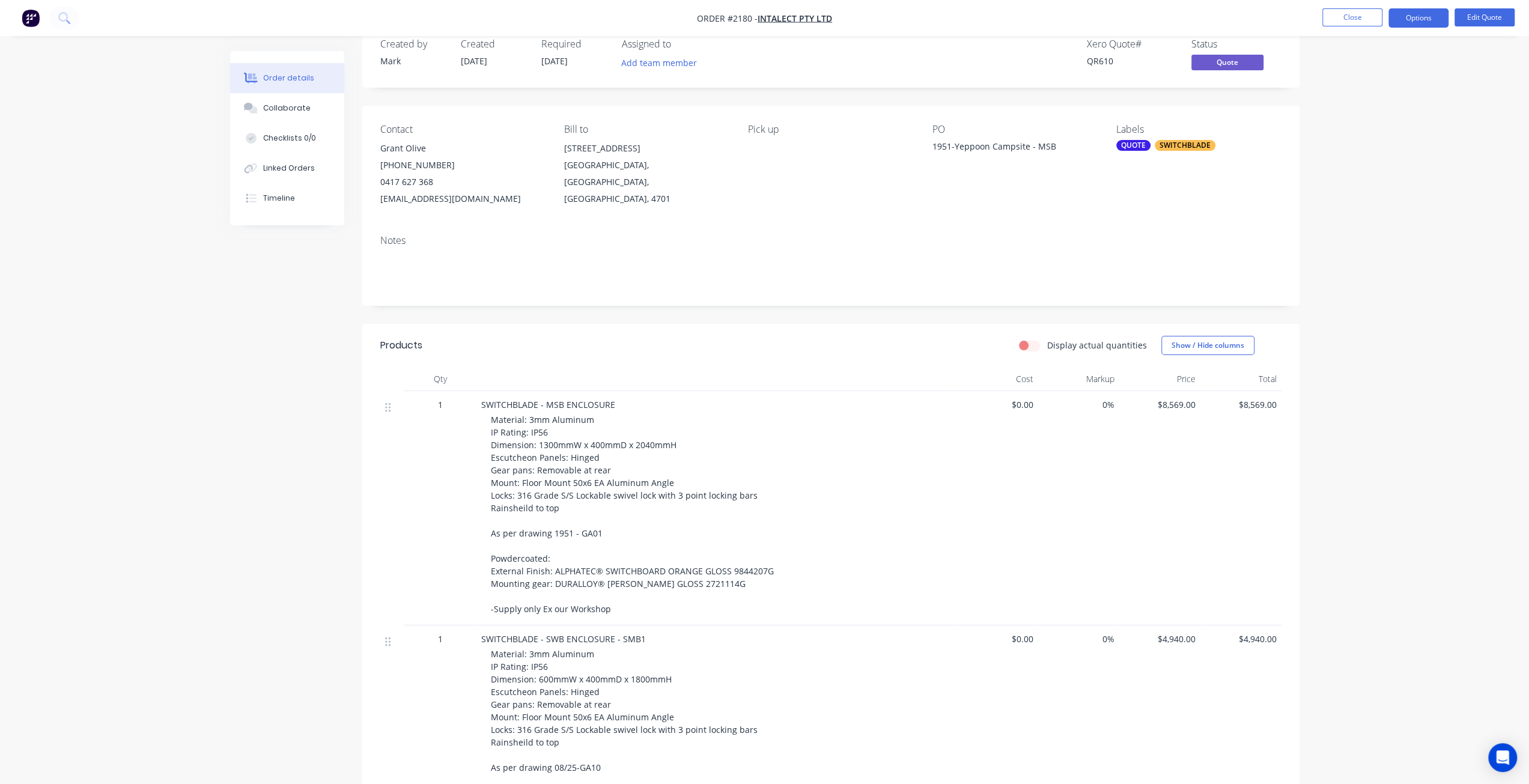
scroll to position [0, 0]
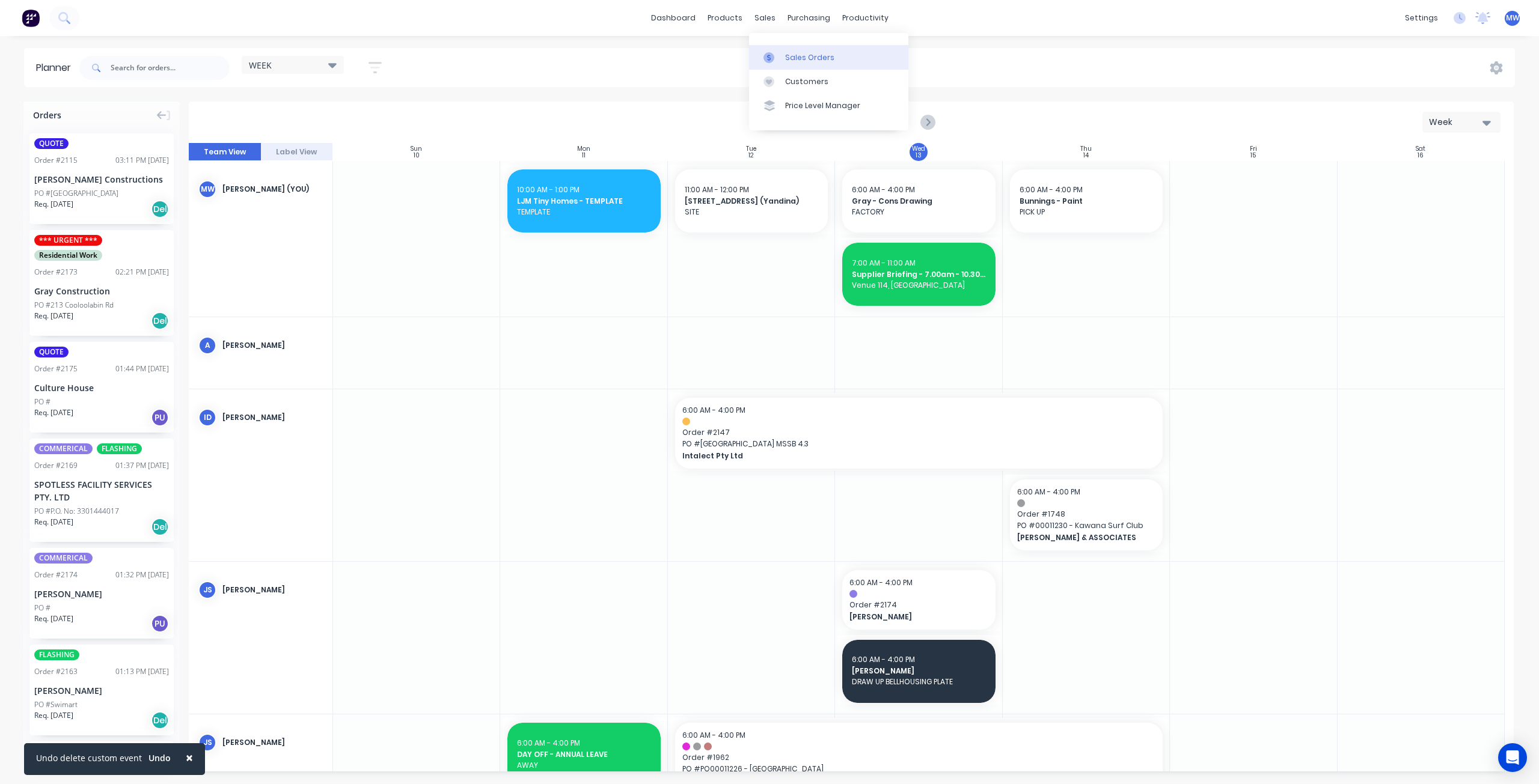
click at [799, 60] on div "Sales Orders" at bounding box center [810, 58] width 50 height 11
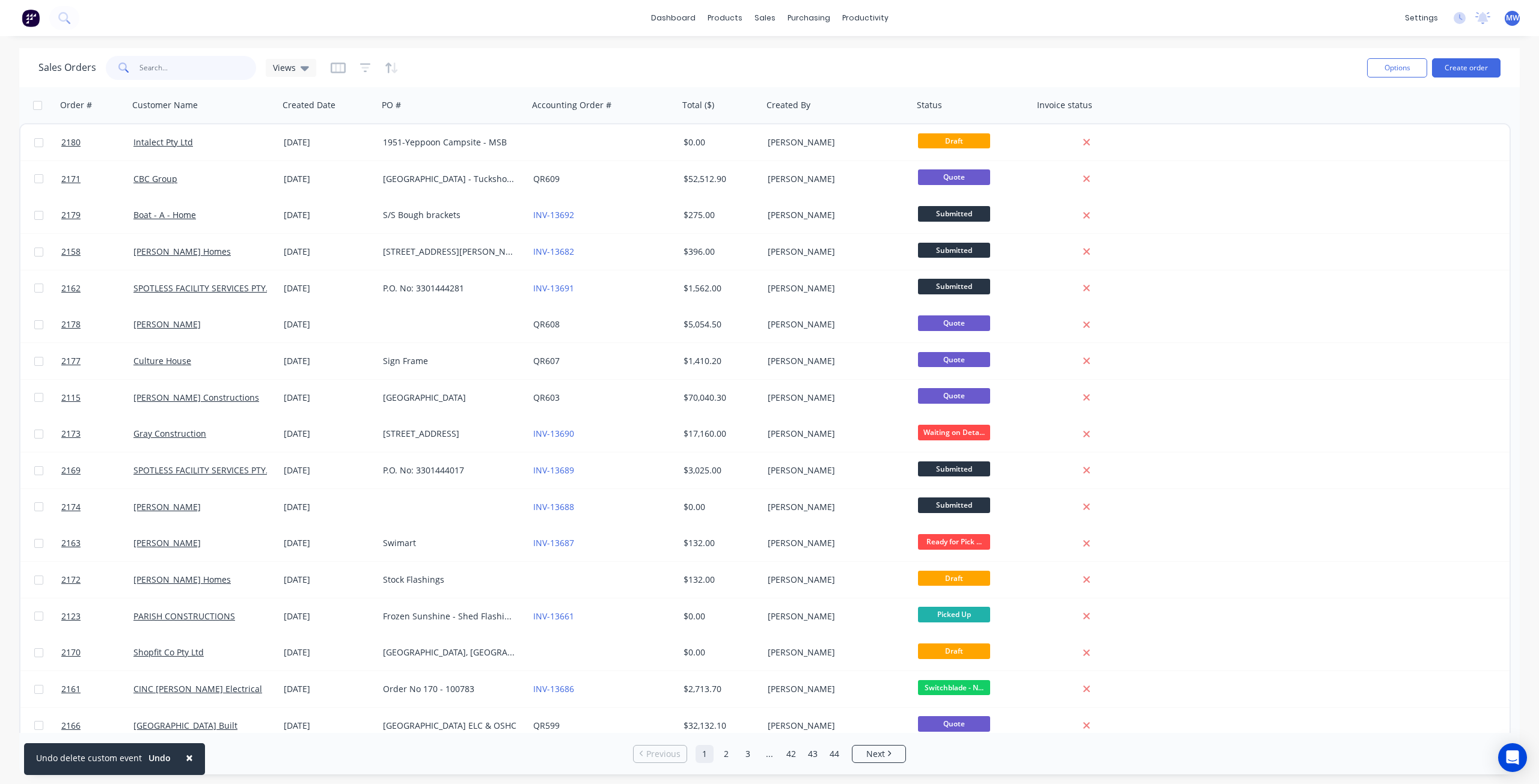
click at [200, 70] on input "text" at bounding box center [197, 68] width 117 height 24
type input "intalect"
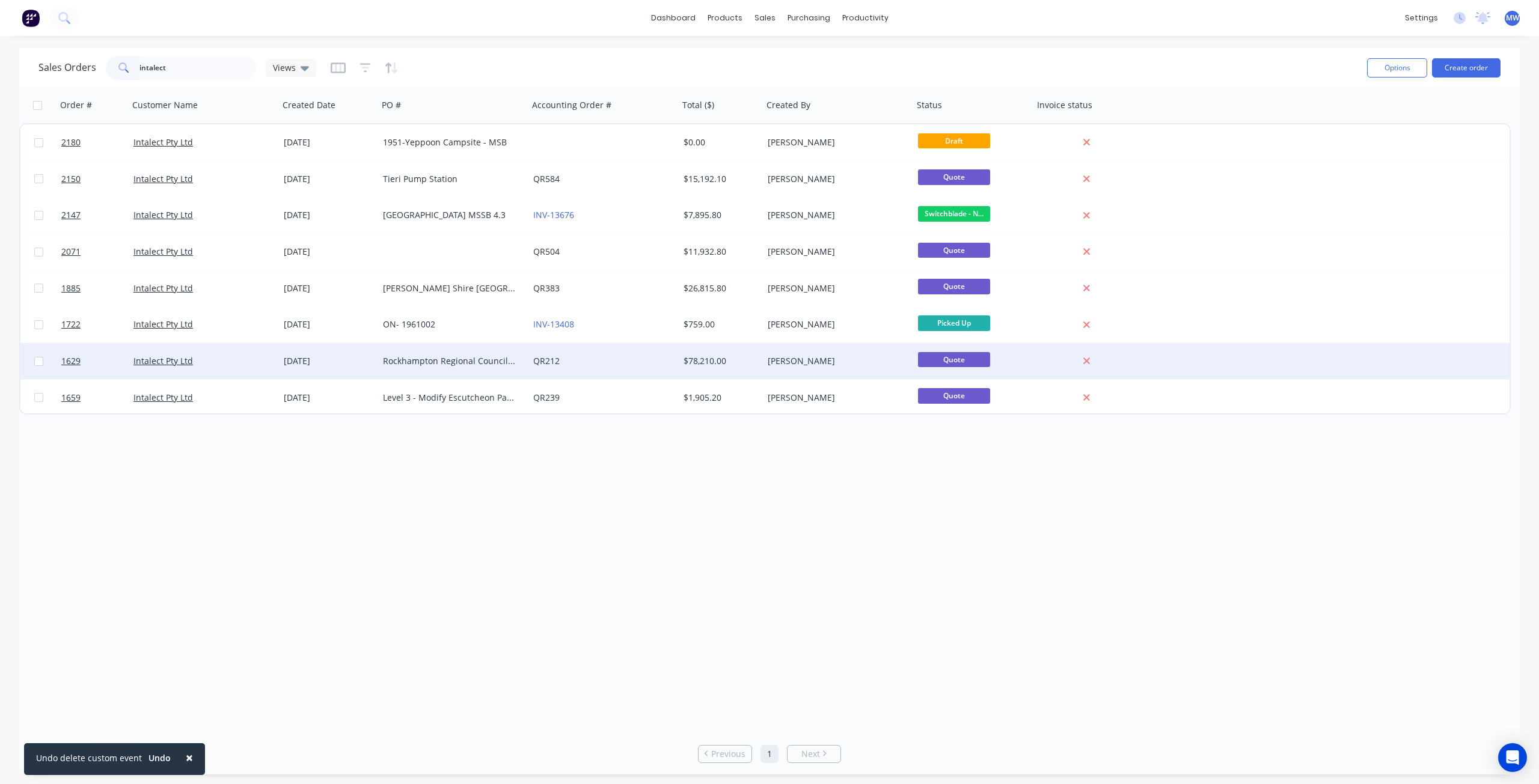
click at [289, 364] on div "[DATE]" at bounding box center [329, 361] width 90 height 12
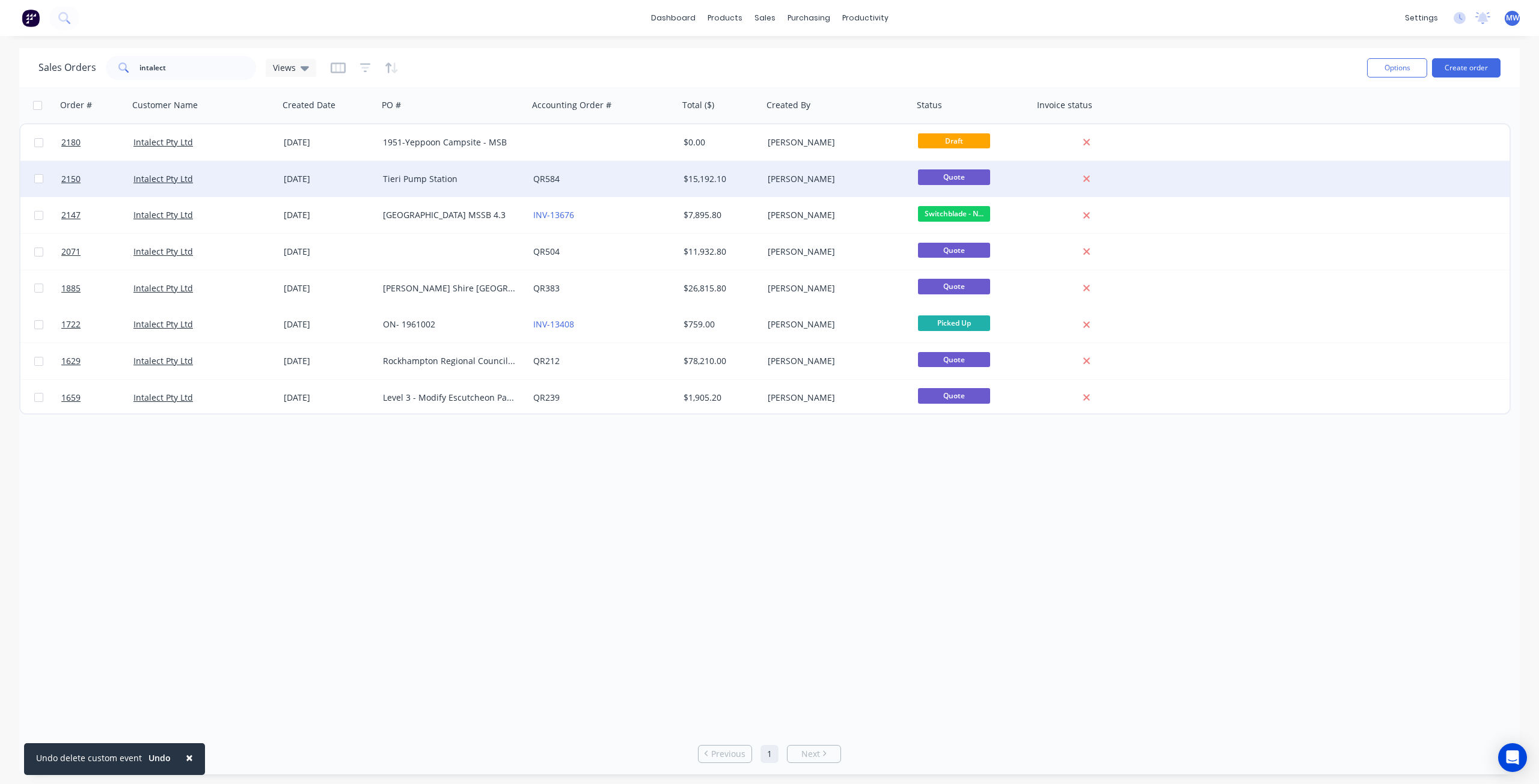
click at [297, 187] on div "[DATE]" at bounding box center [329, 179] width 99 height 36
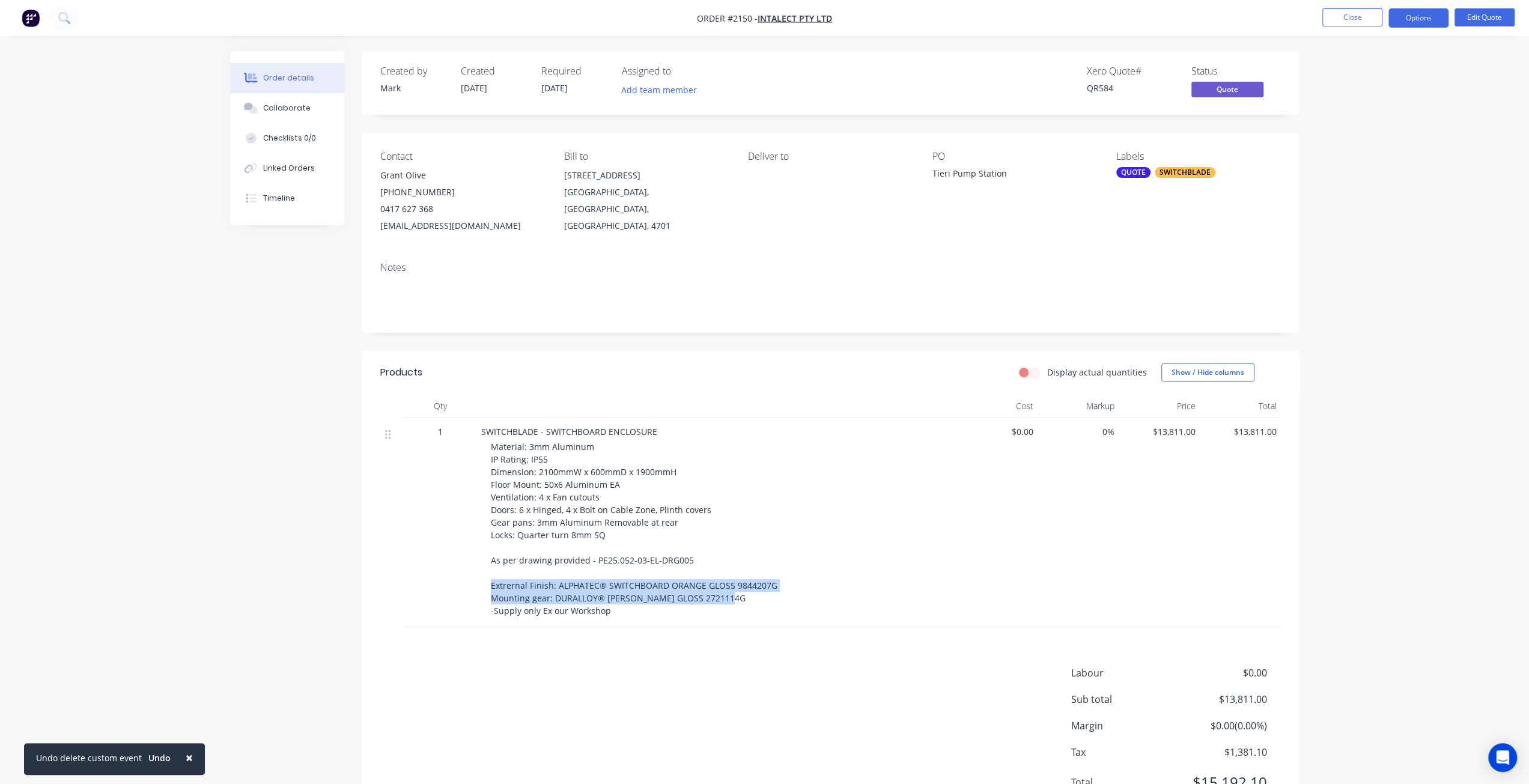
drag, startPoint x: 492, startPoint y: 586, endPoint x: 754, endPoint y: 596, distance: 262.2
click at [755, 596] on div "Material: 3mm Aluminum IP Rating: IP55 Dimension: 2100mmW x 600mmD x 1900mmH Fl…" at bounding box center [721, 529] width 461 height 177
copy span "Extrernal Finish: ALPHATEC® SWITCHBOARD ORANGE GLOSS 9844207G Mounting gear: DU…"
click at [1367, 20] on button "Close" at bounding box center [1352, 17] width 60 height 18
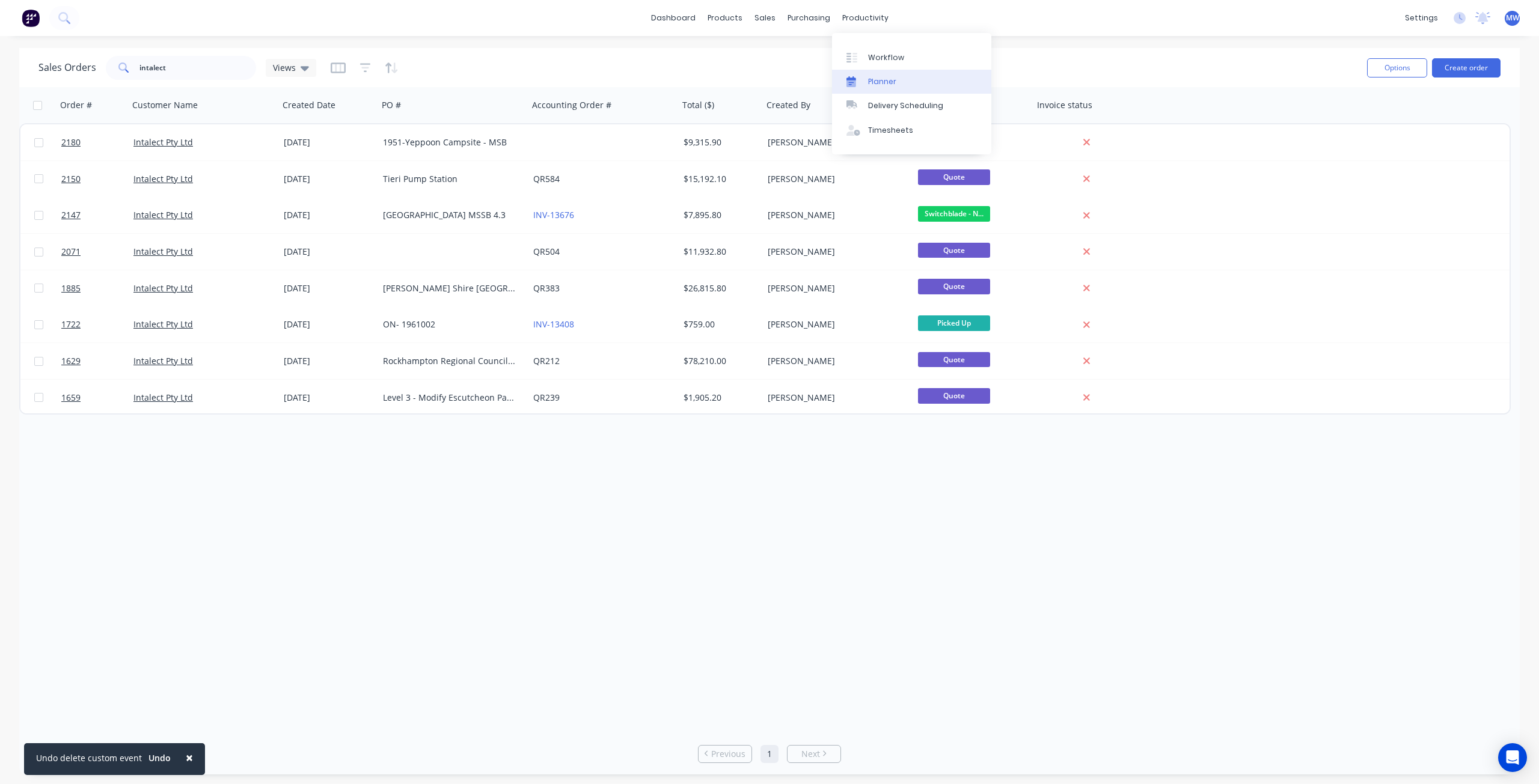
click at [885, 82] on div "Planner" at bounding box center [882, 82] width 28 height 11
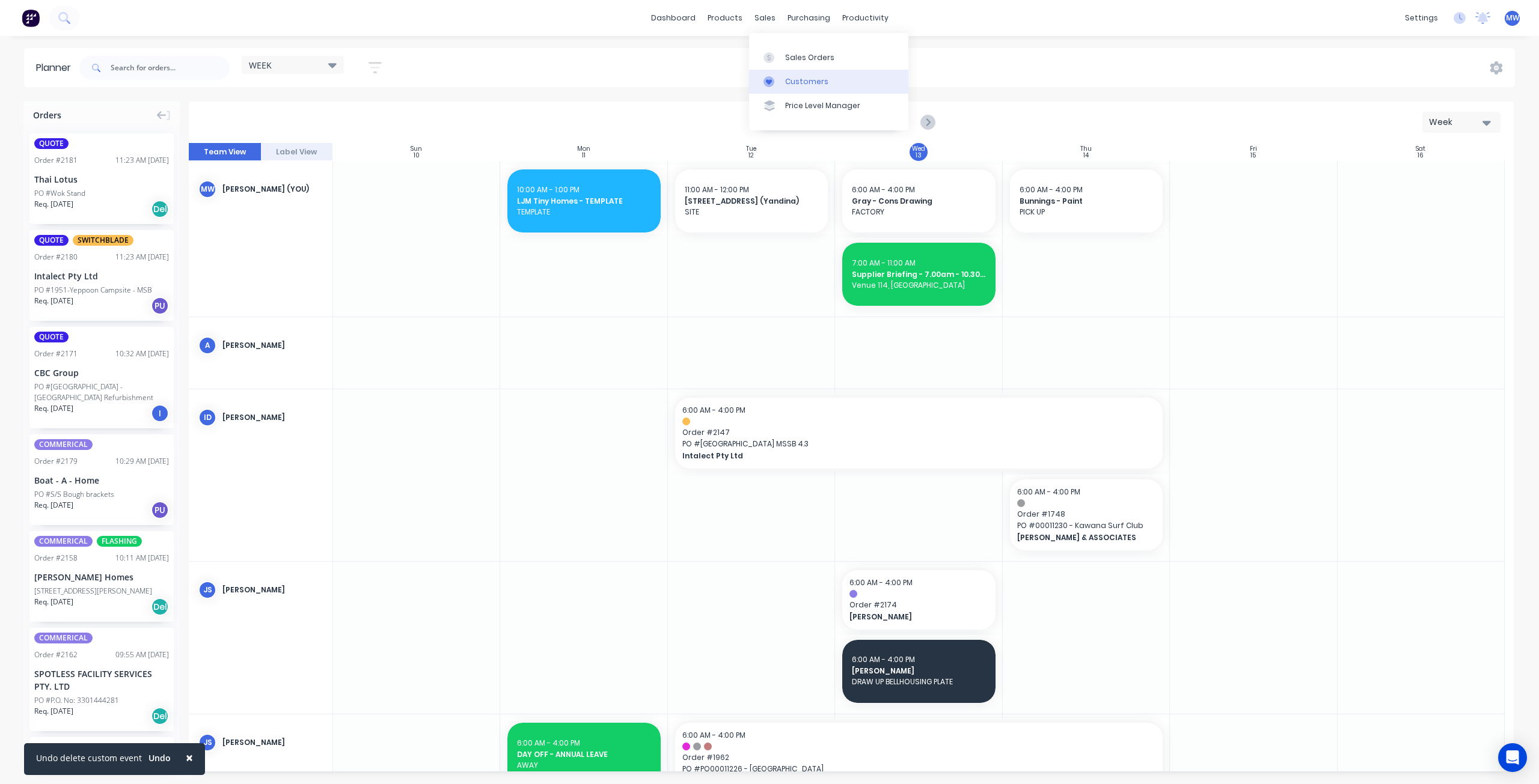
click at [806, 82] on div "Customers" at bounding box center [806, 82] width 43 height 11
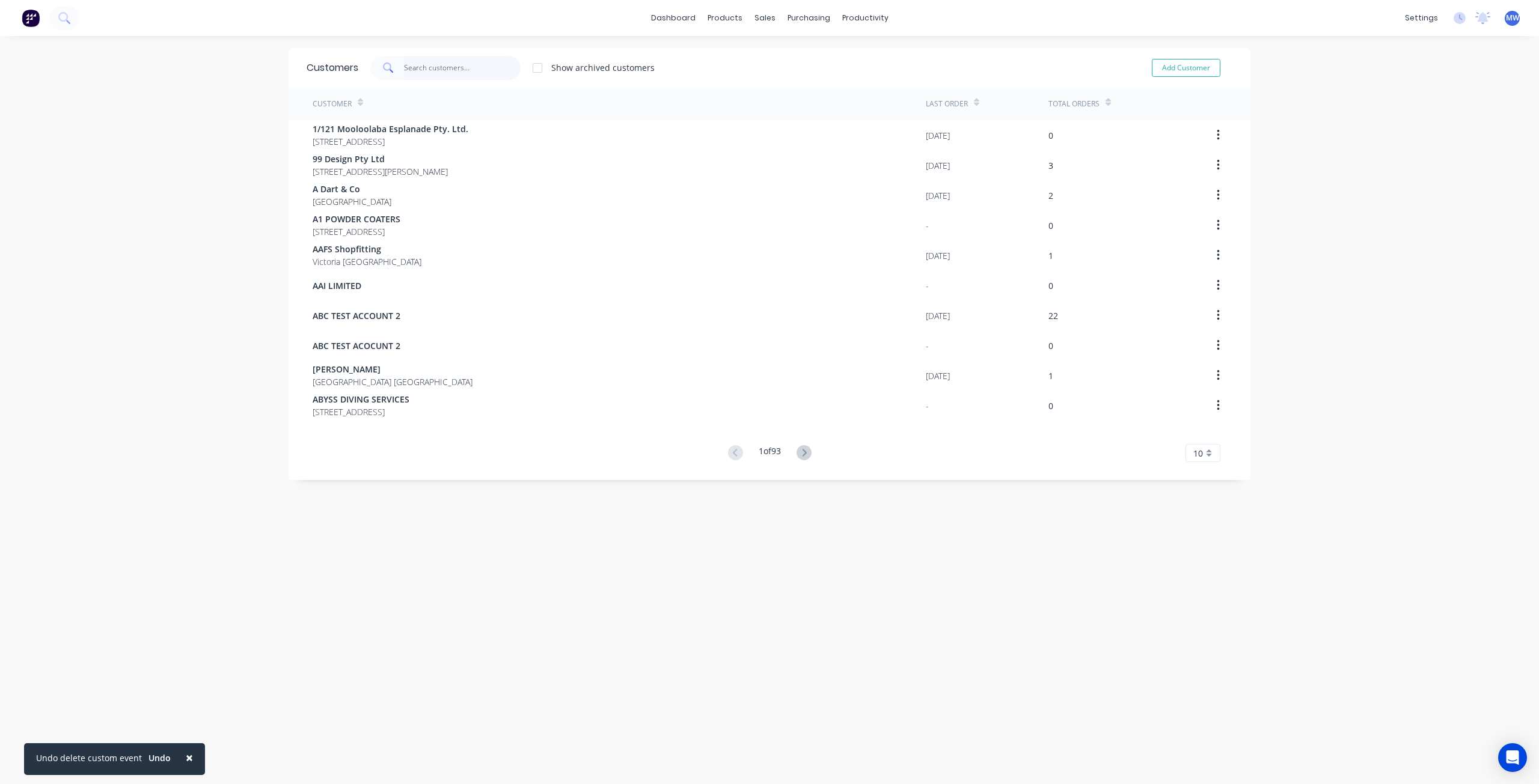
click at [439, 69] on input "text" at bounding box center [462, 68] width 117 height 24
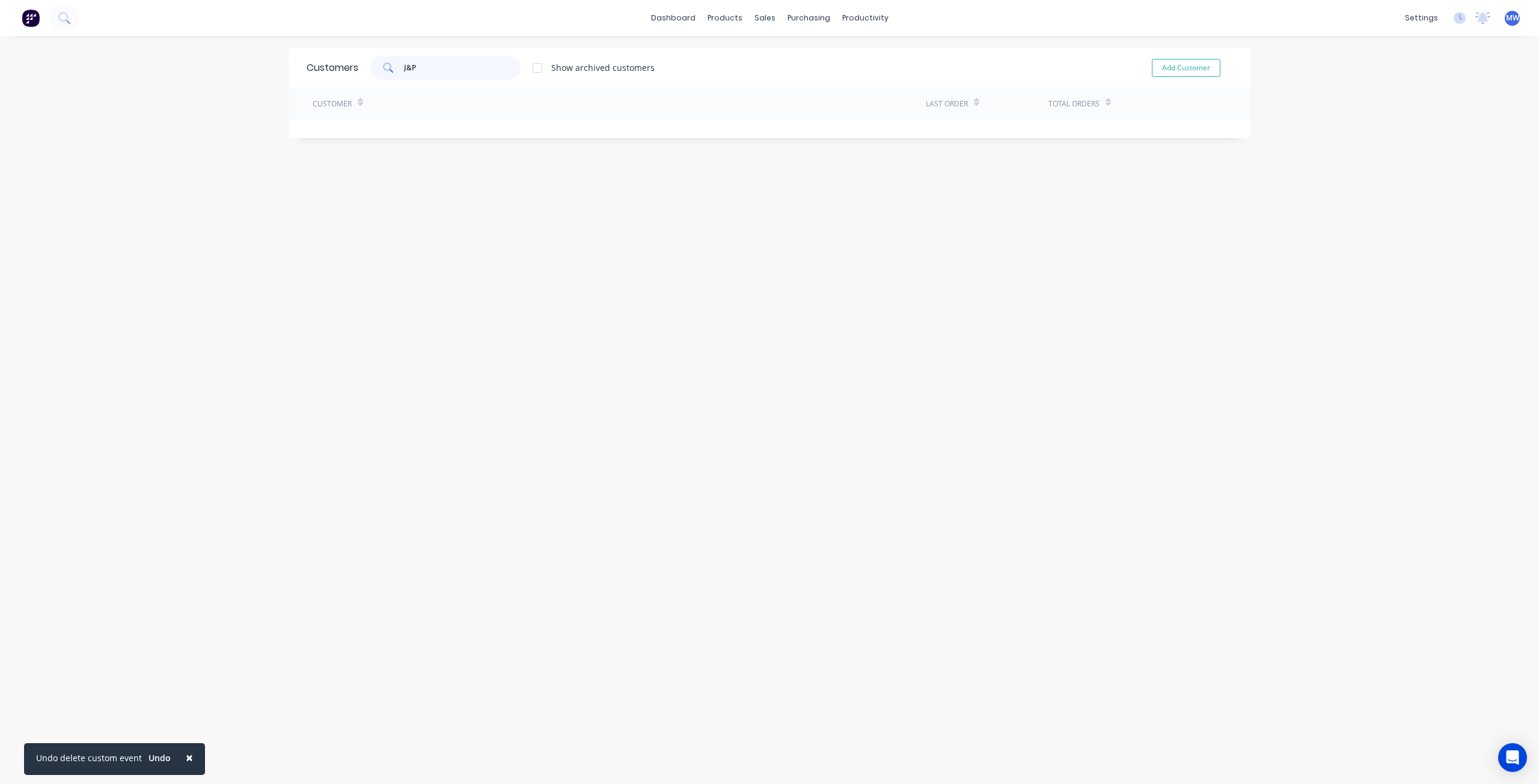
drag, startPoint x: 432, startPoint y: 68, endPoint x: 321, endPoint y: 70, distance: 111.0
click at [321, 70] on div "Customers J&P Show archived customers Add Customer" at bounding box center [770, 68] width 962 height 39
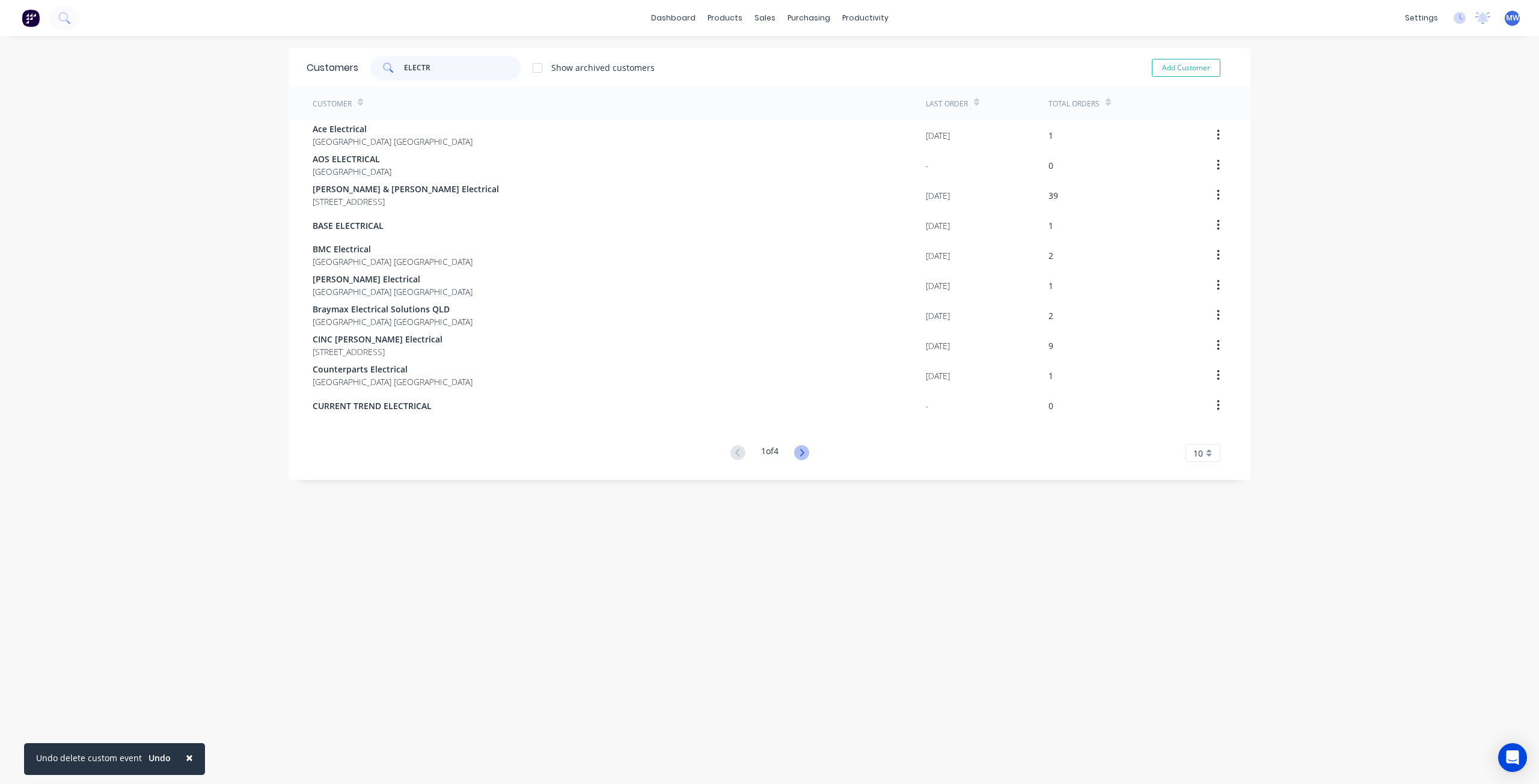
type input "ELECTR"
click at [799, 452] on icon at bounding box center [801, 452] width 15 height 15
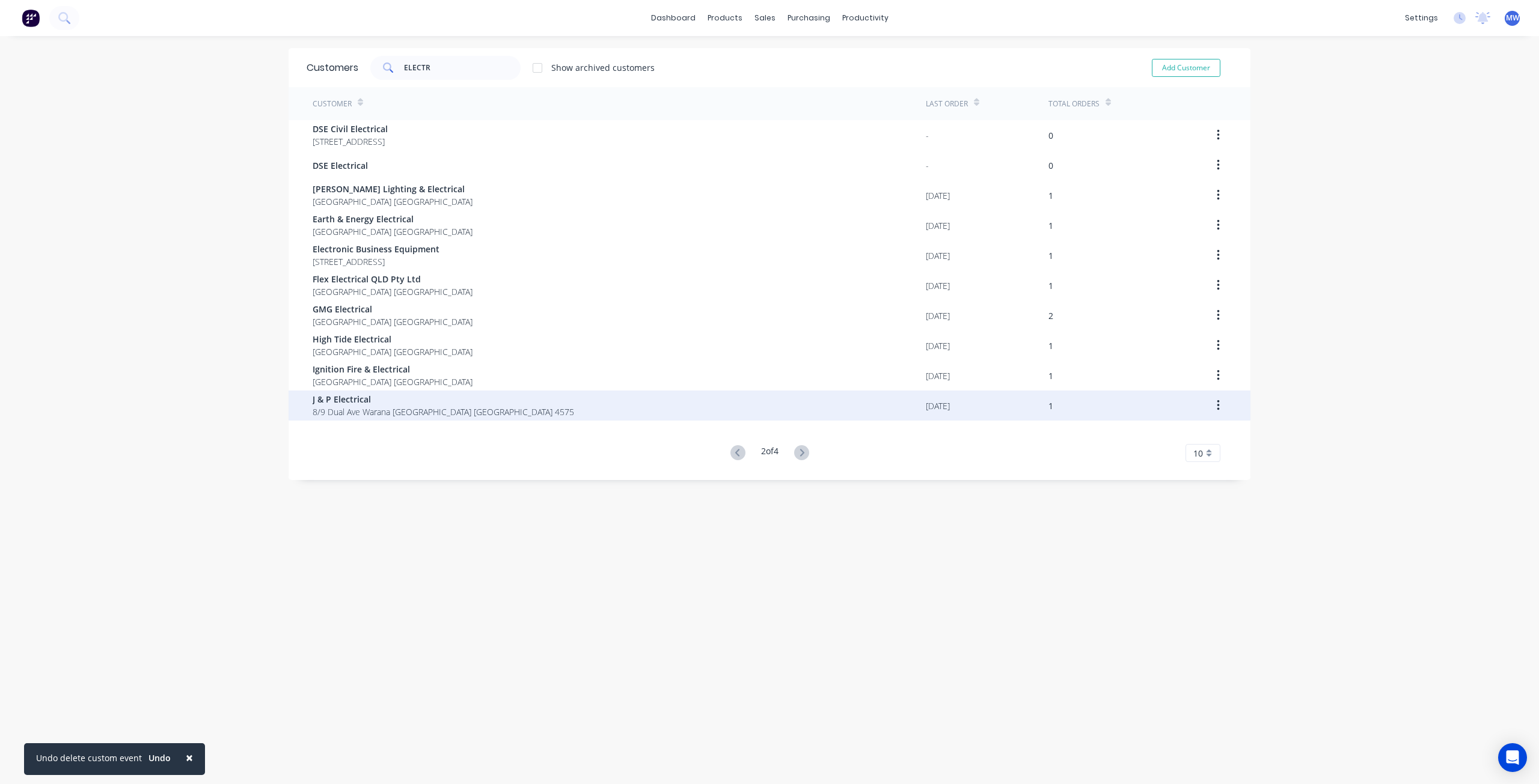
click at [415, 400] on span "J & P Electrical" at bounding box center [443, 399] width 262 height 13
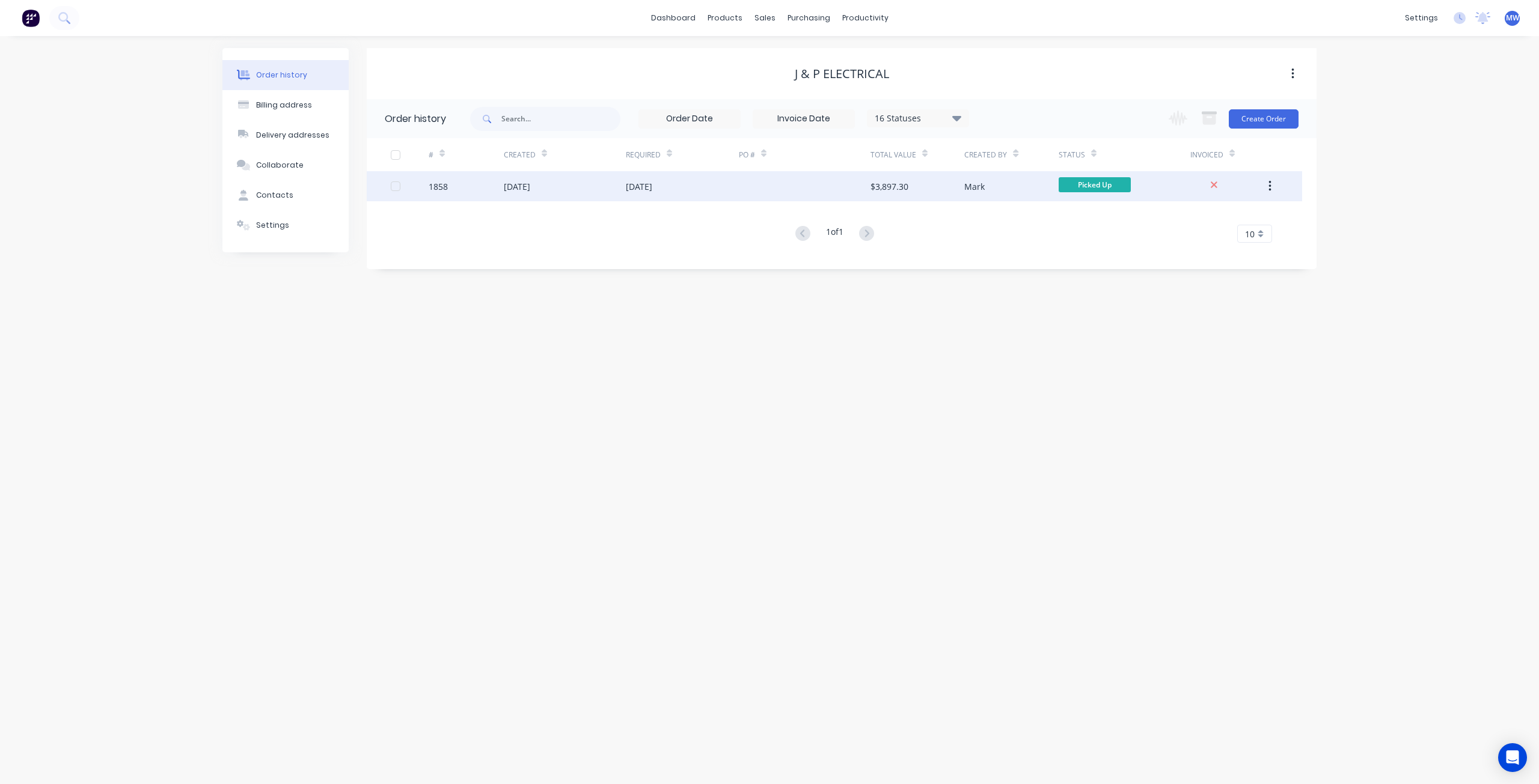
click at [703, 192] on div "[DATE]" at bounding box center [682, 186] width 113 height 30
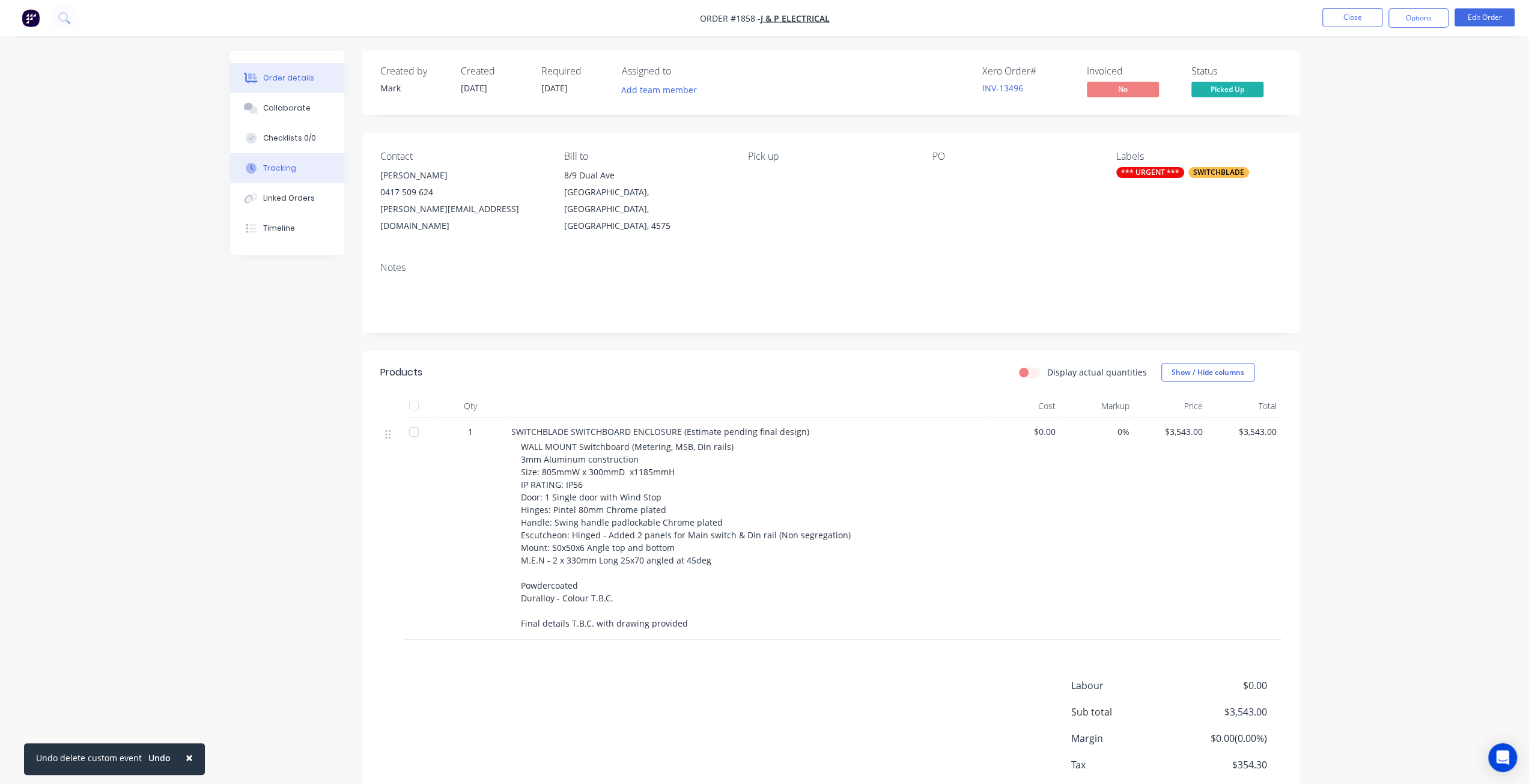
click at [291, 163] on div "Tracking" at bounding box center [280, 168] width 33 height 11
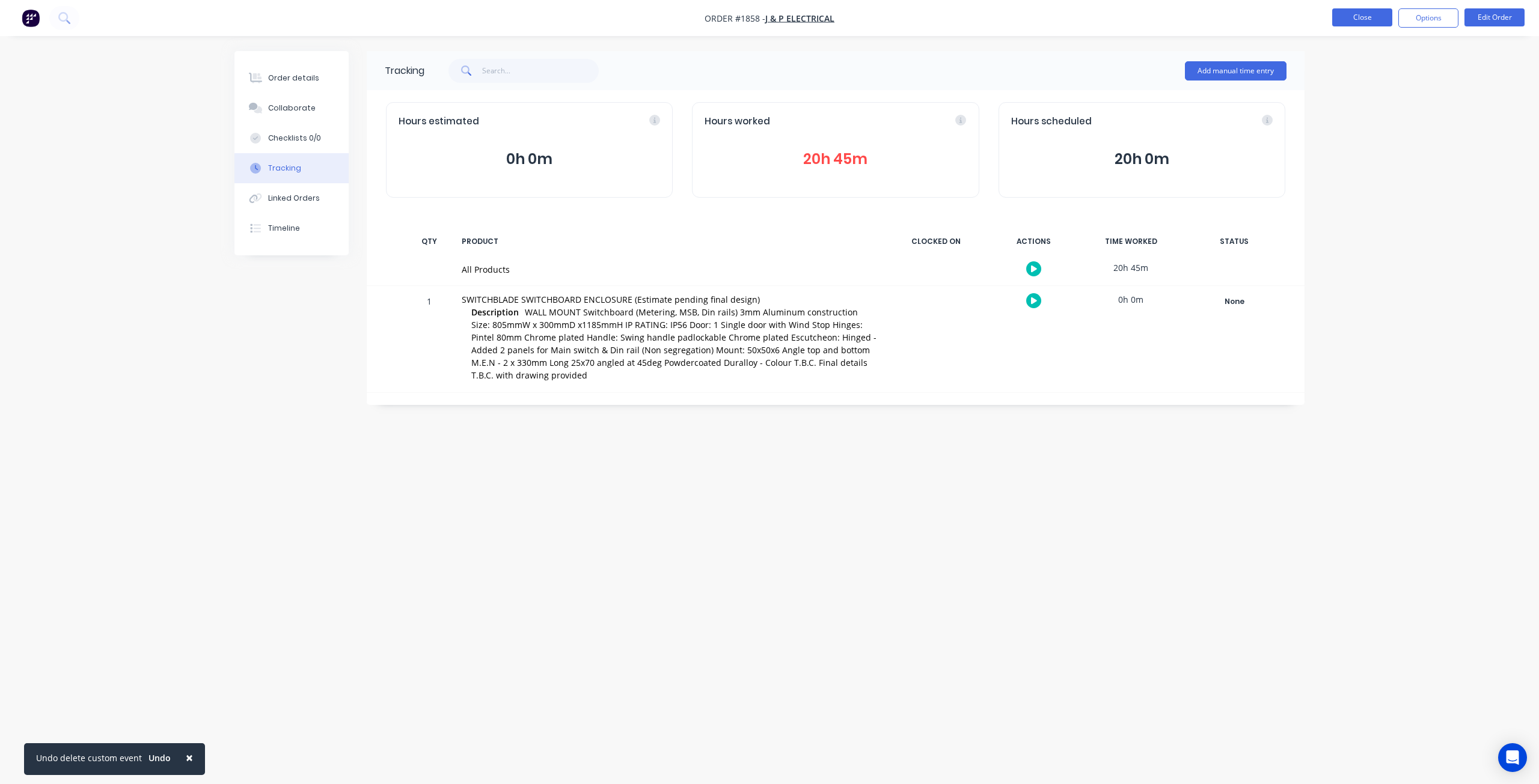
click at [1365, 22] on button "Close" at bounding box center [1362, 17] width 60 height 18
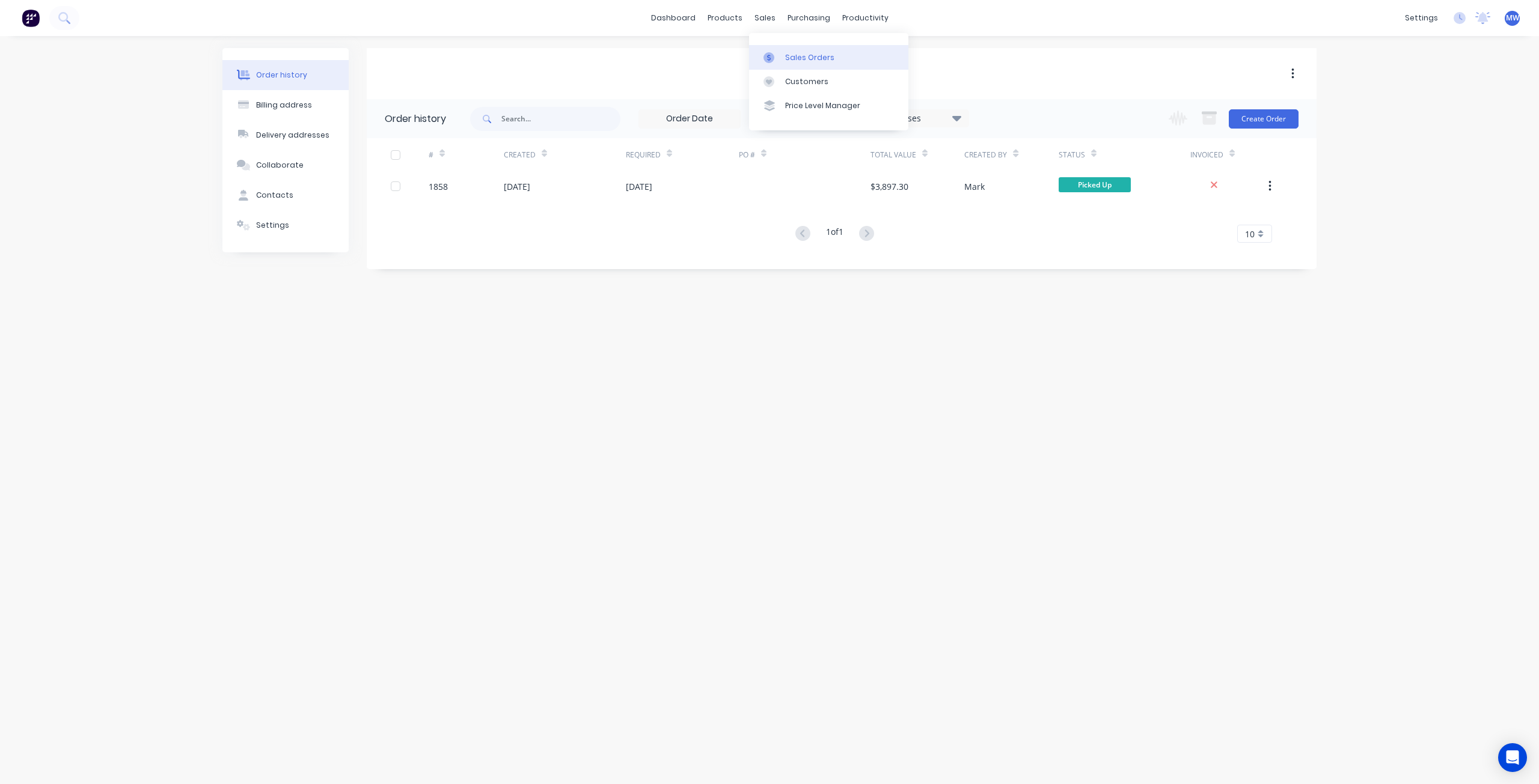
click at [792, 58] on div "Sales Orders" at bounding box center [810, 58] width 50 height 11
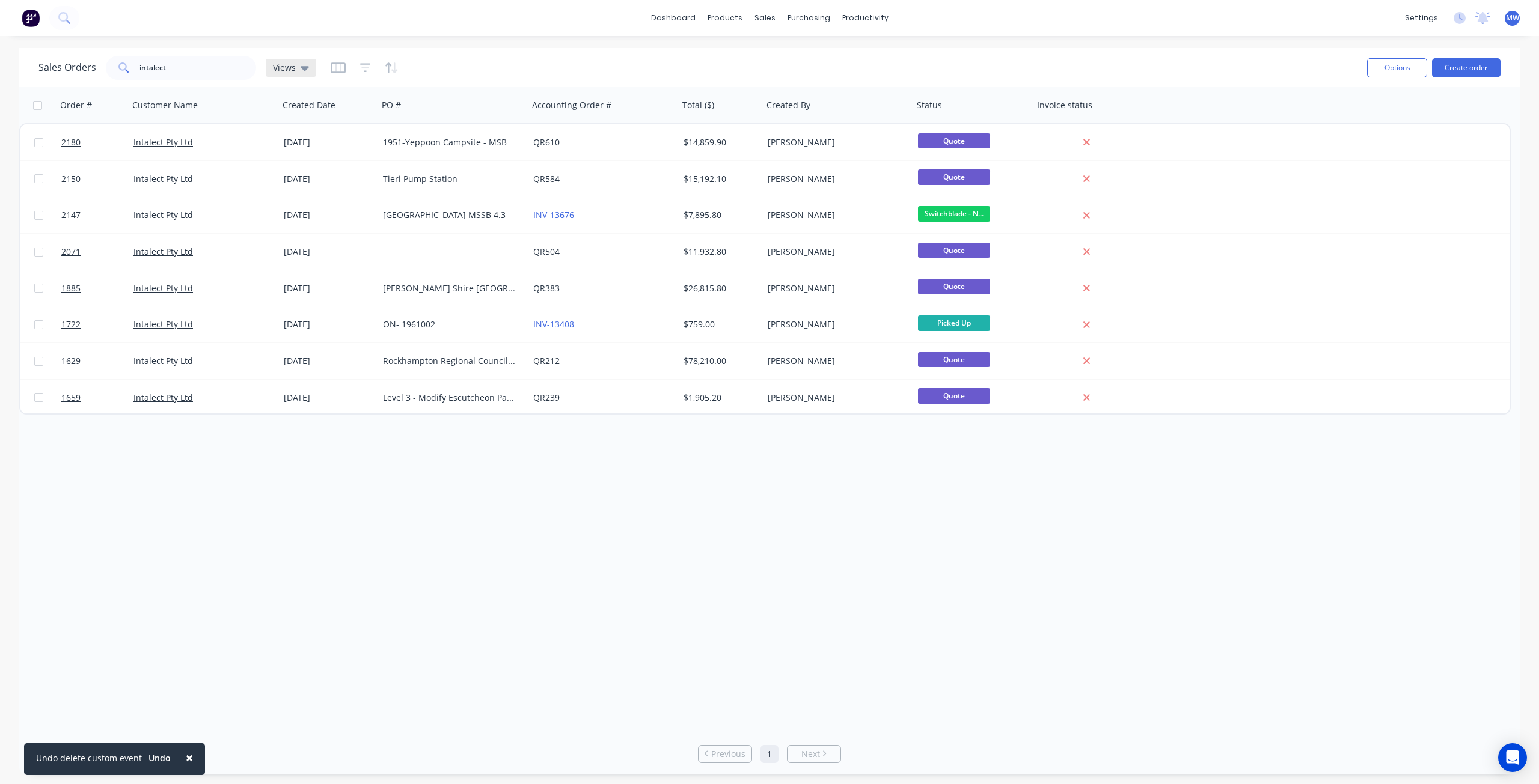
click at [288, 73] on span "Views" at bounding box center [284, 68] width 23 height 13
click at [308, 167] on button "None (Default)" at bounding box center [338, 170] width 137 height 14
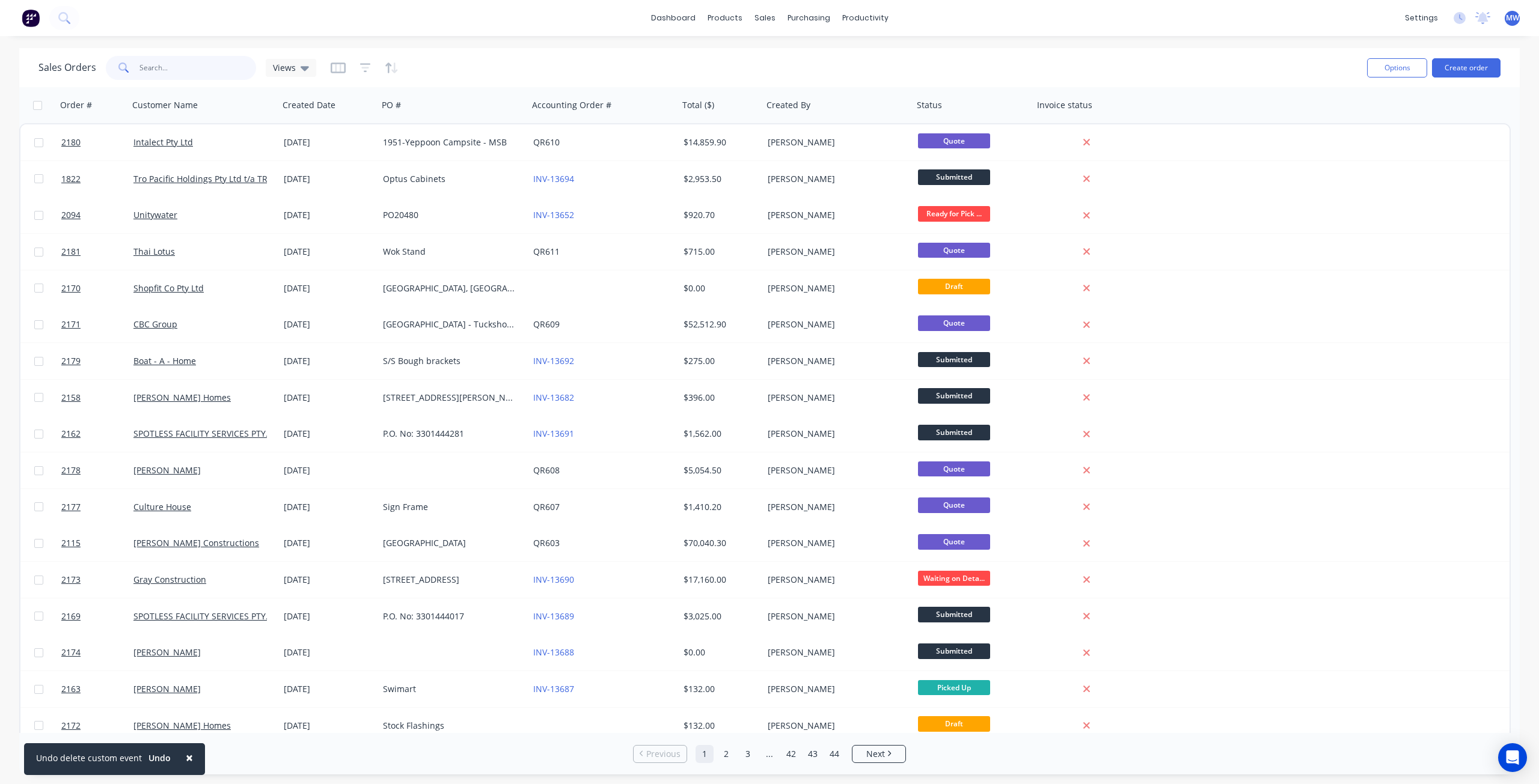
drag, startPoint x: 223, startPoint y: 62, endPoint x: 40, endPoint y: 73, distance: 183.3
click at [40, 73] on div "Sales Orders intalect Views" at bounding box center [177, 68] width 277 height 24
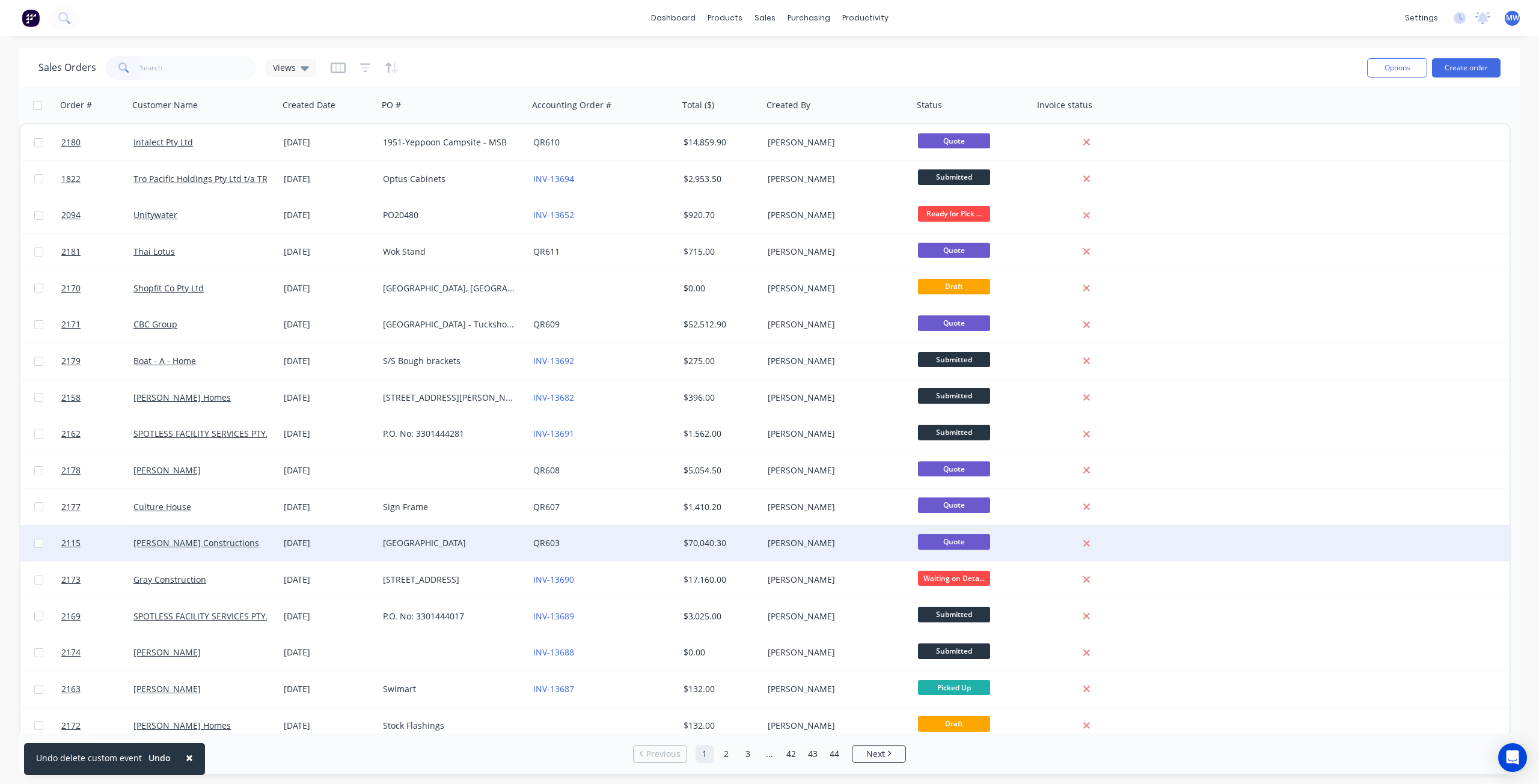
click at [413, 547] on div "[GEOGRAPHIC_DATA]" at bounding box center [450, 543] width 134 height 12
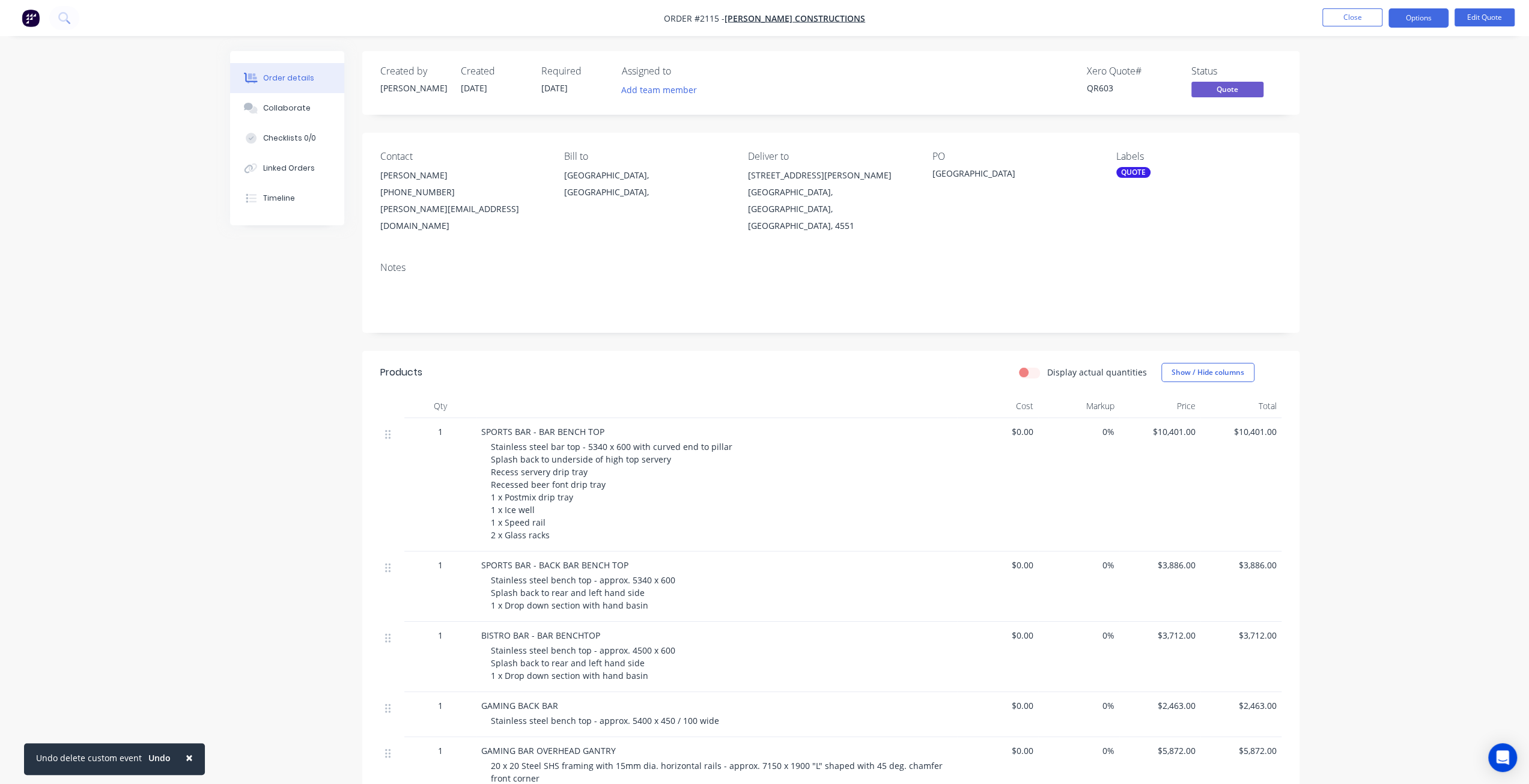
click at [1412, 285] on div "Order details Collaborate Checklists 0/0 Linked Orders Timeline Order details C…" at bounding box center [764, 740] width 1529 height 1481
click at [1412, 287] on div "Order details Collaborate Checklists 0/0 Linked Orders Timeline Order details C…" at bounding box center [764, 740] width 1529 height 1481
click at [1379, 288] on div "Order details Collaborate Checklists 0/0 Linked Orders Timeline Order details C…" at bounding box center [764, 740] width 1529 height 1481
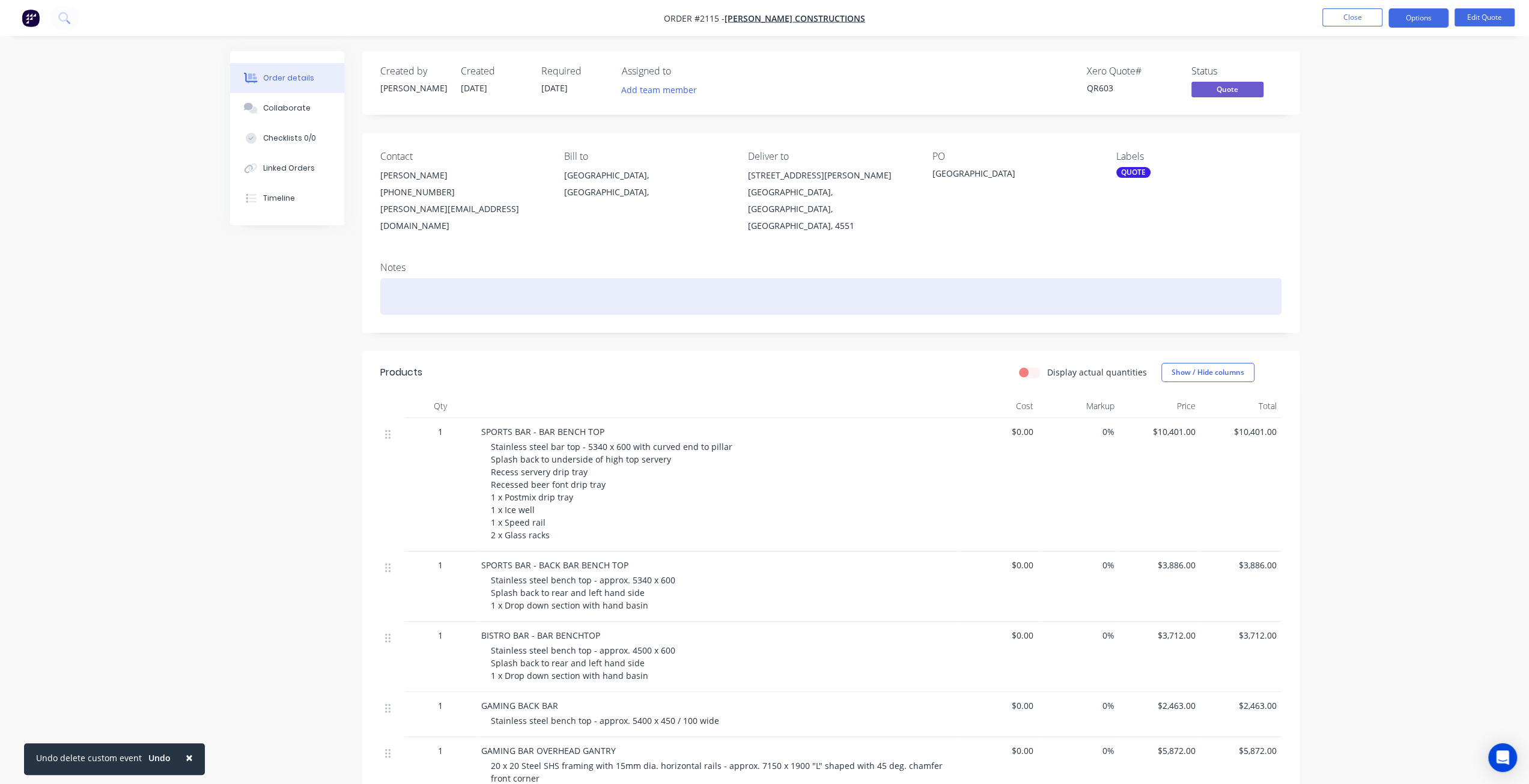
click at [393, 278] on div at bounding box center [830, 296] width 901 height 37
click at [425, 280] on div at bounding box center [830, 296] width 901 height 37
drag, startPoint x: 414, startPoint y: 289, endPoint x: 412, endPoint y: 282, distance: 7.3
click at [414, 284] on div at bounding box center [830, 296] width 901 height 37
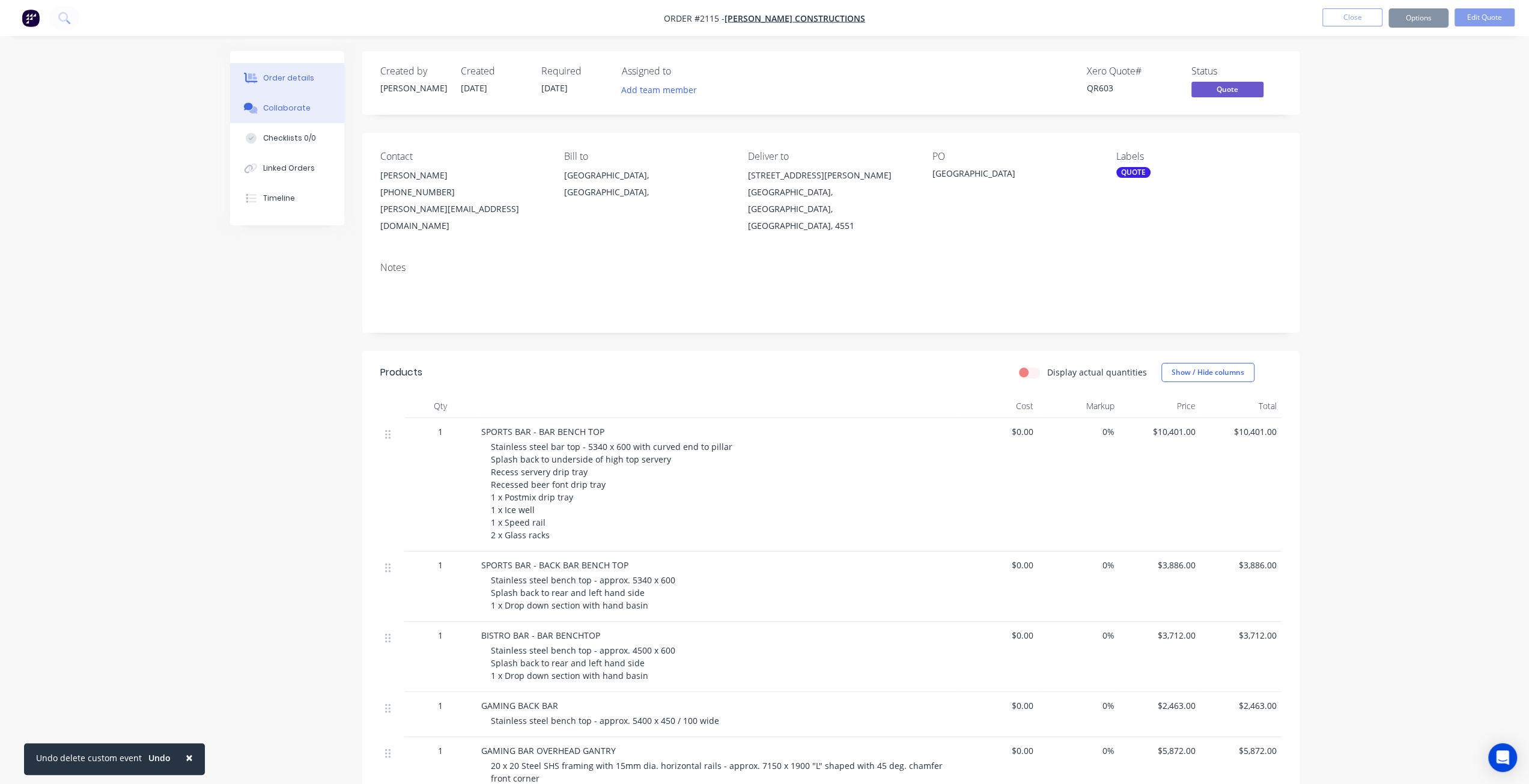
click at [290, 114] on button "Collaborate" at bounding box center [287, 108] width 114 height 30
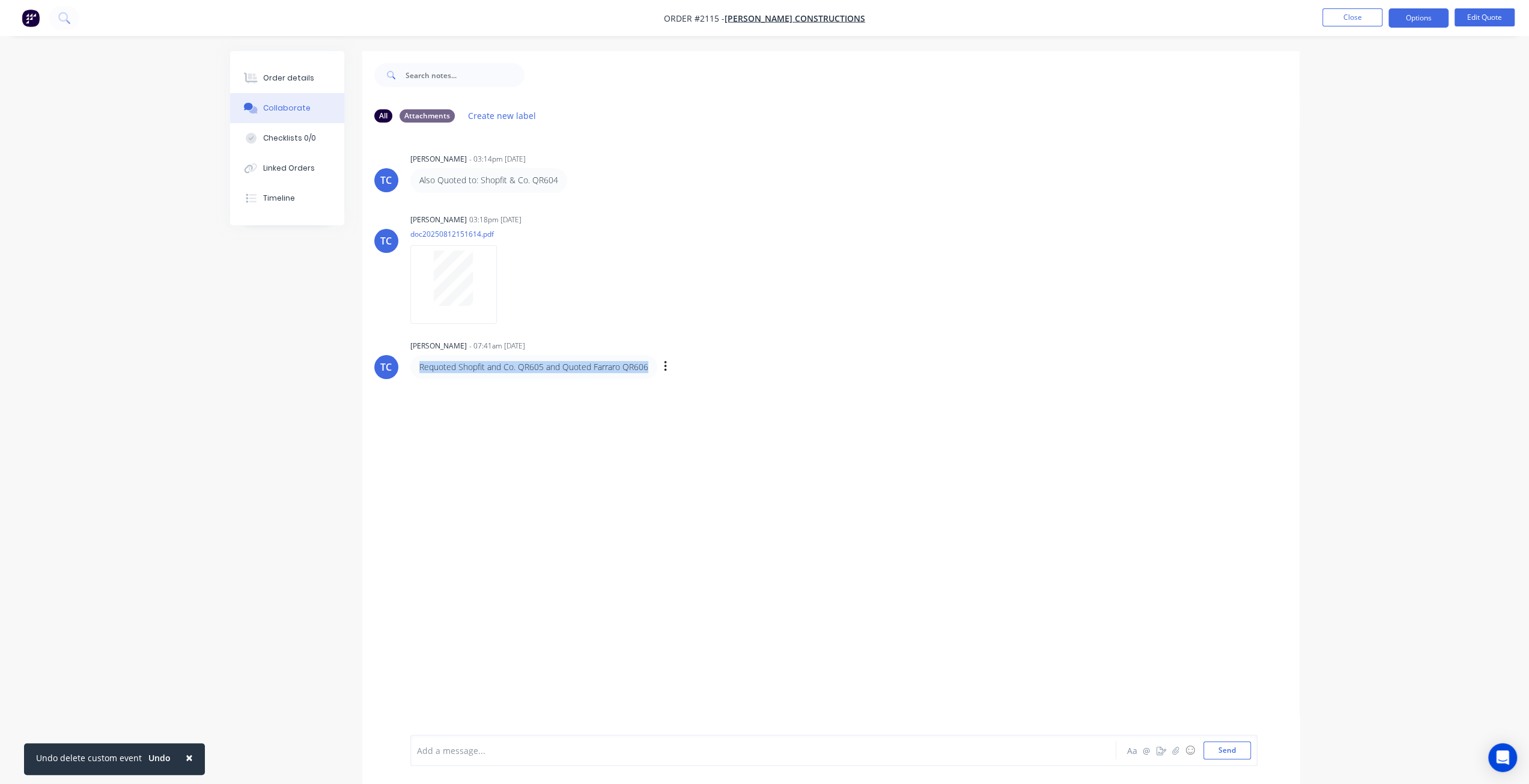
drag, startPoint x: 420, startPoint y: 364, endPoint x: 647, endPoint y: 361, distance: 227.0
click at [654, 366] on div "Requoted Shopfit and Co. QR605 and Quoted Farraro QR606" at bounding box center [534, 367] width 247 height 24
copy p "Requoted Shopfit and Co. QR605 and Quoted Farraro QR606"
click at [311, 75] on button "Order details" at bounding box center [287, 78] width 114 height 30
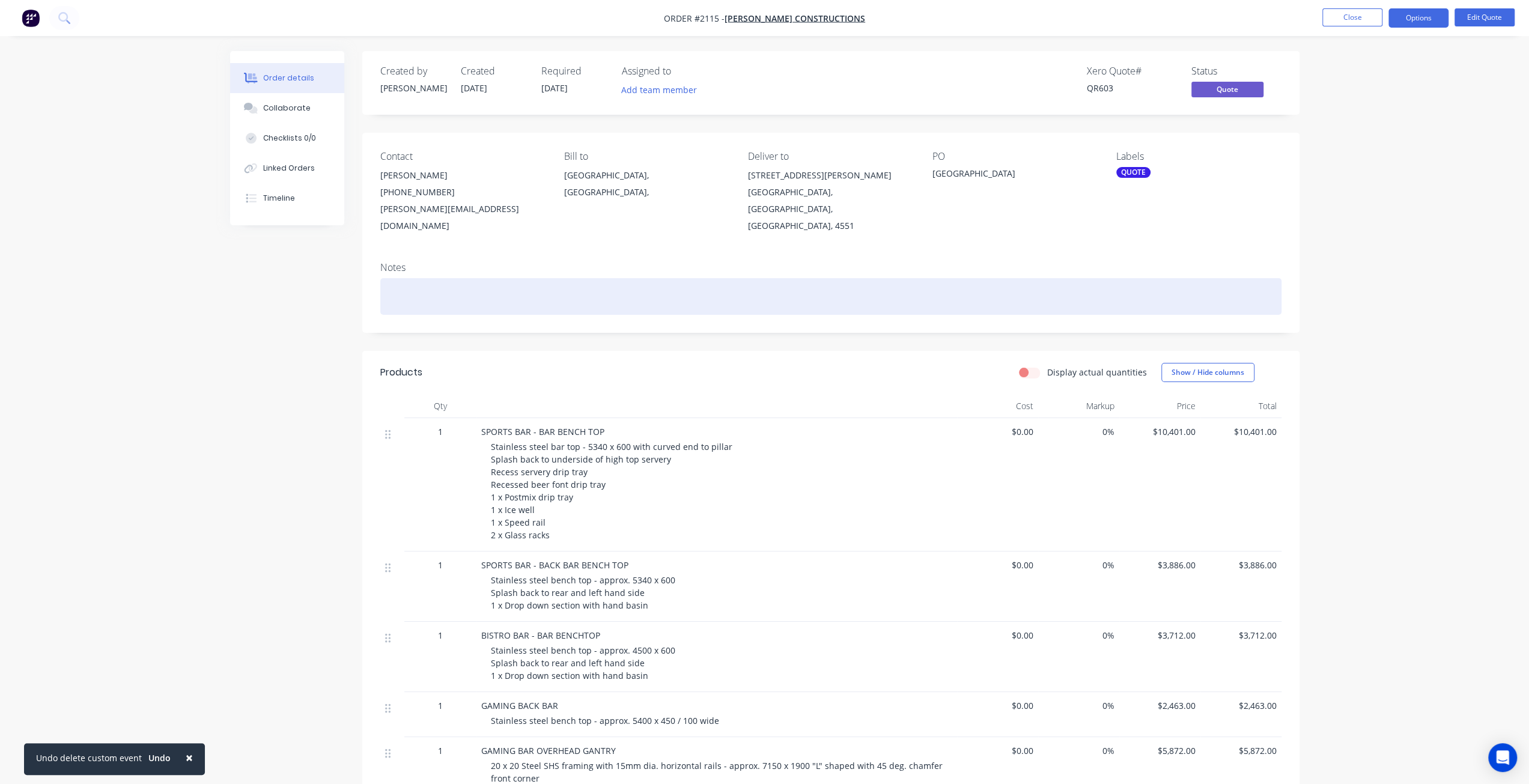
click at [445, 279] on div at bounding box center [830, 296] width 901 height 37
paste div
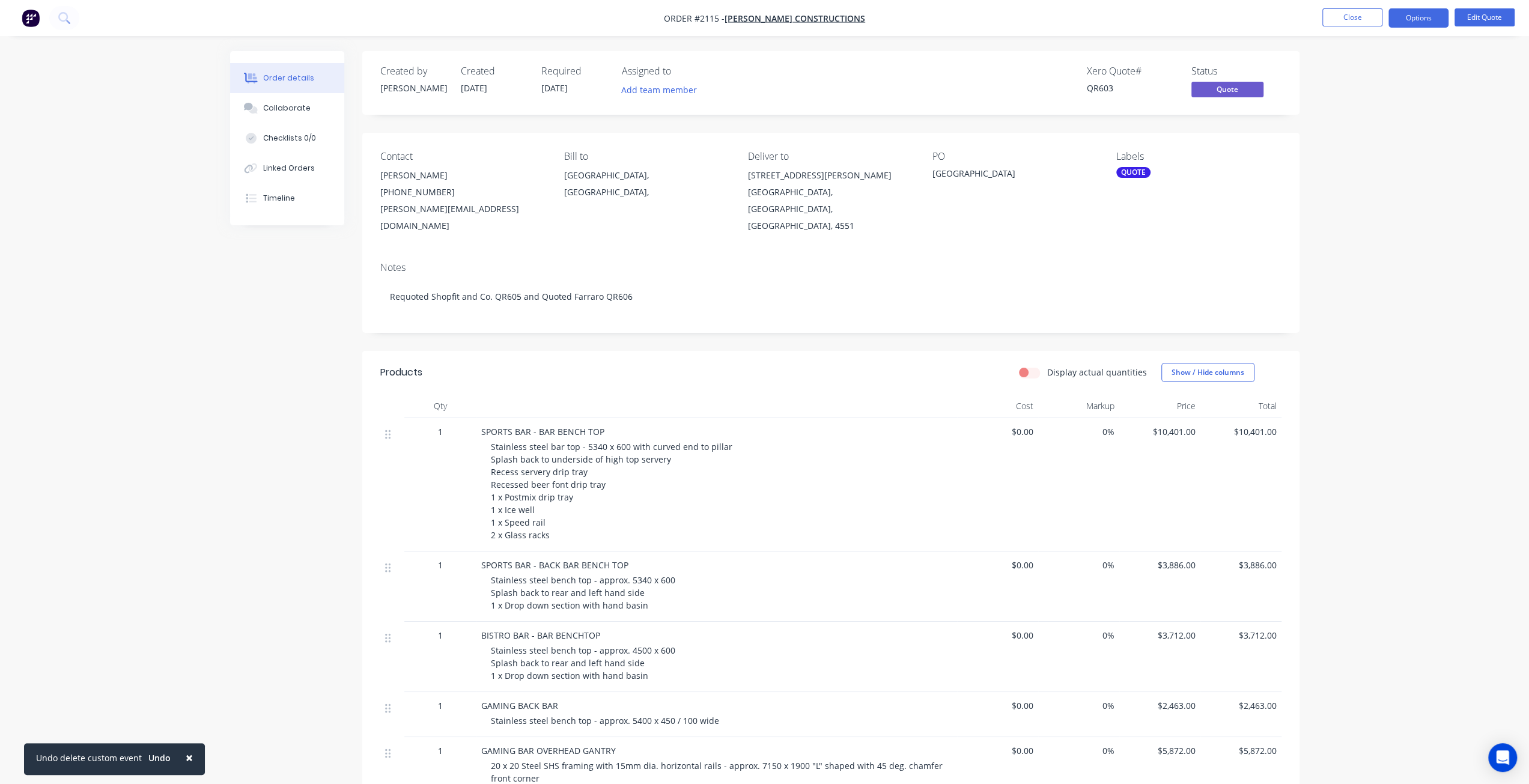
click at [1339, 236] on div "Order details Collaborate Checklists 0/0 Linked Orders Timeline Order details C…" at bounding box center [764, 740] width 1529 height 1481
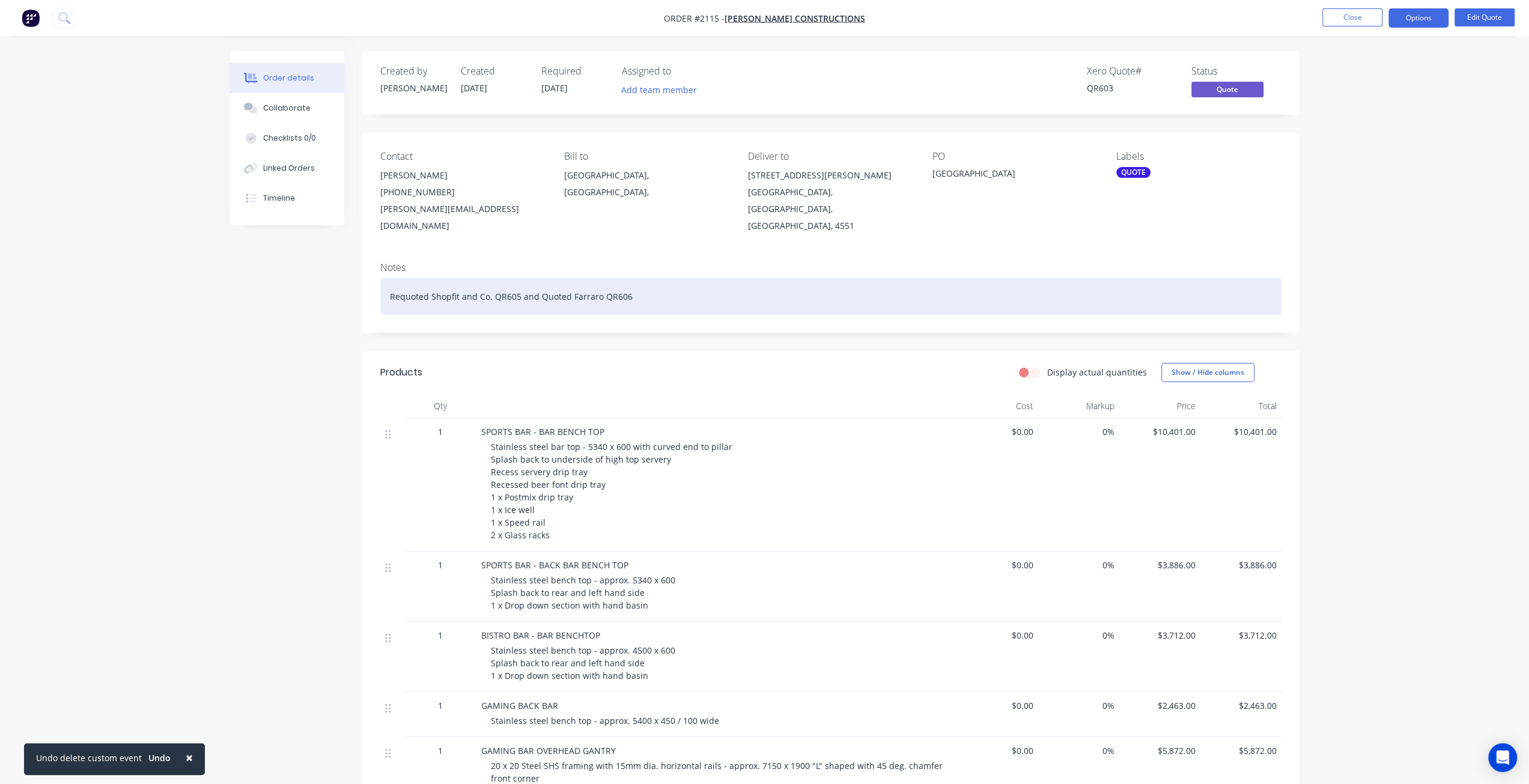
click at [657, 280] on div "Requoted Shopfit and Co. QR605 and Quoted Farraro QR606" at bounding box center [830, 296] width 901 height 37
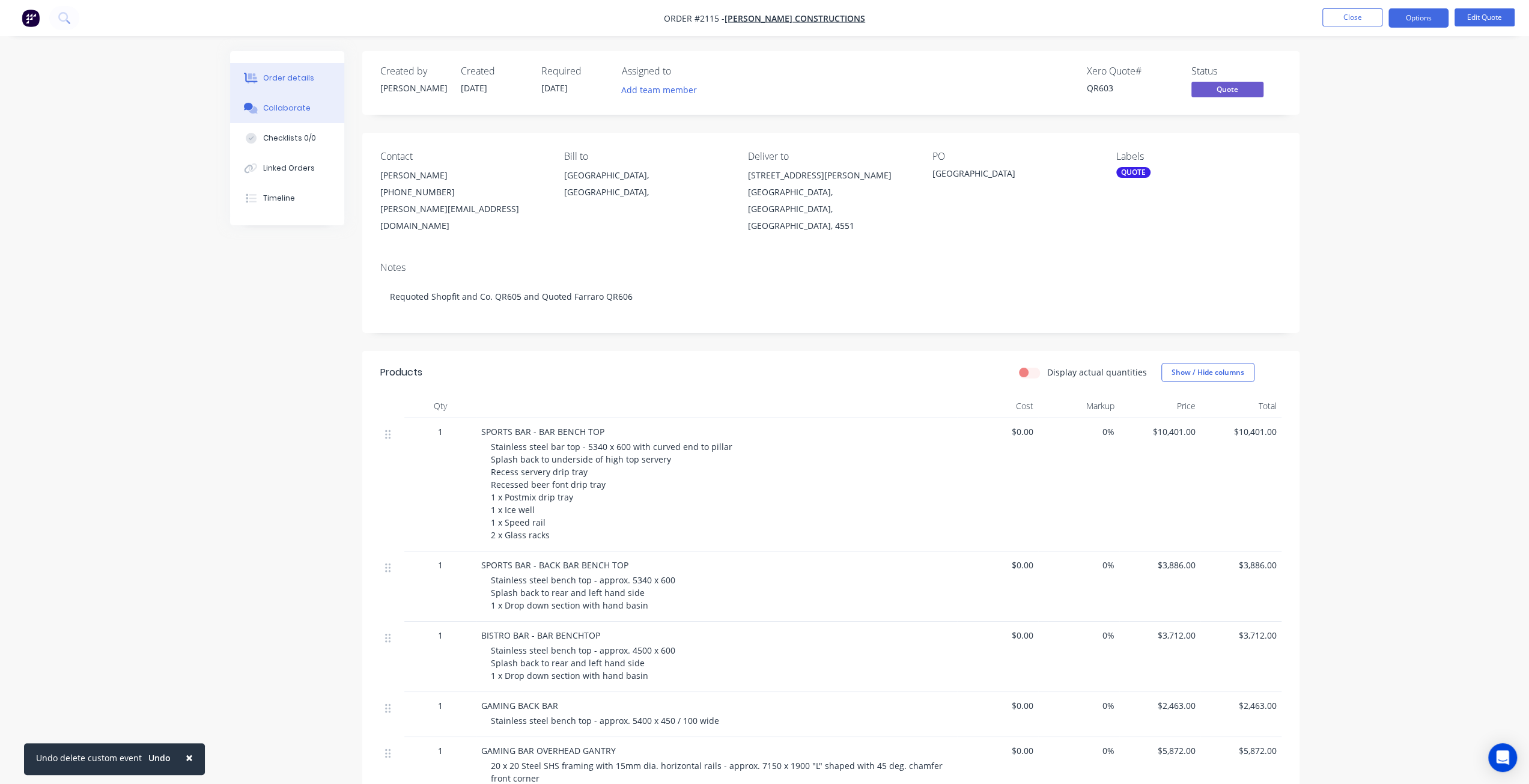
click at [290, 112] on div "Collaborate" at bounding box center [287, 108] width 47 height 11
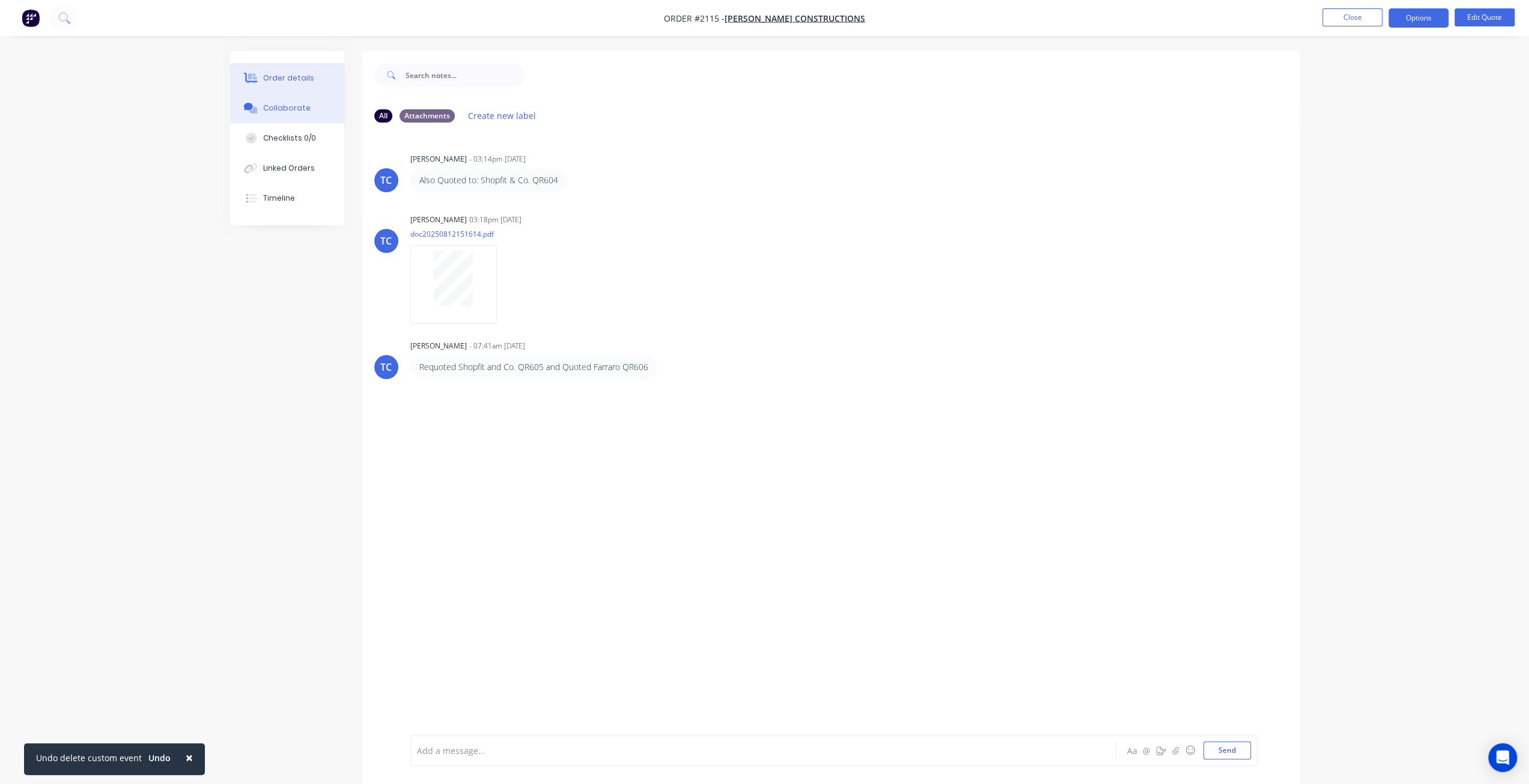
click at [299, 81] on div "Order details" at bounding box center [288, 79] width 51 height 11
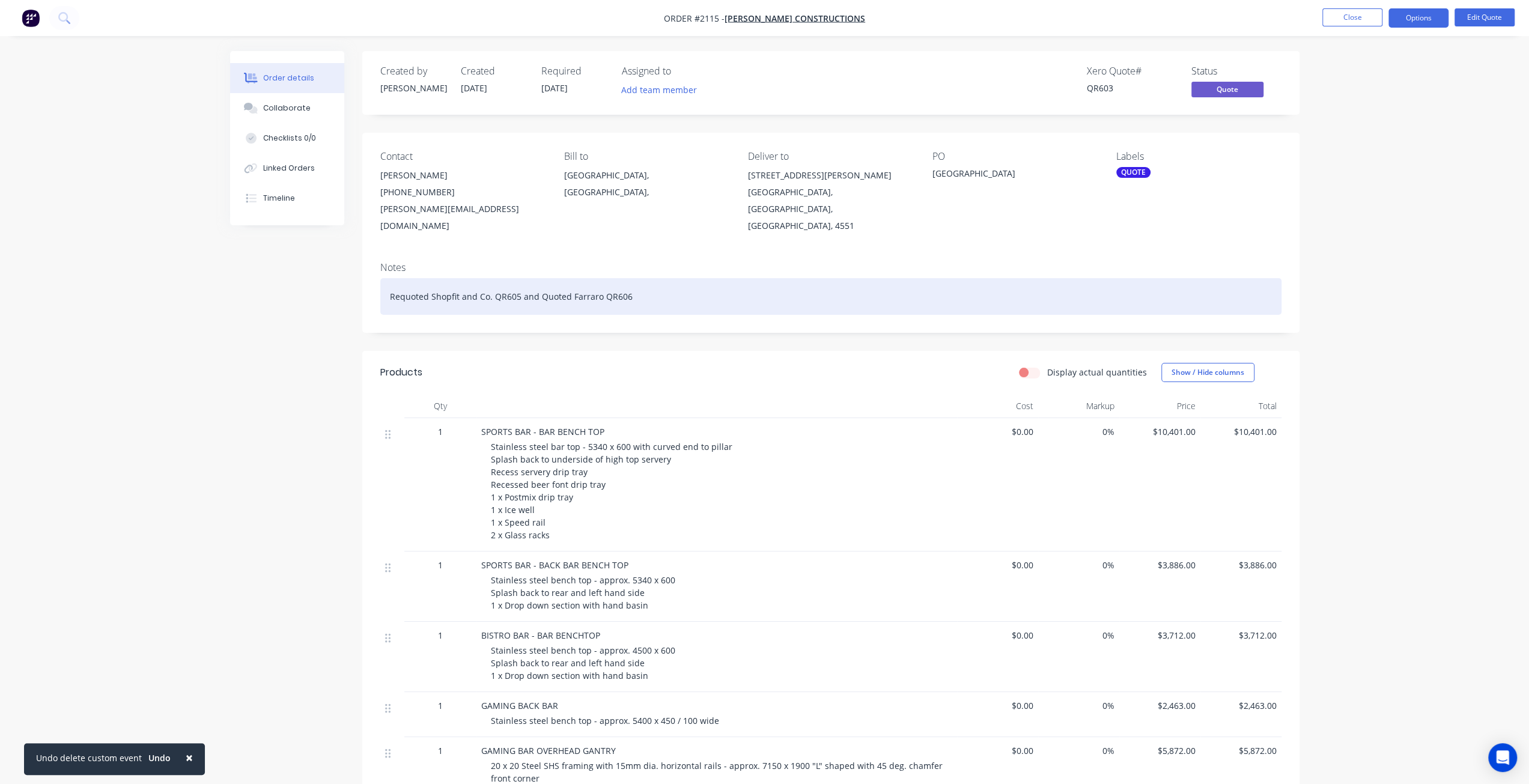
click at [695, 278] on div "Requoted Shopfit and Co. QR605 and Quoted Farraro QR606" at bounding box center [830, 296] width 901 height 37
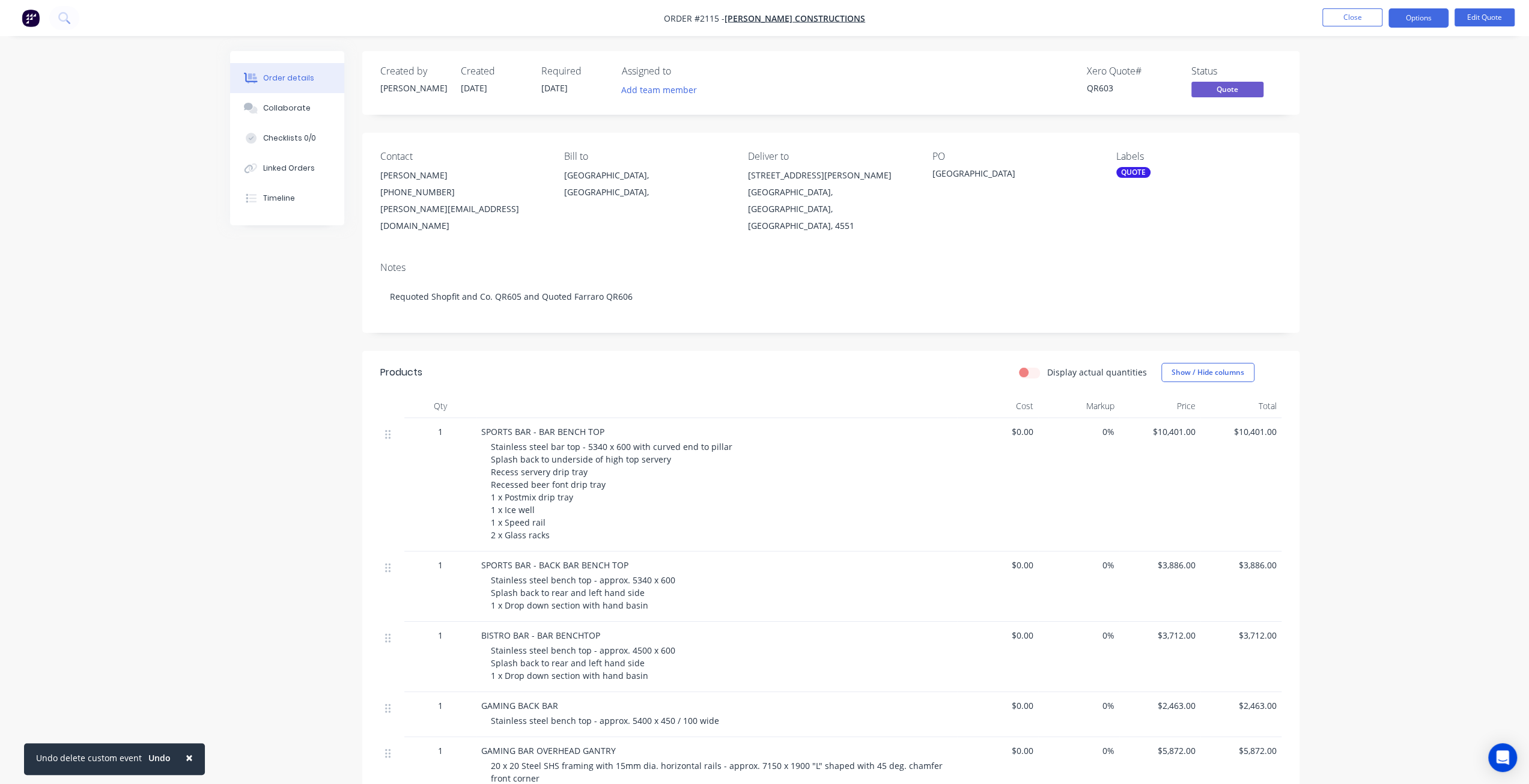
click at [1400, 330] on div "Order details Collaborate Checklists 0/0 Linked Orders Timeline Order details C…" at bounding box center [764, 740] width 1529 height 1481
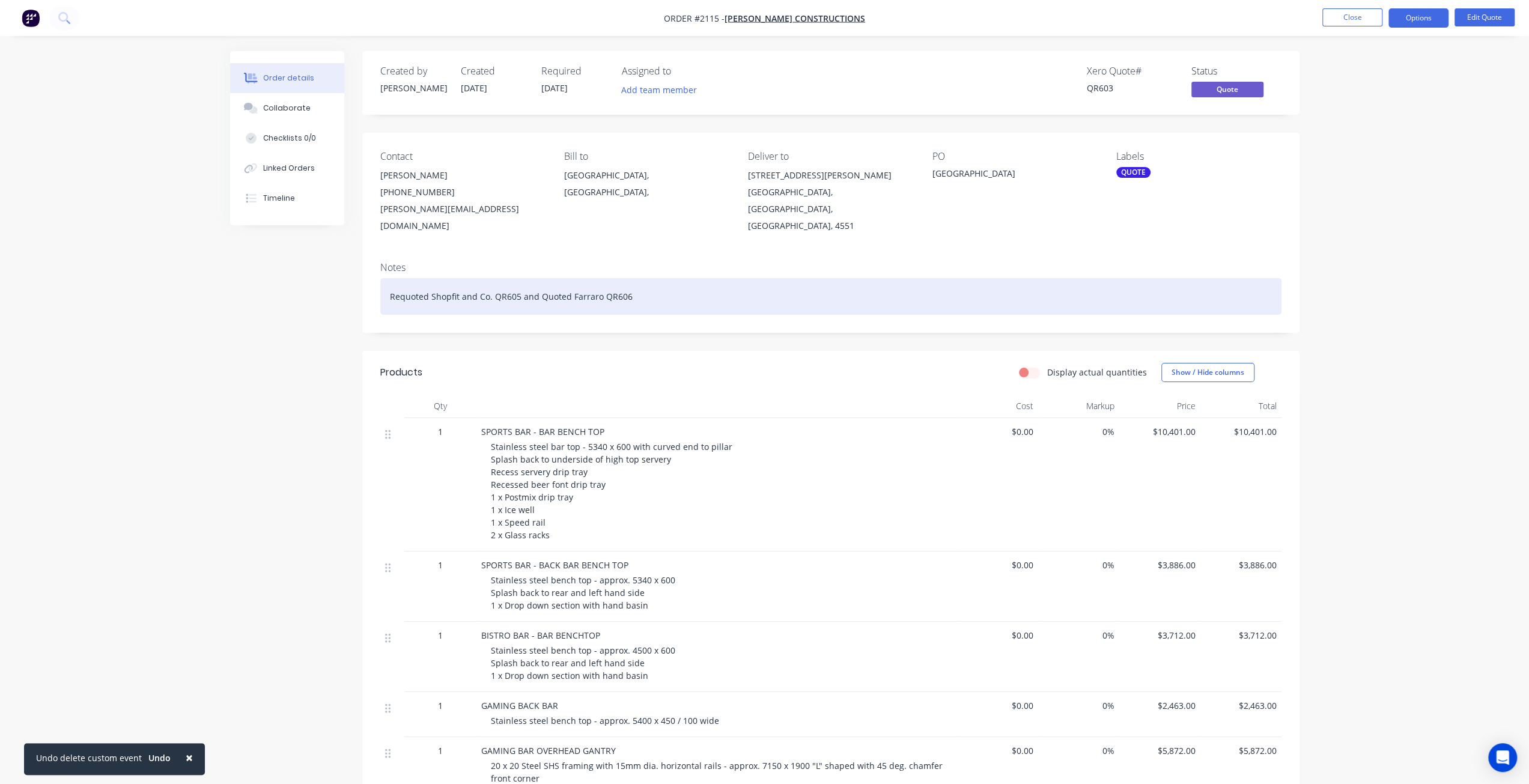
click at [595, 278] on div "Requoted Shopfit and Co. QR605 and Quoted Farraro QR606" at bounding box center [830, 296] width 901 height 37
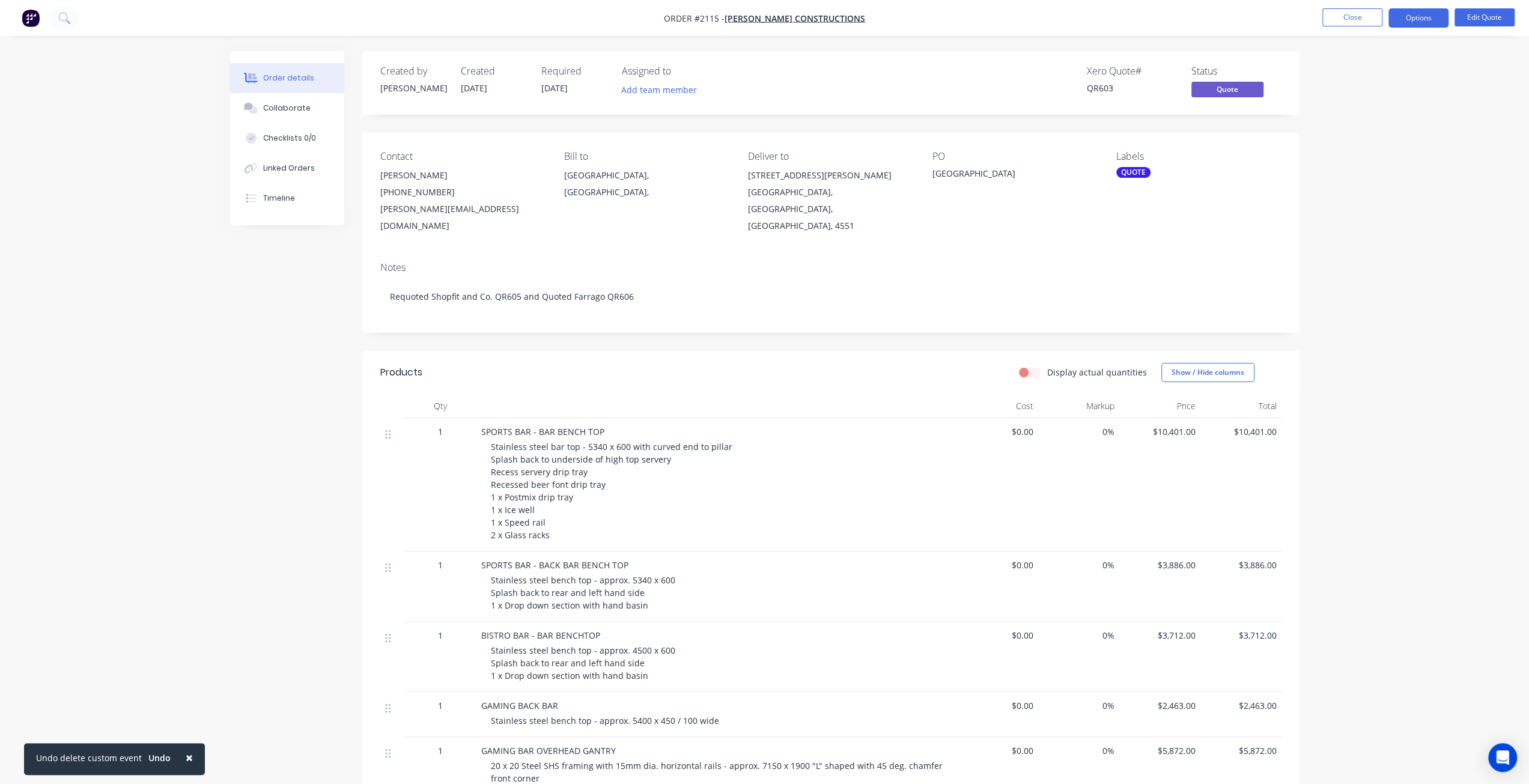
click at [1388, 274] on div "Order details Collaborate Checklists 0/0 Linked Orders Timeline Order details C…" at bounding box center [764, 740] width 1529 height 1481
click at [1361, 21] on button "Close" at bounding box center [1352, 17] width 60 height 18
